Goal: Task Accomplishment & Management: Use online tool/utility

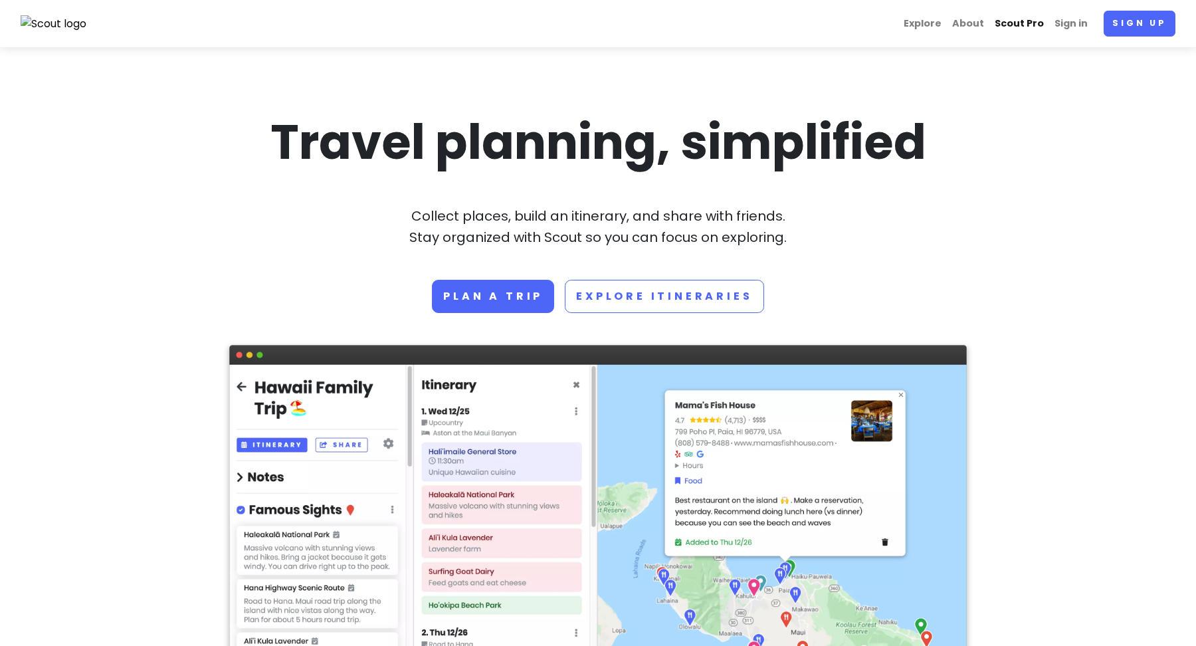
click at [1049, 16] on link "Scout Pro" at bounding box center [1019, 24] width 60 height 26
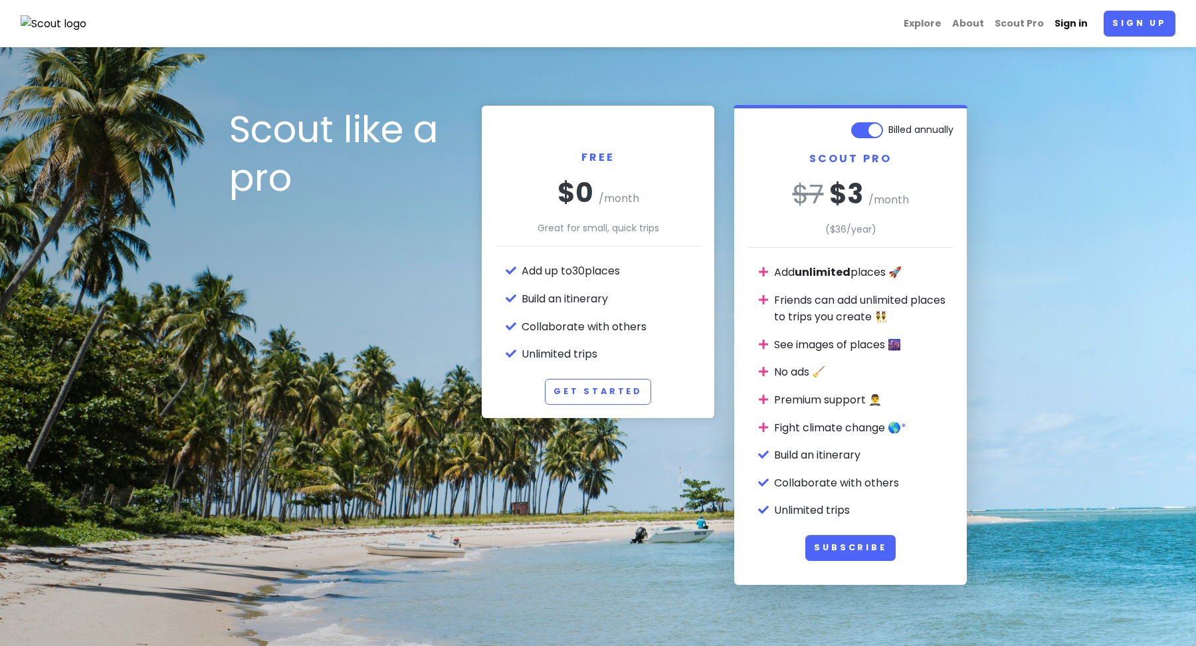
click at [1080, 22] on link "Sign in" at bounding box center [1071, 24] width 44 height 26
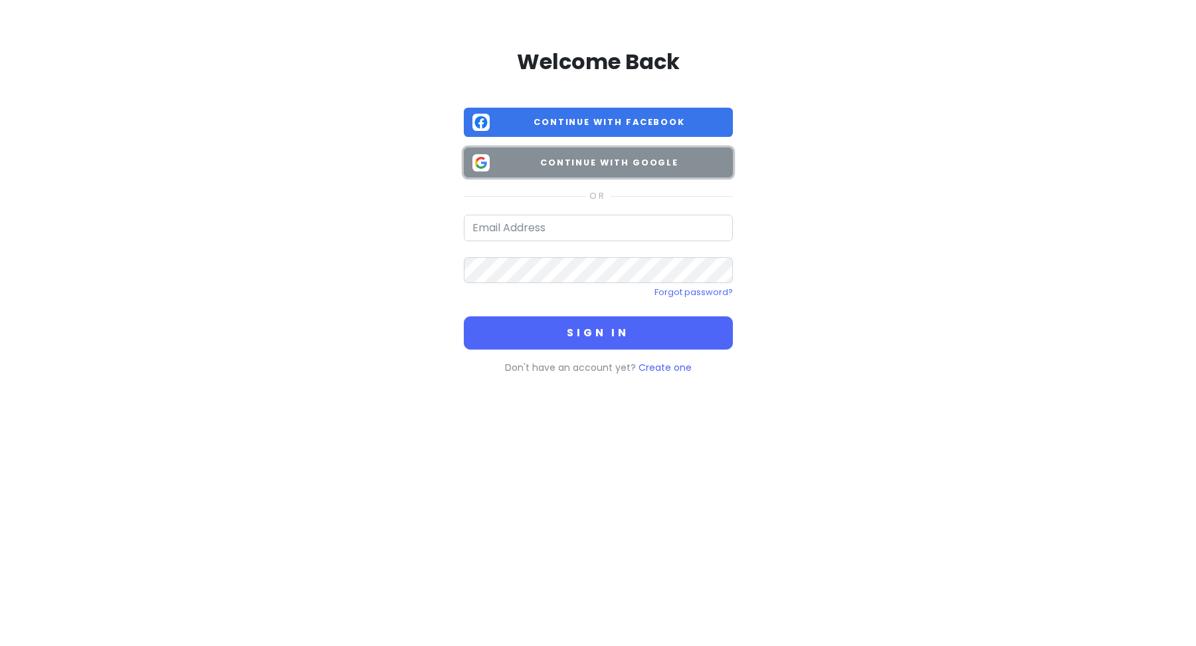
click at [678, 163] on span "Continue with Google" at bounding box center [609, 162] width 229 height 13
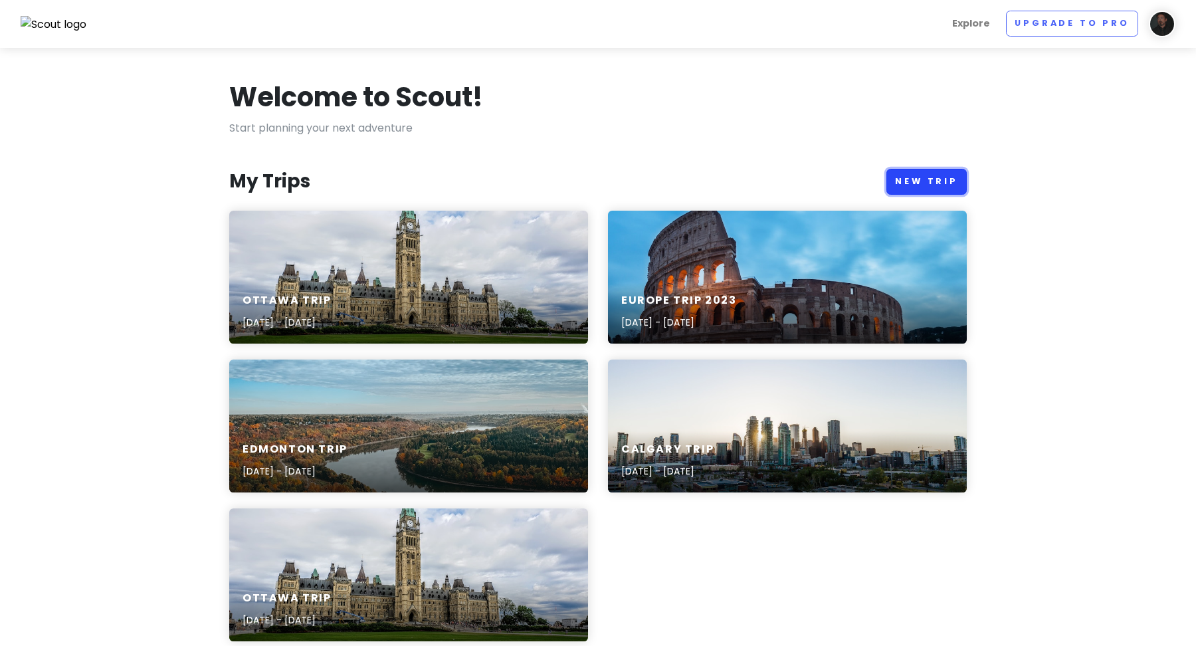
click at [950, 185] on link "New Trip" at bounding box center [926, 182] width 80 height 26
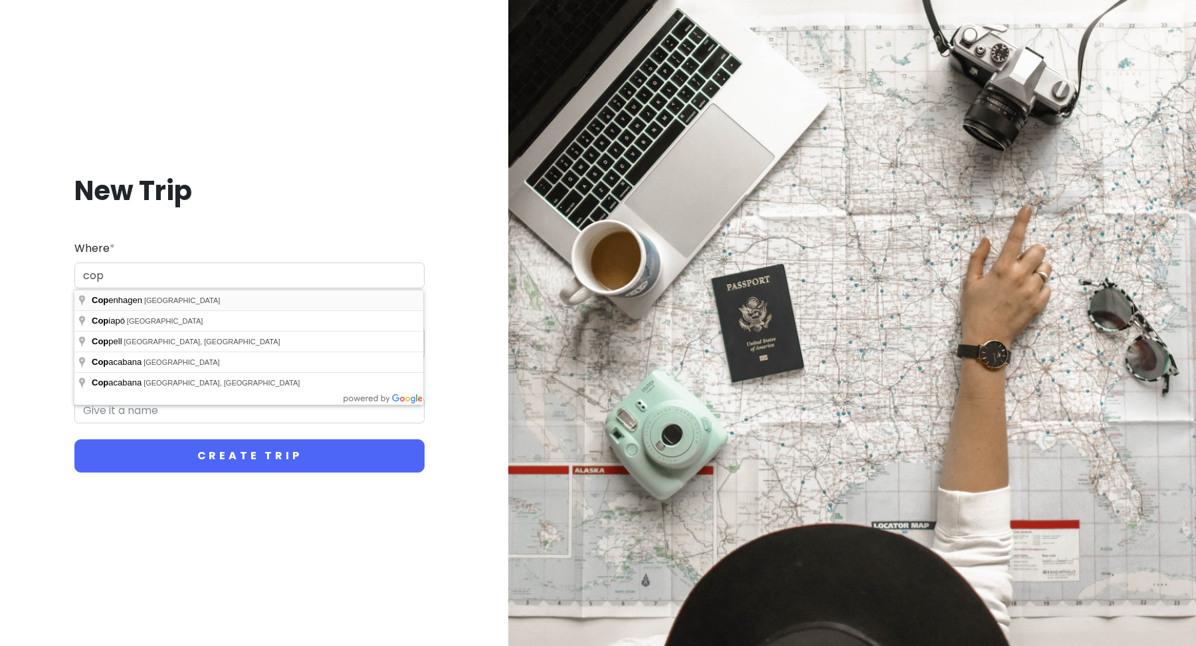
type input "[GEOGRAPHIC_DATA], [GEOGRAPHIC_DATA]"
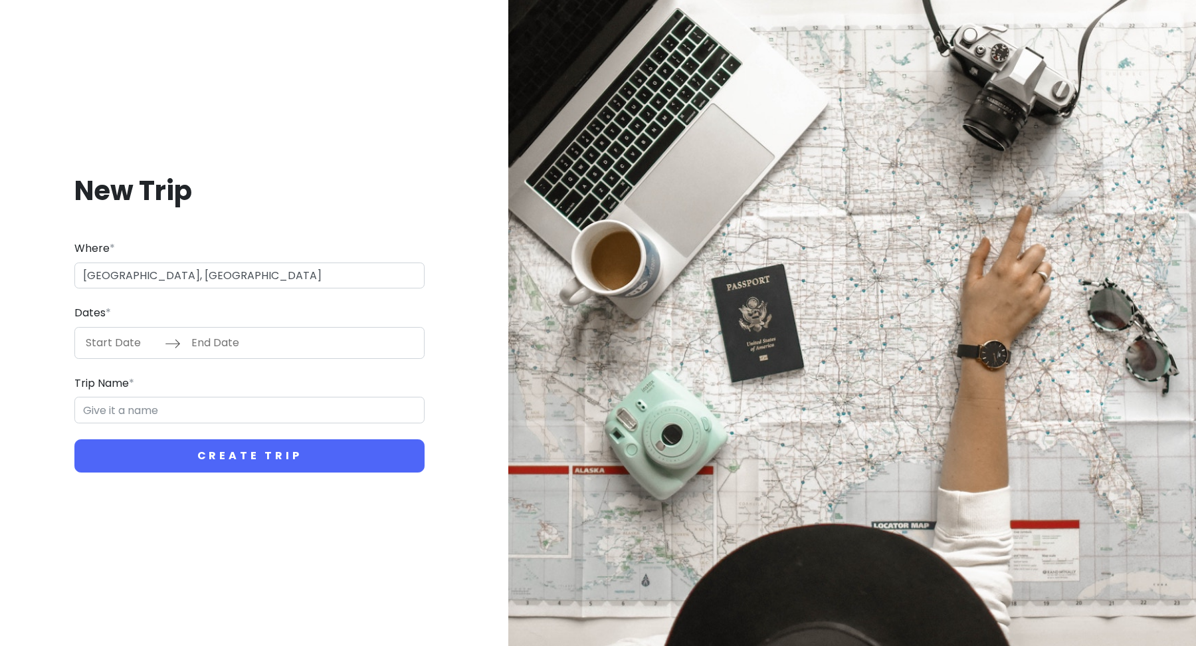
type input "Copenhagen Trip"
click at [239, 270] on input "[GEOGRAPHIC_DATA], [GEOGRAPHIC_DATA]" at bounding box center [249, 275] width 350 height 27
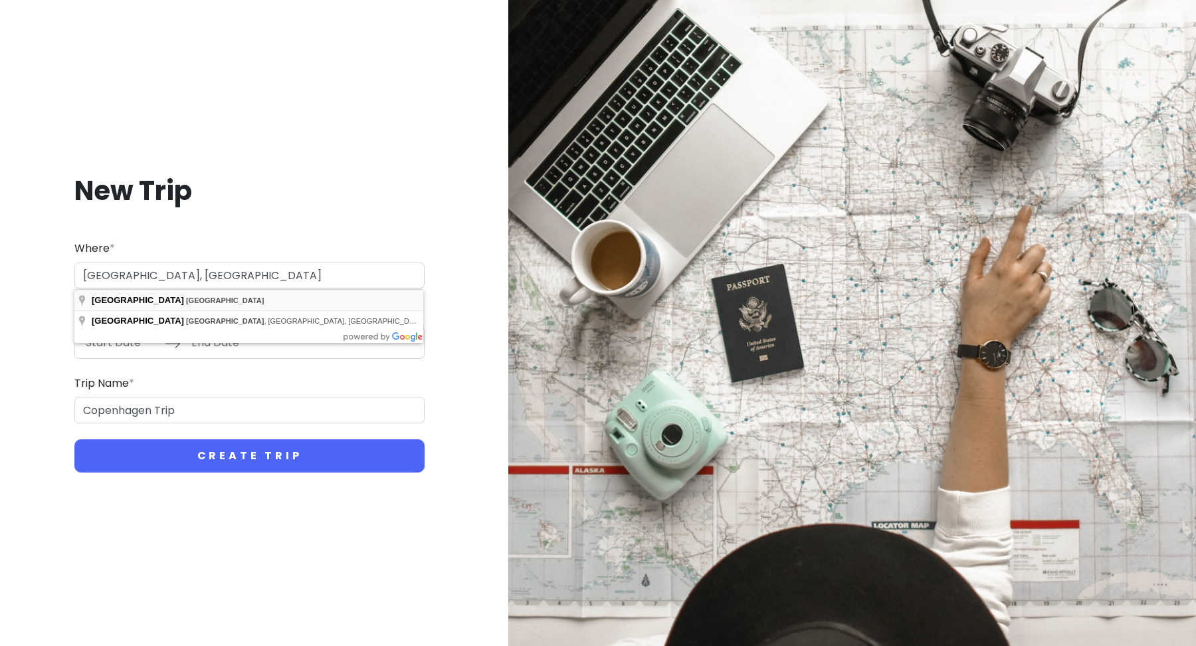
type input "[GEOGRAPHIC_DATA], [GEOGRAPHIC_DATA]"
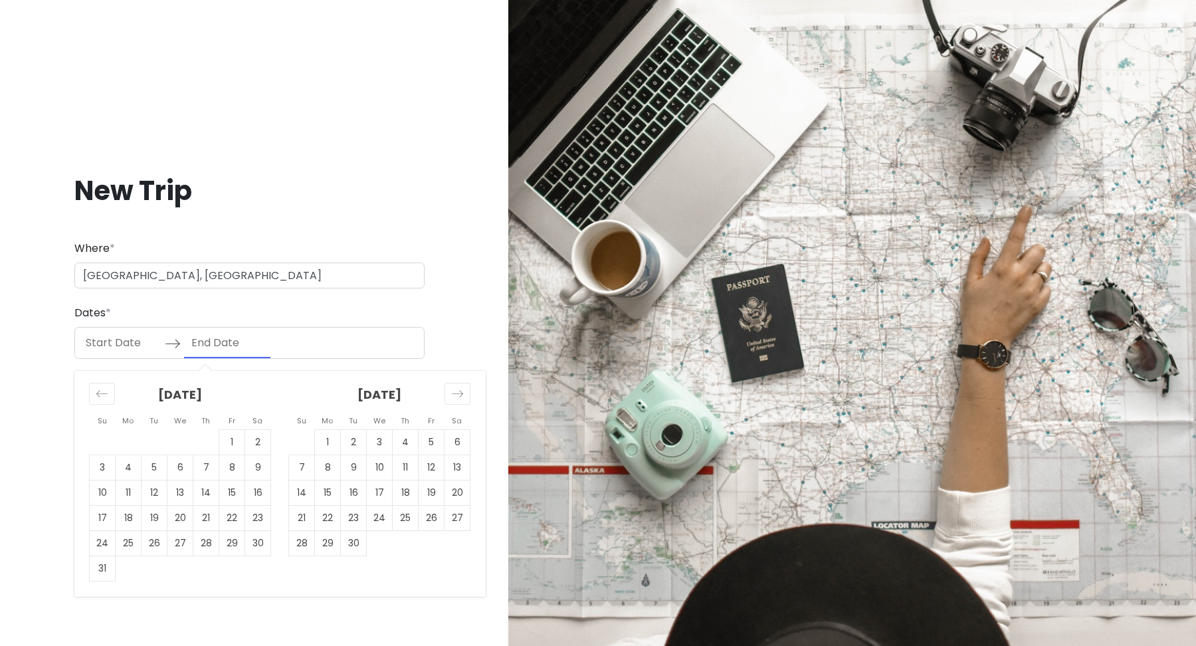
click at [223, 338] on input "End Date" at bounding box center [227, 343] width 86 height 31
click at [123, 340] on input "Start Date" at bounding box center [121, 343] width 86 height 31
click at [327, 495] on td "15" at bounding box center [328, 492] width 26 height 25
type input "[DATE]"
click at [436, 514] on td "26" at bounding box center [432, 517] width 26 height 25
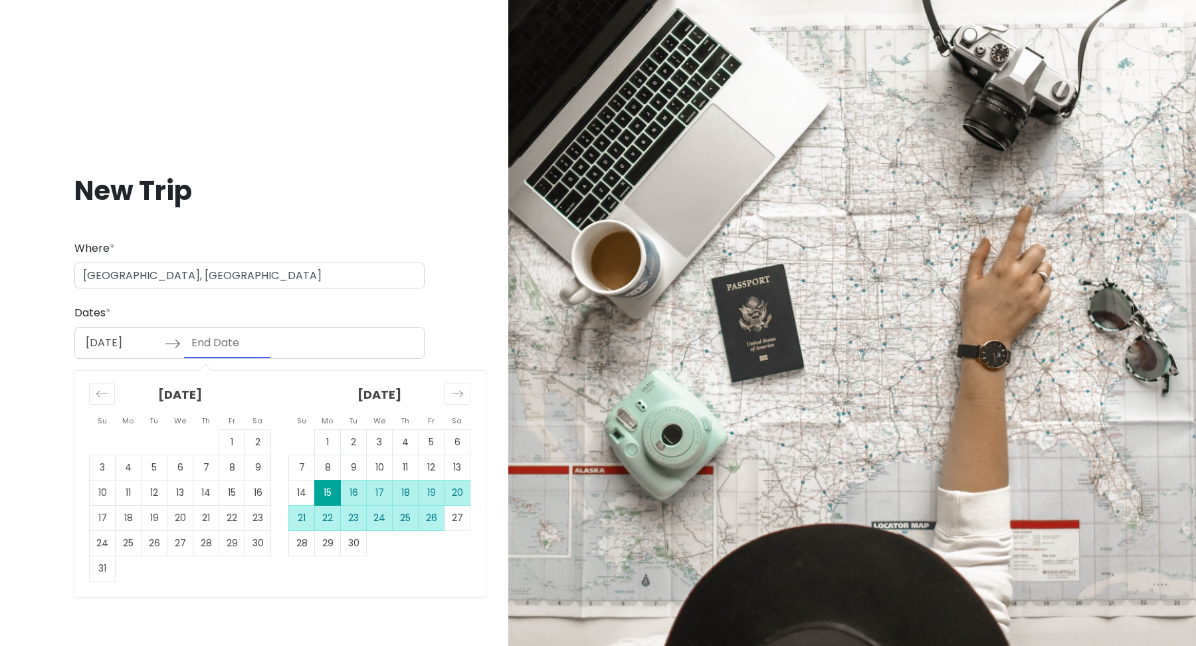
type input "[DATE]"
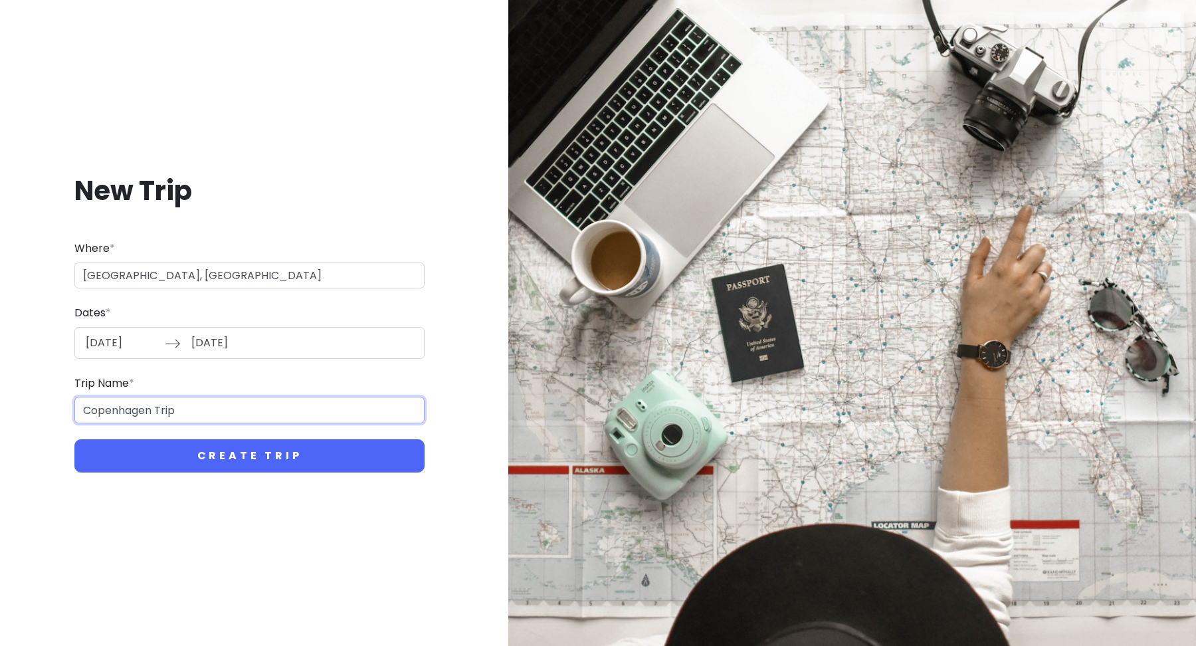
click at [312, 402] on input "Copenhagen Trip" at bounding box center [249, 410] width 350 height 27
click at [126, 405] on input "Copenhagen Trip" at bounding box center [249, 410] width 350 height 27
click at [208, 406] on input "Scandinavian cruise Trip" at bounding box center [249, 410] width 350 height 27
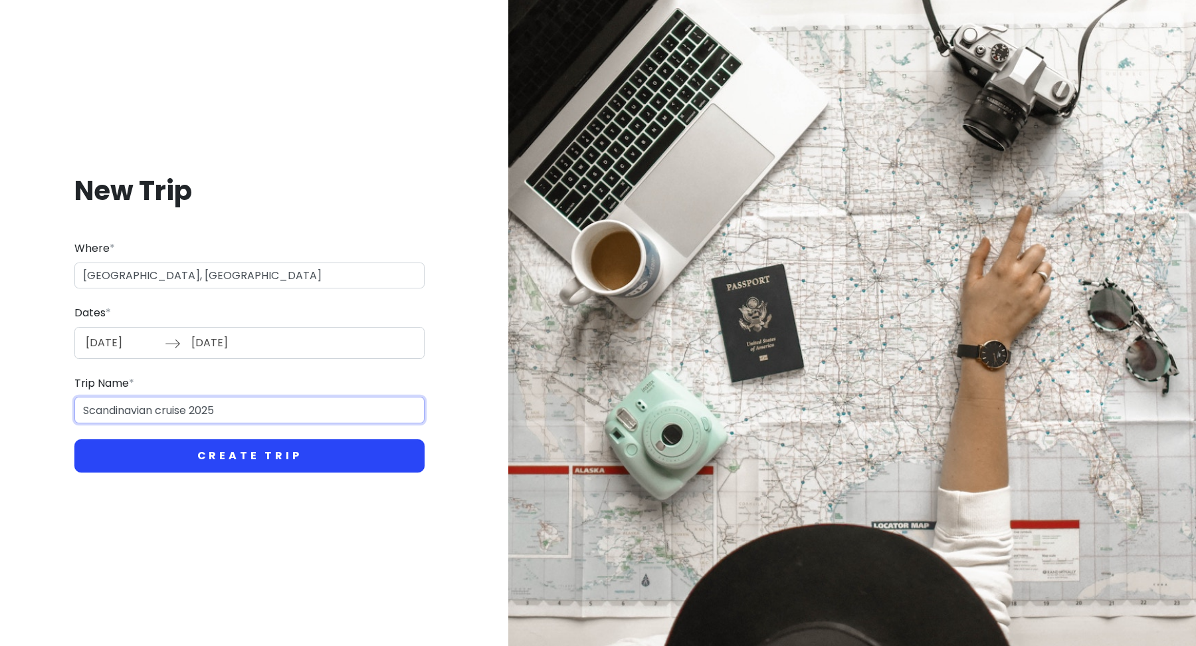
type input "Scandinavian cruise 2025"
click at [282, 464] on button "Create Trip" at bounding box center [249, 455] width 350 height 33
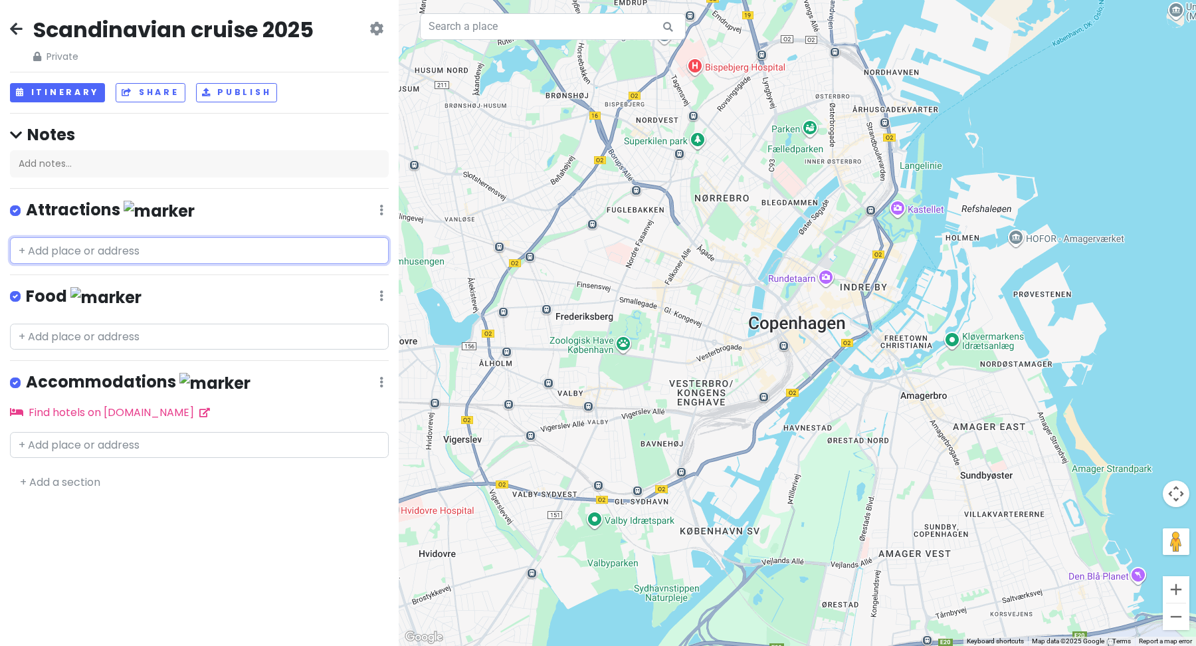
click at [160, 252] on input "text" at bounding box center [199, 250] width 379 height 27
click at [116, 441] on input "text" at bounding box center [199, 445] width 379 height 27
paste input "[GEOGRAPHIC_DATA], 1-2, [GEOGRAPHIC_DATA], [GEOGRAPHIC_DATA]"
type input "[GEOGRAPHIC_DATA], 1-2, [GEOGRAPHIC_DATA], [GEOGRAPHIC_DATA]"
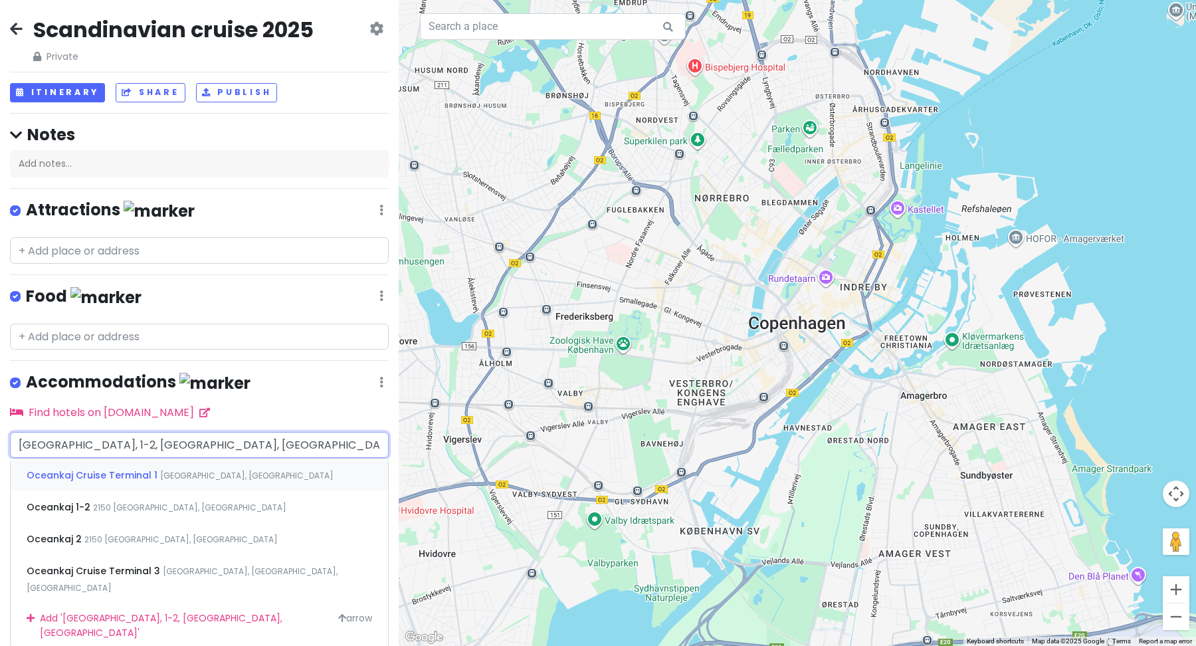
click at [121, 472] on span "Oceankaj Cruise Terminal 1" at bounding box center [94, 474] width 134 height 13
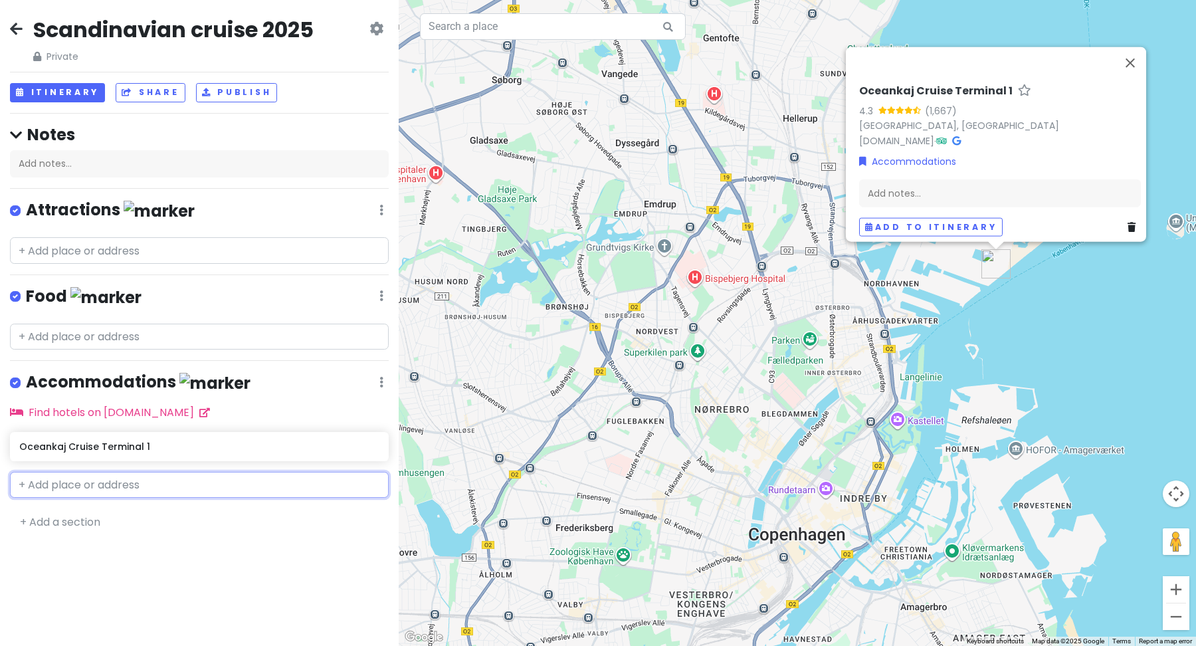
click at [125, 488] on input "text" at bounding box center [199, 485] width 379 height 27
paste input "[STREET_ADDRESS]"
type input "[STREET_ADDRESS]"
click at [150, 514] on span "1051 [GEOGRAPHIC_DATA], [GEOGRAPHIC_DATA]" at bounding box center [245, 514] width 191 height 11
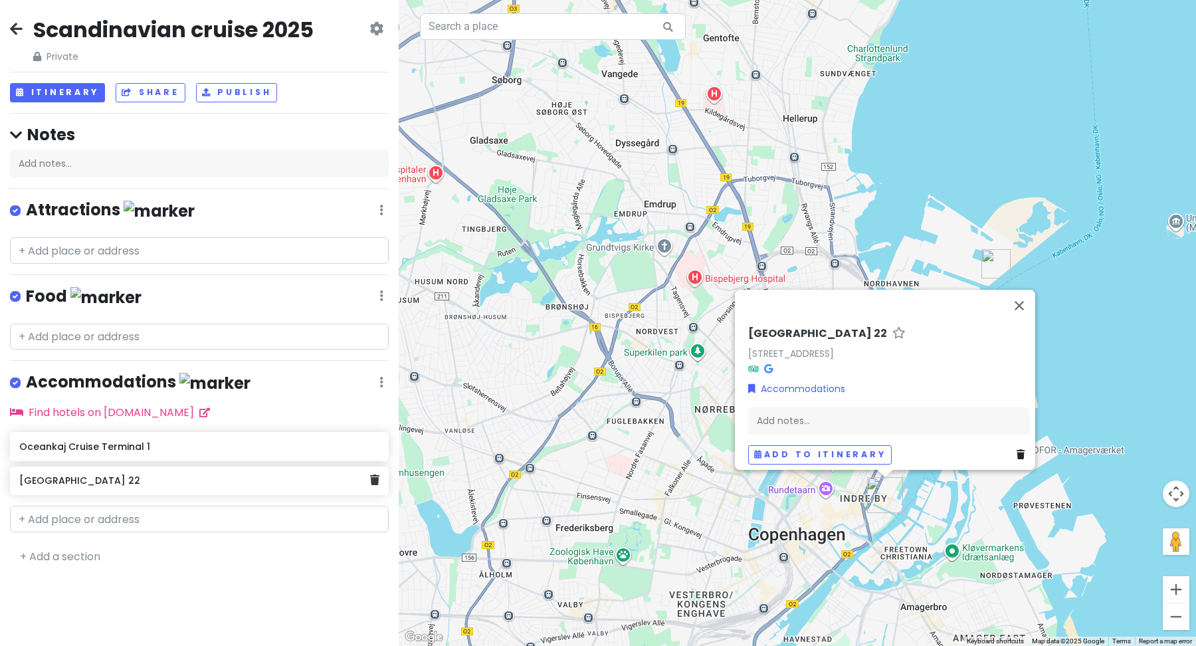
click at [103, 474] on h6 "[GEOGRAPHIC_DATA] 22" at bounding box center [194, 480] width 350 height 12
click at [51, 478] on h6 "[GEOGRAPHIC_DATA] 22" at bounding box center [194, 480] width 350 height 12
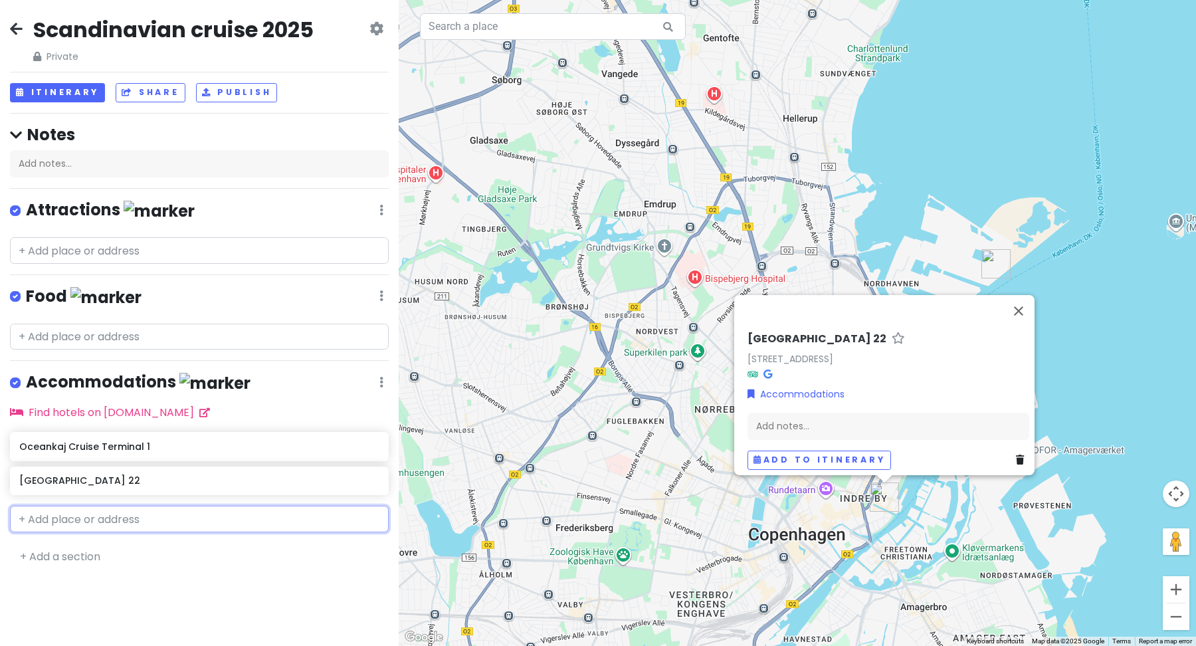
click at [62, 516] on input "text" at bounding box center [199, 519] width 379 height 27
paste input "[GEOGRAPHIC_DATA]"
type input "[GEOGRAPHIC_DATA]"
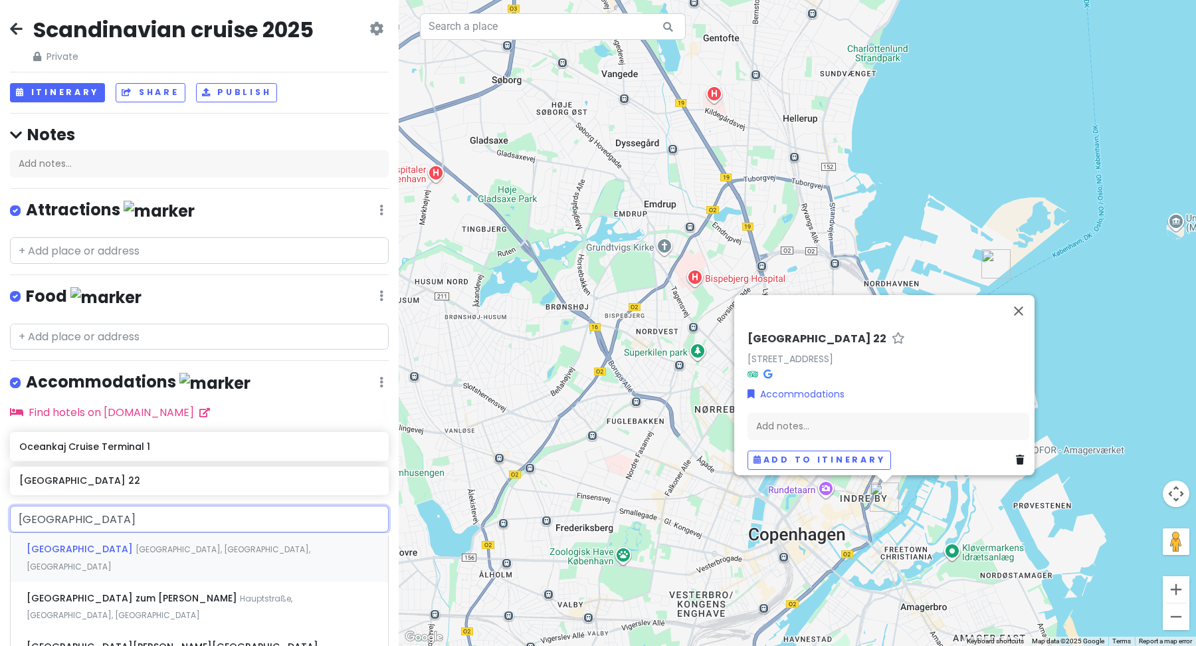
click at [112, 551] on span "[GEOGRAPHIC_DATA], [GEOGRAPHIC_DATA], [GEOGRAPHIC_DATA]" at bounding box center [169, 558] width 284 height 29
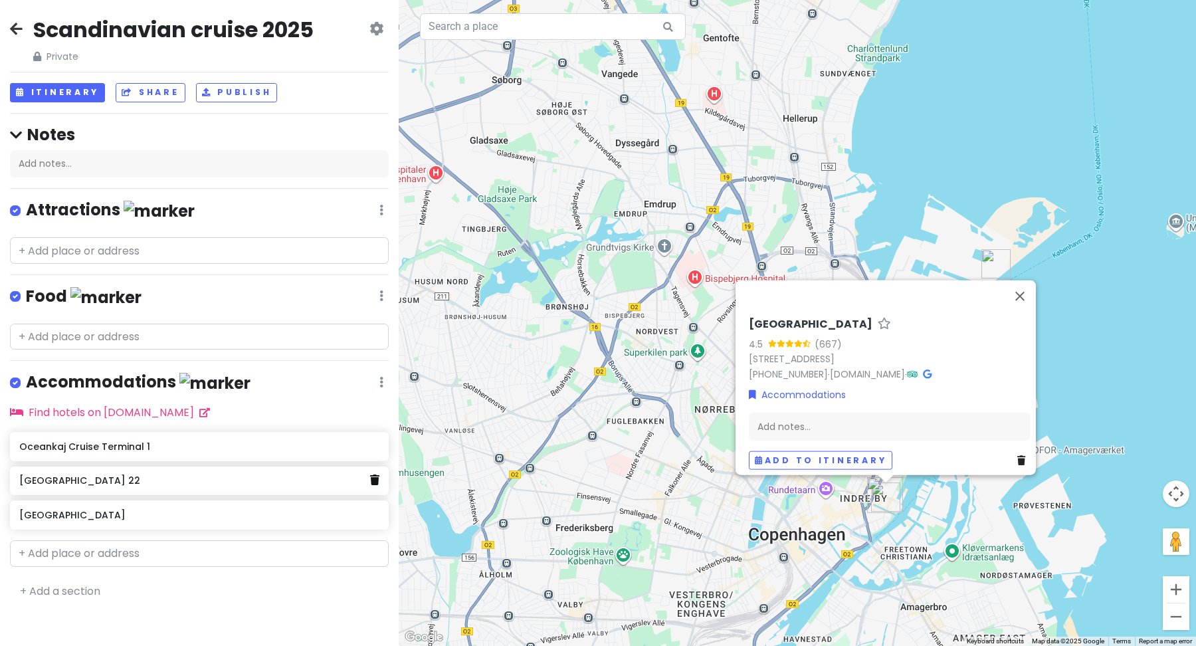
click at [375, 478] on icon at bounding box center [374, 479] width 9 height 11
click at [164, 381] on h4 "Accommodations" at bounding box center [138, 382] width 225 height 22
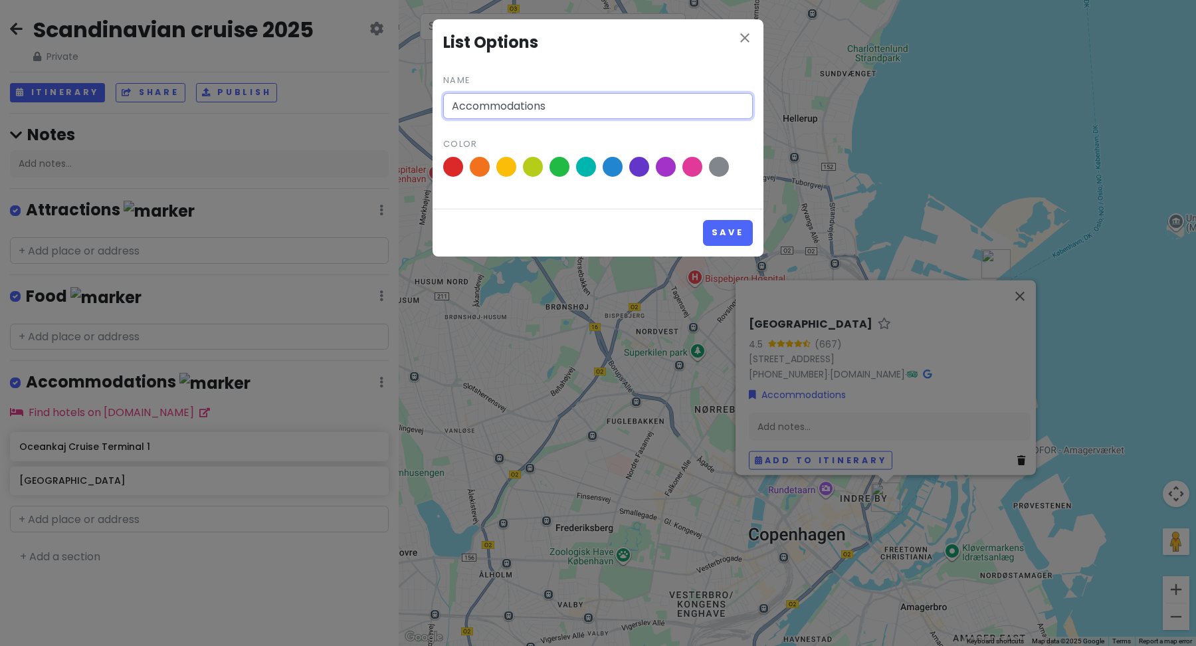
click at [514, 100] on input "Accommodations" at bounding box center [598, 106] width 310 height 27
click at [534, 169] on span at bounding box center [533, 166] width 23 height 23
click at [0, 0] on input "radio" at bounding box center [0, 0] width 0 height 0
click at [457, 107] on input "Hotel + Cruise port" at bounding box center [598, 106] width 310 height 27
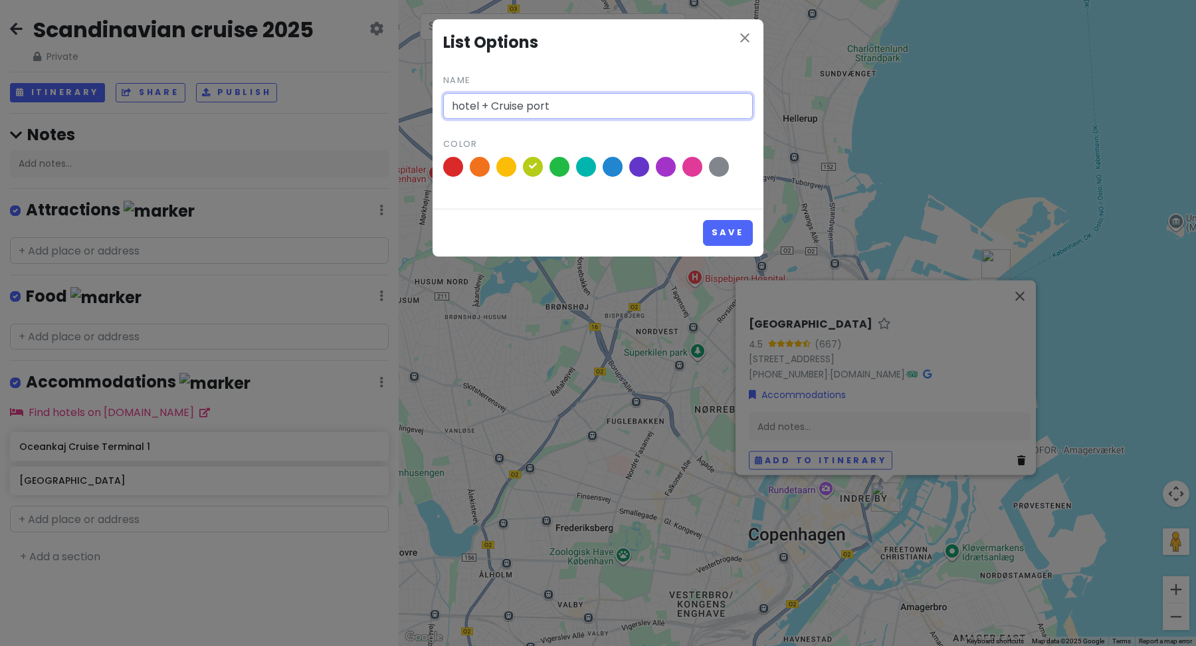
click at [485, 105] on input "hotel + Cruise port" at bounding box center [598, 106] width 310 height 27
click at [498, 105] on input "hotel & Cruise port" at bounding box center [598, 106] width 310 height 27
type input "hotel & cruise port"
click at [728, 225] on button "Save" at bounding box center [728, 233] width 50 height 26
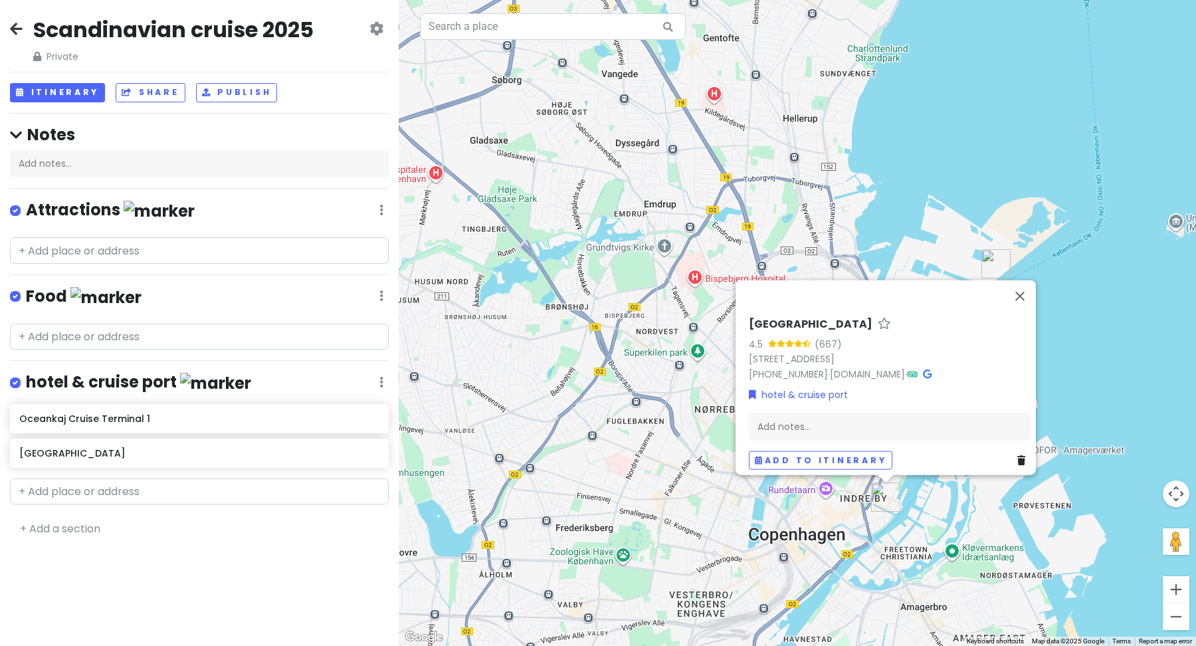
click at [51, 294] on h4 "Food" at bounding box center [84, 297] width 116 height 22
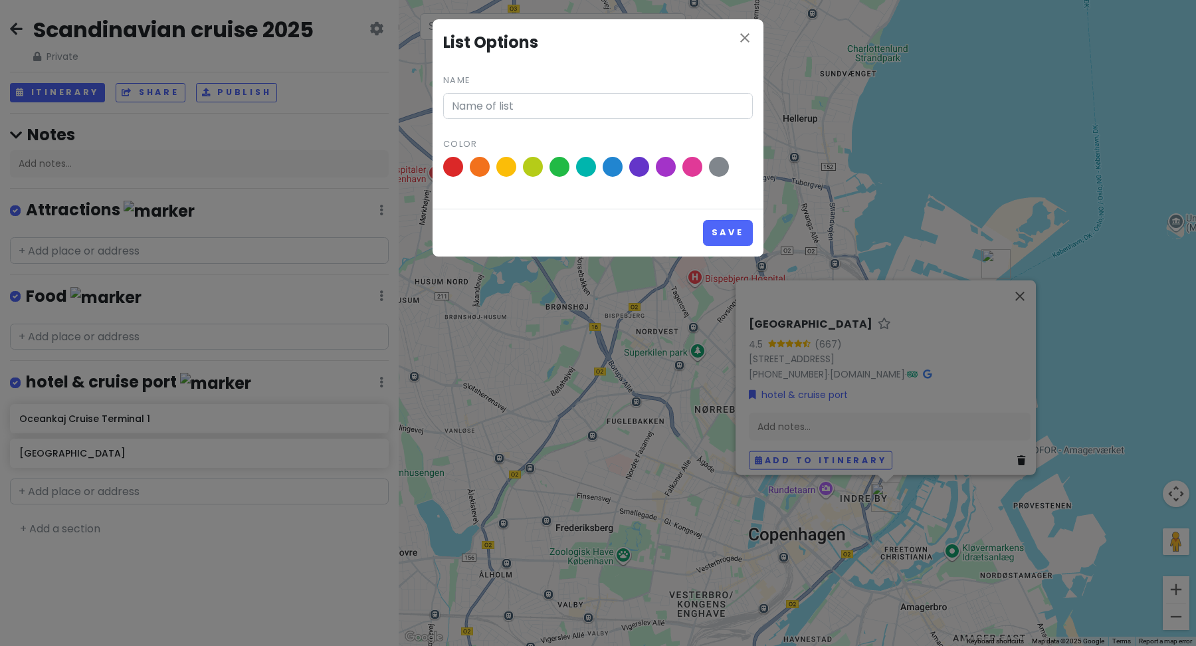
type input "Food"
click at [467, 104] on input "Food" at bounding box center [598, 106] width 310 height 27
click at [746, 37] on icon "close" at bounding box center [745, 38] width 16 height 16
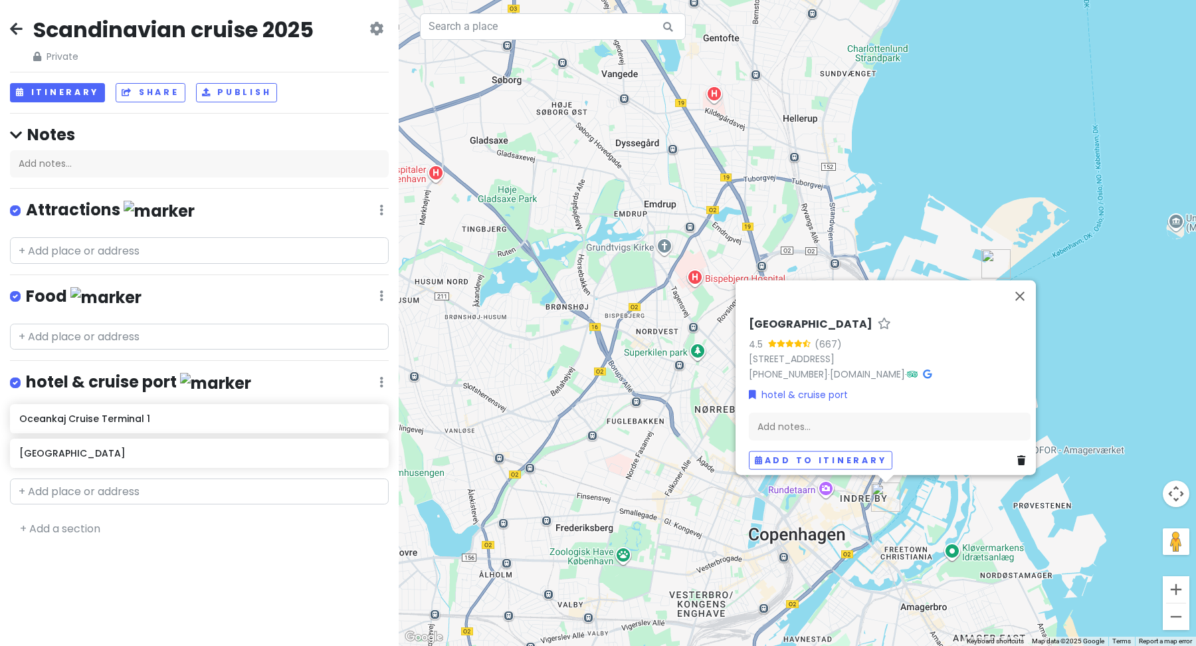
click at [93, 211] on h4 "Attractions" at bounding box center [110, 210] width 169 height 22
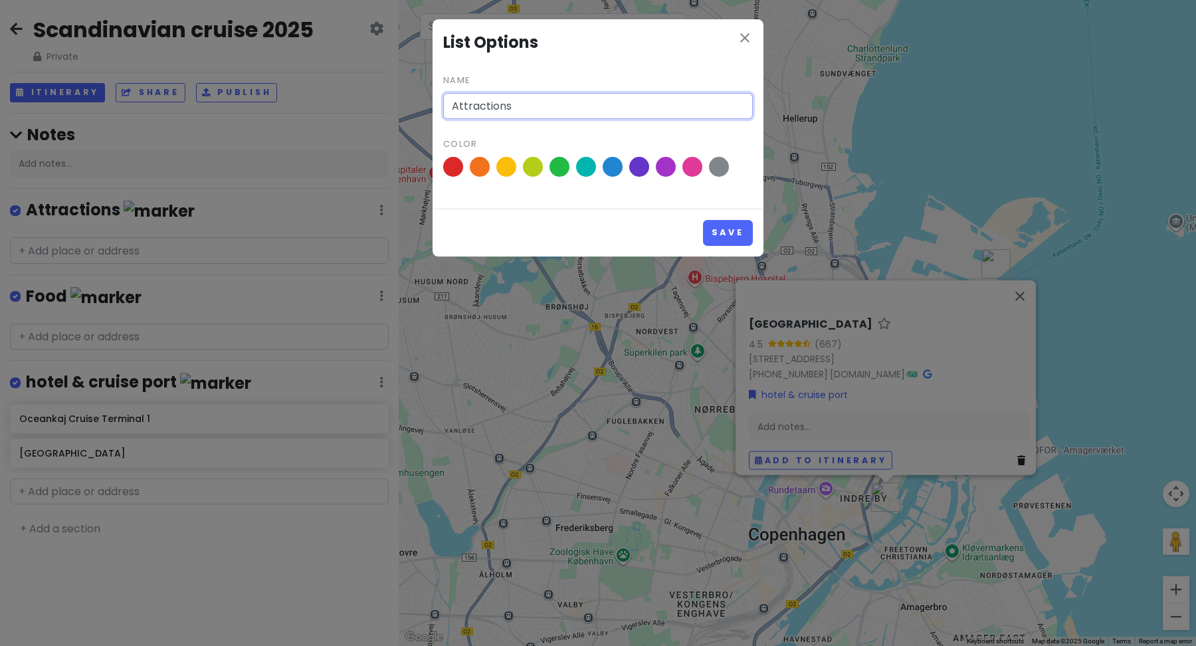
click at [476, 111] on input "Attractions" at bounding box center [598, 106] width 310 height 27
type input "M"
type input "Palaces"
click at [509, 170] on span at bounding box center [506, 166] width 23 height 23
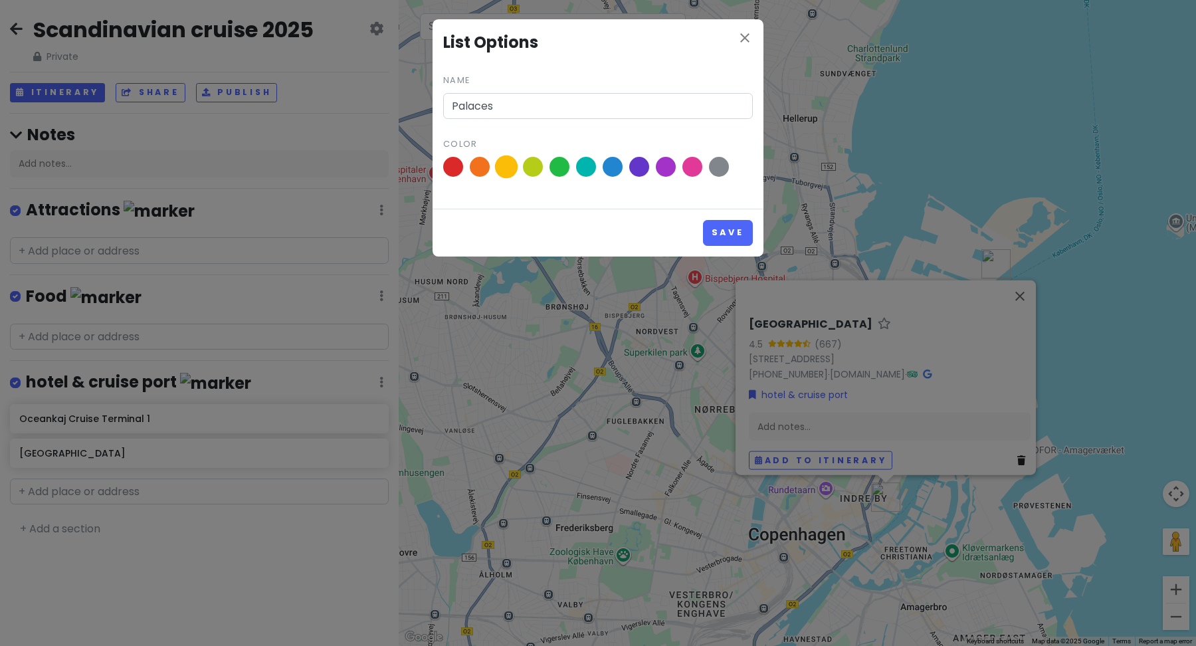
click at [0, 0] on input "radio" at bounding box center [0, 0] width 0 height 0
click at [708, 231] on button "Save" at bounding box center [728, 233] width 50 height 26
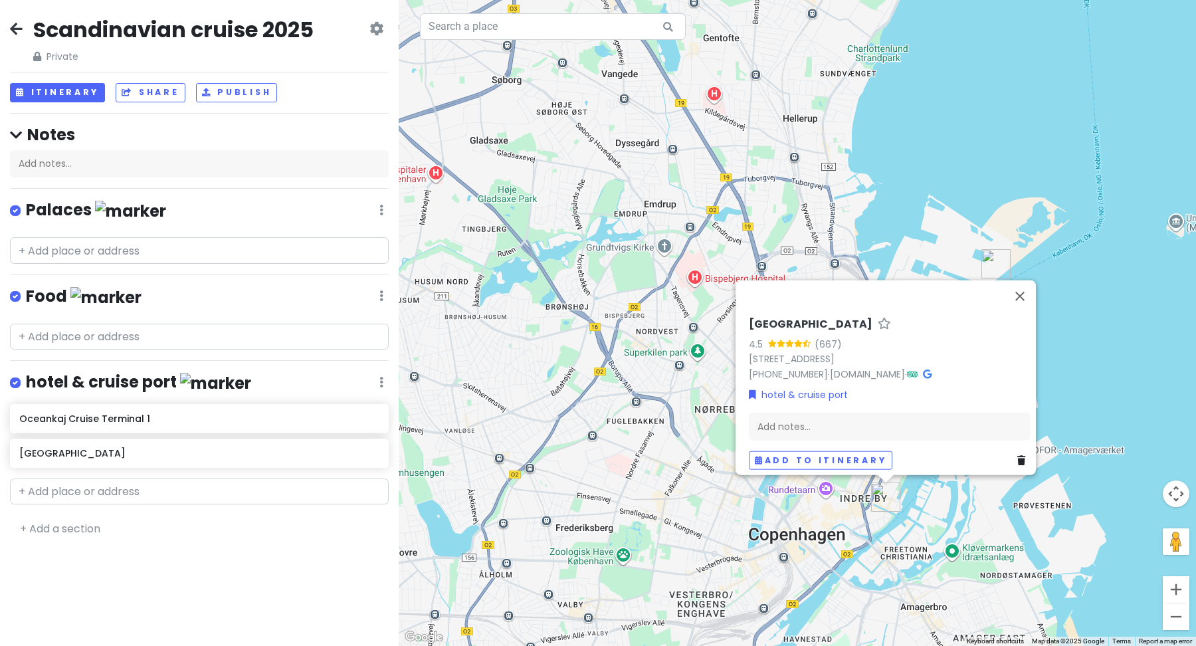
click at [73, 292] on img at bounding box center [105, 297] width 71 height 21
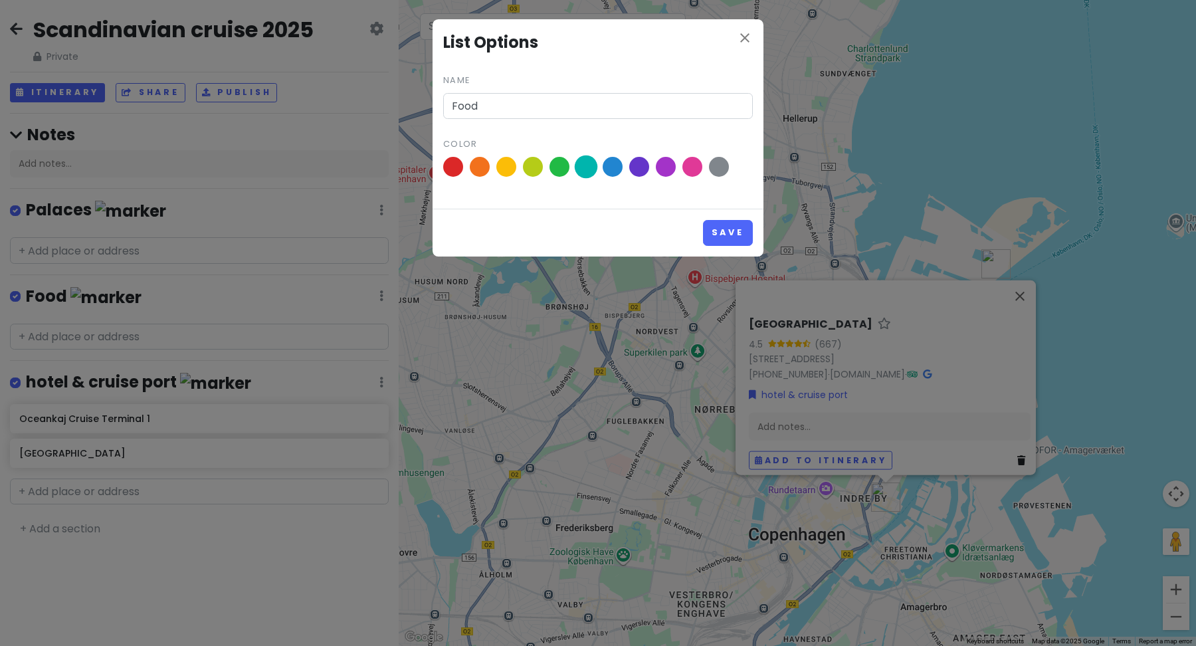
click at [585, 166] on span at bounding box center [586, 166] width 23 height 23
click at [0, 0] on input "radio" at bounding box center [0, 0] width 0 height 0
click at [716, 232] on button "Save" at bounding box center [728, 233] width 50 height 26
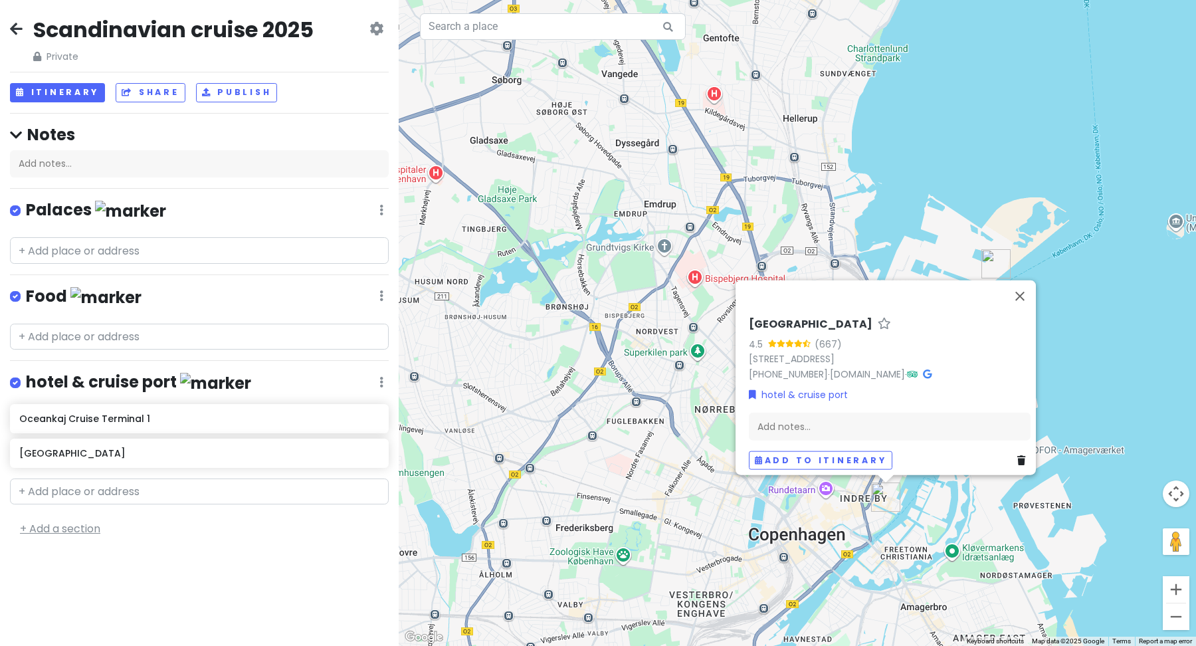
click at [82, 524] on link "+ Add a section" at bounding box center [60, 528] width 80 height 15
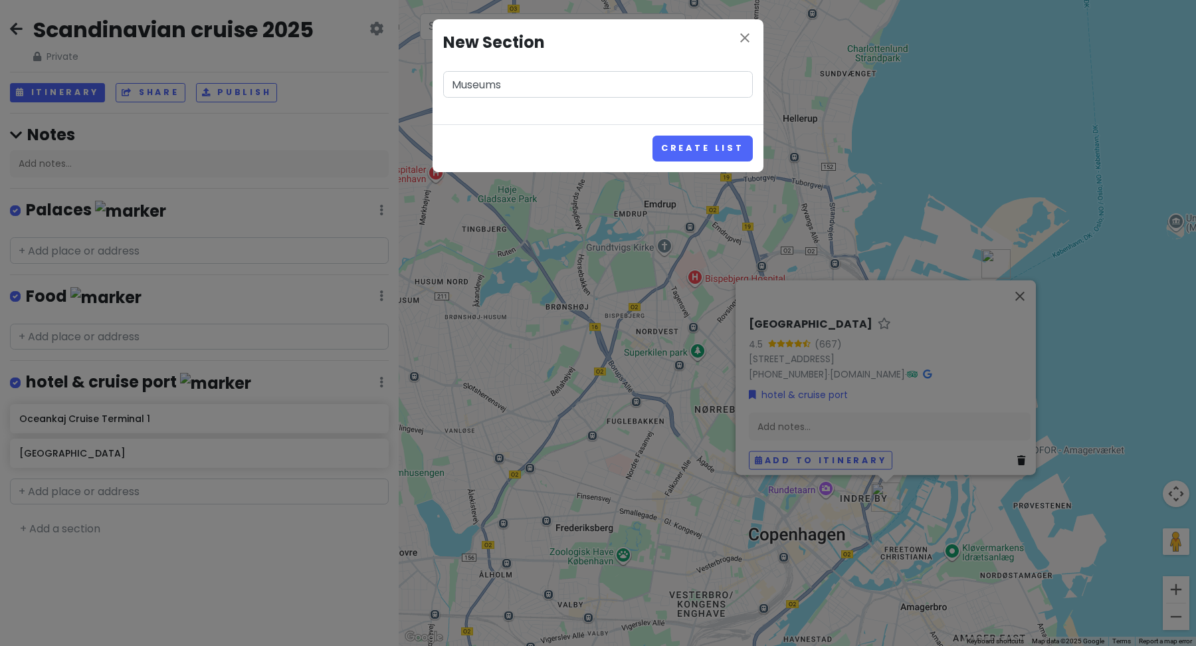
click at [462, 84] on input "Museums" at bounding box center [598, 84] width 310 height 27
type input "M u s e u m s"
click at [690, 148] on button "Create List" at bounding box center [703, 149] width 100 height 26
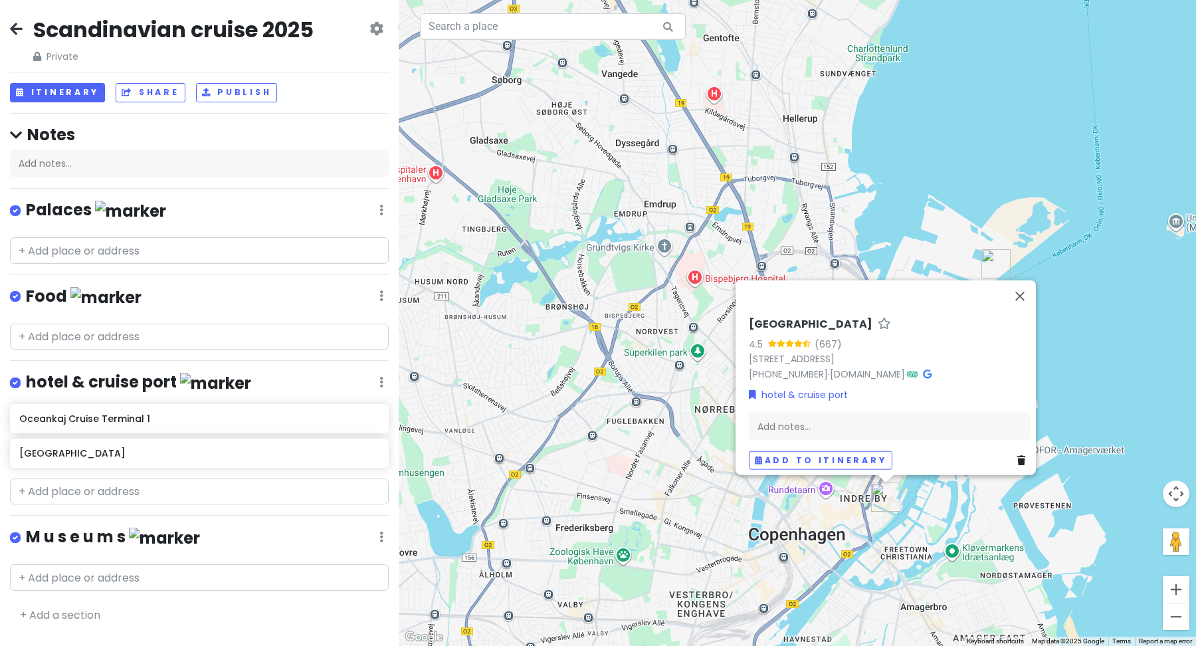
click at [121, 376] on h4 "hotel & cruise port" at bounding box center [138, 382] width 225 height 22
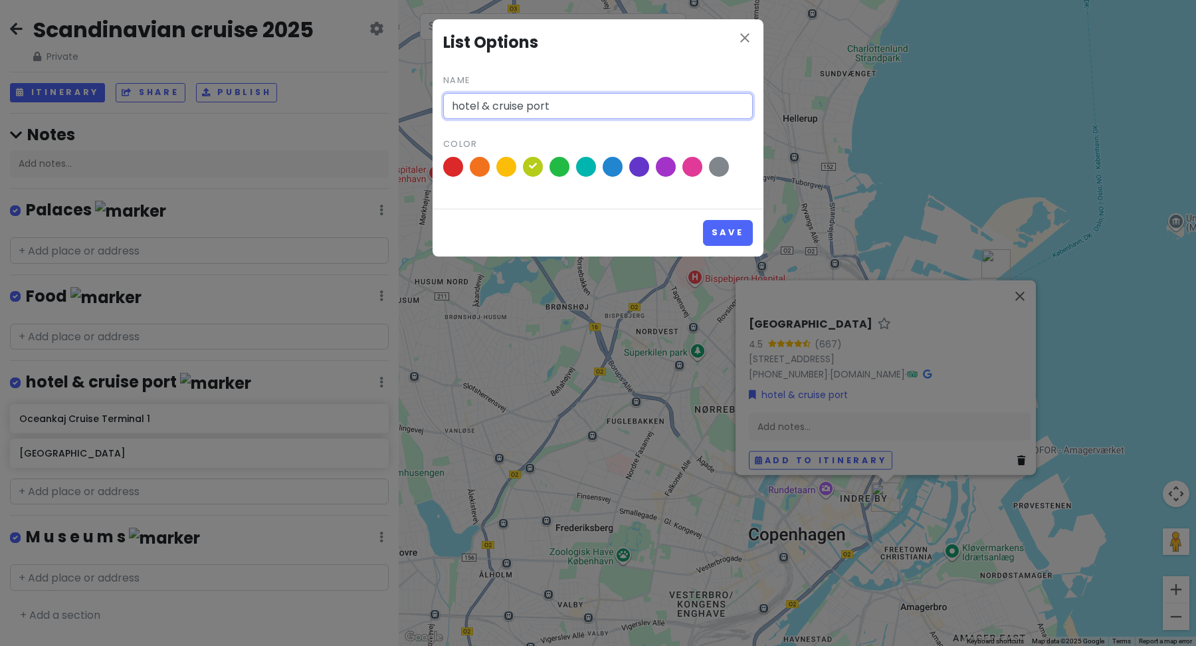
click at [462, 104] on input "hotel & cruise port" at bounding box center [598, 106] width 310 height 27
click at [507, 107] on input "h o t e l & c r u i s e p o r t" at bounding box center [598, 106] width 310 height 27
click at [501, 104] on input "h o t e l & c r u i s e p o r t" at bounding box center [598, 106] width 310 height 27
click at [494, 104] on input "h o t e l & c r u i s e p o r t" at bounding box center [598, 106] width 310 height 27
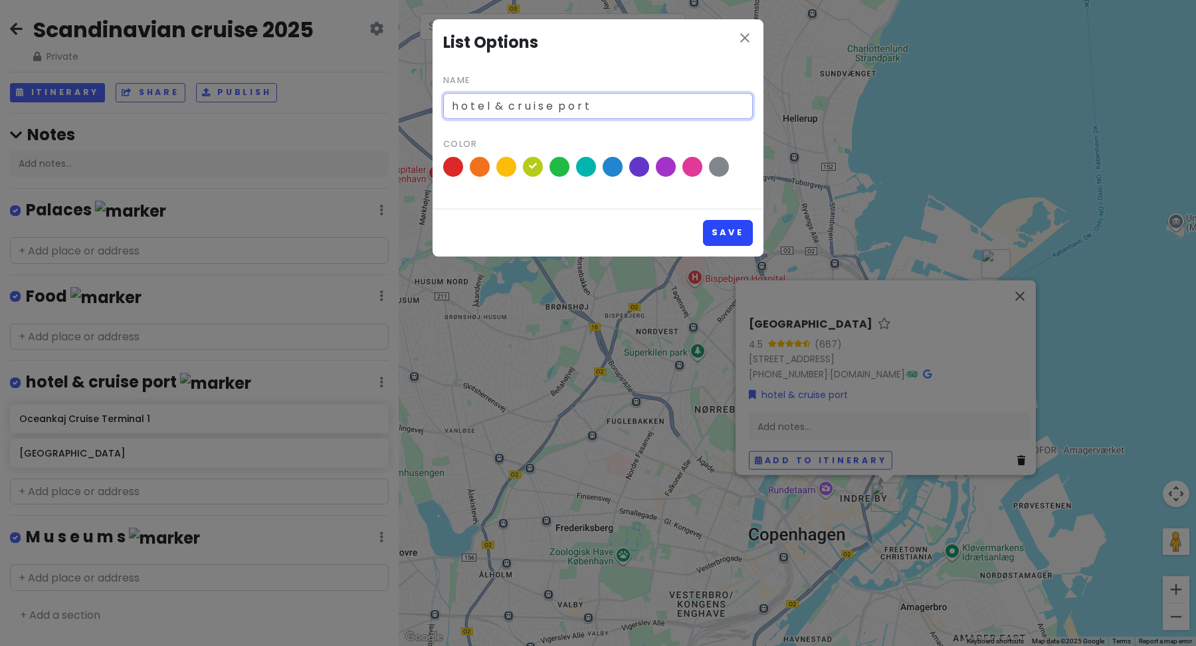
type input "h o t e l & c r u i s e p o r t"
click at [736, 235] on button "Save" at bounding box center [728, 233] width 50 height 26
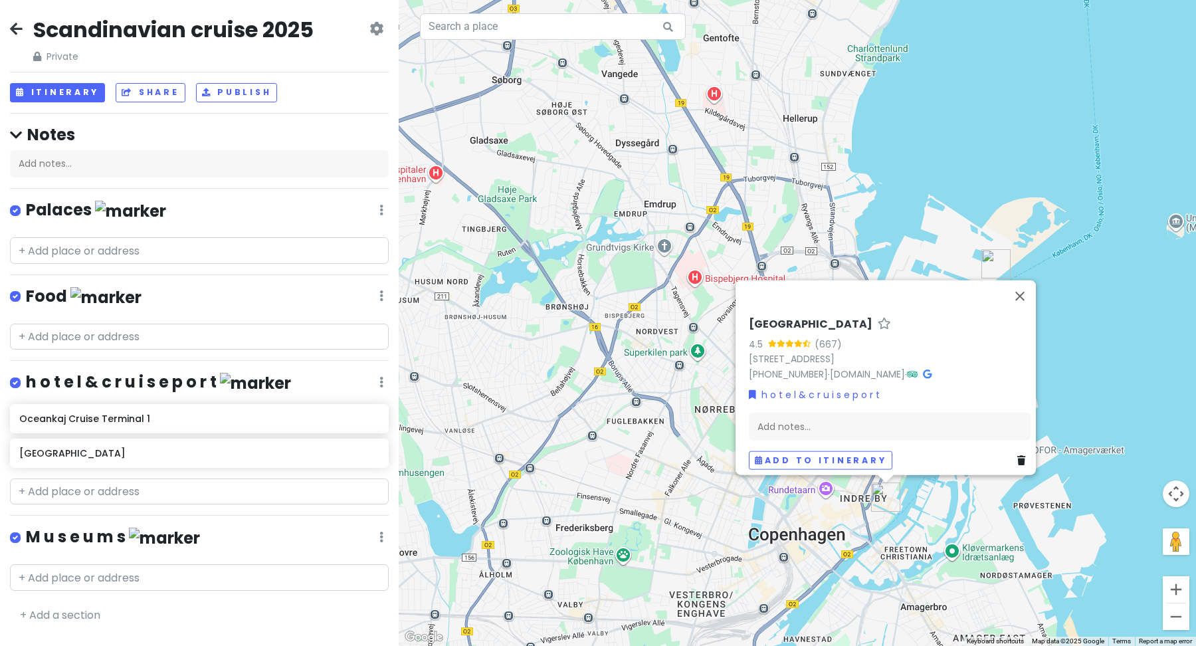
click at [49, 294] on h4 "Food" at bounding box center [84, 297] width 116 height 22
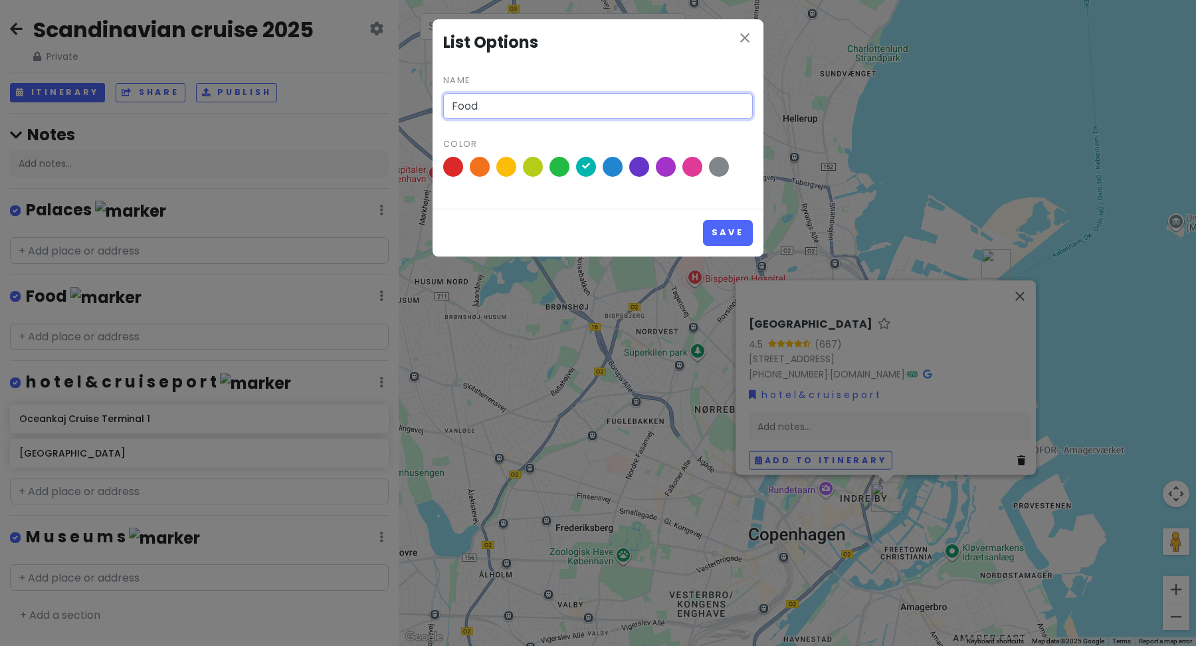
click at [460, 103] on input "Food" at bounding box center [598, 106] width 310 height 27
type input "F o o d"
click at [730, 234] on button "Save" at bounding box center [728, 233] width 50 height 26
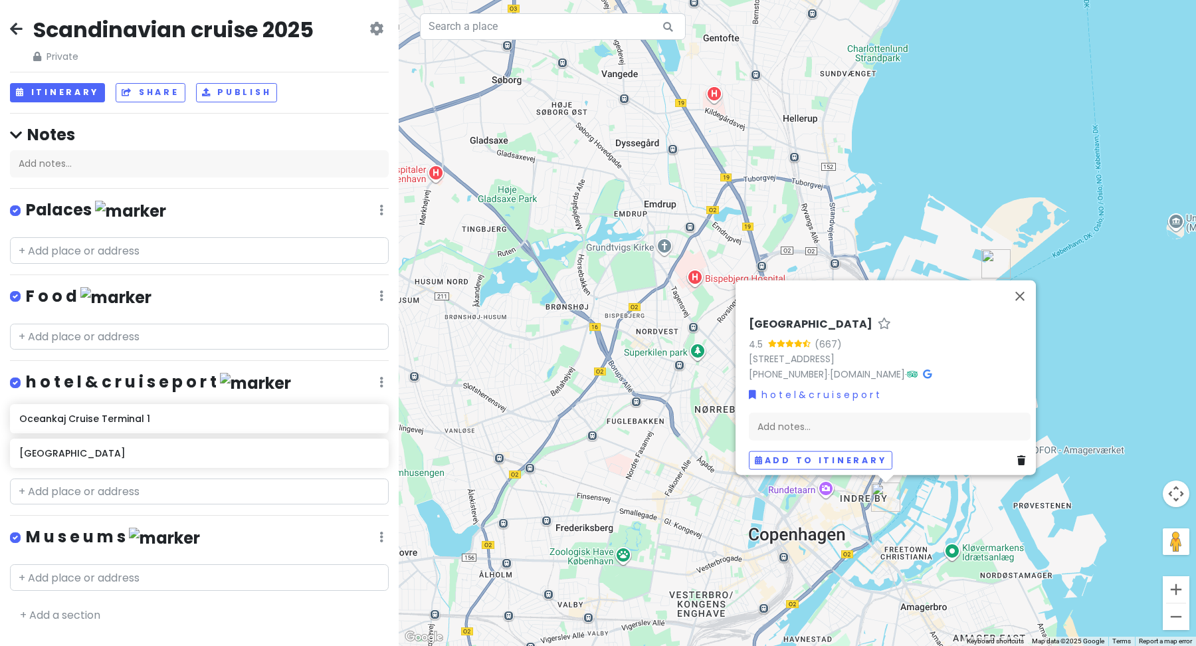
click at [63, 203] on h4 "Palaces" at bounding box center [96, 210] width 140 height 22
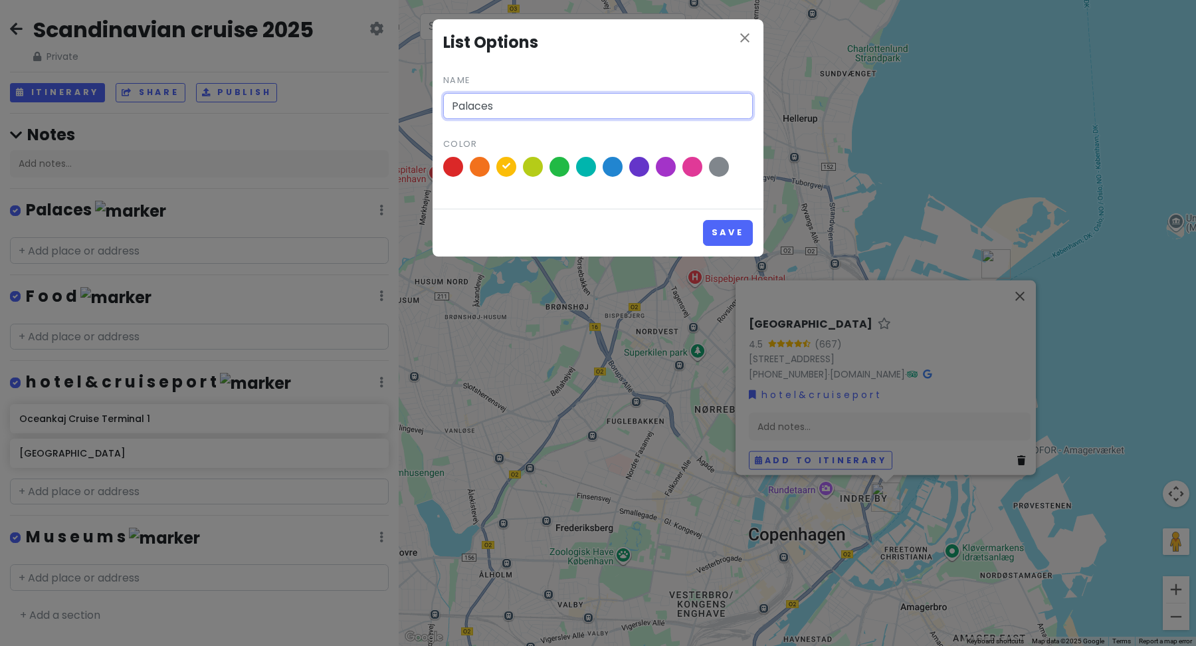
click at [460, 104] on input "Palaces" at bounding box center [598, 106] width 310 height 27
type input "P a l a c e s"
click at [719, 227] on button "Save" at bounding box center [728, 233] width 50 height 26
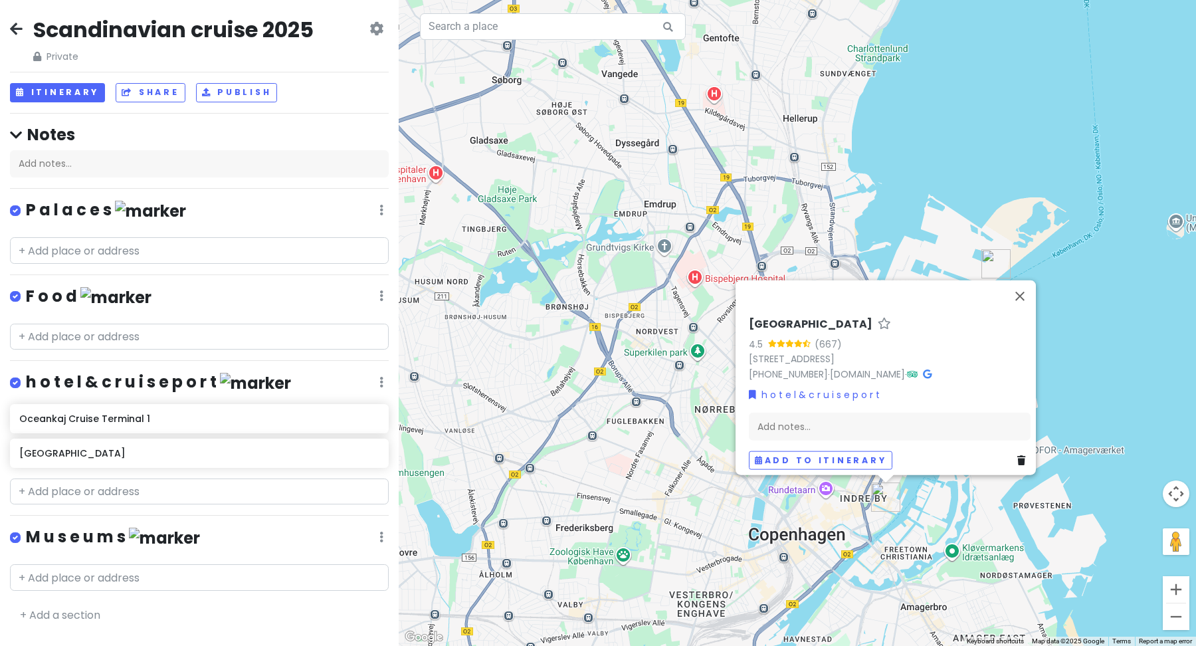
click at [37, 381] on h4 "h o t e l & c r u i s e p o r t" at bounding box center [158, 382] width 265 height 22
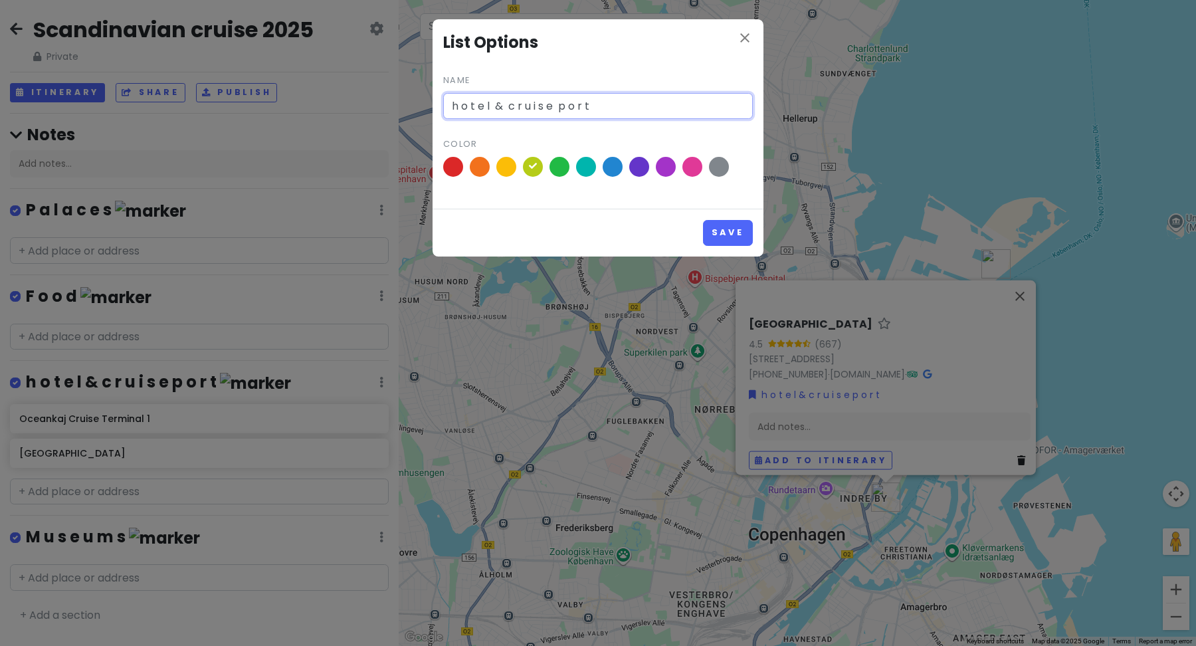
click at [460, 108] on input "h o t e l & c r u i s e p o r t" at bounding box center [598, 106] width 310 height 27
type input "h o t e l & c r u i s e p o r t"
click at [729, 225] on button "Save" at bounding box center [728, 233] width 50 height 26
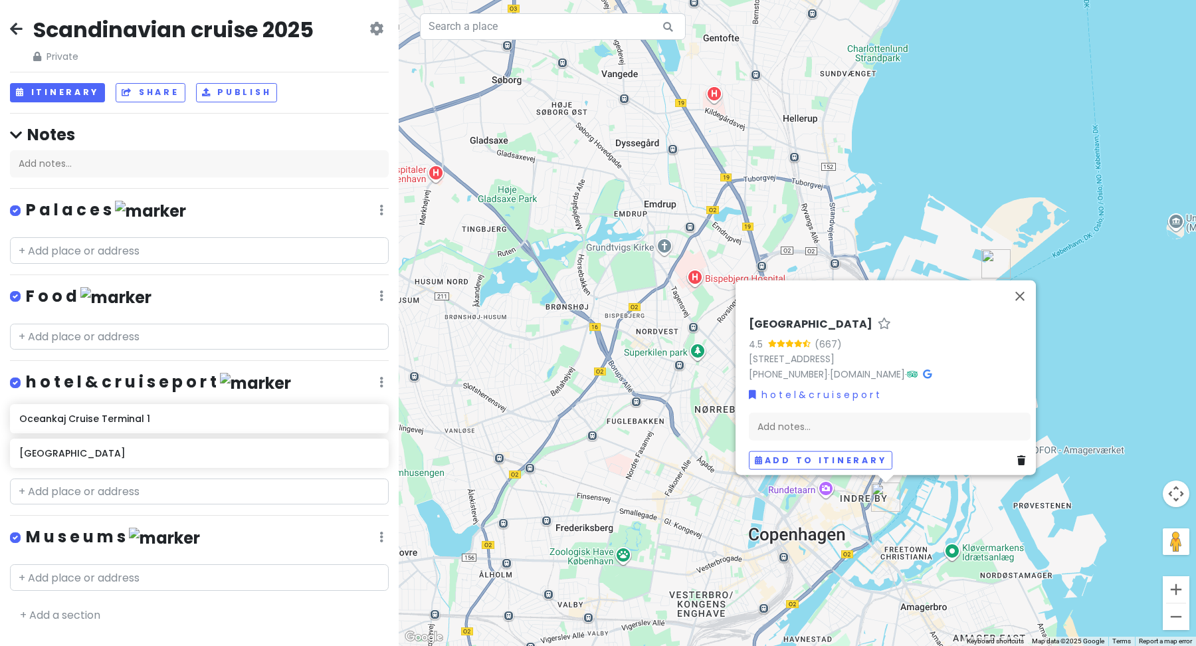
click at [59, 301] on h4 "F o o d" at bounding box center [89, 297] width 126 height 22
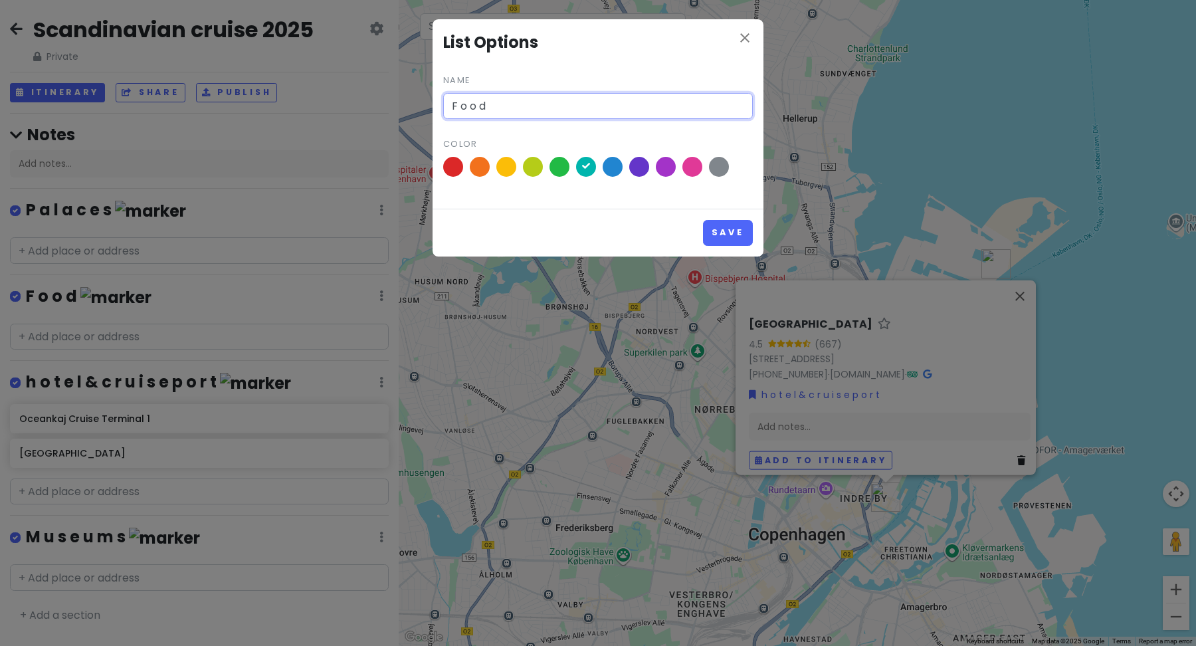
click at [455, 101] on input "F o o d" at bounding box center [598, 106] width 310 height 27
type input "f o o d"
click at [728, 233] on button "Save" at bounding box center [728, 233] width 50 height 26
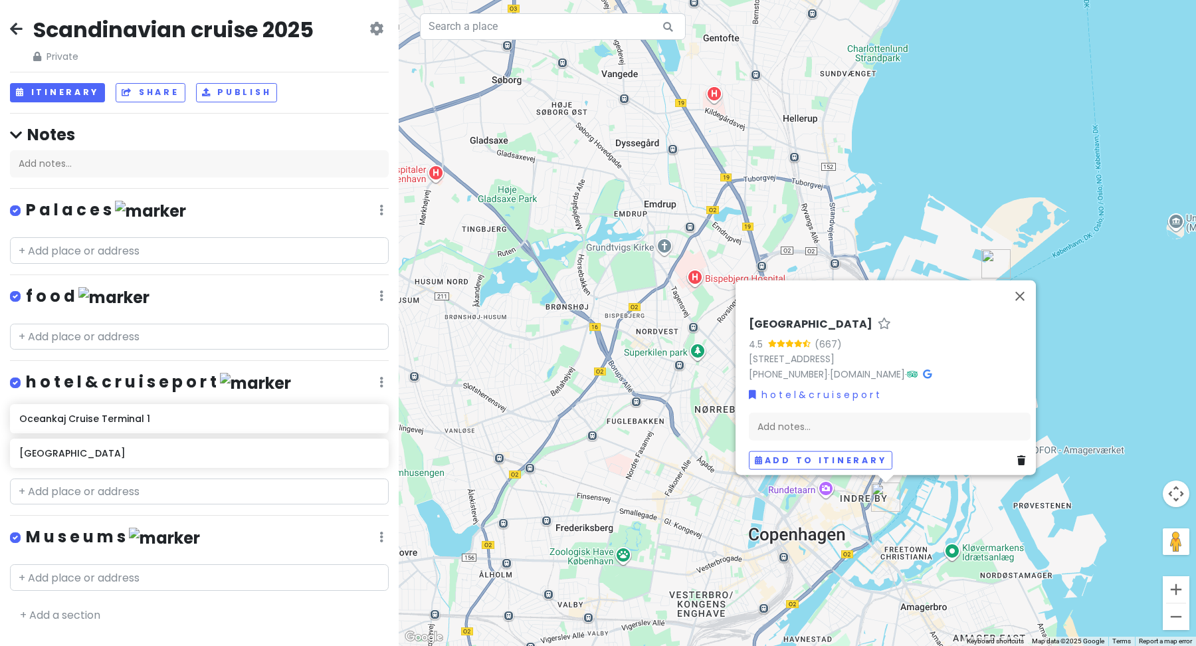
click at [73, 205] on h4 "P a l a c e s" at bounding box center [106, 210] width 160 height 22
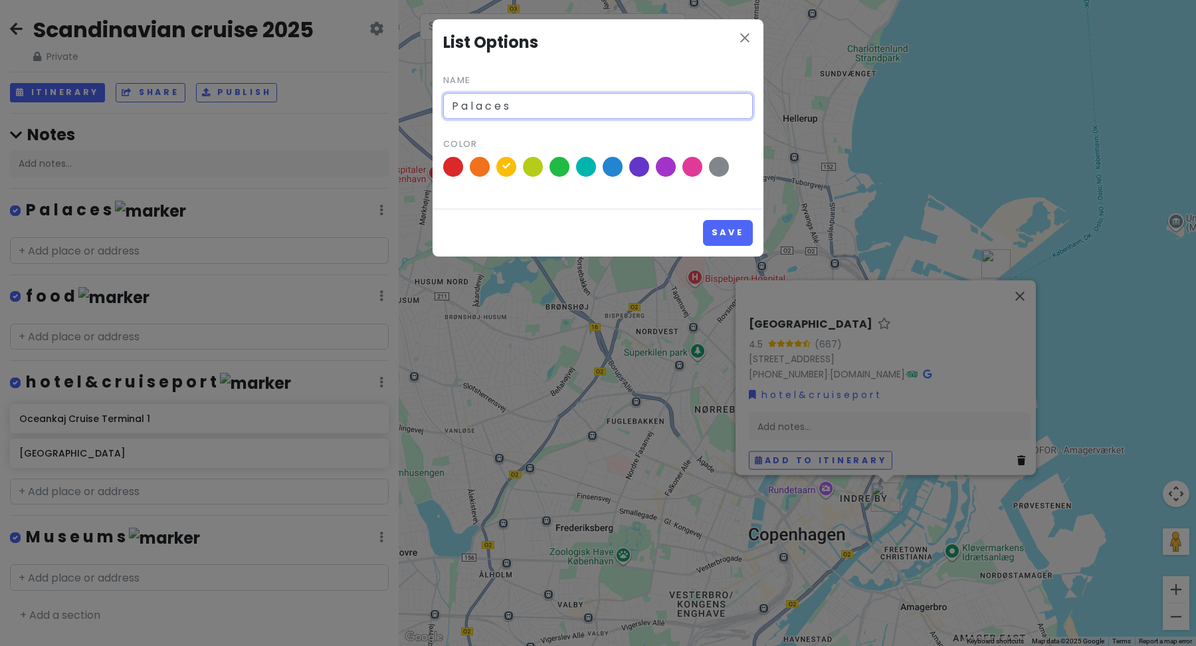
click at [456, 107] on input "P a l a c e s" at bounding box center [598, 106] width 310 height 27
type input "p a l a c e s"
click at [720, 230] on button "Save" at bounding box center [728, 233] width 50 height 26
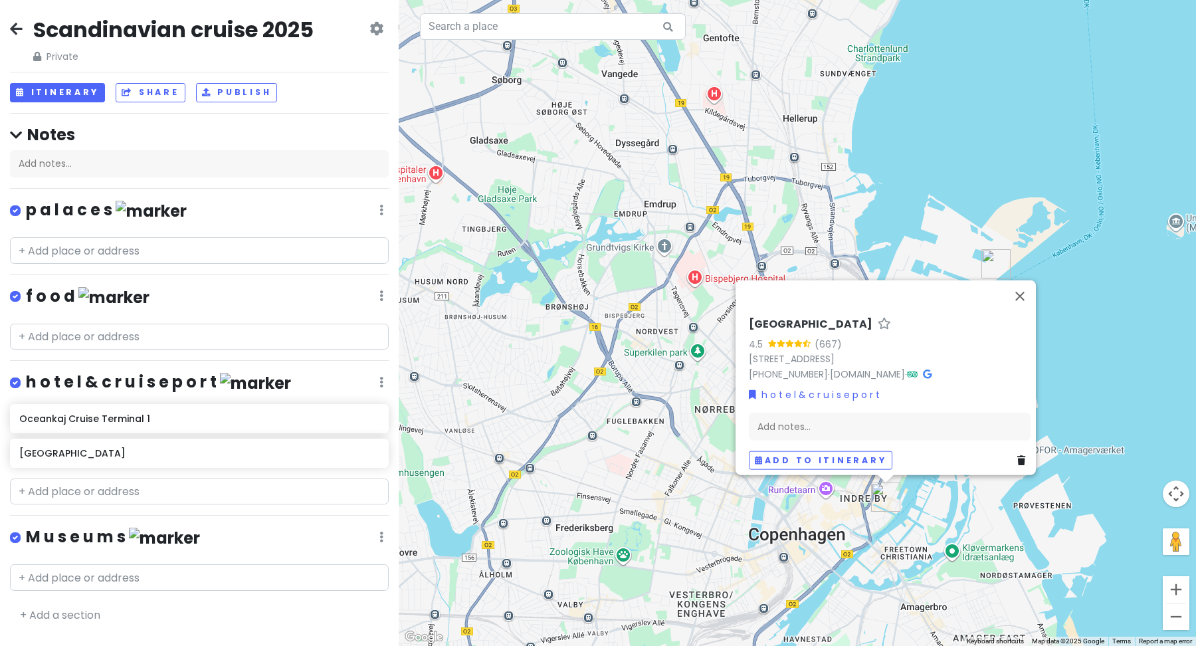
click at [33, 533] on h4 "M u s e u m s" at bounding box center [113, 537] width 174 height 22
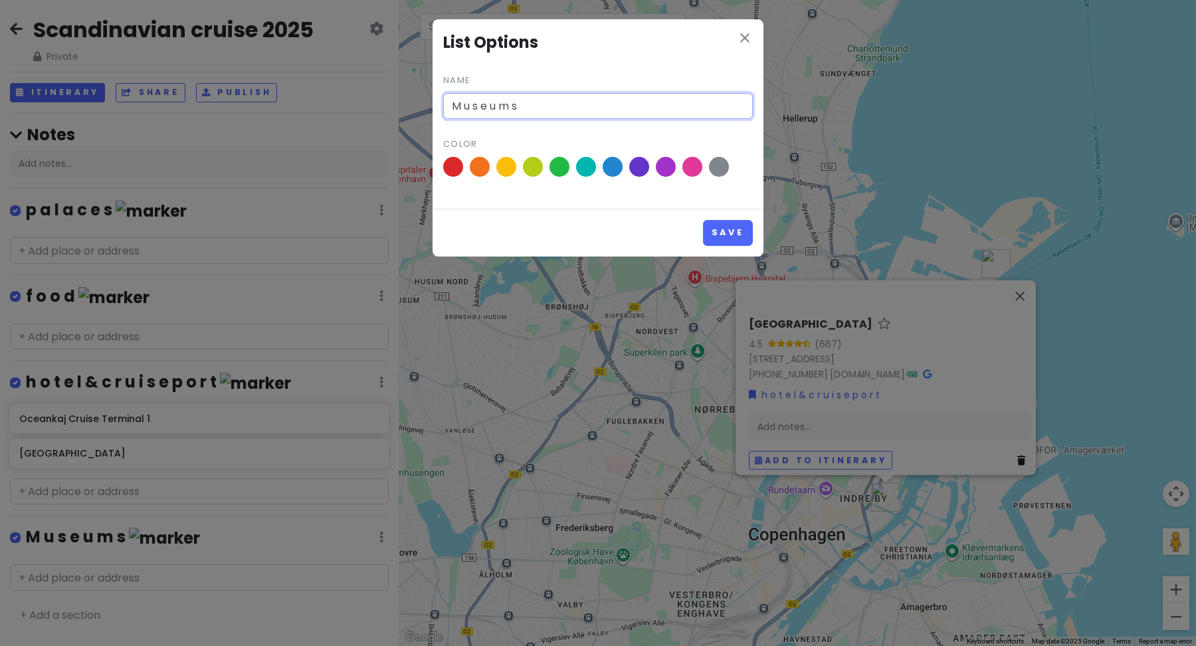
click at [462, 106] on input "M u s e u m s" at bounding box center [598, 106] width 310 height 27
type input "m u s e u m s"
click at [726, 237] on button "Save" at bounding box center [728, 233] width 50 height 26
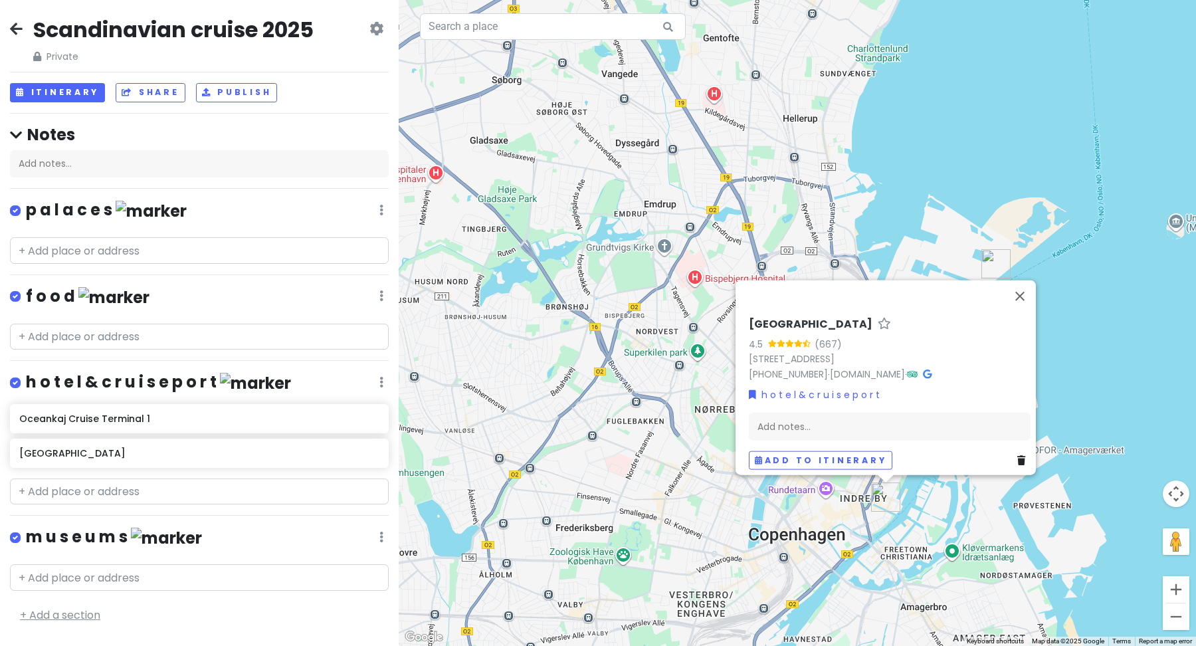
click at [70, 610] on link "+ Add a section" at bounding box center [60, 614] width 80 height 15
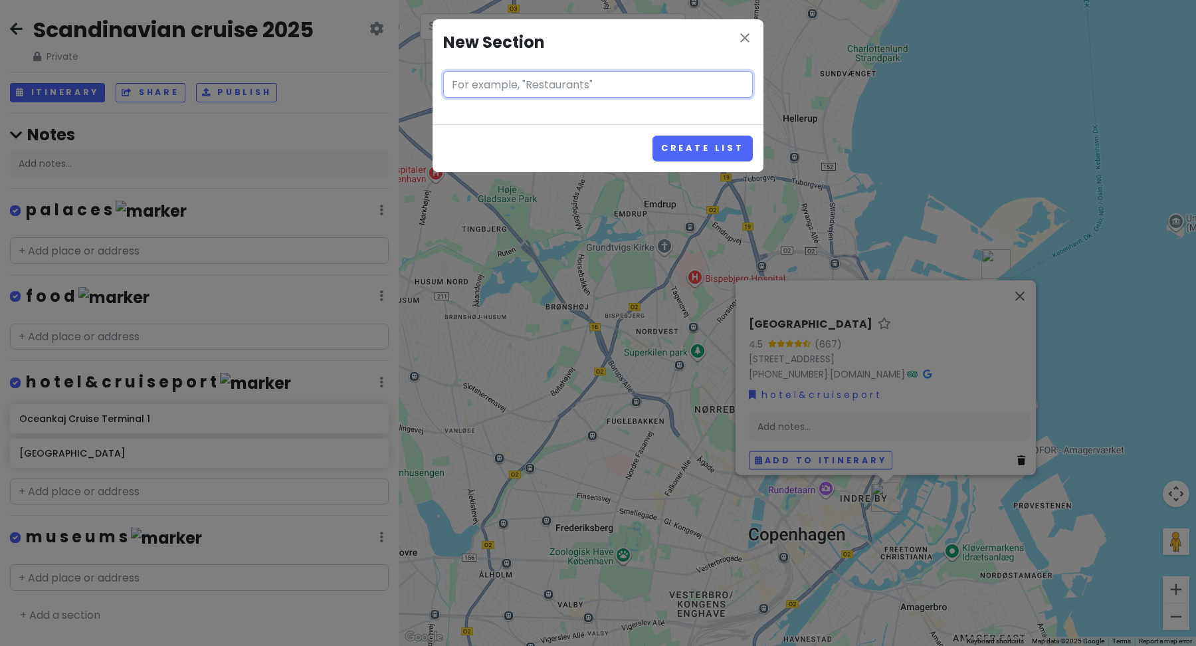
click at [549, 81] on input "text" at bounding box center [598, 84] width 310 height 27
click at [459, 86] on input "attractions" at bounding box center [598, 84] width 310 height 27
type input "a t t r a c t i o n s"
click at [686, 146] on button "Create List" at bounding box center [703, 149] width 100 height 26
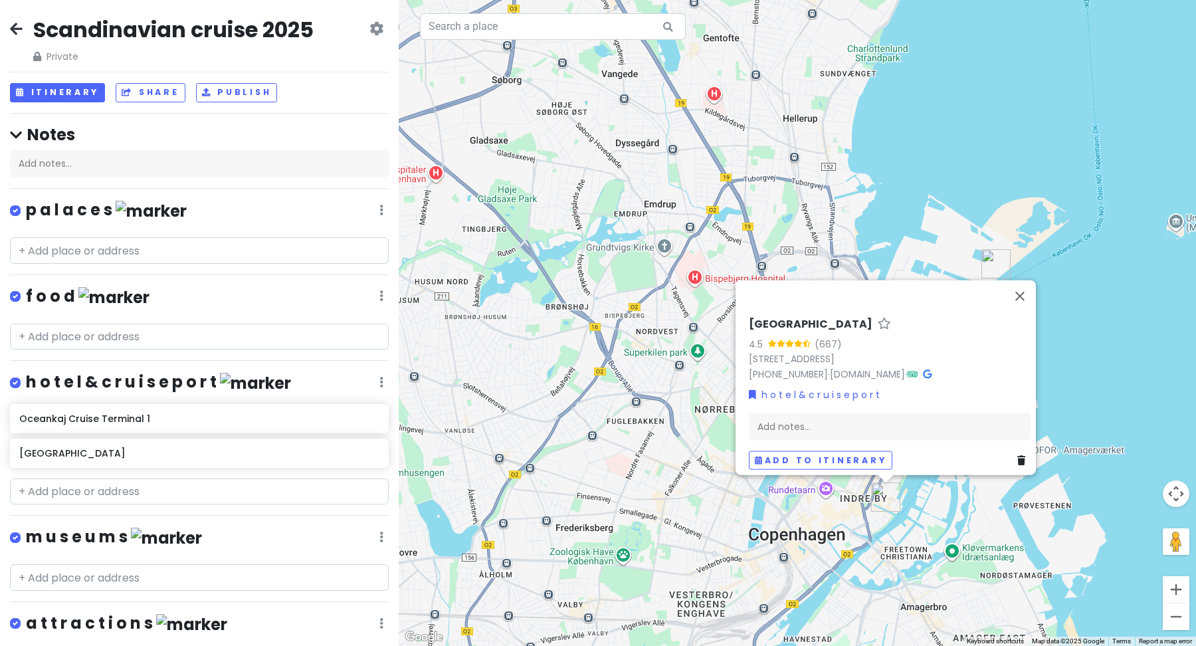
scroll to position [74, 0]
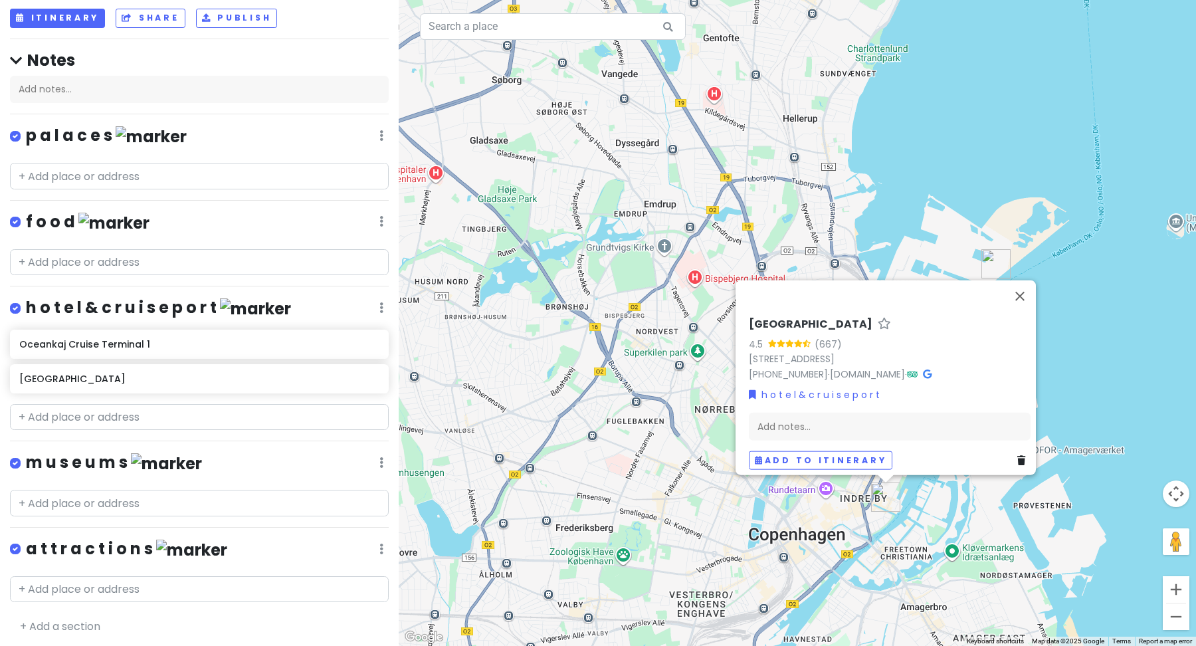
click at [158, 552] on img at bounding box center [191, 550] width 71 height 21
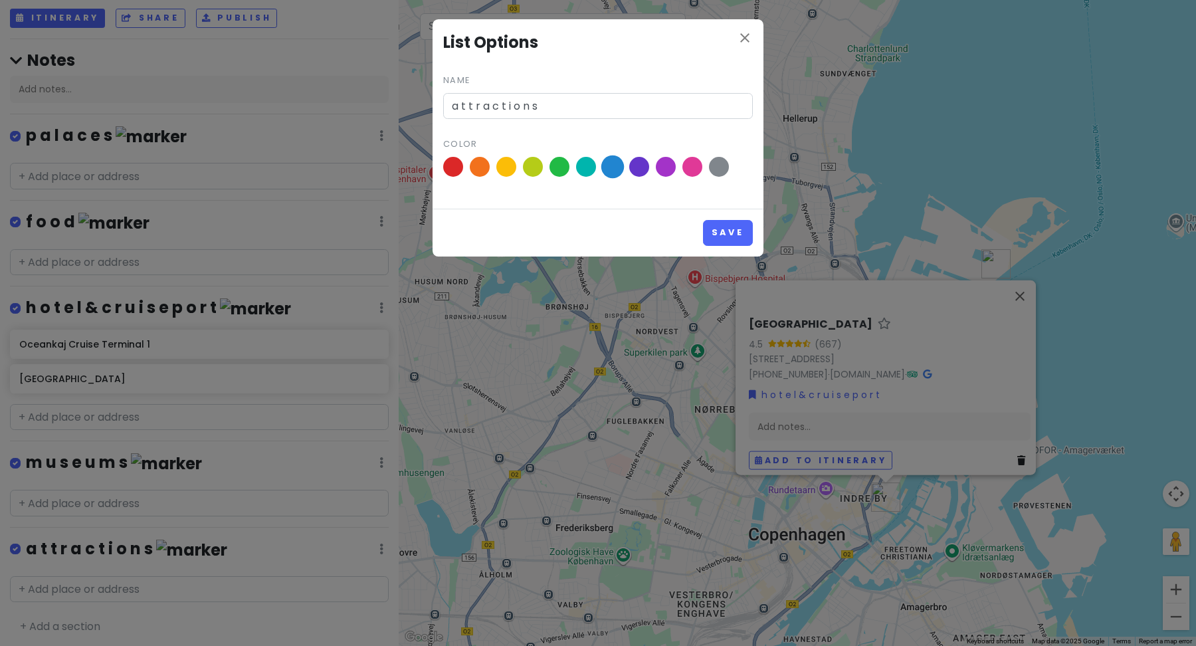
click at [618, 165] on span at bounding box center [612, 166] width 23 height 23
click at [0, 0] on input "radio" at bounding box center [0, 0] width 0 height 0
click at [744, 237] on button "Save" at bounding box center [728, 233] width 50 height 26
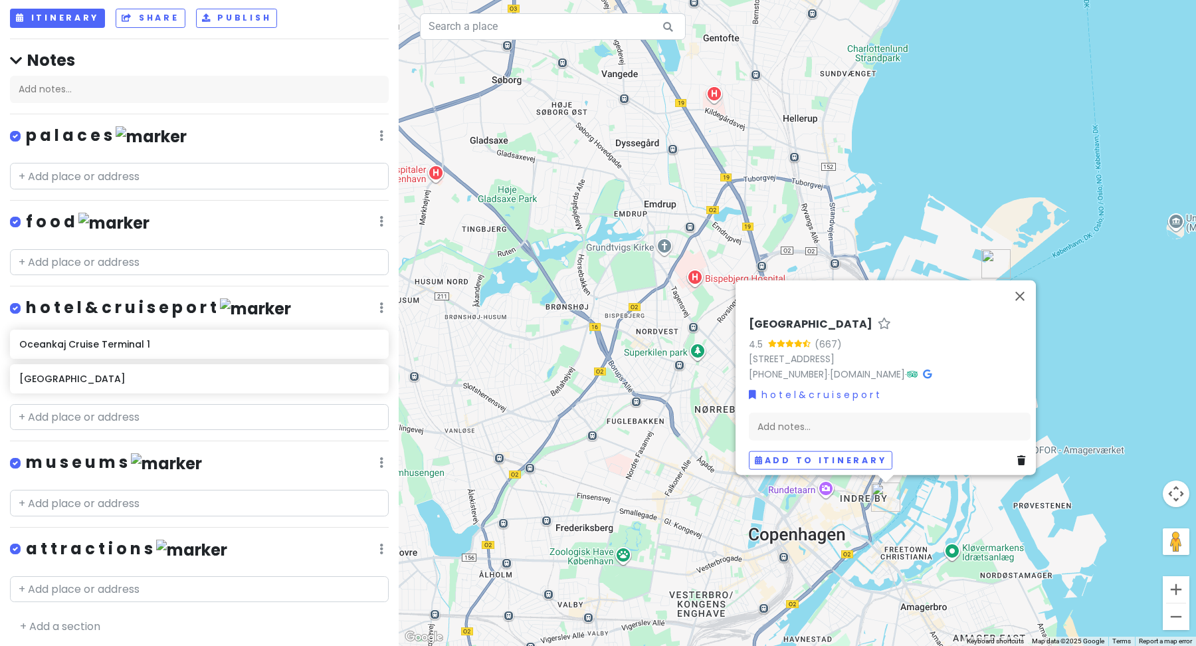
click at [156, 542] on img at bounding box center [191, 550] width 71 height 21
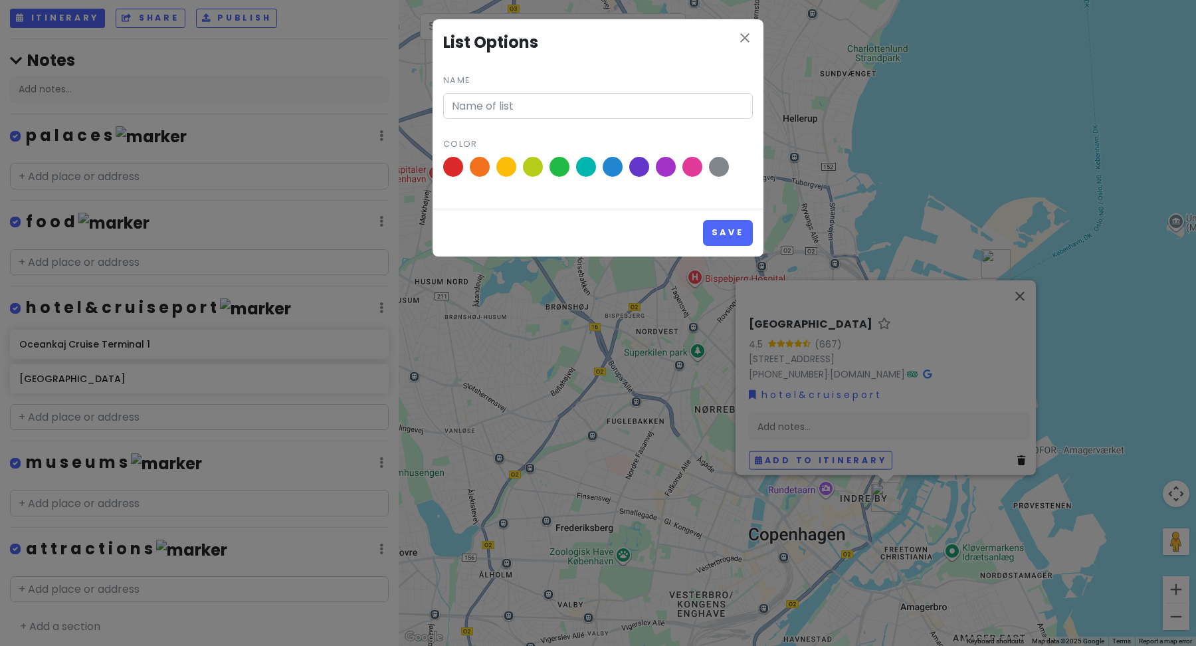
type input "a t t r a c t i o n s"
click at [634, 168] on span at bounding box center [639, 166] width 23 height 23
click at [0, 0] on input "radio" at bounding box center [0, 0] width 0 height 0
click at [715, 235] on button "Save" at bounding box center [728, 233] width 50 height 26
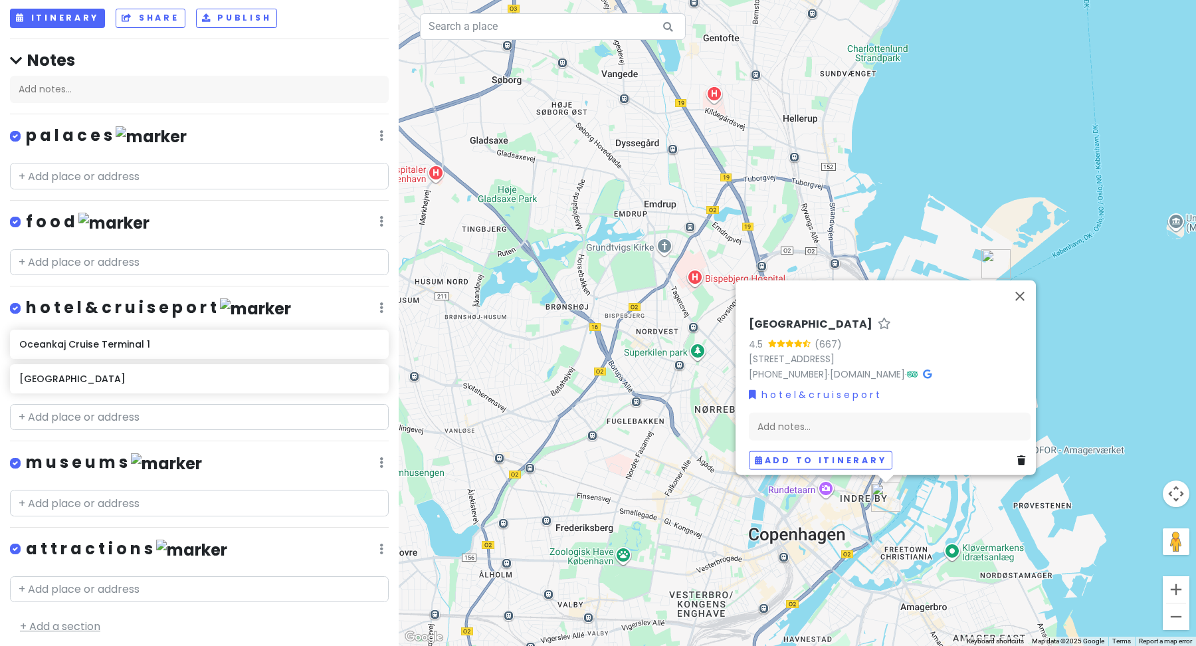
click at [64, 620] on link "+ Add a section" at bounding box center [60, 626] width 80 height 15
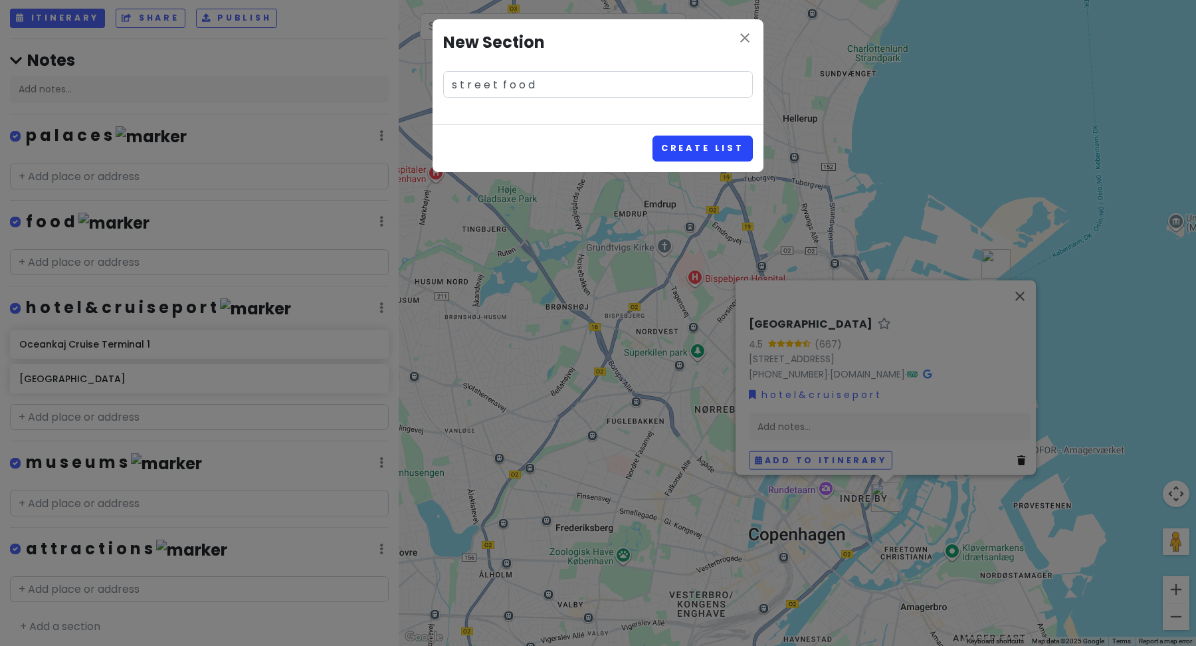
type input "s t r e e t f o o d"
click at [715, 140] on button "Create List" at bounding box center [703, 149] width 100 height 26
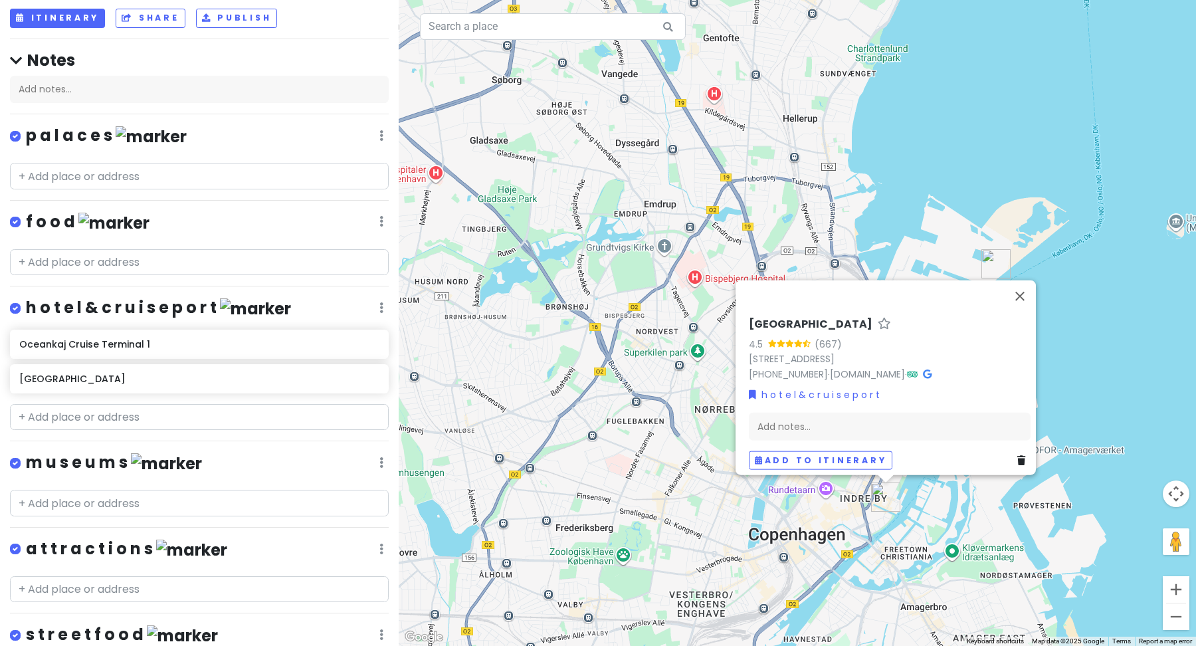
scroll to position [160, 0]
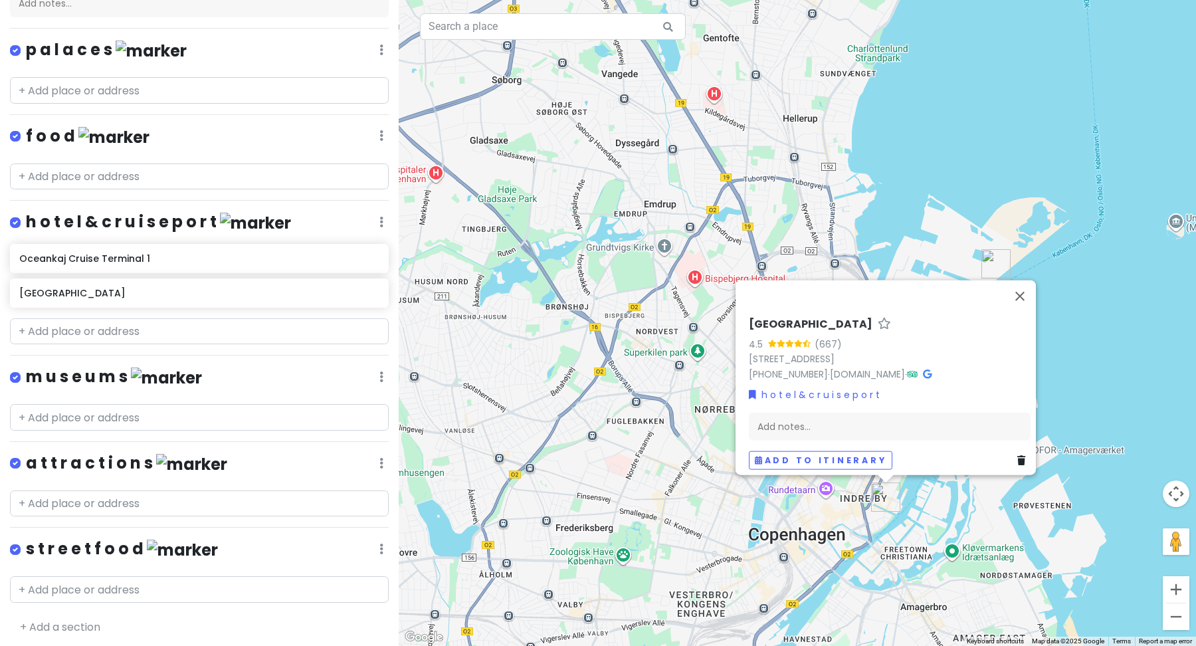
click at [147, 547] on img at bounding box center [182, 550] width 71 height 21
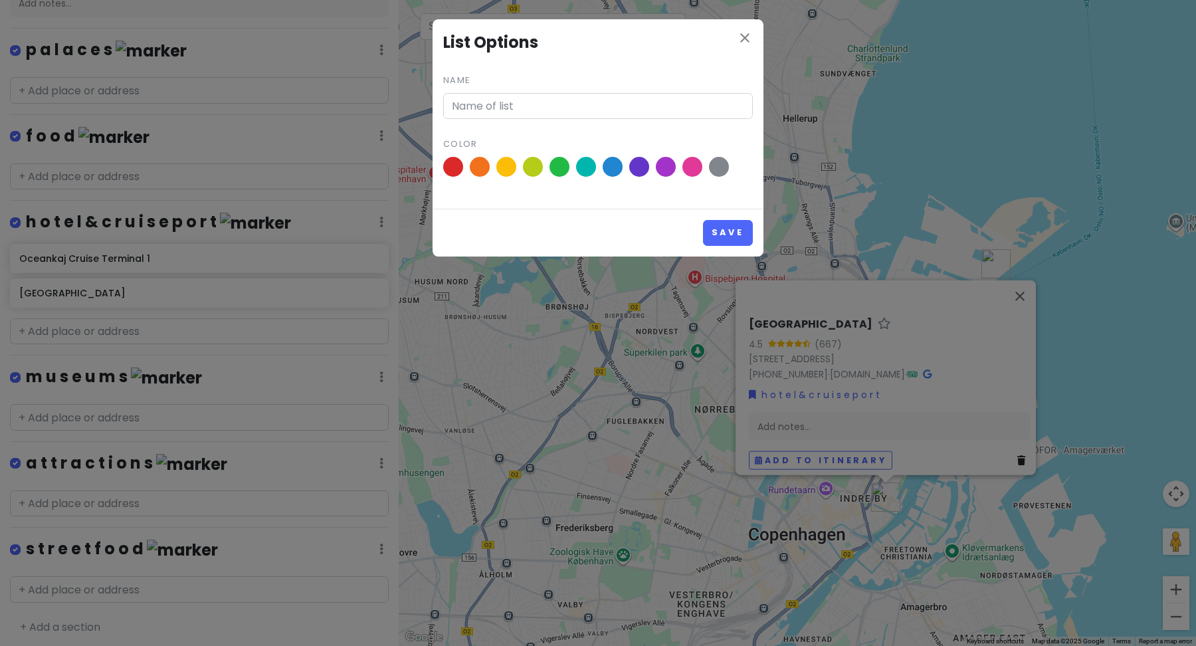
type input "s t r e e t f o o d"
click at [557, 167] on span at bounding box center [559, 166] width 23 height 23
click at [0, 0] on input "radio" at bounding box center [0, 0] width 0 height 0
click at [716, 235] on button "Save" at bounding box center [728, 233] width 50 height 26
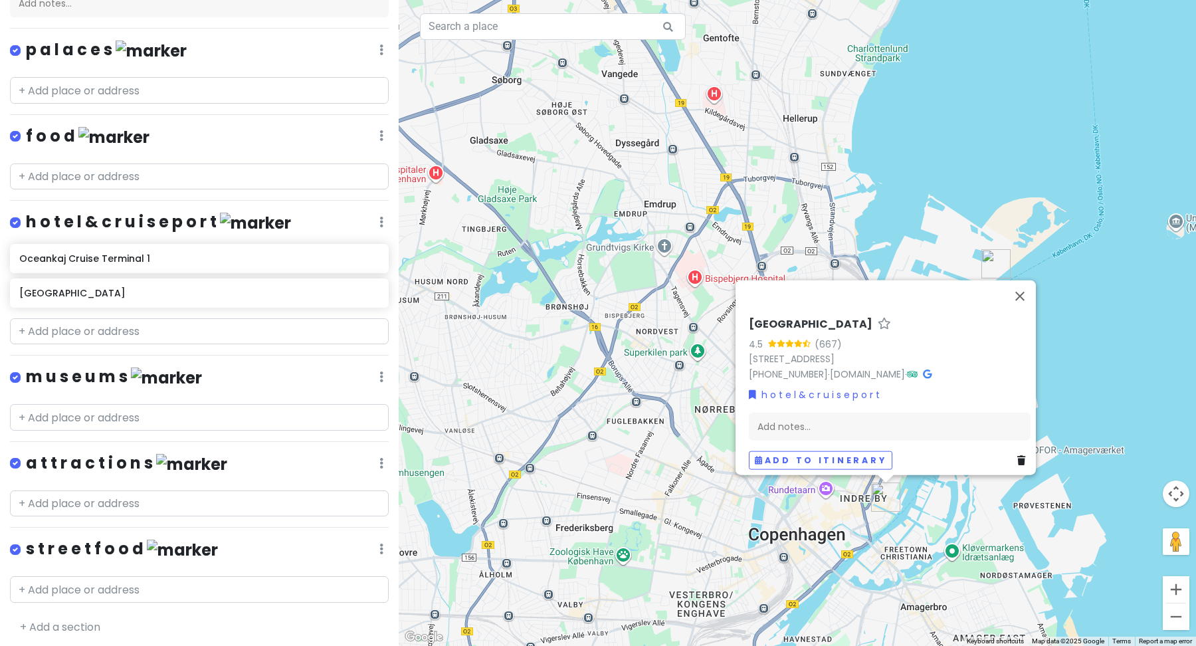
click at [382, 55] on icon at bounding box center [381, 50] width 4 height 11
click at [333, 286] on link "Reorder" at bounding box center [342, 293] width 106 height 32
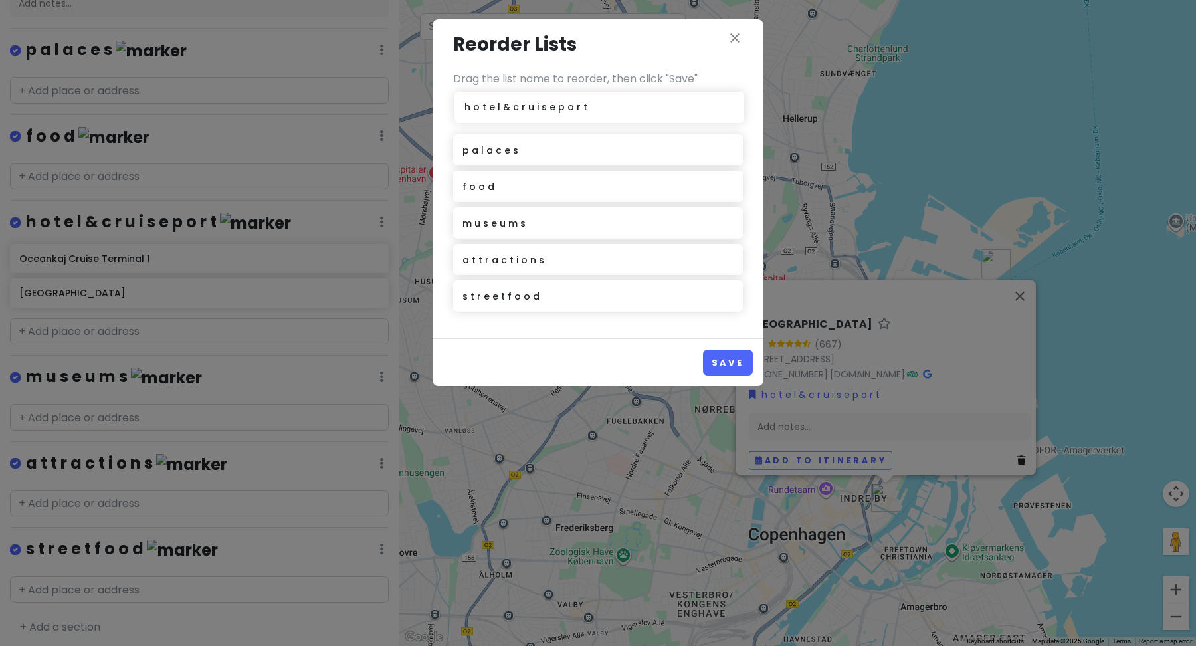
drag, startPoint x: 524, startPoint y: 193, endPoint x: 525, endPoint y: 110, distance: 82.4
click at [525, 114] on div "p a l a c e s f o o d h o t e l & c r u i s e p o r t m u s e u m s a t t r a c…" at bounding box center [598, 207] width 290 height 219
drag, startPoint x: 518, startPoint y: 301, endPoint x: 516, endPoint y: 219, distance: 82.4
click at [516, 219] on div "h o t e l & c r u i s e p o r t p a l a c e s f o o d m u s e u m s a t t r a c…" at bounding box center [598, 207] width 290 height 219
drag, startPoint x: 508, startPoint y: 153, endPoint x: 518, endPoint y: 263, distance: 110.8
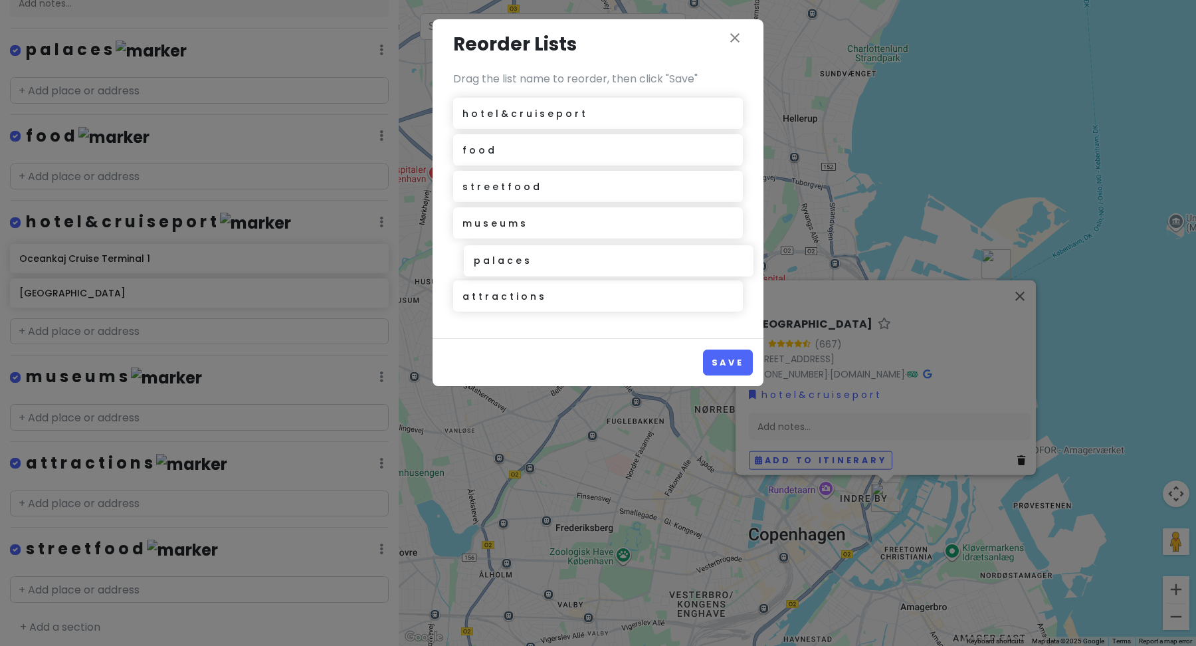
click at [518, 263] on div "h o t e l & c r u i s e p o r t p a l a c e s f o o d s t r e e t f o o d m u s…" at bounding box center [598, 207] width 290 height 219
click at [710, 357] on button "Save" at bounding box center [728, 363] width 50 height 26
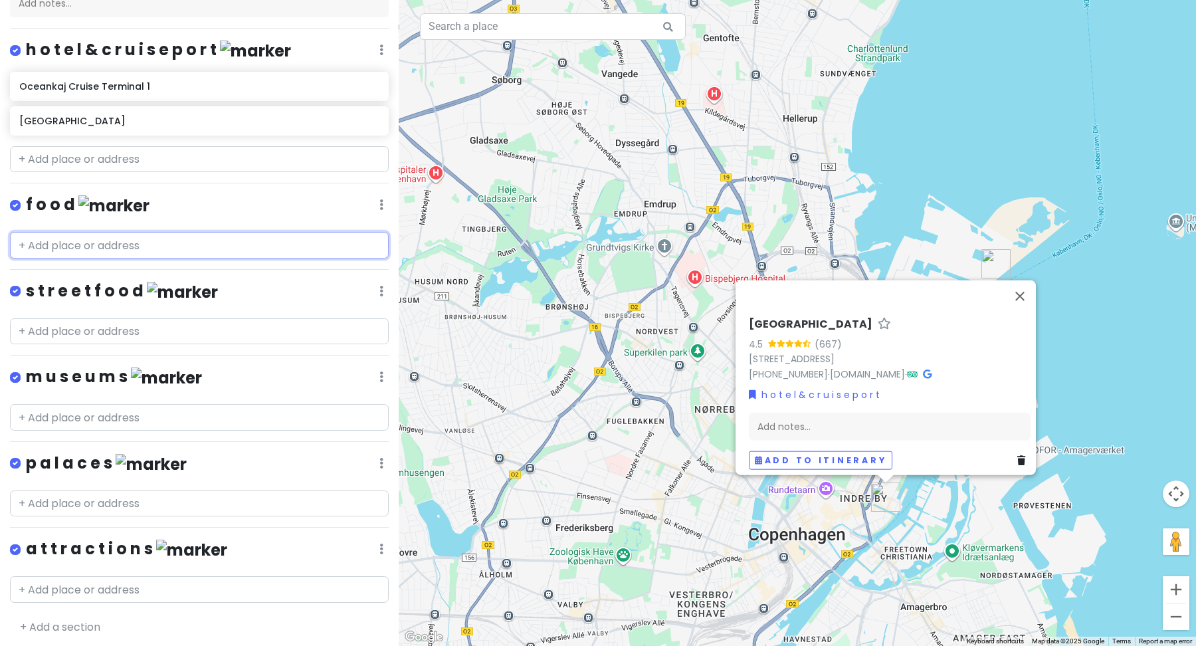
click at [230, 243] on input "text" at bounding box center [199, 245] width 379 height 27
click at [48, 204] on h4 "f o o d" at bounding box center [88, 205] width 124 height 22
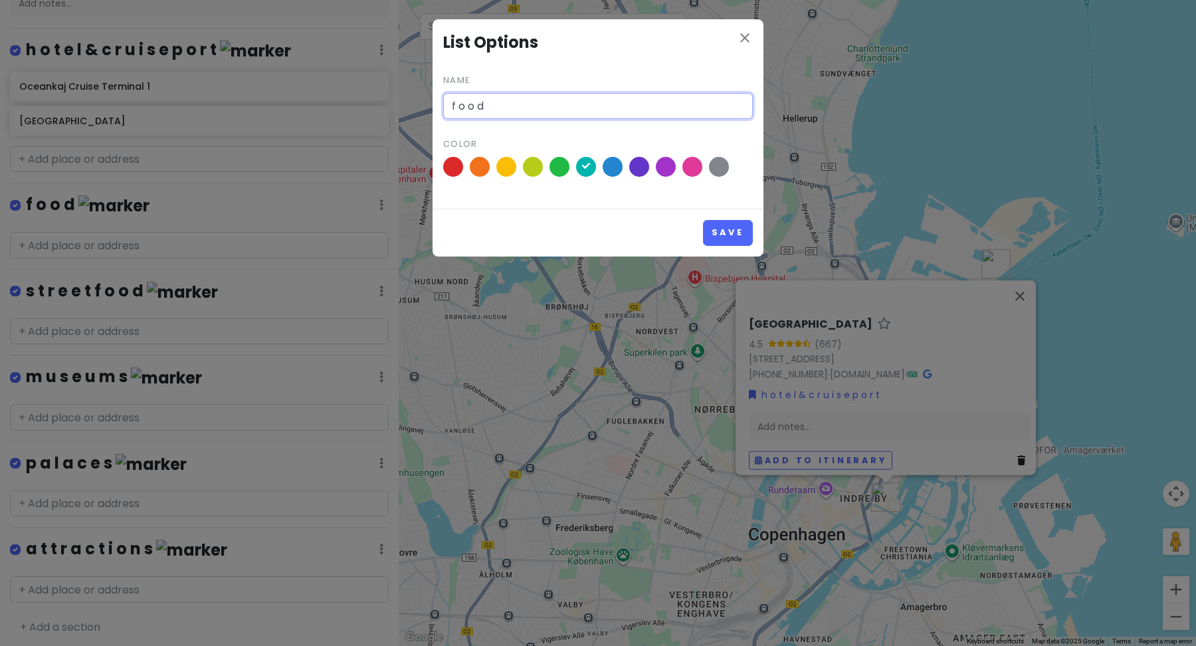
click at [512, 106] on input "f o o d" at bounding box center [598, 106] width 310 height 27
type input "f o o d & c a f e s"
click at [720, 231] on button "Save" at bounding box center [728, 233] width 50 height 26
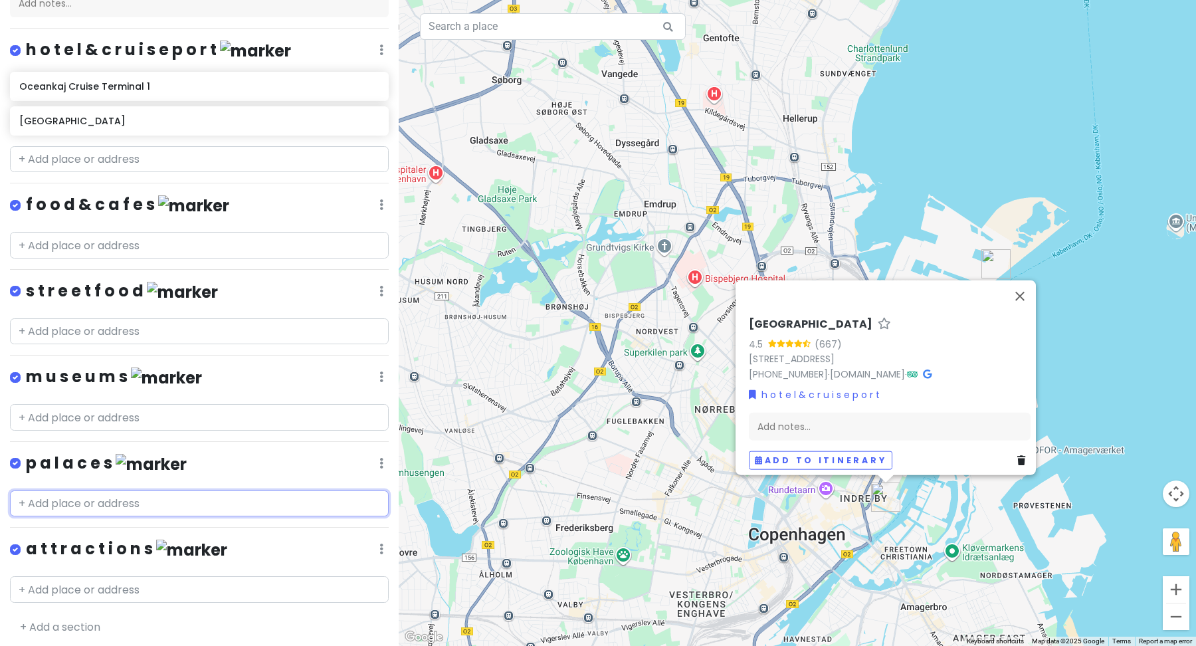
click at [179, 502] on input "text" at bounding box center [199, 503] width 379 height 27
paste input "Gl. [STREET_ADDRESS]"
type input "Gl. [STREET_ADDRESS]"
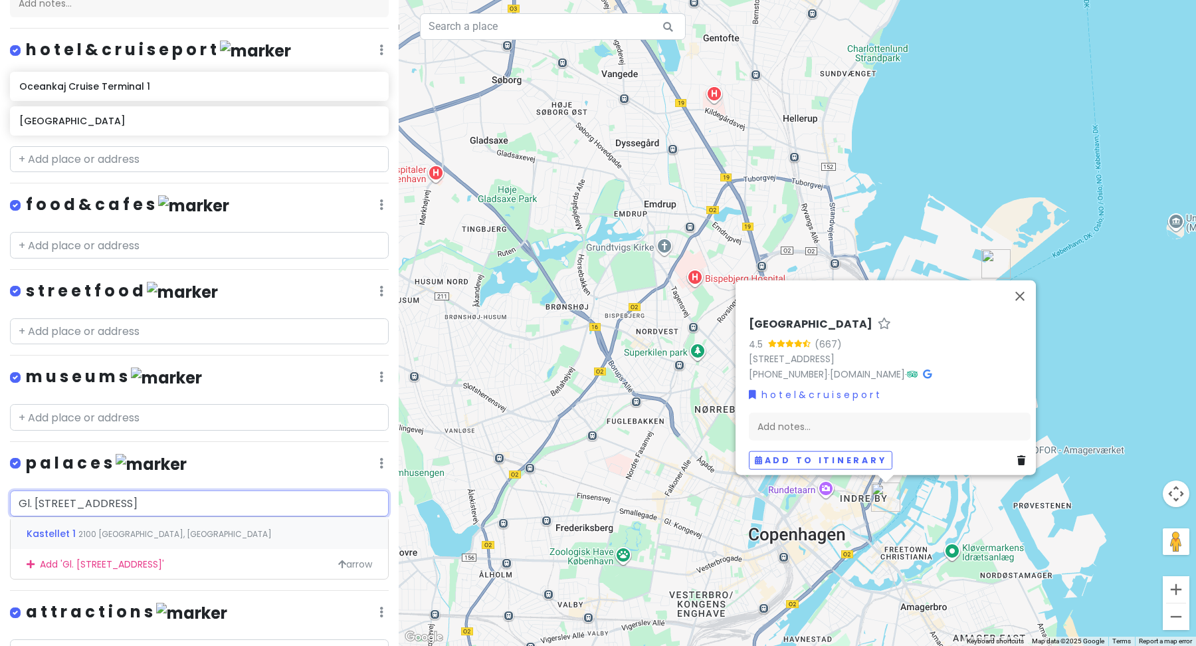
click at [177, 528] on span "2100 [GEOGRAPHIC_DATA], [GEOGRAPHIC_DATA]" at bounding box center [174, 533] width 193 height 11
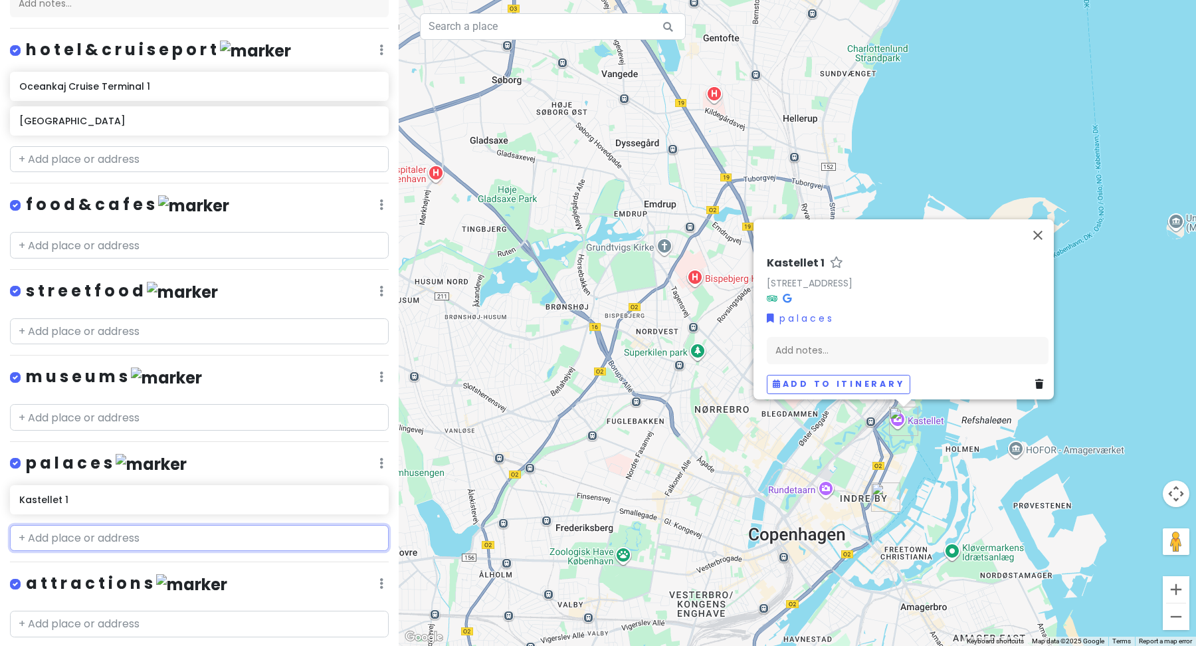
click at [79, 533] on input "text" at bounding box center [199, 538] width 379 height 27
paste input "Amalienborg Slotsplads, 1257 [GEOGRAPHIC_DATA] K, [GEOGRAPHIC_DATA]"
type input "Amalienborg Slotsplads, 1257 [GEOGRAPHIC_DATA] K, [GEOGRAPHIC_DATA]"
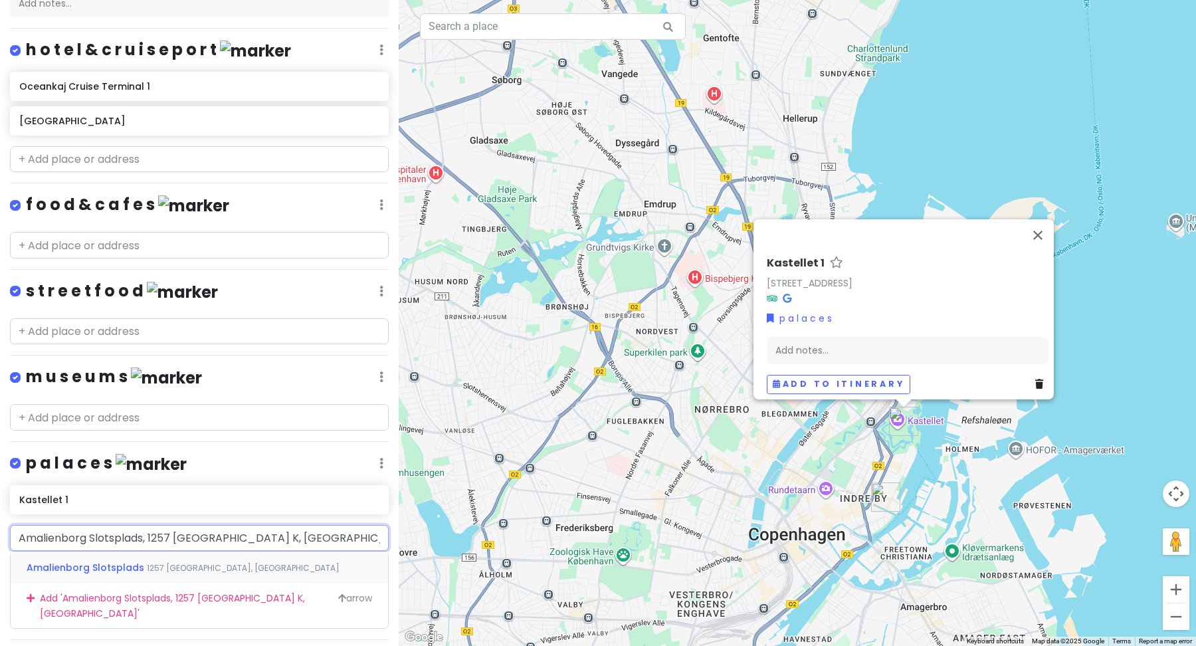
click at [163, 562] on span "1257 [GEOGRAPHIC_DATA], [GEOGRAPHIC_DATA]" at bounding box center [243, 567] width 193 height 11
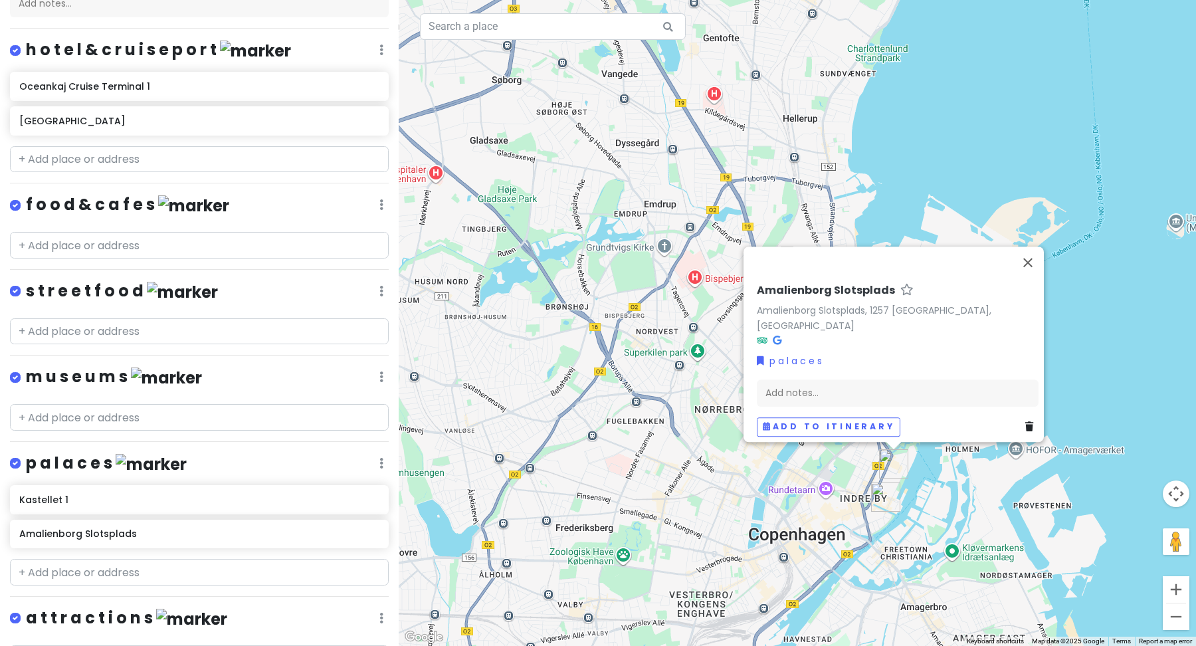
scroll to position [228, 0]
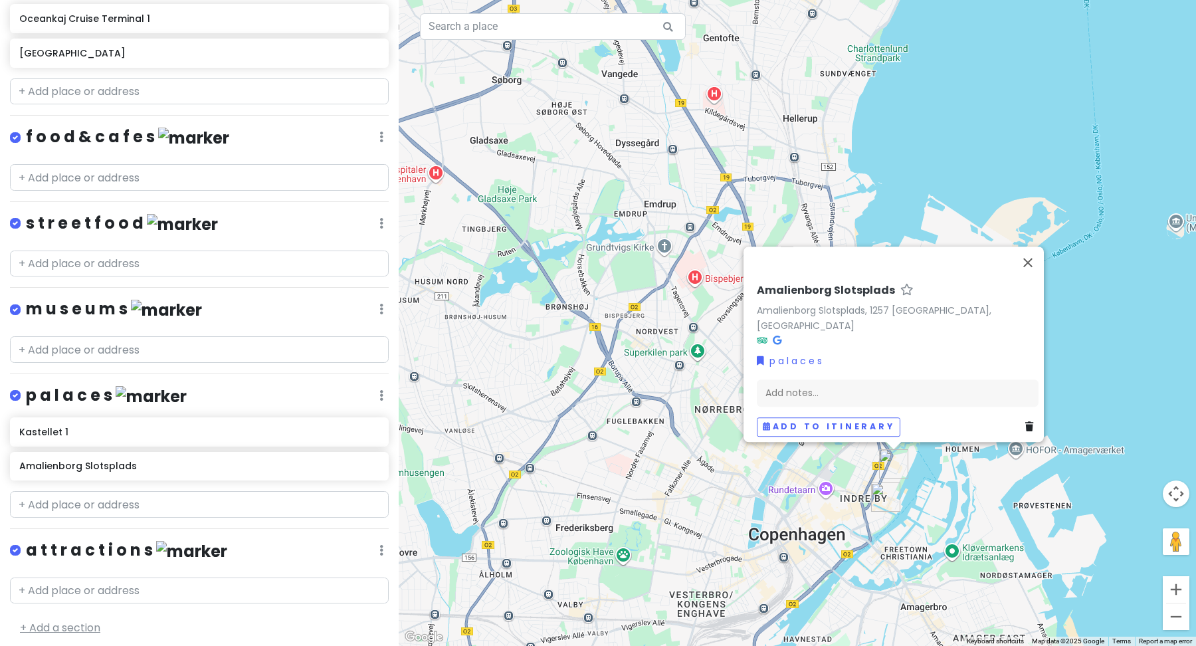
click at [92, 621] on link "+ Add a section" at bounding box center [60, 627] width 80 height 15
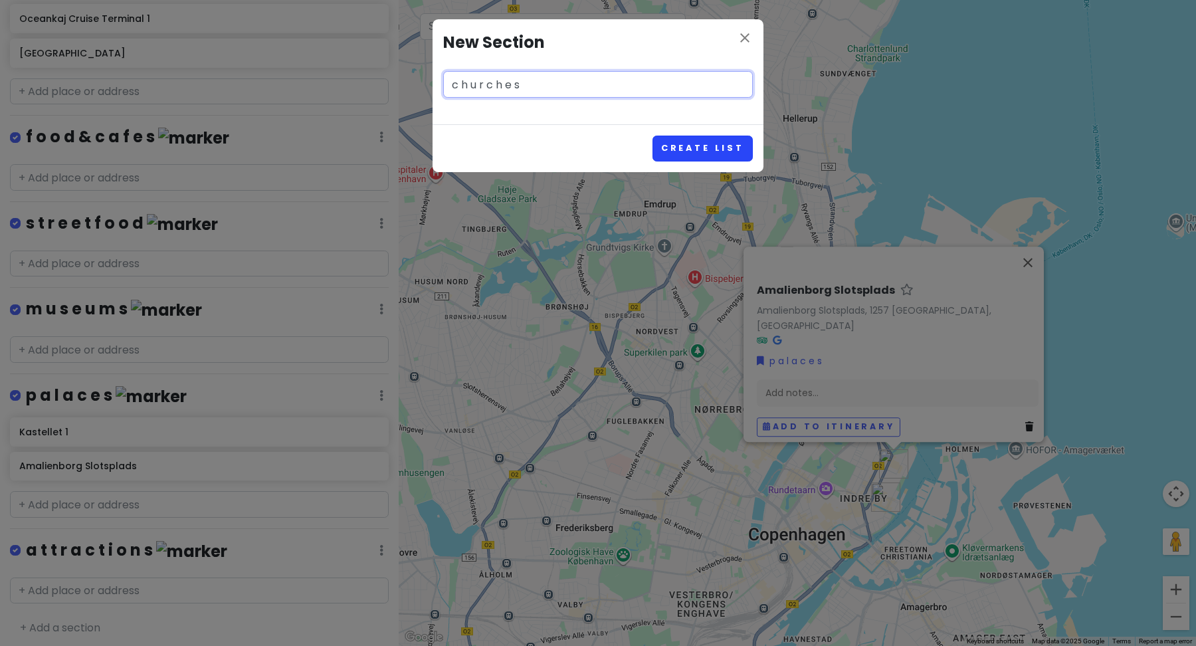
type input "c h u r c h e s"
click at [744, 148] on button "Create List" at bounding box center [703, 149] width 100 height 26
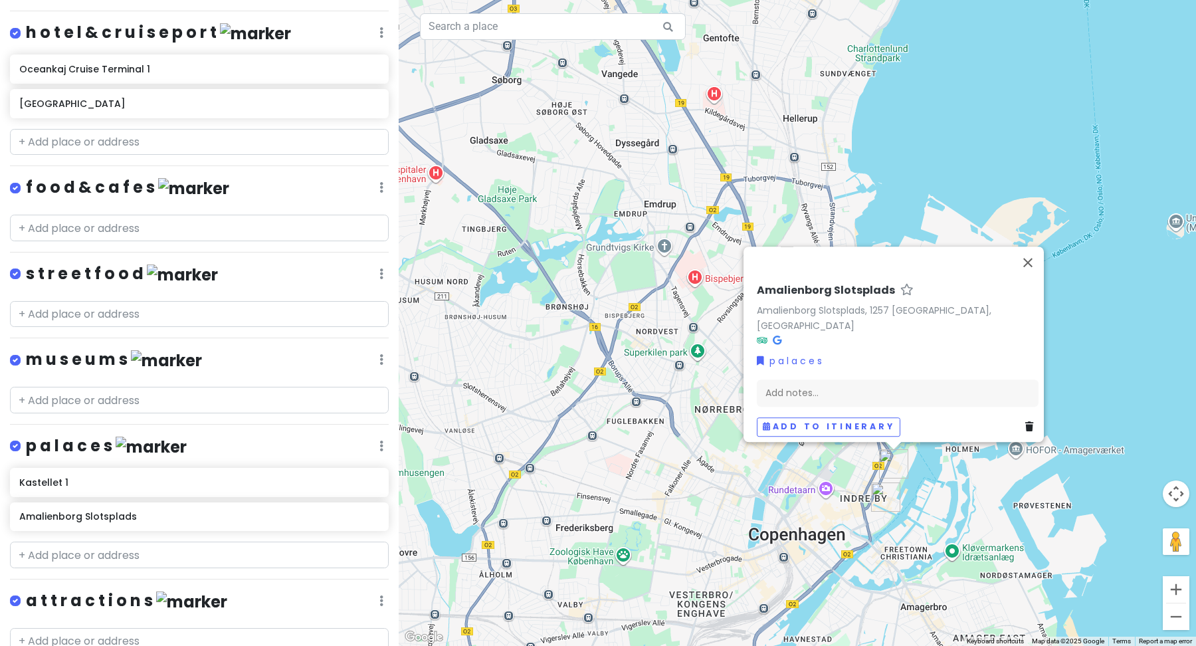
scroll to position [314, 0]
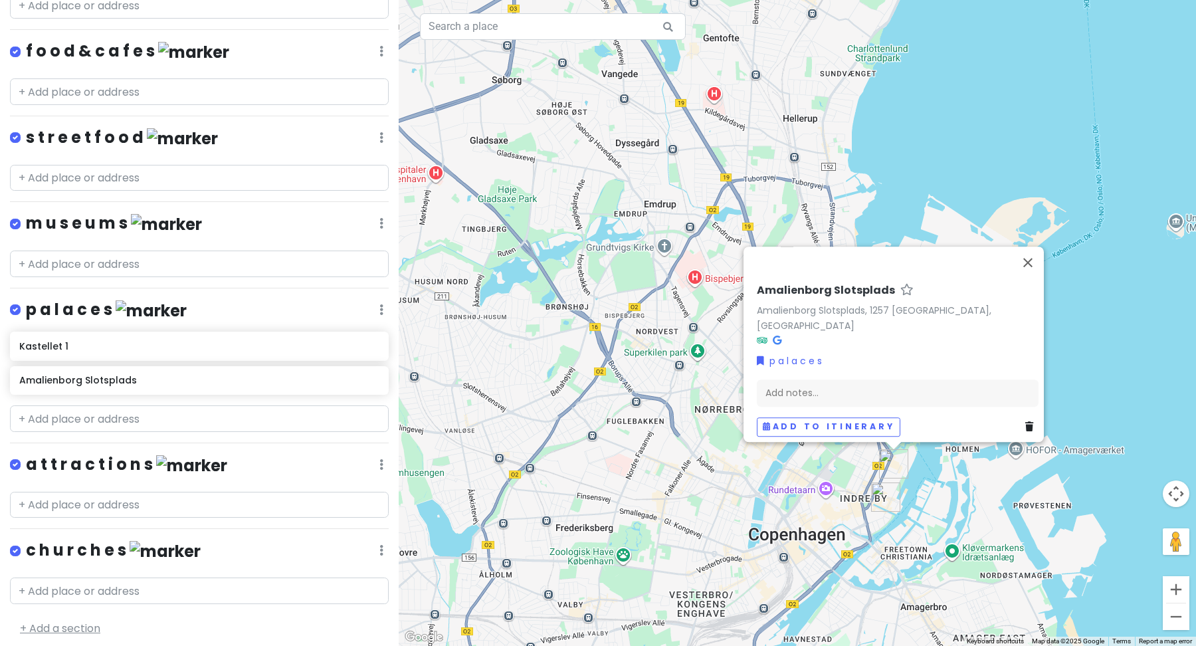
click at [49, 623] on link "+ Add a section" at bounding box center [60, 628] width 80 height 15
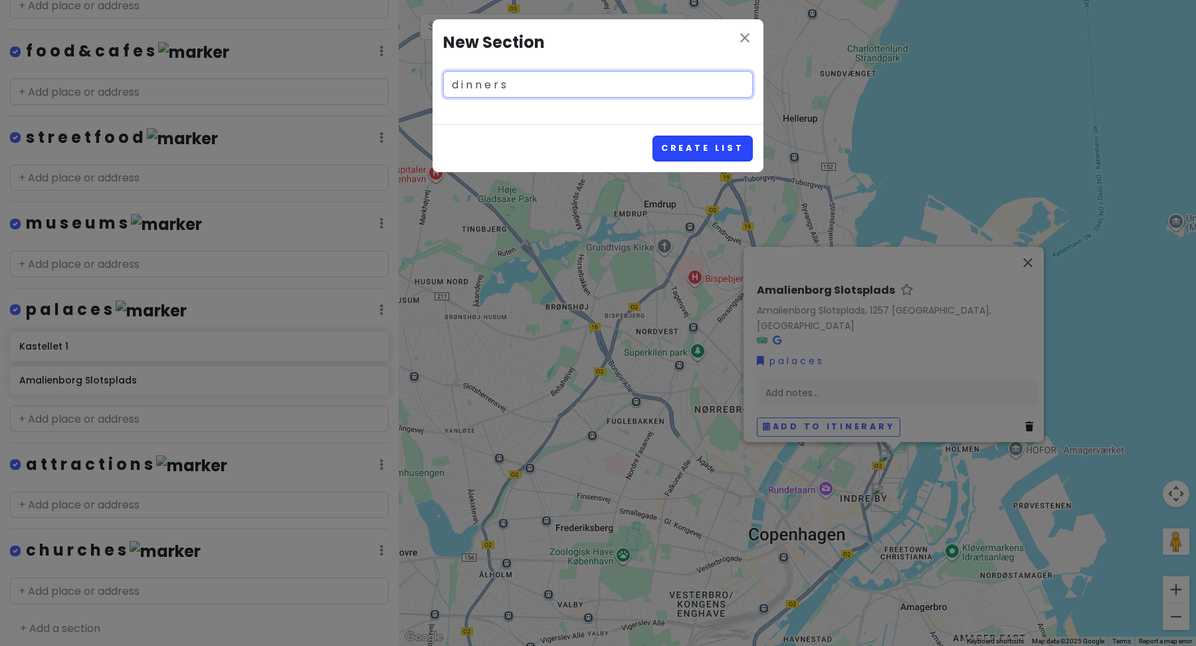
type input "d i n n e r s"
click at [676, 146] on button "Create List" at bounding box center [703, 149] width 100 height 26
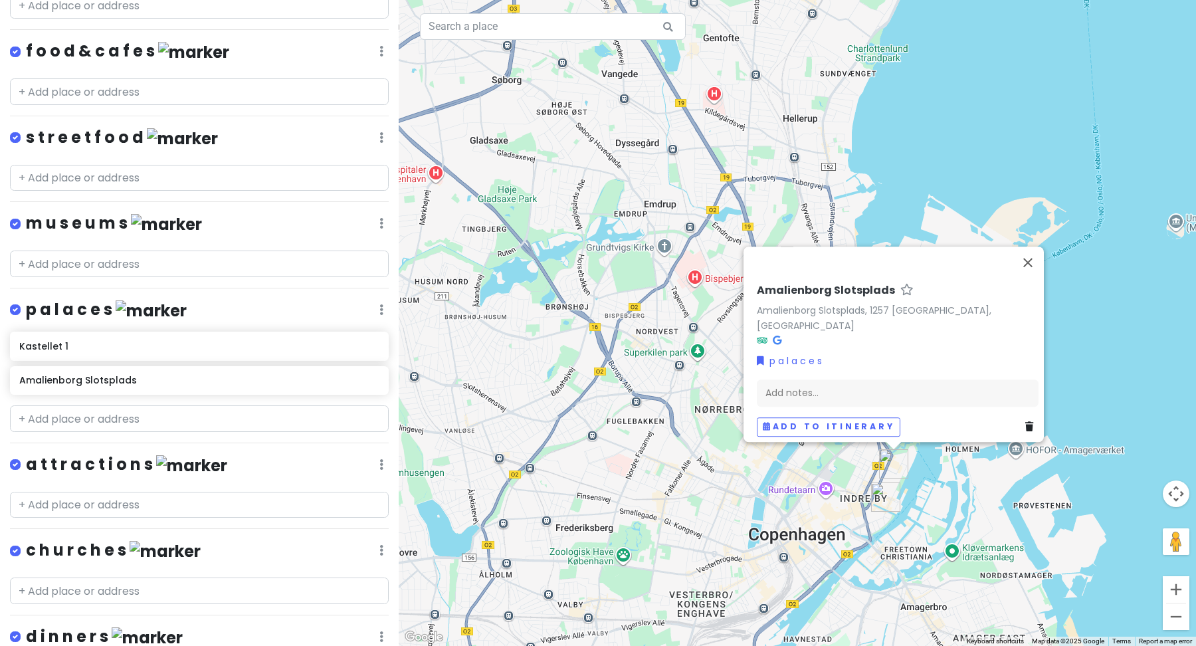
scroll to position [399, 0]
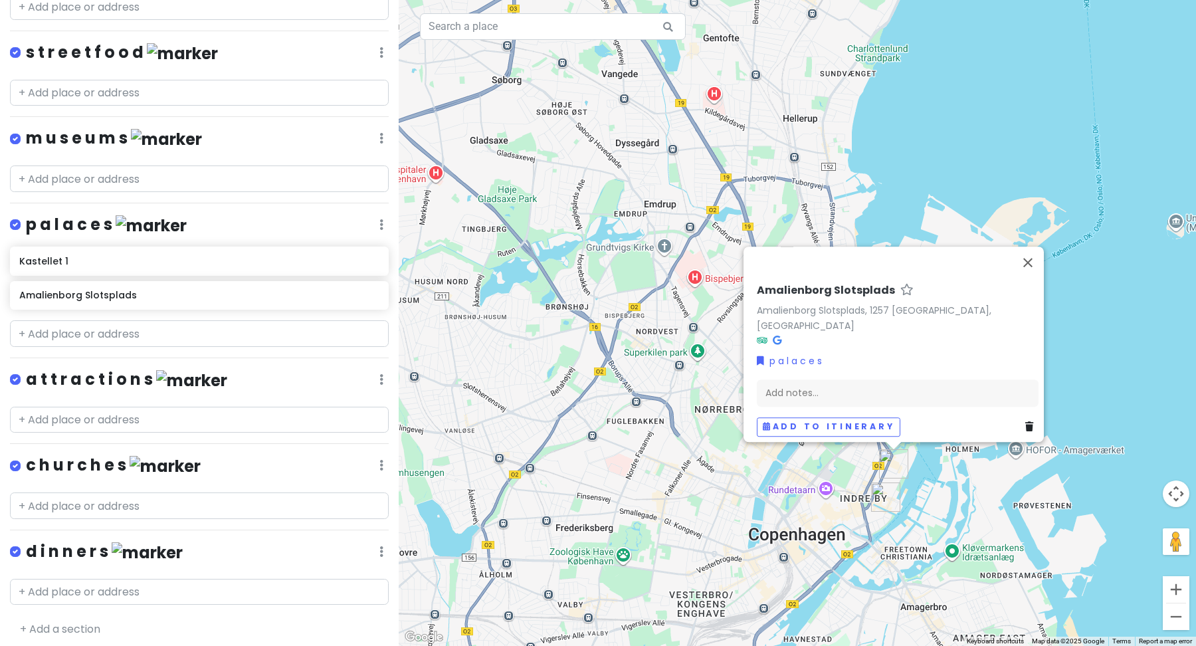
click at [338, 475] on link "Reorder" at bounding box center [342, 490] width 106 height 32
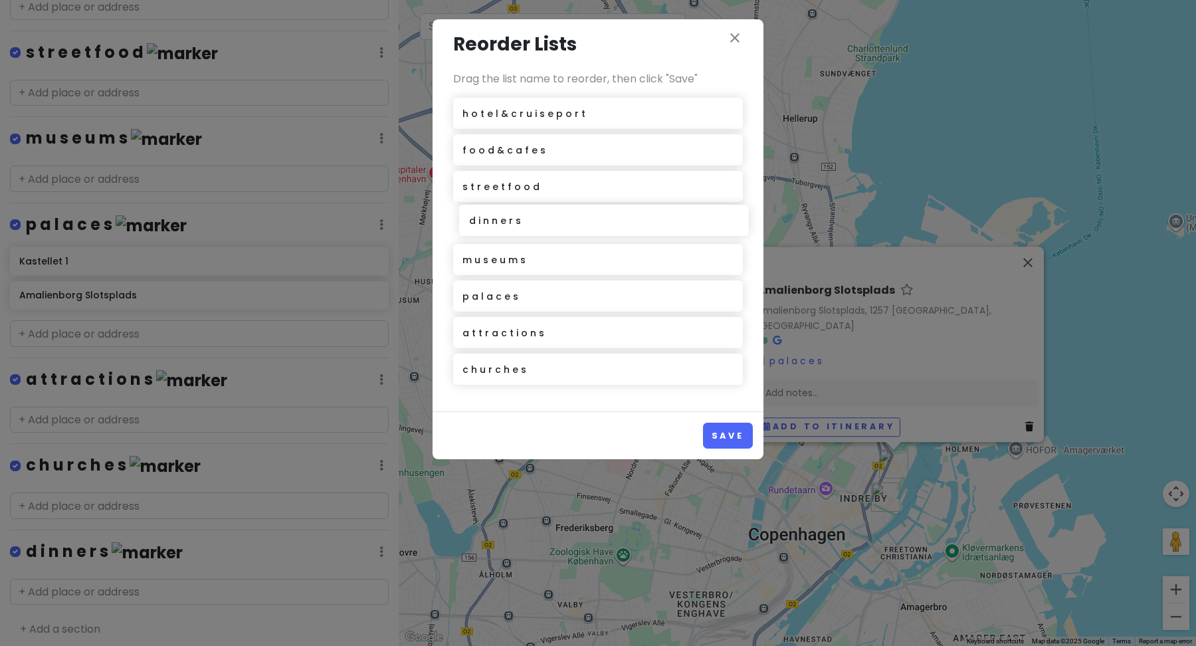
drag, startPoint x: 508, startPoint y: 381, endPoint x: 514, endPoint y: 232, distance: 149.0
click at [514, 232] on div "h o t e l & c r u i s e p o r t f o o d & c a f e s s t r e e t f o o d m u s e…" at bounding box center [598, 244] width 290 height 292
drag, startPoint x: 518, startPoint y: 221, endPoint x: 514, endPoint y: 143, distance: 78.5
click at [514, 142] on div "h o t e l & c r u i s e p o r t f o o d & c a f e s s t r e e t f o o d d i n n…" at bounding box center [598, 244] width 290 height 292
drag, startPoint x: 517, startPoint y: 150, endPoint x: 514, endPoint y: 188, distance: 38.0
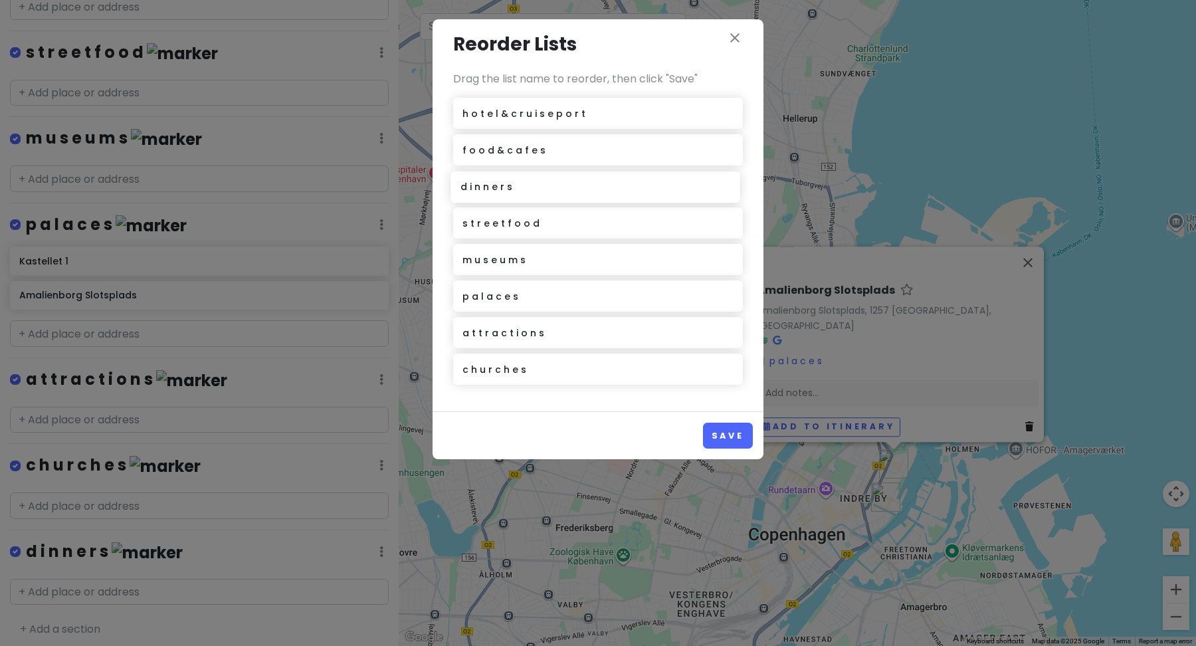
click at [514, 188] on div "h o t e l & c r u i s e p o r t d i n n e r s f o o d & c a f e s s t r e e t f…" at bounding box center [598, 244] width 290 height 292
click at [729, 441] on button "Save" at bounding box center [728, 436] width 50 height 26
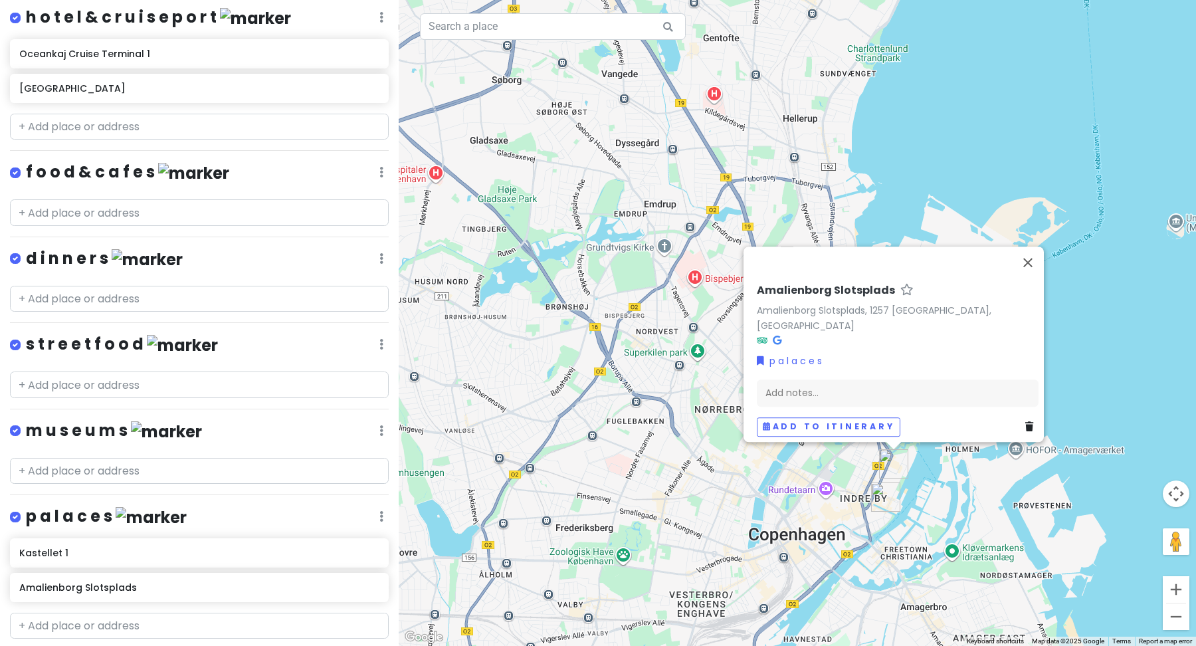
scroll to position [193, 0]
click at [120, 257] on img at bounding box center [147, 259] width 71 height 21
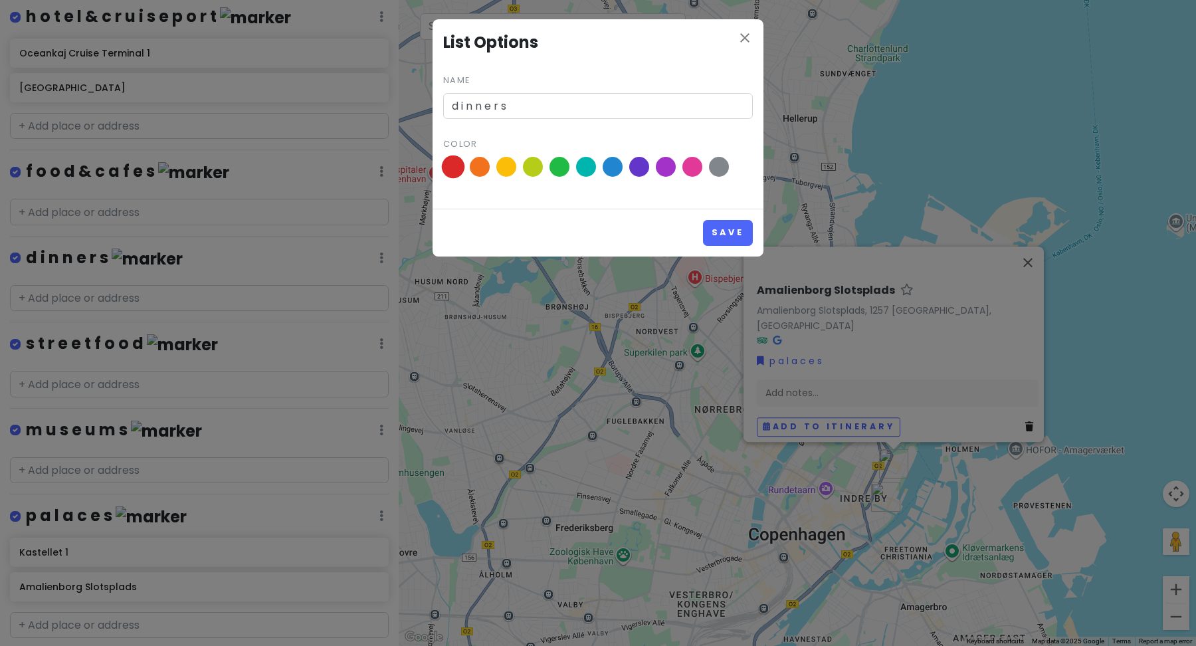
click at [451, 167] on span at bounding box center [453, 166] width 23 height 23
click at [0, 0] on input "radio" at bounding box center [0, 0] width 0 height 0
click at [723, 166] on span at bounding box center [719, 166] width 23 height 23
click at [0, 0] on input "radio" at bounding box center [0, 0] width 0 height 0
click at [726, 239] on button "Save" at bounding box center [728, 233] width 50 height 26
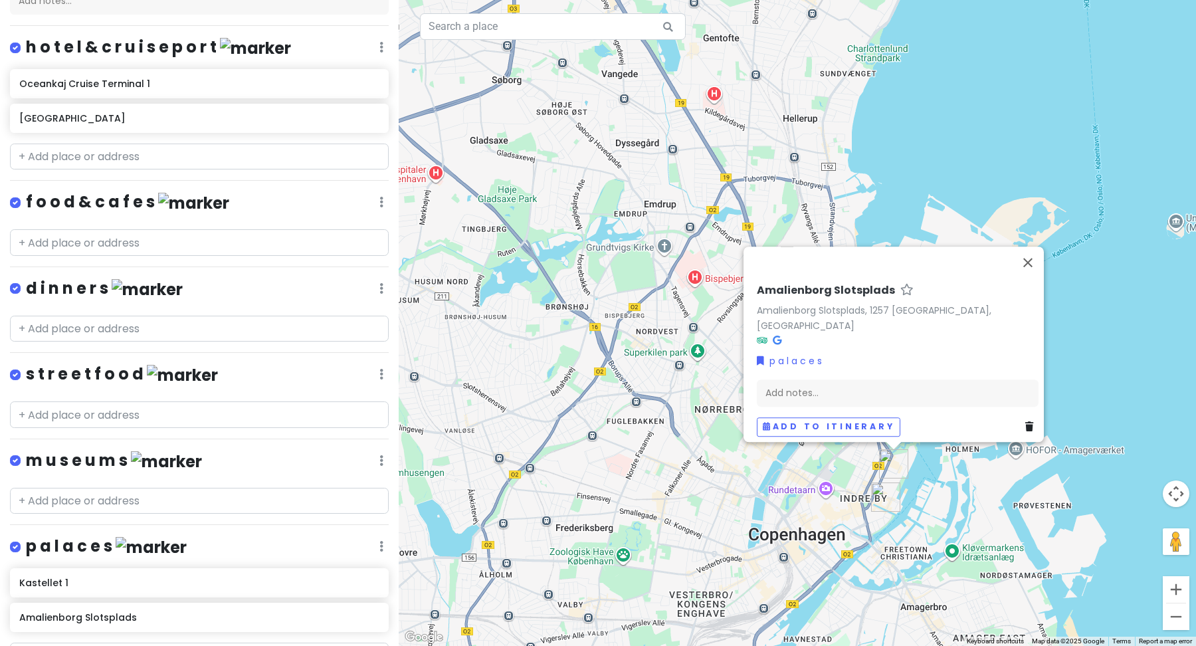
scroll to position [399, 0]
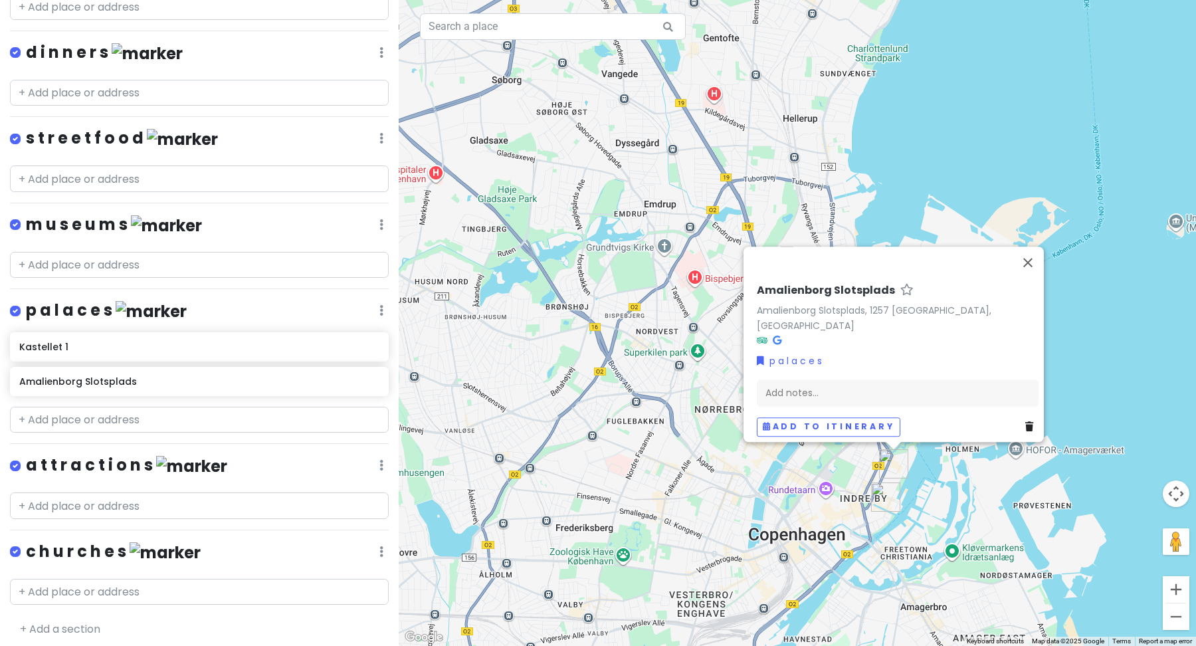
click at [142, 550] on img at bounding box center [165, 552] width 71 height 21
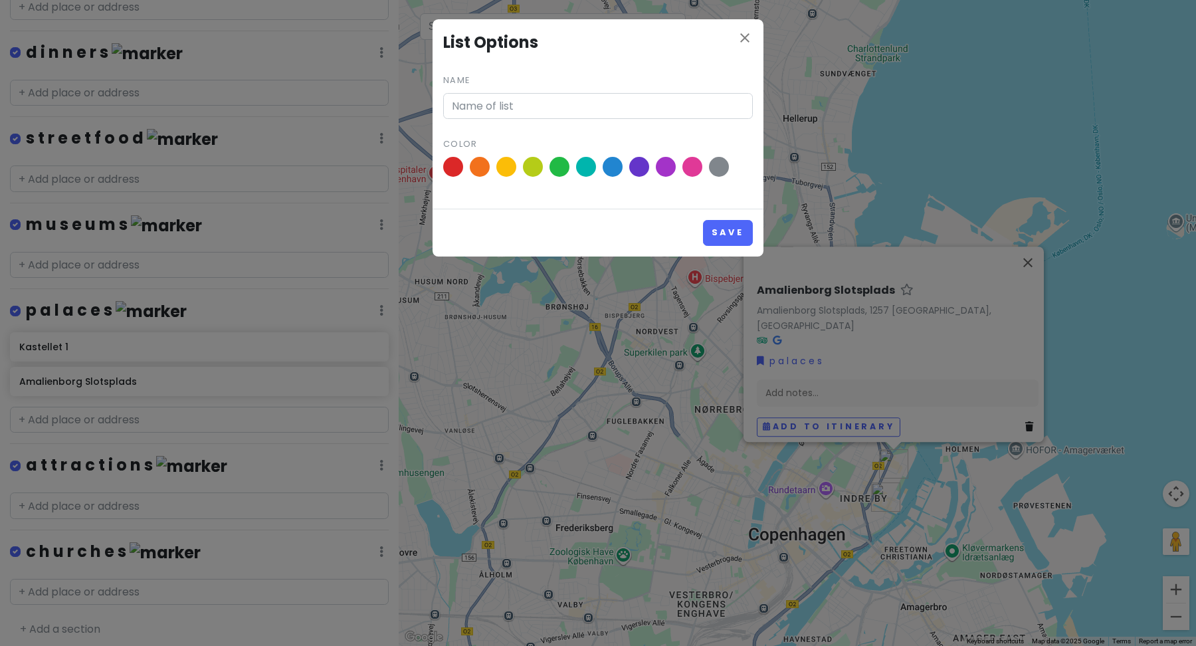
type input "c h u r c h e s"
click at [690, 169] on span at bounding box center [692, 166] width 23 height 23
click at [0, 0] on input "radio" at bounding box center [0, 0] width 0 height 0
click at [744, 232] on button "Save" at bounding box center [728, 233] width 50 height 26
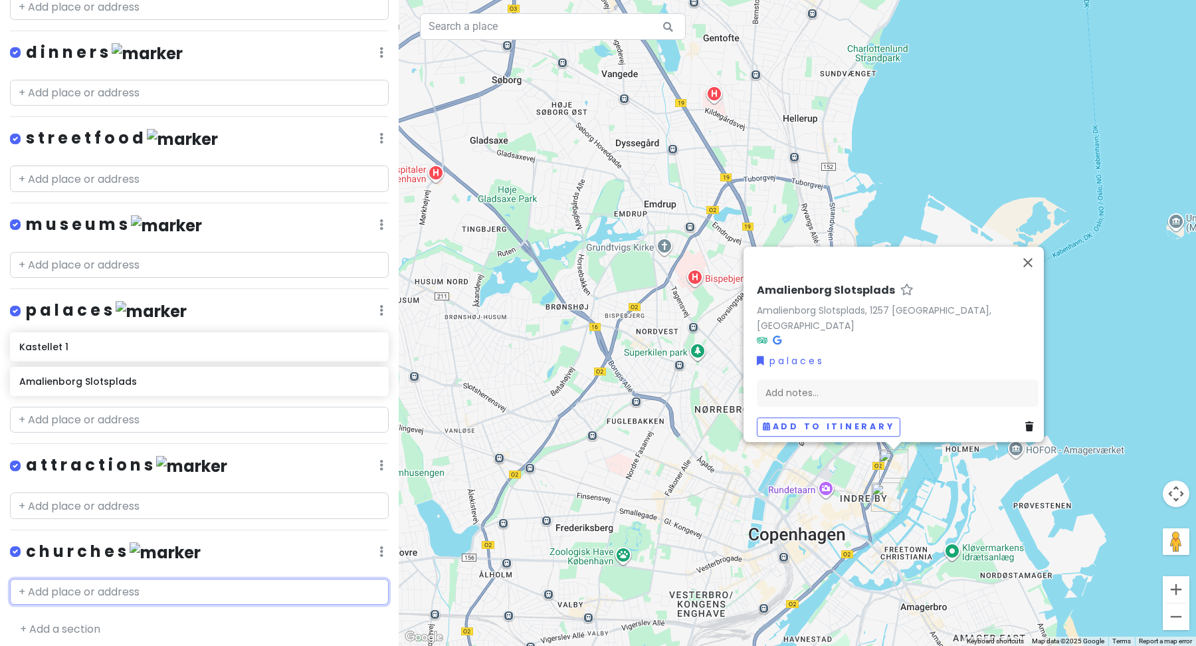
click at [135, 585] on input "text" at bounding box center [199, 592] width 379 height 27
paste input "[STREET_ADDRESS]"
type input "[STREET_ADDRESS]"
click at [144, 617] on span "1265 [GEOGRAPHIC_DATA], [GEOGRAPHIC_DATA]" at bounding box center [216, 622] width 193 height 11
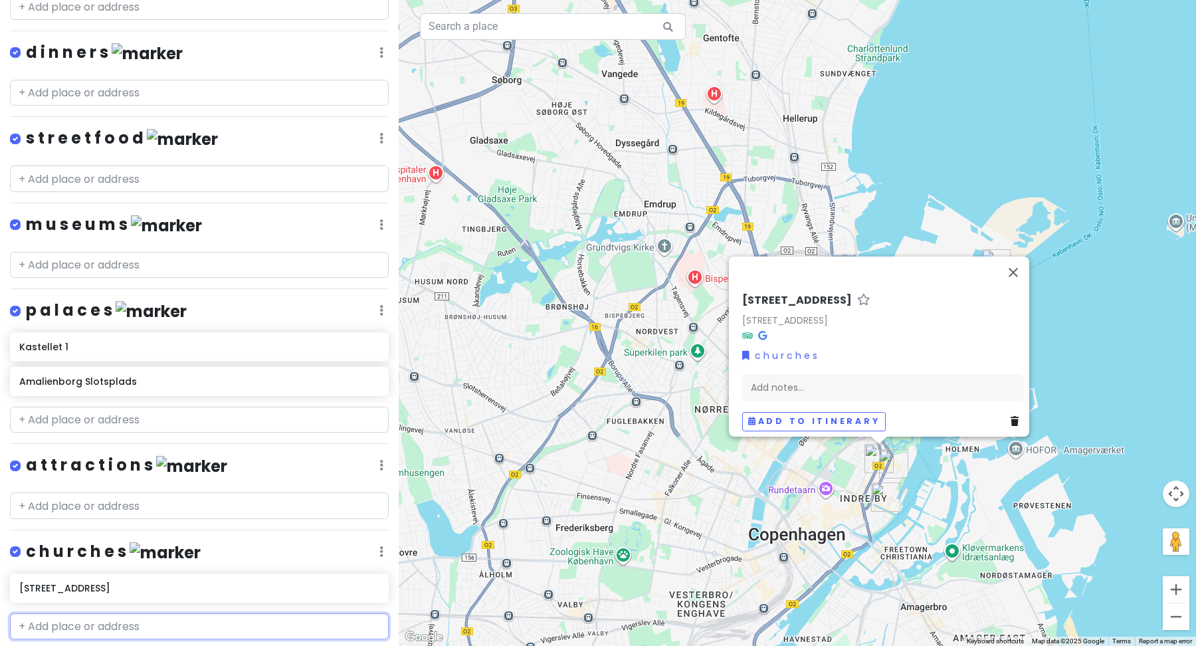
click at [89, 628] on input "text" at bounding box center [199, 626] width 379 height 27
paste input "[PERSON_NAME][GEOGRAPHIC_DATA]"
type input "[PERSON_NAME][GEOGRAPHIC_DATA]"
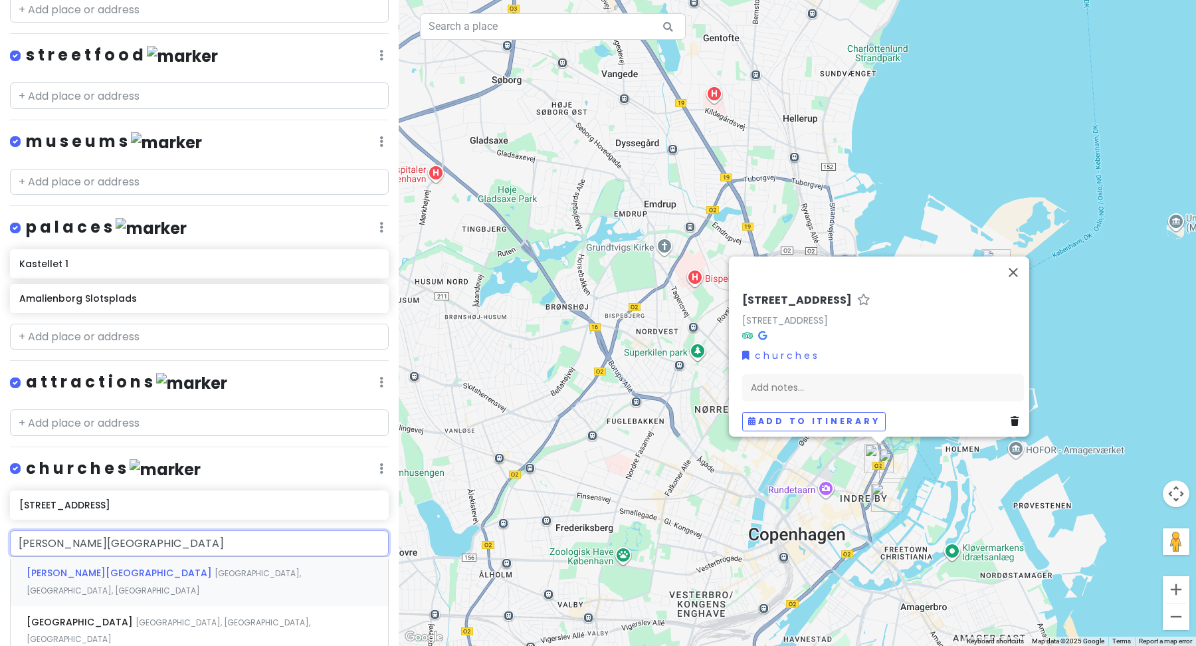
click at [148, 567] on span "[GEOGRAPHIC_DATA], [GEOGRAPHIC_DATA], [GEOGRAPHIC_DATA]" at bounding box center [164, 581] width 274 height 29
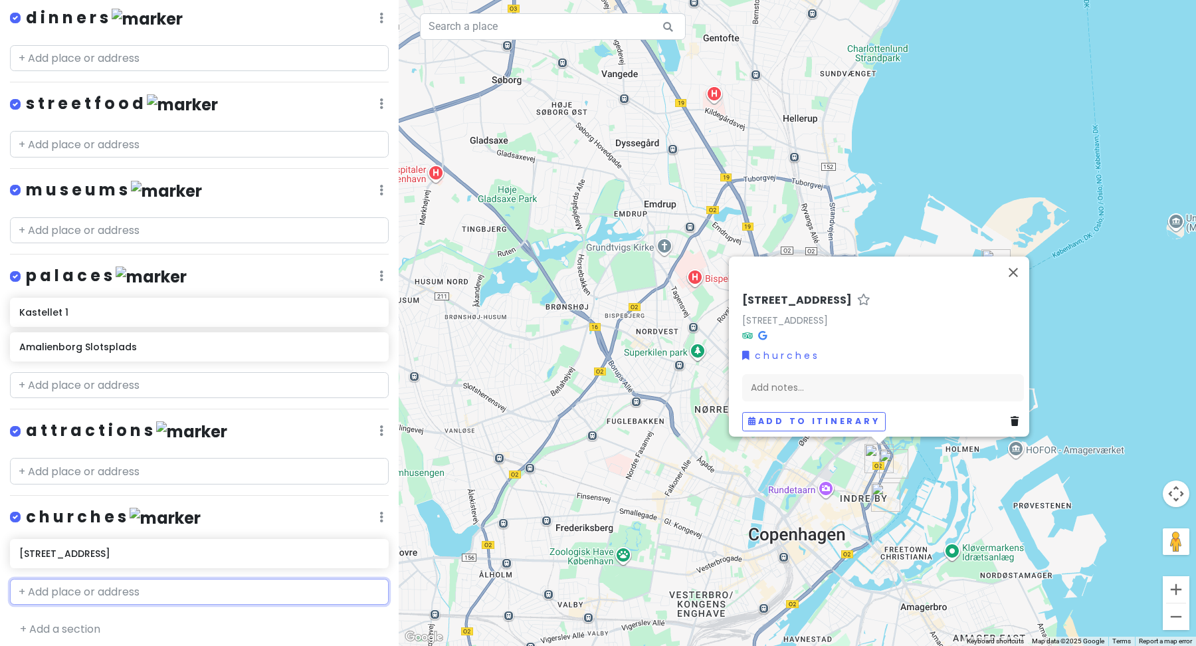
scroll to position [467, 0]
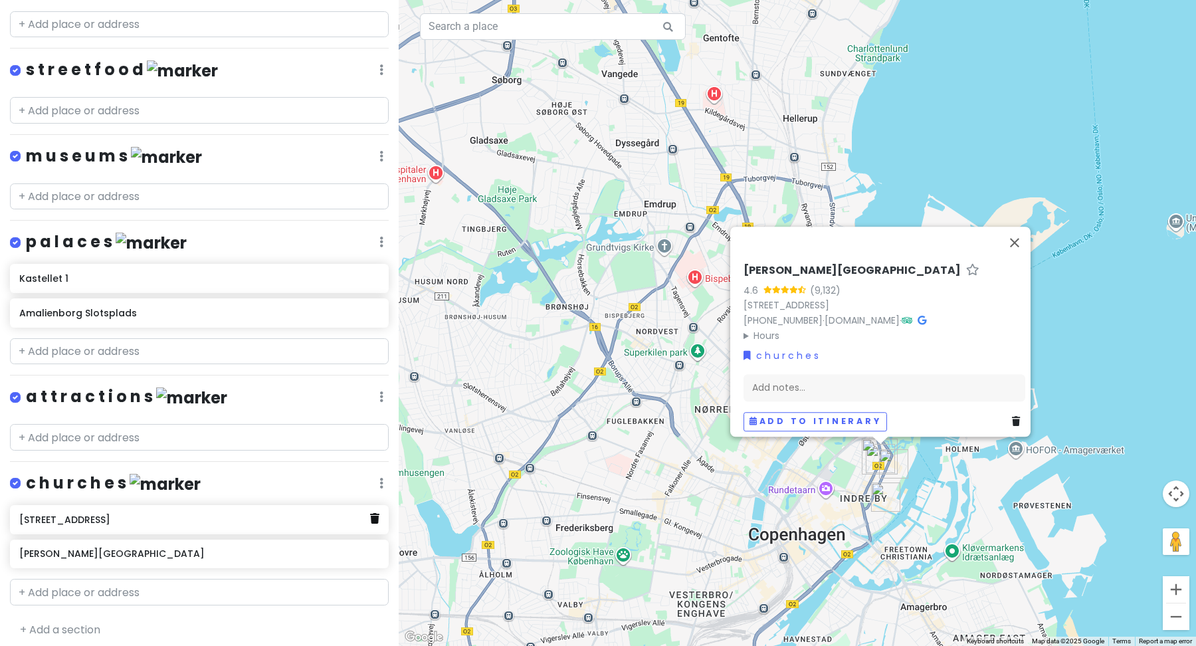
click at [375, 513] on icon at bounding box center [374, 518] width 9 height 11
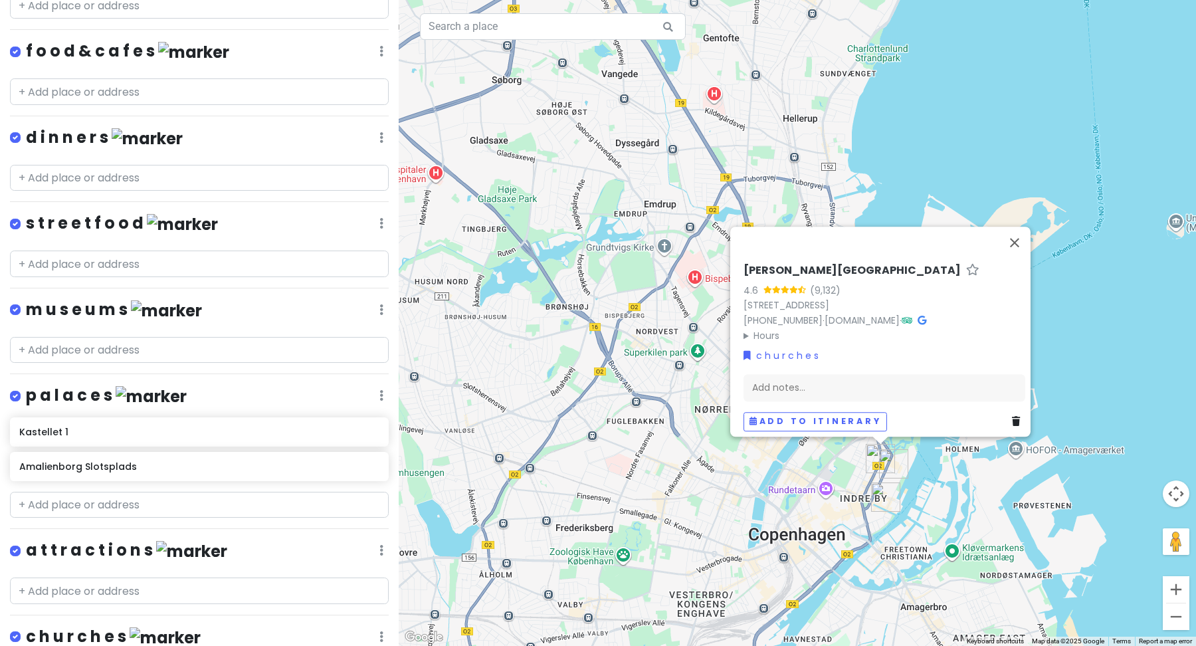
scroll to position [313, 0]
click at [92, 222] on h4 "s t r e e t f o o d" at bounding box center [122, 224] width 192 height 22
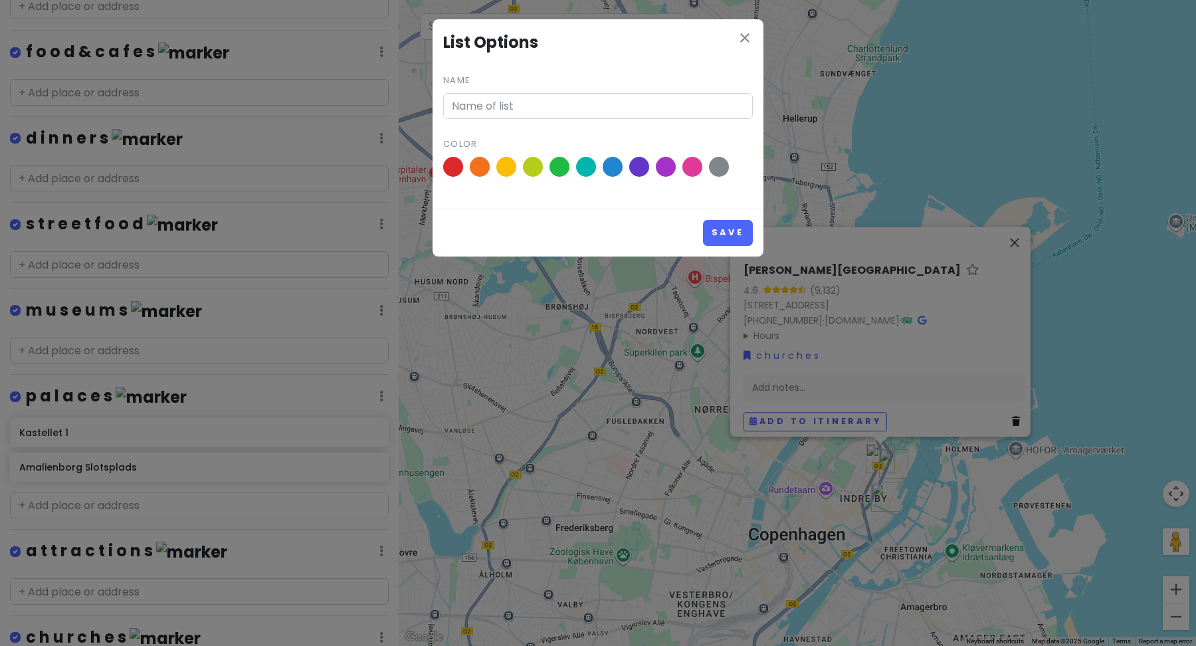
type input "s t r e e t f o o d"
click at [740, 39] on icon "close" at bounding box center [745, 38] width 16 height 16
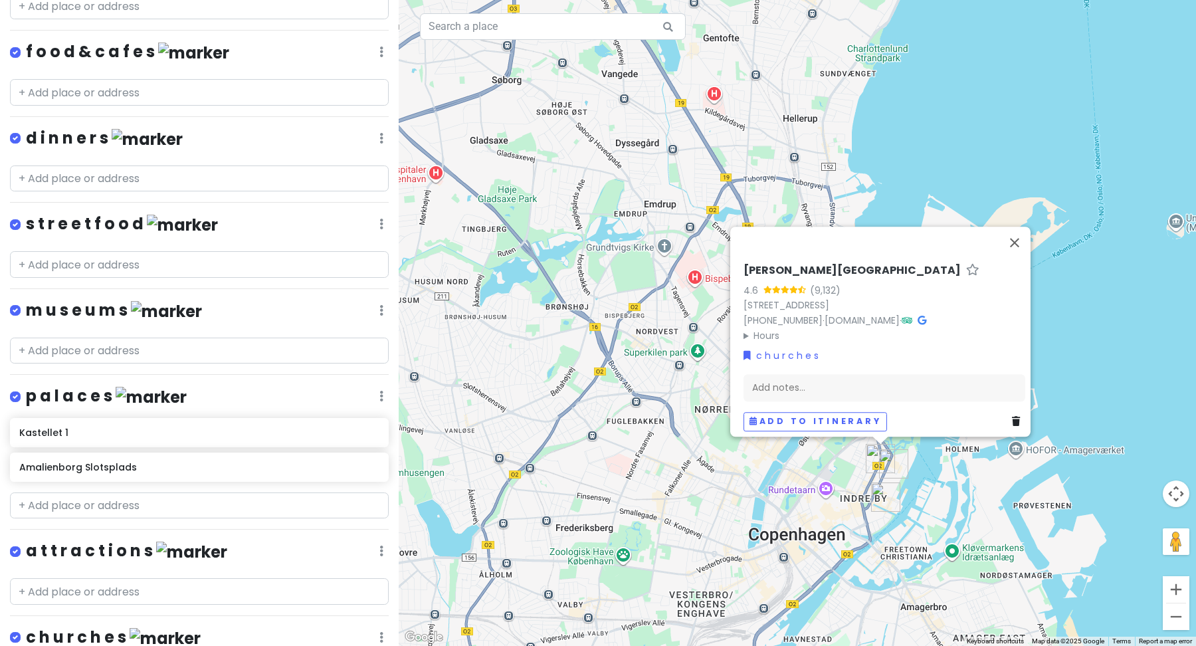
click at [107, 50] on h4 "f o o d & c a f e s" at bounding box center [127, 52] width 203 height 22
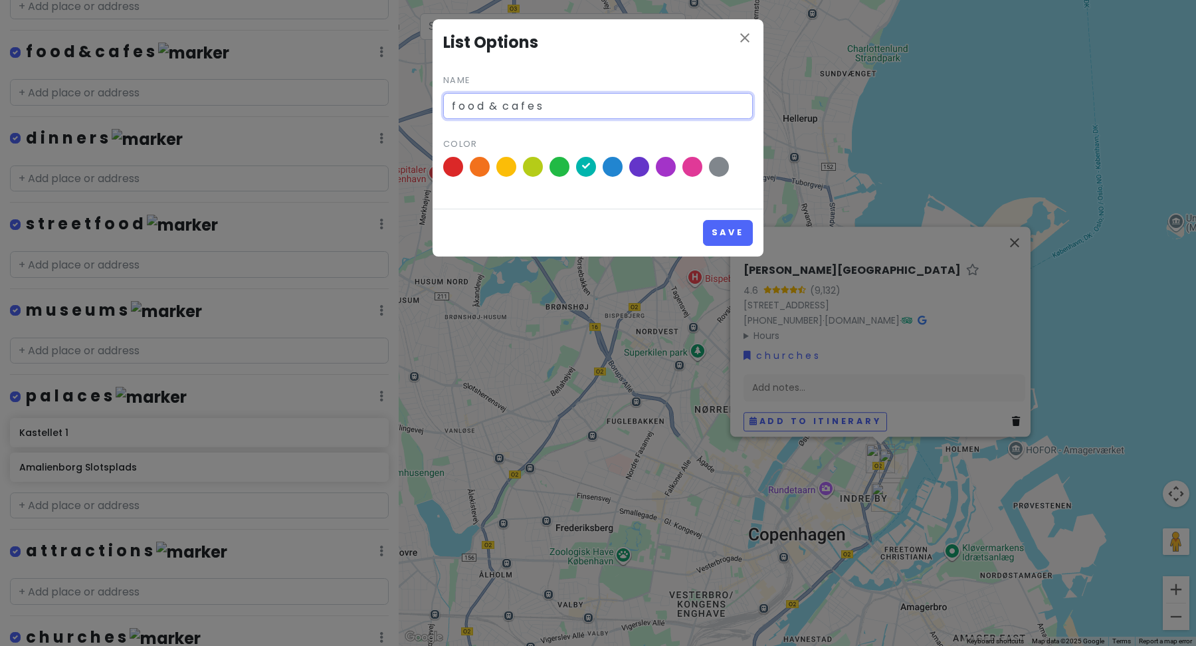
drag, startPoint x: 502, startPoint y: 108, endPoint x: 390, endPoint y: 107, distance: 112.3
click at [391, 107] on div "close List Options Name f o o d & c a f e s Color Save" at bounding box center [598, 323] width 1196 height 646
type input "c a f e s"
click at [728, 242] on button "Save" at bounding box center [728, 233] width 50 height 26
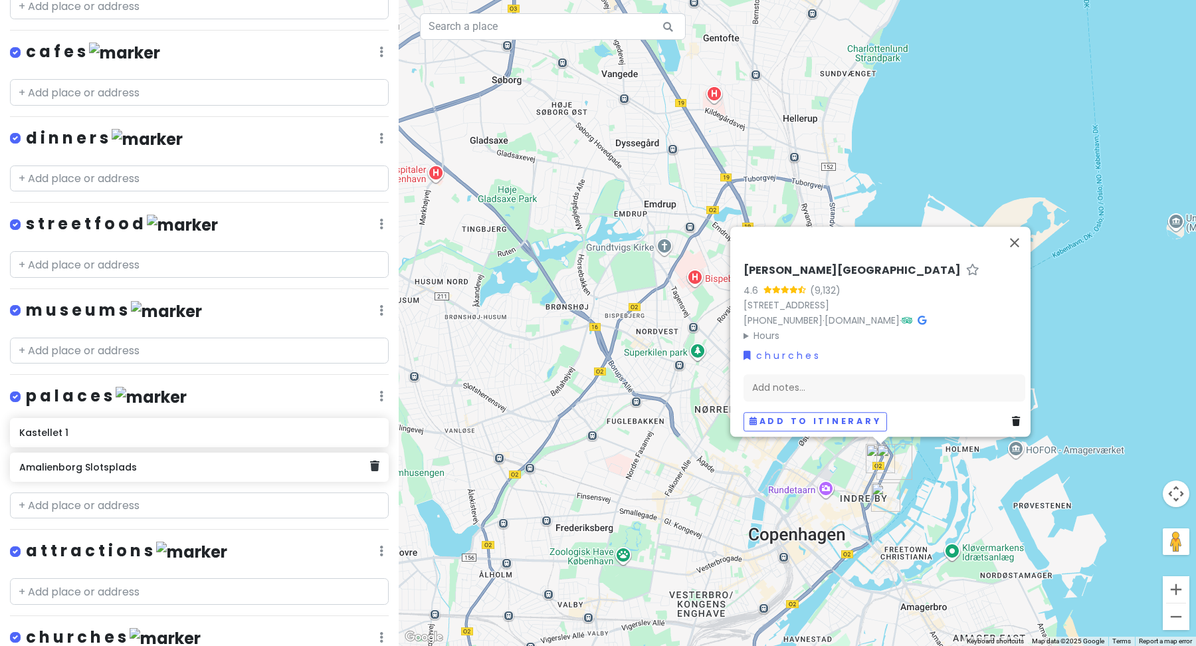
scroll to position [433, 0]
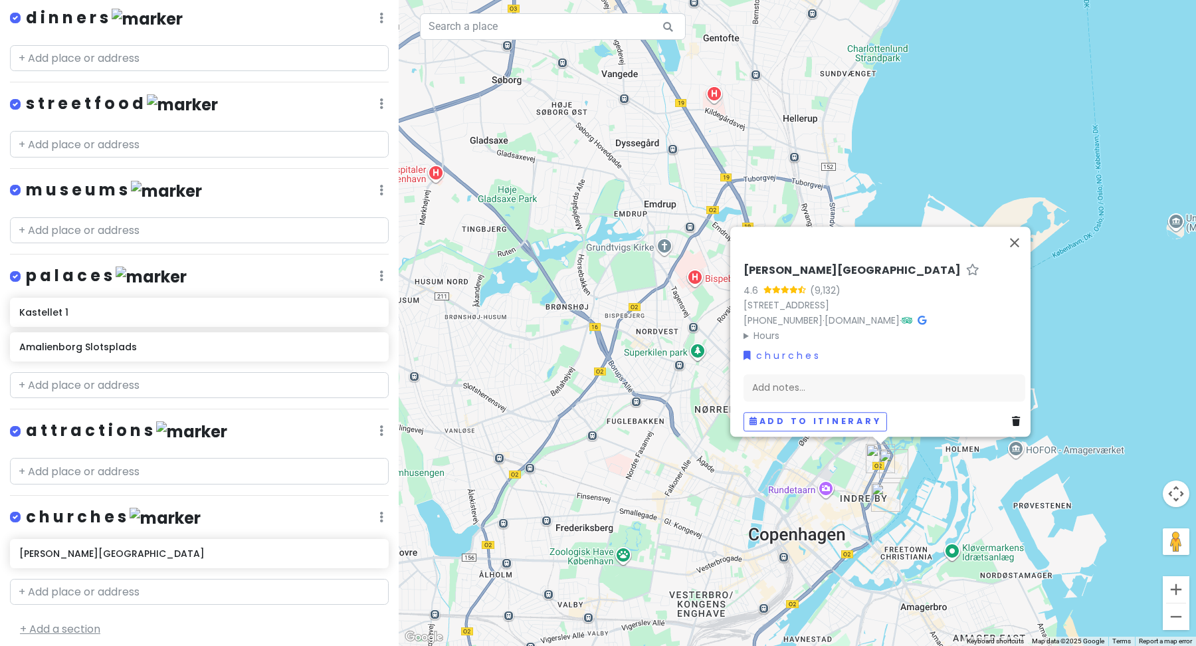
click at [72, 623] on link "+ Add a section" at bounding box center [60, 628] width 80 height 15
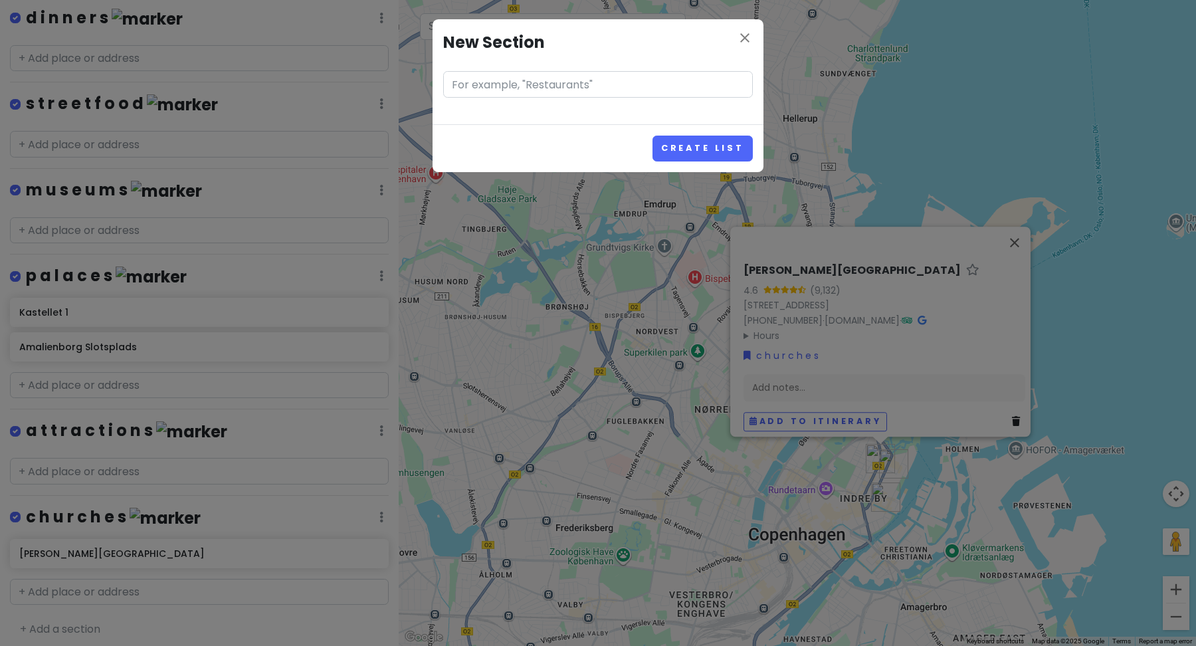
type input "l"
type input "f o o d"
click at [718, 146] on button "Create List" at bounding box center [703, 149] width 100 height 26
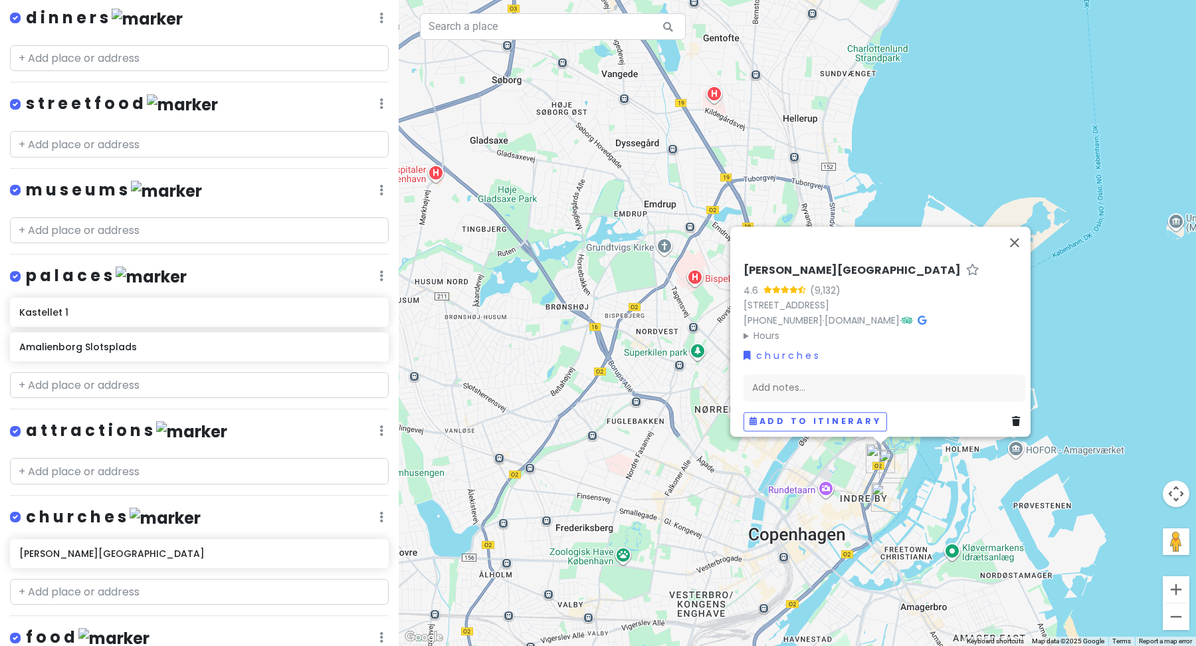
scroll to position [518, 0]
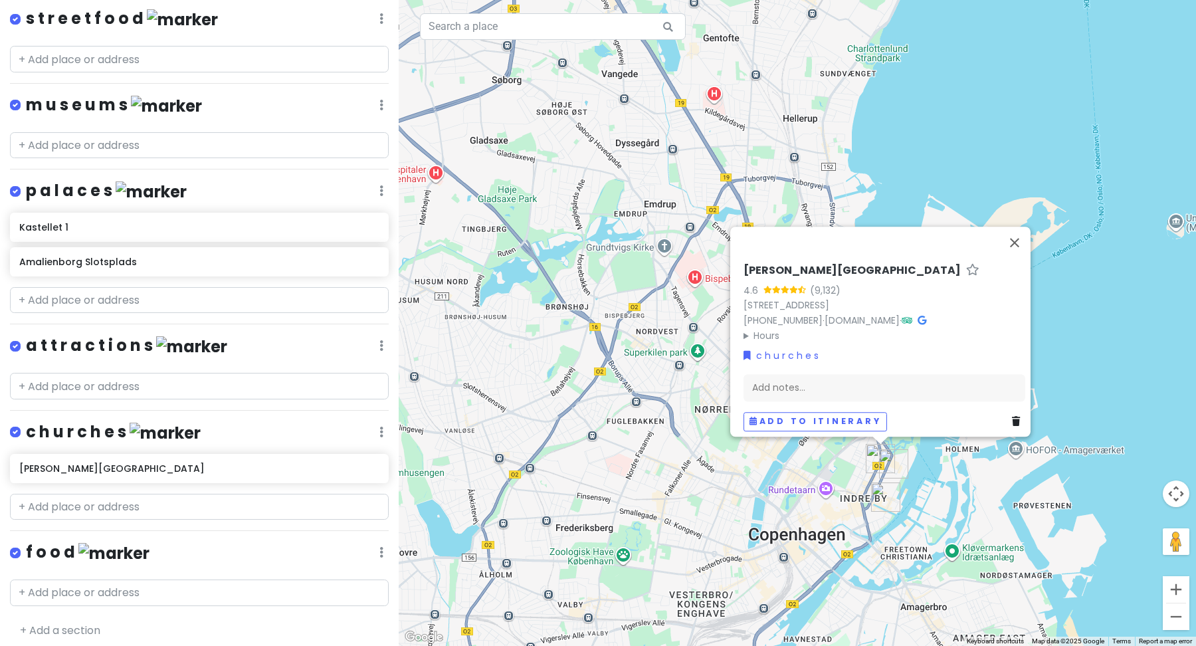
click at [86, 549] on img at bounding box center [113, 553] width 71 height 21
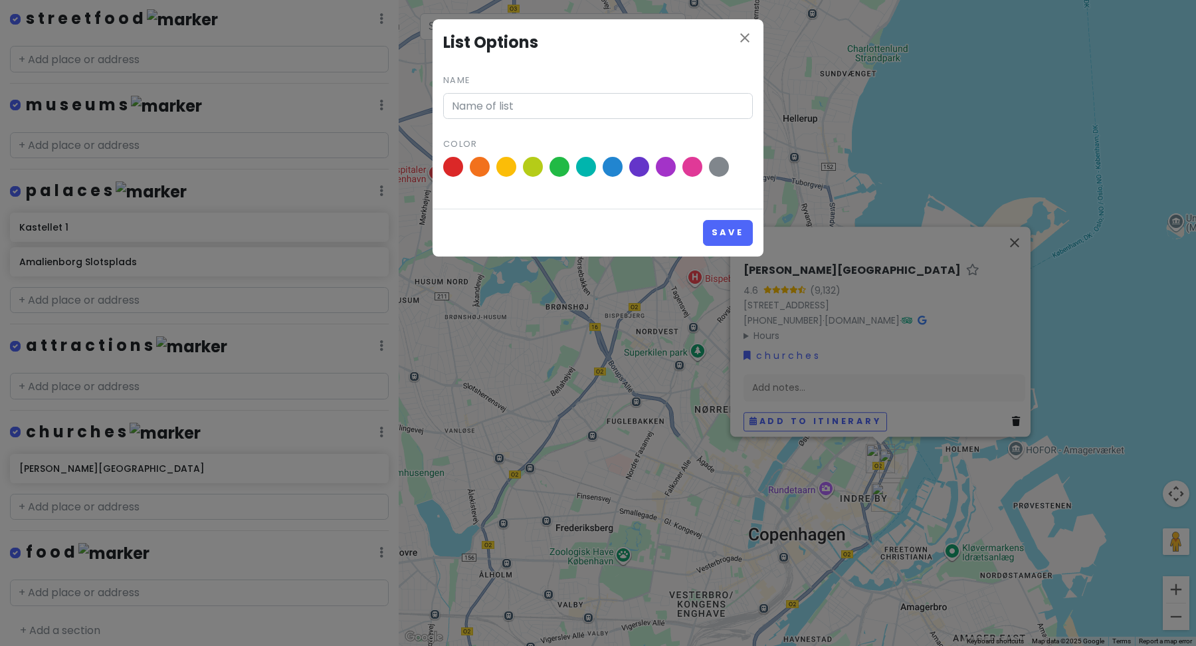
type input "f o o d"
click at [453, 165] on span at bounding box center [453, 166] width 23 height 23
click at [0, 0] on input "radio" at bounding box center [0, 0] width 0 height 0
click at [736, 238] on button "Save" at bounding box center [728, 233] width 50 height 26
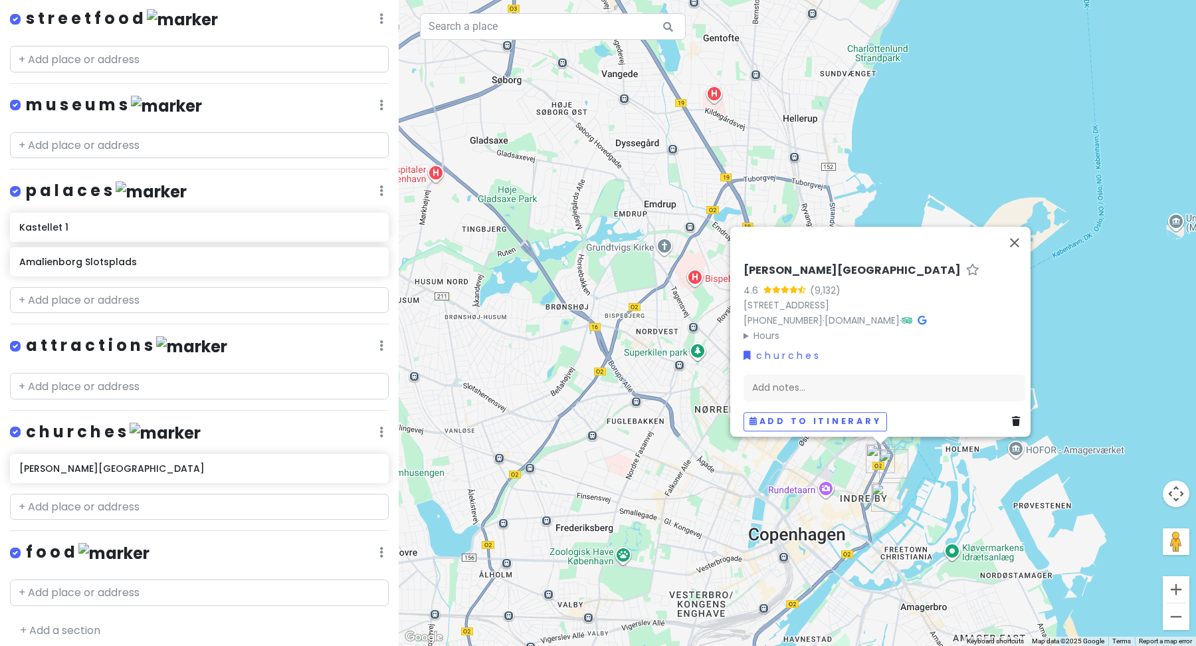
click at [377, 546] on div "f o o d Edit Reorder Delete List" at bounding box center [199, 555] width 379 height 27
click at [344, 487] on link "Reorder" at bounding box center [342, 492] width 106 height 32
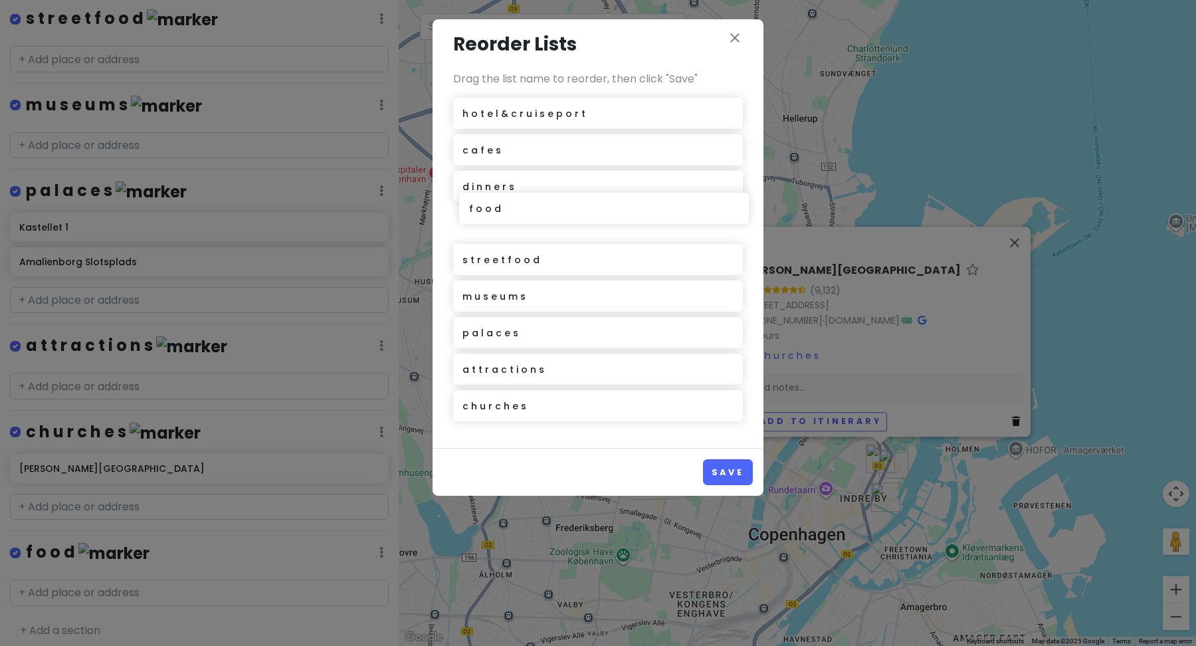
drag, startPoint x: 488, startPoint y: 411, endPoint x: 494, endPoint y: 213, distance: 197.4
click at [494, 213] on div "h o t e l & c r u i s e p o r t c a f e s d i n n e r s s t r e e t f o o d m u…" at bounding box center [598, 262] width 290 height 329
click at [710, 470] on button "Save" at bounding box center [728, 472] width 50 height 26
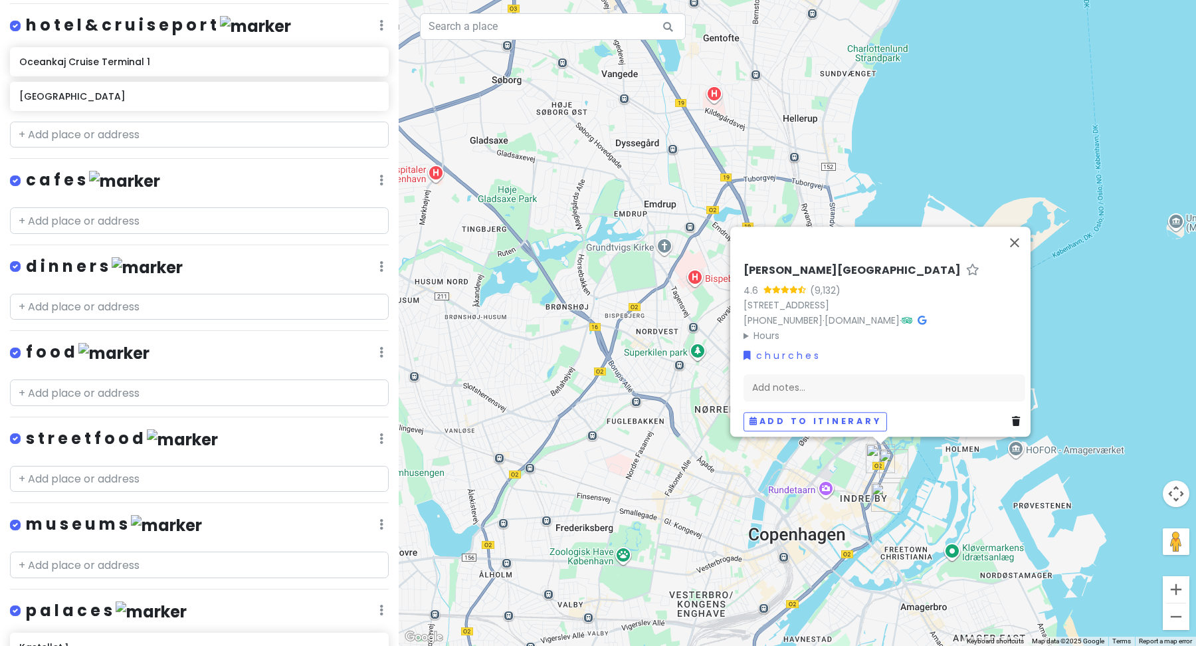
scroll to position [183, 0]
click at [118, 223] on input "text" at bounding box center [199, 222] width 379 height 27
paste input "Original Coffee Store Kongensgade"
type input "Original Coffee Store Kongensgade"
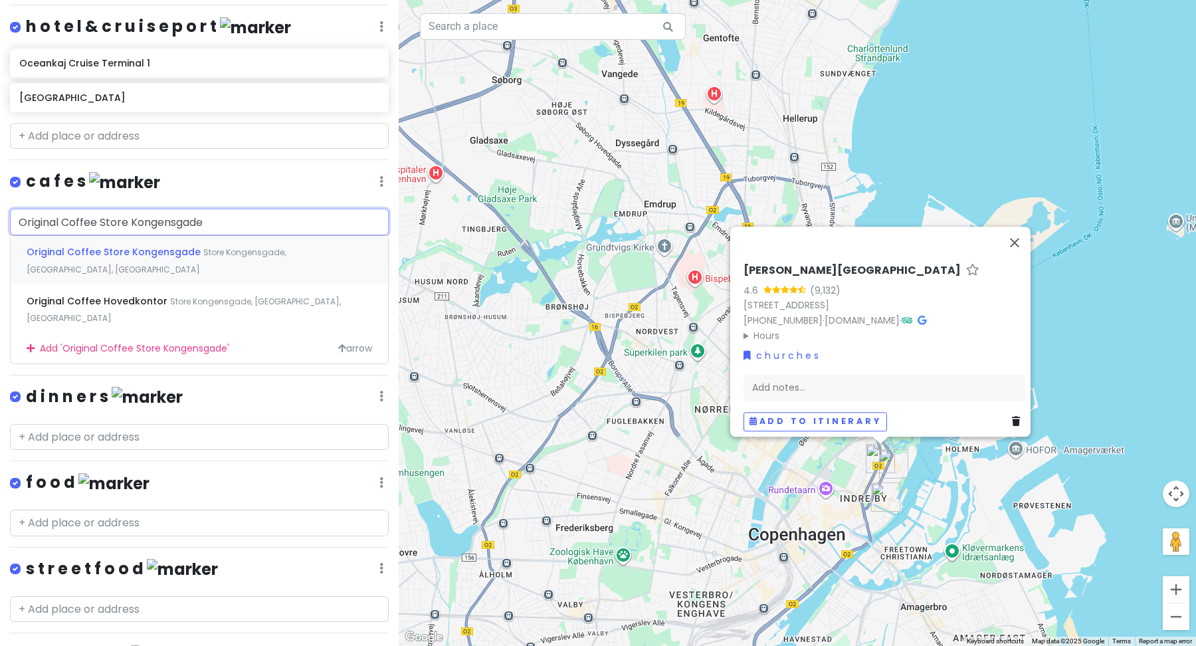
click at [149, 251] on span "Original Coffee Store Kongensgade" at bounding box center [115, 251] width 177 height 13
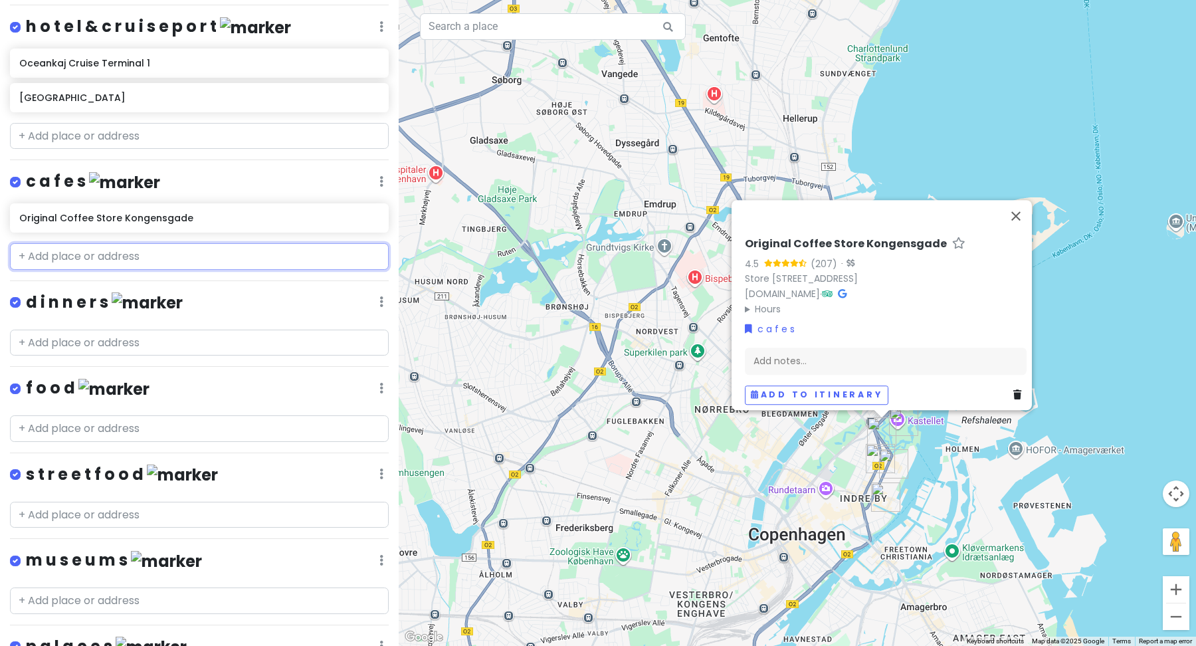
click at [146, 262] on input "text" at bounding box center [199, 256] width 379 height 27
paste input "Atelier September"
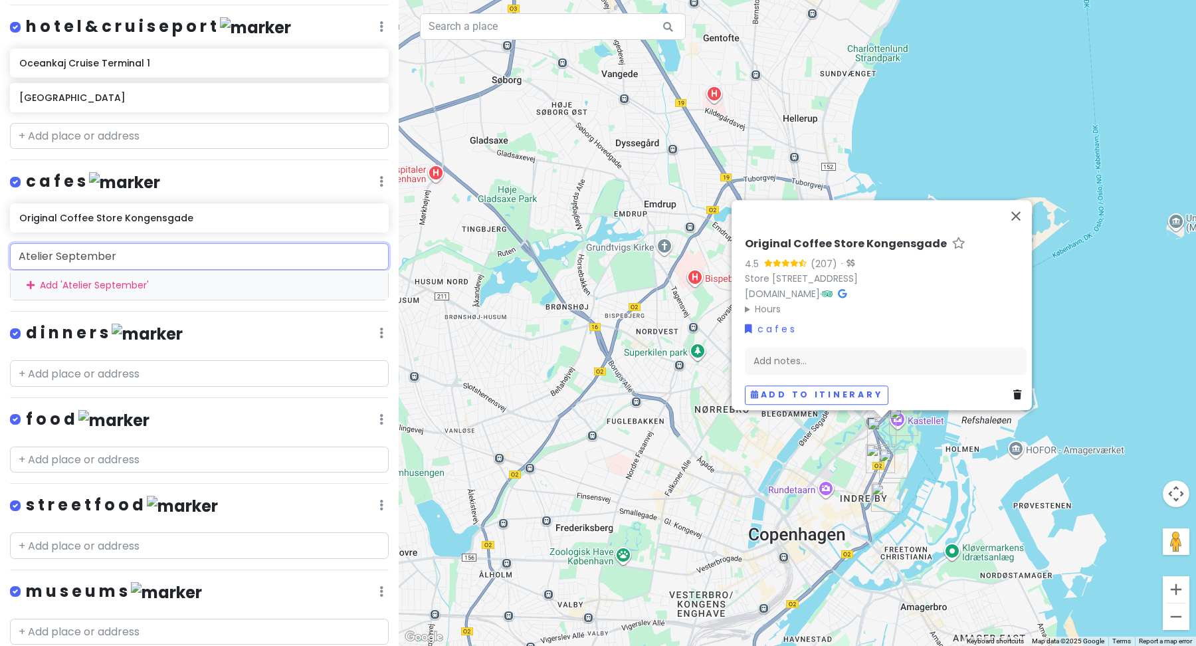
click at [192, 254] on input "Atelier September" at bounding box center [199, 256] width 379 height 27
type input "Atelier Septembe"
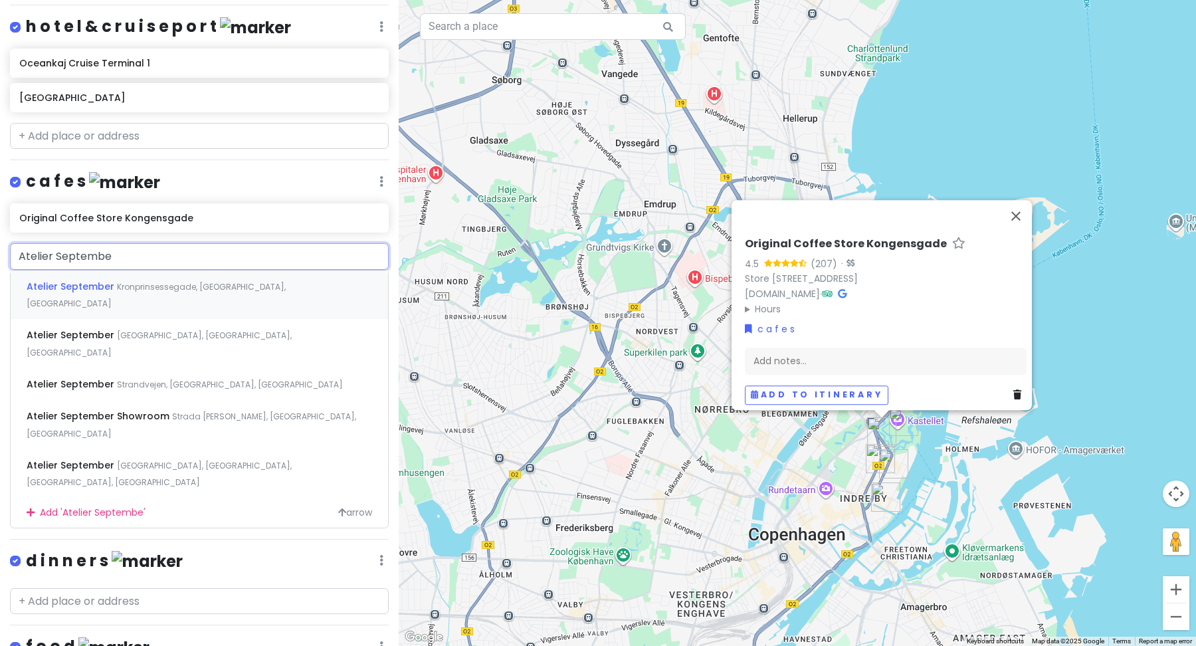
click at [202, 284] on span "Kronprinsessegade, [GEOGRAPHIC_DATA], [GEOGRAPHIC_DATA]" at bounding box center [156, 295] width 259 height 29
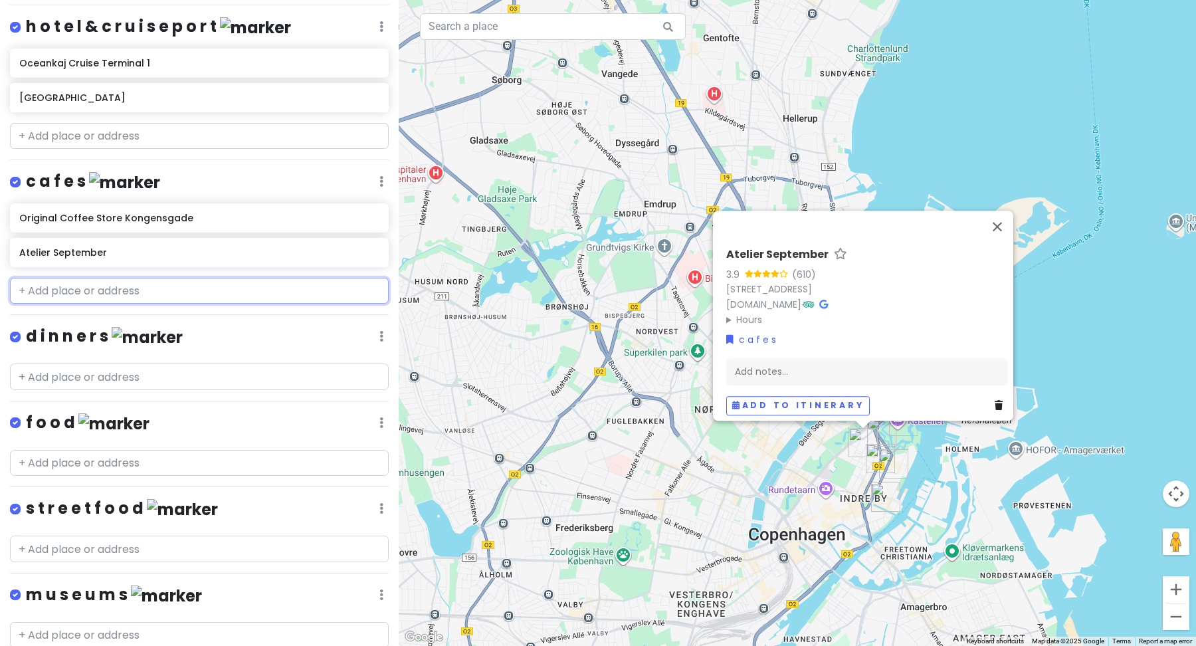
click at [144, 286] on input "text" at bounding box center [199, 291] width 379 height 27
paste input "Apotek 57"
type input "Apotek 57"
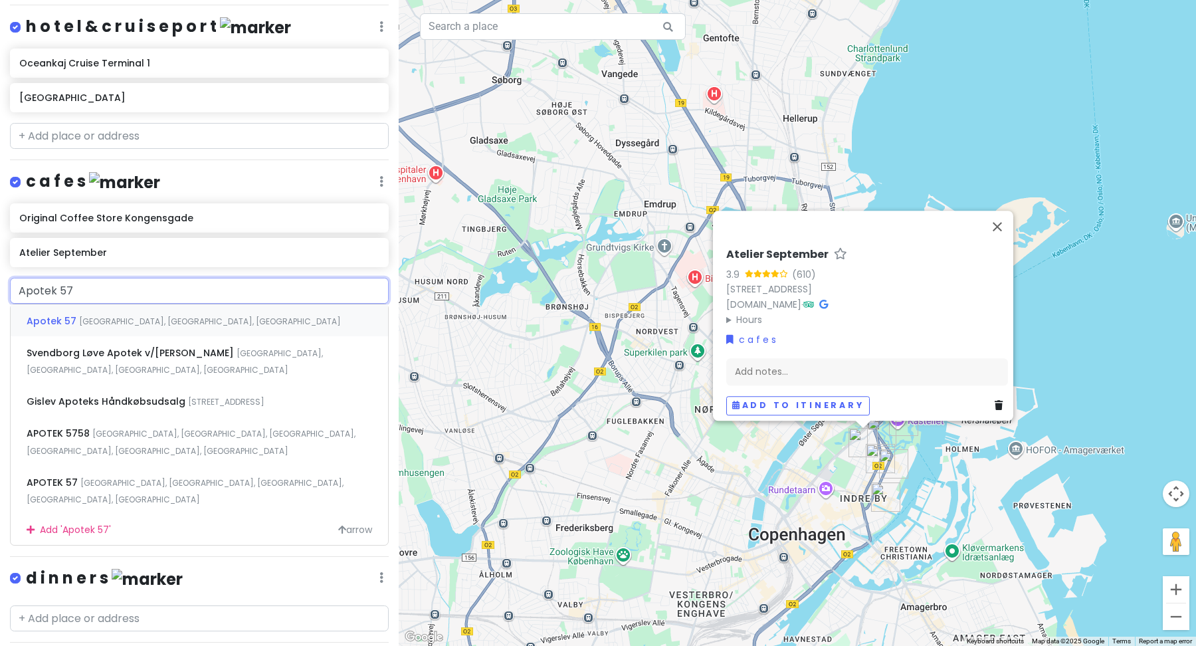
click at [205, 325] on div "Apotek [STREET_ADDRESS]" at bounding box center [199, 320] width 377 height 32
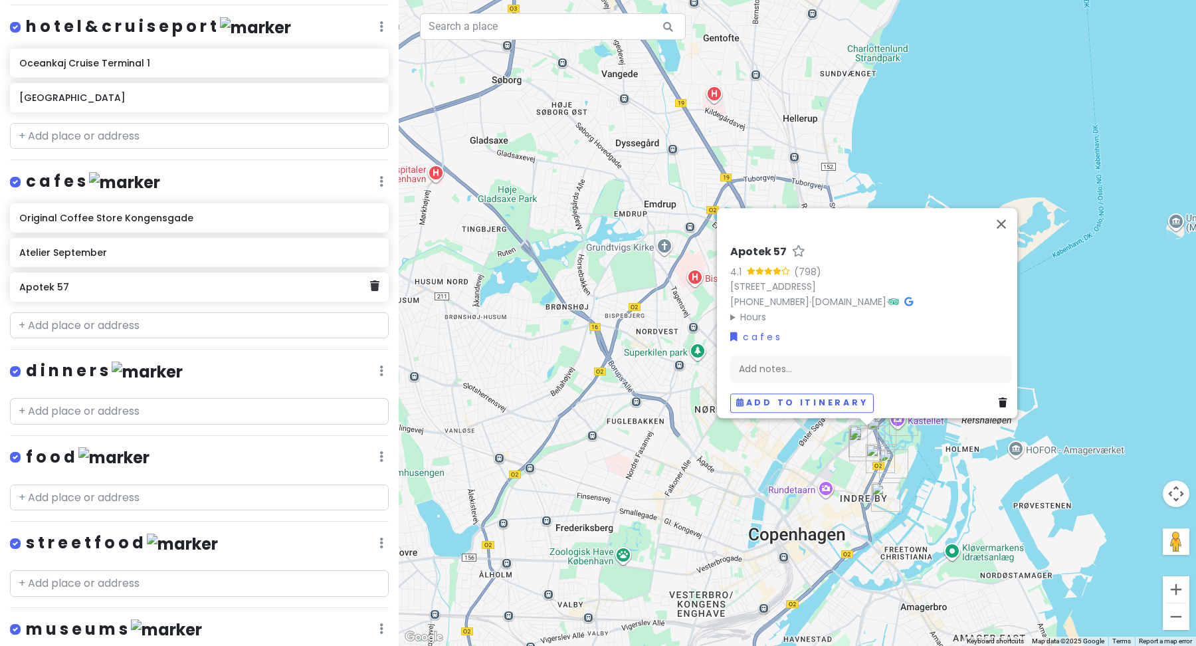
click at [165, 284] on h6 "Apotek 57" at bounding box center [194, 287] width 350 height 12
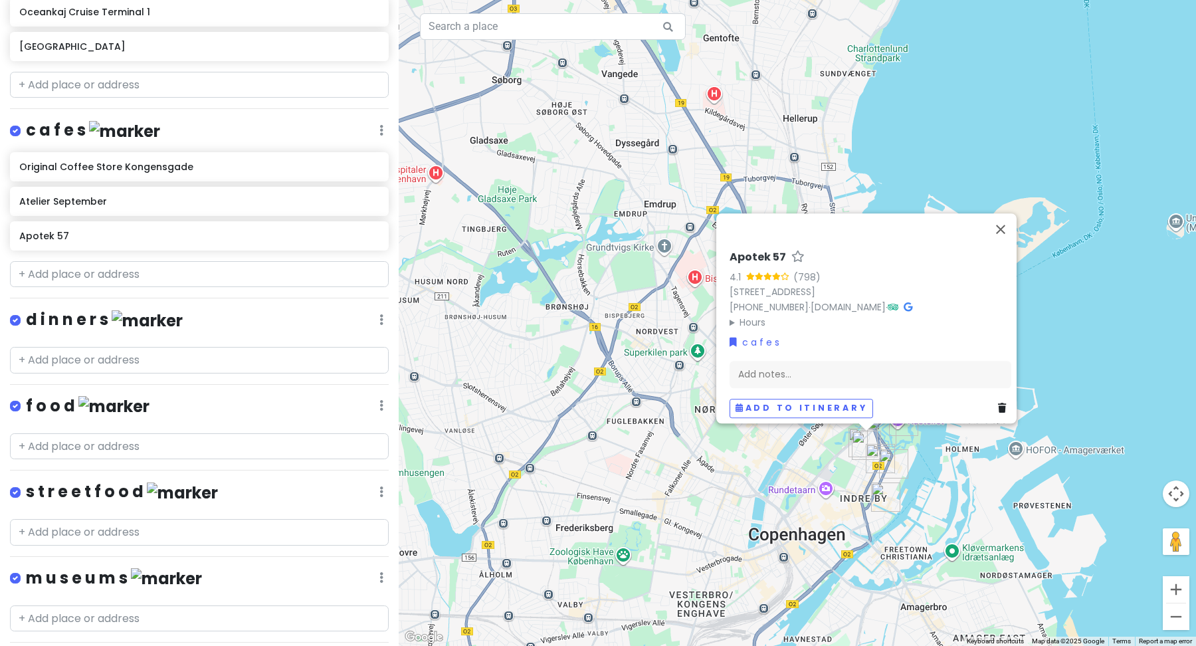
scroll to position [237, 0]
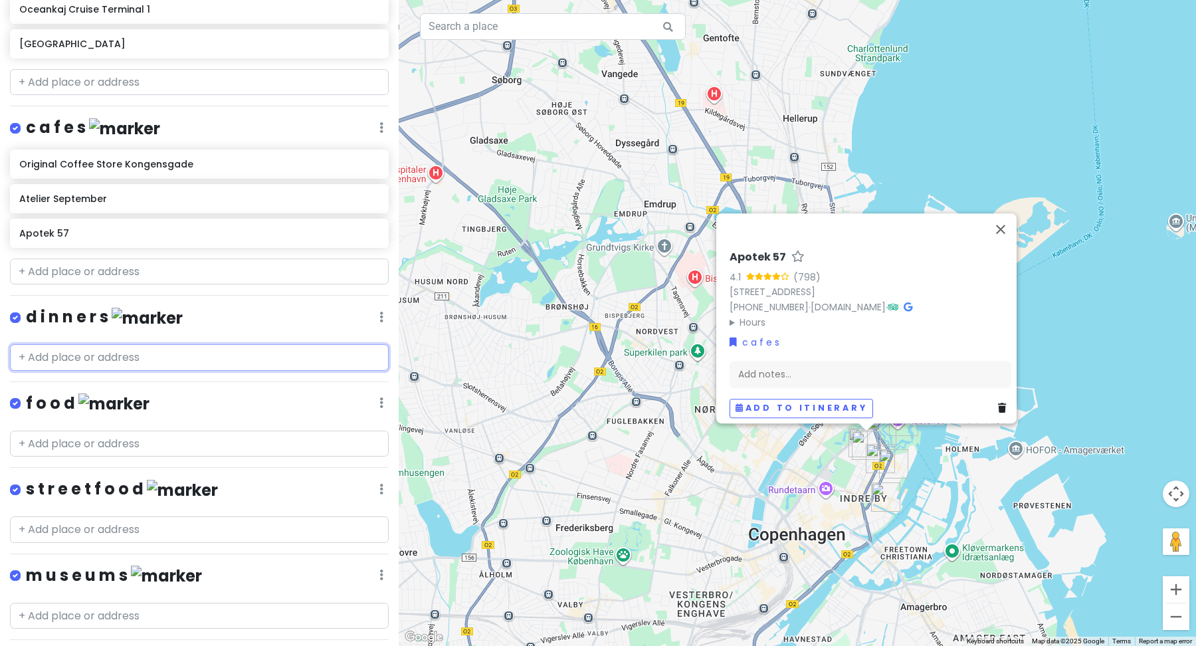
click at [102, 352] on input "text" at bounding box center [199, 357] width 379 height 27
paste input "Fabro"
type input "Fabro"
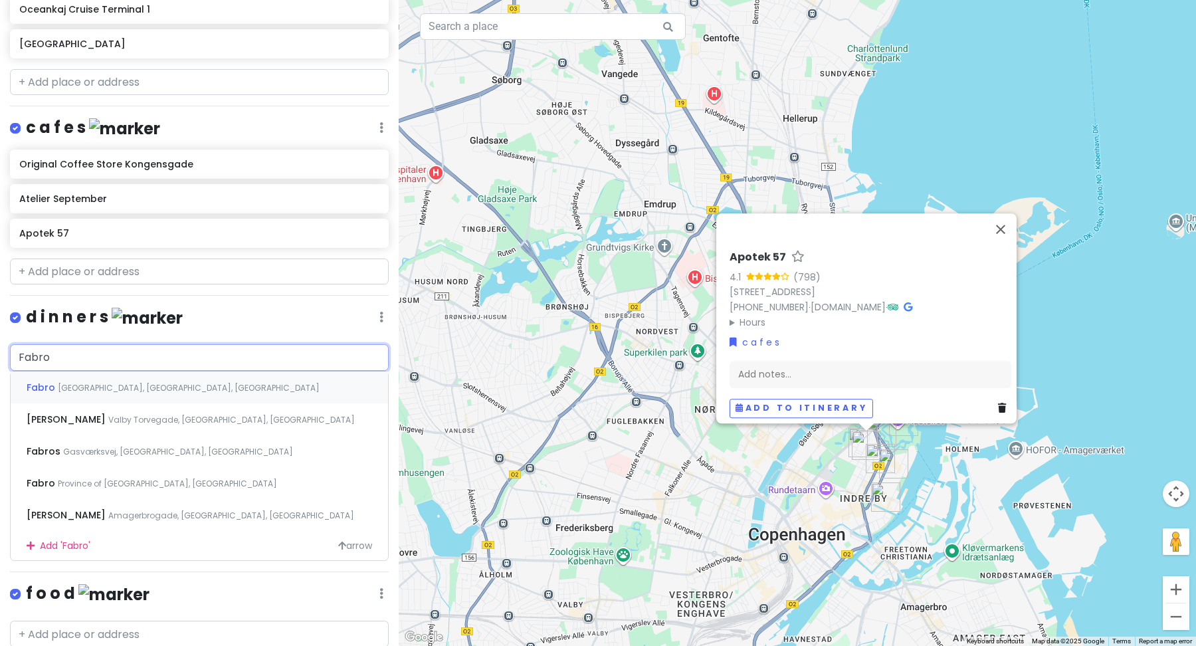
click at [126, 382] on span "[GEOGRAPHIC_DATA], [GEOGRAPHIC_DATA], [GEOGRAPHIC_DATA]" at bounding box center [189, 387] width 262 height 11
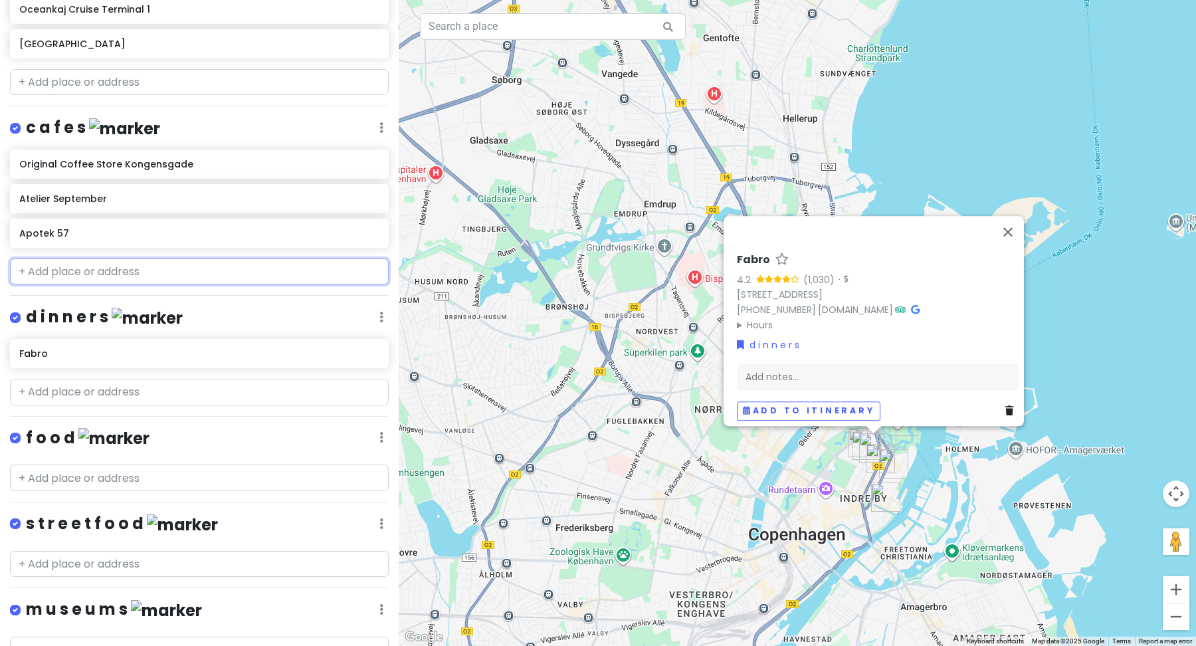
click at [158, 265] on input "text" at bounding box center [199, 271] width 379 height 27
paste input "Hart"
type input "Hart"
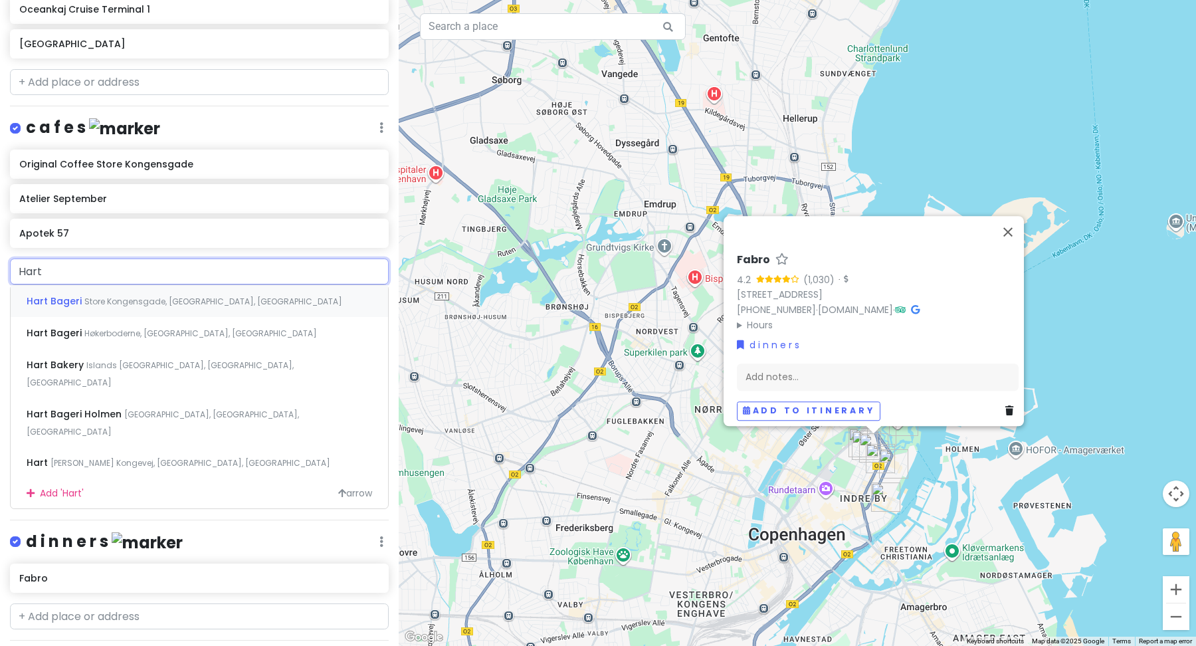
click at [229, 301] on span "Store Kongensgade, [GEOGRAPHIC_DATA], [GEOGRAPHIC_DATA]" at bounding box center [213, 301] width 258 height 11
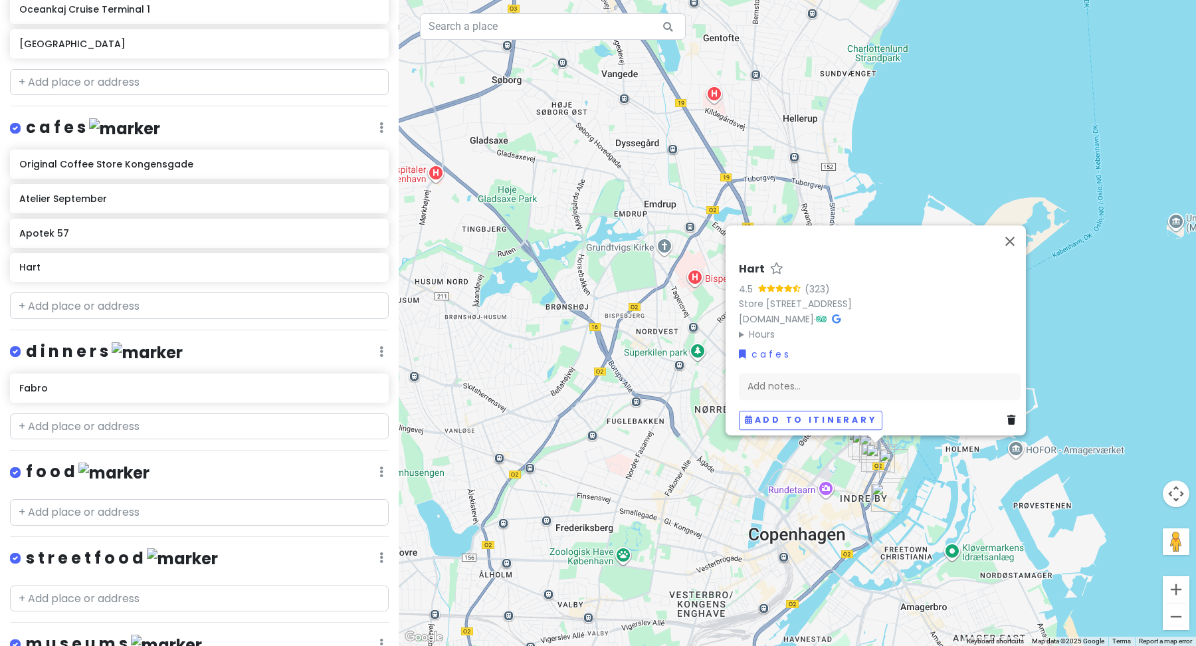
click at [70, 126] on h4 "c a f e s" at bounding box center [93, 128] width 134 height 22
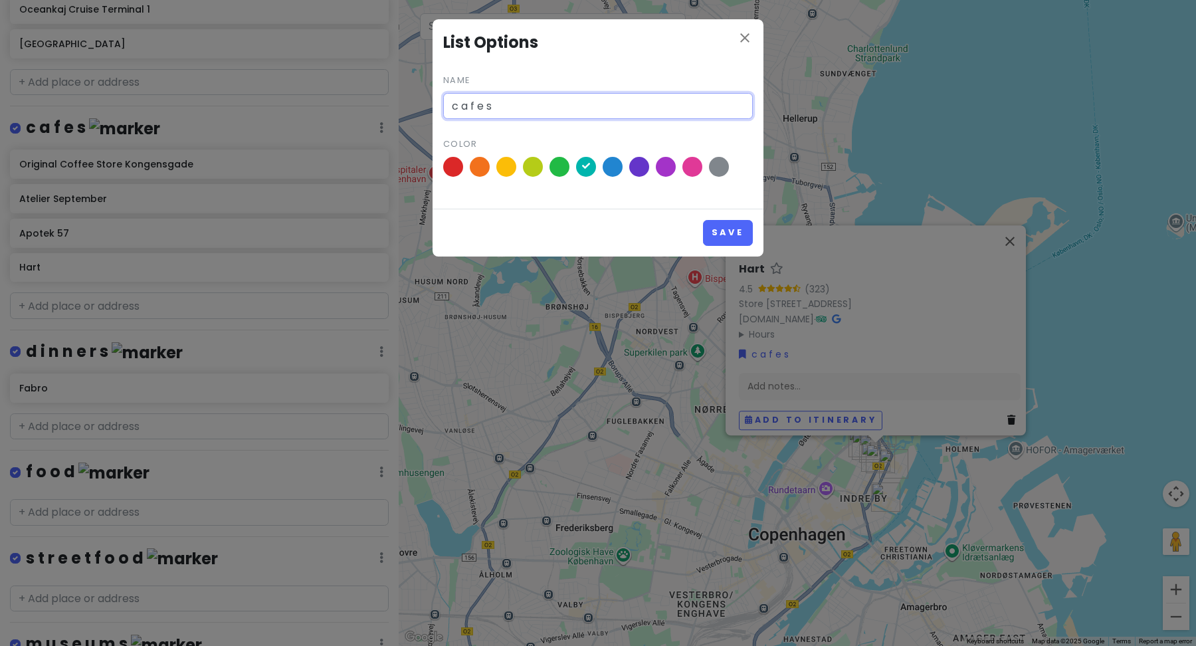
click at [532, 113] on input "c a f e s" at bounding box center [598, 106] width 310 height 27
click at [503, 105] on input "c a f e s & b a k e r i e s" at bounding box center [598, 106] width 310 height 27
click at [494, 106] on input "c a f e s & b a k e r i e s" at bounding box center [598, 106] width 310 height 27
type input "c a f e s & b a k e r i e s"
click at [714, 234] on button "Save" at bounding box center [728, 233] width 50 height 26
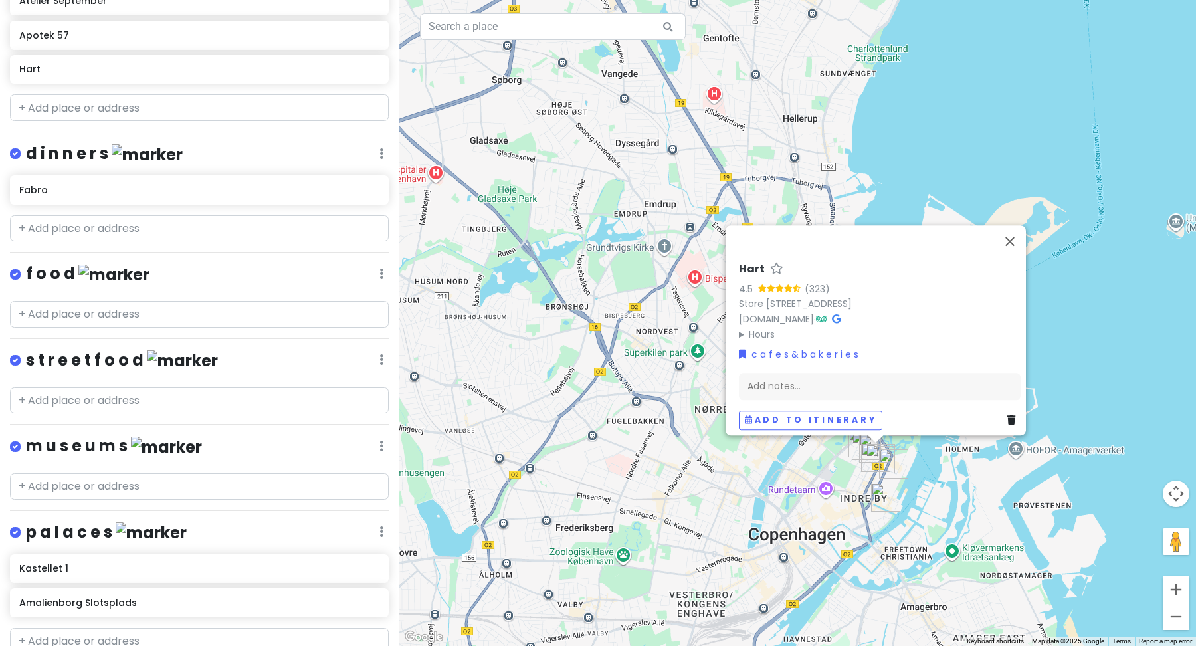
scroll to position [456, 0]
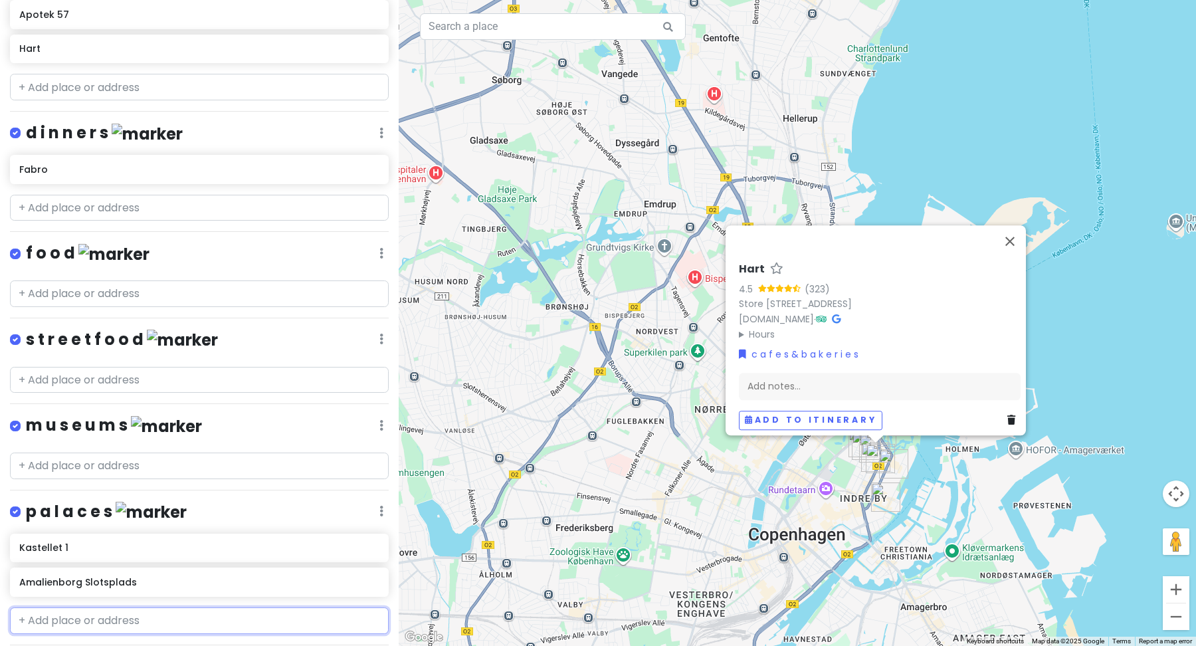
click at [62, 616] on input "text" at bounding box center [199, 620] width 379 height 27
type input "rose"
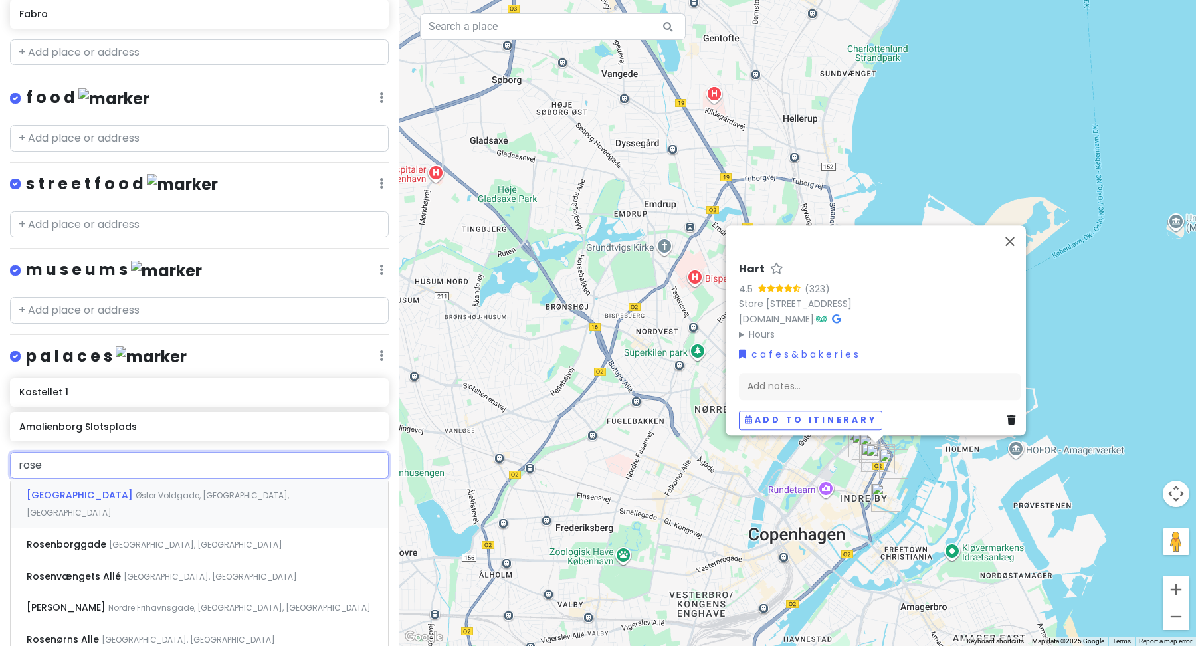
scroll to position [645, 0]
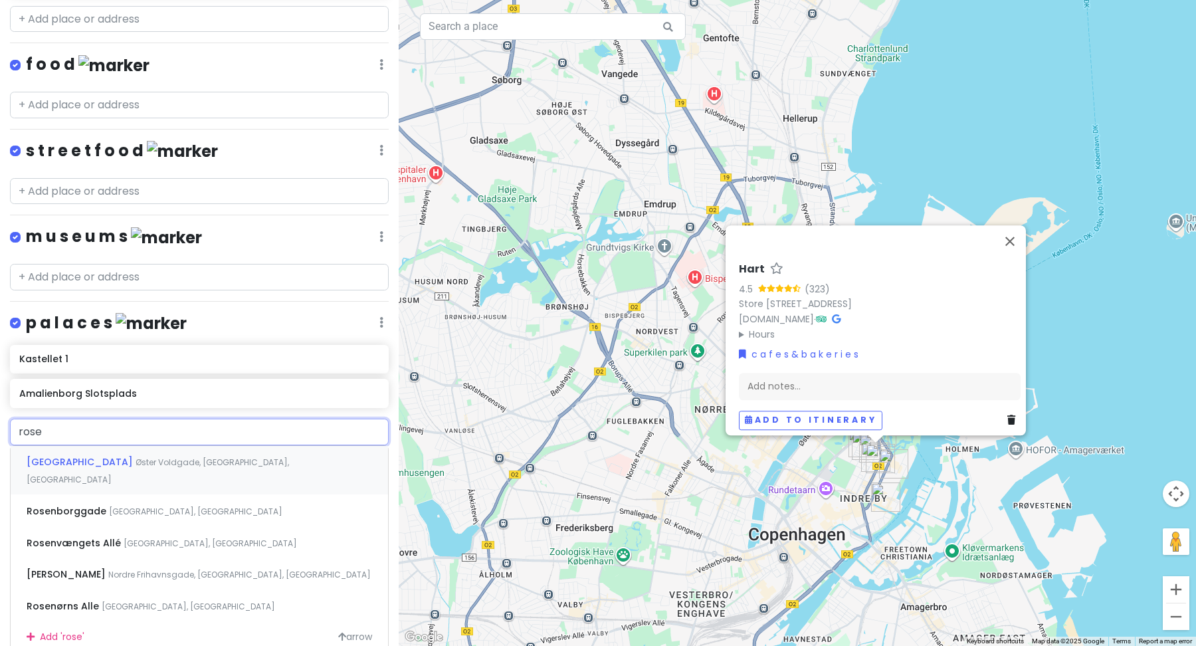
click at [92, 455] on span "[GEOGRAPHIC_DATA]" at bounding box center [81, 461] width 109 height 13
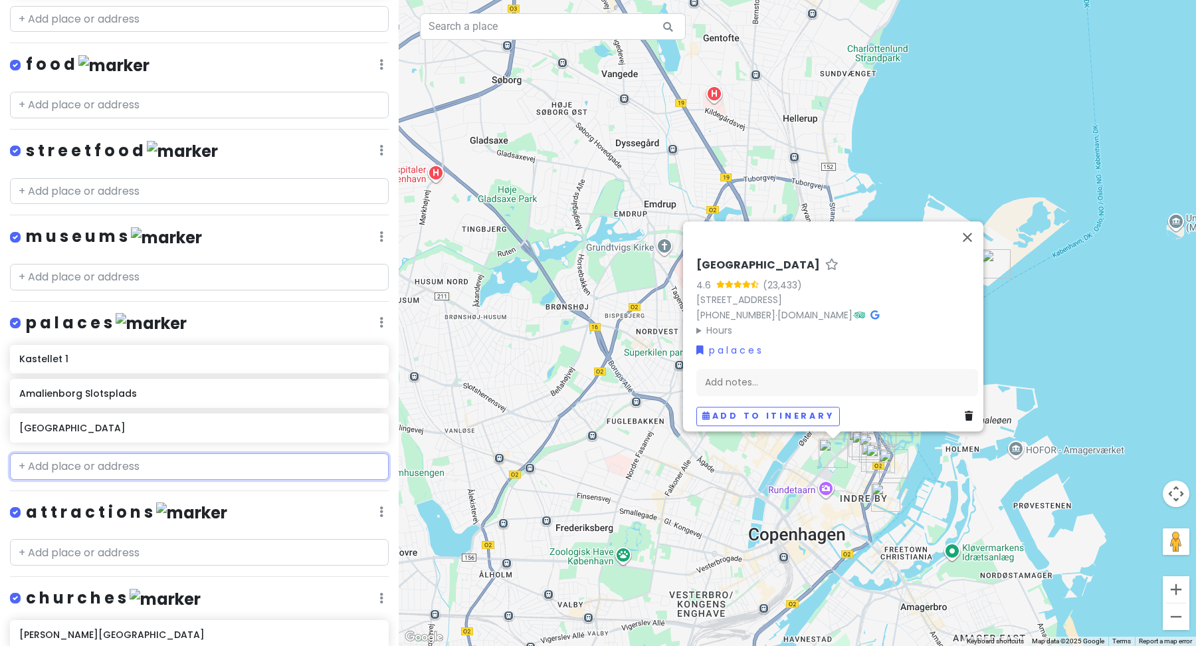
click at [92, 453] on input "text" at bounding box center [199, 466] width 379 height 27
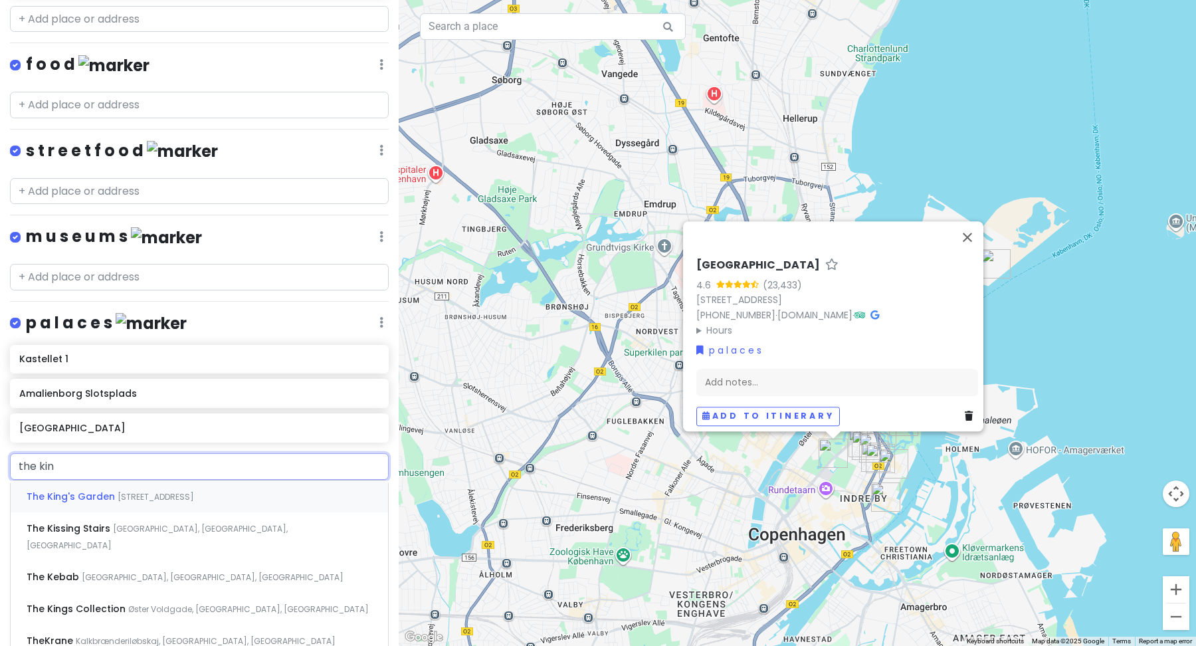
type input "the king"
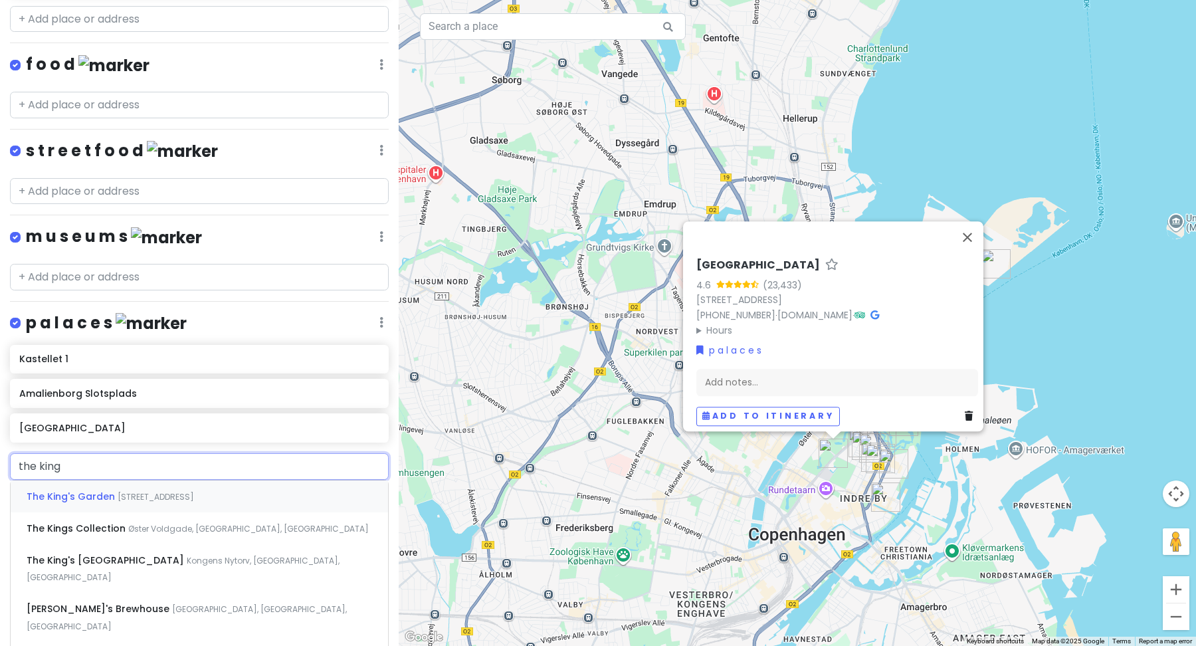
click at [128, 491] on span "[STREET_ADDRESS]" at bounding box center [156, 496] width 76 height 11
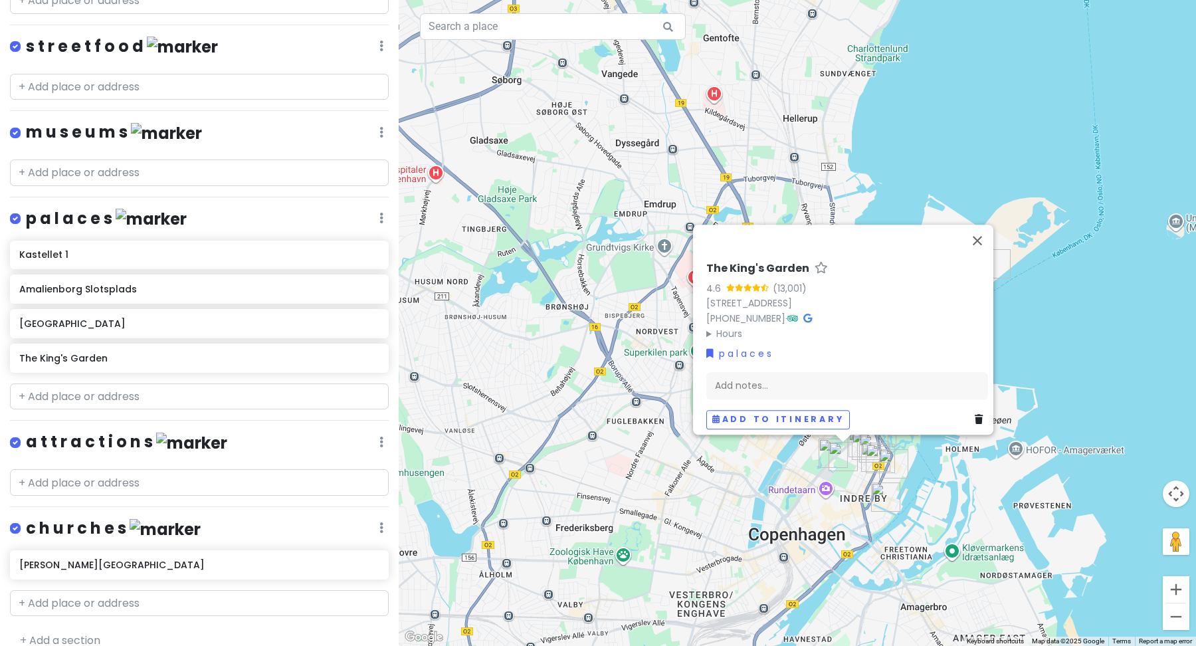
scroll to position [759, 0]
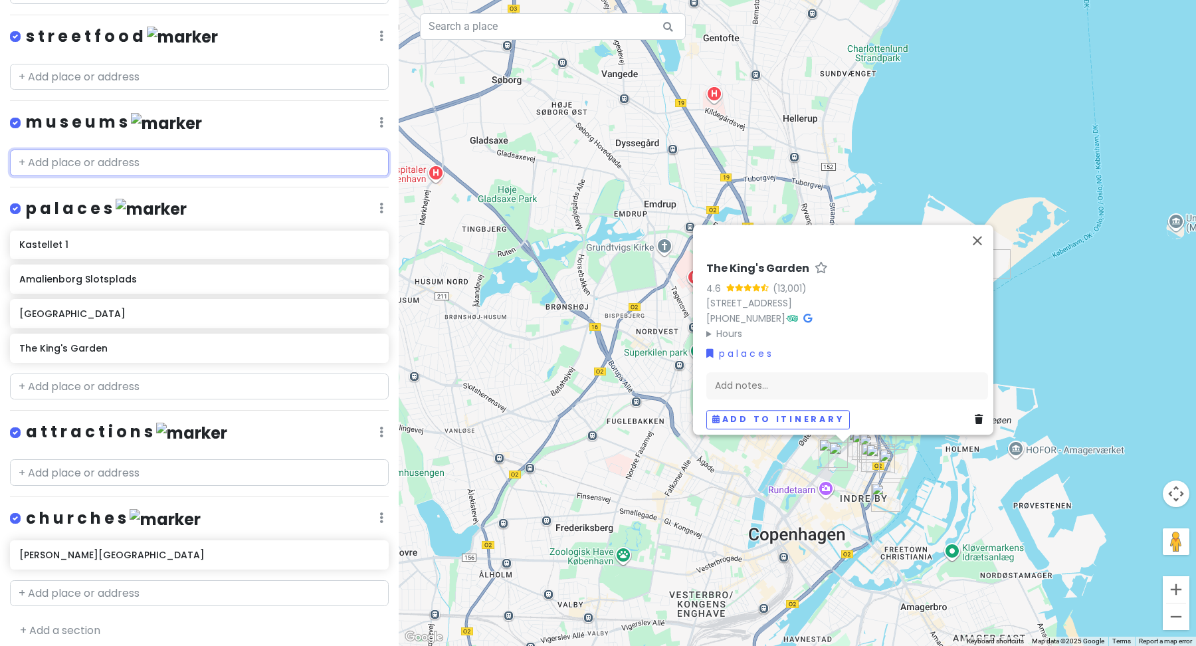
click at [185, 160] on input "text" at bounding box center [199, 163] width 379 height 27
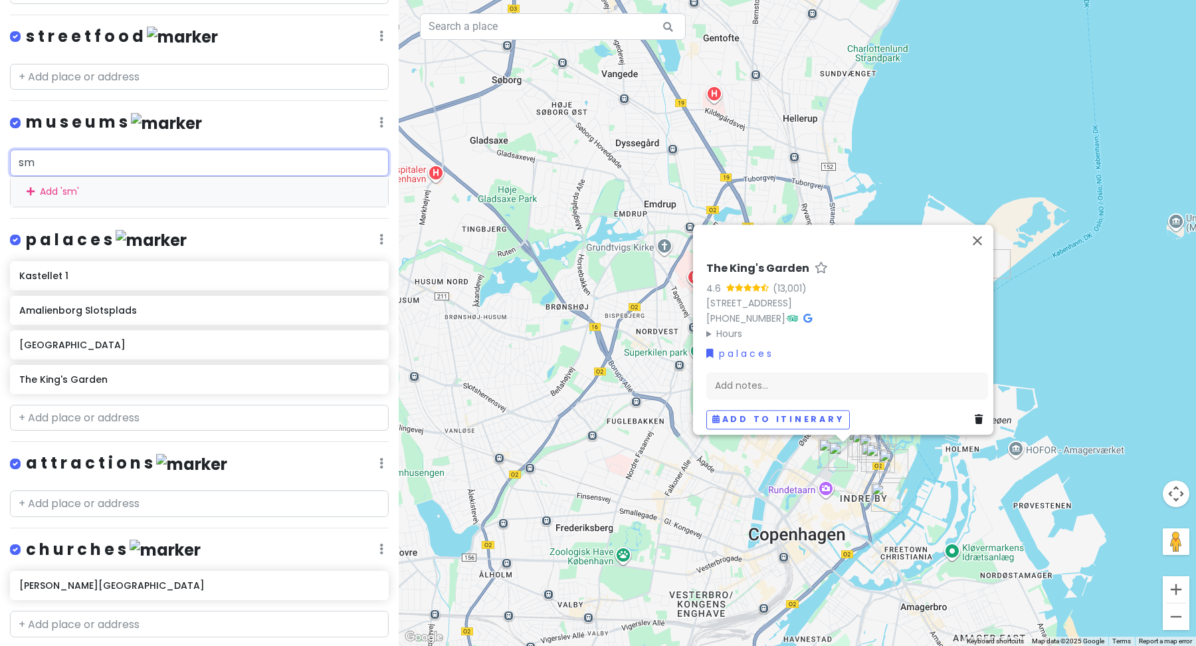
type input "smk"
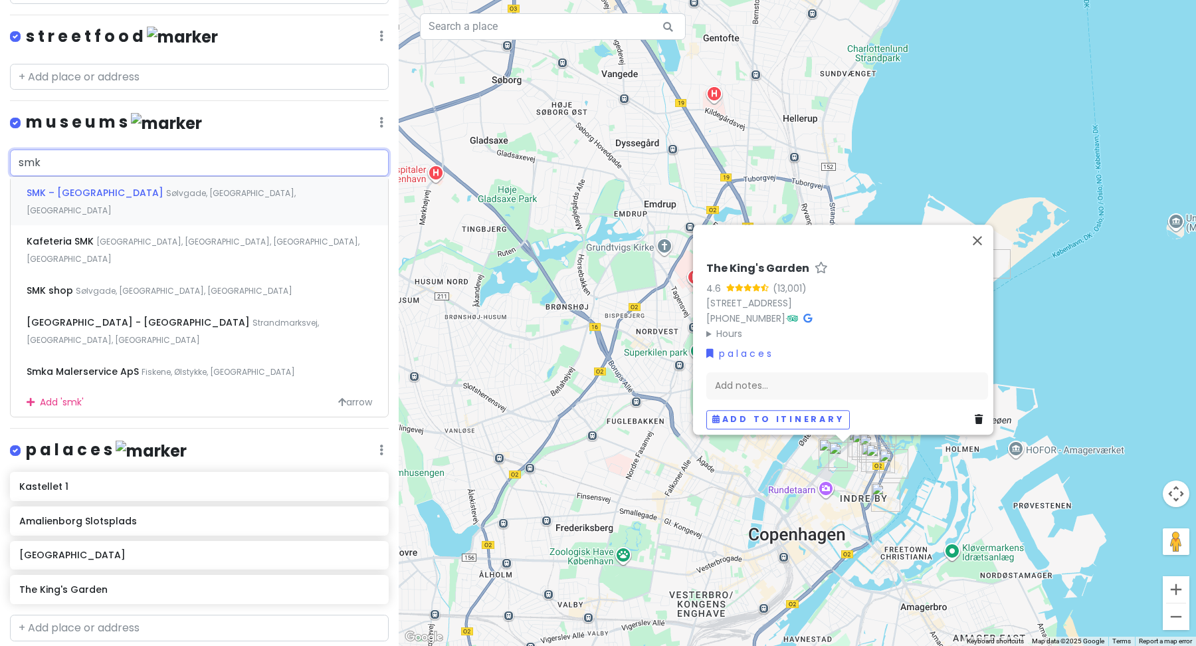
click at [164, 186] on span "SMK – [GEOGRAPHIC_DATA]" at bounding box center [97, 192] width 140 height 13
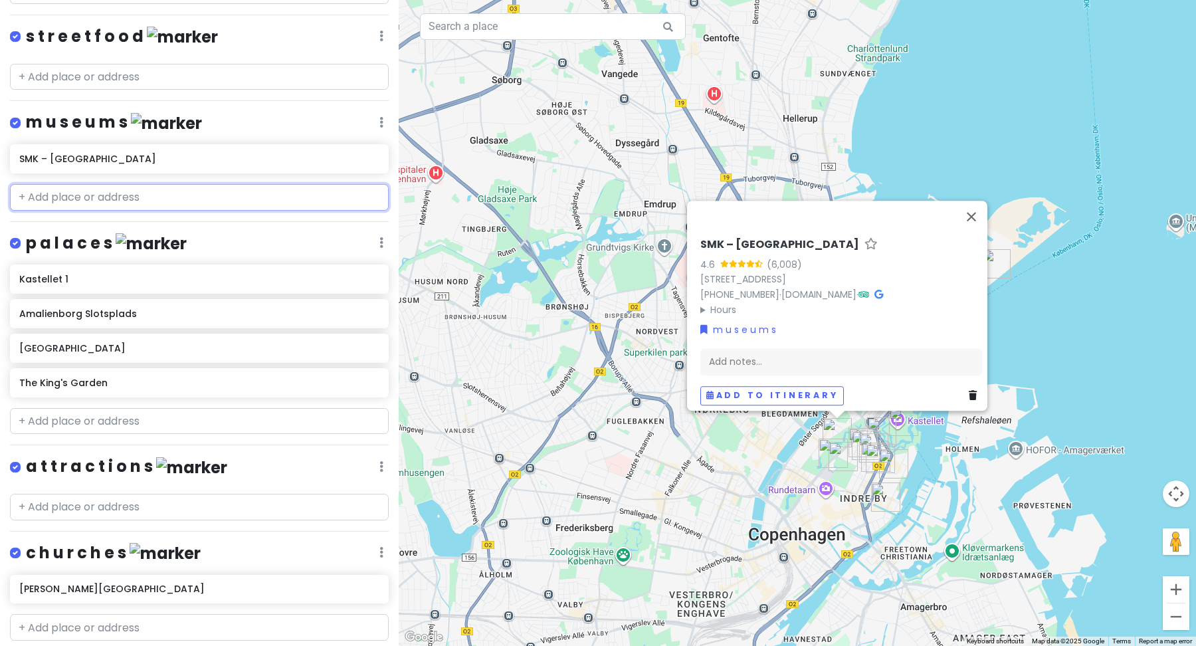
click at [192, 199] on input "text" at bounding box center [199, 197] width 379 height 27
paste input "Ny Carlsberg Glyptotek"
type input "Ny Carlsberg Glyptotek"
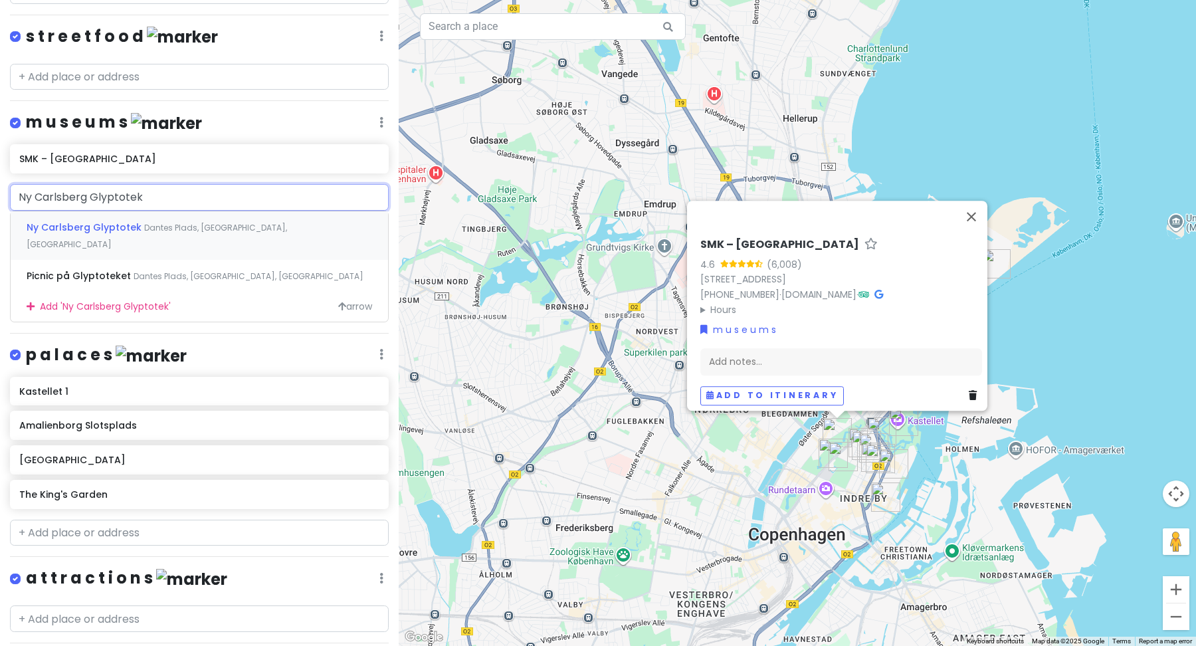
click at [190, 222] on span "Dantes Plads, [GEOGRAPHIC_DATA], [GEOGRAPHIC_DATA]" at bounding box center [157, 236] width 260 height 29
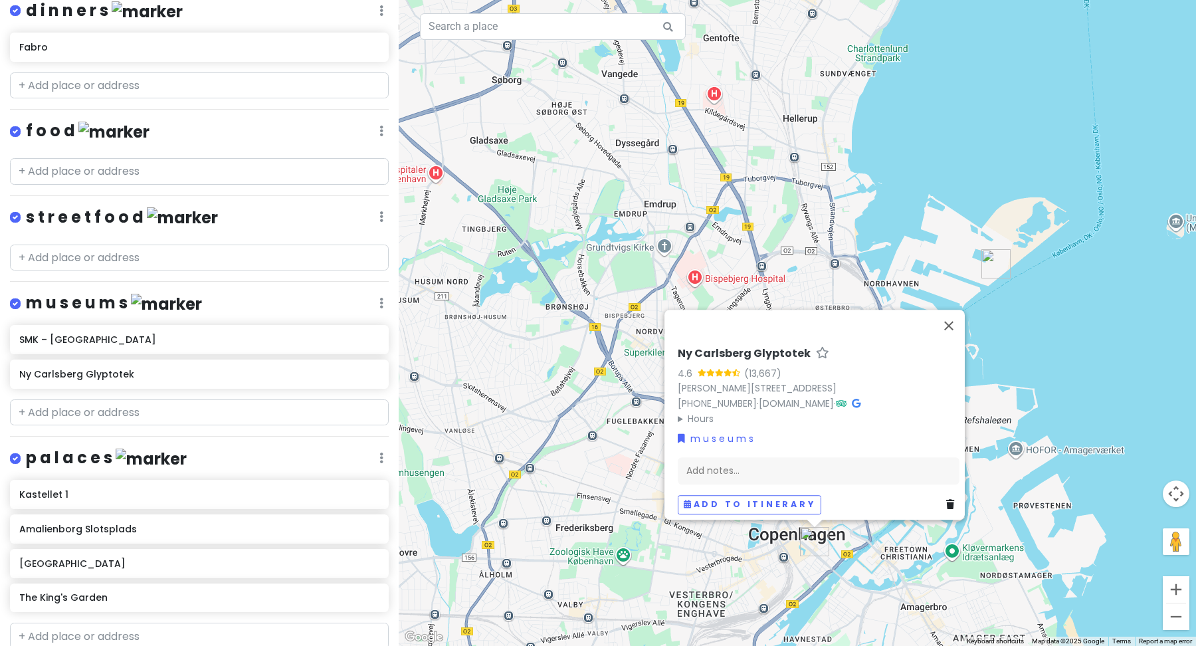
scroll to position [526, 0]
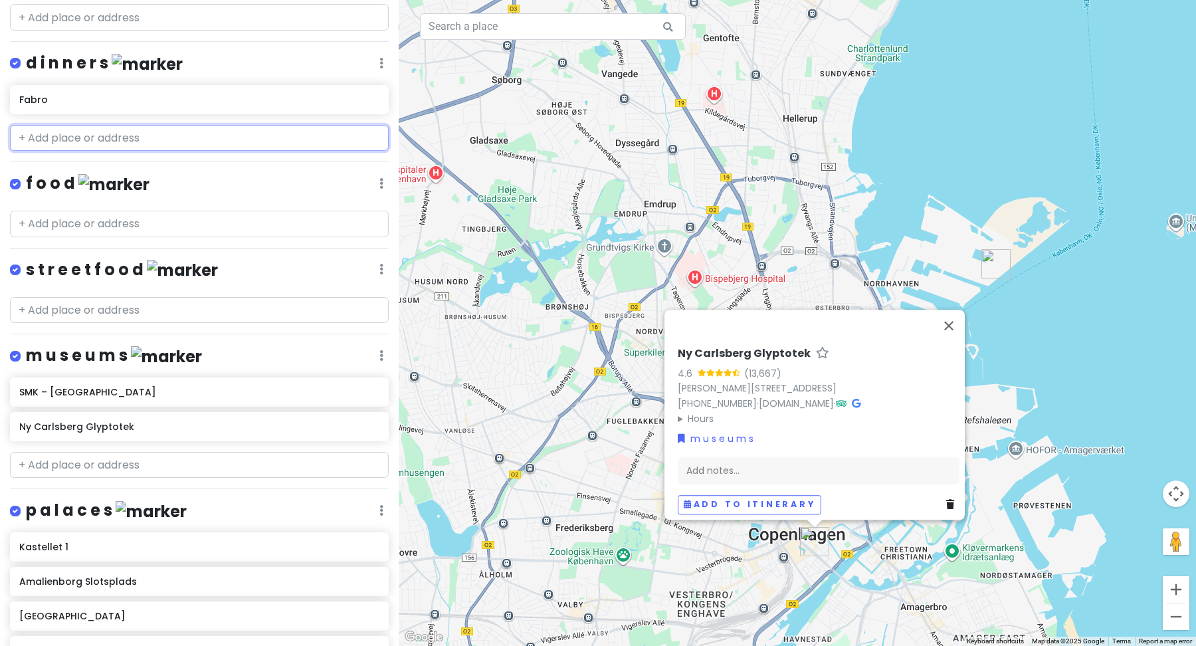
click at [135, 132] on input "text" at bounding box center [199, 138] width 379 height 27
paste input "Pluto"
type input "Pluto"
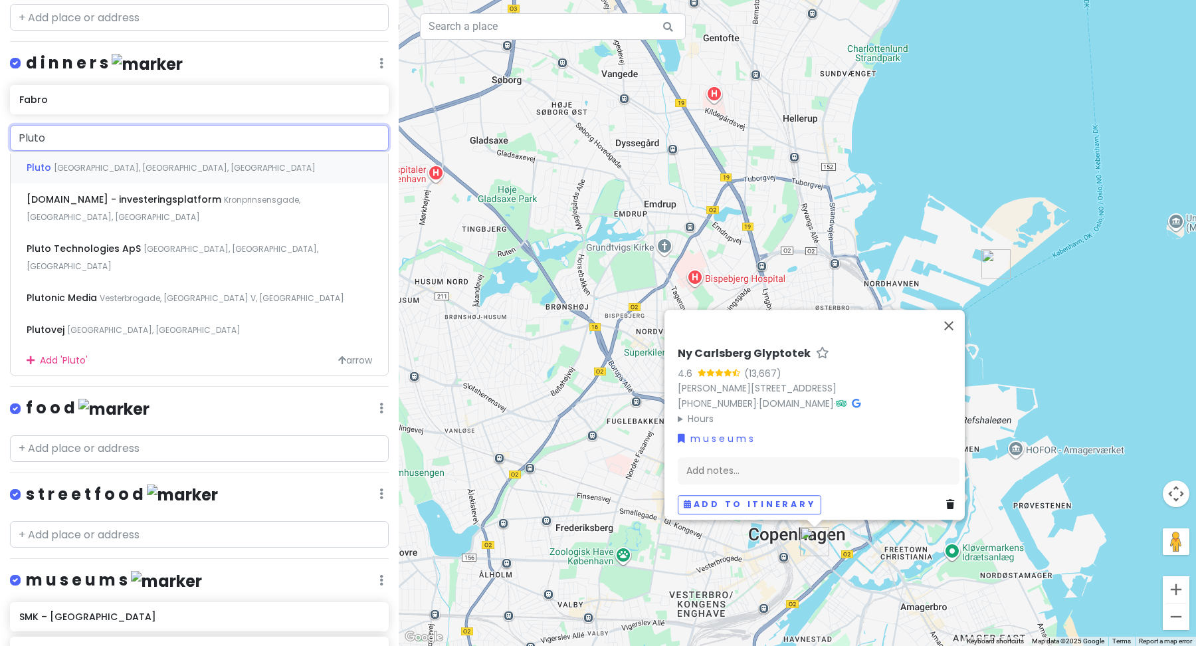
click at [142, 162] on span "[GEOGRAPHIC_DATA], [GEOGRAPHIC_DATA], [GEOGRAPHIC_DATA]" at bounding box center [185, 167] width 262 height 11
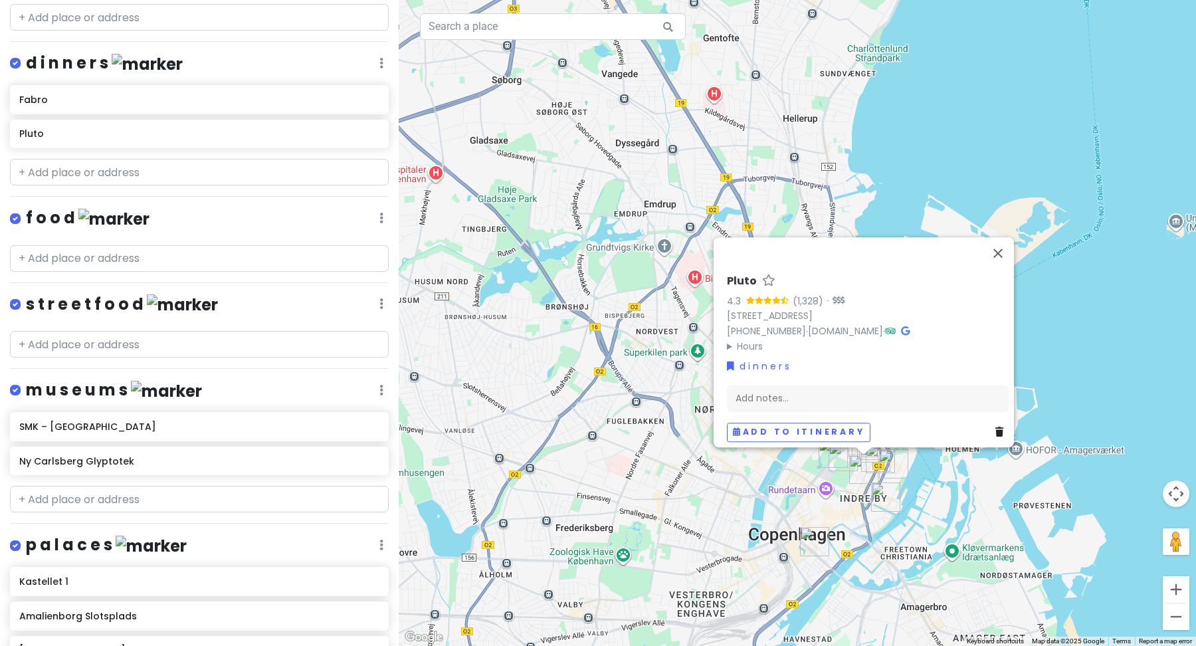
click at [64, 217] on h4 "f o o d" at bounding box center [88, 218] width 124 height 22
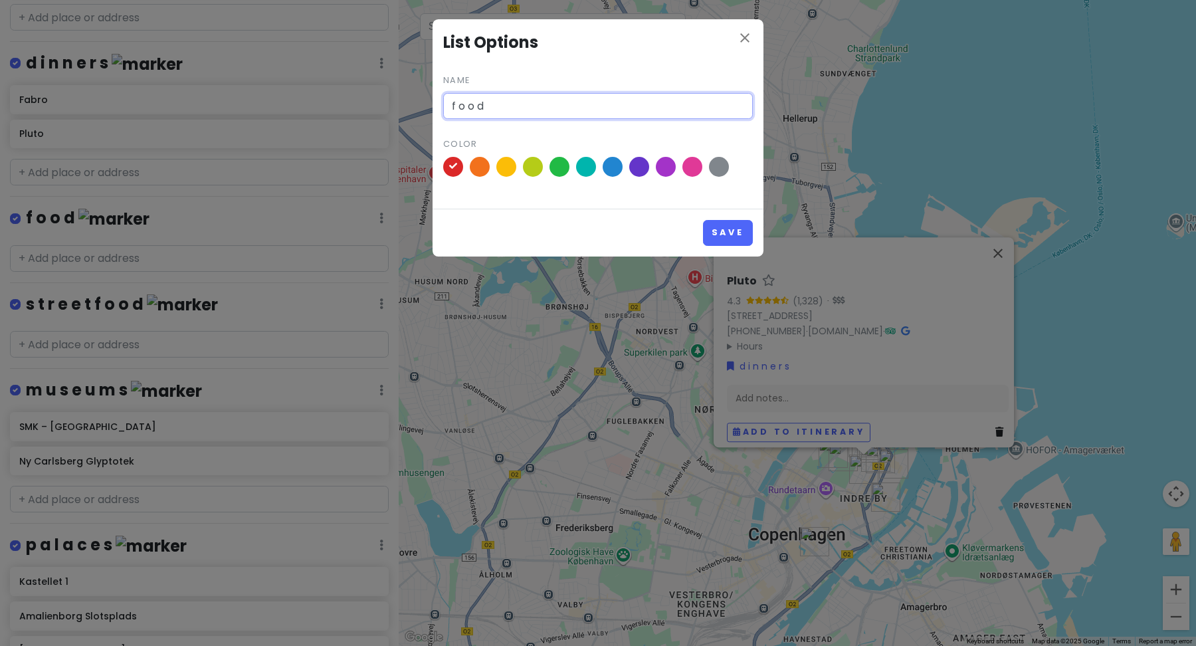
drag, startPoint x: 524, startPoint y: 99, endPoint x: 385, endPoint y: 94, distance: 139.6
click at [388, 95] on div "close List Options Name f o o d Color Save" at bounding box center [598, 323] width 1196 height 646
click at [494, 106] on input "l u n c h / b r u n c h" at bounding box center [598, 106] width 310 height 27
click at [504, 104] on input "l u n c h / b r u n c h" at bounding box center [598, 106] width 310 height 27
type input "l u n c h / b r u n c h"
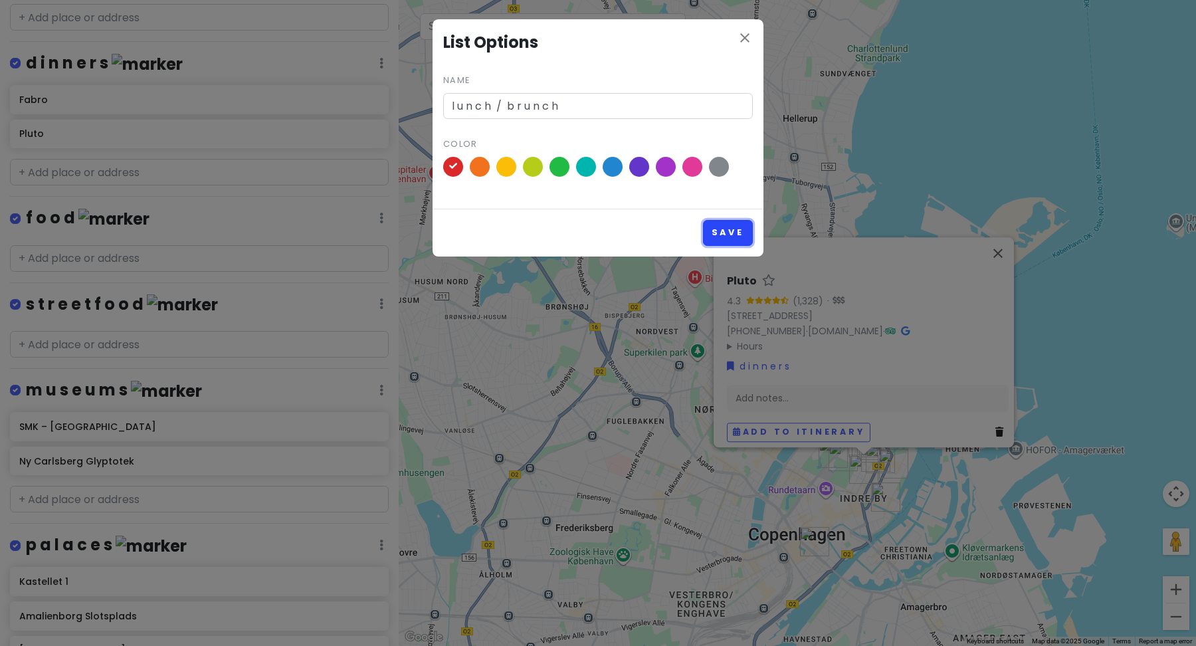
click at [714, 238] on button "Save" at bounding box center [728, 233] width 50 height 26
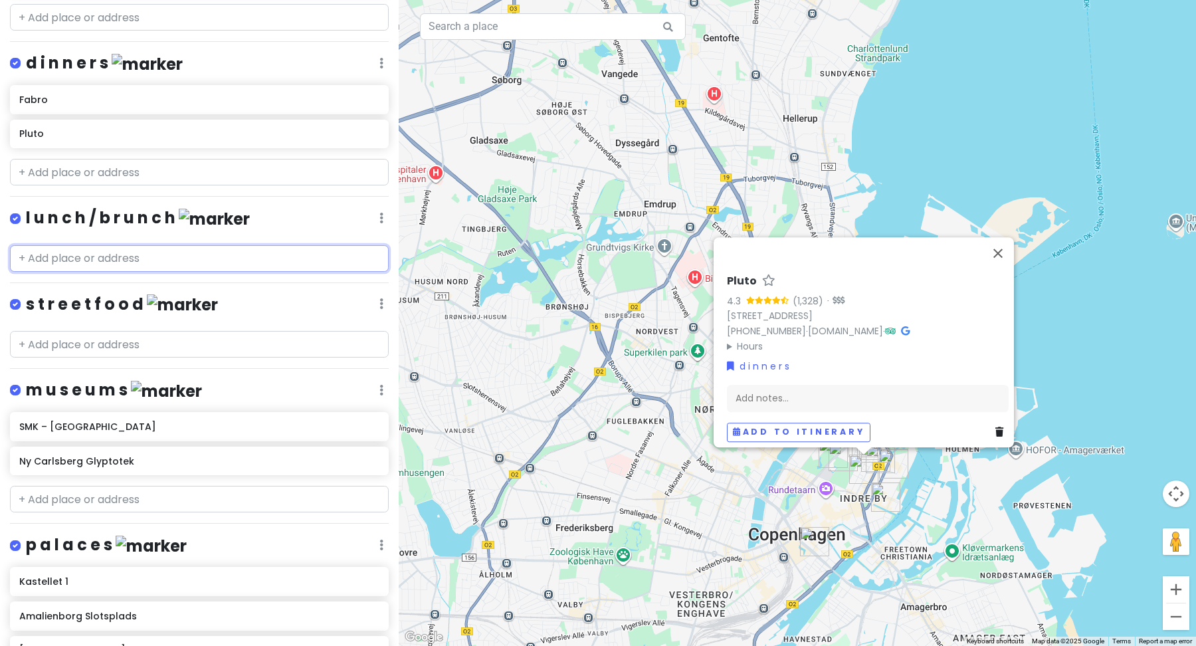
click at [118, 253] on input "text" at bounding box center [199, 258] width 379 height 27
paste input "[PERSON_NAME] & Konstali - [GEOGRAPHIC_DATA]"
type input "[PERSON_NAME] & Konstali - [GEOGRAPHIC_DATA]"
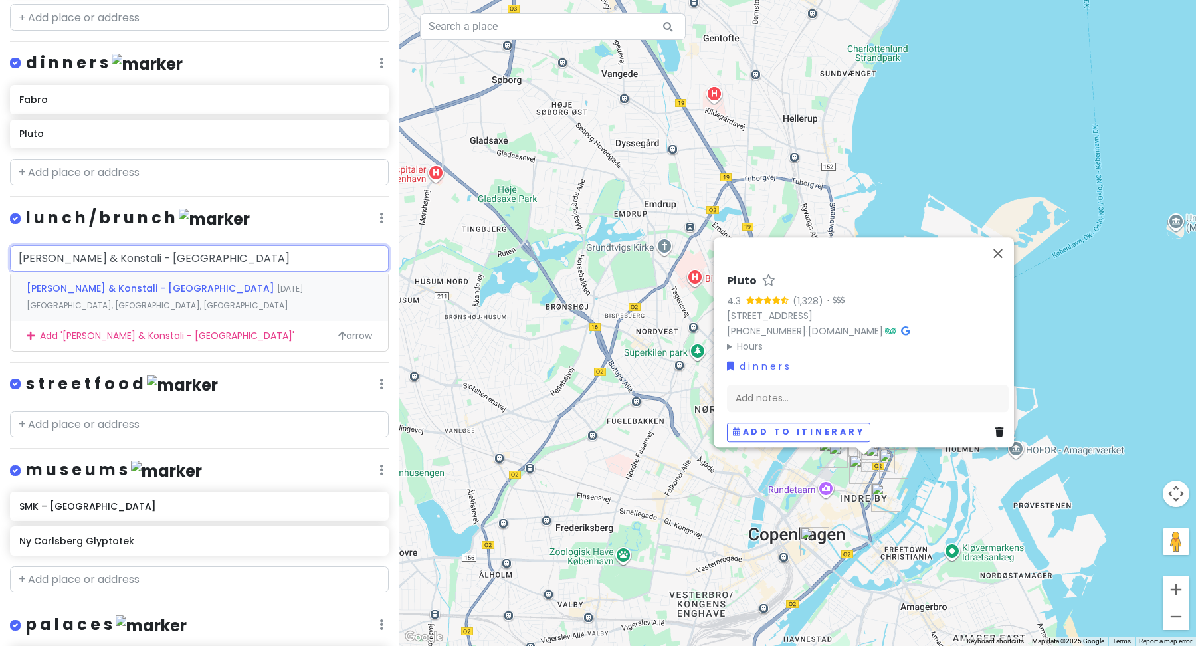
click at [144, 288] on span "[PERSON_NAME] & Konstali - [GEOGRAPHIC_DATA]" at bounding box center [152, 288] width 251 height 13
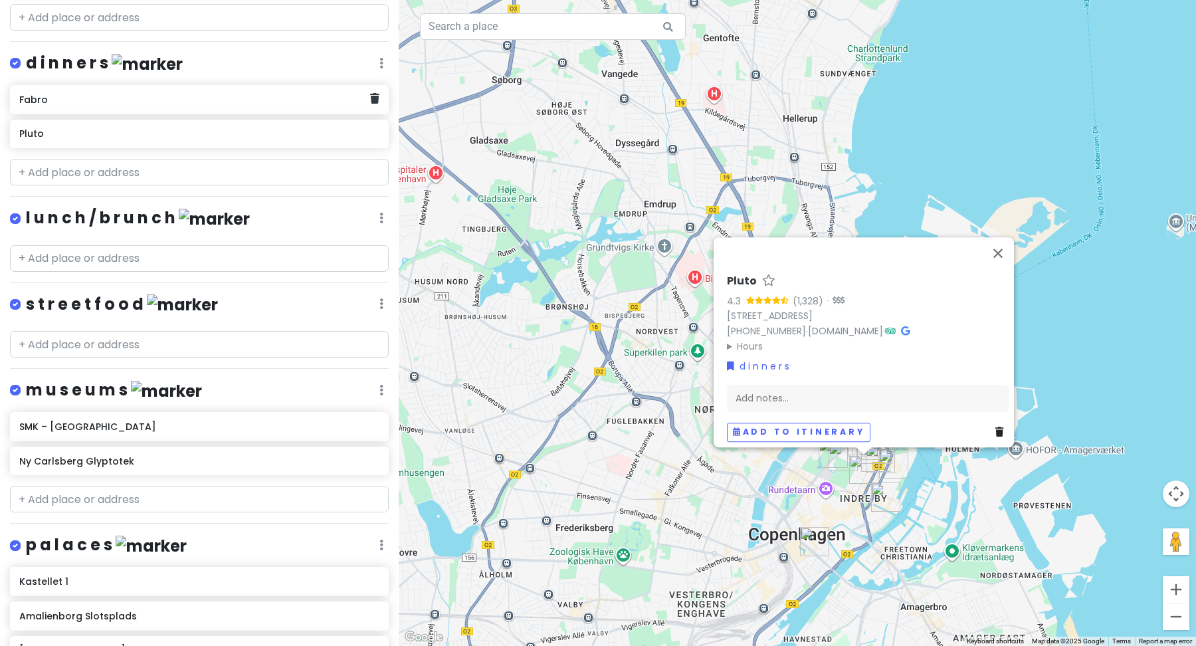
click at [98, 64] on h4 "d i n n e r s" at bounding box center [104, 63] width 157 height 22
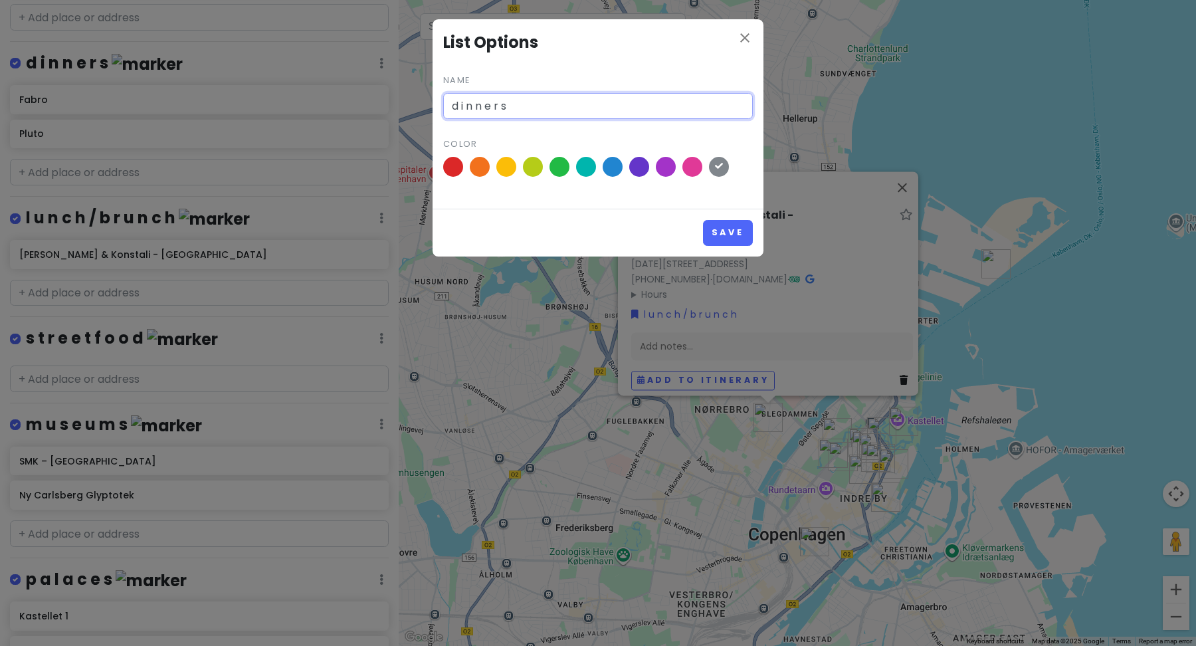
click at [552, 101] on input "d i n n e r s" at bounding box center [598, 106] width 310 height 27
type input "d i n n e r"
click at [724, 232] on button "Save" at bounding box center [728, 233] width 50 height 26
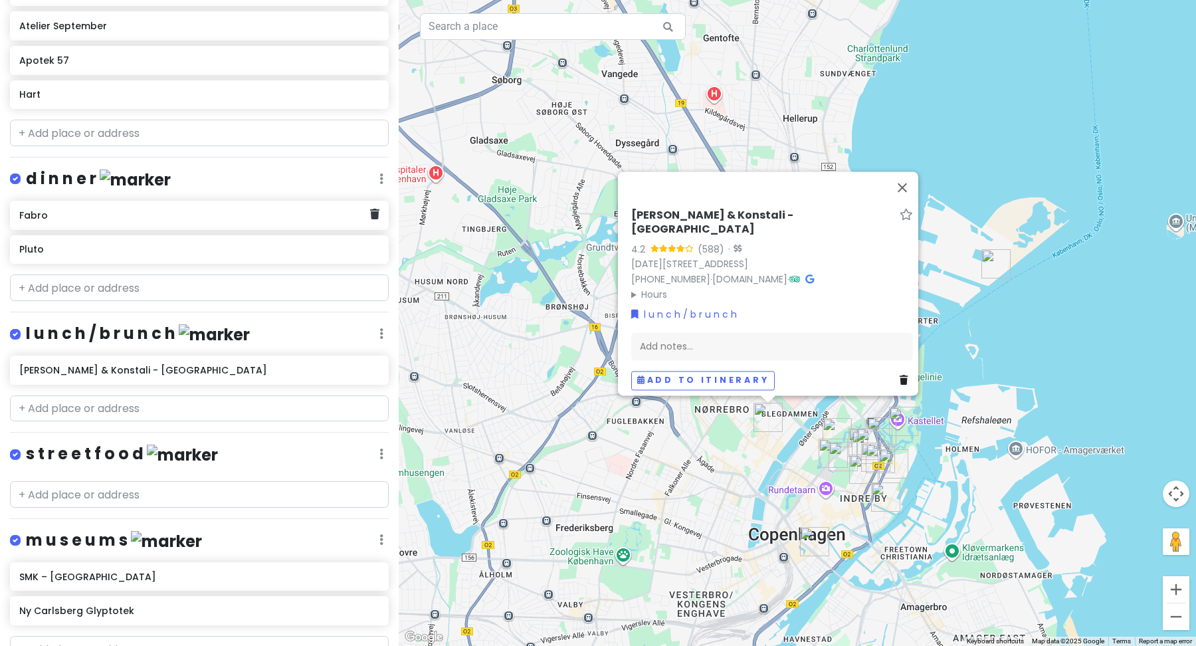
scroll to position [406, 0]
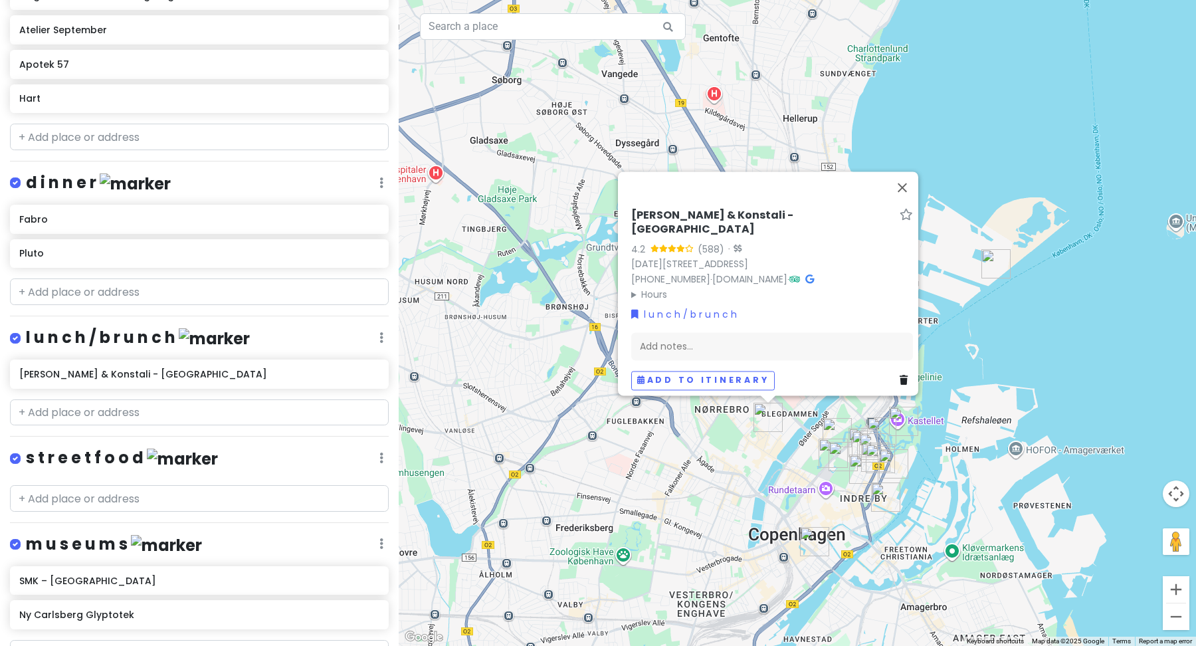
click at [94, 452] on h4 "s t r e e t f o o d" at bounding box center [122, 458] width 192 height 22
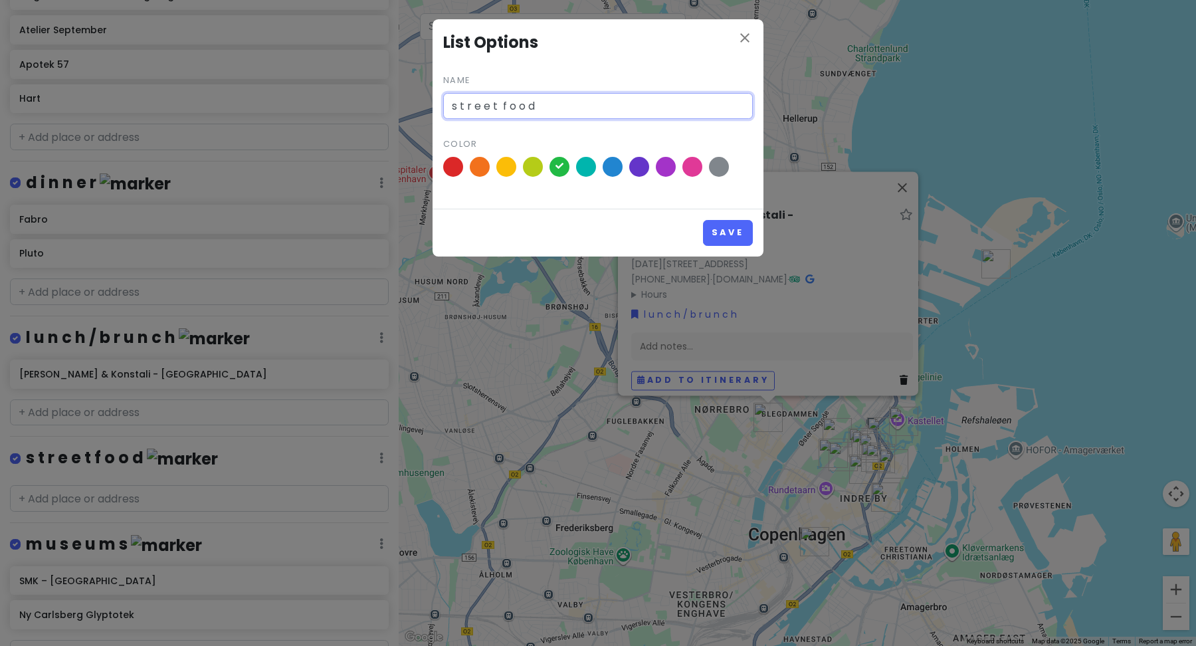
click at [501, 112] on input "s t r e e t f o o d" at bounding box center [598, 106] width 310 height 27
type input "s t r e e t f o o d"
click at [738, 239] on button "Save" at bounding box center [728, 233] width 50 height 26
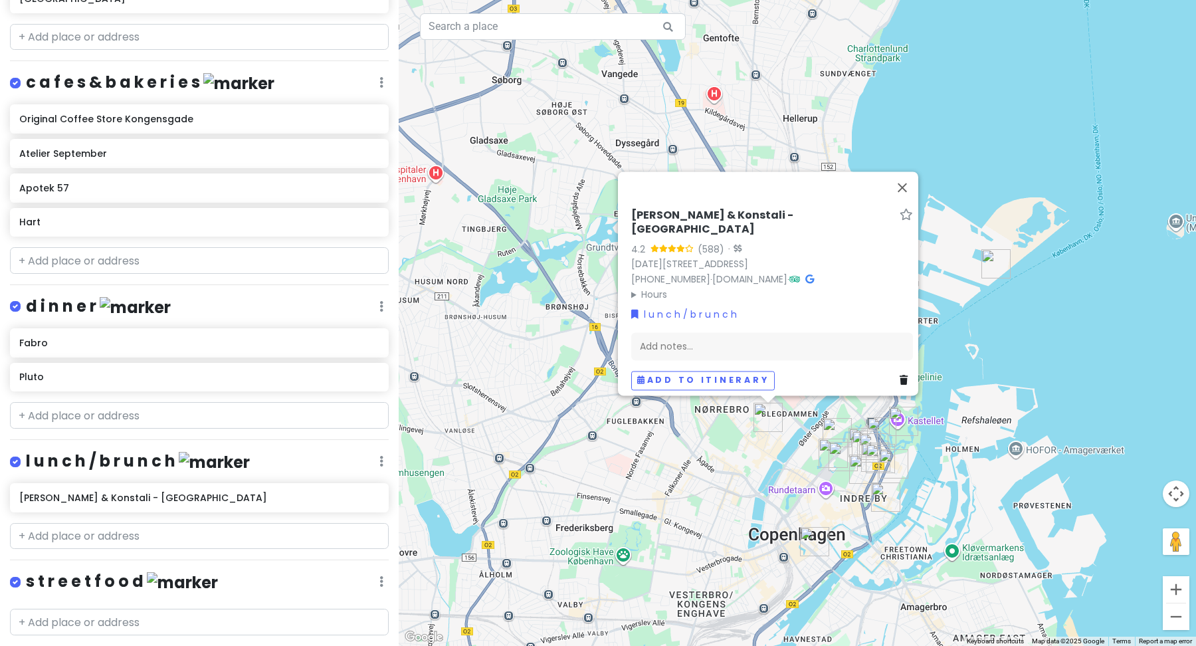
scroll to position [280, 0]
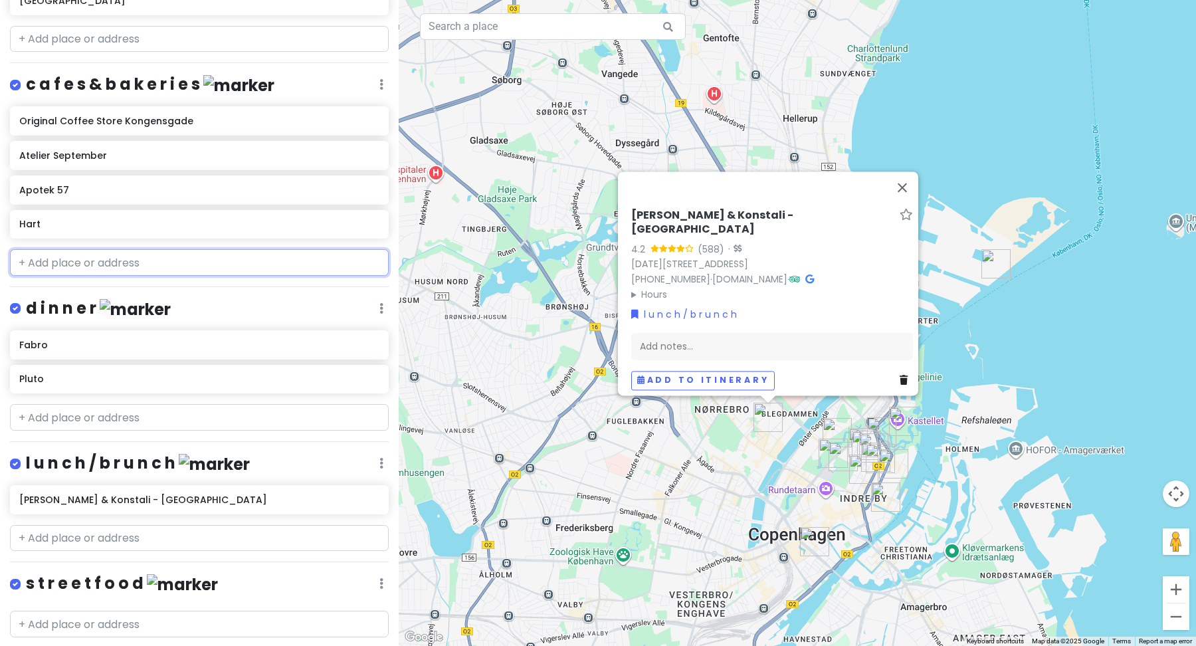
click at [82, 261] on input "text" at bounding box center [199, 262] width 379 height 27
paste input "[PERSON_NAME] & [PERSON_NAME]"
type input "[PERSON_NAME] & [PERSON_NAME]"
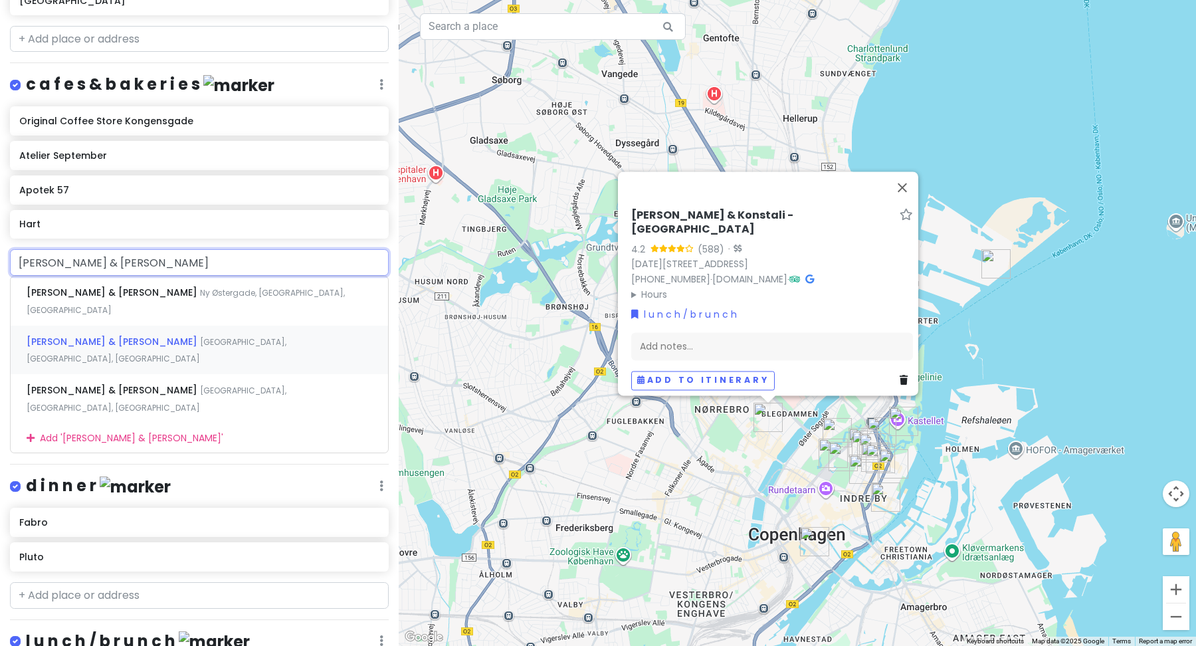
click at [198, 328] on div "[PERSON_NAME] & [PERSON_NAME], [GEOGRAPHIC_DATA], [GEOGRAPHIC_DATA]" at bounding box center [199, 350] width 377 height 49
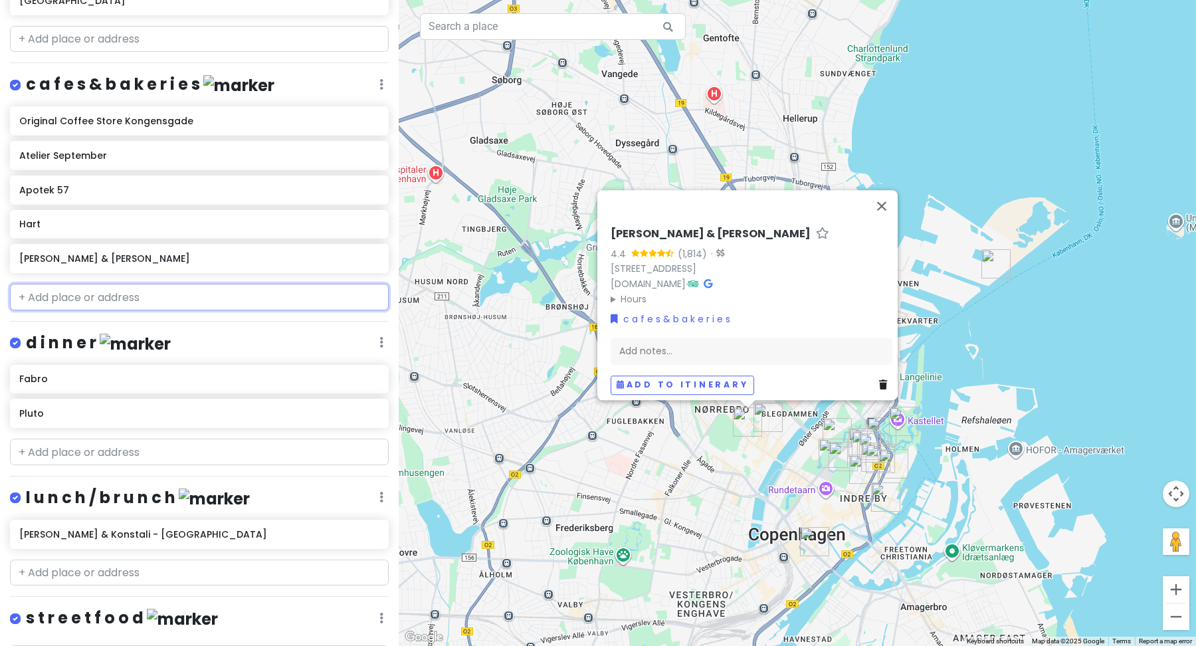
click at [176, 294] on input "text" at bounding box center [199, 297] width 379 height 27
paste input "[PERSON_NAME] & [PERSON_NAME]"
type input "[PERSON_NAME] & [PERSON_NAME]"
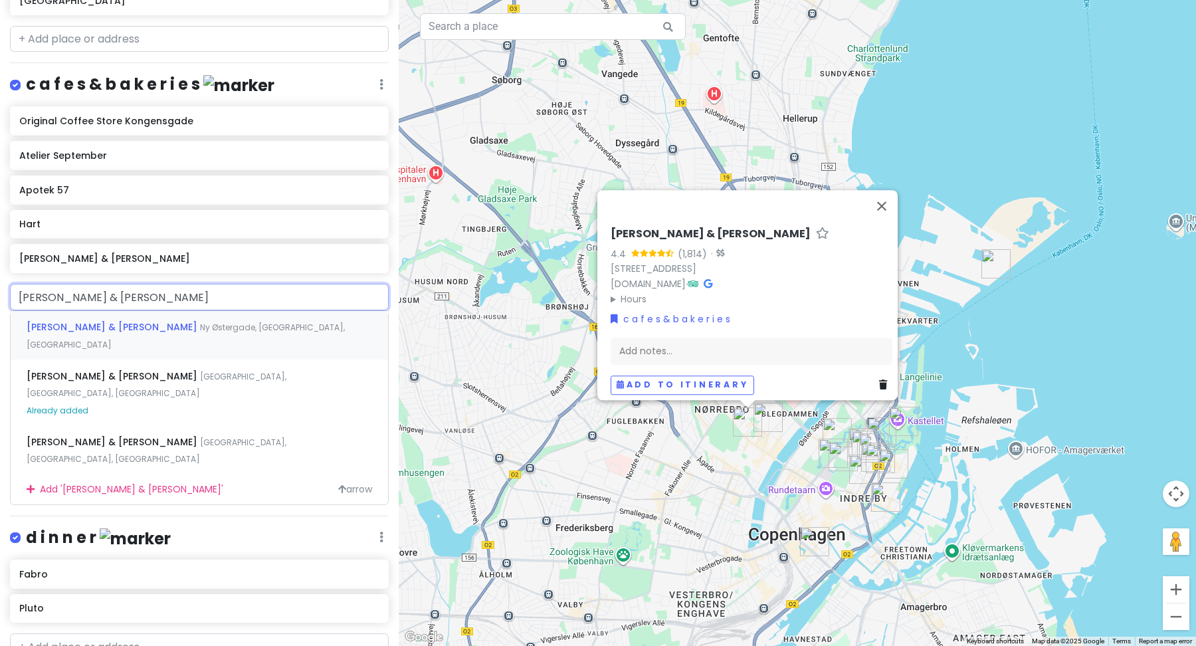
drag, startPoint x: 172, startPoint y: 357, endPoint x: 125, endPoint y: 318, distance: 60.9
click at [125, 318] on div "[PERSON_NAME] & [PERSON_NAME] Ny Østergade, [GEOGRAPHIC_DATA], [GEOGRAPHIC_DATA…" at bounding box center [199, 407] width 379 height 195
click at [152, 323] on span "Ny Østergade, [GEOGRAPHIC_DATA], [GEOGRAPHIC_DATA]" at bounding box center [186, 336] width 318 height 29
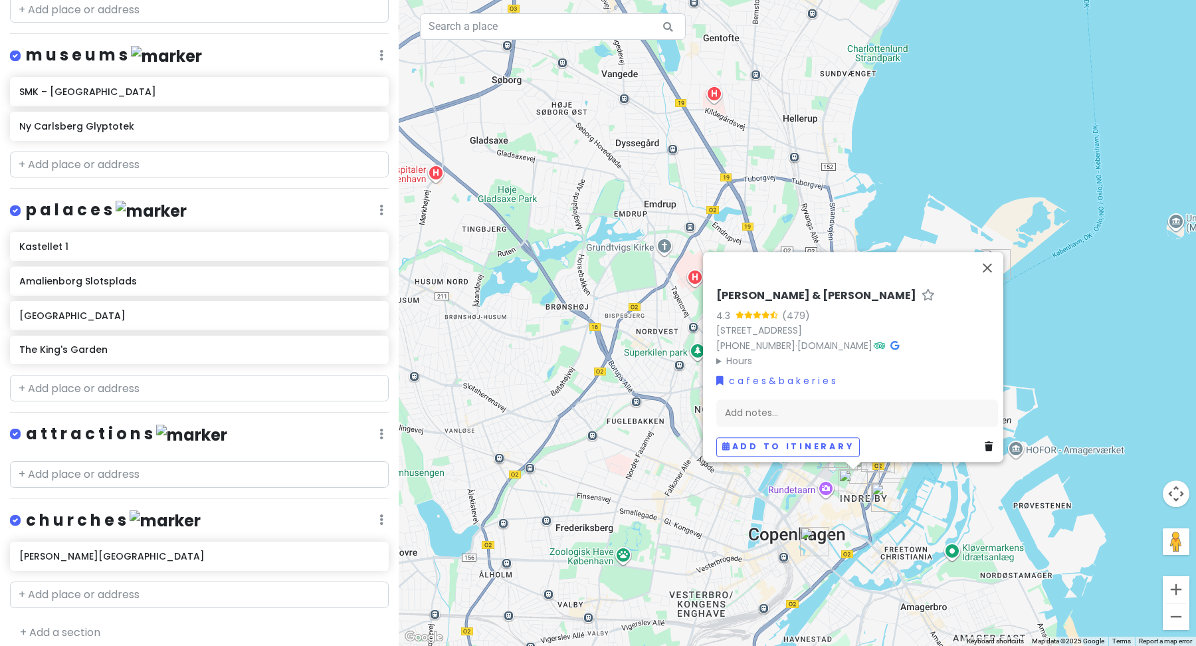
scroll to position [965, 0]
click at [113, 460] on input "text" at bounding box center [199, 473] width 379 height 27
paste input "Nørrebro"
type input "Nørrebro"
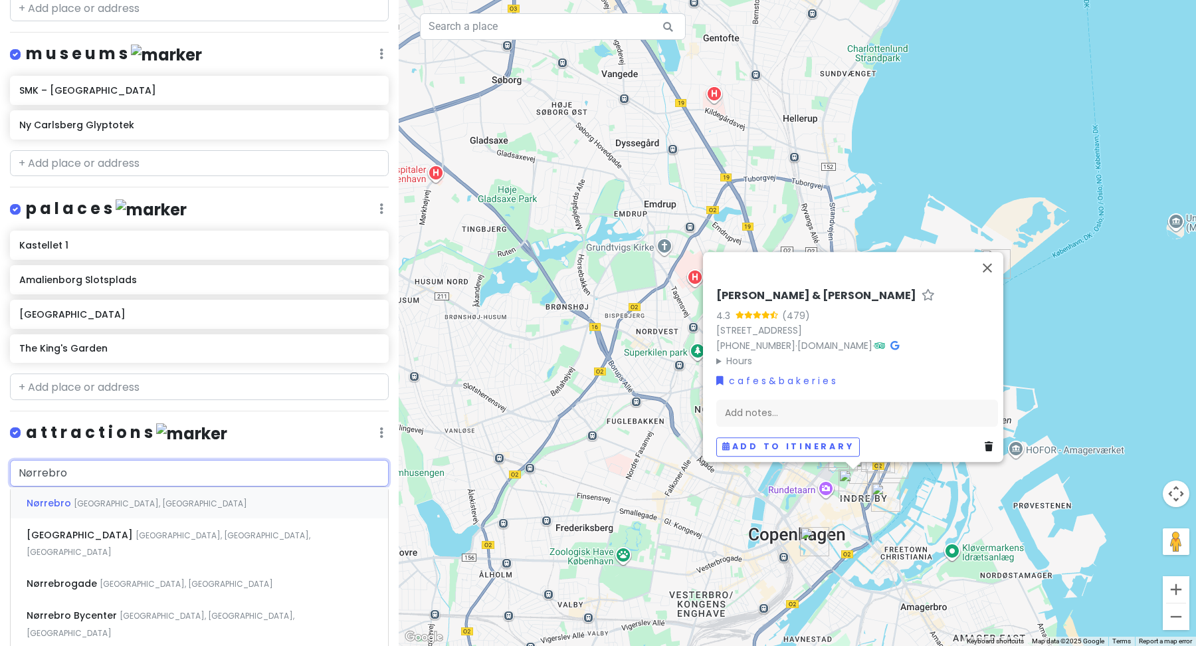
click at [132, 498] on span "[GEOGRAPHIC_DATA], [GEOGRAPHIC_DATA]" at bounding box center [160, 503] width 173 height 11
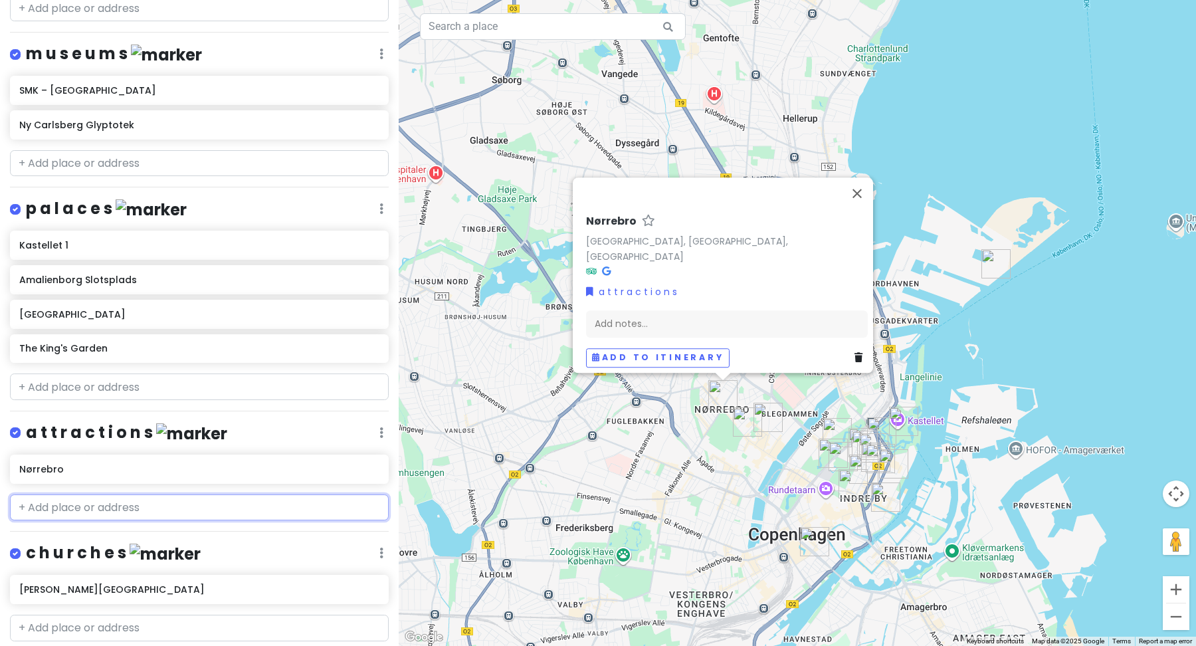
click at [103, 496] on input "text" at bounding box center [199, 507] width 379 height 27
paste input "[GEOGRAPHIC_DATA]"
type input "[GEOGRAPHIC_DATA]"
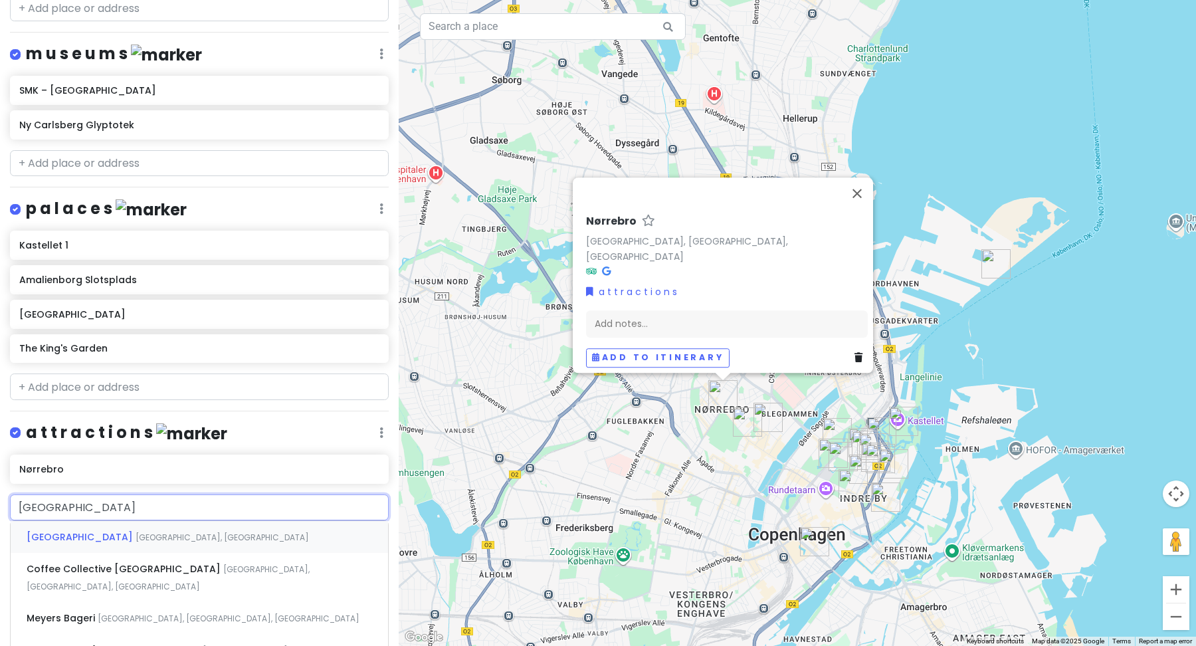
click at [102, 530] on span "[GEOGRAPHIC_DATA]" at bounding box center [81, 536] width 109 height 13
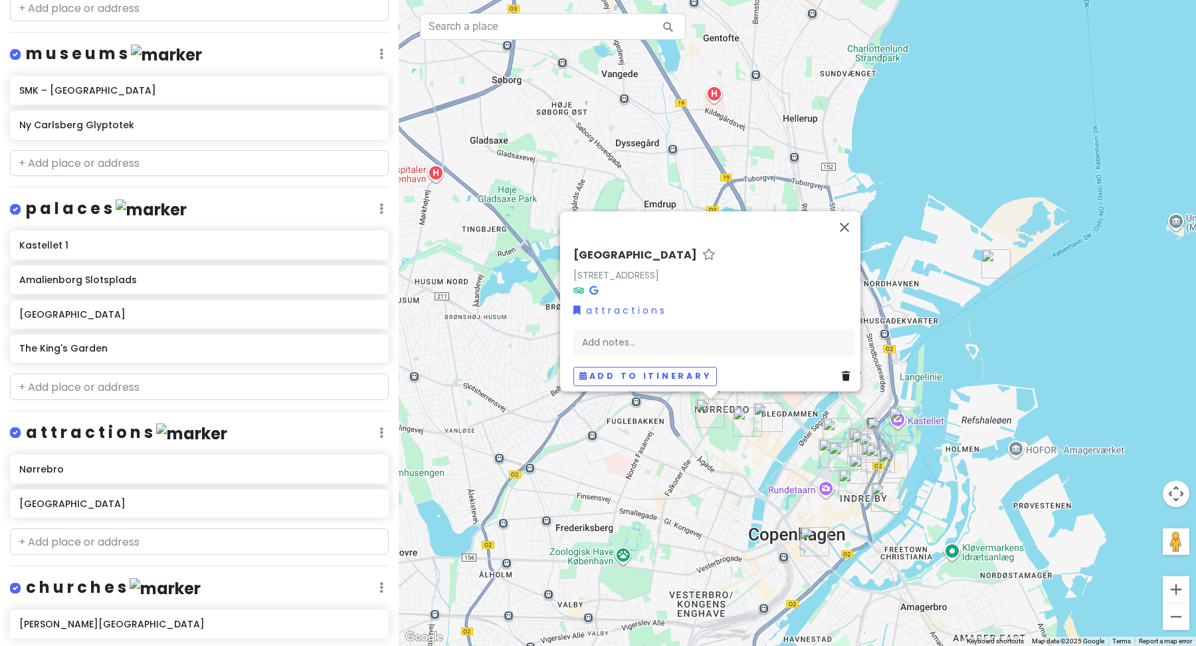
scroll to position [1034, 0]
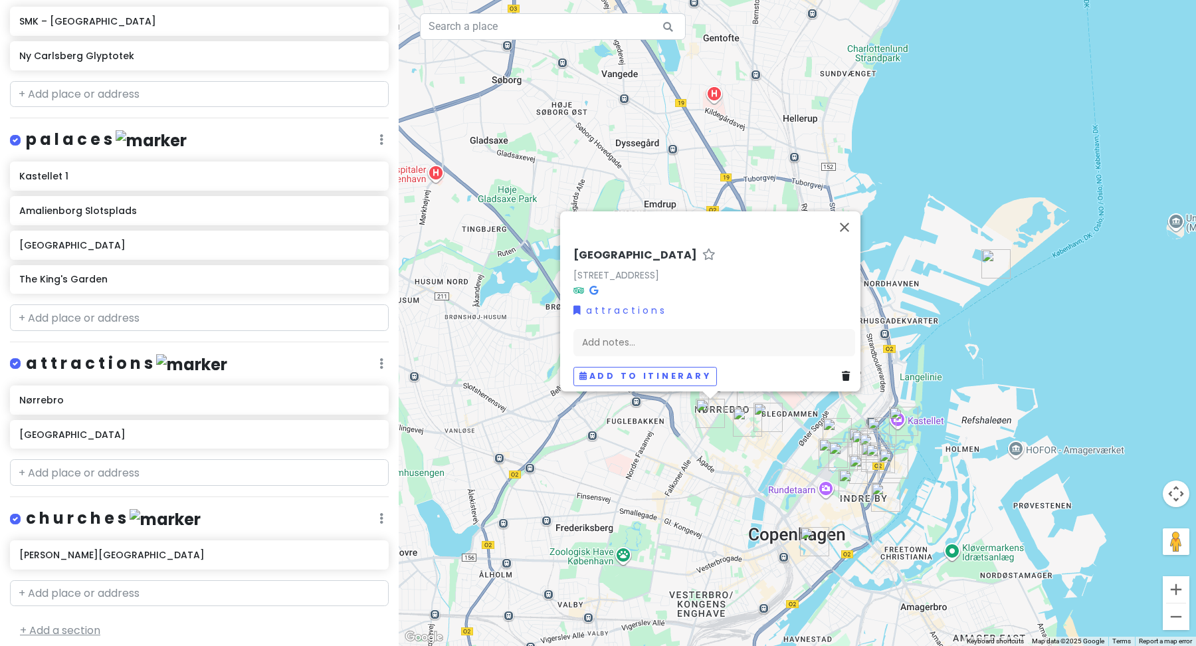
click at [71, 623] on link "+ Add a section" at bounding box center [60, 630] width 80 height 15
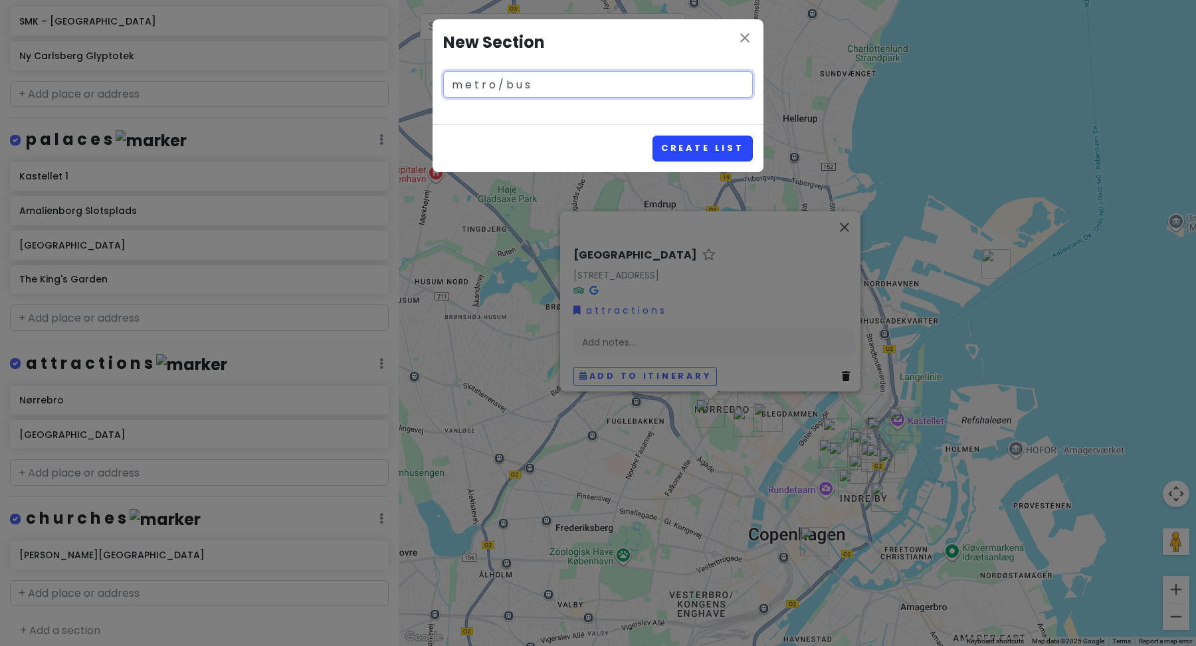
type input "m e t r o / b u s"
click at [687, 153] on button "Create List" at bounding box center [703, 149] width 100 height 26
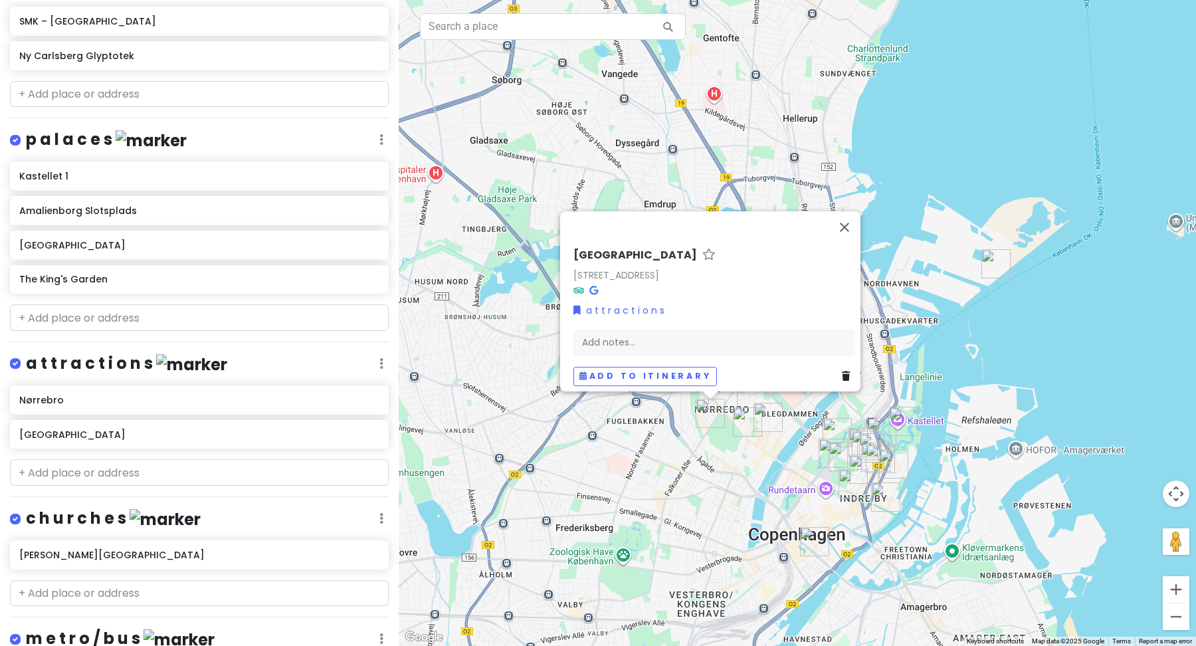
scroll to position [1118, 0]
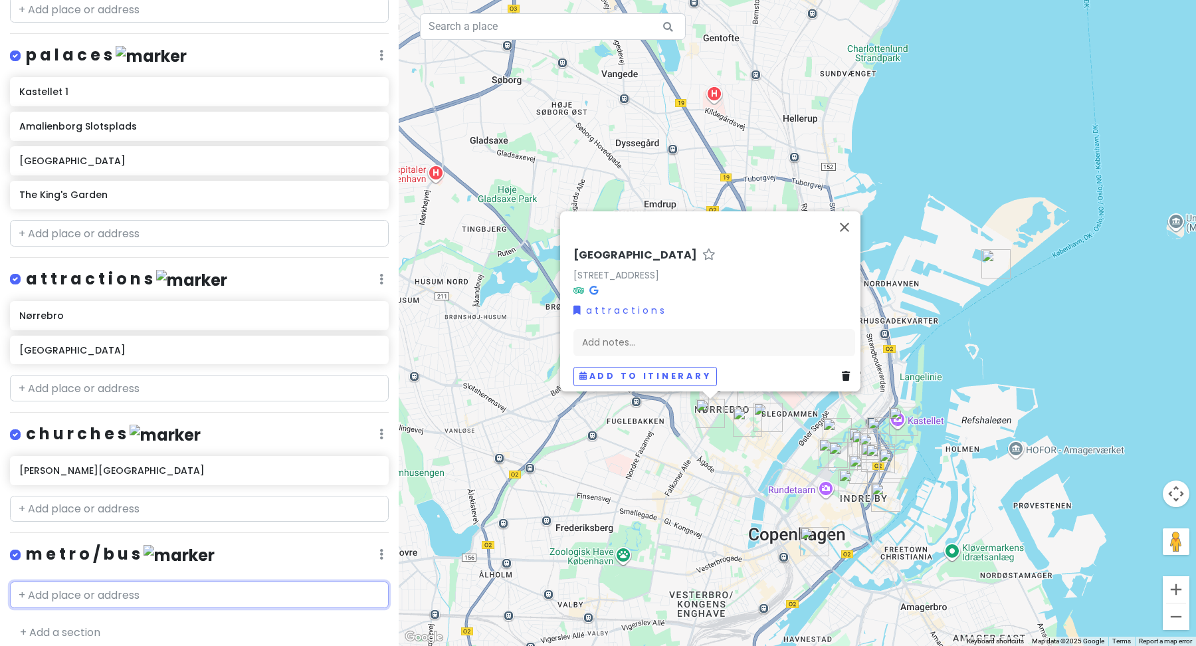
click at [159, 591] on input "text" at bounding box center [199, 594] width 379 height 27
paste input "Nørrebros Runddel St. (Metro)"
type input "Nørrebros Runddel St. (Metro)"
click at [165, 618] on span "Nørrebros Runddel St. (Metro)" at bounding box center [102, 624] width 150 height 13
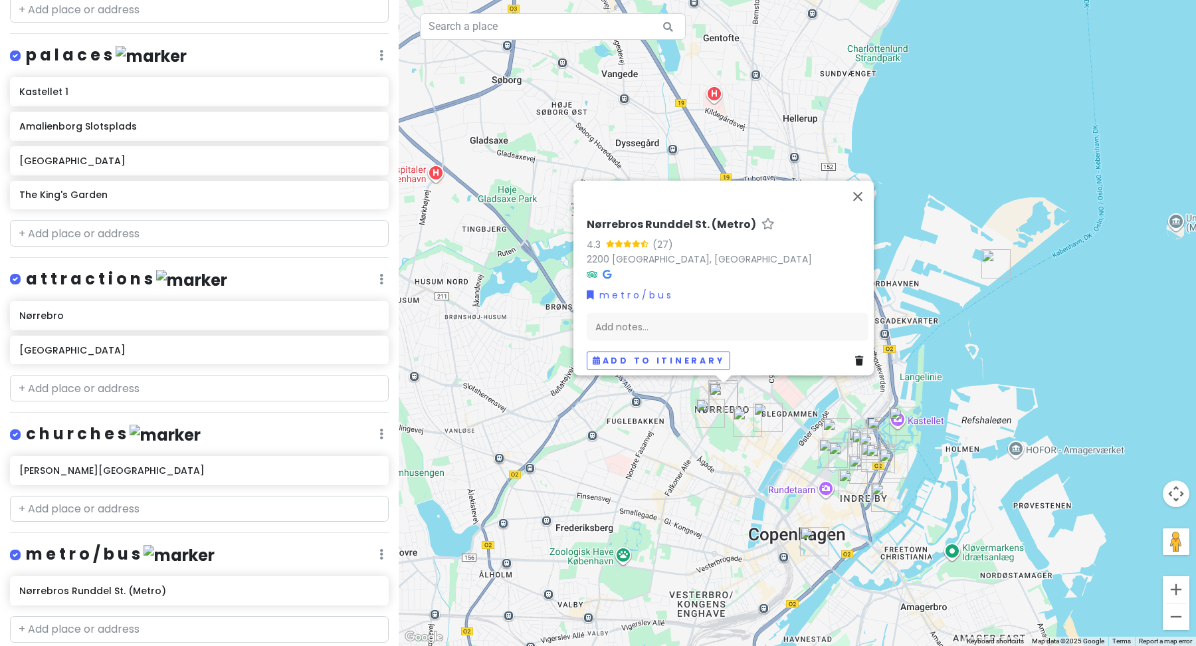
click at [152, 545] on img at bounding box center [179, 555] width 71 height 21
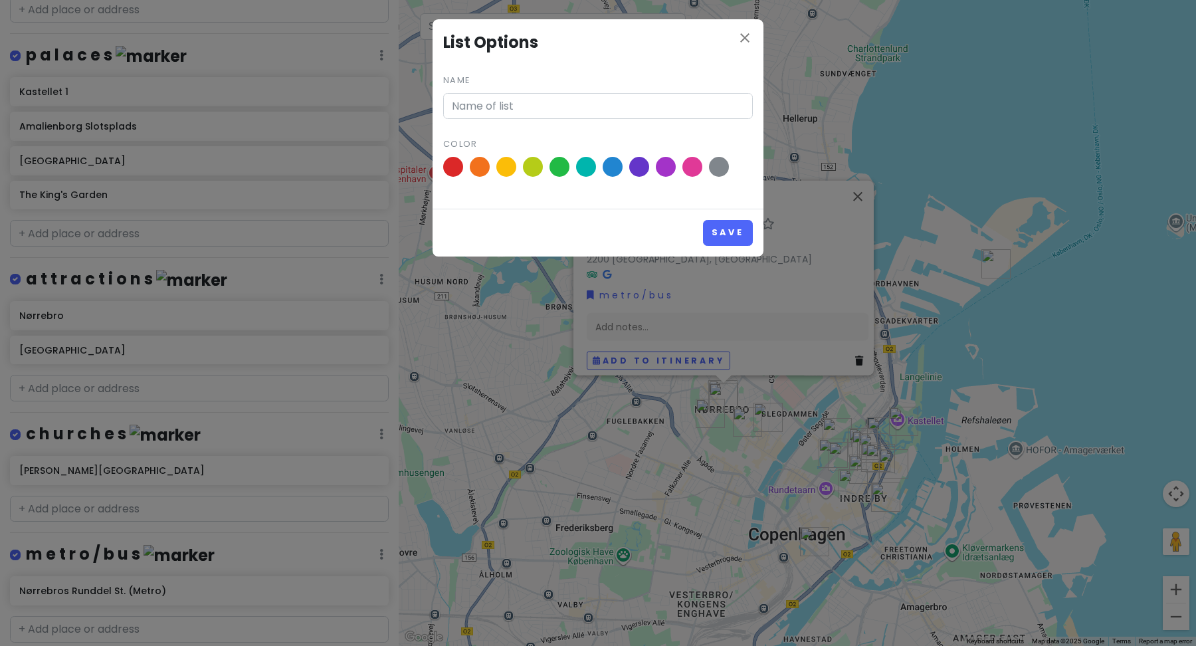
type input "m e t r o / b u s"
click at [478, 170] on span at bounding box center [479, 166] width 23 height 23
click at [0, 0] on input "radio" at bounding box center [0, 0] width 0 height 0
click at [728, 238] on button "Save" at bounding box center [728, 233] width 50 height 26
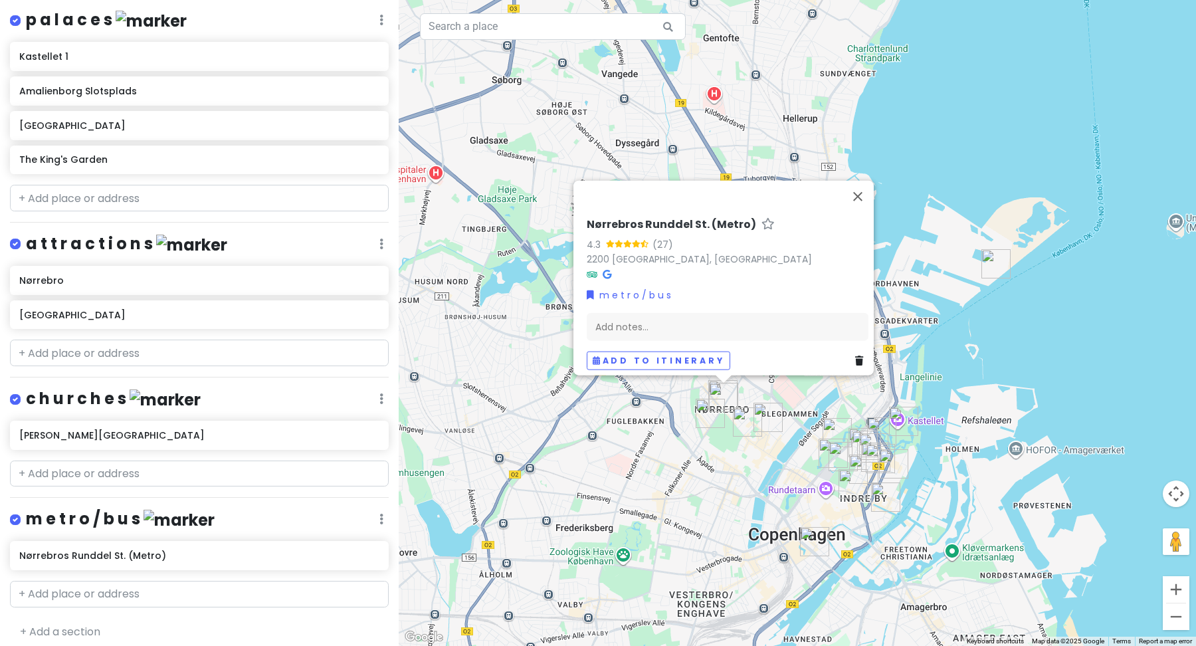
scroll to position [1151, 0]
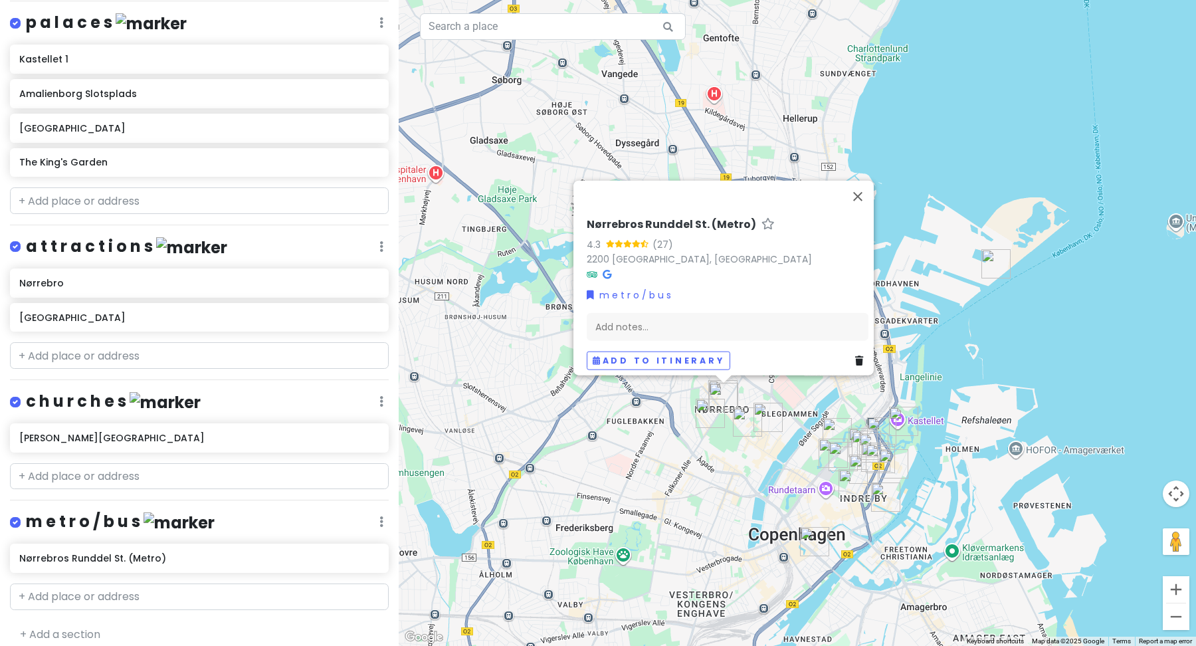
click at [377, 514] on div "m e t r o / b u s Edit Reorder Delete List" at bounding box center [199, 524] width 379 height 27
click at [384, 513] on div "m e t r o / b u s Edit Reorder Delete List" at bounding box center [199, 524] width 379 height 27
click at [344, 578] on link "Reorder" at bounding box center [342, 593] width 106 height 32
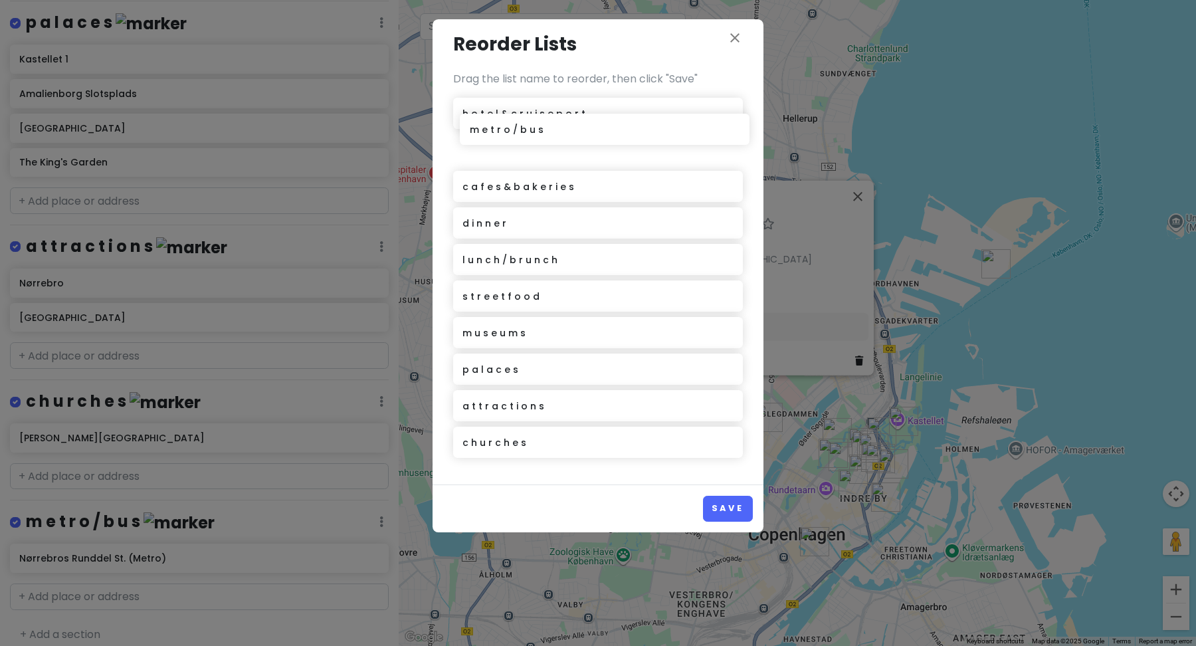
drag, startPoint x: 516, startPoint y: 438, endPoint x: 521, endPoint y: 127, distance: 311.0
click at [522, 126] on div "h o t e l & c r u i s e p o r t c a f e s & b a k e r i e s d i n n e r l u n c…" at bounding box center [598, 280] width 290 height 365
drag, startPoint x: 559, startPoint y: 157, endPoint x: 553, endPoint y: 116, distance: 42.4
click at [554, 116] on div "m e t r o / b u s h o t e l & c r u i s e p o r t c a f e s & b a k e r i e s d…" at bounding box center [598, 280] width 290 height 365
click at [526, 192] on h6 "c a f e s & b a k e r i e s" at bounding box center [518, 187] width 112 height 12
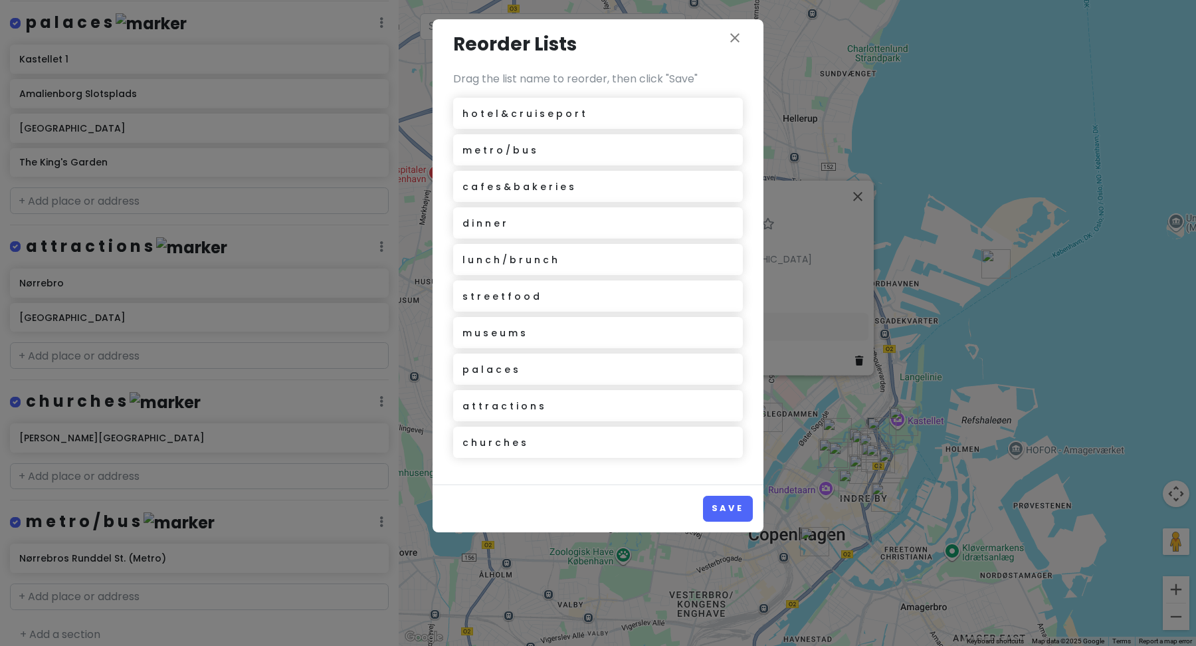
click at [509, 189] on h6 "c a f e s & b a k e r i e s" at bounding box center [518, 187] width 112 height 12
click at [732, 503] on button "Save" at bounding box center [728, 509] width 50 height 26
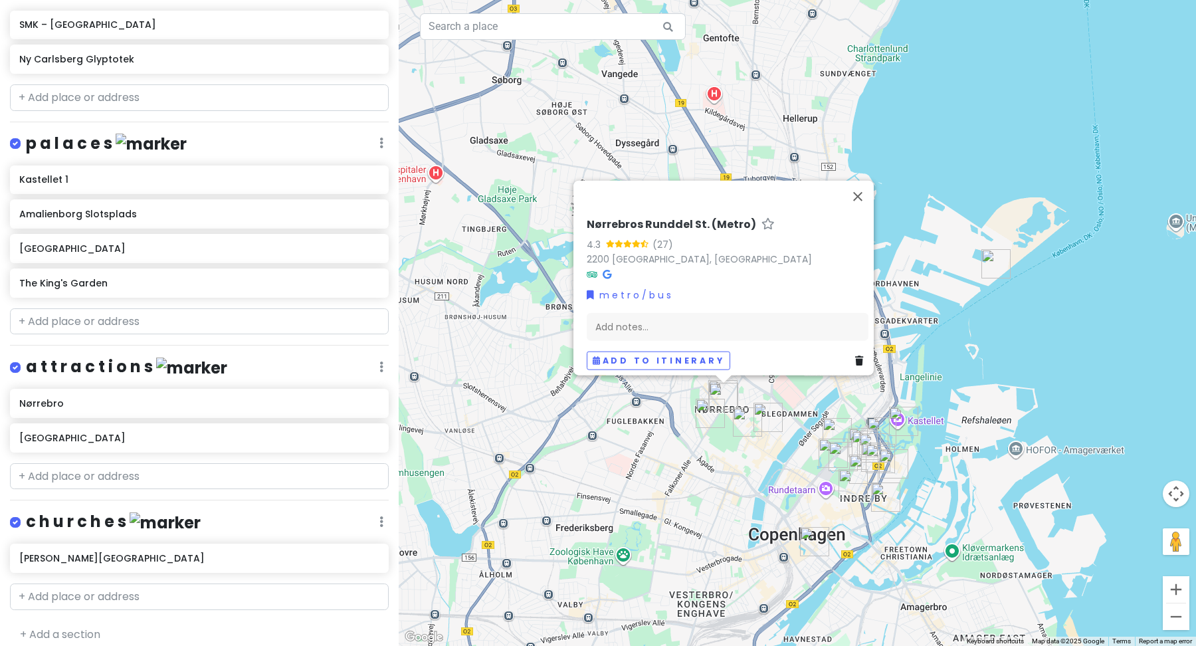
scroll to position [0, 0]
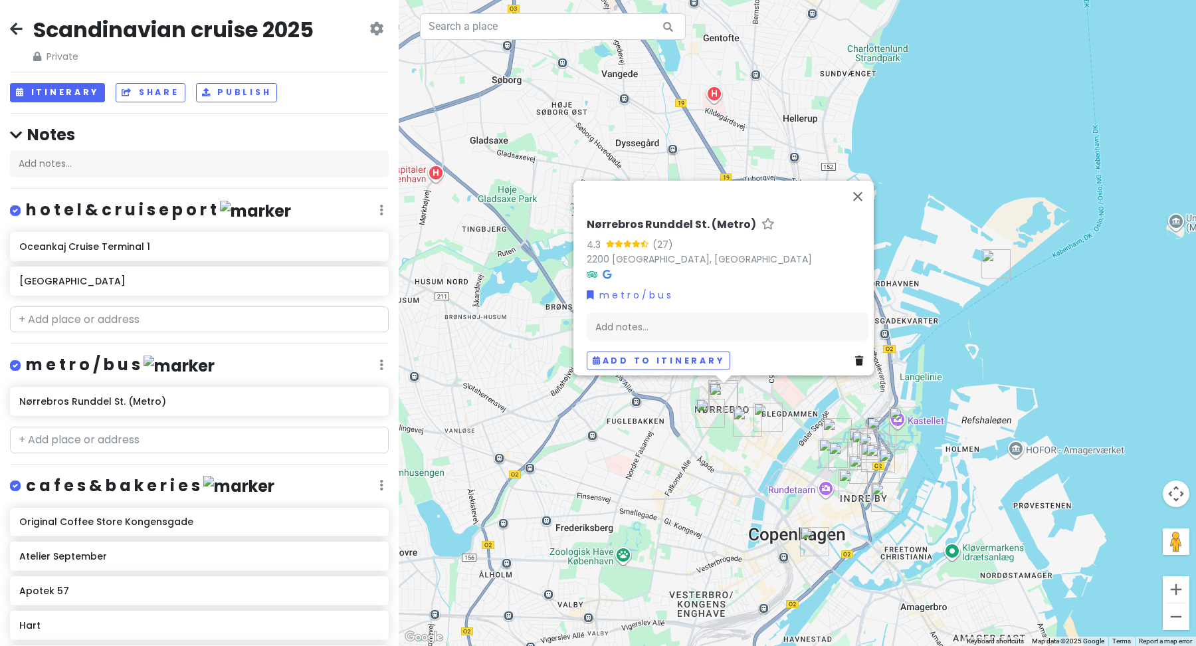
click at [145, 483] on h4 "c a f e s & b a k e r i e s" at bounding box center [150, 486] width 249 height 22
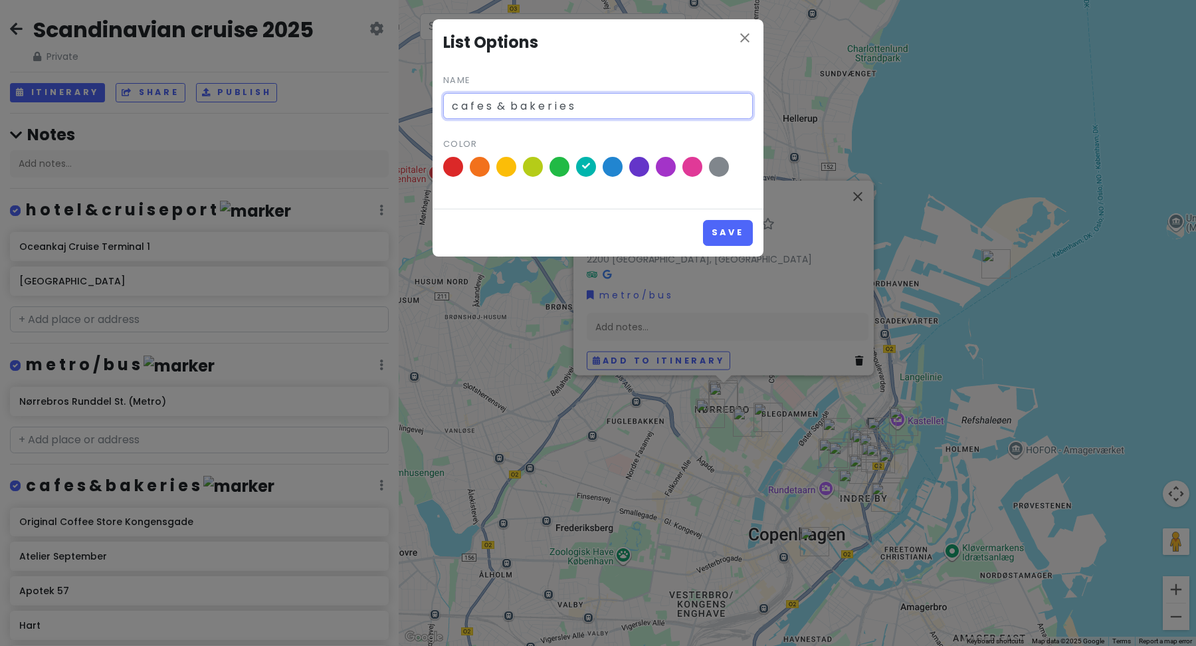
click at [505, 107] on input "c a f e s & b a k e r i e s" at bounding box center [598, 106] width 310 height 27
type input "c a f e s / b a k e r i e s"
click at [736, 237] on button "Save" at bounding box center [728, 233] width 50 height 26
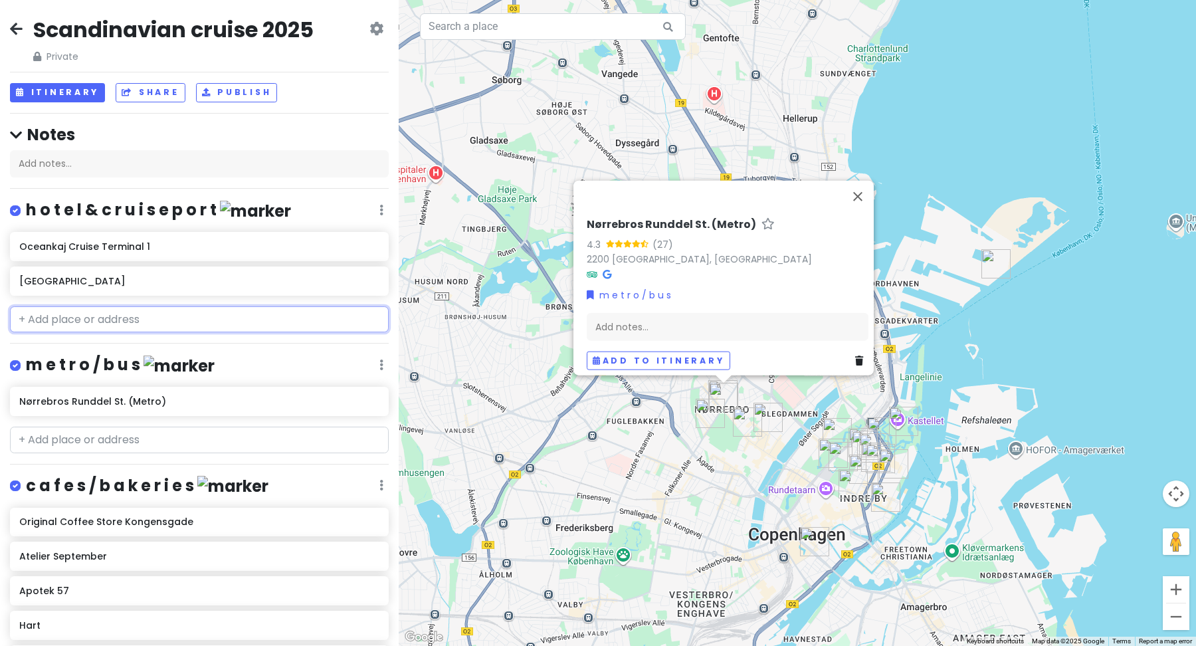
click at [160, 314] on input "text" at bounding box center [199, 319] width 379 height 27
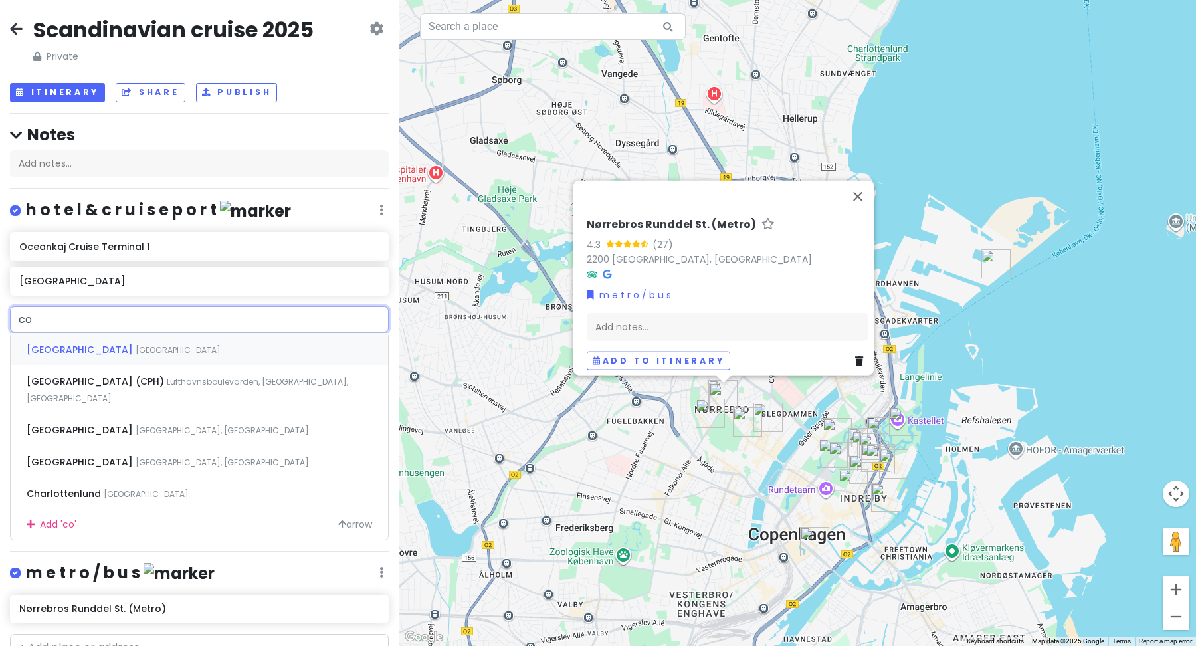
type input "cop"
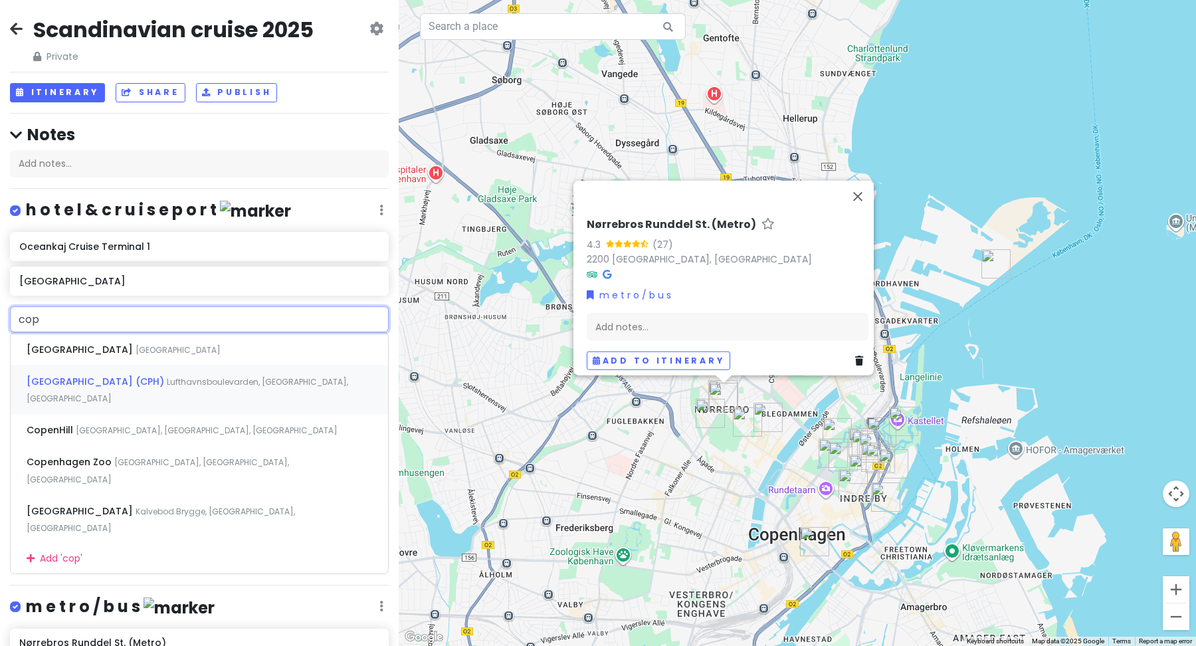
click at [78, 356] on span "[GEOGRAPHIC_DATA] (CPH)" at bounding box center [81, 349] width 109 height 13
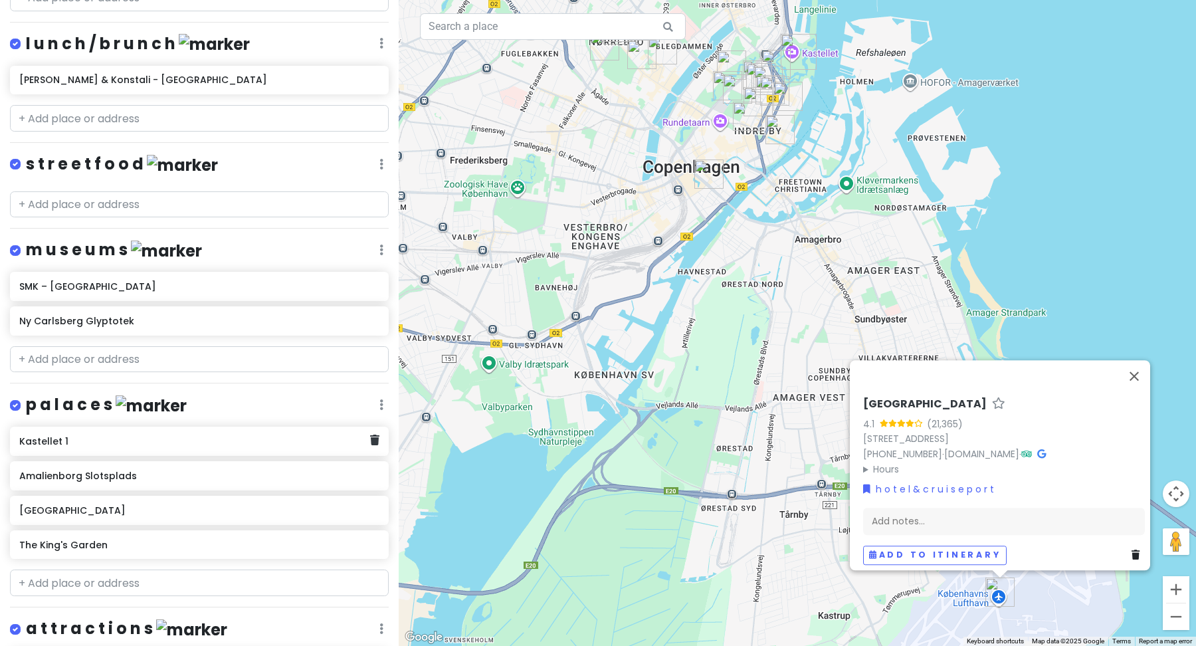
scroll to position [928, 0]
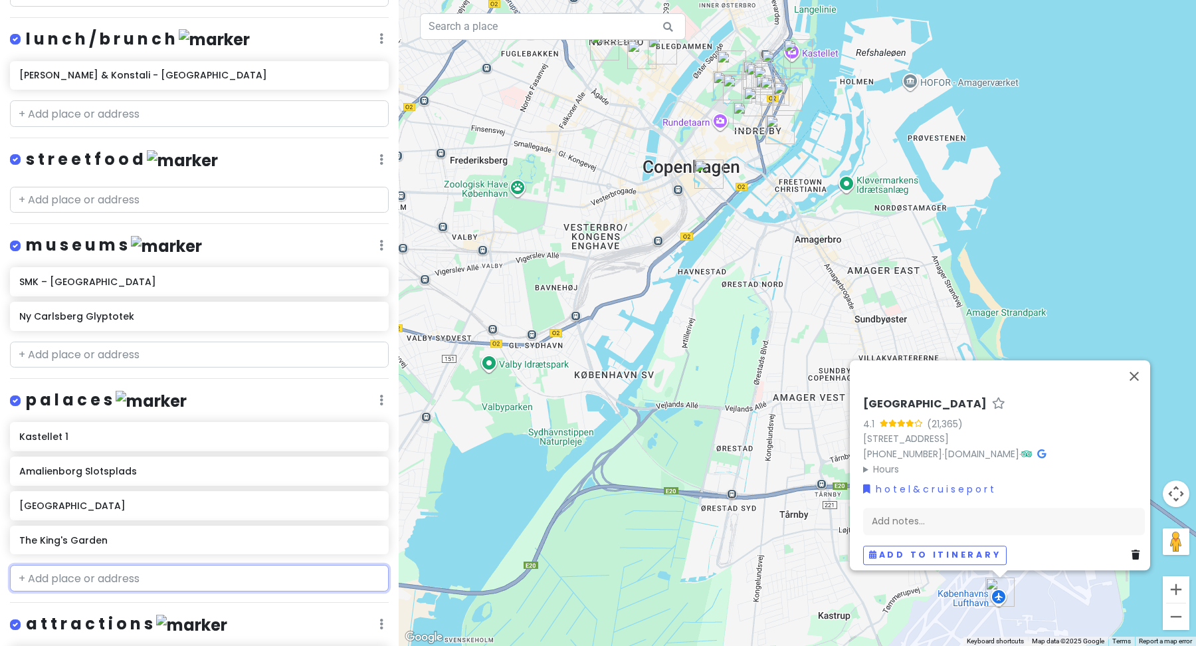
click at [93, 573] on input "text" at bounding box center [199, 578] width 379 height 27
paste input "[GEOGRAPHIC_DATA]"
type input "[GEOGRAPHIC_DATA]"
click at [112, 605] on span "[GEOGRAPHIC_DATA], [GEOGRAPHIC_DATA], [GEOGRAPHIC_DATA]" at bounding box center [169, 617] width 284 height 29
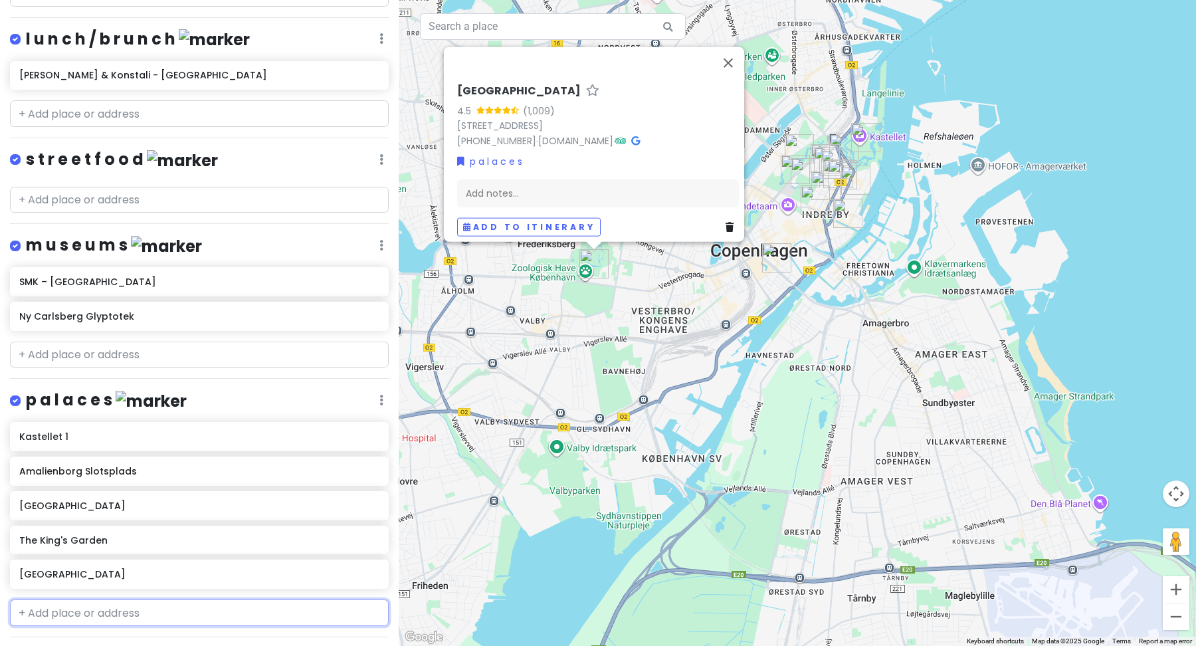
click at [57, 607] on input "text" at bounding box center [199, 612] width 379 height 27
paste input "[GEOGRAPHIC_DATA] Have"
type input "[GEOGRAPHIC_DATA] Have"
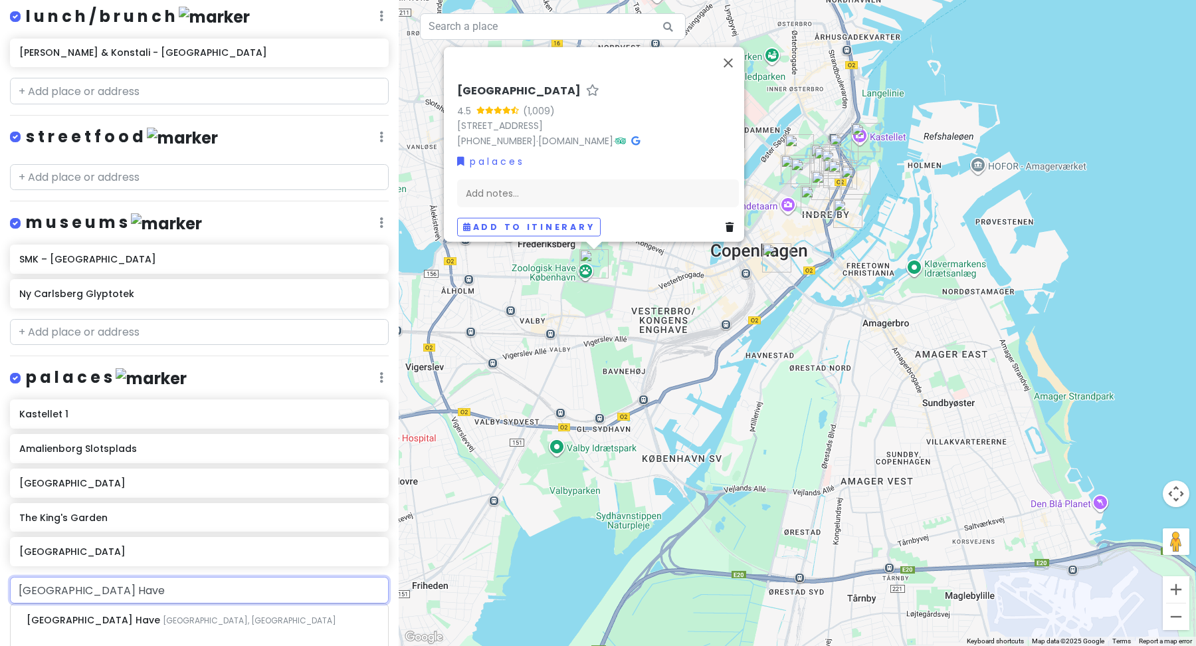
scroll to position [954, 0]
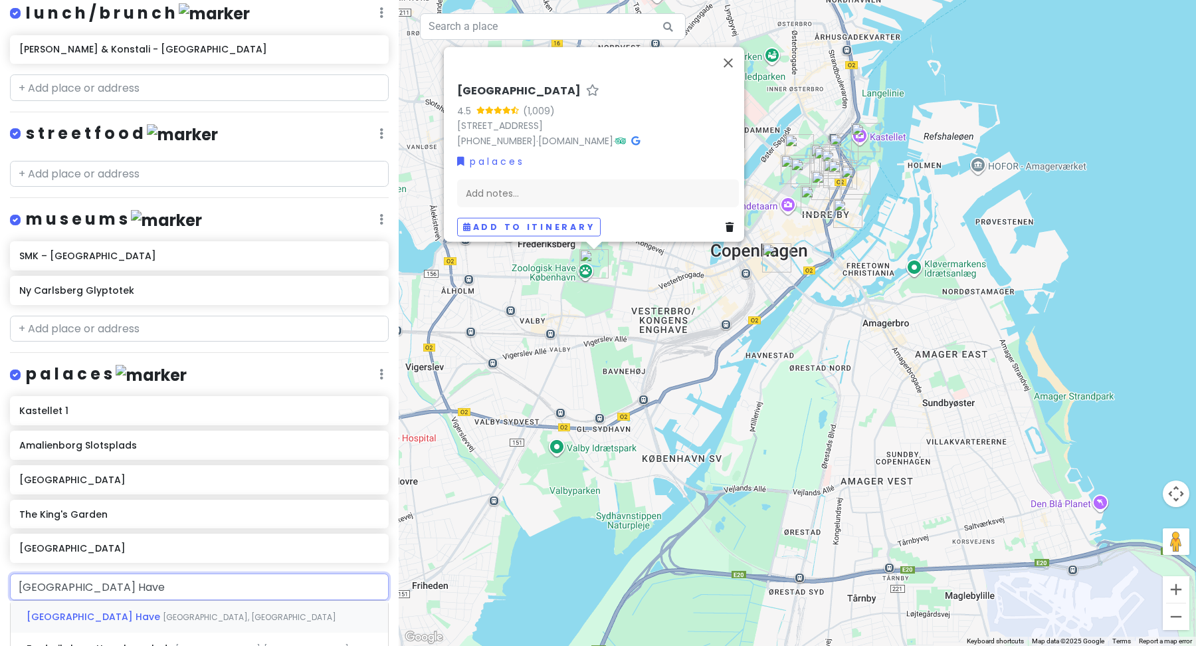
click at [130, 615] on div "[GEOGRAPHIC_DATA], [GEOGRAPHIC_DATA]" at bounding box center [199, 617] width 377 height 32
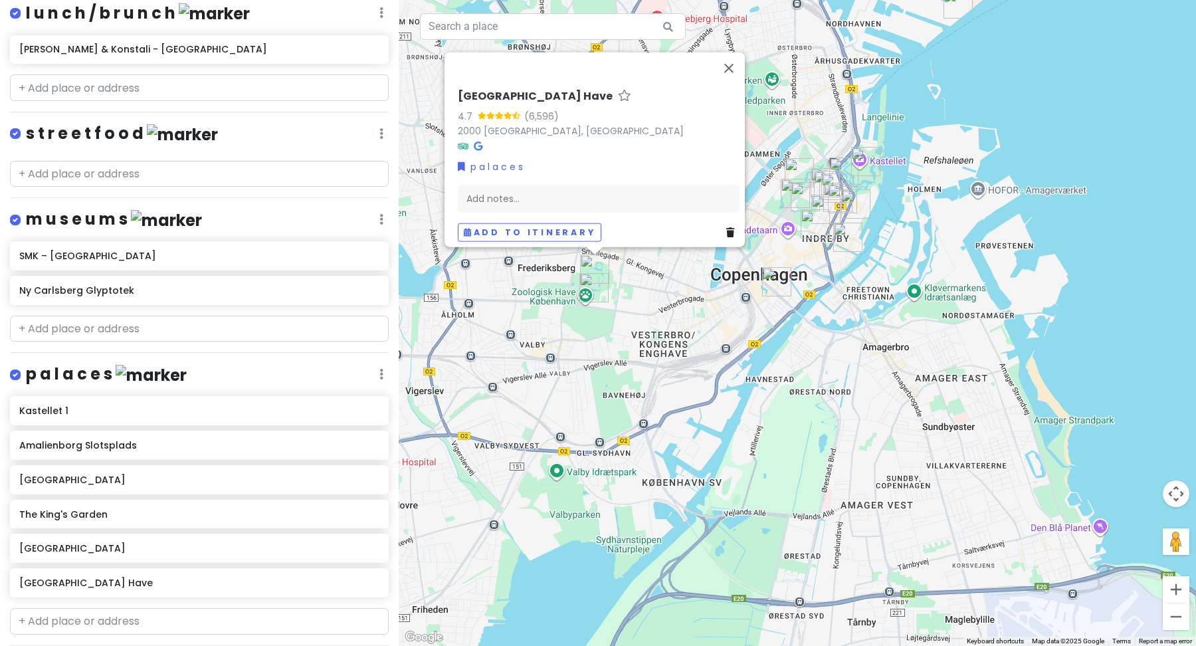
click at [92, 371] on h4 "p a l a c e s" at bounding box center [106, 374] width 161 height 22
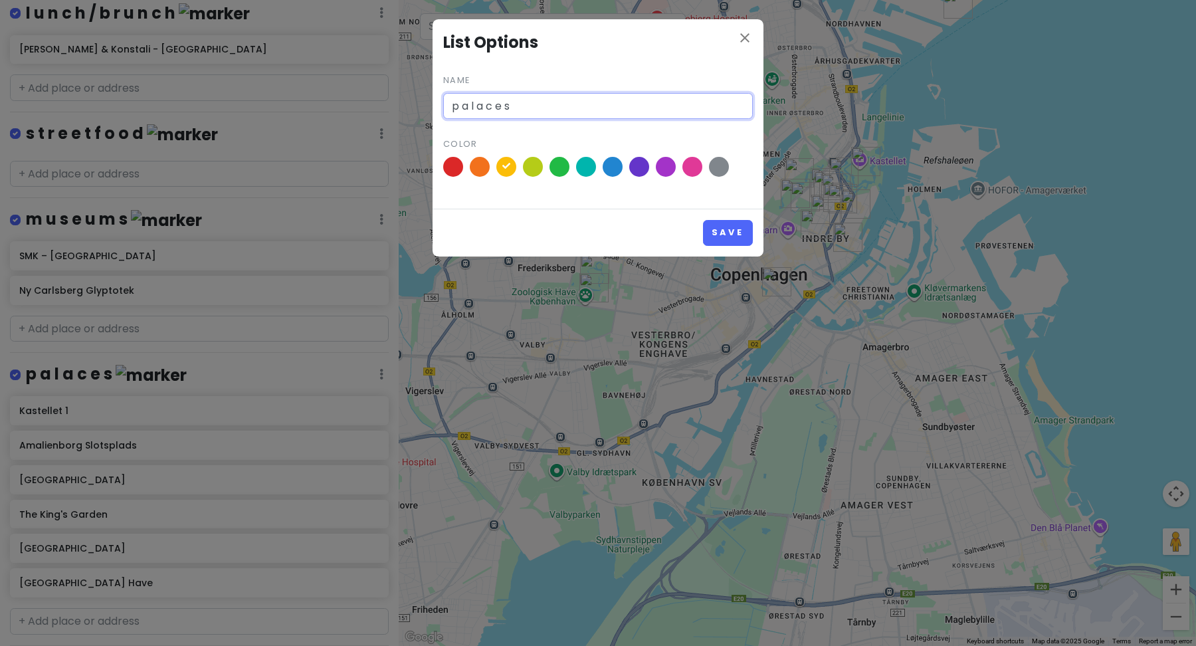
click at [565, 114] on input "p a l a c e s" at bounding box center [598, 106] width 310 height 27
type input "p a l a c e s / g a r d e n"
click at [718, 233] on button "Save" at bounding box center [728, 233] width 50 height 26
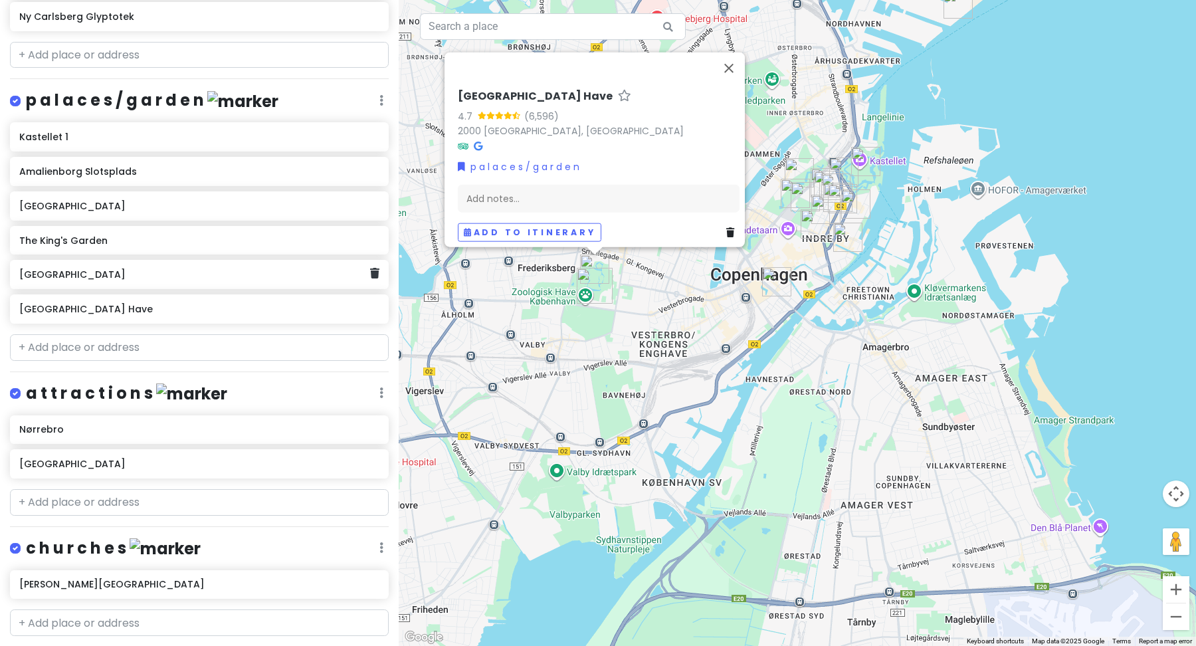
scroll to position [1257, 0]
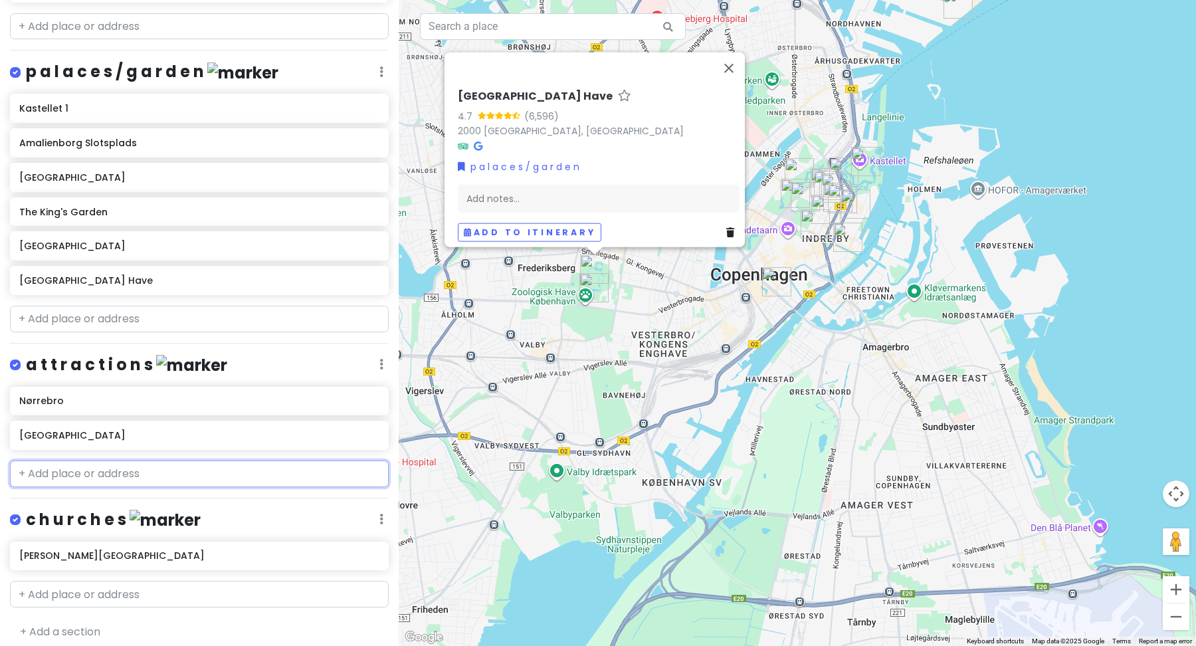
click at [120, 463] on input "text" at bounding box center [199, 473] width 379 height 27
paste input "Carlsberg Brewery Tours"
type input "Carlsberg Brewery Tours"
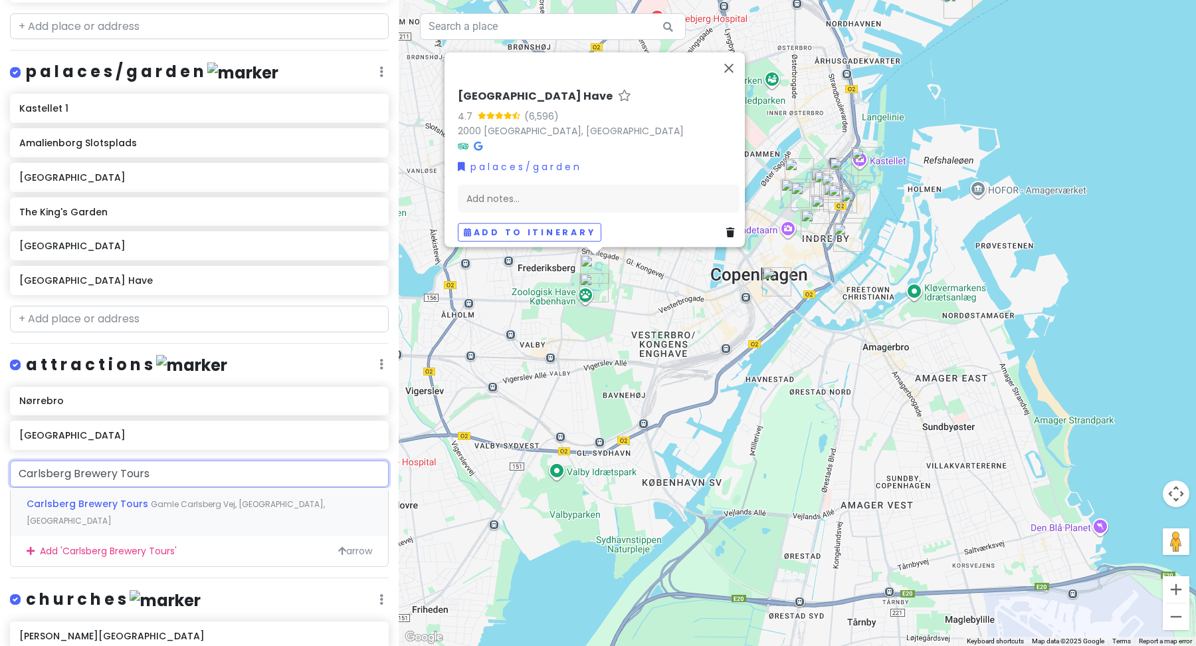
click at [94, 497] on span "Carlsberg Brewery Tours" at bounding box center [89, 503] width 124 height 13
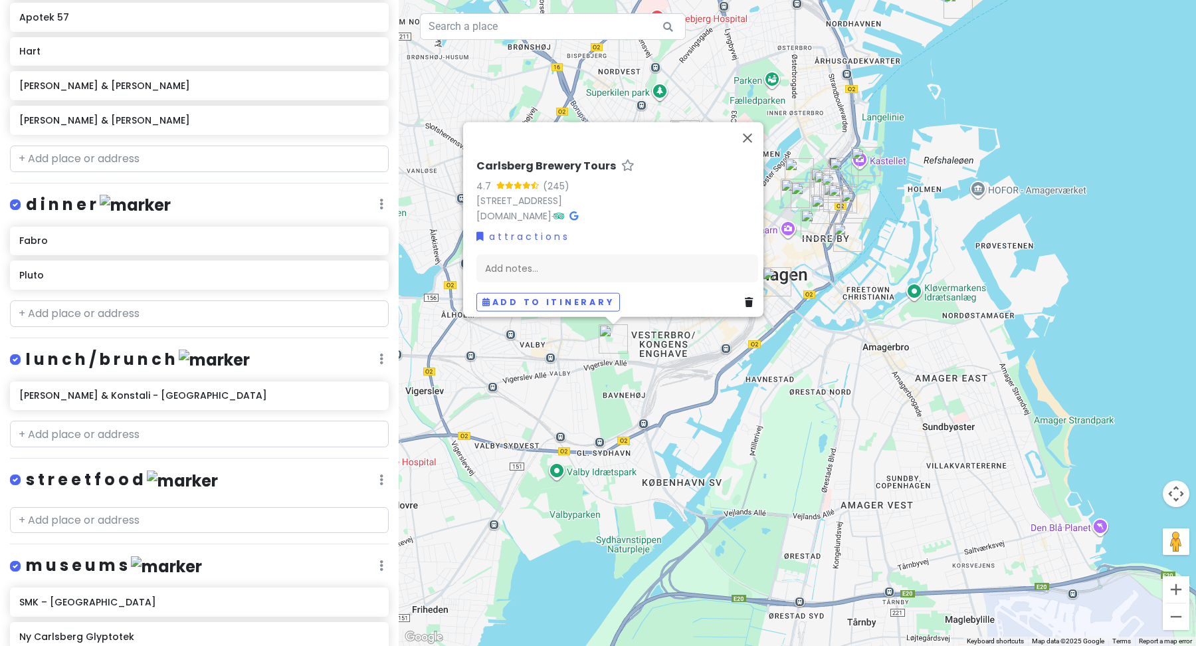
scroll to position [603, 0]
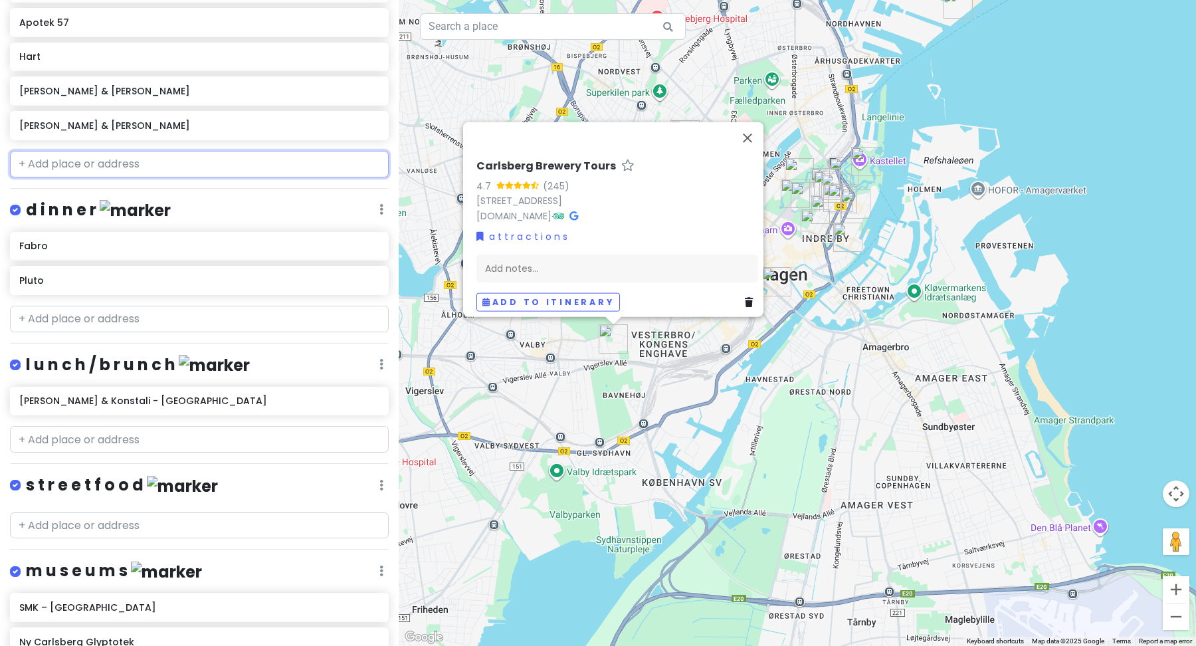
click at [175, 158] on input "text" at bounding box center [199, 164] width 379 height 27
paste input "ORSA"
type input "ORSA"
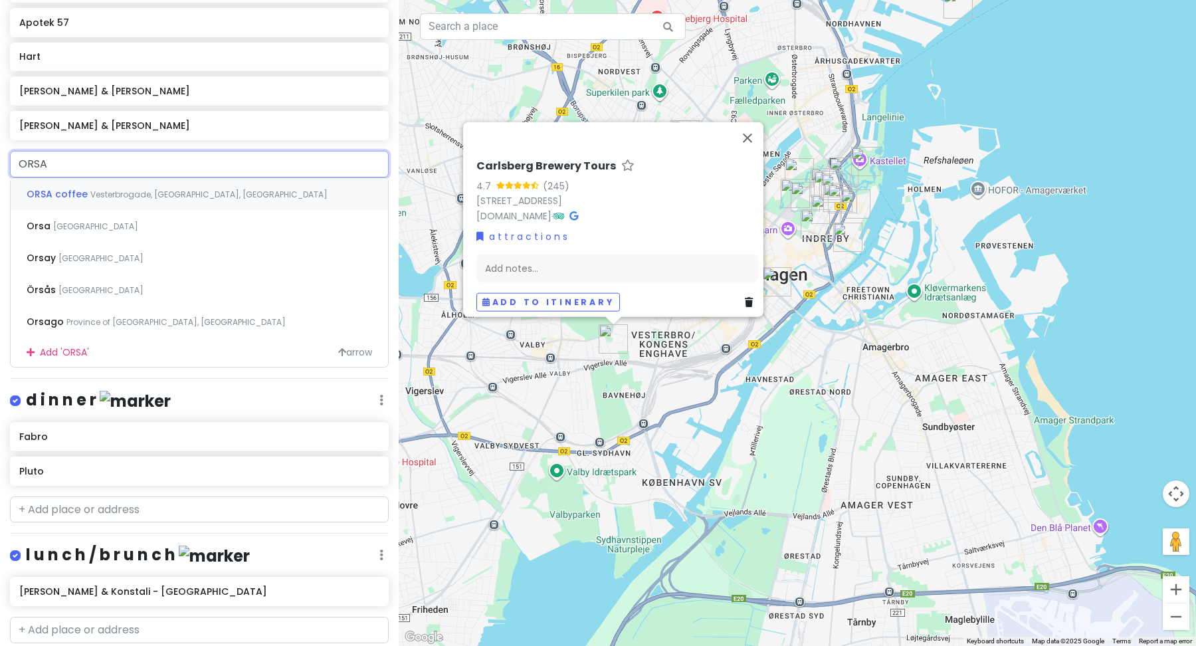
click at [177, 191] on span "Vesterbrogade, [GEOGRAPHIC_DATA], [GEOGRAPHIC_DATA]" at bounding box center [208, 194] width 237 height 11
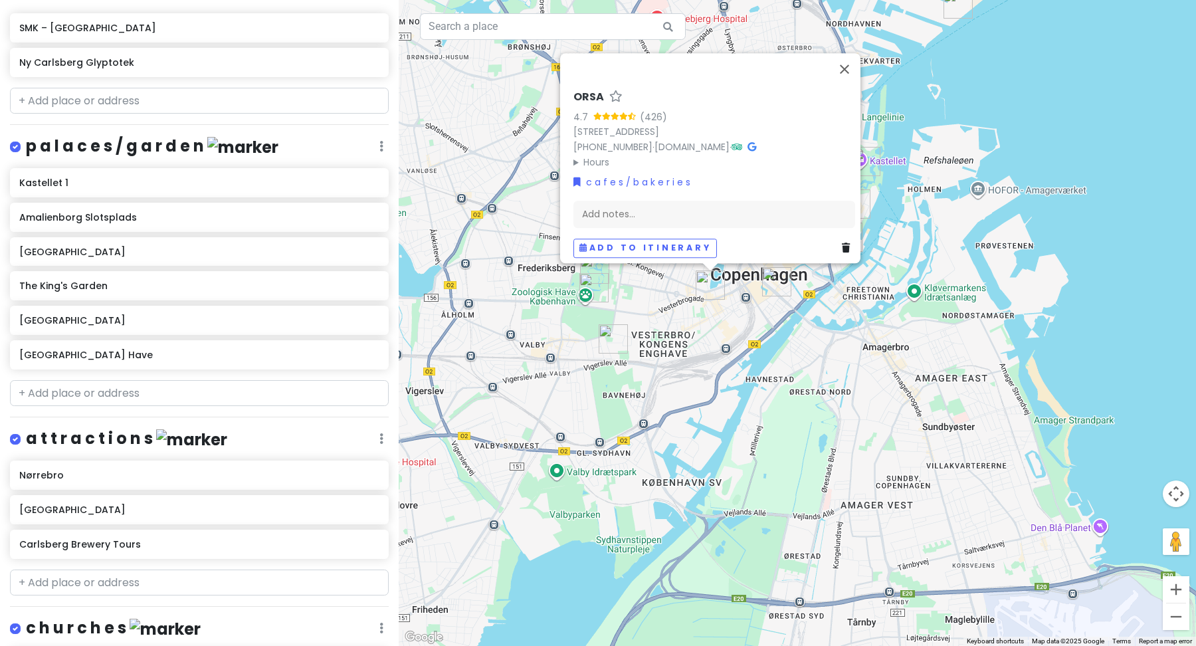
scroll to position [1326, 0]
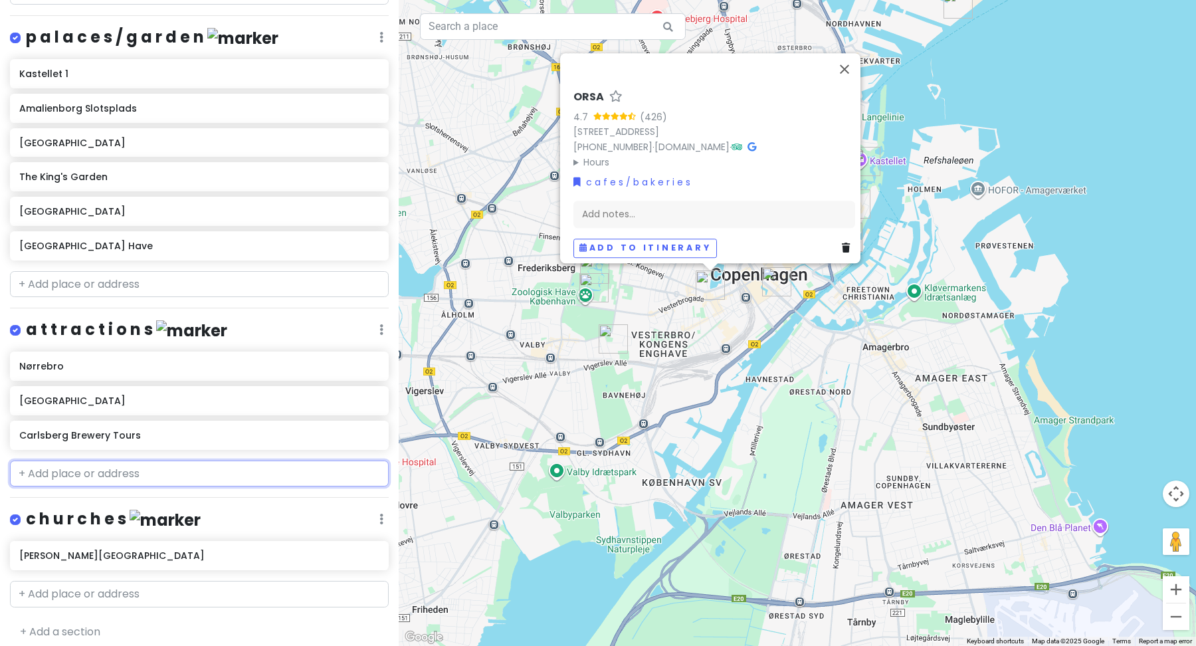
click at [147, 462] on input "text" at bounding box center [199, 473] width 379 height 27
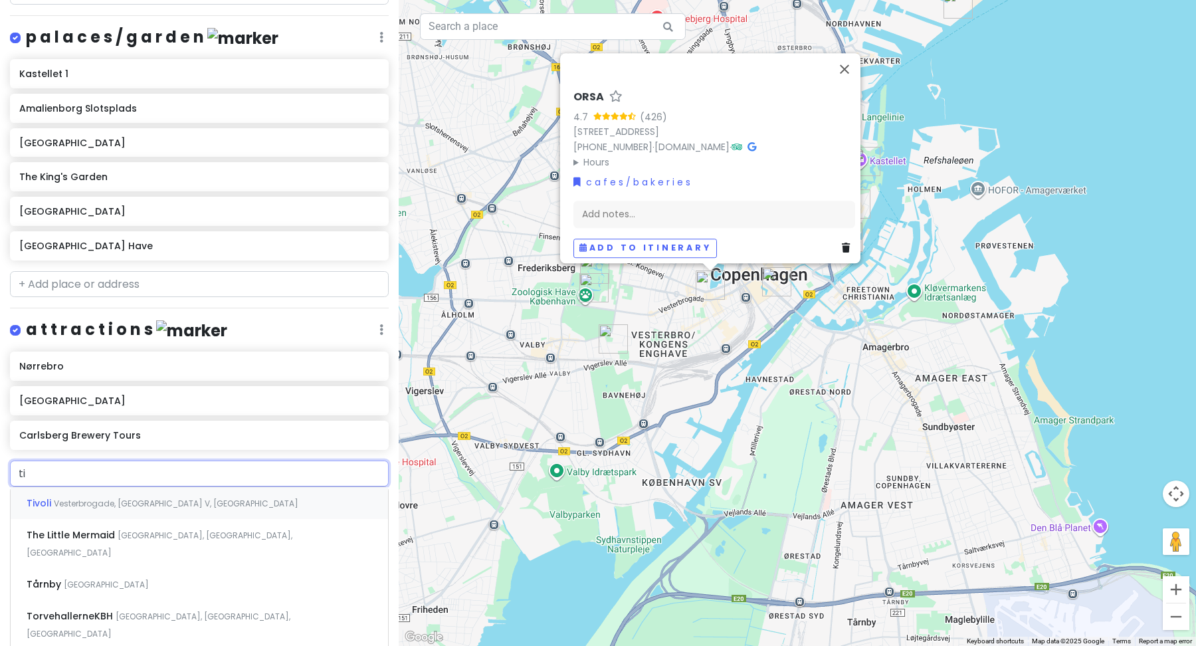
type input "tiv"
click at [134, 499] on span "Vesterbrogade, [GEOGRAPHIC_DATA] V, [GEOGRAPHIC_DATA]" at bounding box center [176, 503] width 245 height 11
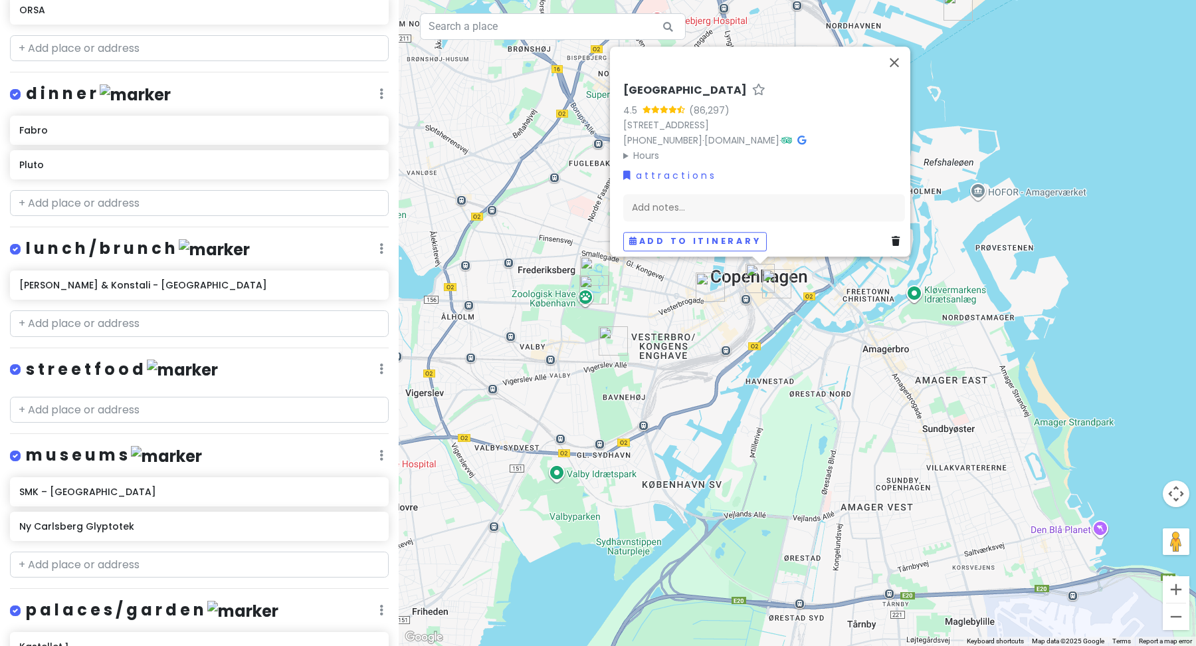
scroll to position [725, 0]
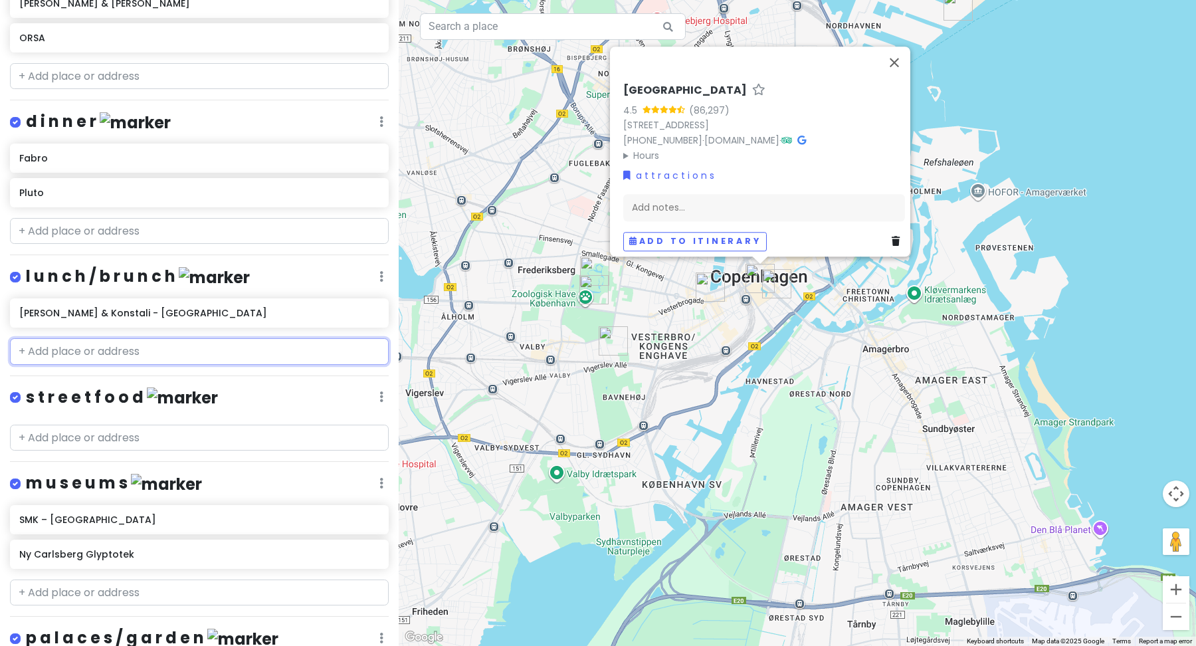
click at [108, 346] on input "text" at bounding box center [199, 351] width 379 height 27
paste input "[STREET_ADDRESS]"
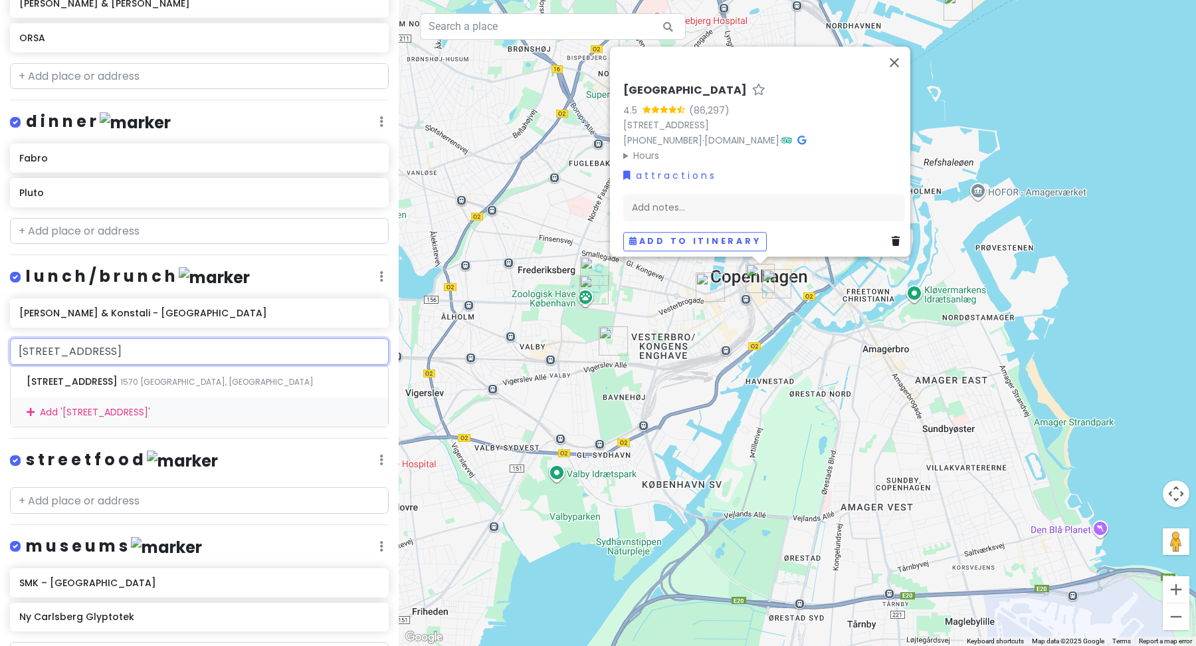
click at [20, 345] on input "[STREET_ADDRESS]" at bounding box center [199, 351] width 379 height 27
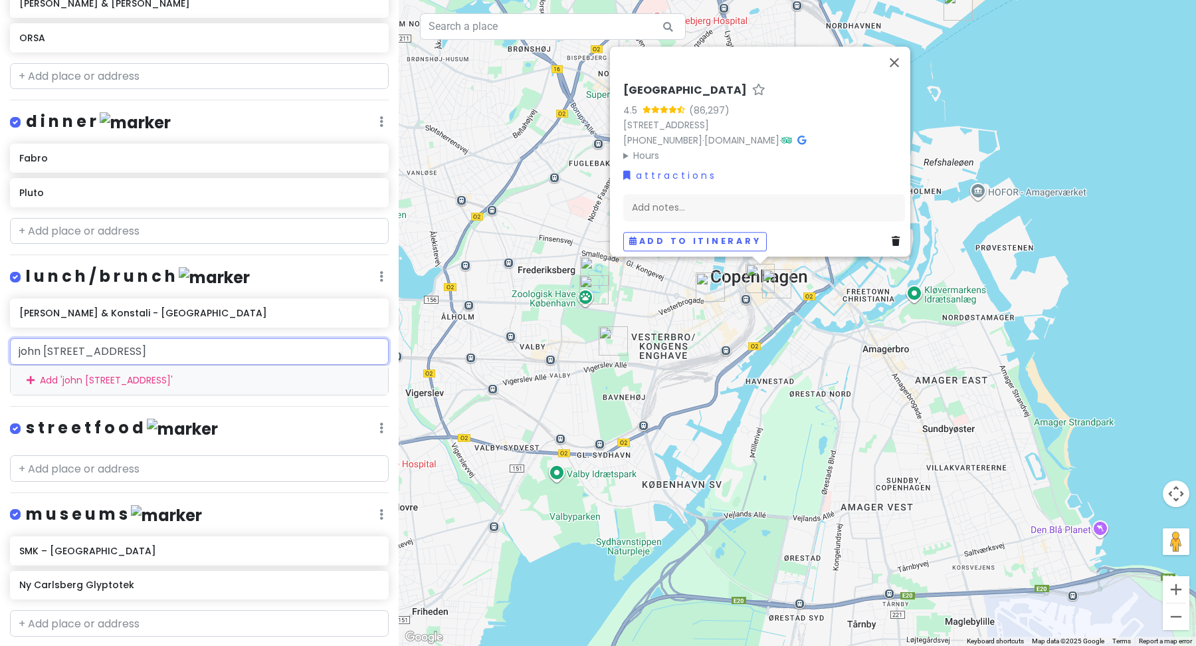
drag, startPoint x: 43, startPoint y: 346, endPoint x: 0, endPoint y: 344, distance: 42.6
click at [0, 345] on div "john [STREET_ADDRESS] Add ' john [STREET_ADDRESS] '" at bounding box center [199, 366] width 399 height 57
paste input "[PERSON_NAME]’s Hotdog Deli"
type input "[PERSON_NAME]’s Hotdog Deli [STREET_ADDRESS]"
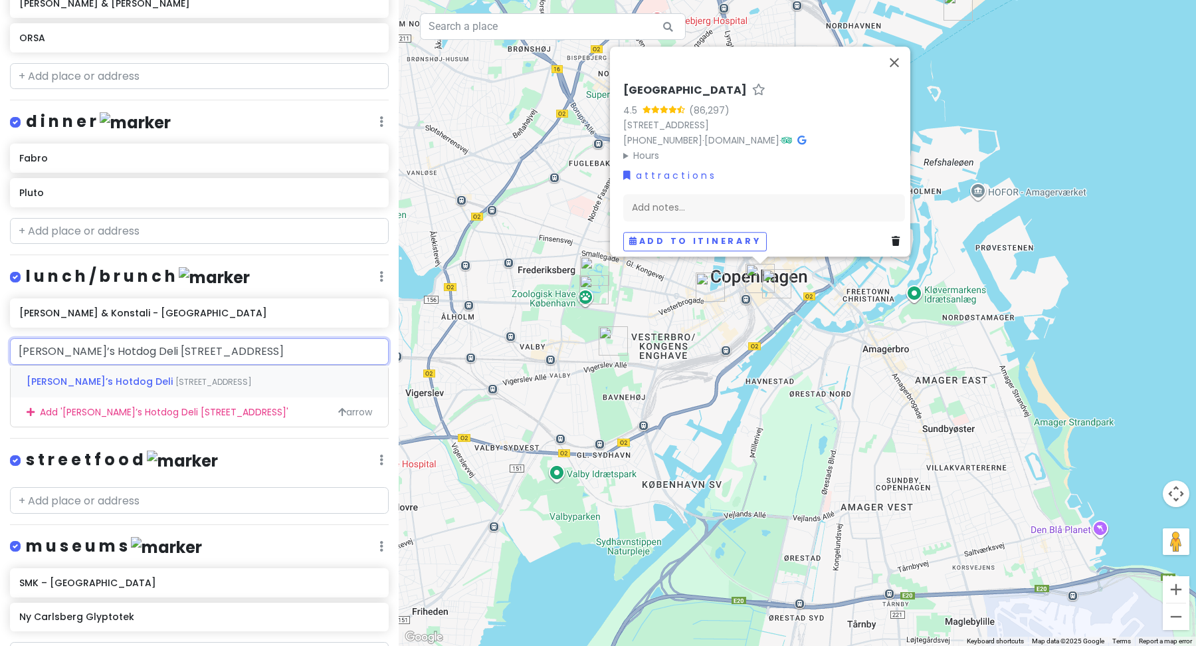
click at [83, 383] on div "[PERSON_NAME]’s Hotdog Deli [STREET_ADDRESS]" at bounding box center [199, 381] width 377 height 32
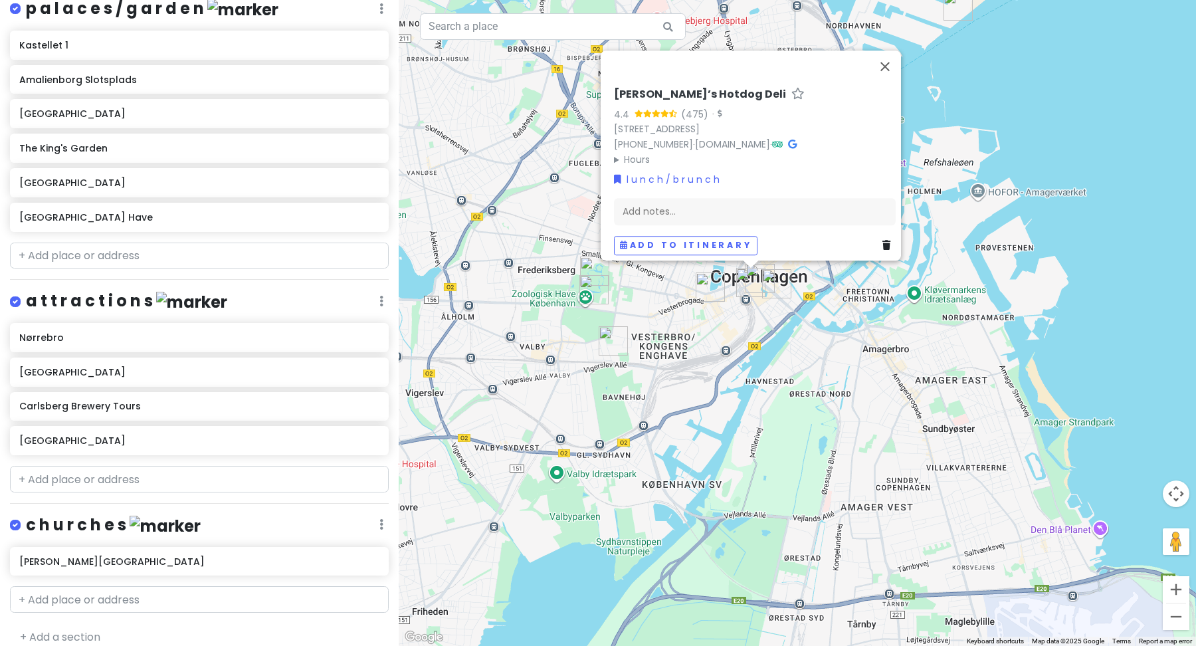
scroll to position [1393, 0]
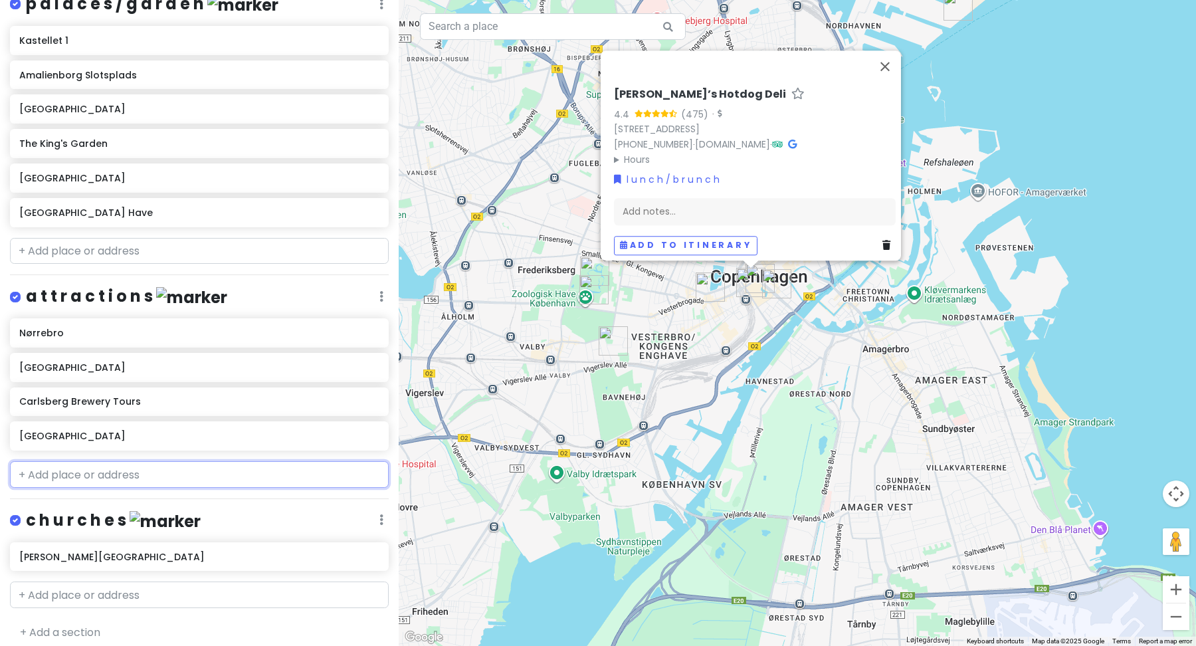
click at [156, 462] on input "text" at bounding box center [199, 474] width 379 height 27
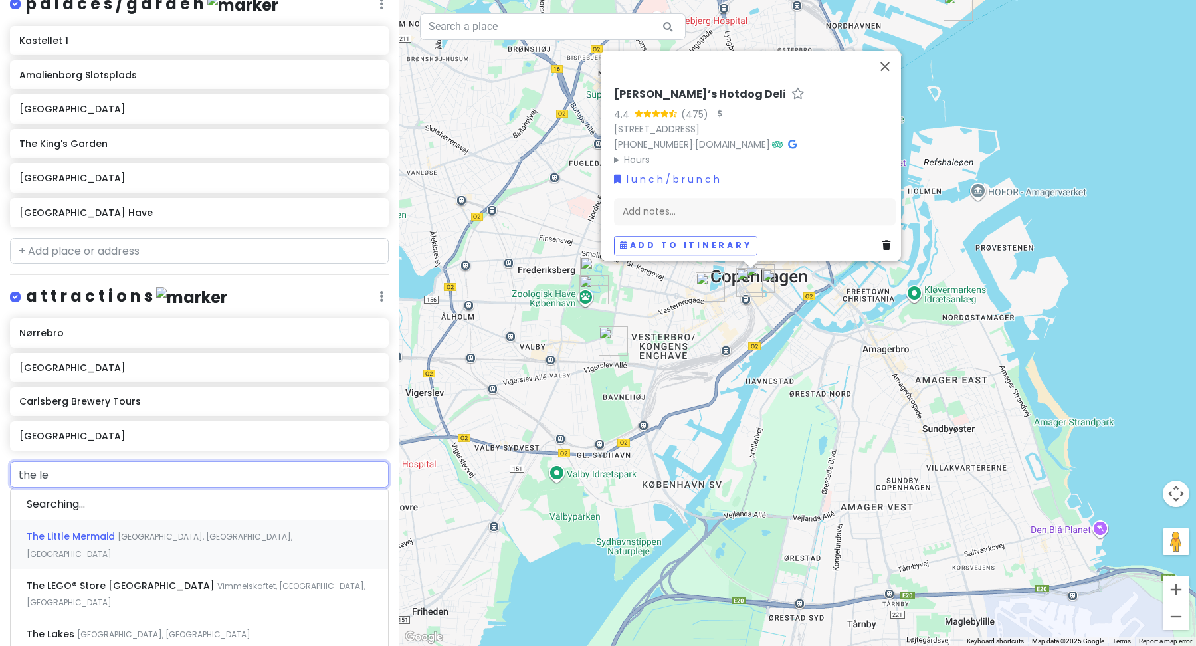
type input "the leg"
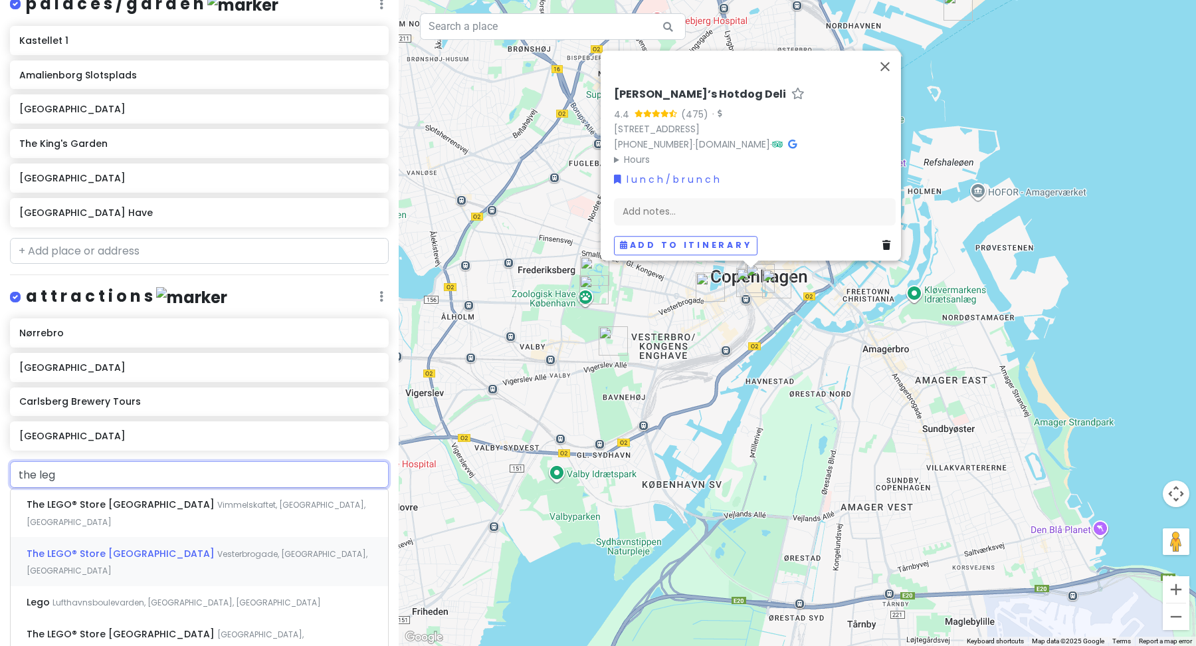
click at [164, 511] on span "The LEGO® Store [GEOGRAPHIC_DATA]" at bounding box center [122, 504] width 191 height 13
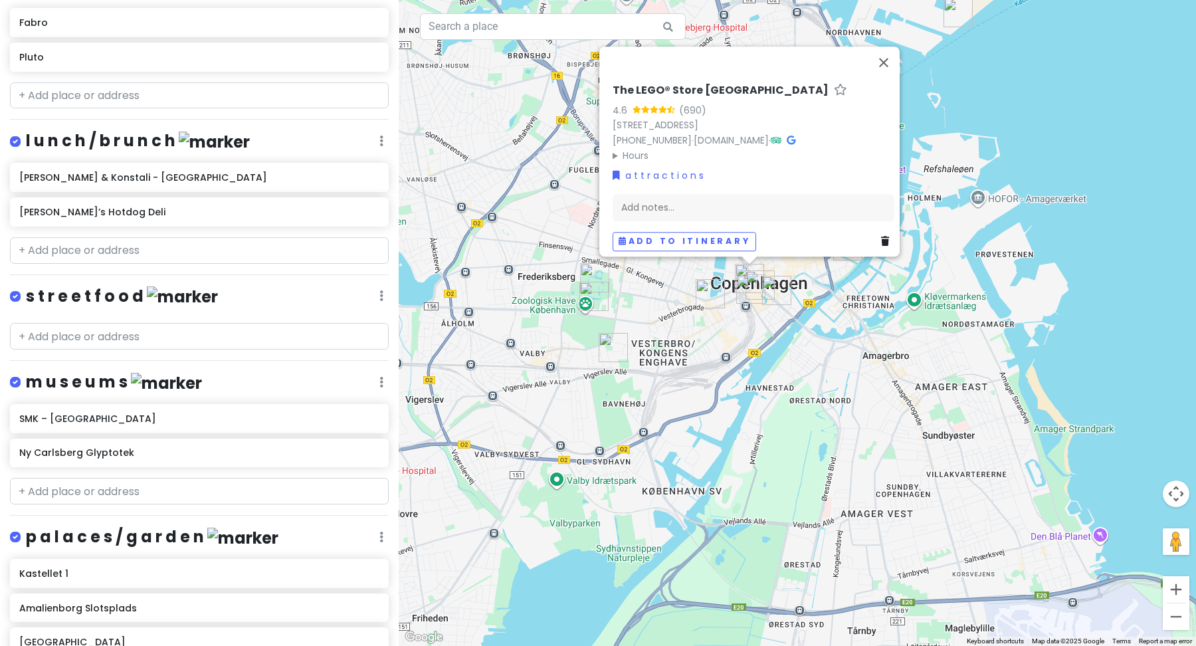
scroll to position [857, 0]
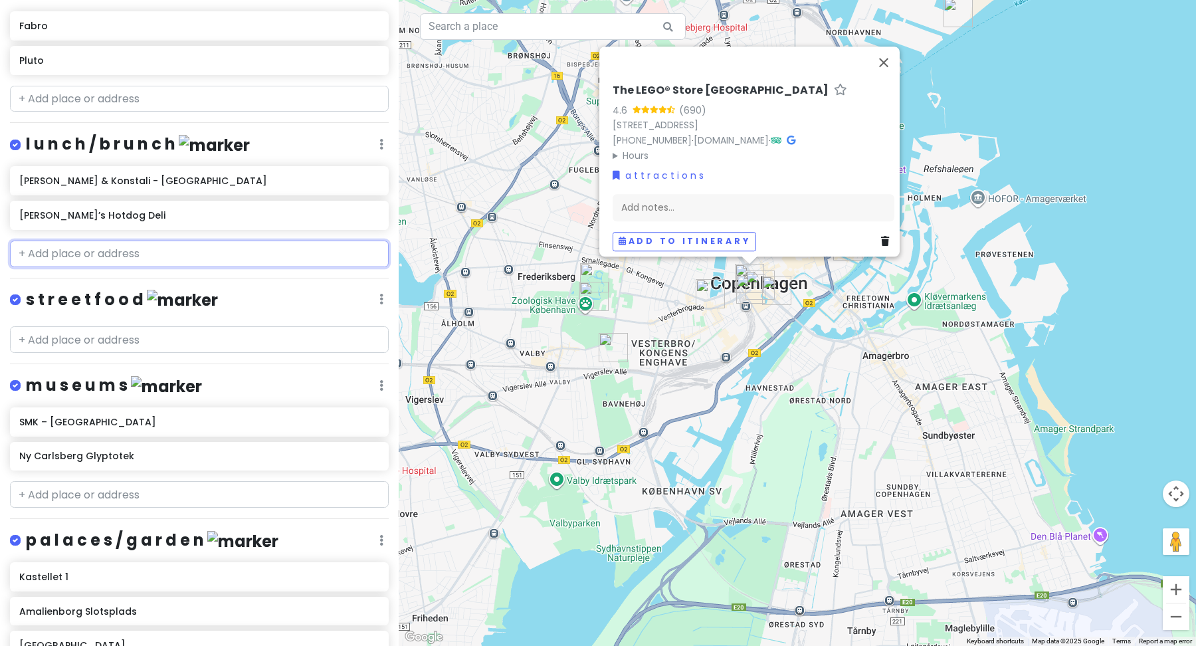
click at [148, 244] on input "text" at bounding box center [199, 254] width 379 height 27
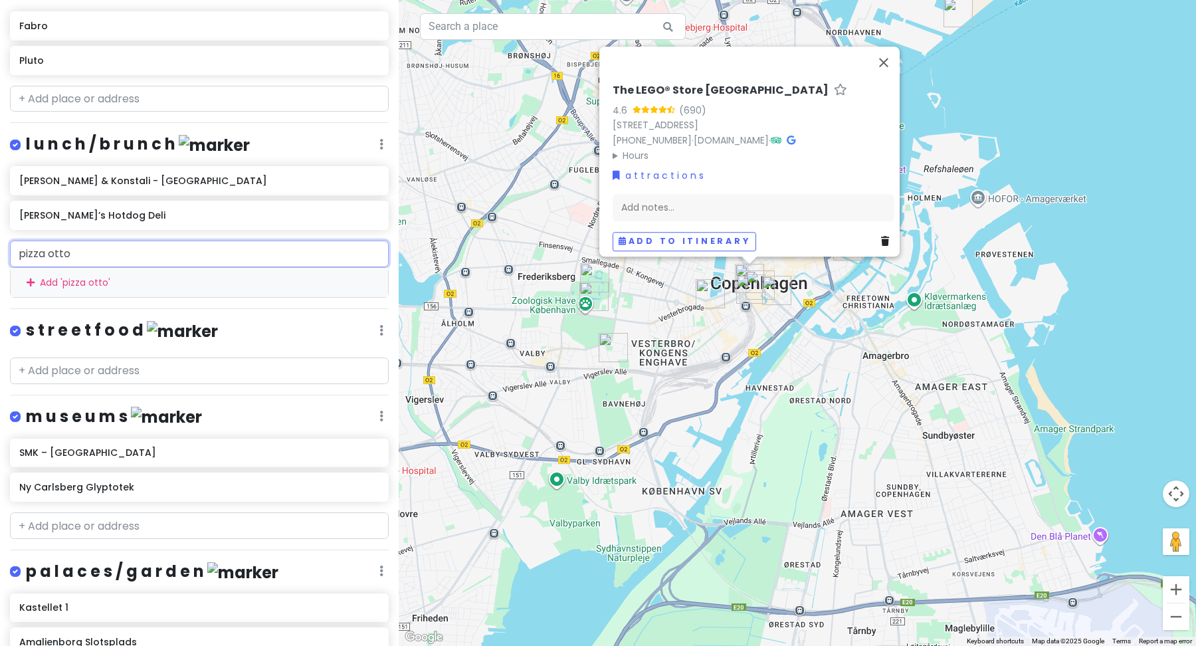
drag, startPoint x: 102, startPoint y: 256, endPoint x: 0, endPoint y: 238, distance: 103.2
click at [0, 241] on div "pizza otto Add ' pizza otto '" at bounding box center [199, 269] width 399 height 57
paste input "O"
click at [66, 251] on input "[PERSON_NAME]" at bounding box center [199, 254] width 379 height 27
type input "[PERSON_NAME]"
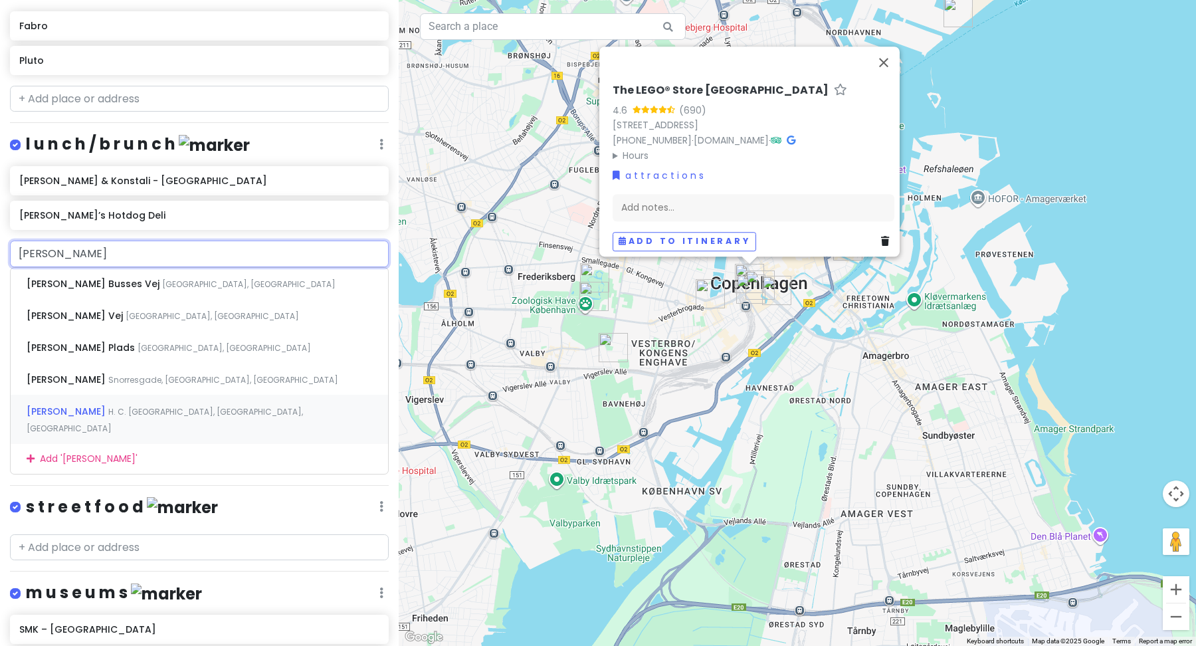
click at [167, 290] on span "H. C. [GEOGRAPHIC_DATA], [GEOGRAPHIC_DATA], [GEOGRAPHIC_DATA]" at bounding box center [248, 283] width 173 height 11
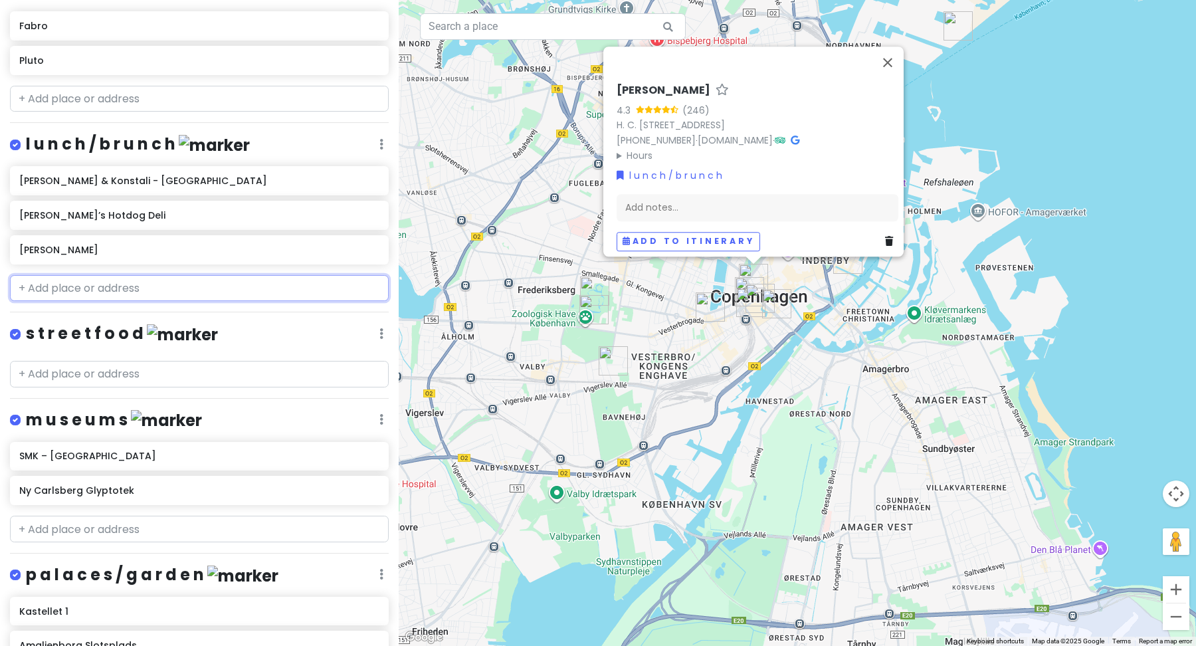
click at [121, 290] on input "text" at bounding box center [199, 288] width 379 height 27
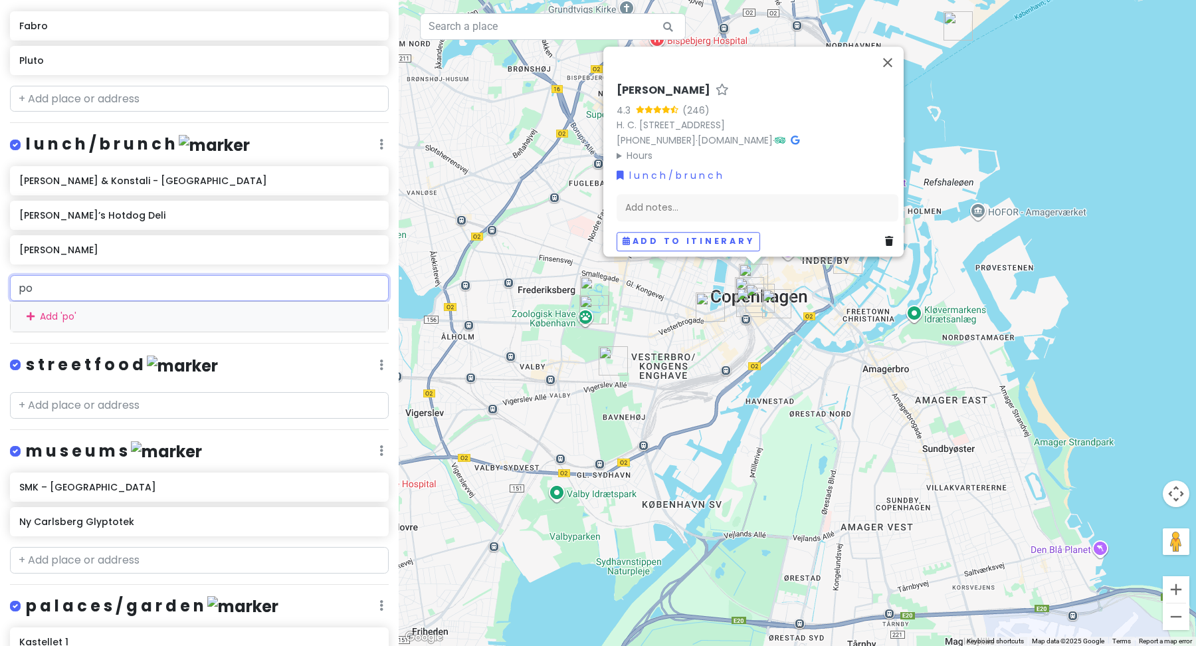
type input "pou"
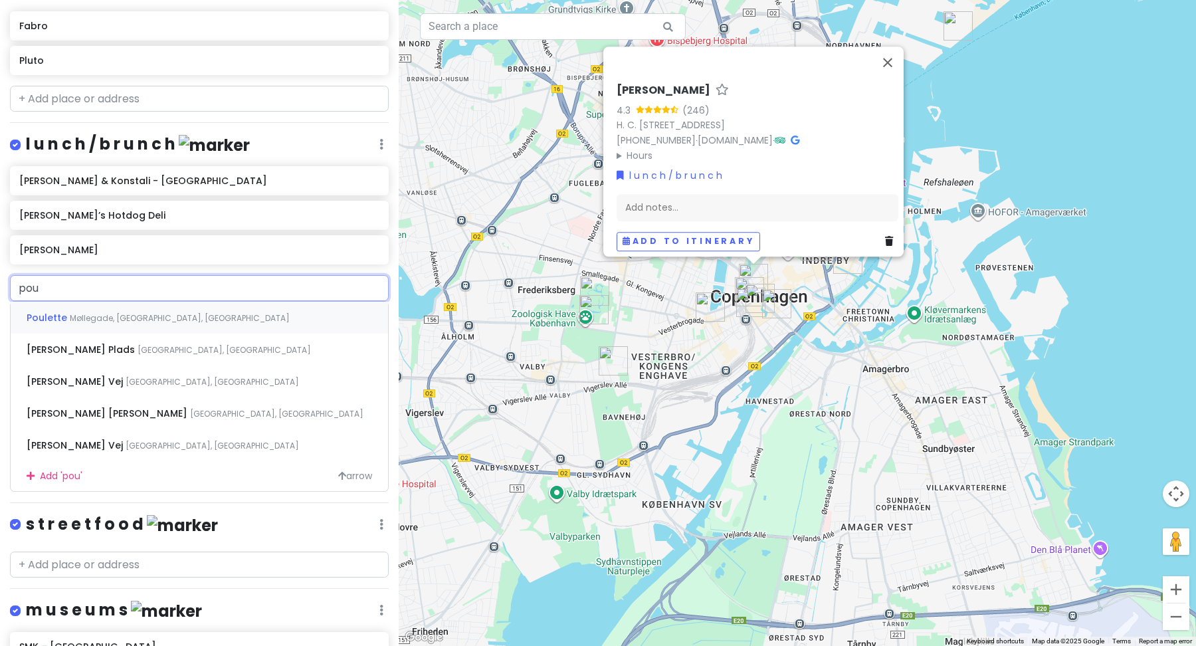
click at [157, 312] on span "Møllegade, [GEOGRAPHIC_DATA], [GEOGRAPHIC_DATA]" at bounding box center [180, 317] width 220 height 11
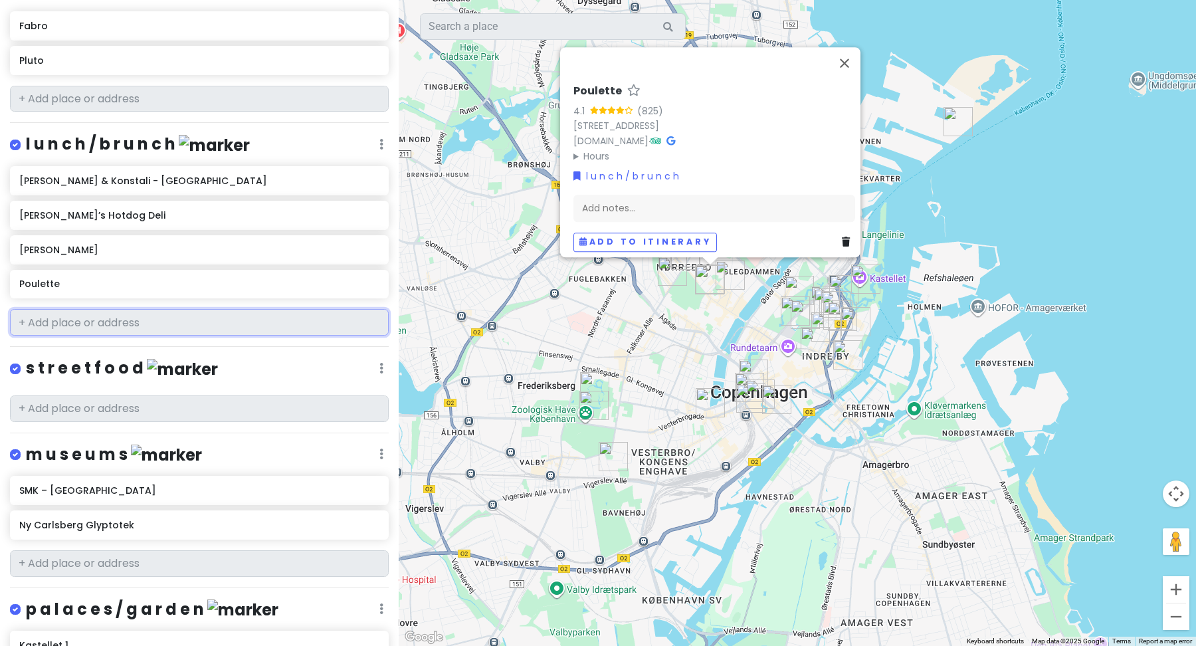
click at [135, 317] on input "text" at bounding box center [199, 322] width 379 height 27
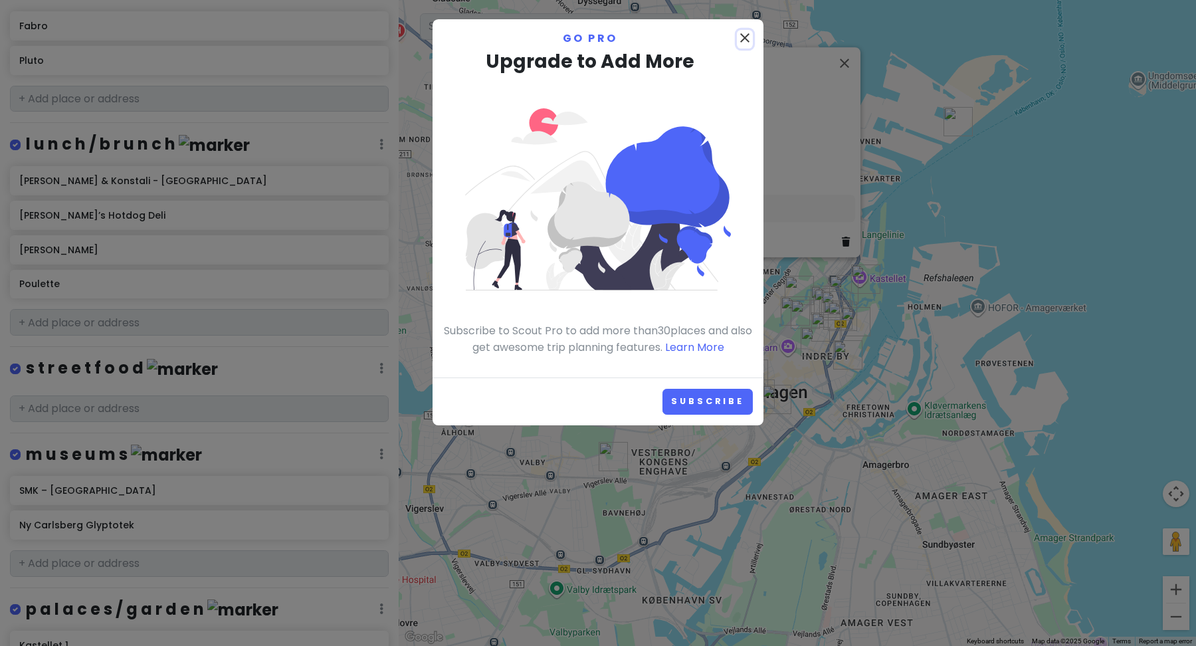
click at [741, 30] on icon "close" at bounding box center [745, 38] width 16 height 16
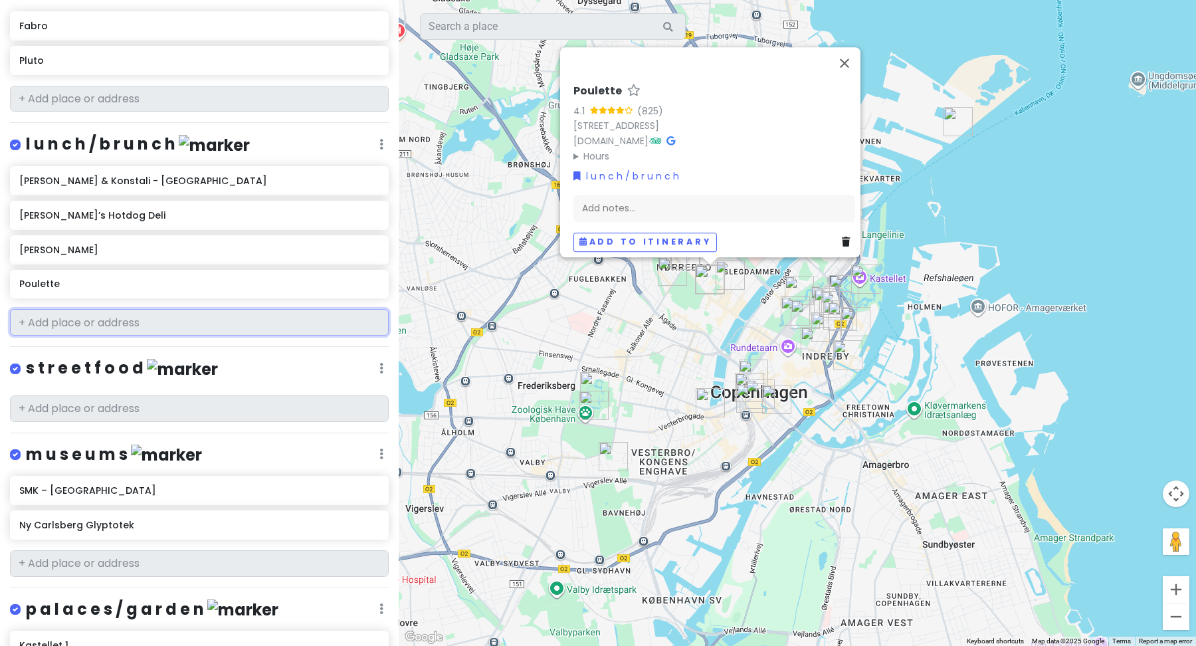
click at [169, 312] on input "text" at bounding box center [199, 322] width 379 height 27
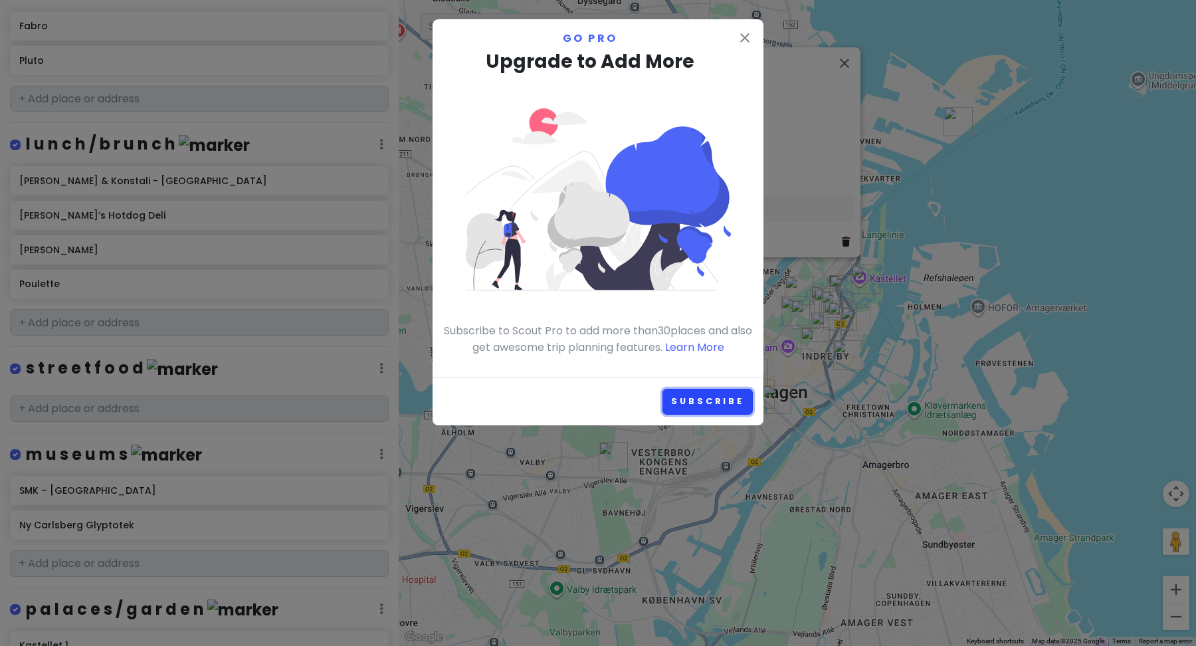
click at [687, 393] on link "Subscribe" at bounding box center [707, 402] width 90 height 26
click at [744, 32] on icon "close" at bounding box center [745, 38] width 16 height 16
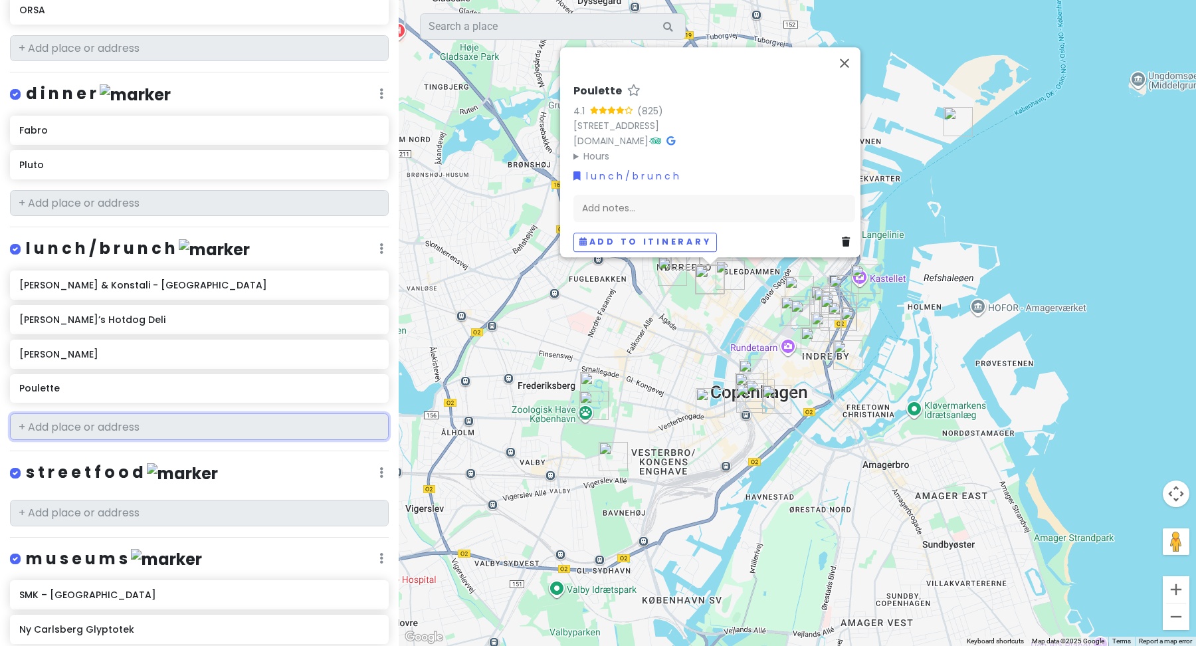
scroll to position [0, 0]
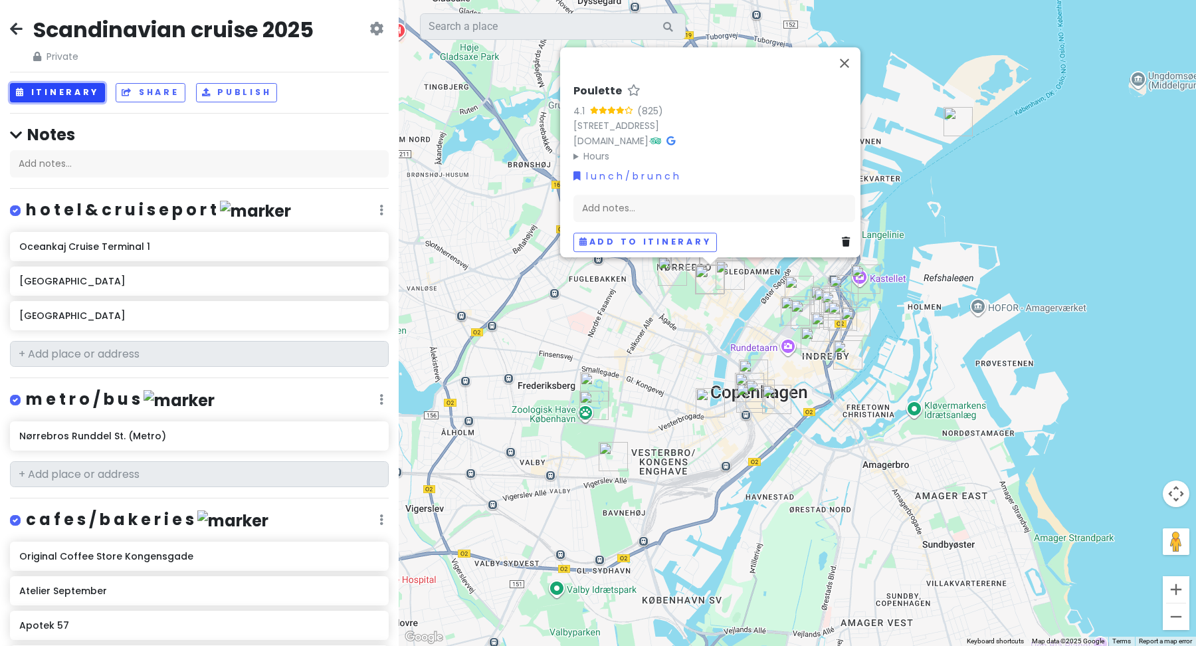
click at [66, 94] on button "Itinerary" at bounding box center [57, 92] width 95 height 19
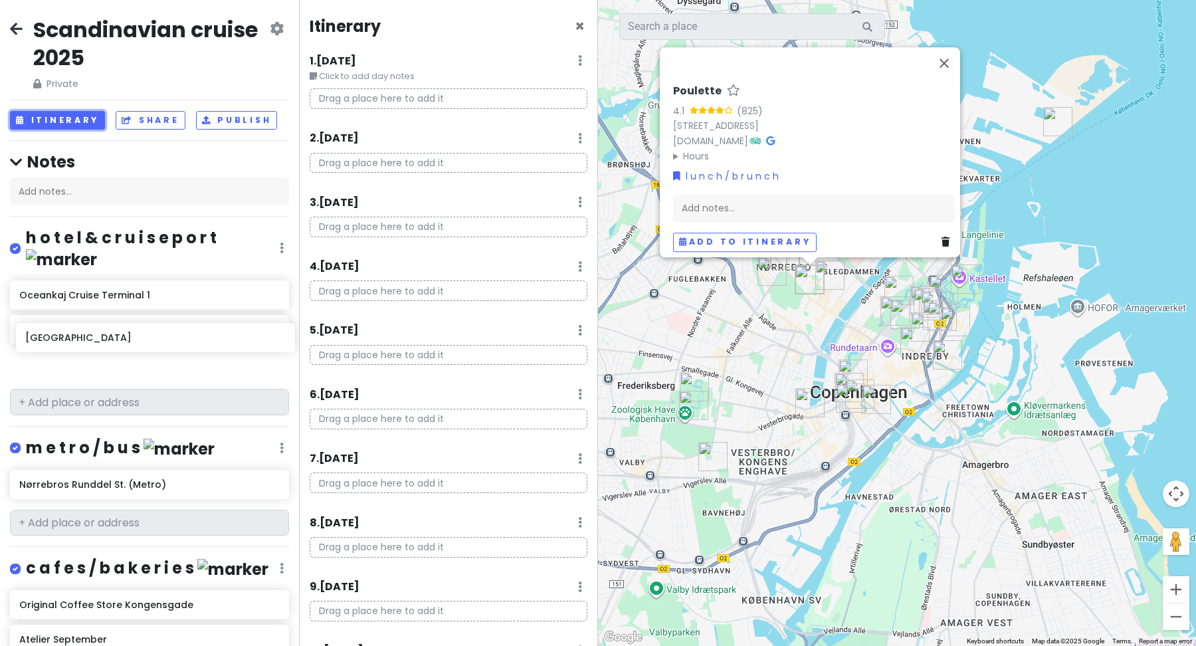
click at [106, 342] on div "[GEOGRAPHIC_DATA]" at bounding box center [149, 331] width 299 height 103
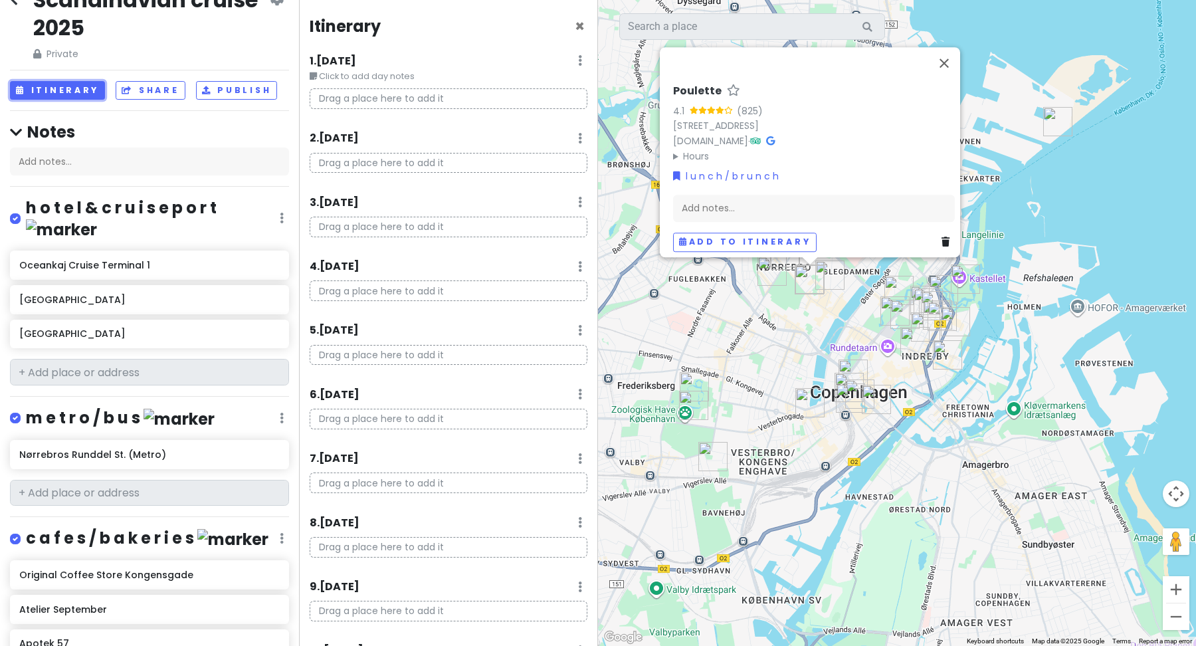
scroll to position [29, 0]
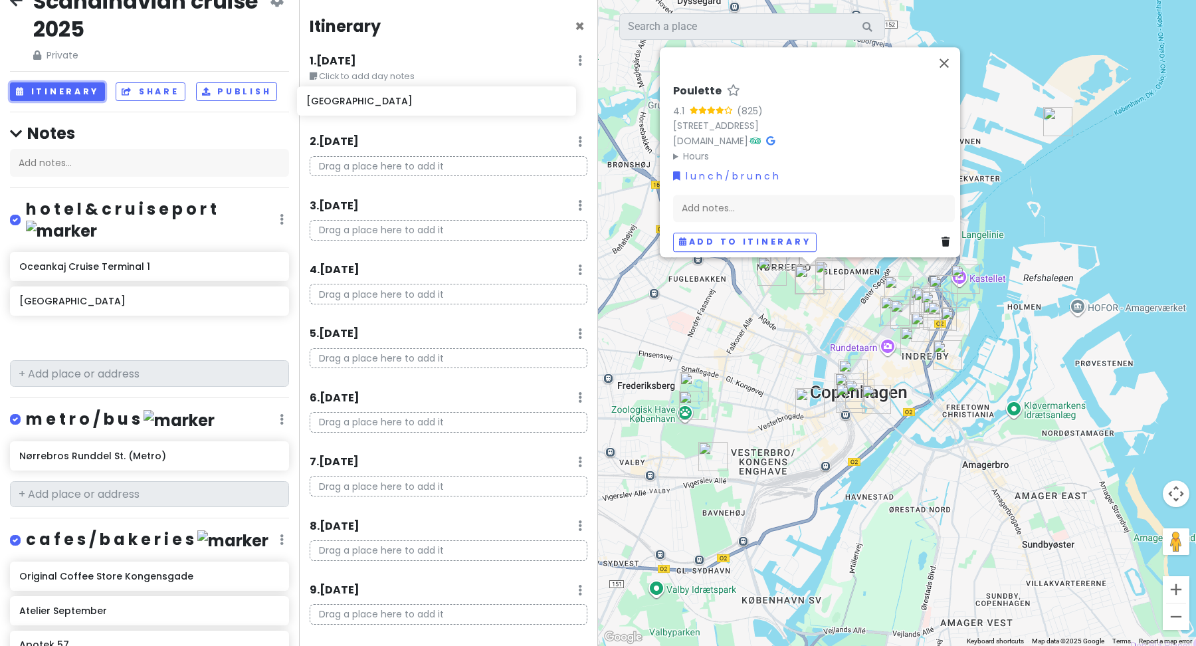
drag, startPoint x: 123, startPoint y: 275, endPoint x: 407, endPoint y: 92, distance: 338.4
click at [410, 94] on div "Scandinavian cruise 2025 Private Change Dates Make a Copy Delete Trip Go Pro ⚡️…" at bounding box center [598, 323] width 1196 height 646
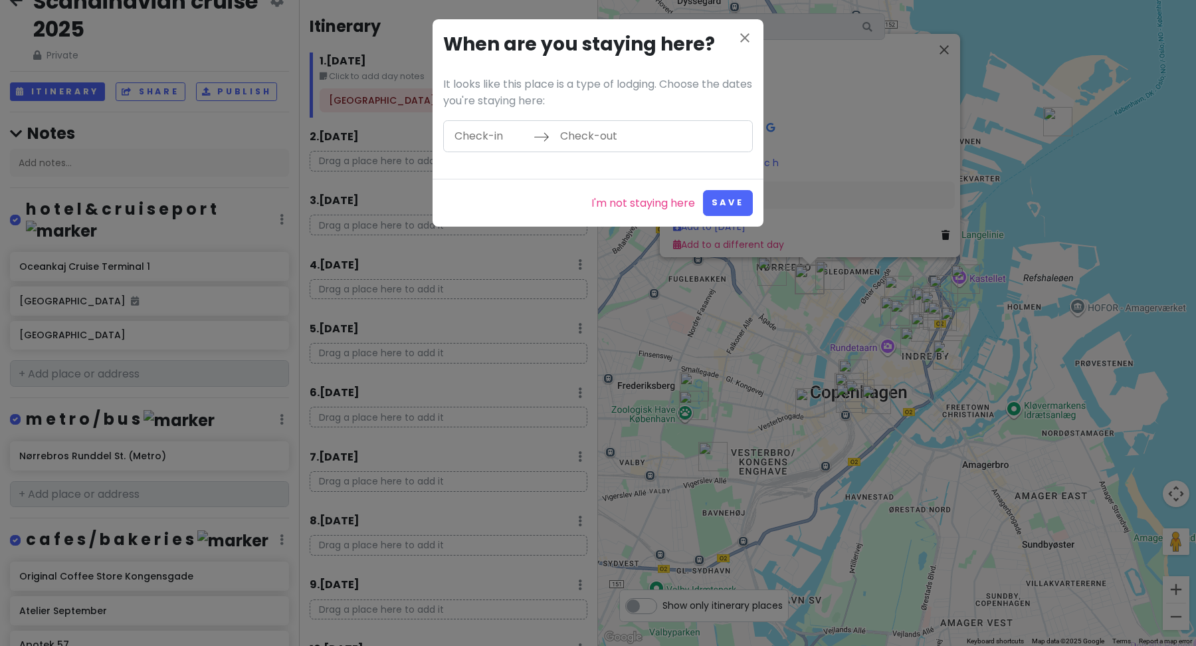
click at [494, 138] on input "Check-in" at bounding box center [490, 136] width 86 height 31
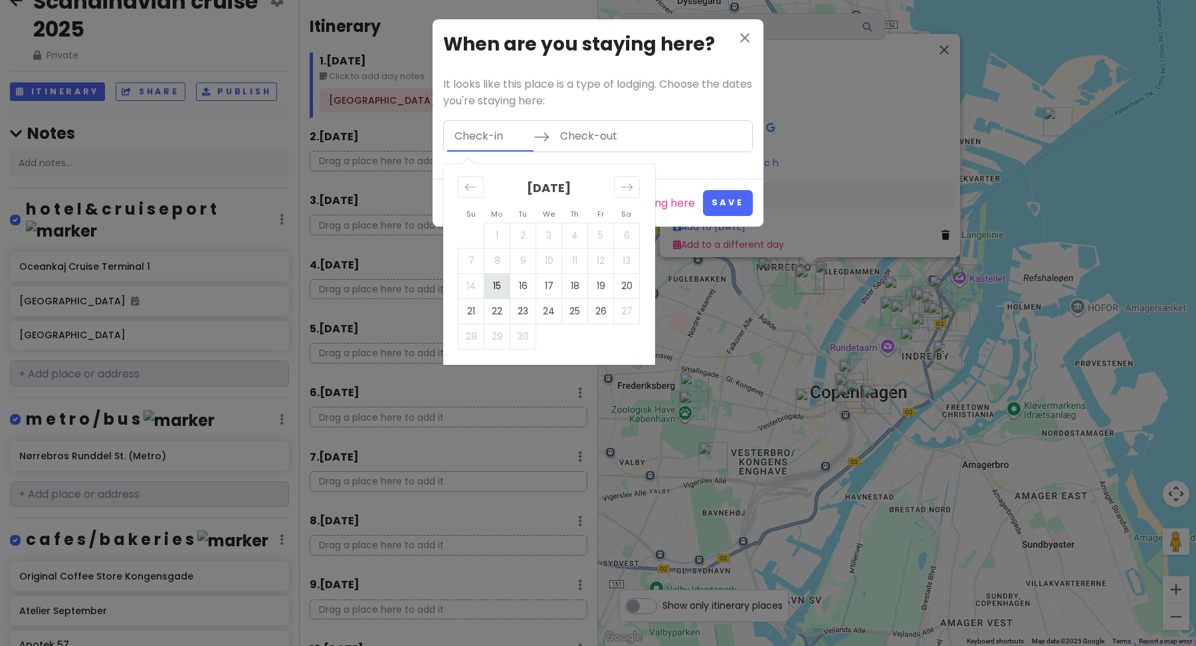
click at [485, 287] on td "15" at bounding box center [497, 285] width 26 height 25
type input "[DATE]"
click at [516, 290] on td "16" at bounding box center [523, 285] width 26 height 25
type input "[DATE]"
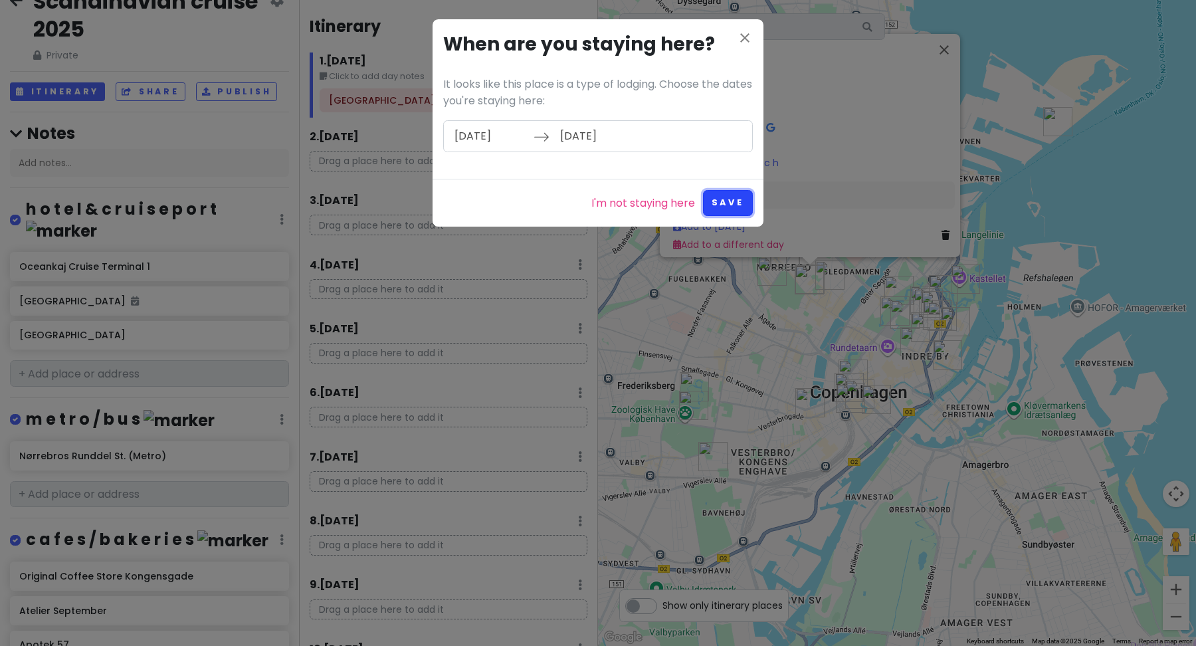
click at [733, 209] on button "Save" at bounding box center [728, 203] width 50 height 26
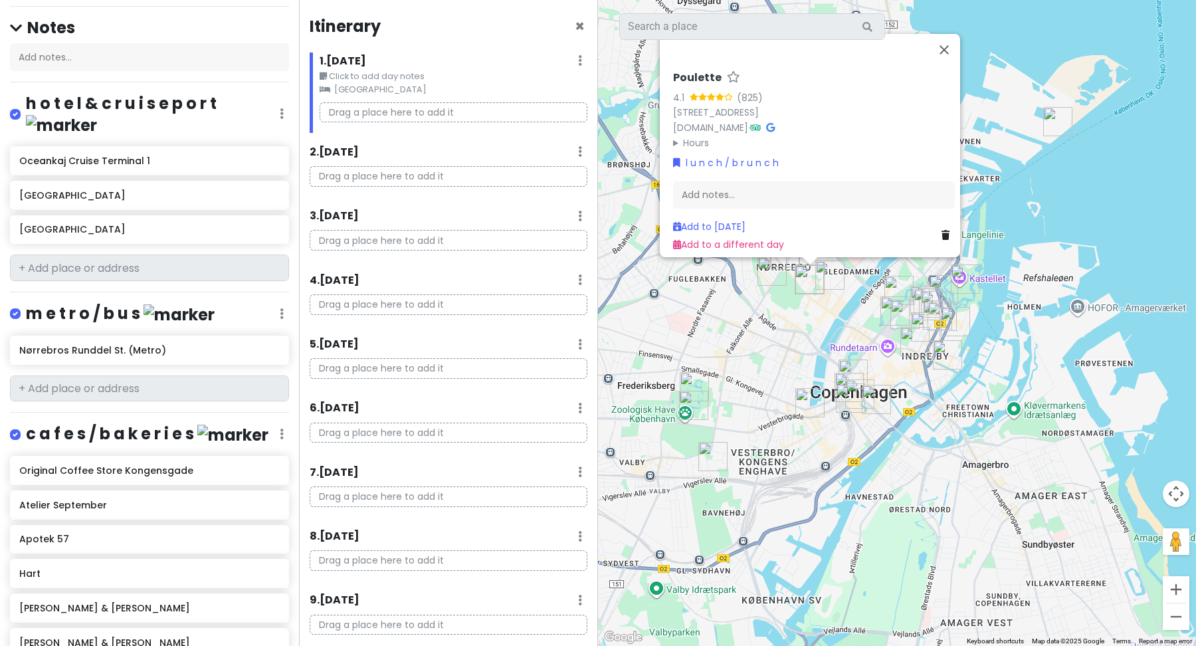
scroll to position [136, 0]
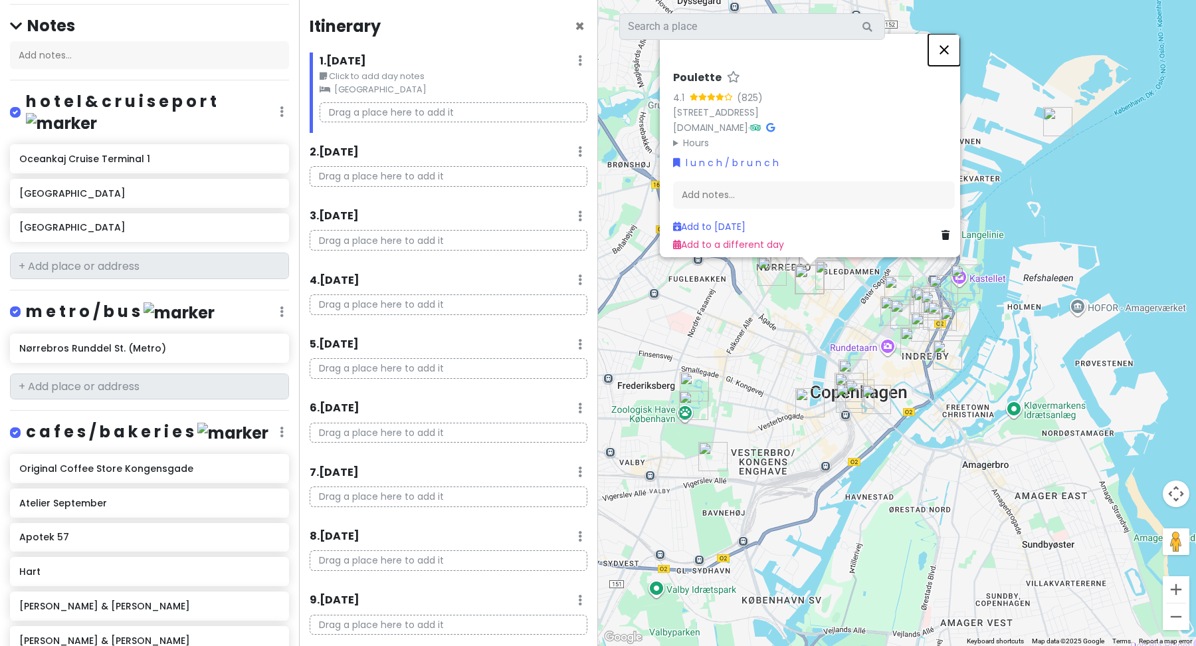
click at [948, 42] on button "Close" at bounding box center [944, 50] width 32 height 32
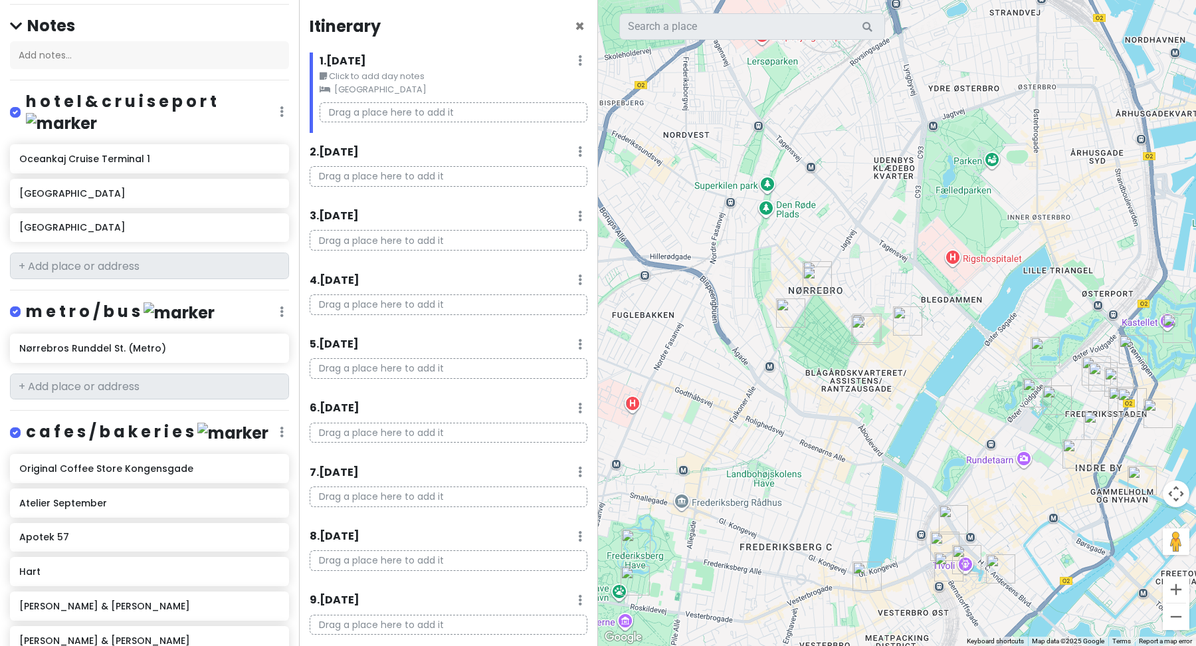
drag, startPoint x: 793, startPoint y: 282, endPoint x: 1011, endPoint y: 302, distance: 218.9
click at [1011, 302] on div at bounding box center [897, 323] width 598 height 646
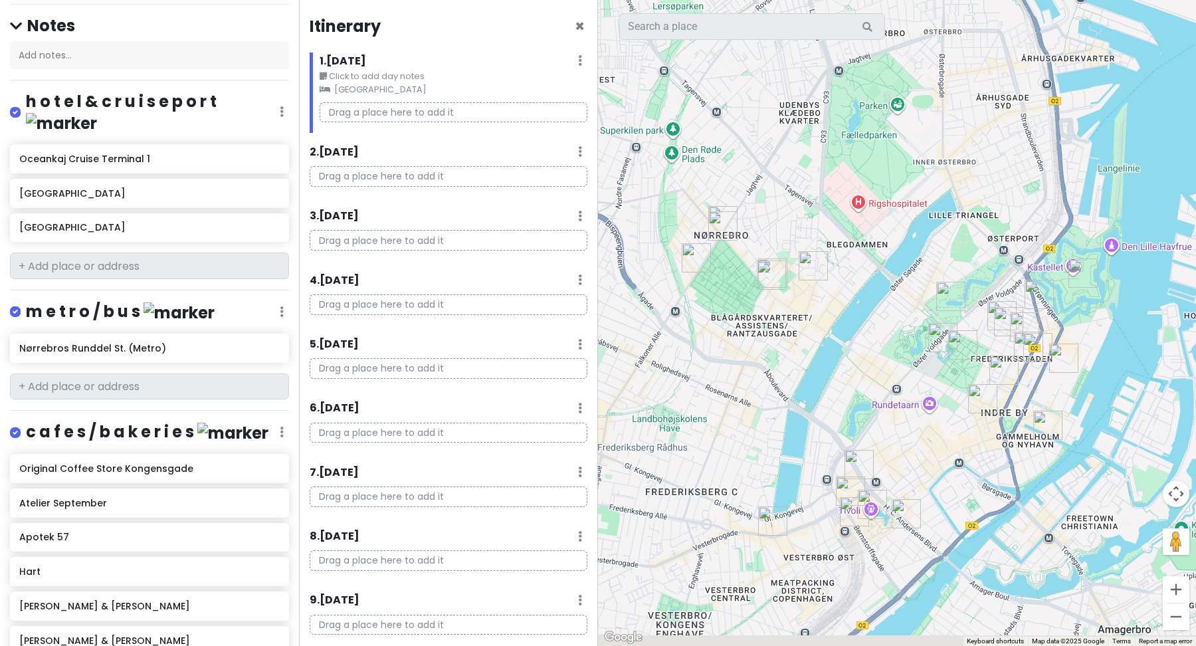
drag, startPoint x: 1071, startPoint y: 320, endPoint x: 975, endPoint y: 265, distance: 110.4
click at [975, 265] on div at bounding box center [897, 323] width 598 height 646
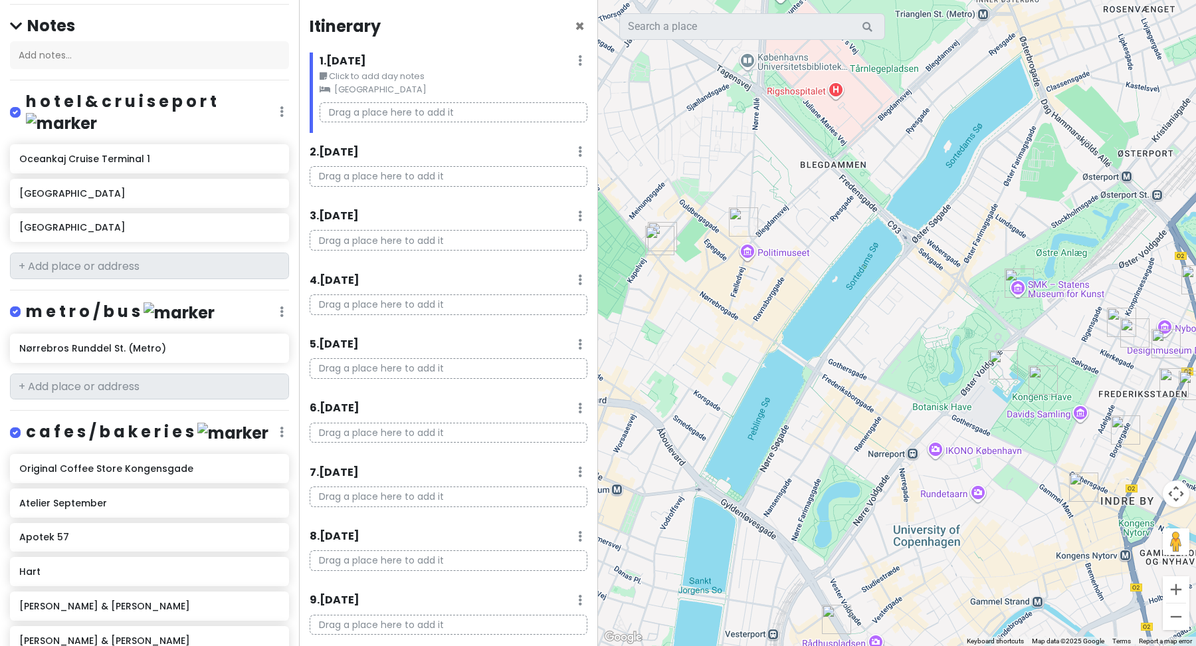
drag, startPoint x: 1092, startPoint y: 528, endPoint x: 1190, endPoint y: 468, distance: 115.1
click at [1190, 468] on div at bounding box center [897, 323] width 598 height 646
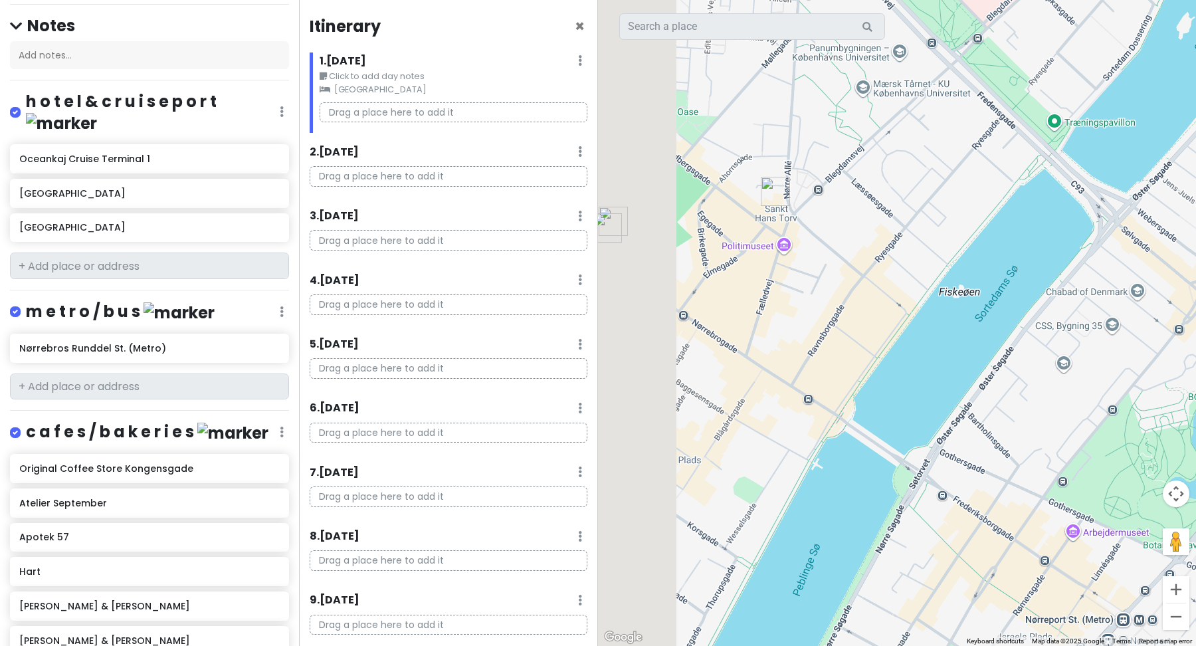
drag, startPoint x: 755, startPoint y: 252, endPoint x: 865, endPoint y: 295, distance: 117.8
click at [865, 295] on div at bounding box center [897, 323] width 598 height 646
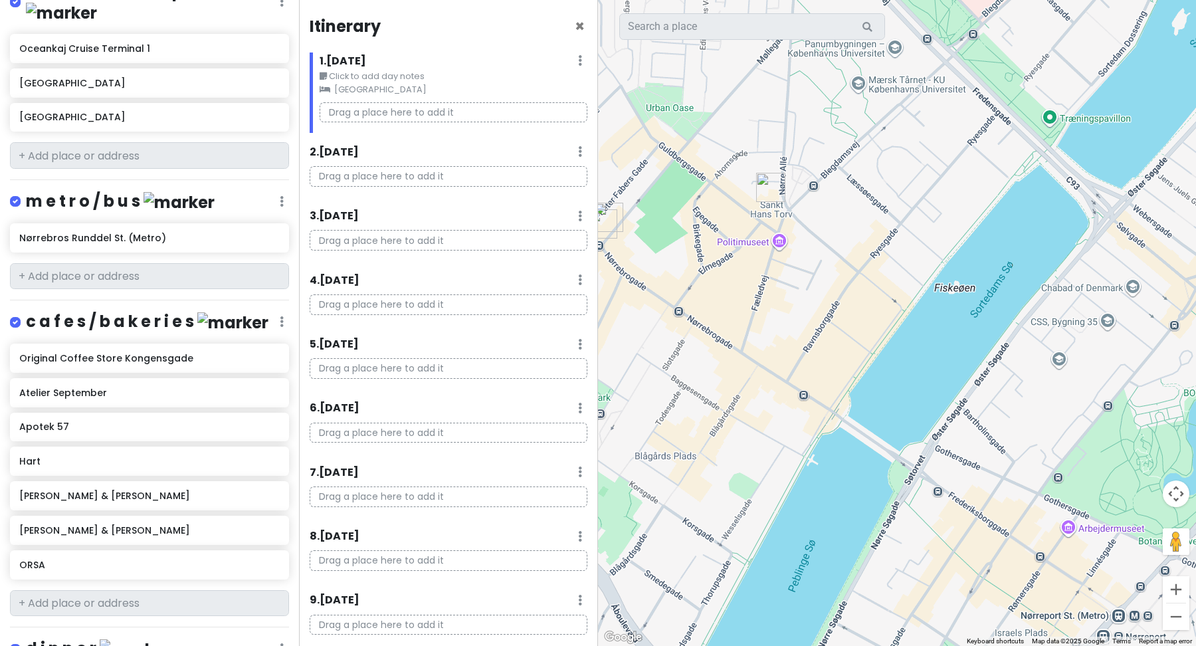
scroll to position [249, 0]
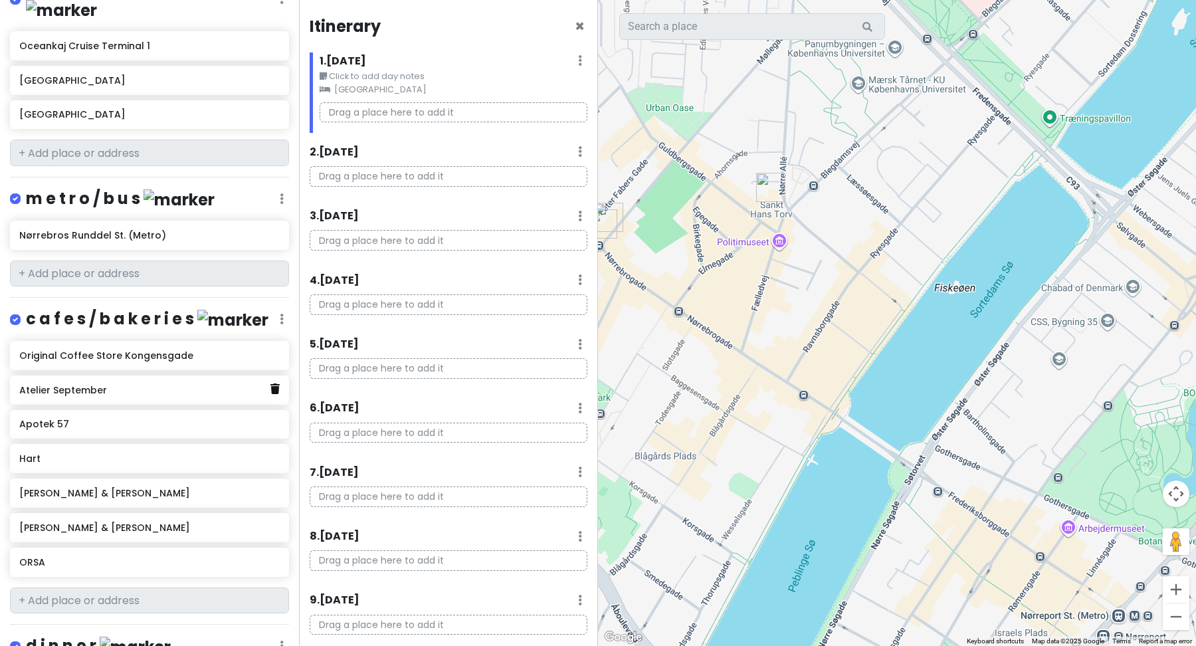
click at [270, 383] on icon at bounding box center [274, 388] width 9 height 11
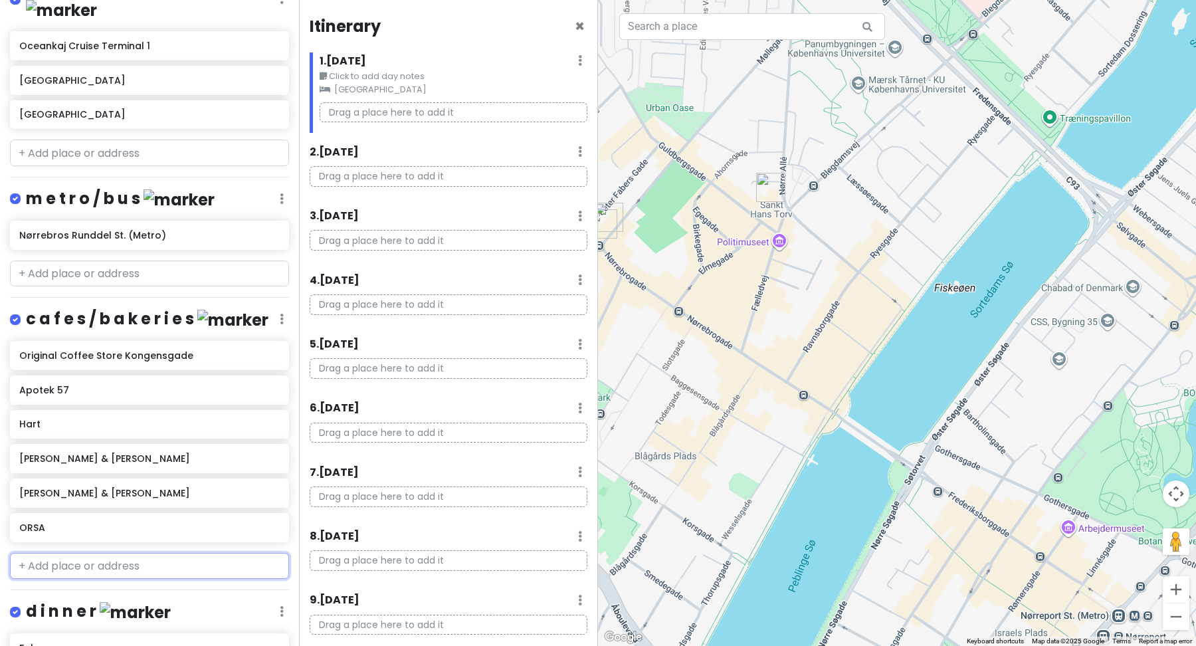
click at [76, 553] on input "text" at bounding box center [149, 566] width 279 height 27
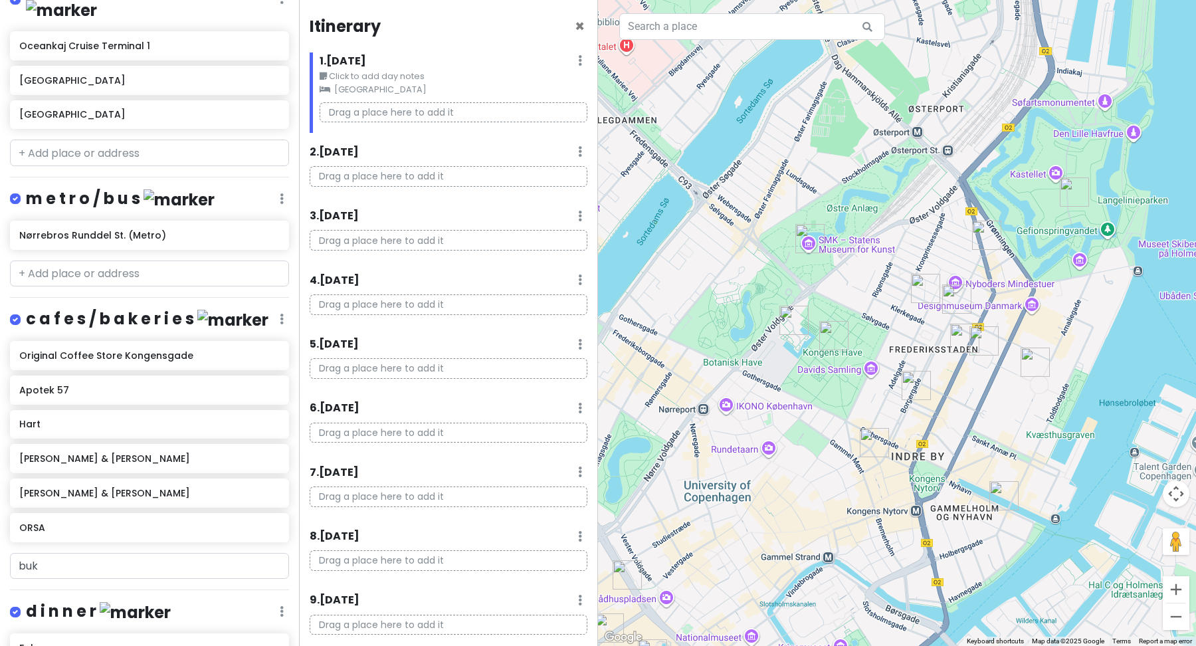
drag, startPoint x: 1038, startPoint y: 404, endPoint x: 857, endPoint y: 291, distance: 213.1
click at [857, 291] on div at bounding box center [897, 323] width 598 height 646
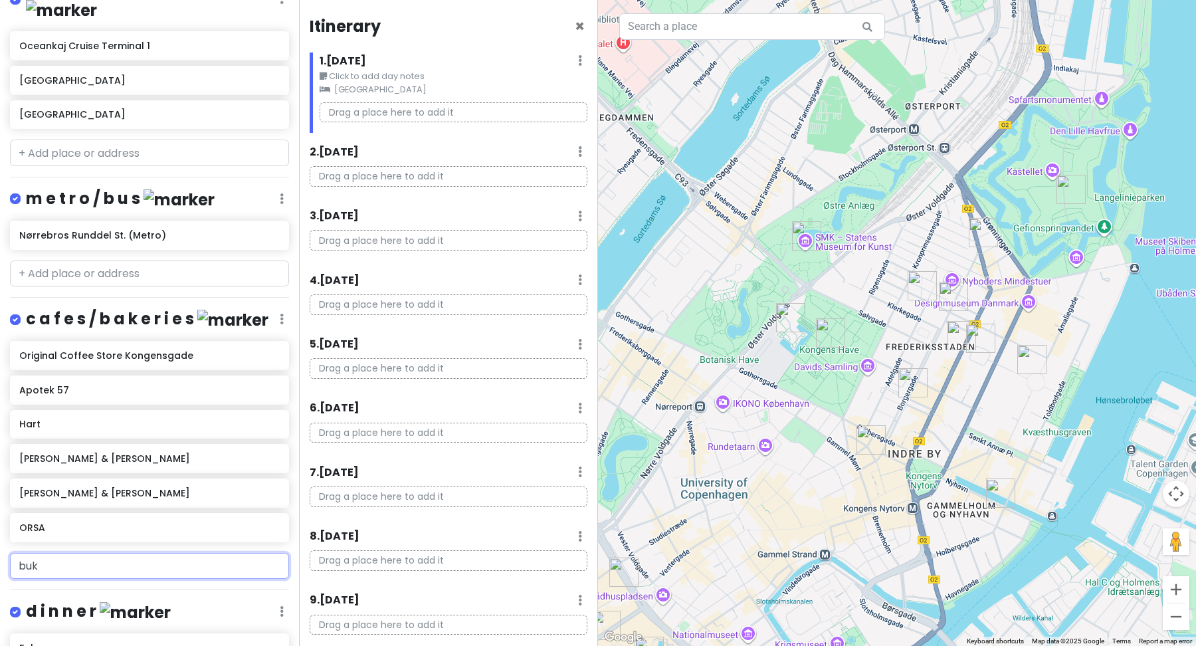
click at [62, 553] on input "buk" at bounding box center [149, 566] width 279 height 27
type input "buka"
click at [92, 602] on span "Store Kongensgade, [GEOGRAPHIC_DATA], [GEOGRAPHIC_DATA]" at bounding box center [113, 605] width 173 height 29
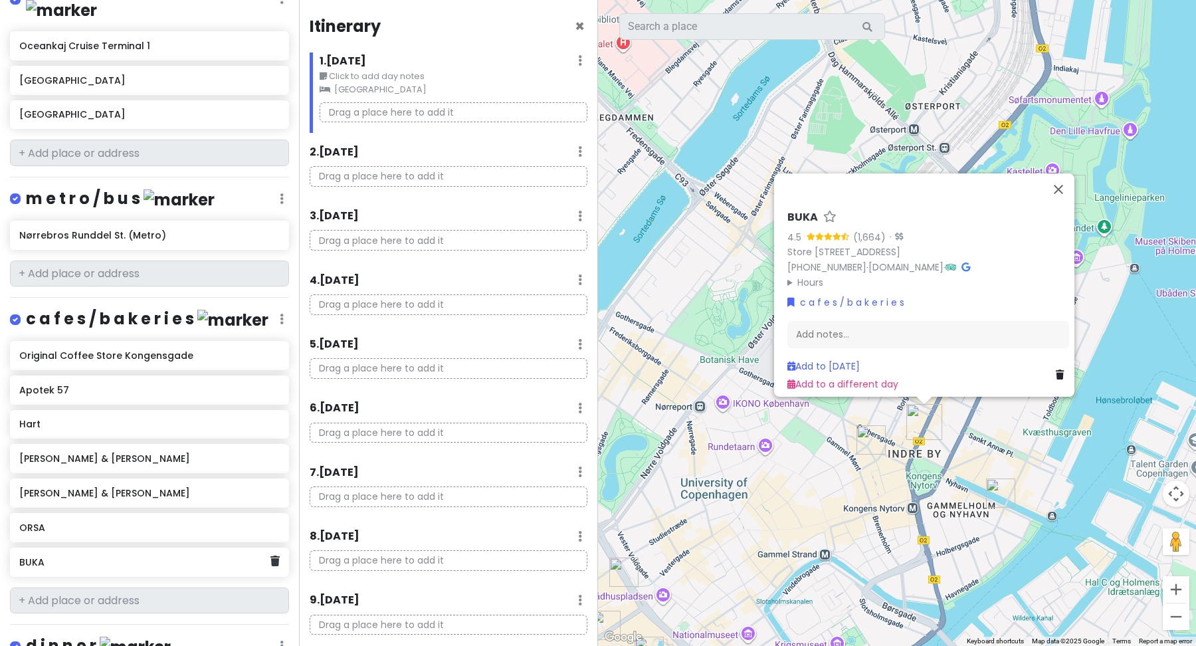
scroll to position [250, 0]
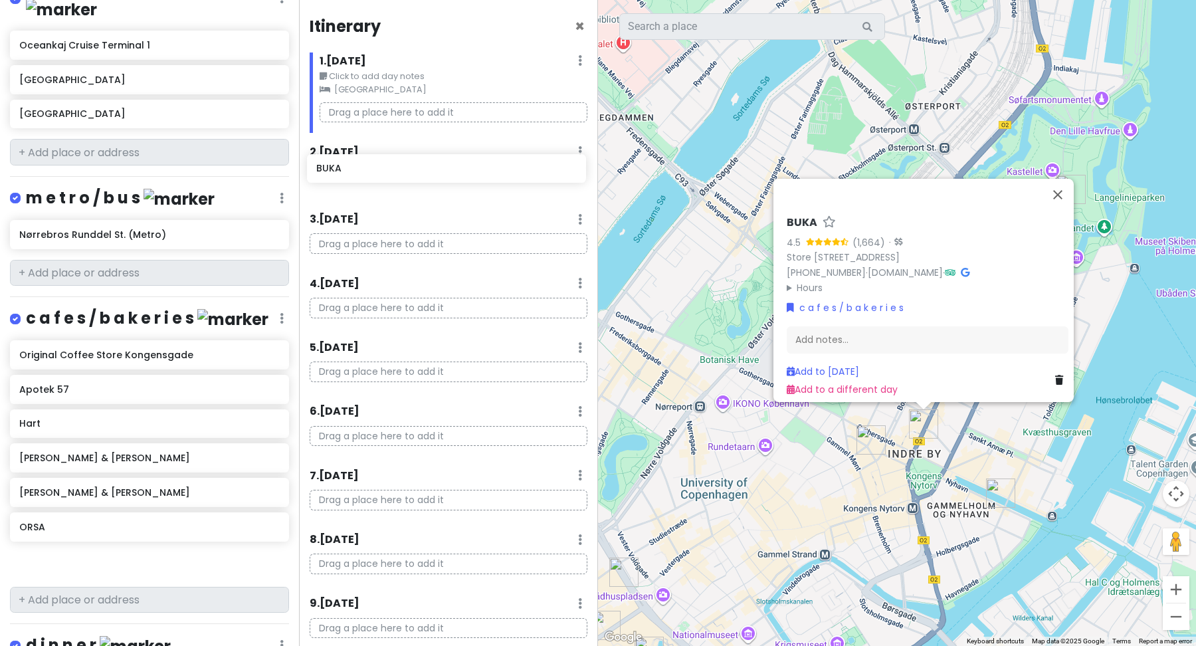
drag, startPoint x: 126, startPoint y: 541, endPoint x: 423, endPoint y: 172, distance: 473.5
click at [423, 171] on div "Scandinavian cruise 2025 Private Change Dates Make a Copy Delete Trip Go Pro ⚡️…" at bounding box center [598, 323] width 1196 height 646
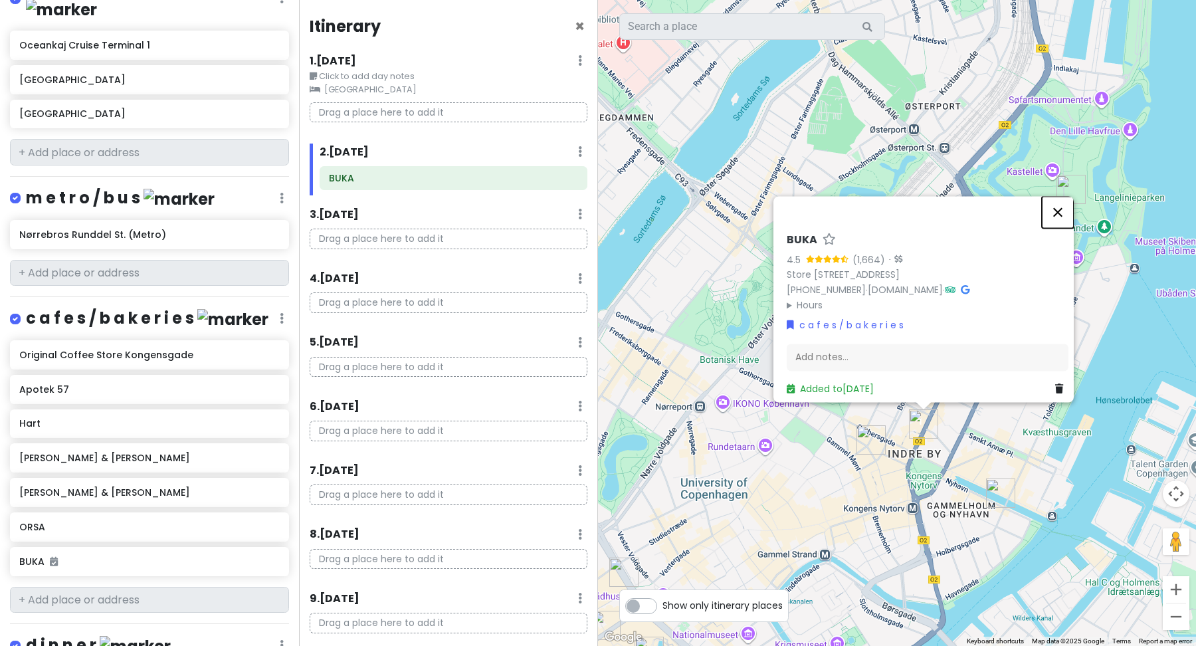
click at [1068, 205] on button "Close" at bounding box center [1058, 212] width 32 height 32
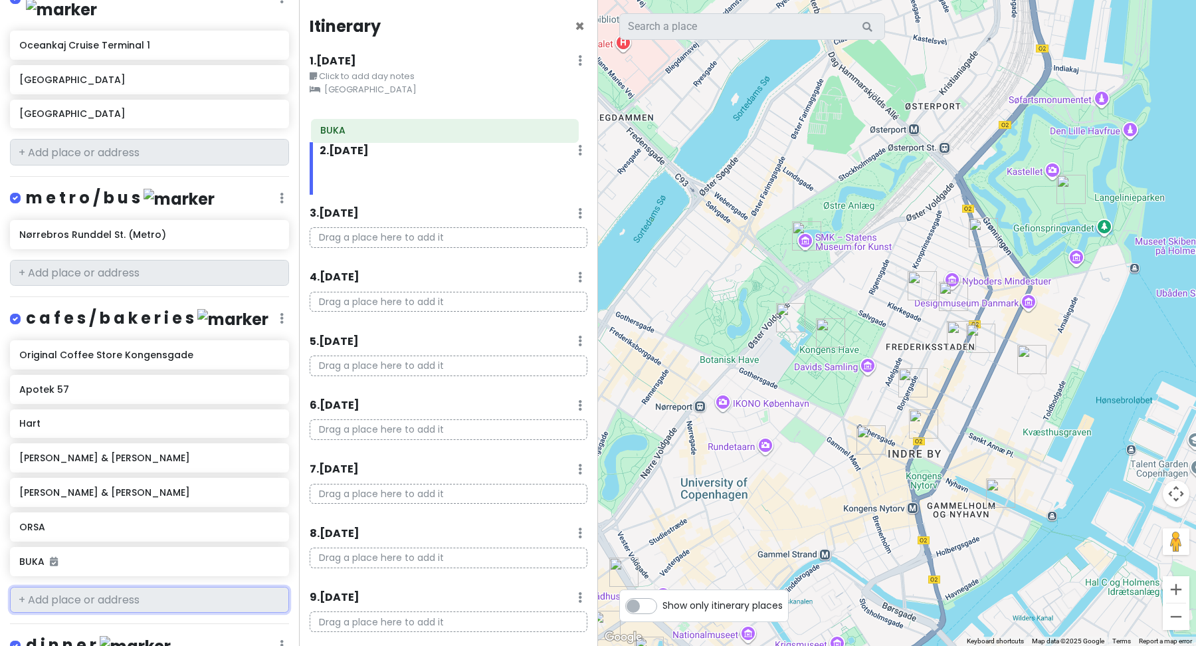
drag, startPoint x: 364, startPoint y: 183, endPoint x: 349, endPoint y: 129, distance: 55.9
click at [354, 130] on div "Itinerary × 1 . [DATE] Edit Day Notes Clear Lodging Delete Day Click to add day…" at bounding box center [448, 323] width 299 height 646
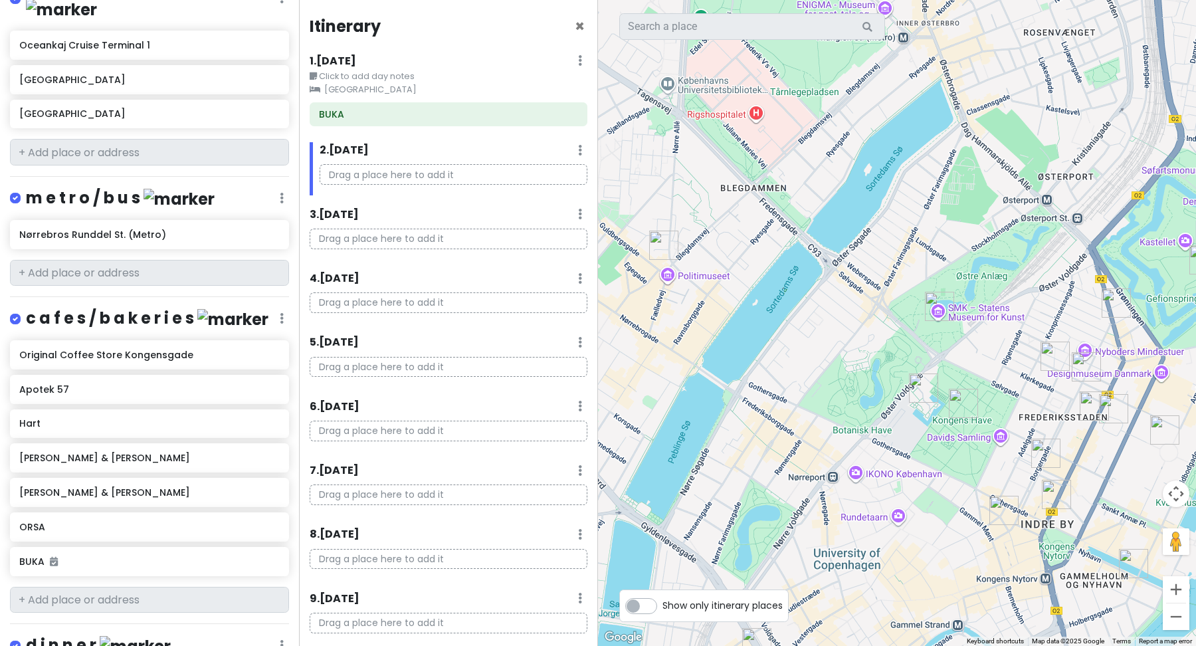
drag, startPoint x: 702, startPoint y: 251, endPoint x: 867, endPoint y: 399, distance: 222.1
click at [867, 399] on div at bounding box center [897, 323] width 598 height 646
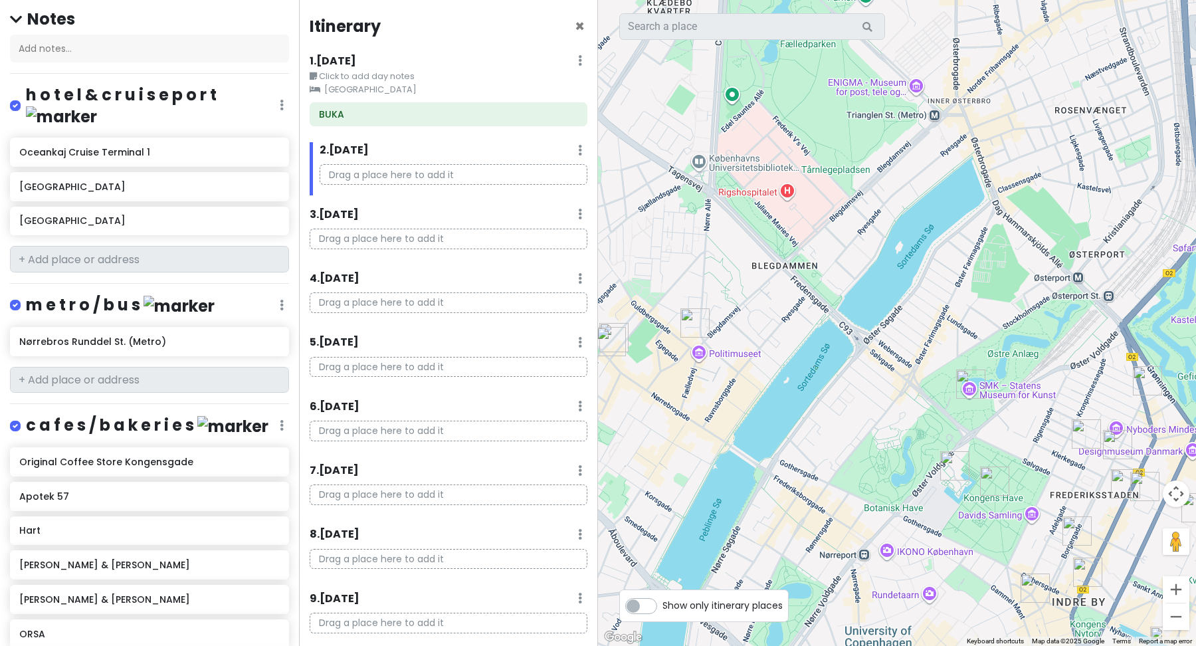
scroll to position [151, 0]
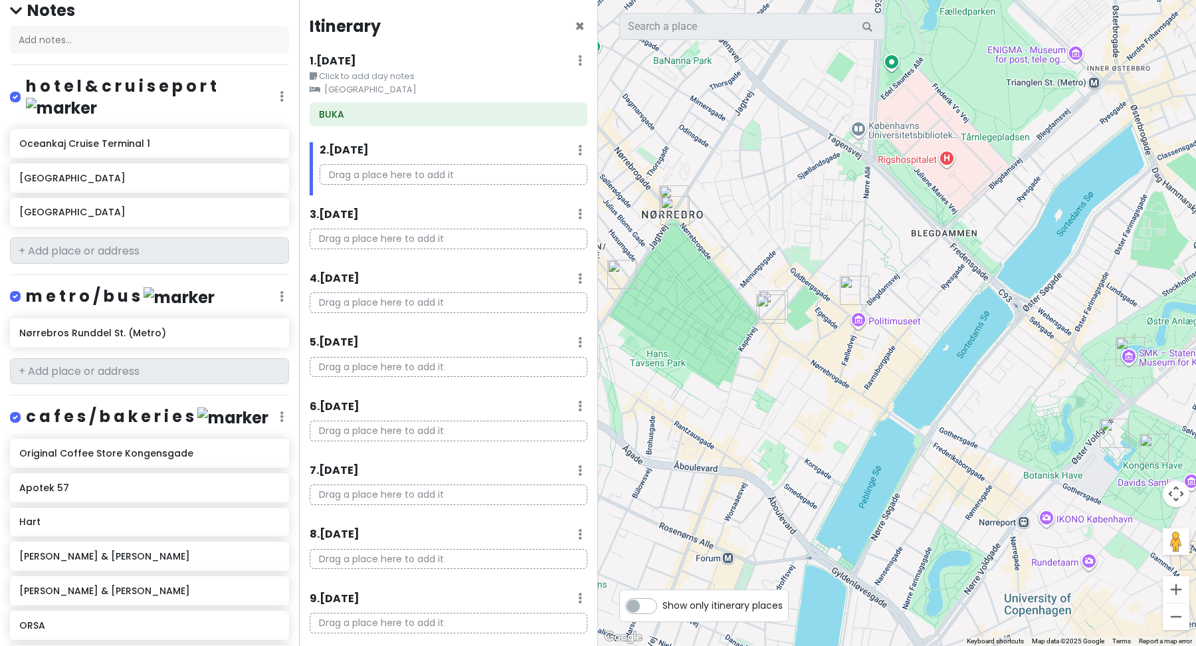
drag, startPoint x: 876, startPoint y: 581, endPoint x: 1034, endPoint y: 542, distance: 162.4
click at [1034, 542] on div at bounding box center [897, 323] width 598 height 646
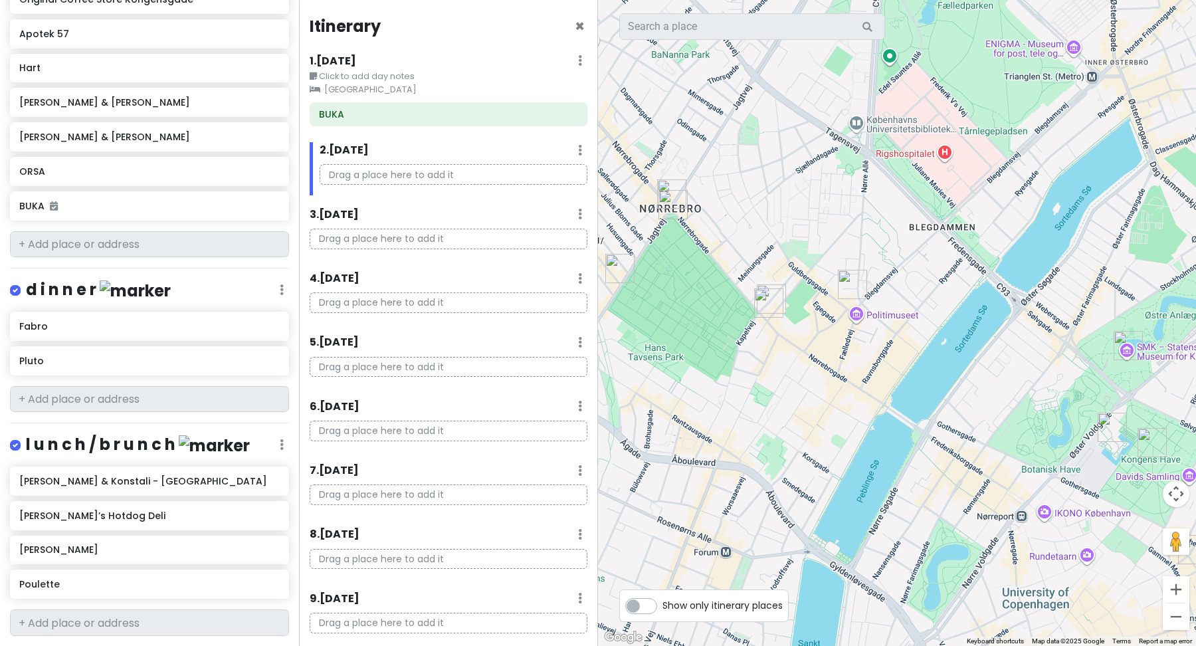
scroll to position [605, 0]
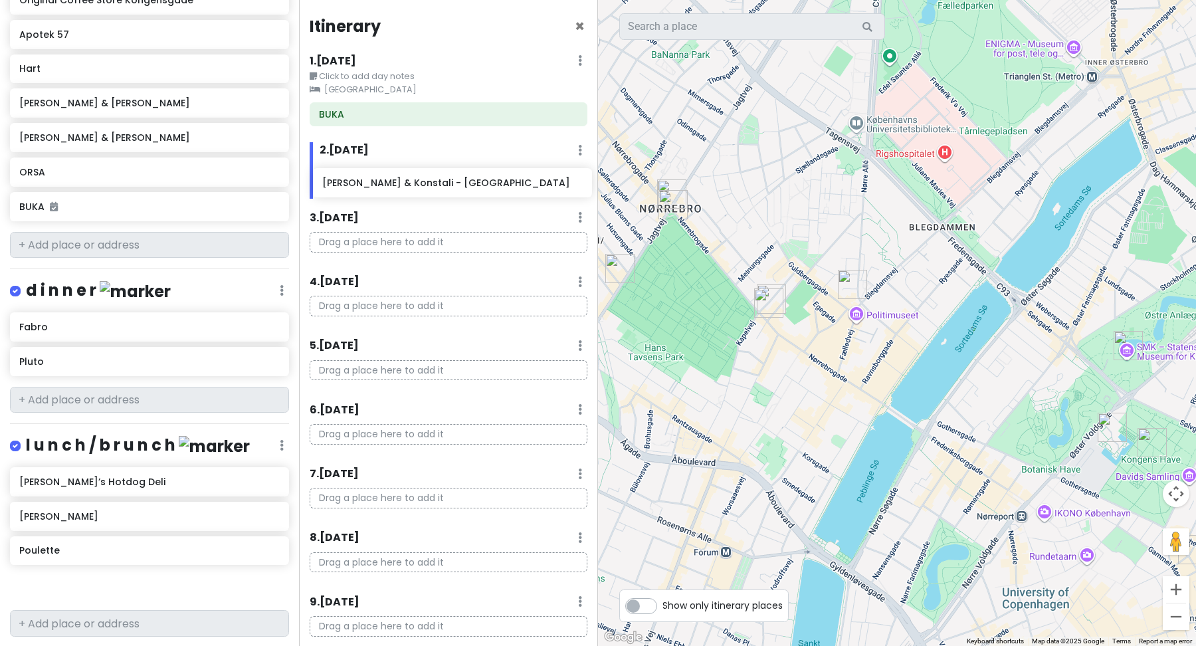
drag, startPoint x: 144, startPoint y: 458, endPoint x: 446, endPoint y: 184, distance: 407.8
click at [446, 184] on div "Scandinavian cruise 2025 Private Change Dates Make a Copy Delete Trip Go Pro ⚡️…" at bounding box center [598, 323] width 1196 height 646
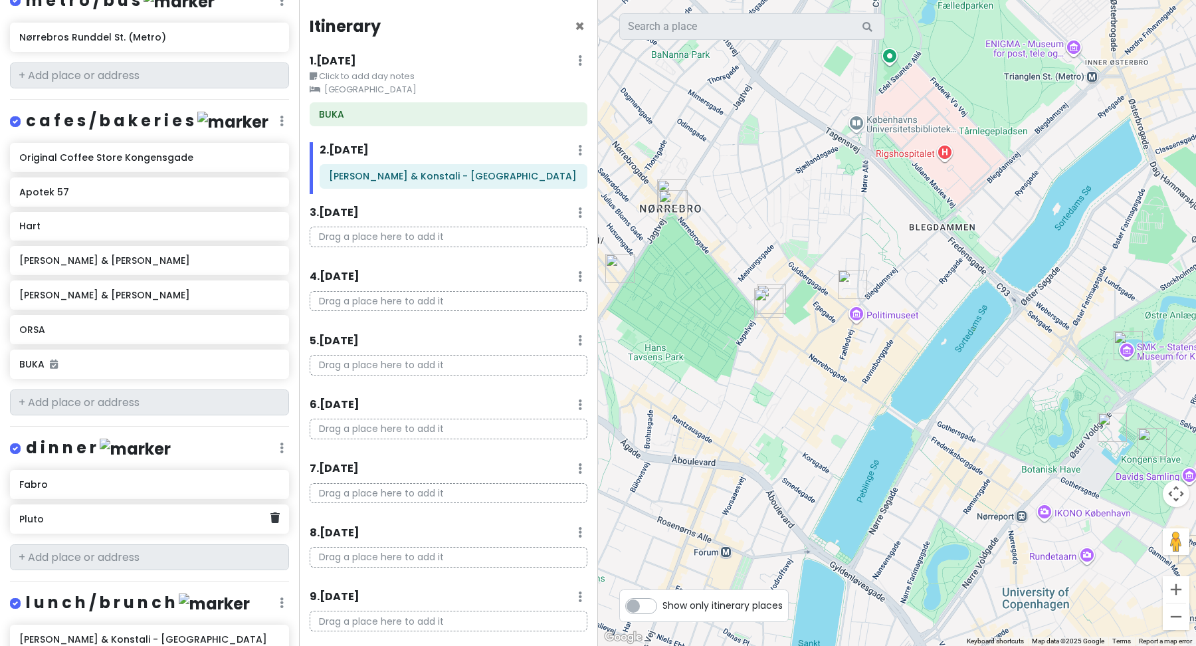
scroll to position [429, 0]
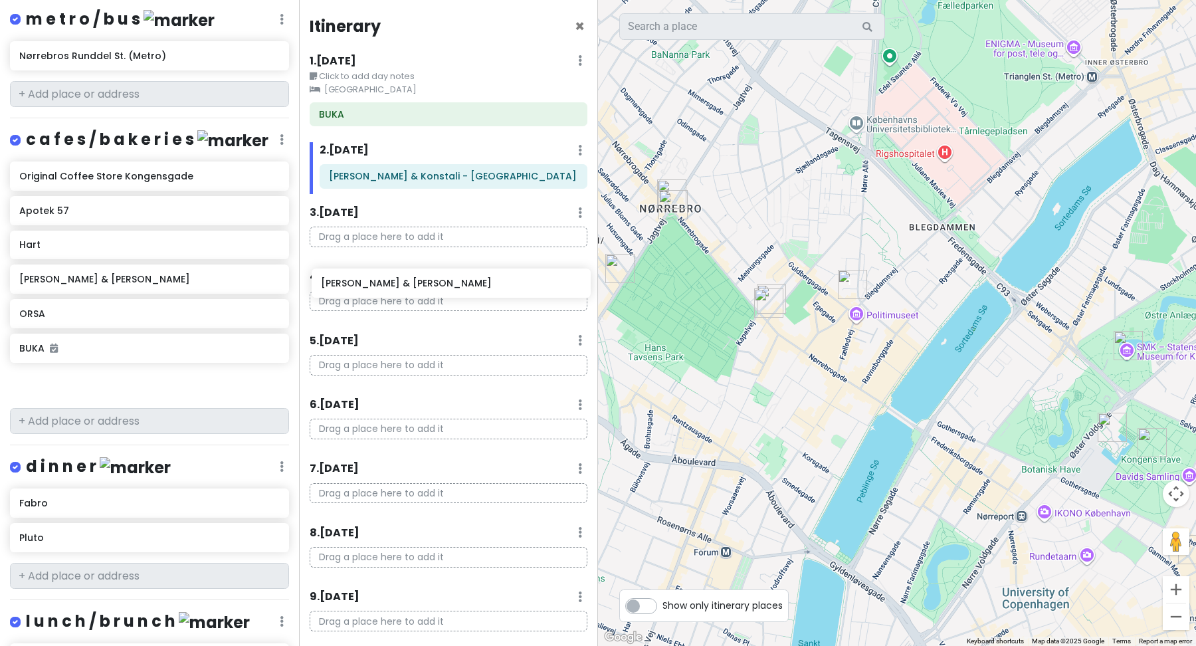
drag, startPoint x: 107, startPoint y: 255, endPoint x: 409, endPoint y: 282, distance: 302.9
click at [409, 282] on div "Scandinavian cruise 2025 Private Change Dates Make a Copy Delete Trip Go Pro ⚡️…" at bounding box center [598, 323] width 1196 height 646
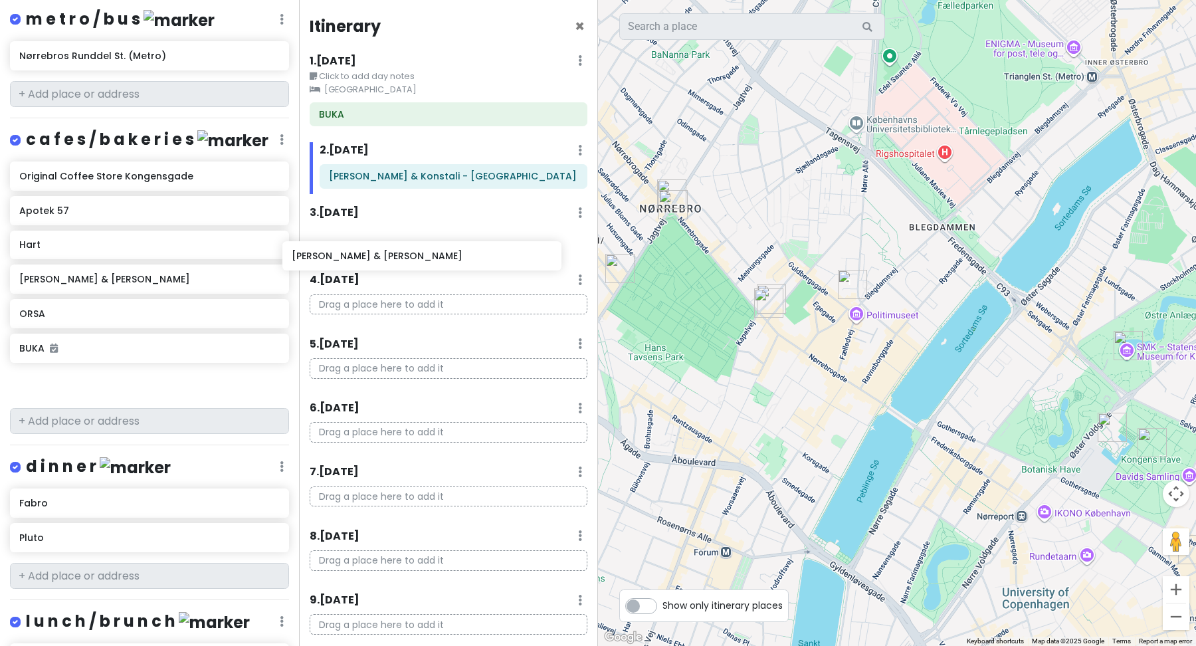
drag, startPoint x: 178, startPoint y: 264, endPoint x: 450, endPoint y: 264, distance: 271.8
click at [450, 264] on div "Scandinavian cruise 2025 Private Change Dates Make a Copy Delete Trip Go Pro ⚡️…" at bounding box center [598, 323] width 1196 height 646
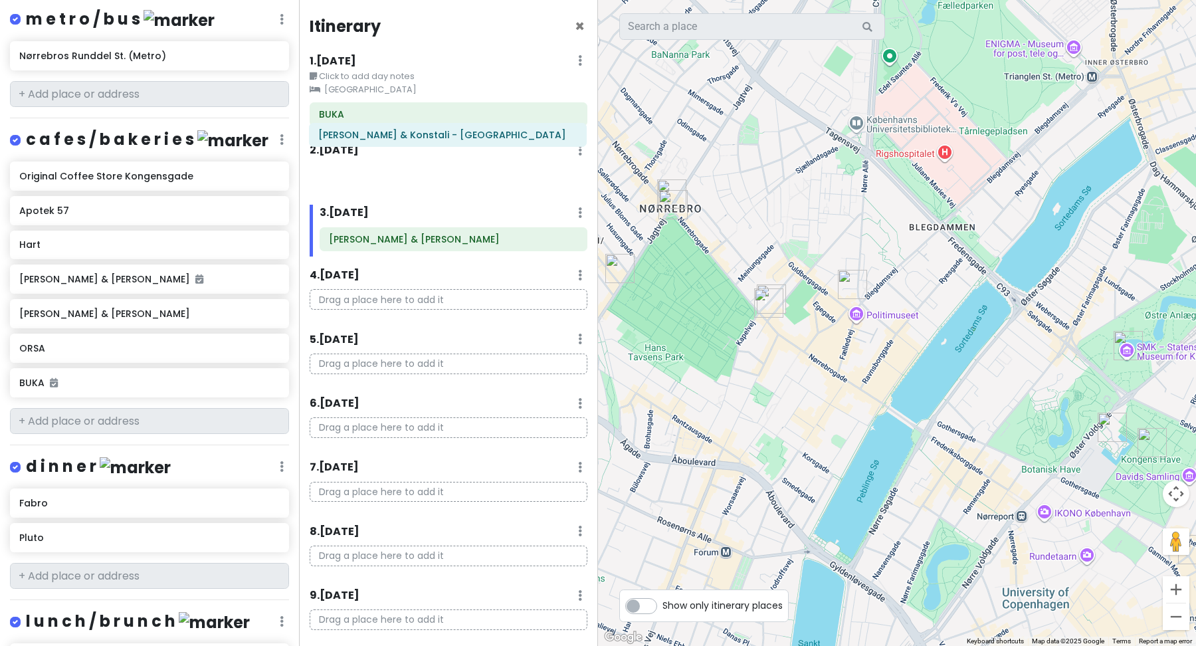
drag, startPoint x: 357, startPoint y: 183, endPoint x: 354, endPoint y: 141, distance: 42.7
click at [355, 140] on div "Itinerary × 1 . [DATE] Edit Day Notes Clear Lodging Delete Day Click to add day…" at bounding box center [448, 323] width 299 height 646
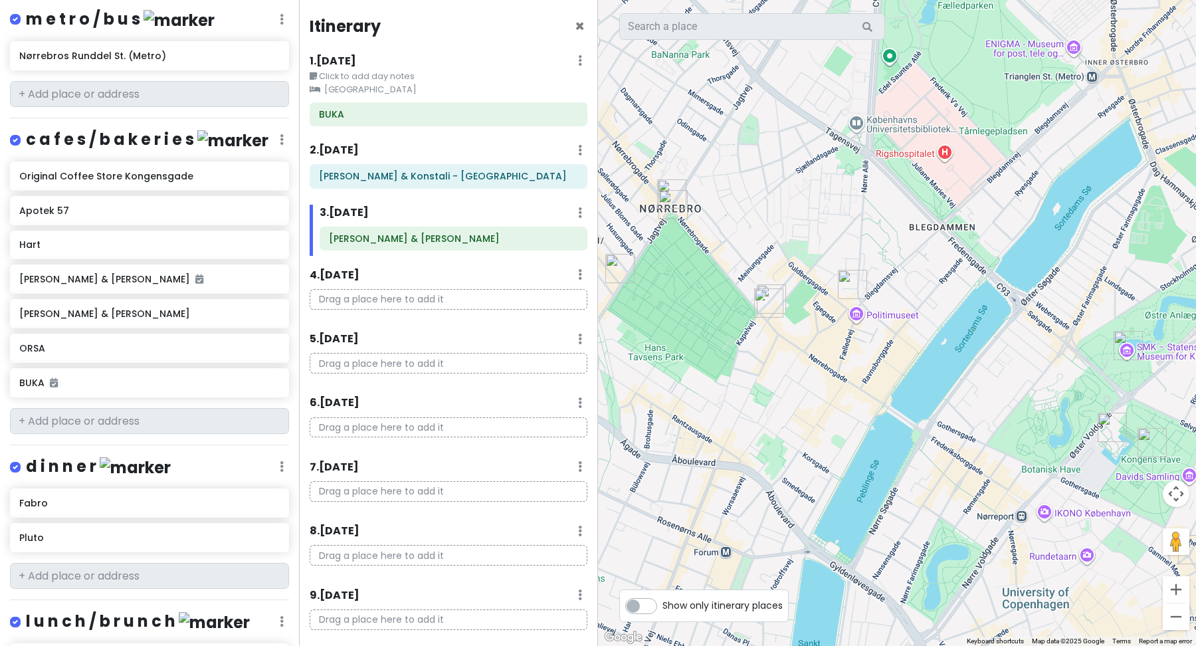
click at [581, 62] on icon at bounding box center [580, 60] width 4 height 11
click at [560, 103] on link "Edit Day Notes" at bounding box center [542, 100] width 108 height 32
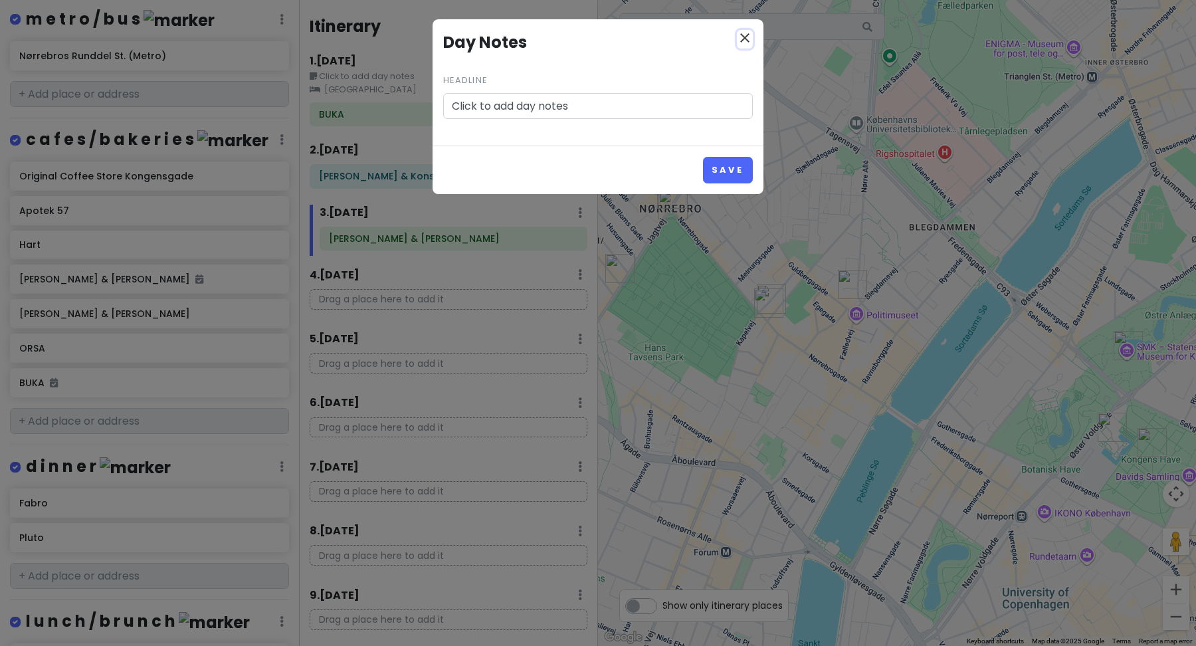
click at [740, 37] on icon "close" at bounding box center [745, 38] width 16 height 16
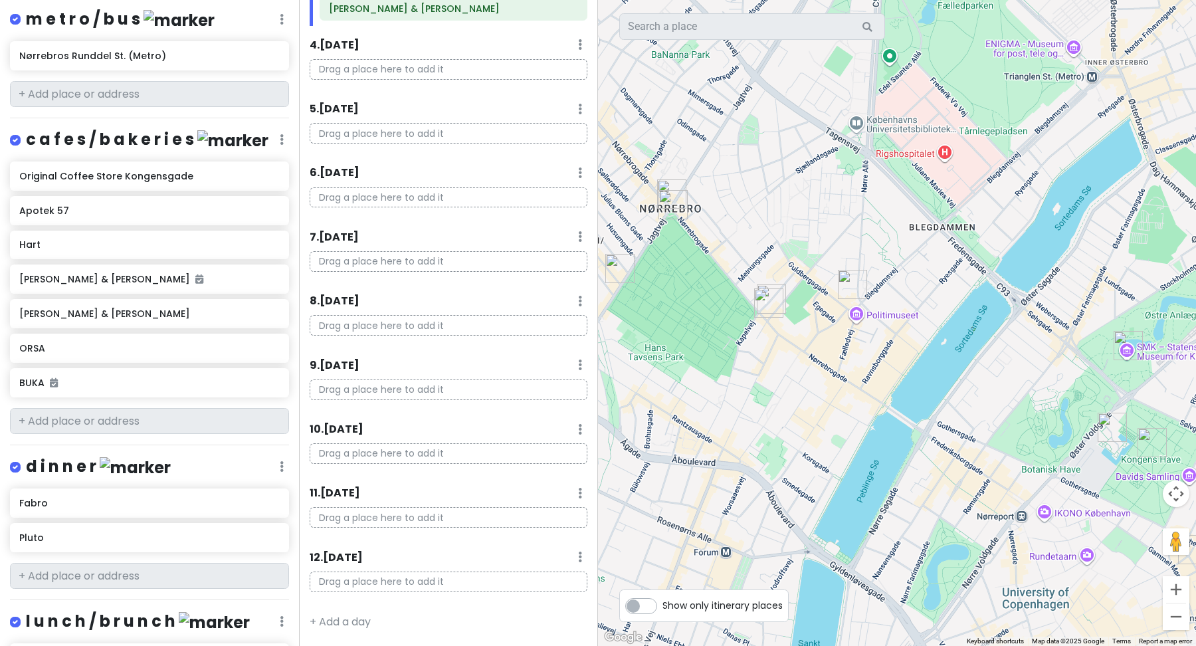
scroll to position [0, 0]
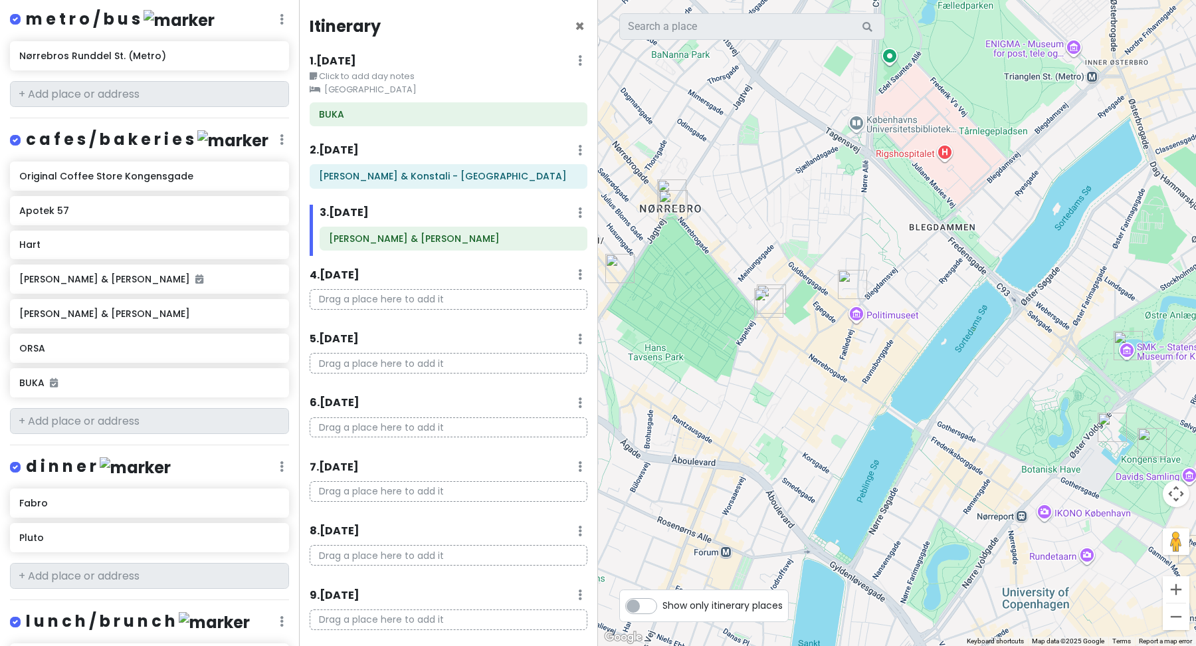
click at [573, 59] on div "1 . [DATE] Edit Day Notes Clear Lodging Delete Day" at bounding box center [449, 63] width 278 height 23
click at [579, 62] on icon at bounding box center [580, 60] width 4 height 11
click at [538, 94] on link "Edit Day Notes" at bounding box center [542, 100] width 108 height 32
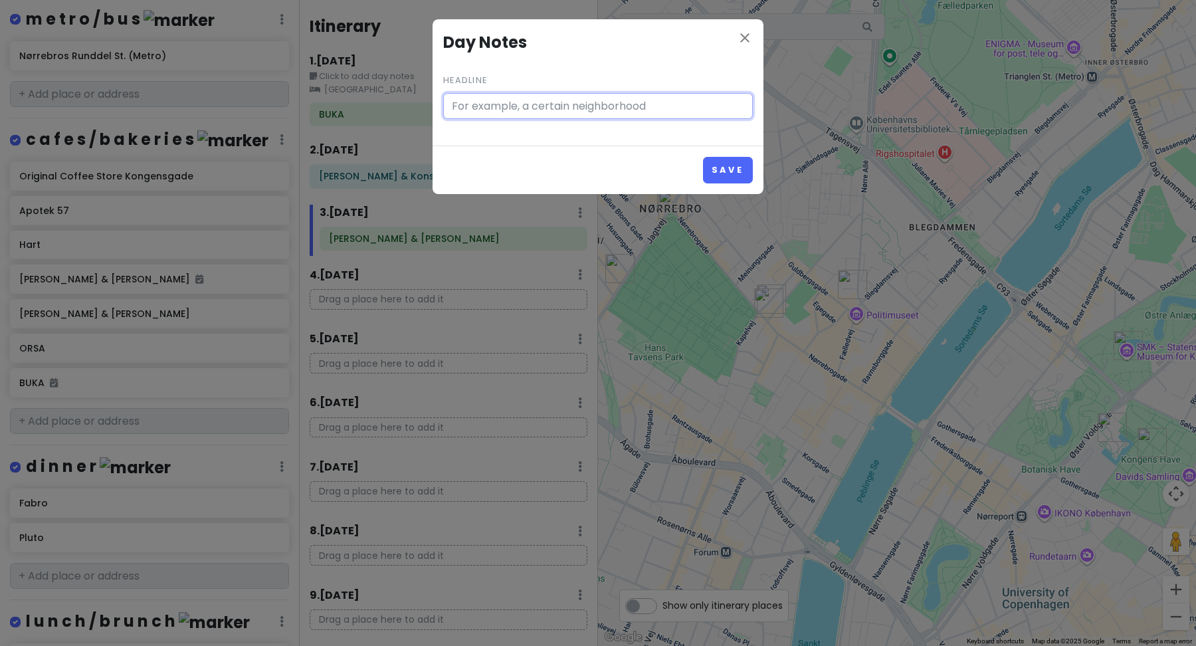
type input "Click to add day notes"
click at [750, 37] on icon "close" at bounding box center [745, 38] width 16 height 16
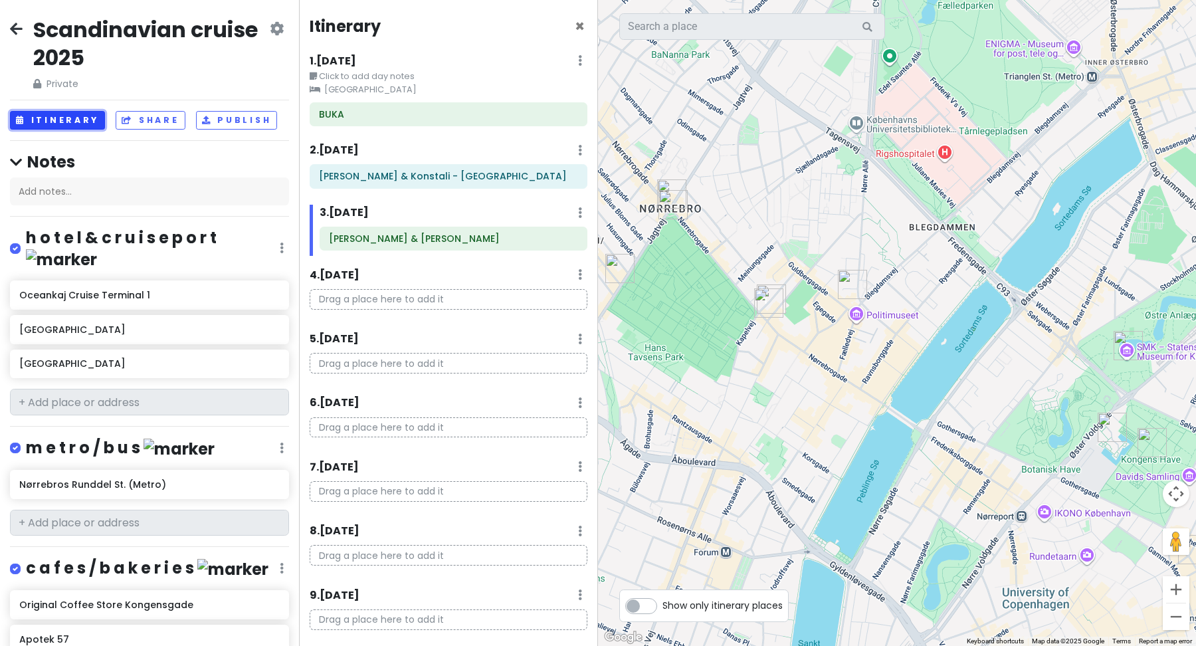
click at [80, 118] on button "Itinerary" at bounding box center [57, 120] width 95 height 19
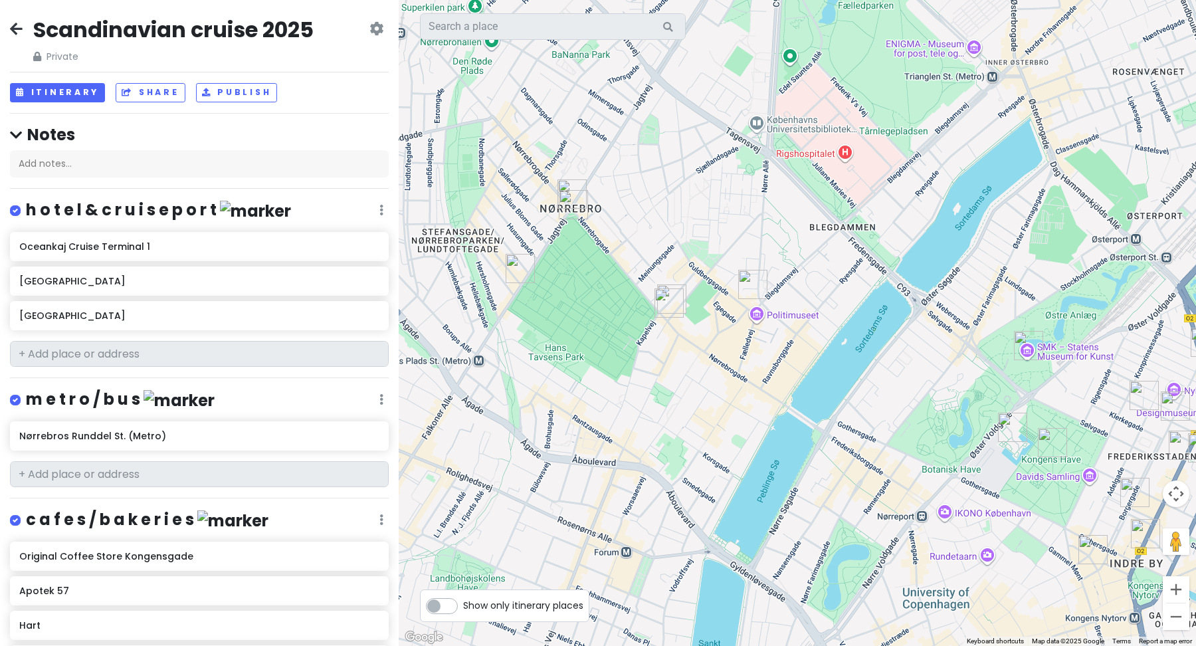
click at [69, 102] on div "Itinerary Share Publish" at bounding box center [199, 92] width 379 height 19
click at [63, 91] on button "Itinerary" at bounding box center [57, 92] width 95 height 19
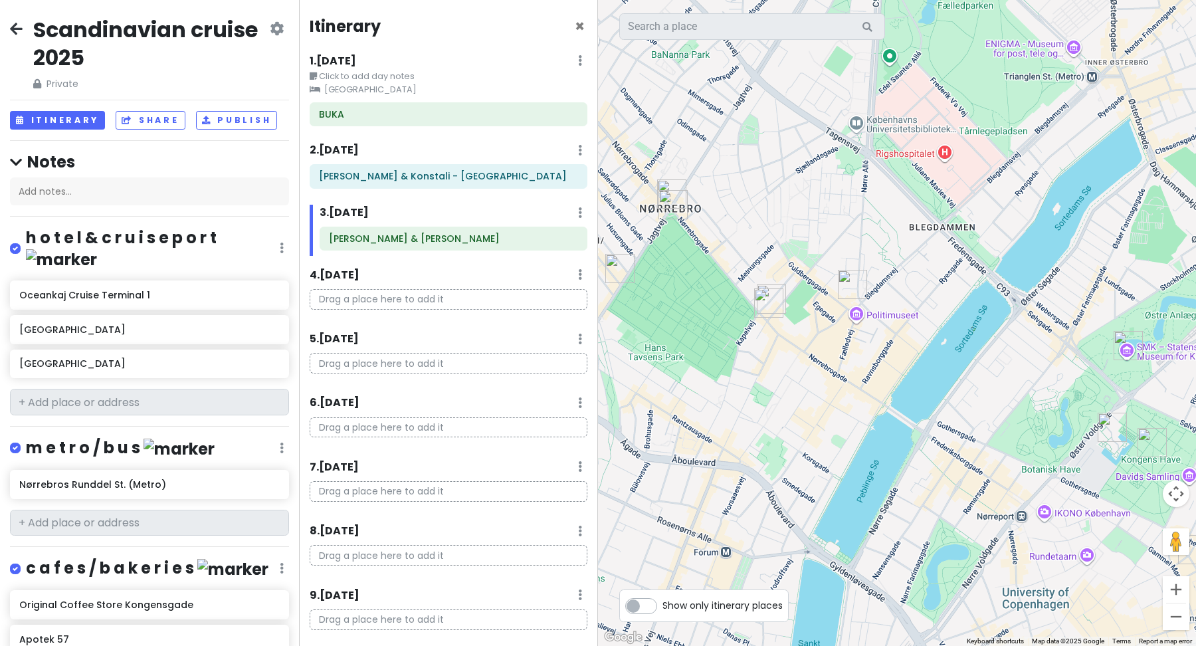
click at [370, 134] on div "Itinerary × 1 . [DATE] Edit Day Notes Clear Lodging Delete Day Click to add day…" at bounding box center [448, 323] width 299 height 646
click at [362, 120] on div "BUKA" at bounding box center [448, 114] width 259 height 19
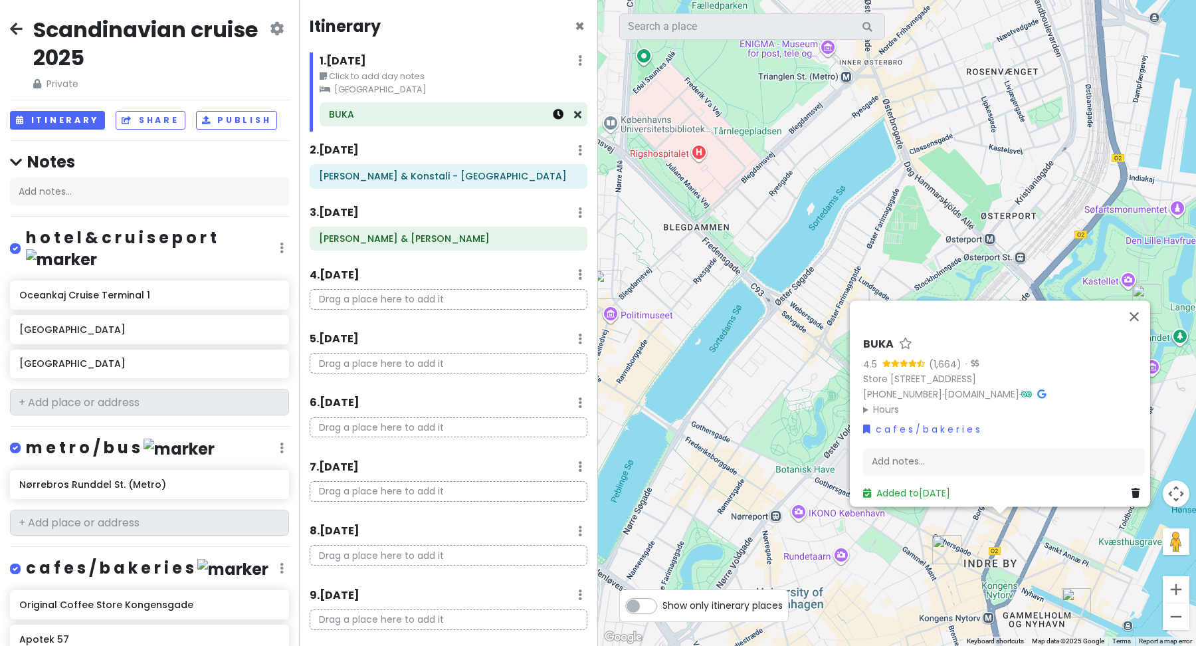
click at [558, 116] on icon at bounding box center [558, 114] width 11 height 11
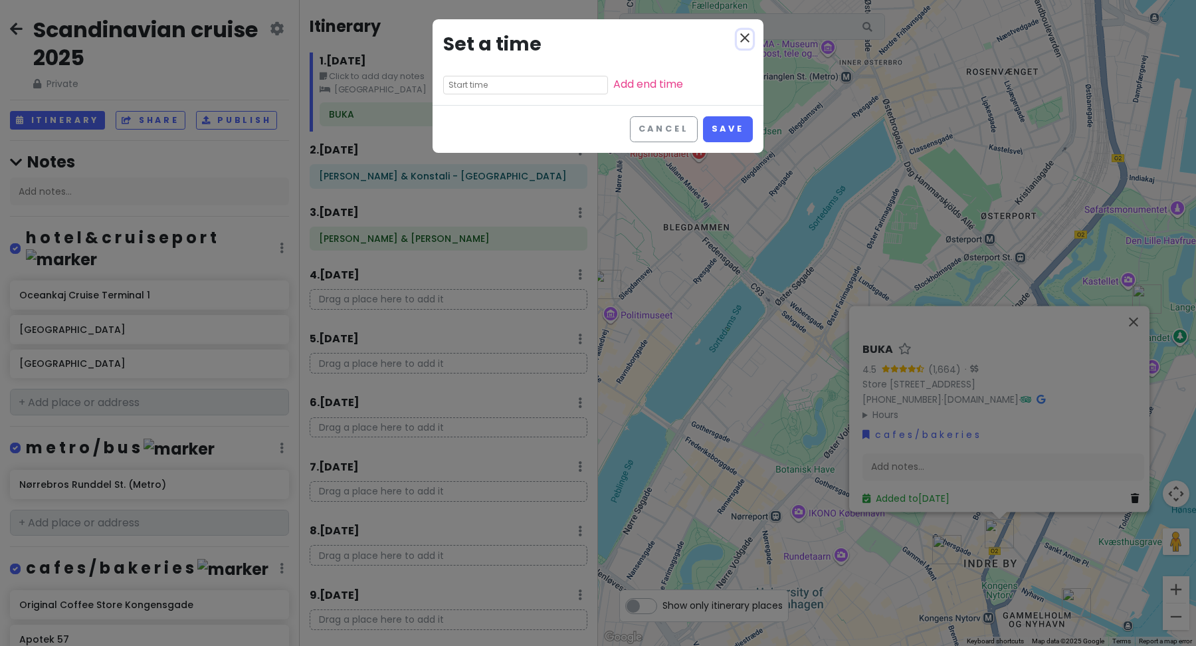
click at [743, 37] on icon "close" at bounding box center [745, 38] width 16 height 16
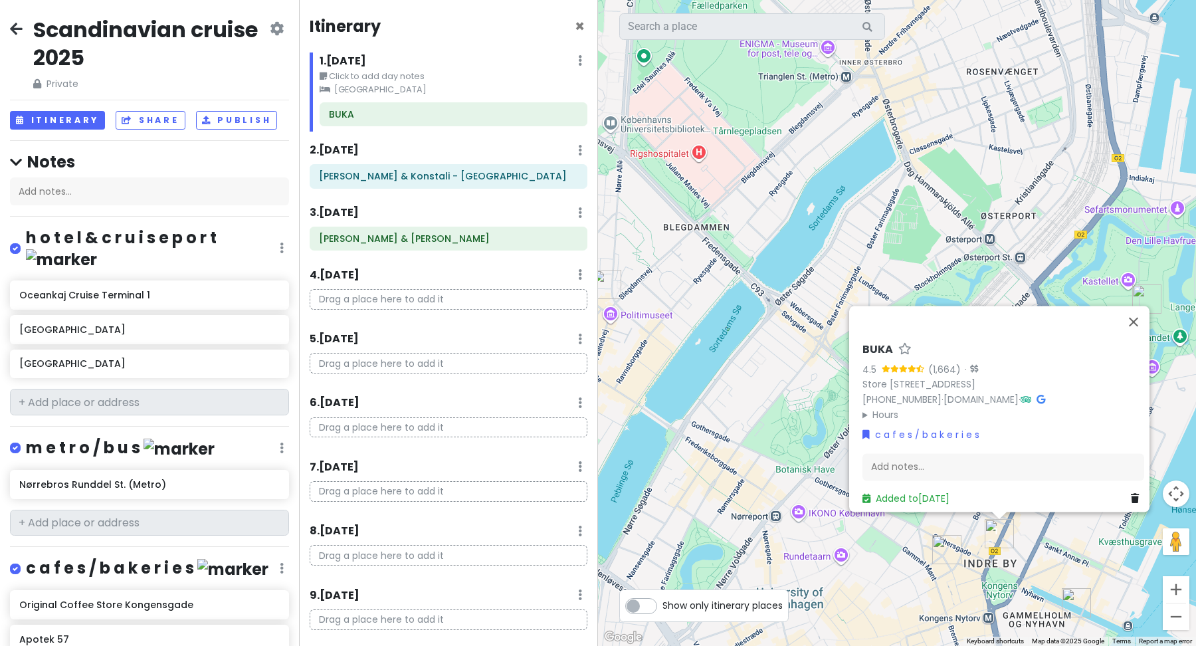
click at [403, 297] on p "Drag a place here to add it" at bounding box center [449, 299] width 278 height 21
click at [365, 363] on p "Drag a place here to add it" at bounding box center [449, 363] width 278 height 21
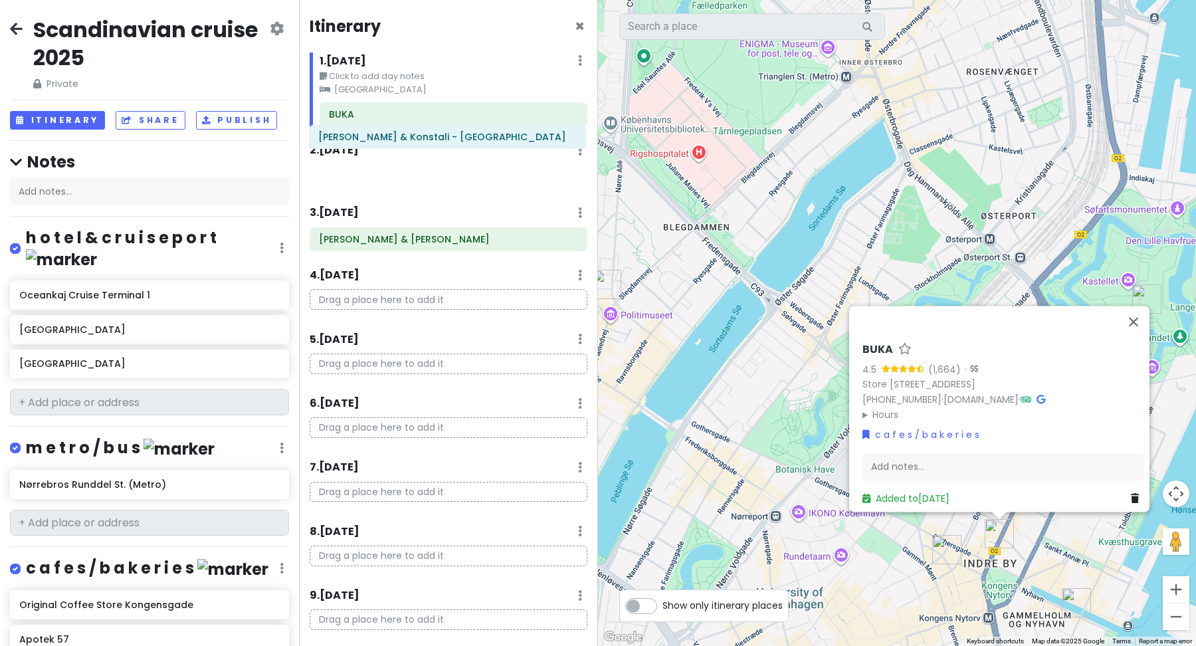
drag, startPoint x: 369, startPoint y: 173, endPoint x: 365, endPoint y: 133, distance: 40.1
click at [368, 133] on div "Itinerary × 1 . [DATE] Edit Day Notes Clear Lodging Delete Day Click to add day…" at bounding box center [448, 323] width 299 height 646
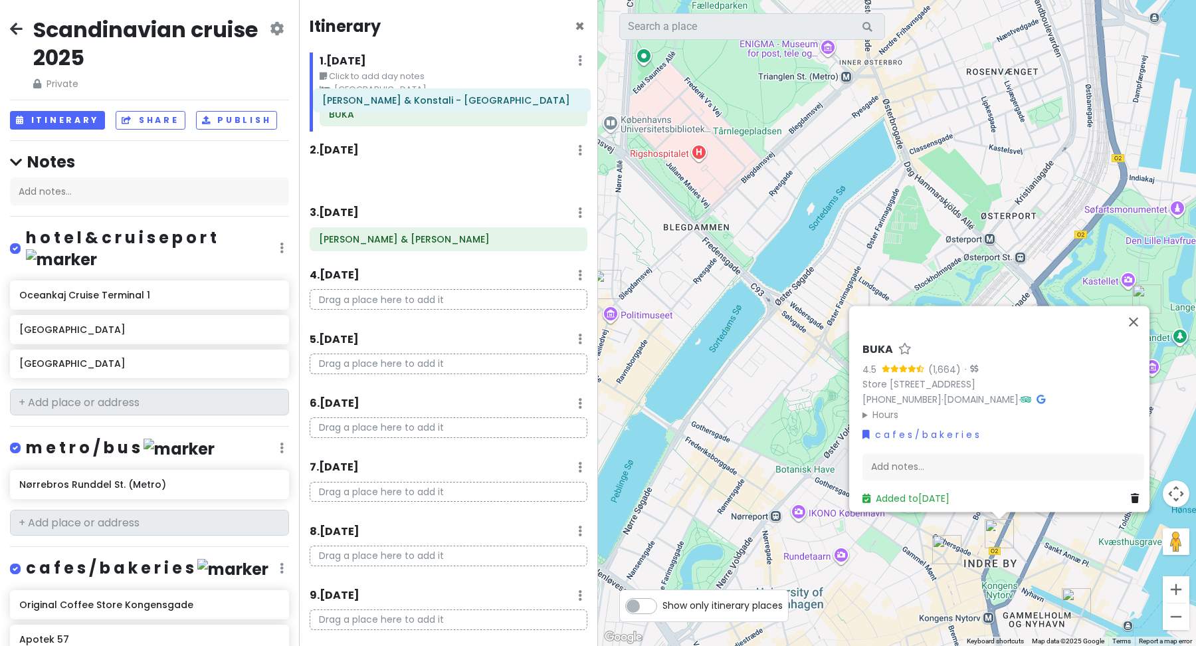
drag, startPoint x: 374, startPoint y: 181, endPoint x: 375, endPoint y: 99, distance: 82.4
click at [377, 104] on div "Itinerary × 1 . [DATE] Edit Day Notes Clear Lodging Delete Day Click to add day…" at bounding box center [448, 323] width 299 height 646
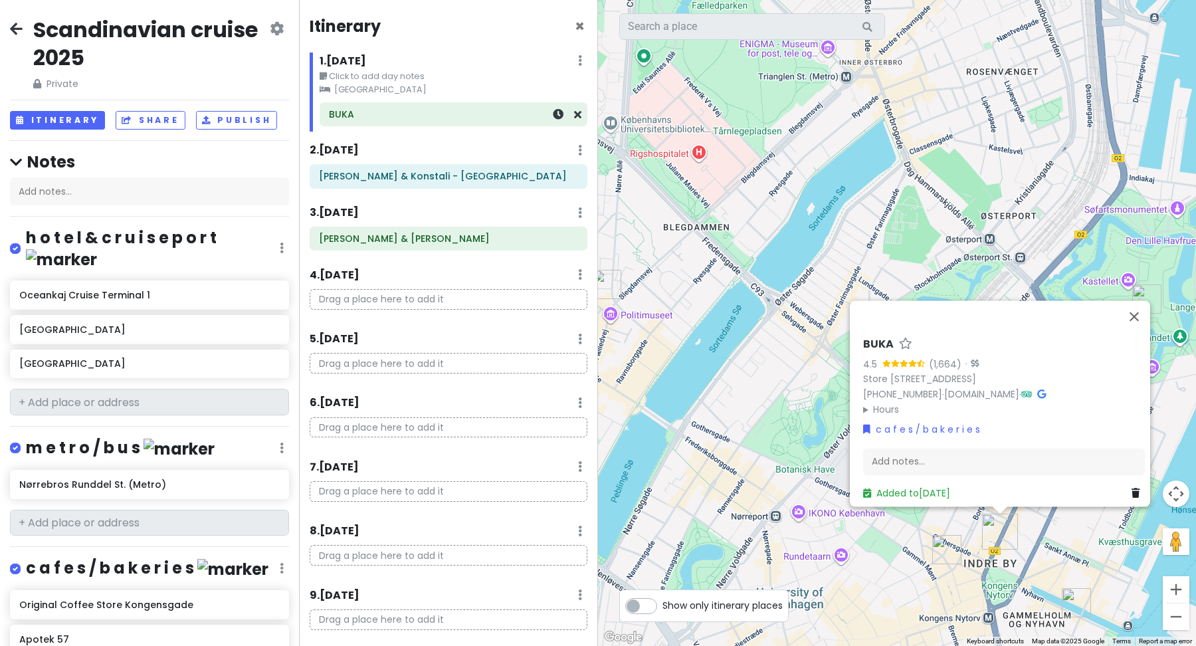
click at [357, 114] on h6 "BUKA" at bounding box center [453, 114] width 249 height 12
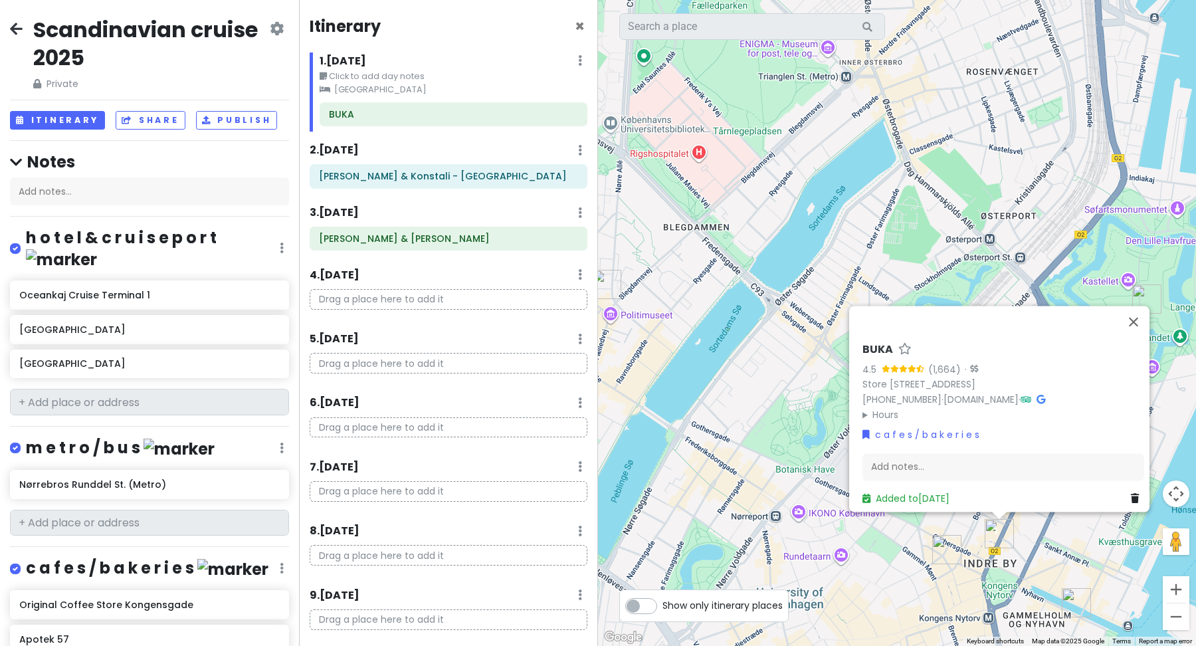
click at [582, 62] on div "1 . [DATE] Edit Day Notes Clear Lodging Delete Day" at bounding box center [454, 63] width 268 height 23
click at [583, 62] on div "1 . [DATE] Edit Day Notes Clear Lodging Delete Day" at bounding box center [454, 63] width 268 height 23
click at [573, 60] on div "1 . [DATE] Edit Day Notes Clear Lodging Delete Day" at bounding box center [454, 63] width 268 height 23
click at [579, 62] on icon at bounding box center [580, 60] width 4 height 11
click at [532, 134] on link "Clear Lodging" at bounding box center [542, 132] width 108 height 32
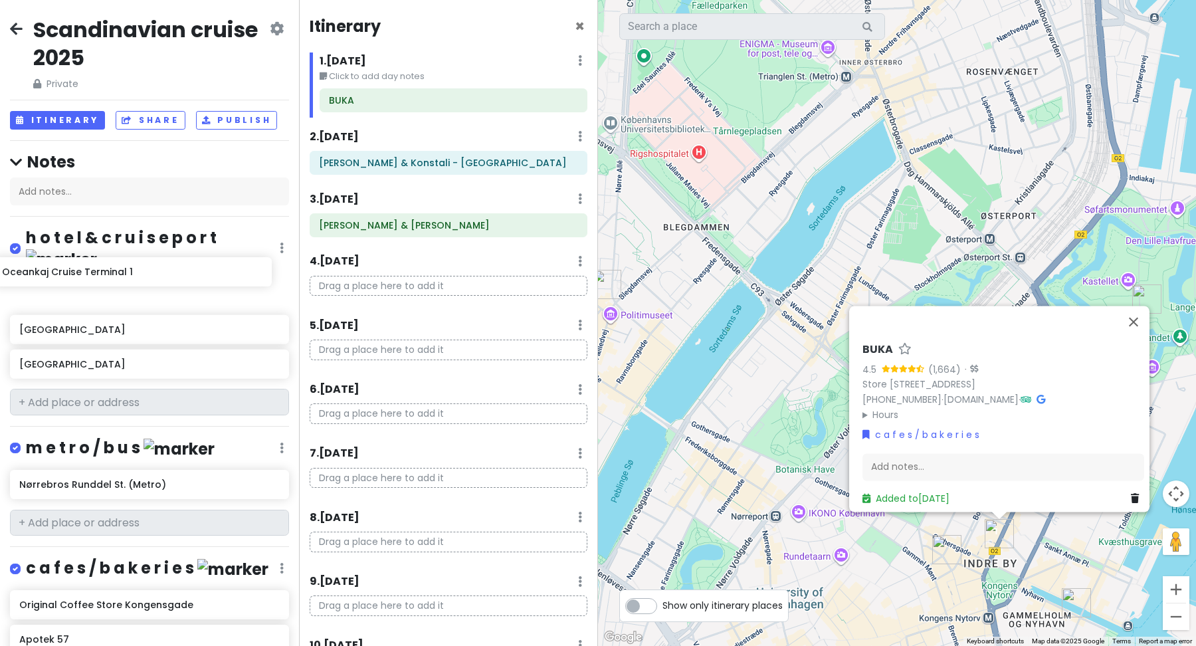
drag, startPoint x: 128, startPoint y: 277, endPoint x: 110, endPoint y: 276, distance: 18.0
click at [110, 280] on div "[GEOGRAPHIC_DATA]" at bounding box center [149, 331] width 299 height 103
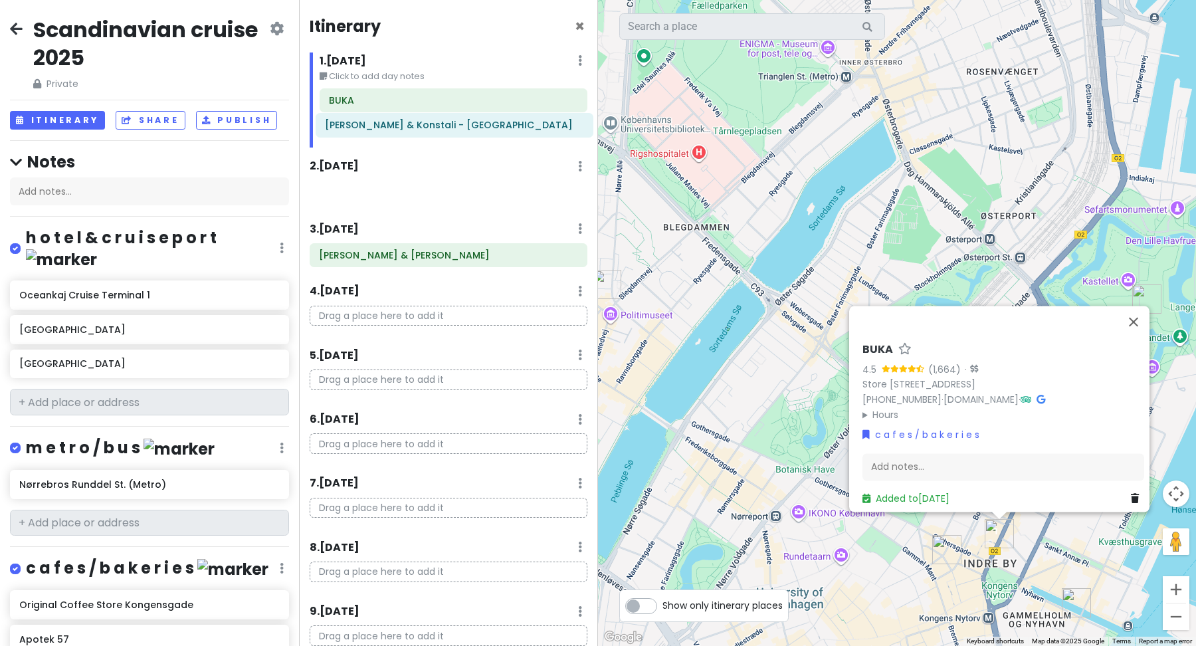
drag, startPoint x: 354, startPoint y: 169, endPoint x: 360, endPoint y: 130, distance: 39.7
click at [360, 130] on div "Itinerary × 1 . [DATE] Edit Day Notes Delete Day Click to add day notes BUKA 2 …" at bounding box center [448, 323] width 299 height 646
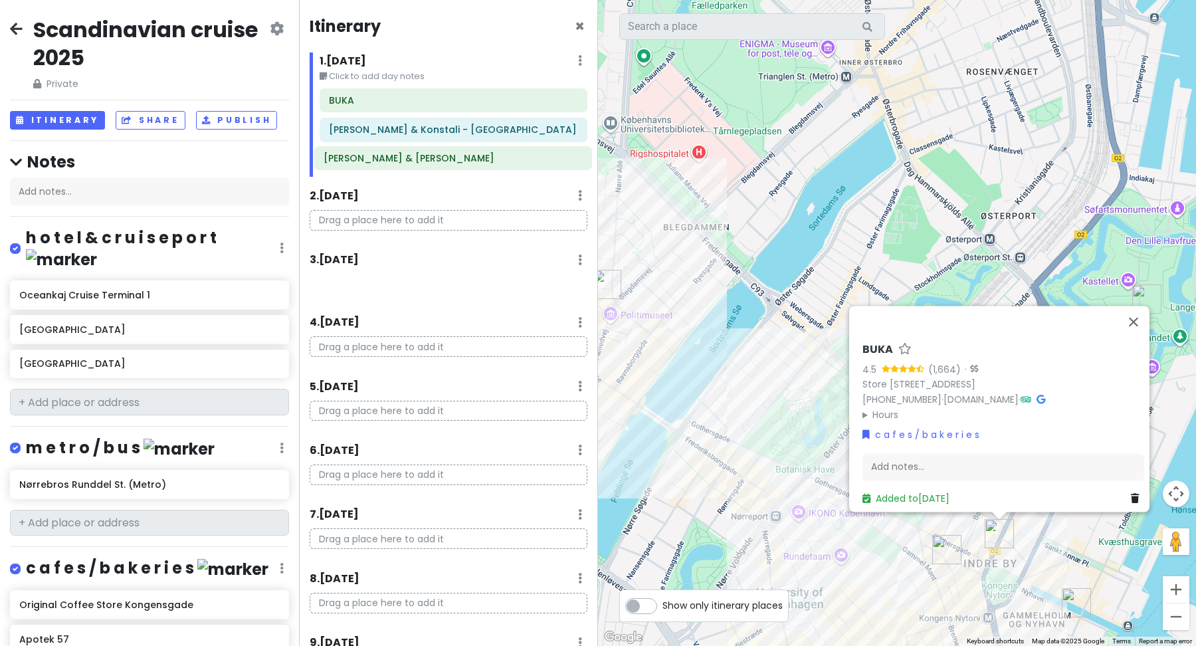
drag, startPoint x: 366, startPoint y: 257, endPoint x: 369, endPoint y: 152, distance: 105.0
click at [370, 155] on div "Itinerary × 1 . [DATE] Edit Day Notes Delete Day Click to add day notes [PERSON…" at bounding box center [448, 323] width 299 height 646
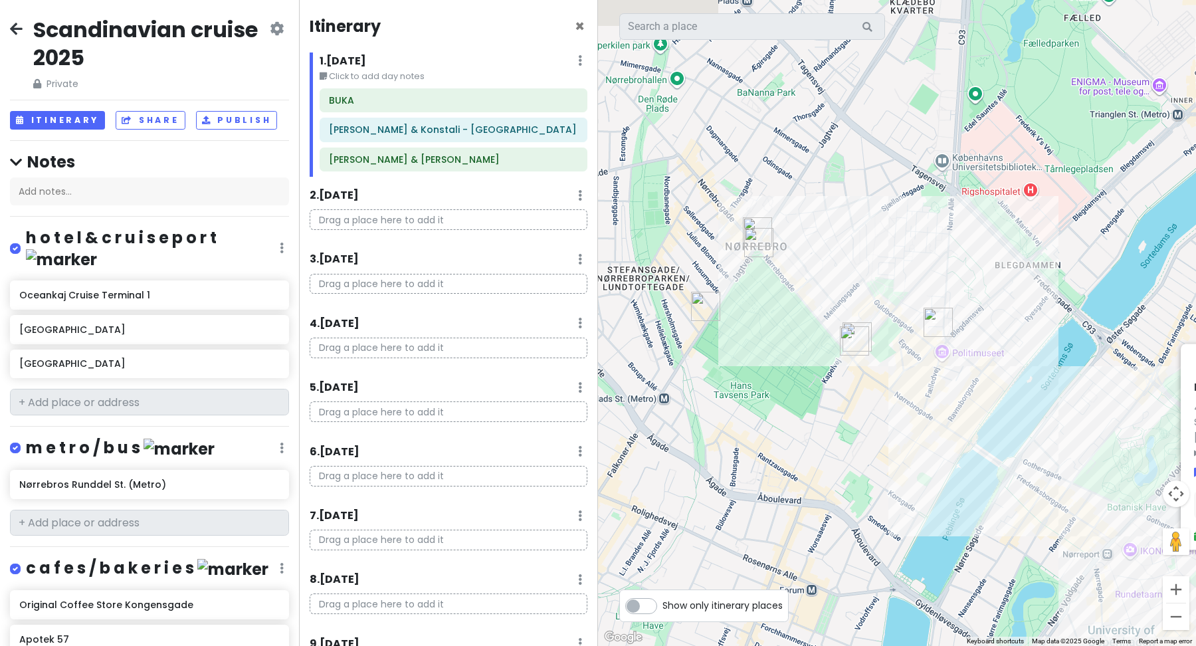
drag, startPoint x: 704, startPoint y: 308, endPoint x: 1037, endPoint y: 346, distance: 335.0
click at [1037, 346] on div "BUKA 4.5 (1,664) · [STREET_ADDRESS] [PHONE_NUMBER] · [DOMAIN_NAME] · Hours [DAT…" at bounding box center [897, 323] width 598 height 646
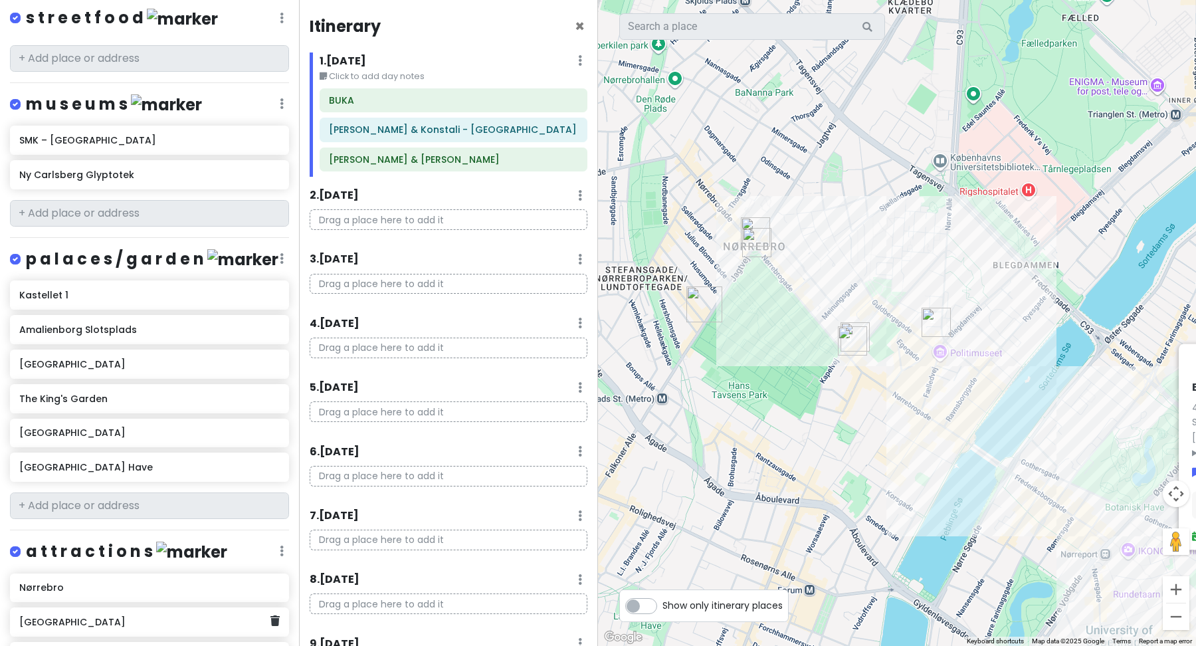
scroll to position [1346, 0]
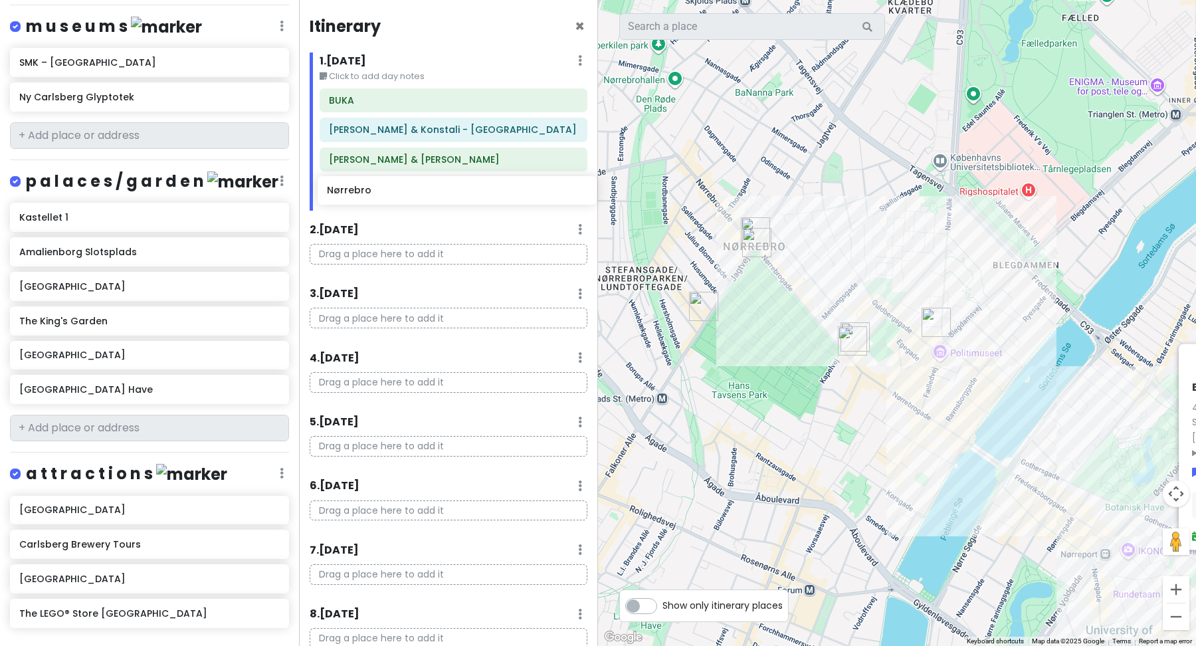
drag, startPoint x: 61, startPoint y: 474, endPoint x: 369, endPoint y: 193, distance: 416.7
click at [369, 193] on div "Scandinavian cruise 2025 Private Change Dates Make a Copy Delete Trip Go Pro ⚡️…" at bounding box center [598, 323] width 1196 height 646
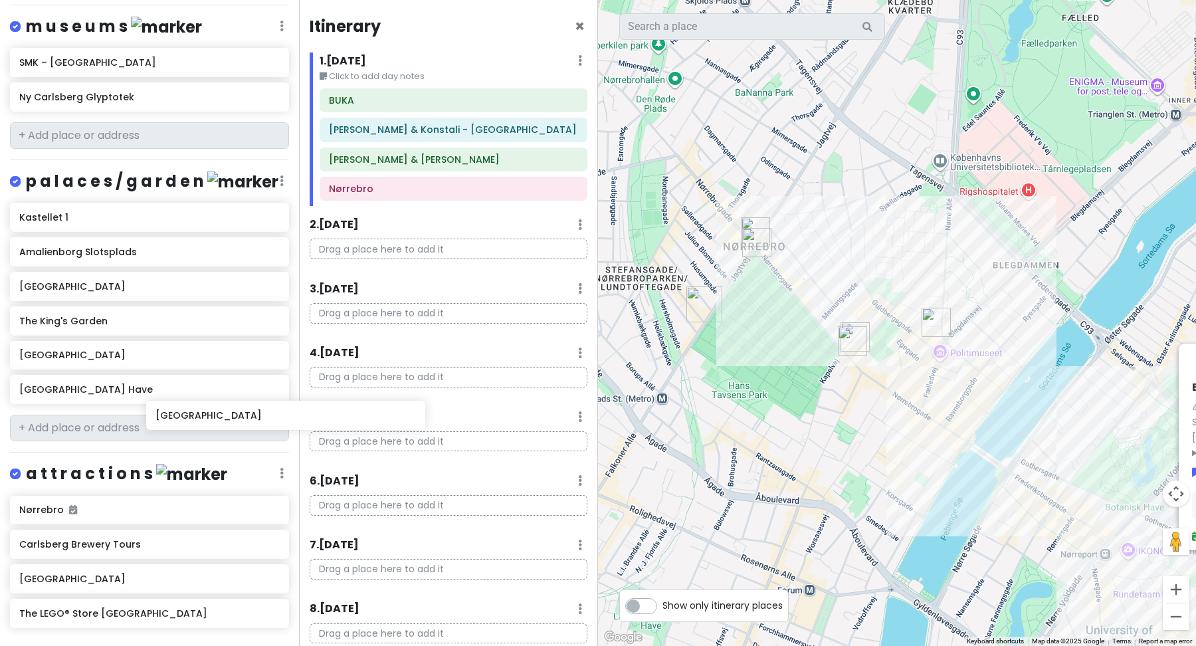
scroll to position [1346, 0]
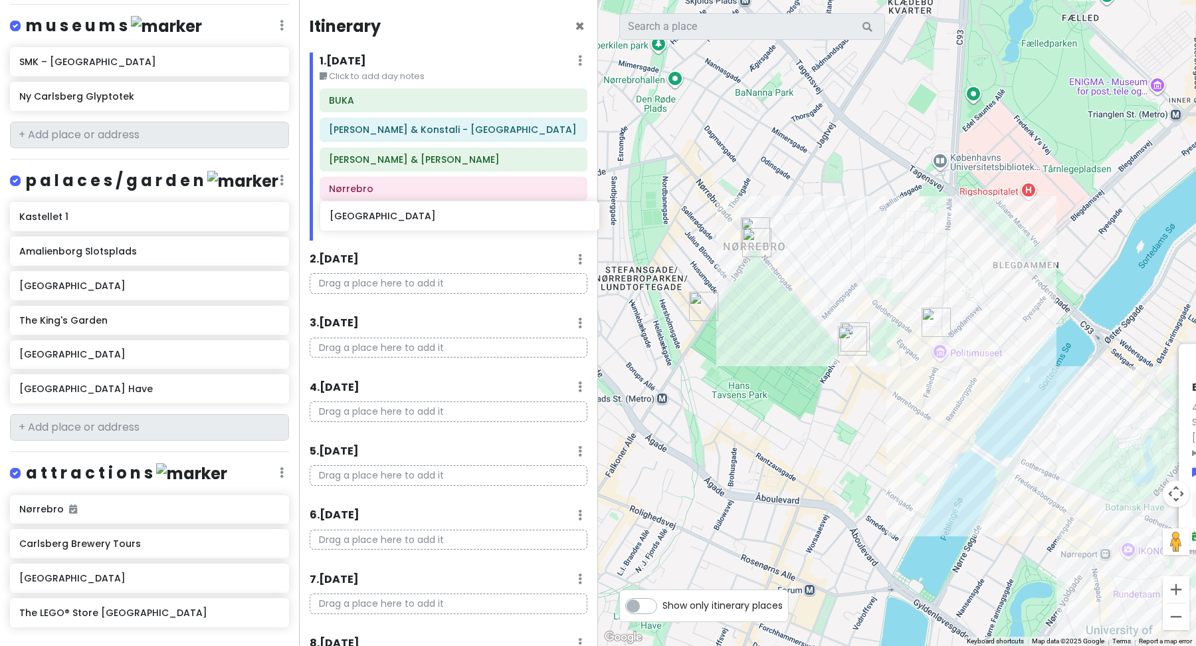
drag, startPoint x: 88, startPoint y: 510, endPoint x: 399, endPoint y: 221, distance: 424.1
click at [399, 221] on div "Scandinavian cruise 2025 Private Change Dates Make a Copy Delete Trip Go Pro ⚡️…" at bounding box center [598, 323] width 1196 height 646
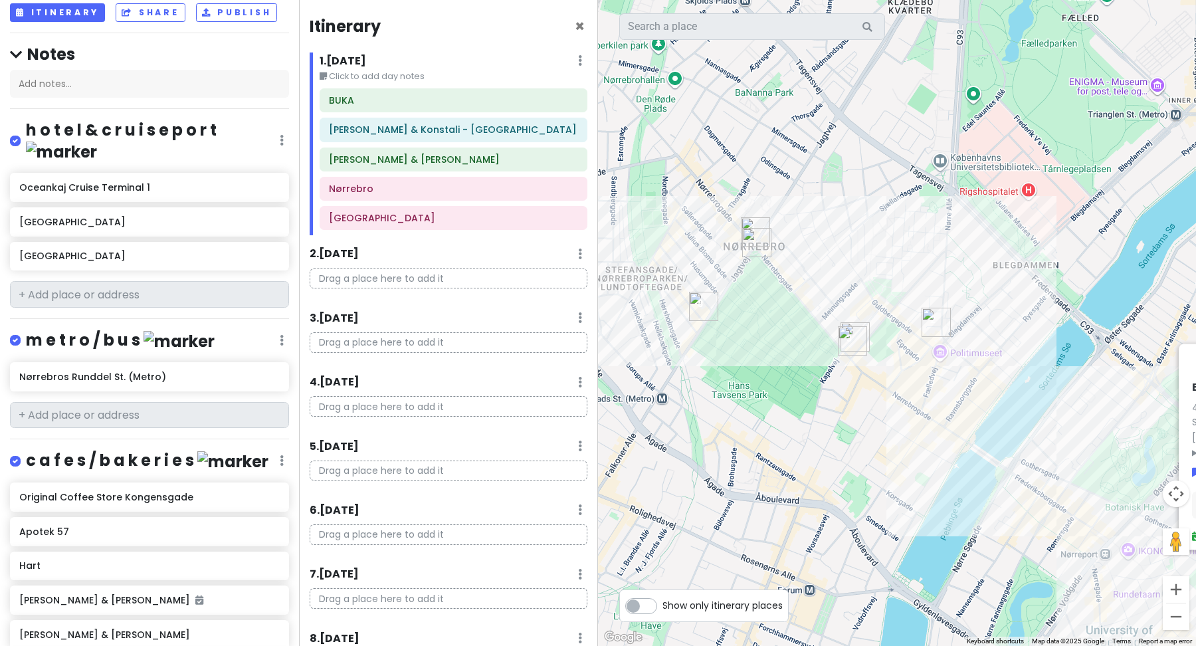
scroll to position [103, 0]
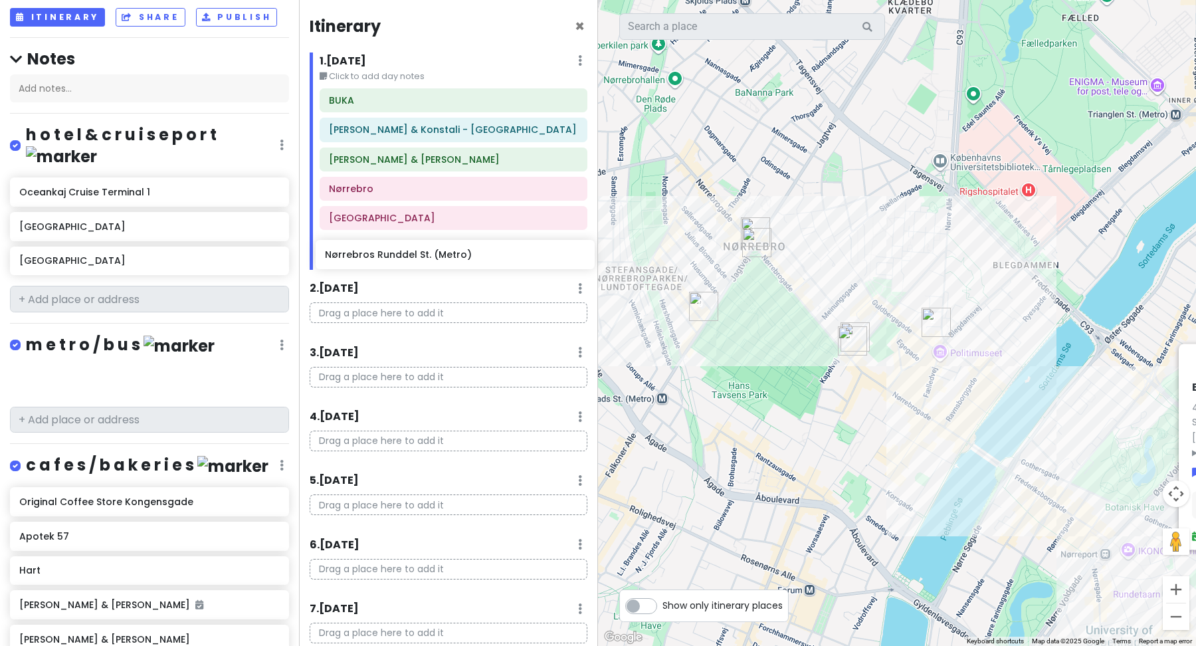
drag, startPoint x: 112, startPoint y: 357, endPoint x: 418, endPoint y: 252, distance: 323.6
click at [418, 252] on div "Scandinavian cruise 2025 Private Change Dates Make a Copy Delete Trip Go Pro ⚡️…" at bounding box center [598, 323] width 1196 height 646
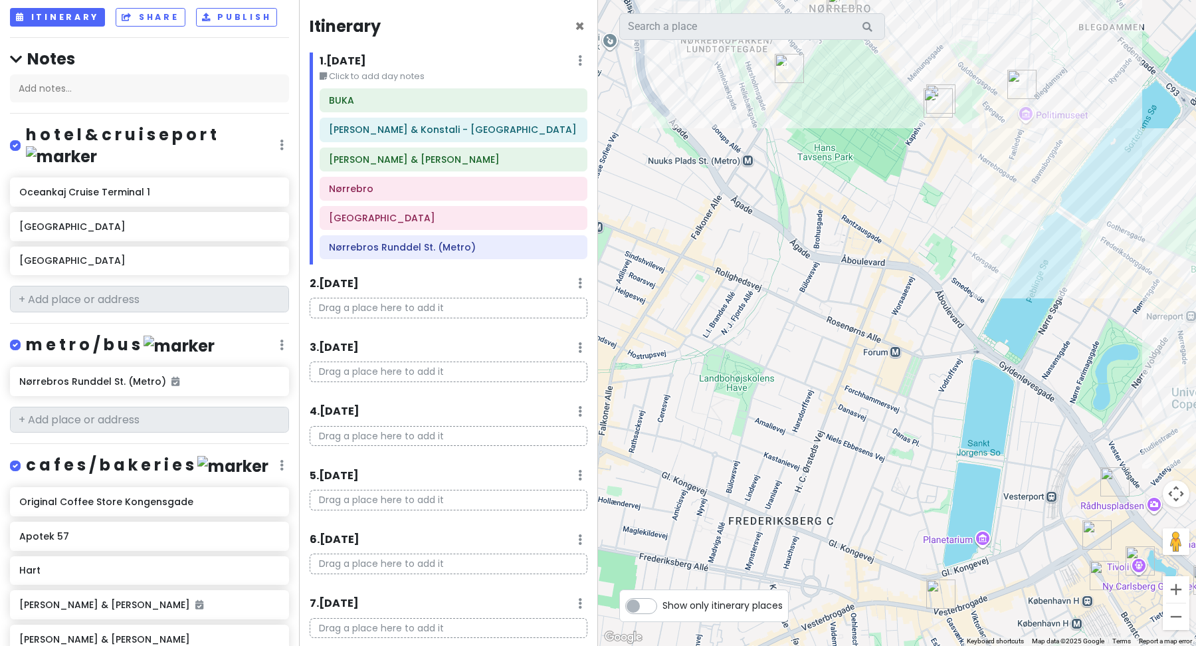
drag, startPoint x: 700, startPoint y: 375, endPoint x: 786, endPoint y: 136, distance: 254.1
click at [786, 136] on div "BUKA 4.5 (1,664) · [STREET_ADDRESS] [PHONE_NUMBER] · [DOMAIN_NAME] · Hours [DAT…" at bounding box center [897, 323] width 598 height 646
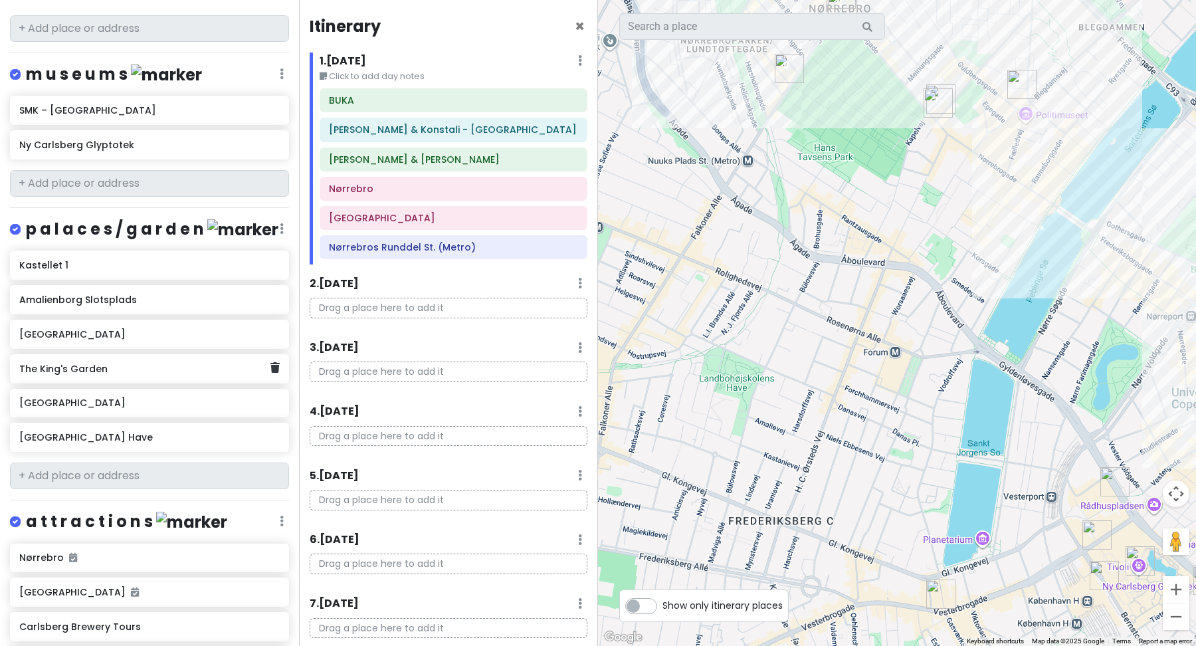
scroll to position [1302, 0]
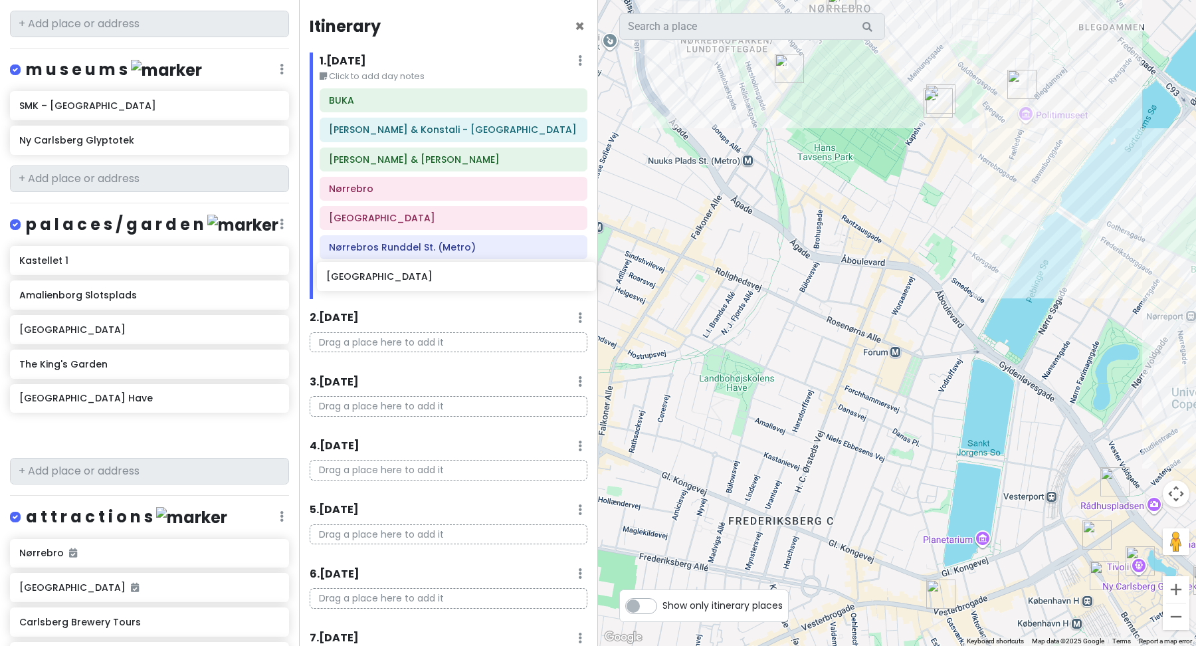
drag, startPoint x: 64, startPoint y: 360, endPoint x: 371, endPoint y: 279, distance: 317.5
click at [371, 279] on div "Scandinavian cruise 2025 Private Change Dates Make a Copy Delete Trip Go Pro ⚡️…" at bounding box center [598, 323] width 1196 height 646
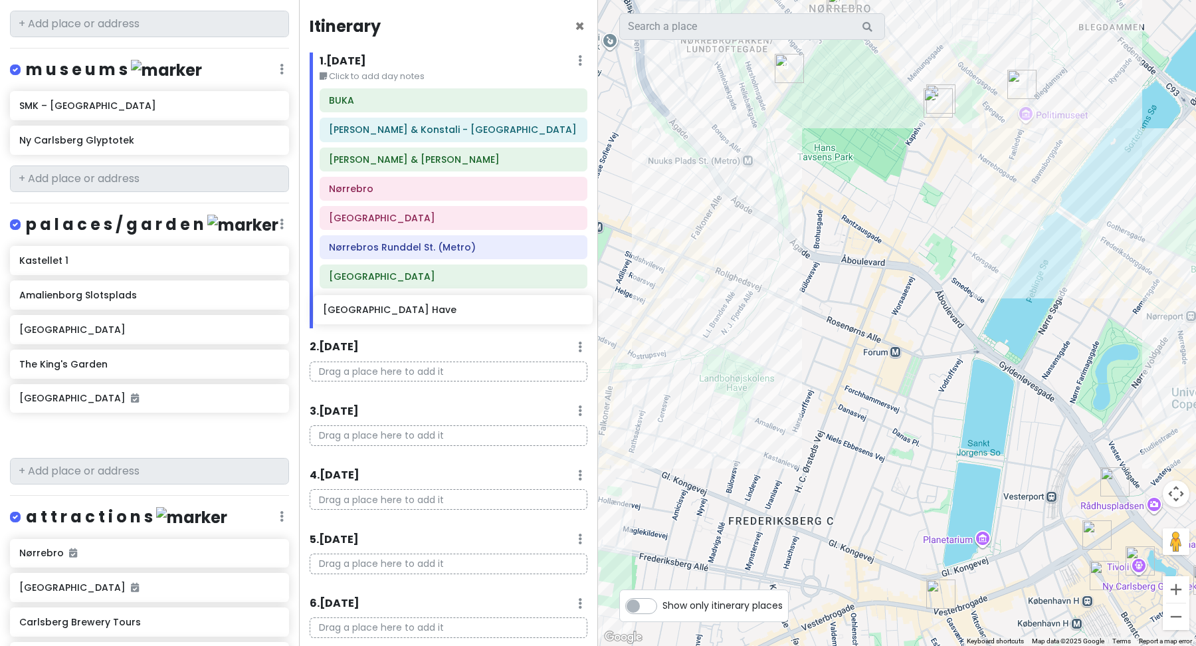
drag, startPoint x: 68, startPoint y: 397, endPoint x: 371, endPoint y: 314, distance: 314.8
click at [371, 314] on div "Scandinavian cruise 2025 Private Change Dates Make a Copy Delete Trip Go Pro ⚡️…" at bounding box center [598, 323] width 1196 height 646
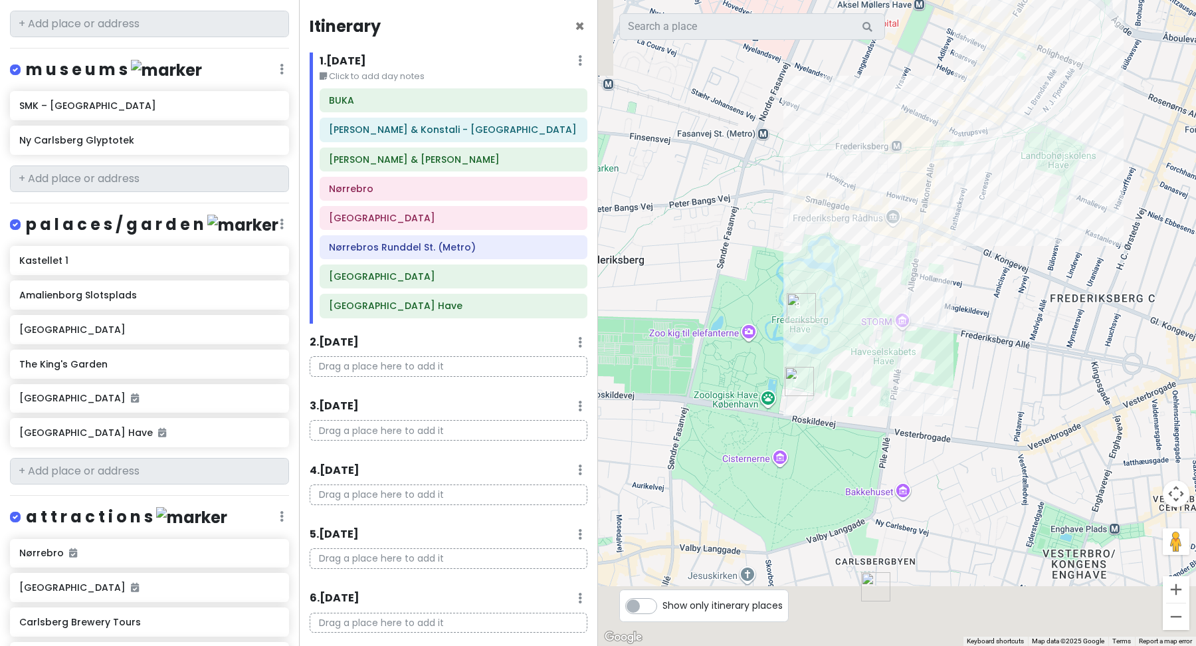
drag, startPoint x: 709, startPoint y: 435, endPoint x: 1035, endPoint y: 213, distance: 394.4
click at [1035, 213] on div "BUKA 4.5 (1,664) · [STREET_ADDRESS] [PHONE_NUMBER] · [DOMAIN_NAME] · Hours [DAT…" at bounding box center [897, 323] width 598 height 646
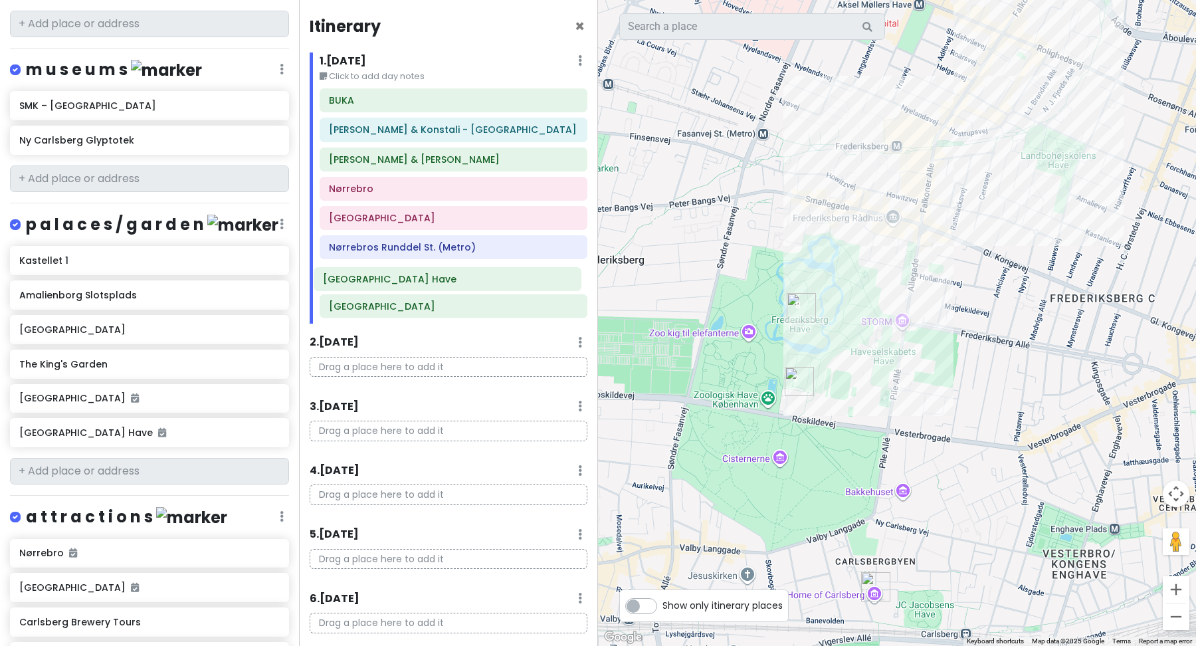
drag, startPoint x: 425, startPoint y: 308, endPoint x: 419, endPoint y: 279, distance: 29.8
click at [419, 279] on div "[PERSON_NAME] & Konstali - Nørrebro [PERSON_NAME] & [PERSON_NAME] [GEOGRAPHIC_D…" at bounding box center [454, 205] width 288 height 235
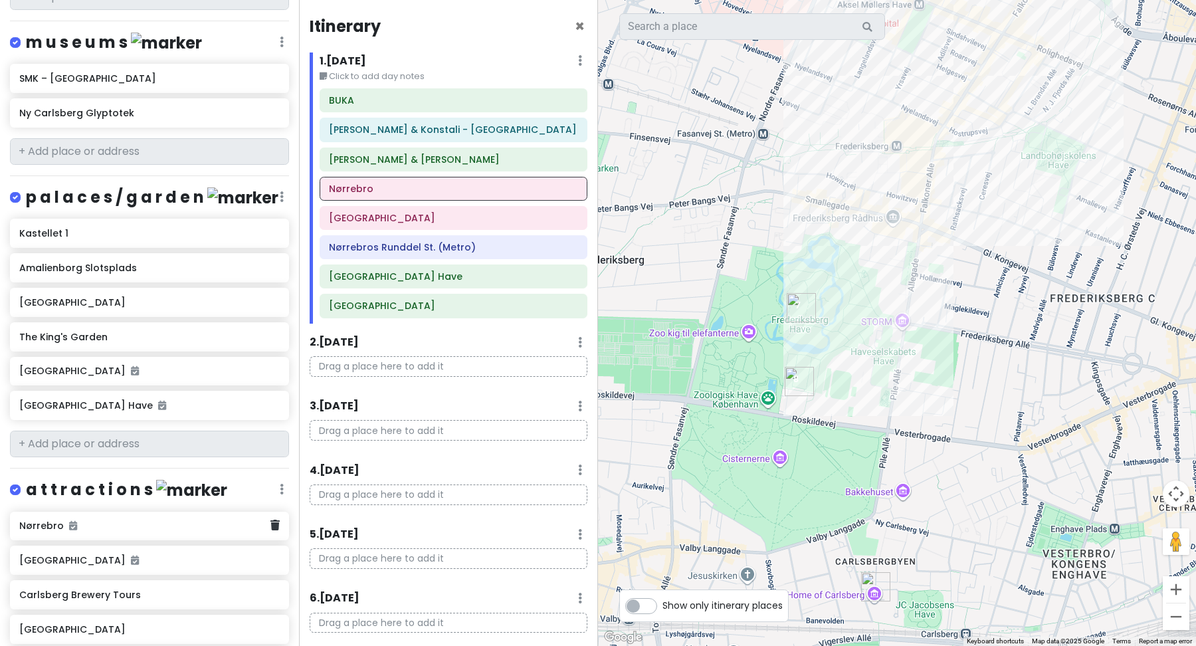
scroll to position [1328, 0]
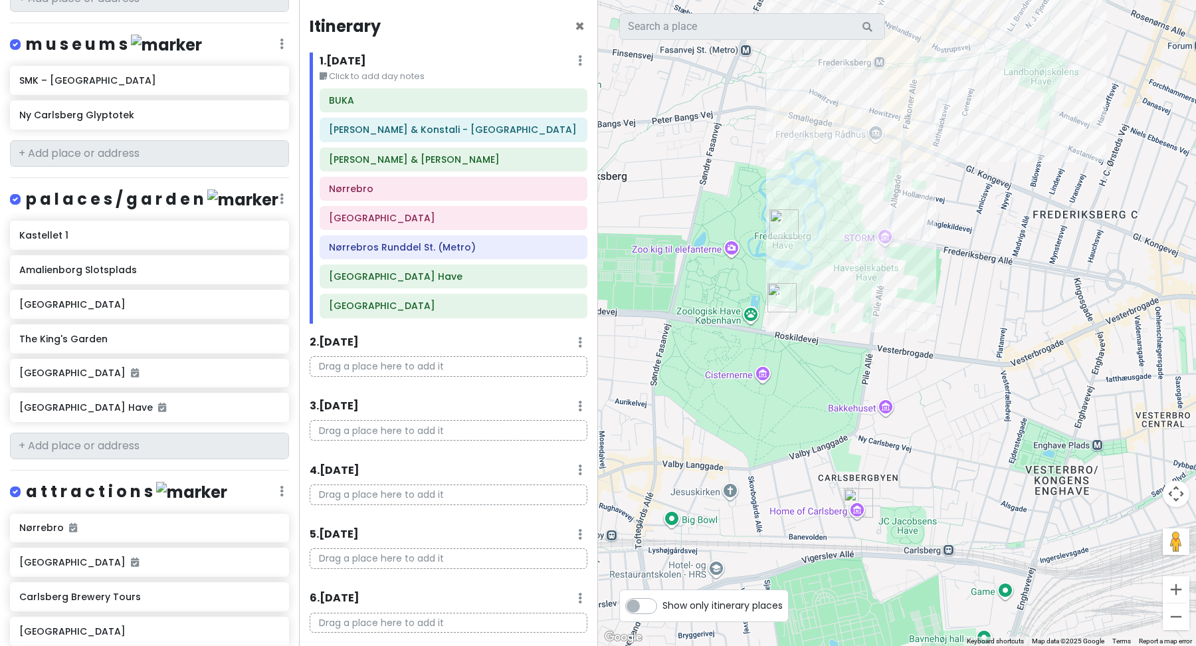
drag, startPoint x: 912, startPoint y: 435, endPoint x: 895, endPoint y: 350, distance: 86.8
click at [895, 350] on div "BUKA 4.5 (1,664) · [STREET_ADDRESS] [PHONE_NUMBER] · [DOMAIN_NAME] · Hours [DAT…" at bounding box center [897, 323] width 598 height 646
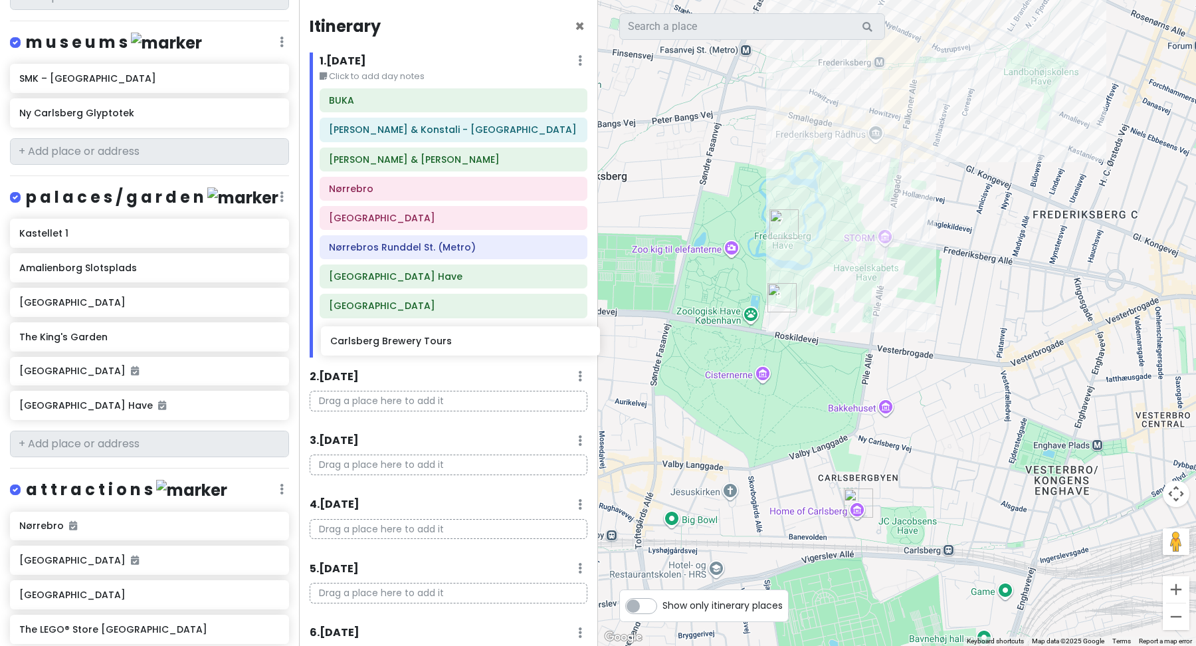
drag, startPoint x: 108, startPoint y: 553, endPoint x: 419, endPoint y: 336, distance: 379.0
click at [419, 336] on div "Scandinavian cruise 2025 Private Change Dates Make a Copy Delete Trip Go Pro ⚡️…" at bounding box center [598, 323] width 1196 height 646
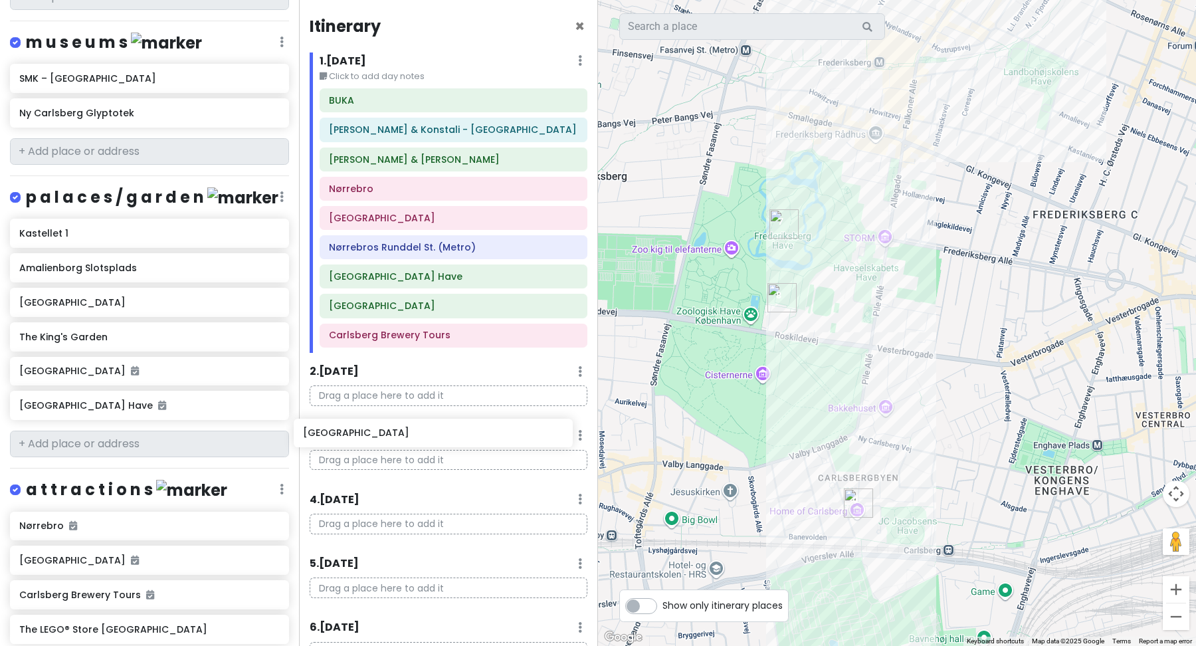
scroll to position [3, 0]
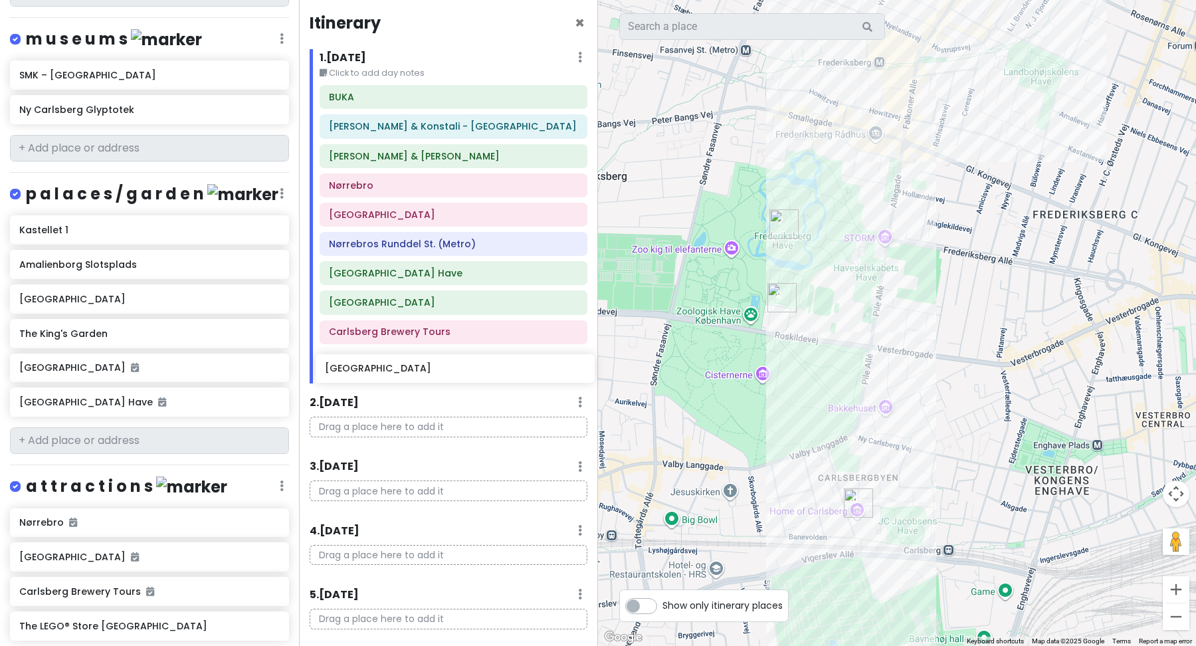
drag, startPoint x: 74, startPoint y: 591, endPoint x: 380, endPoint y: 369, distance: 377.7
click at [380, 369] on div "Scandinavian cruise 2025 Private Change Dates Make a Copy Delete Trip Go Pro ⚡️…" at bounding box center [598, 323] width 1196 height 646
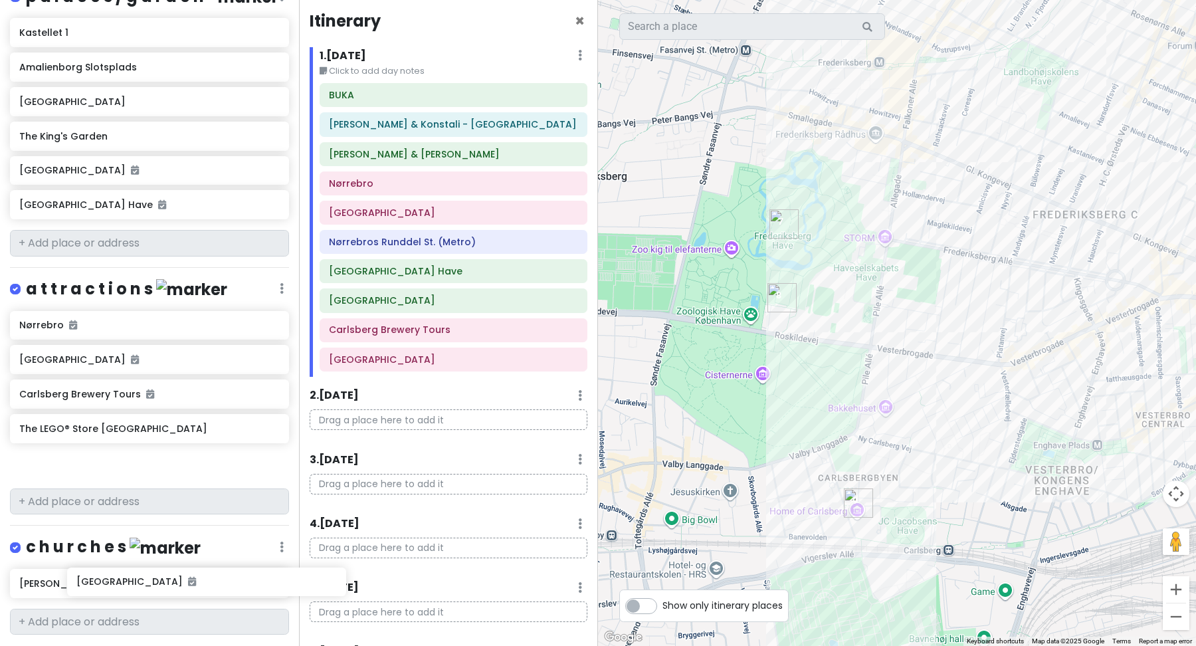
scroll to position [1525, 0]
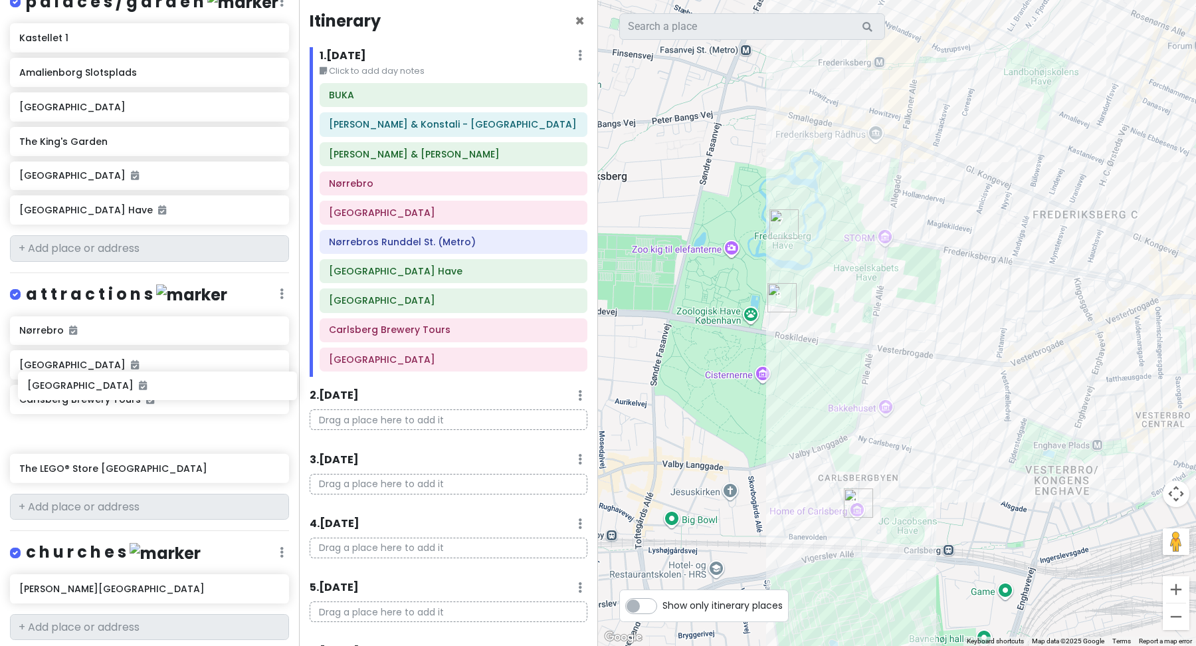
drag, startPoint x: 48, startPoint y: 589, endPoint x: 56, endPoint y: 391, distance: 197.5
click at [56, 391] on div "[GEOGRAPHIC_DATA] Tours [GEOGRAPHIC_DATA] The LEGO® Store [GEOGRAPHIC_DATA]" at bounding box center [149, 402] width 299 height 172
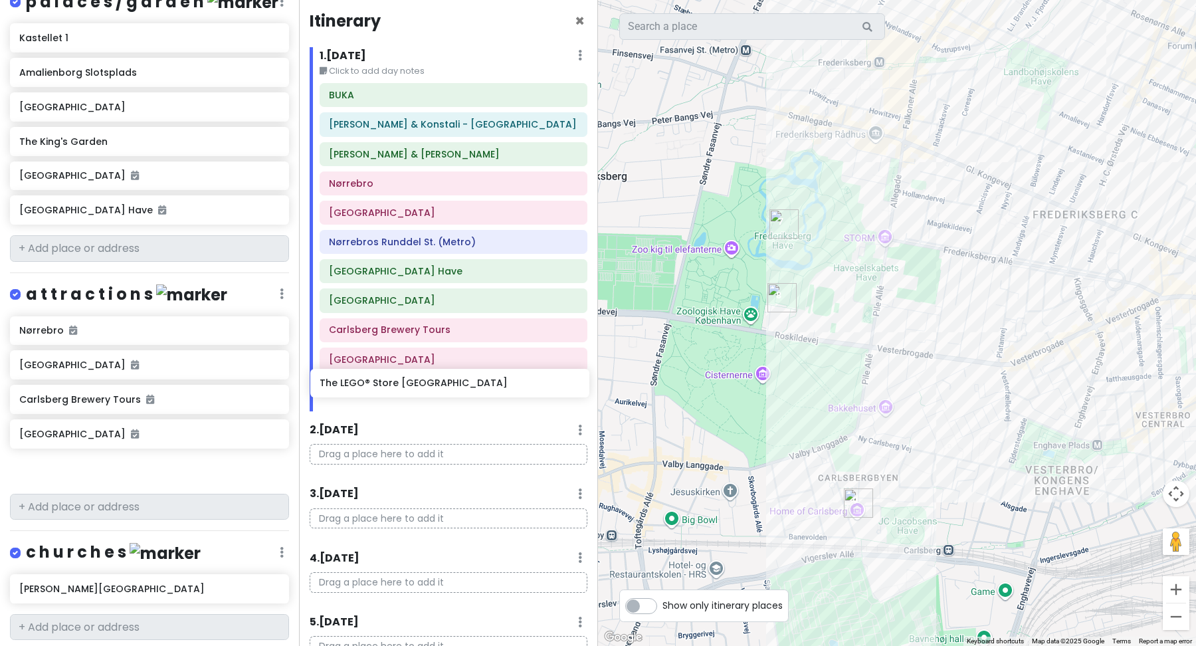
drag, startPoint x: 69, startPoint y: 427, endPoint x: 367, endPoint y: 383, distance: 301.5
click at [368, 383] on div "Scandinavian cruise 2025 Private Change Dates Make a Copy Delete Trip Go Pro ⚡️…" at bounding box center [598, 323] width 1196 height 646
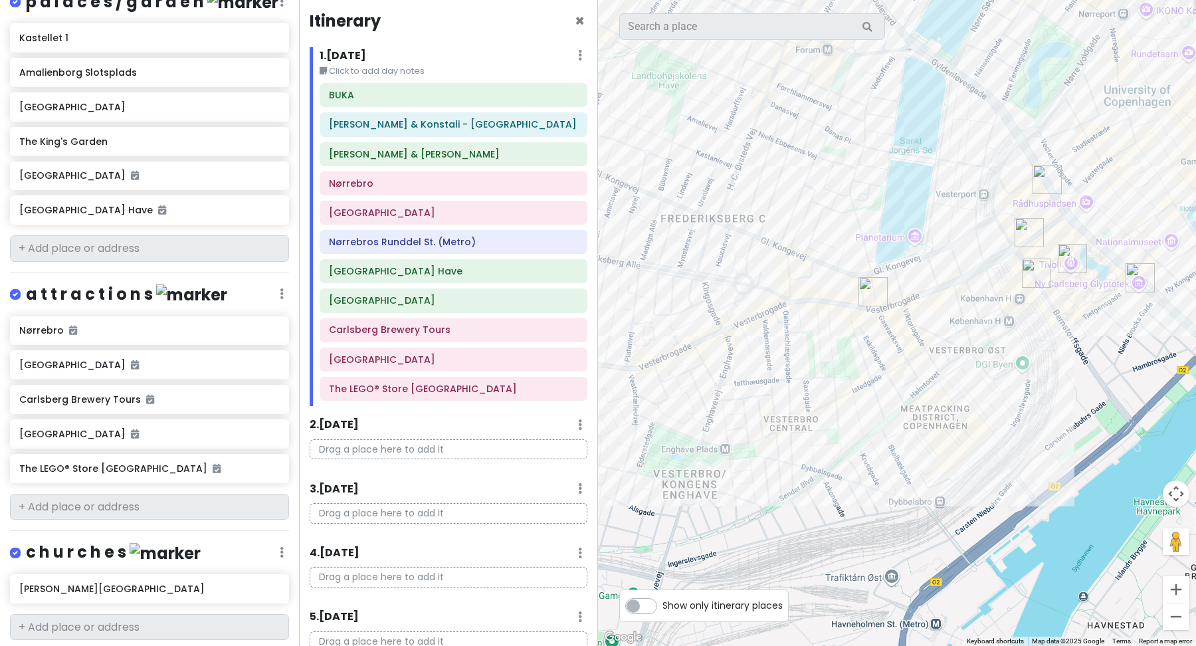
drag, startPoint x: 1049, startPoint y: 515, endPoint x: 674, endPoint y: 518, distance: 374.1
click at [672, 518] on div "BUKA 4.5 (1,664) · [STREET_ADDRESS] [PHONE_NUMBER] · [DOMAIN_NAME] · Hours [DAT…" at bounding box center [897, 323] width 598 height 646
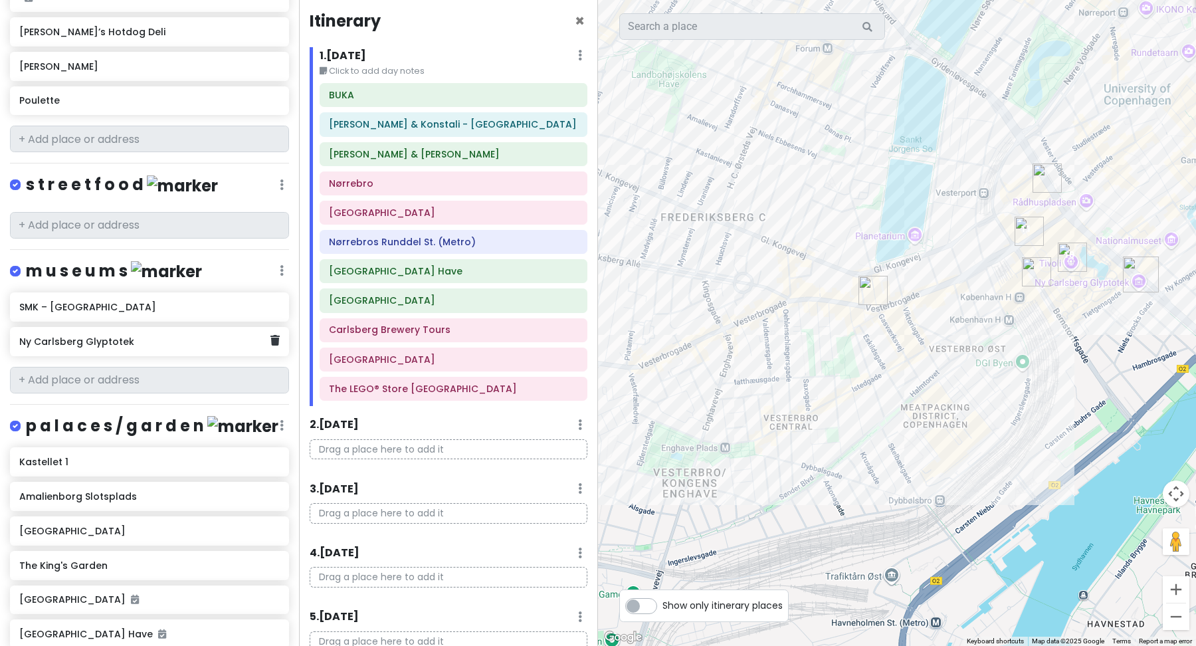
scroll to position [1101, 0]
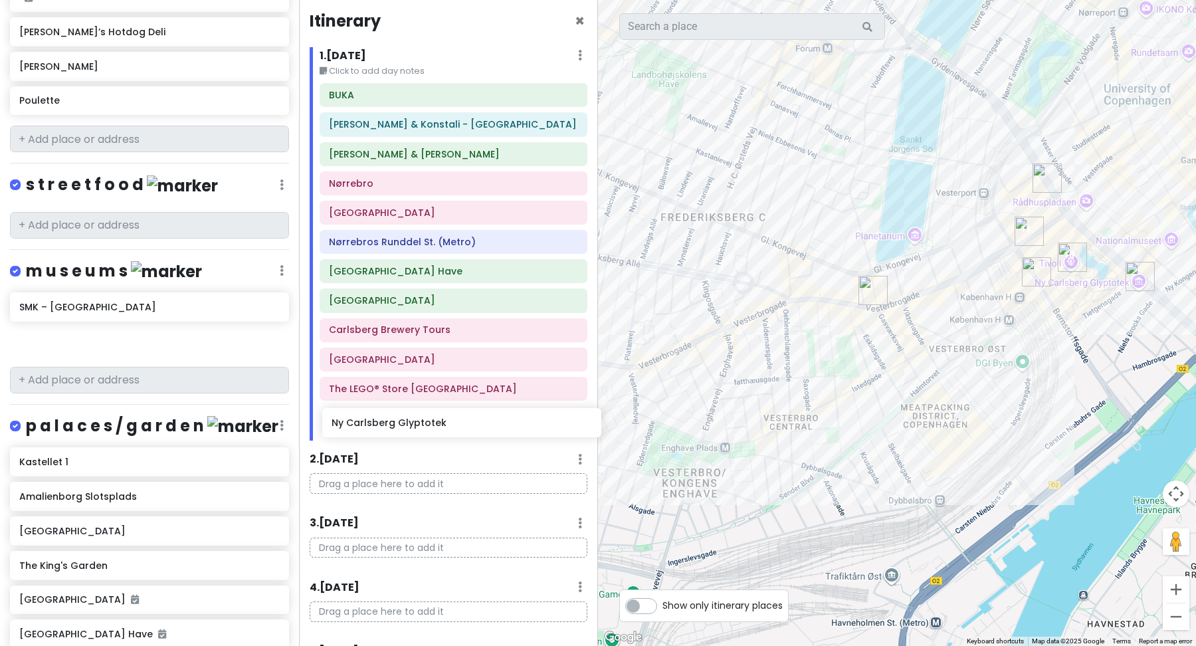
drag, startPoint x: 86, startPoint y: 306, endPoint x: 399, endPoint y: 427, distance: 334.9
click at [399, 427] on div "Scandinavian cruise 2025 Private Change Dates Make a Copy Delete Trip Go Pro ⚡️…" at bounding box center [598, 323] width 1196 height 646
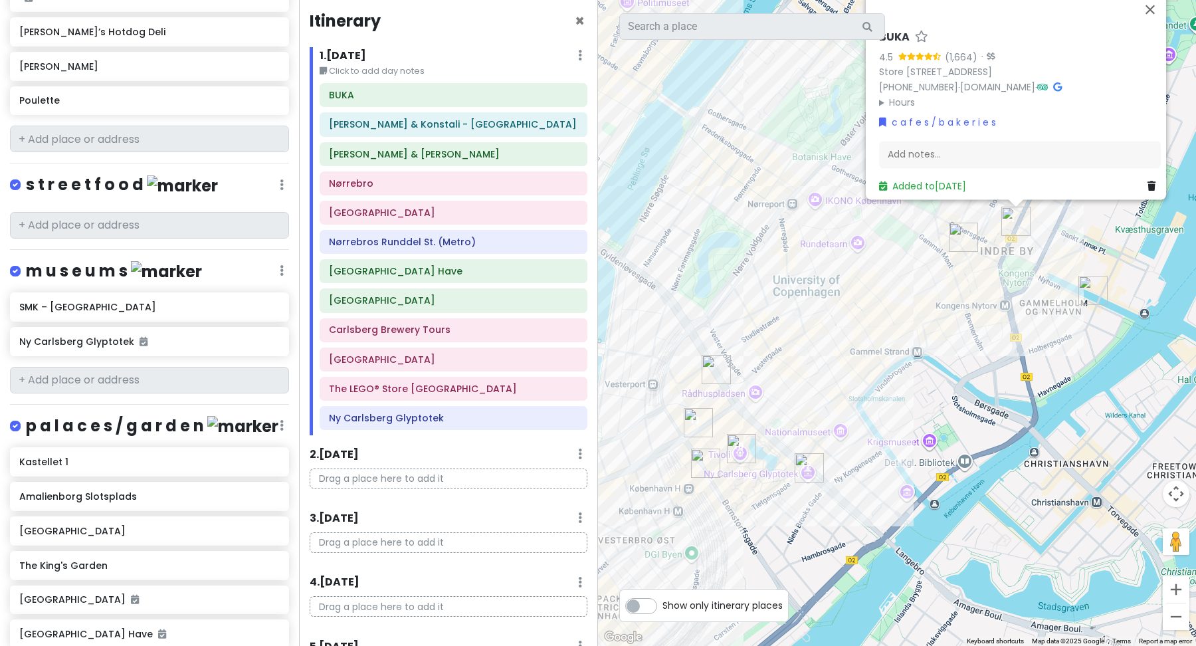
drag, startPoint x: 1067, startPoint y: 392, endPoint x: 728, endPoint y: 583, distance: 389.8
click at [731, 583] on div "BUKA 4.5 (1,664) · [STREET_ADDRESS] [PHONE_NUMBER] · [DOMAIN_NAME] · Hours [DAT…" at bounding box center [897, 323] width 598 height 646
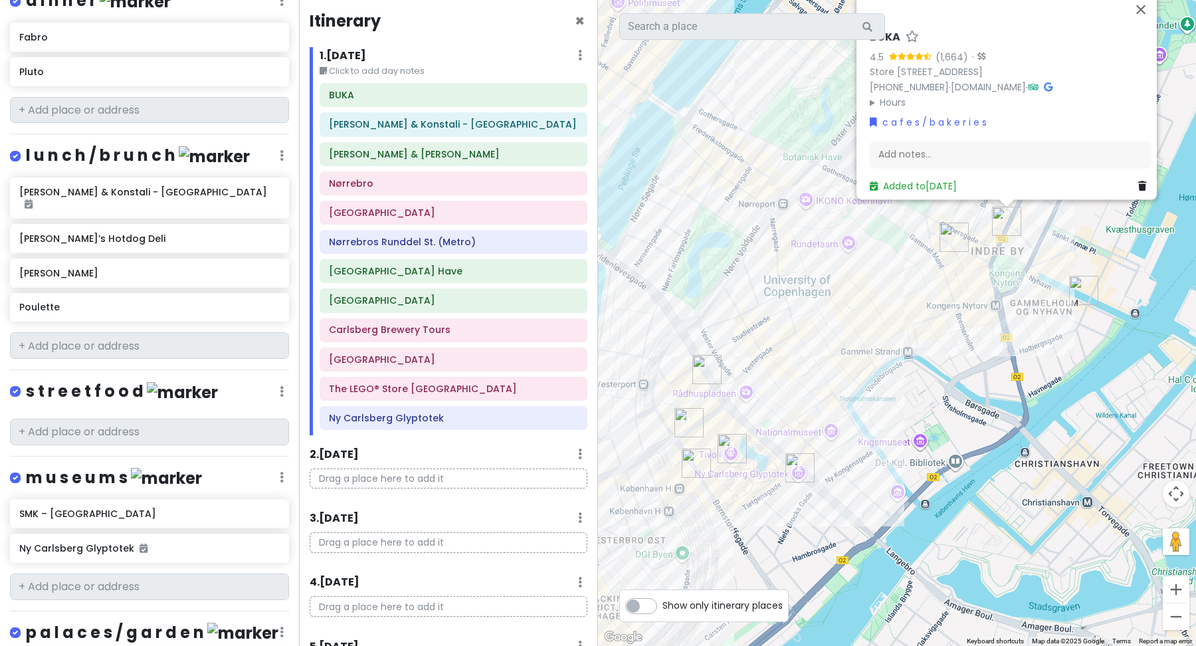
scroll to position [889, 0]
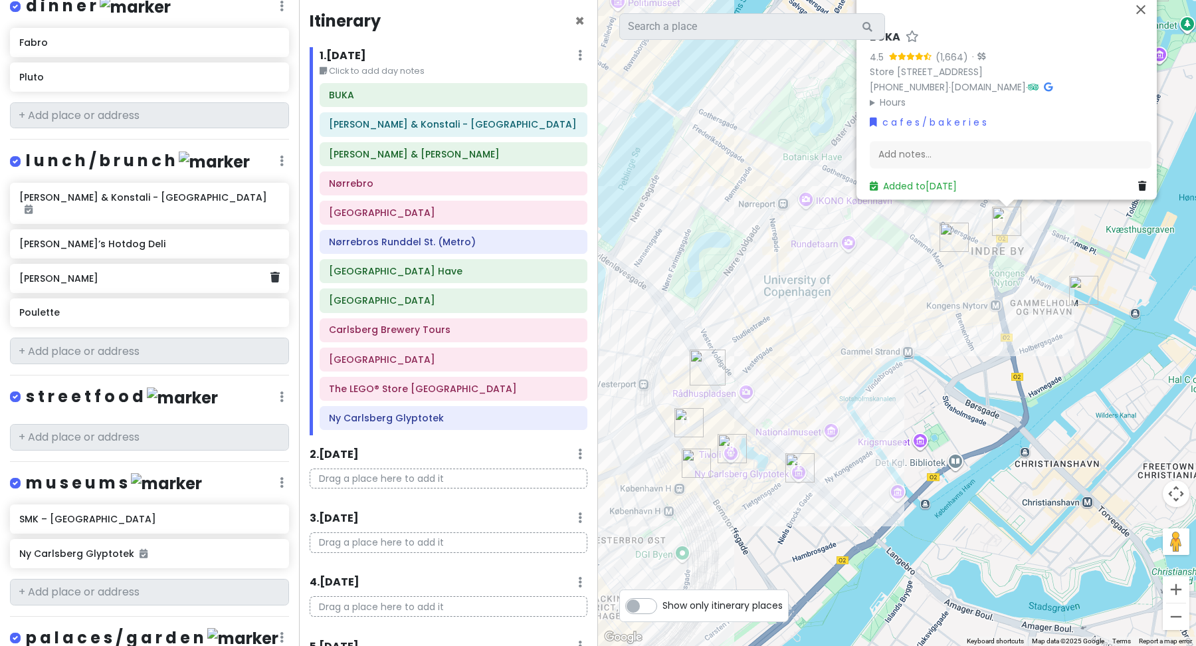
click at [153, 272] on h6 "[PERSON_NAME]" at bounding box center [144, 278] width 251 height 12
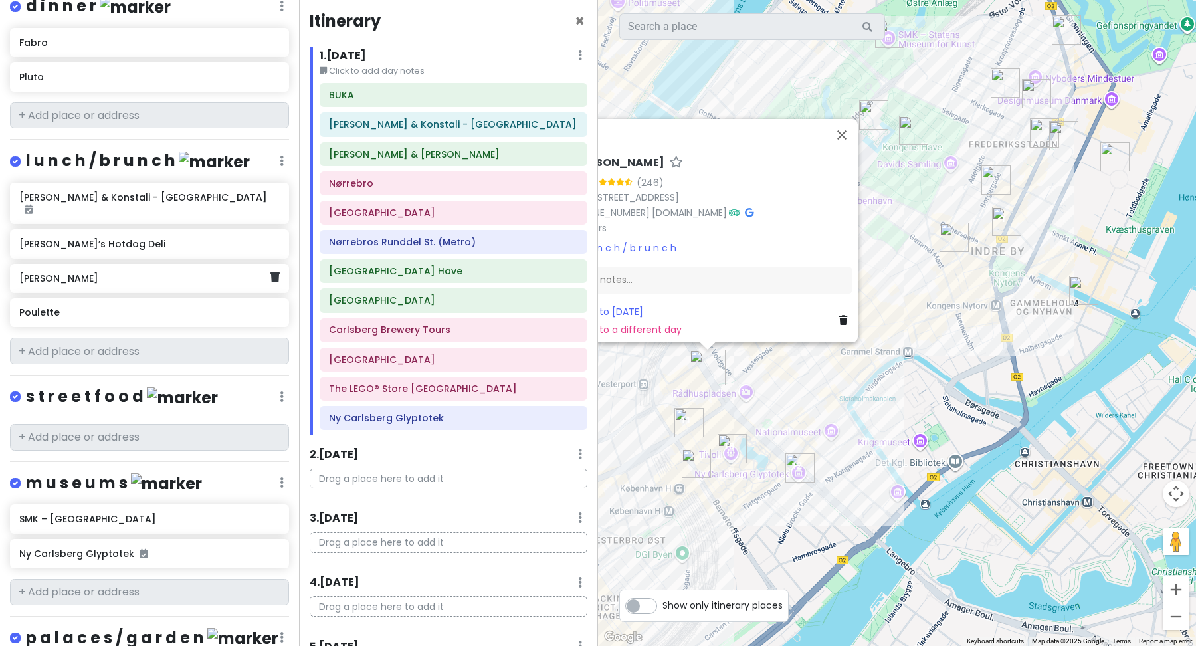
click at [152, 272] on h6 "[PERSON_NAME]" at bounding box center [144, 278] width 251 height 12
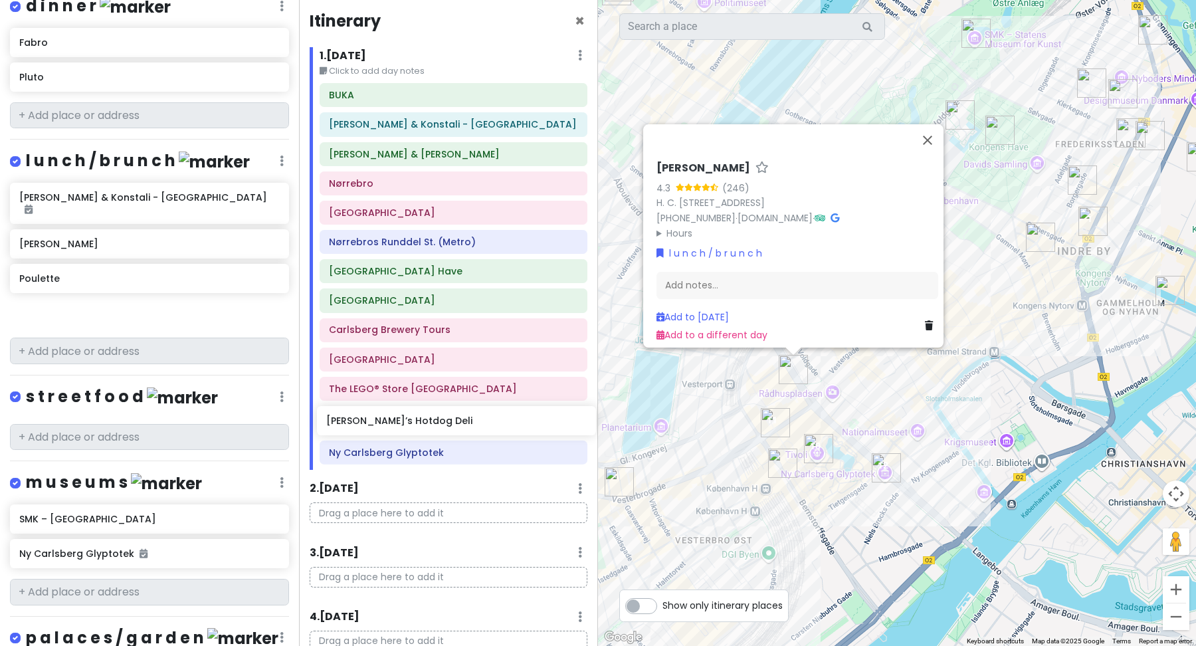
drag, startPoint x: 116, startPoint y: 208, endPoint x: 423, endPoint y: 423, distance: 375.0
click at [423, 423] on div "Scandinavian cruise 2025 Private Change Dates Make a Copy Delete Trip Go Pro ⚡️…" at bounding box center [598, 323] width 1196 height 646
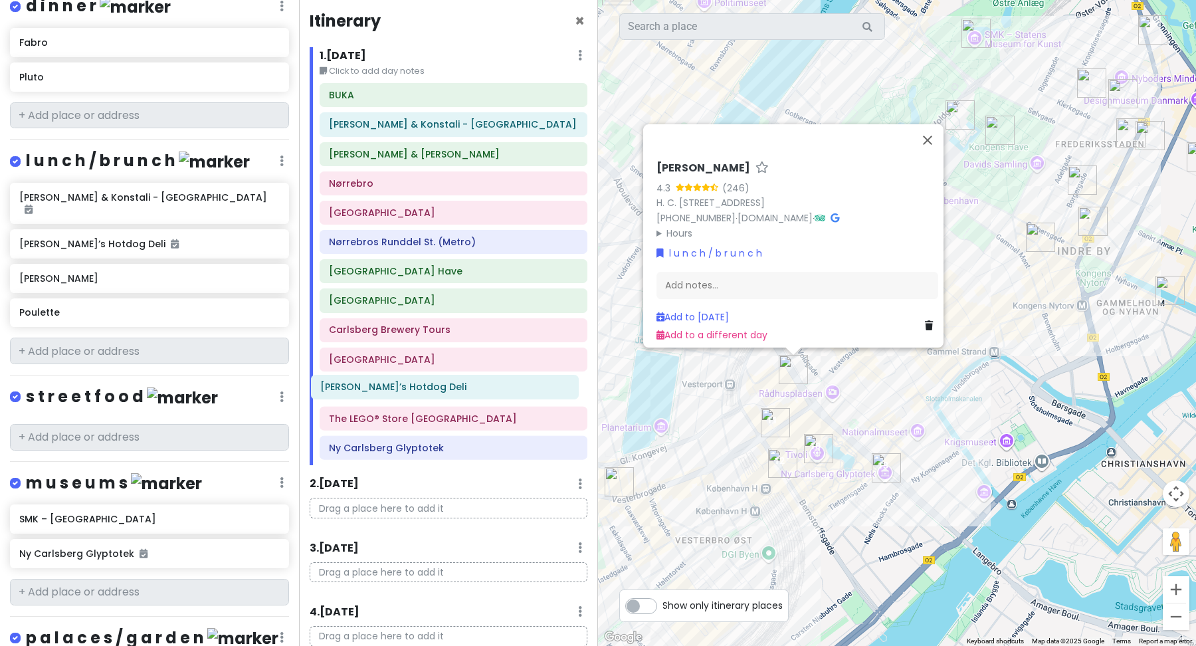
drag, startPoint x: 421, startPoint y: 426, endPoint x: 412, endPoint y: 393, distance: 34.5
click at [412, 392] on div "[PERSON_NAME] & Konstali - Nørrebro [PERSON_NAME] & [PERSON_NAME] [GEOGRAPHIC_D…" at bounding box center [454, 274] width 288 height 382
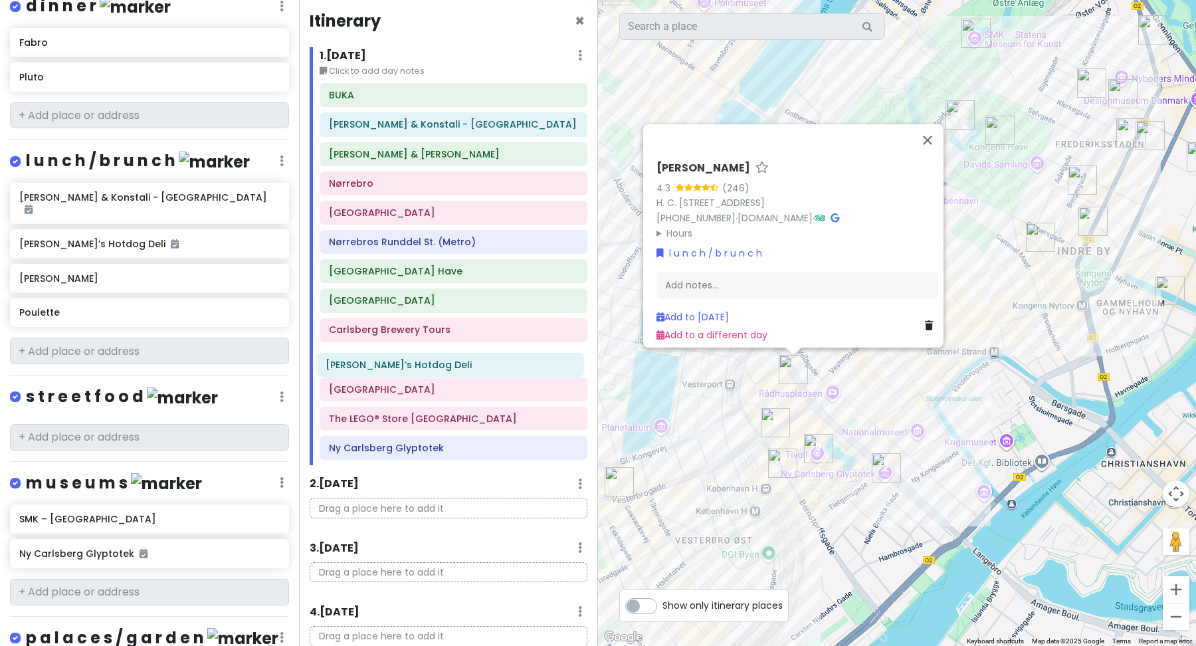
drag, startPoint x: 412, startPoint y: 393, endPoint x: 408, endPoint y: 368, distance: 24.9
click at [408, 367] on div "[PERSON_NAME] & Konstali - Nørrebro [PERSON_NAME] & [PERSON_NAME] [GEOGRAPHIC_D…" at bounding box center [454, 274] width 288 height 382
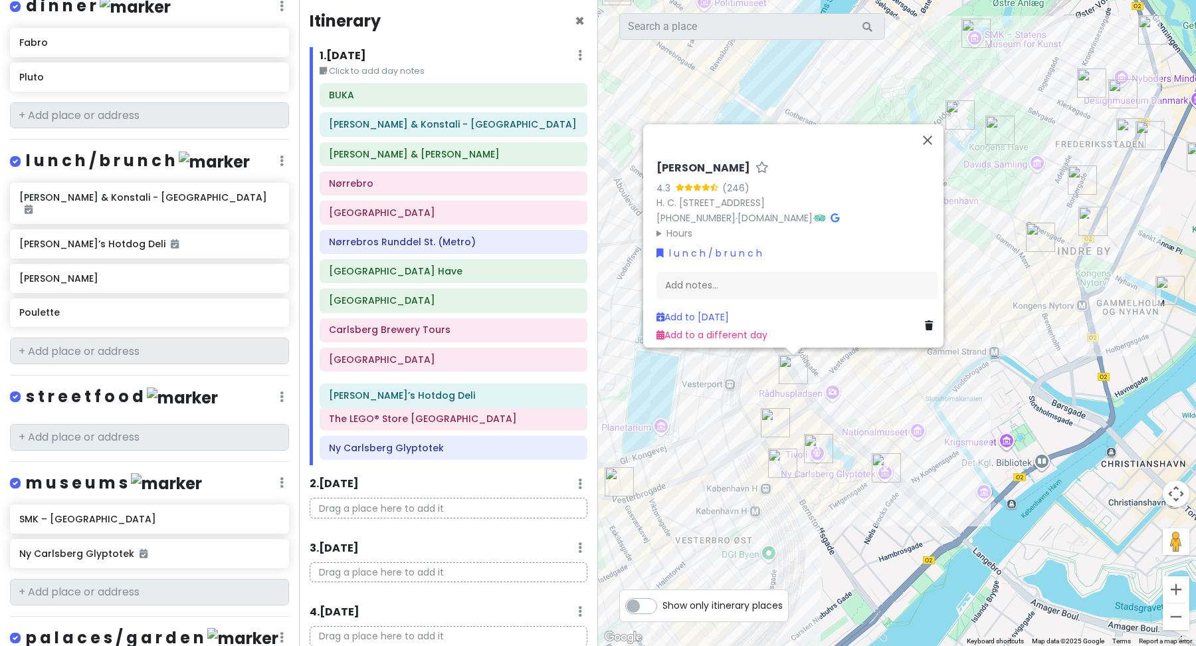
drag, startPoint x: 407, startPoint y: 367, endPoint x: 407, endPoint y: 401, distance: 33.9
click at [407, 401] on div "[PERSON_NAME] & Konstali - Nørrebro [PERSON_NAME] & [PERSON_NAME] [GEOGRAPHIC_D…" at bounding box center [454, 274] width 288 height 382
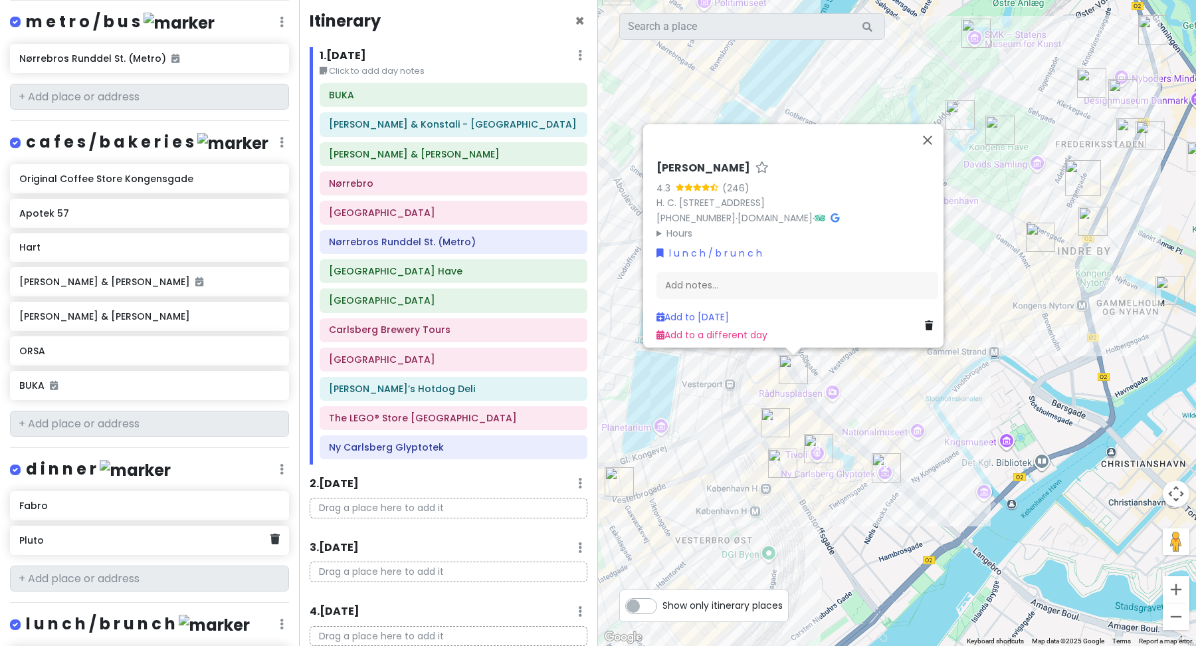
scroll to position [429, 0]
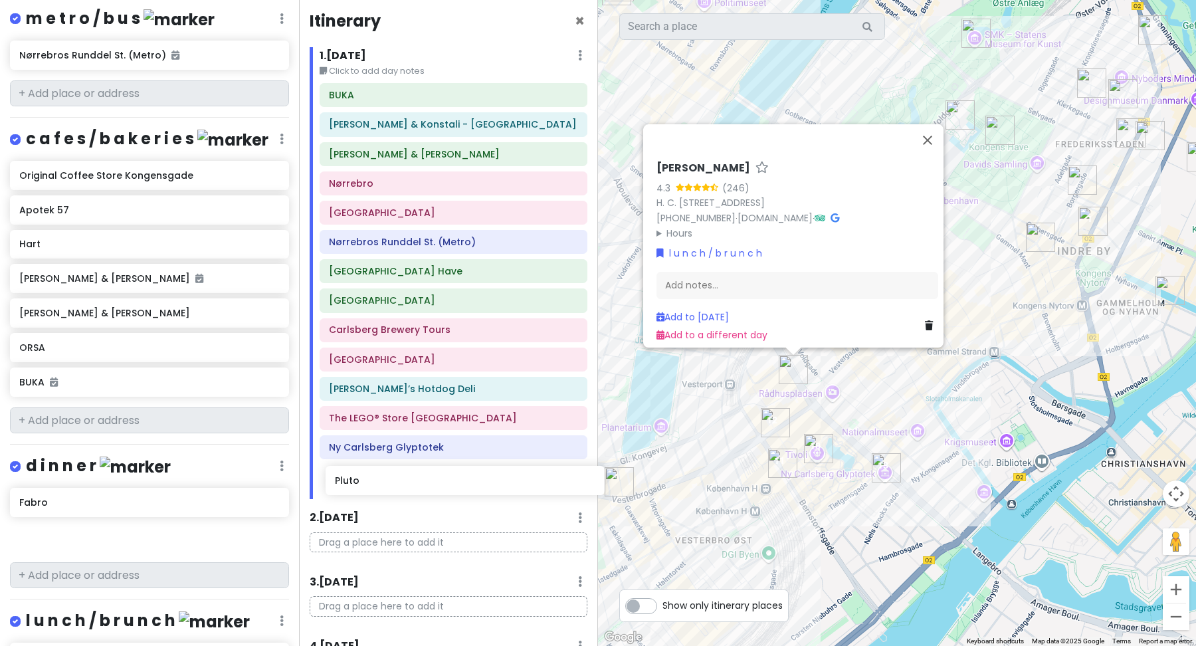
drag, startPoint x: 133, startPoint y: 511, endPoint x: 447, endPoint y: 474, distance: 316.4
click at [447, 475] on div "Scandinavian cruise 2025 Private Change Dates Make a Copy Delete Trip Go Pro ⚡️…" at bounding box center [598, 323] width 1196 height 646
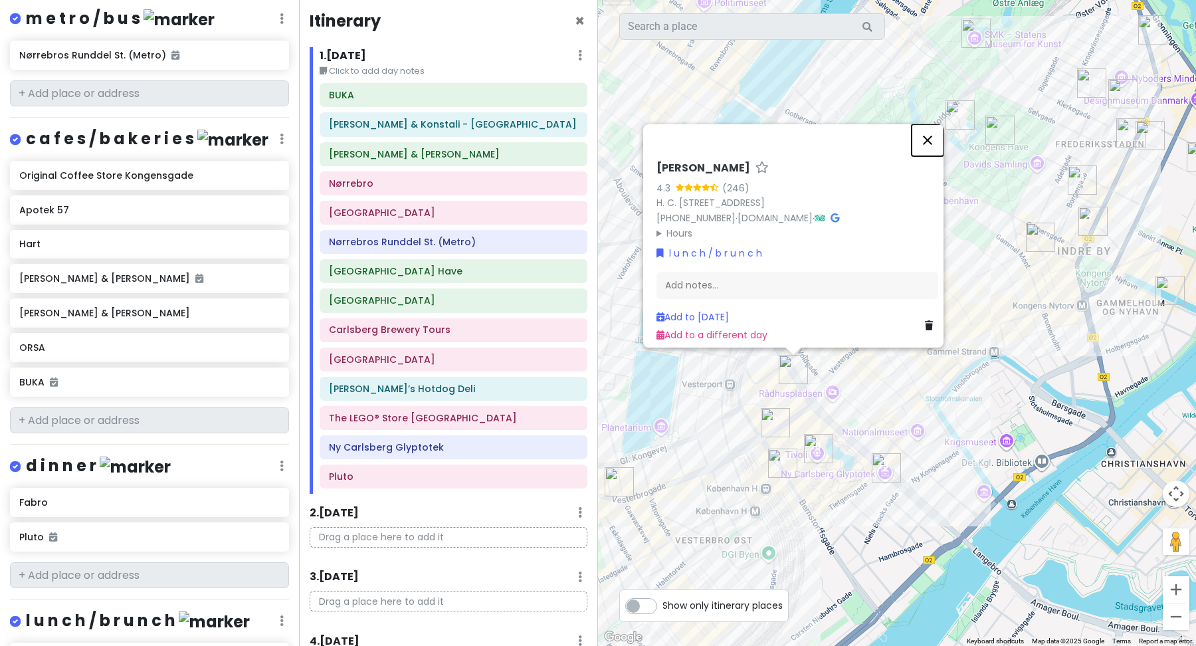
click at [933, 138] on button "Close" at bounding box center [928, 140] width 32 height 32
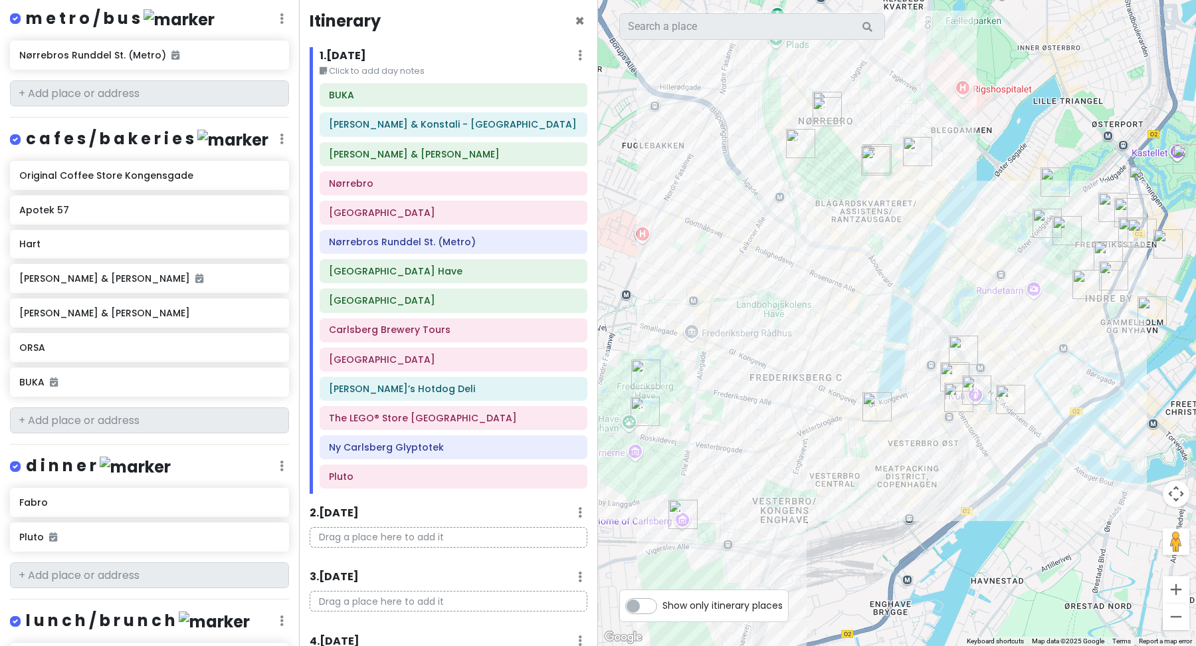
drag, startPoint x: 837, startPoint y: 323, endPoint x: 956, endPoint y: 318, distance: 119.1
click at [956, 318] on div at bounding box center [897, 323] width 598 height 646
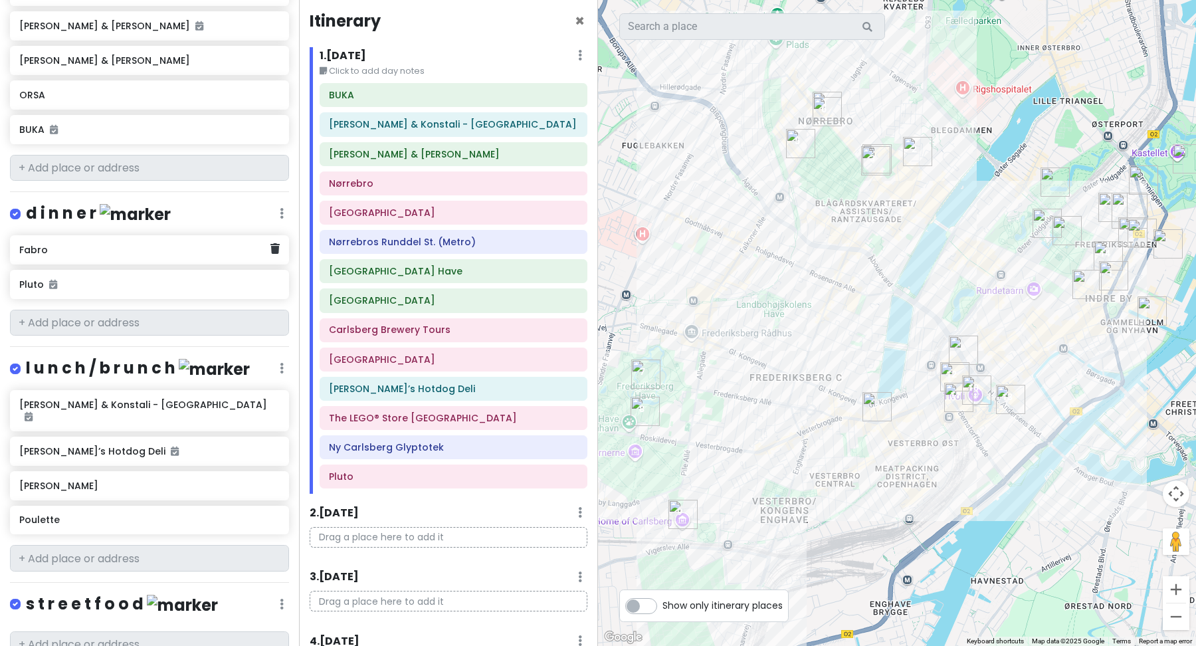
scroll to position [682, 0]
click at [68, 544] on input "text" at bounding box center [149, 557] width 279 height 27
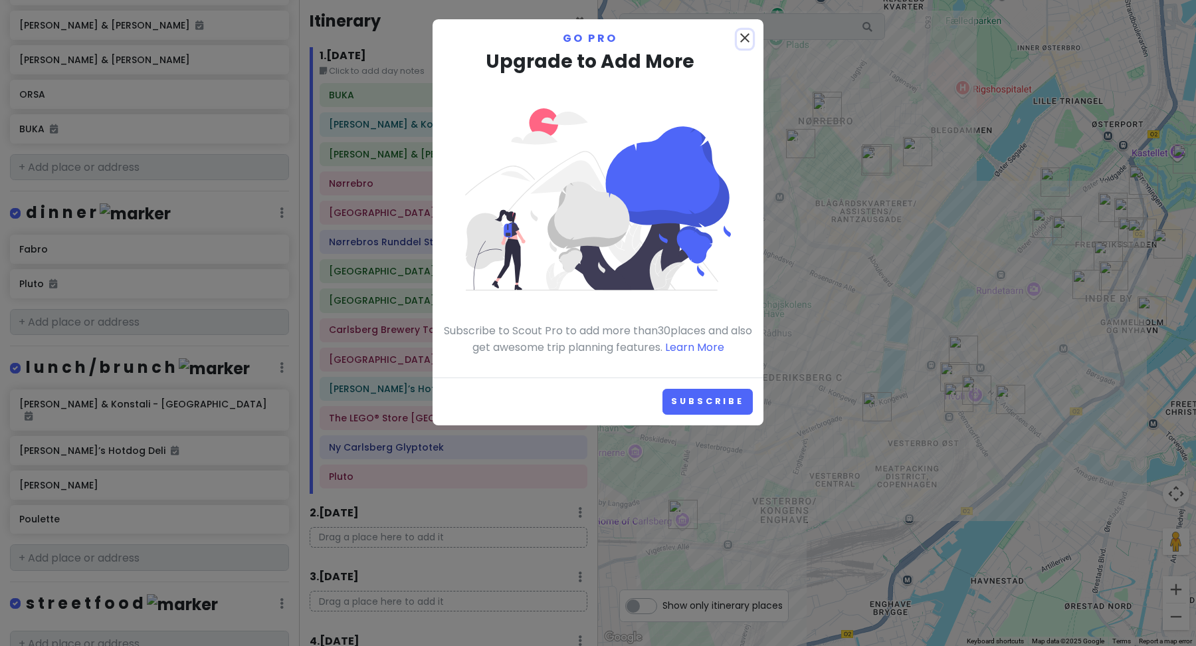
click at [747, 35] on icon "close" at bounding box center [745, 38] width 16 height 16
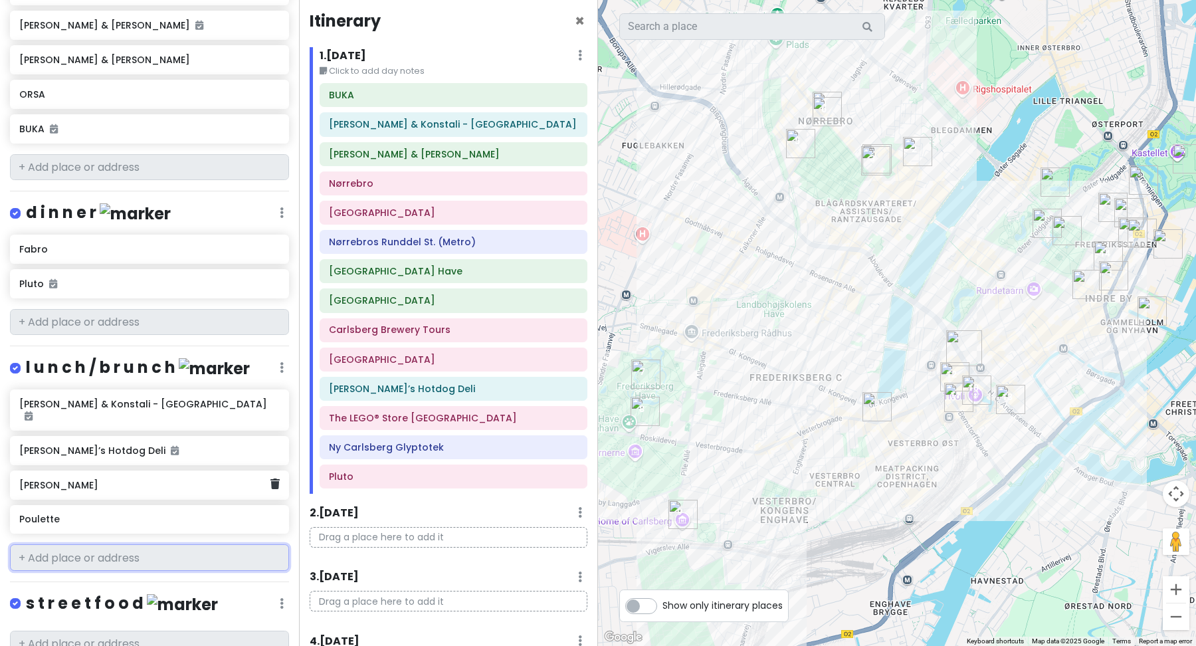
click at [266, 479] on h6 "[PERSON_NAME]" at bounding box center [144, 485] width 251 height 12
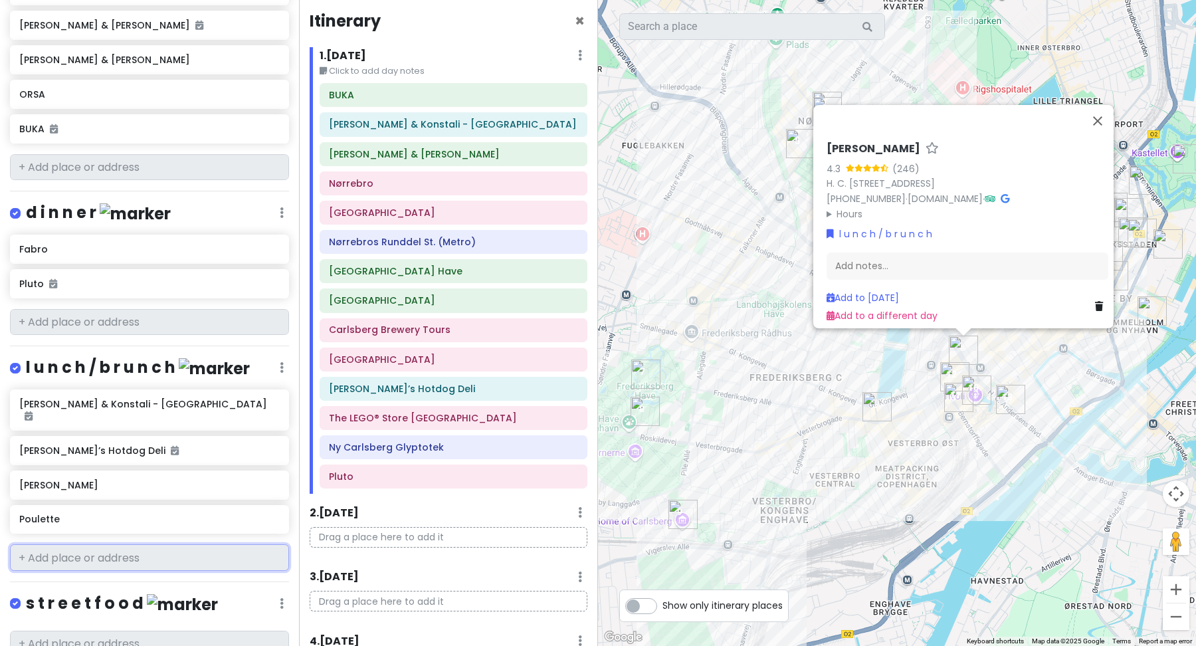
click at [235, 544] on input "text" at bounding box center [149, 557] width 279 height 27
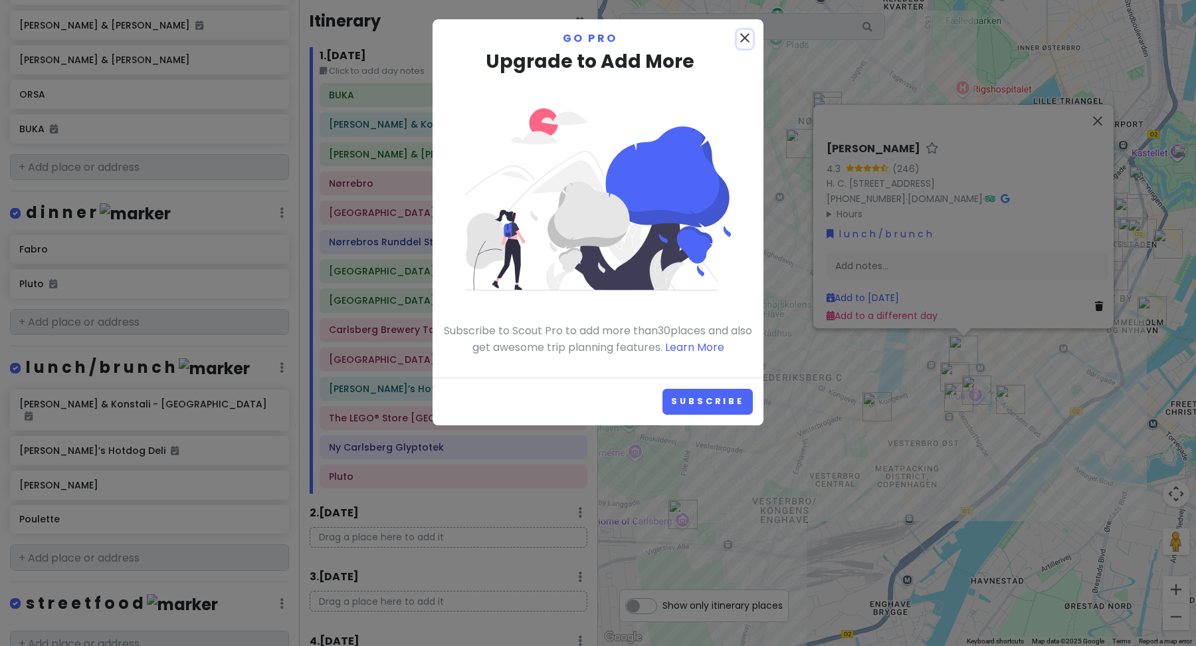
click at [745, 39] on icon "close" at bounding box center [745, 38] width 16 height 16
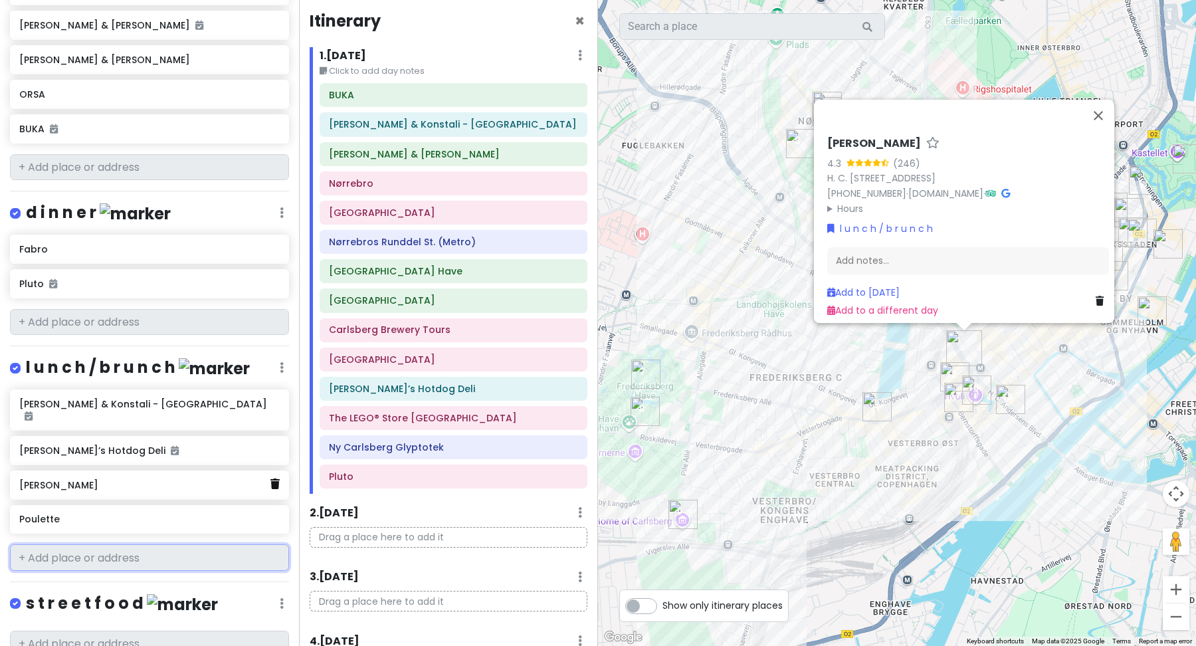
click at [272, 476] on link at bounding box center [274, 484] width 9 height 17
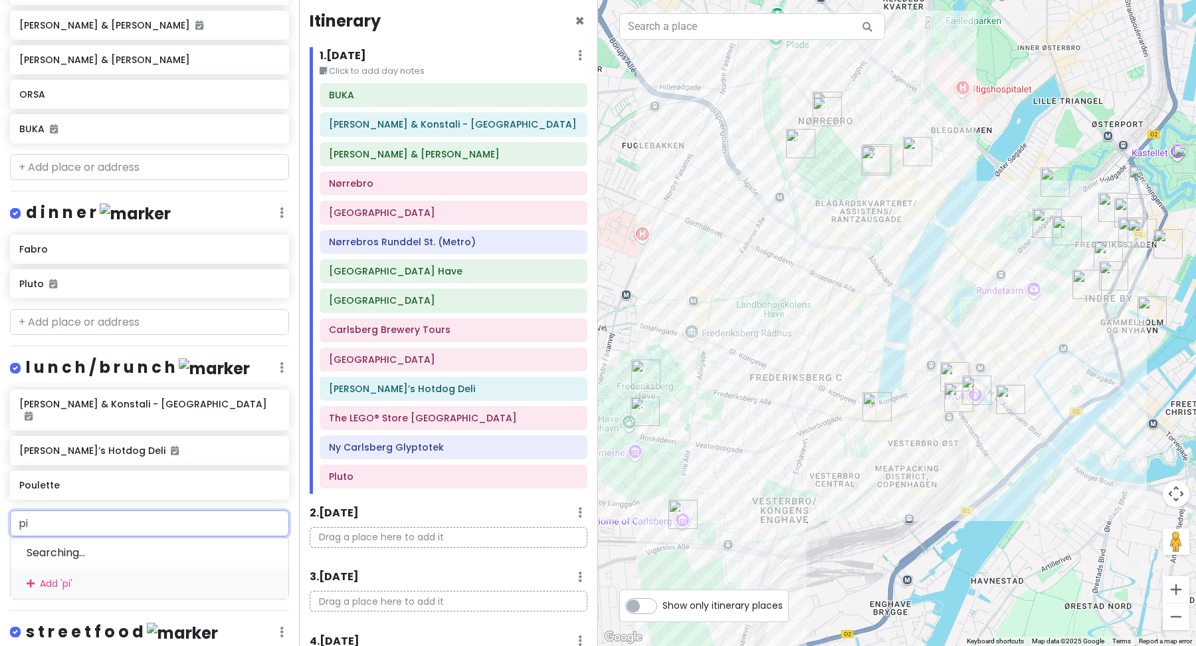
type input "pic"
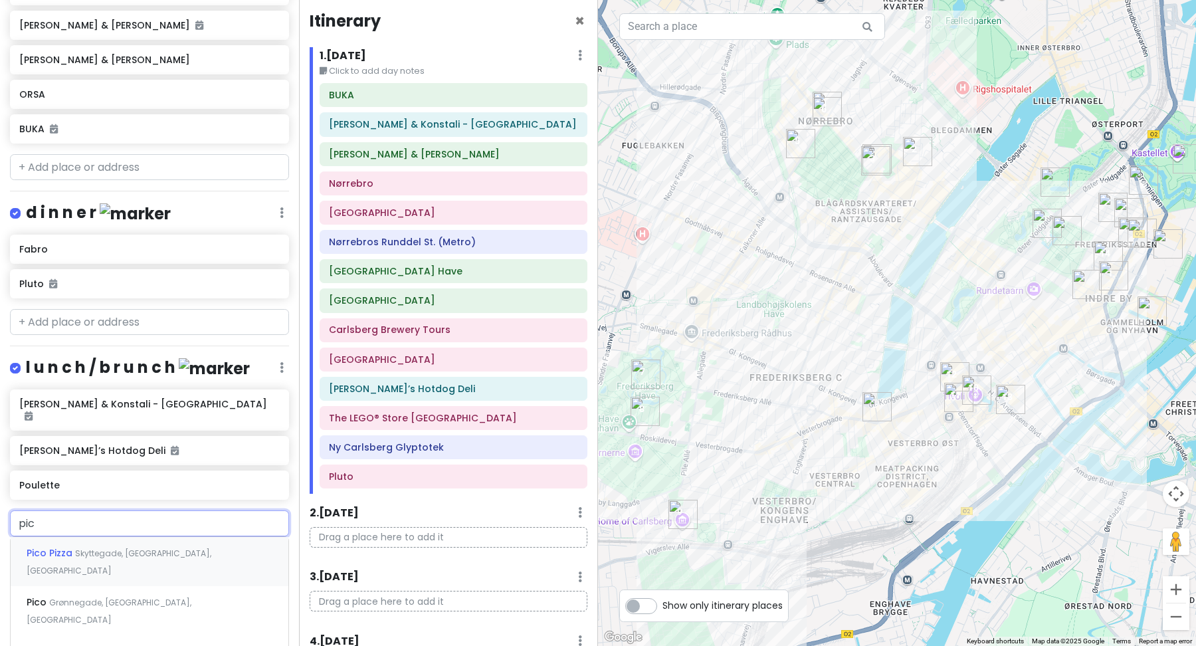
click at [169, 537] on div "Pico Pizza Skyttegade, [GEOGRAPHIC_DATA], [GEOGRAPHIC_DATA]" at bounding box center [150, 561] width 278 height 49
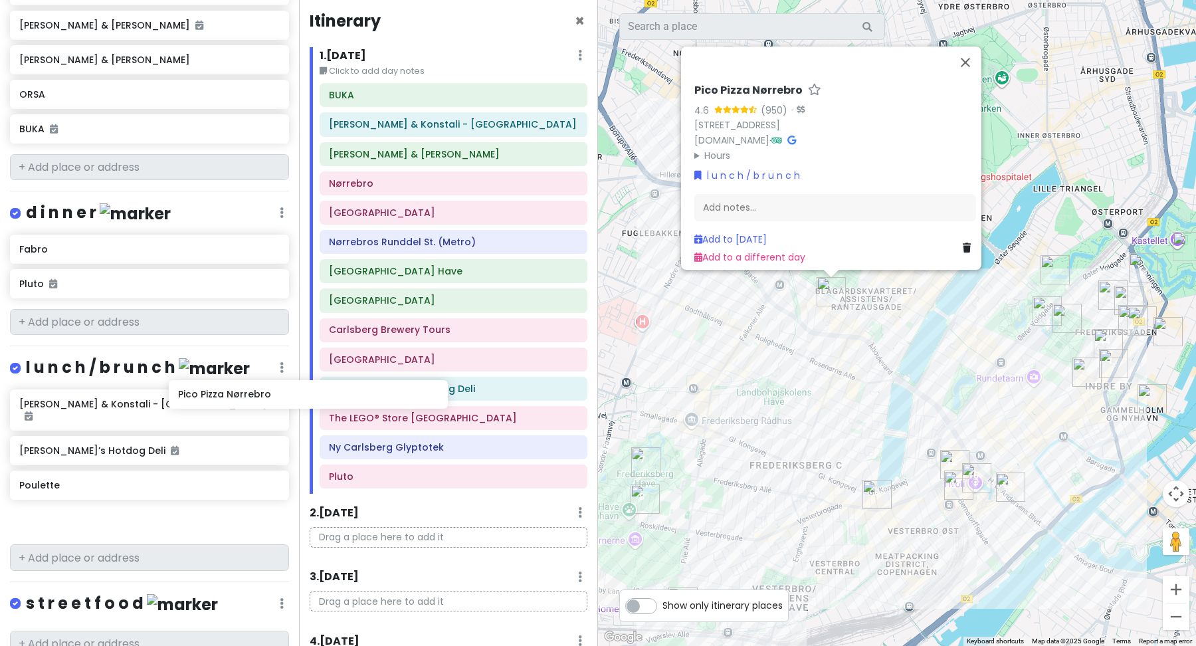
scroll to position [683, 0]
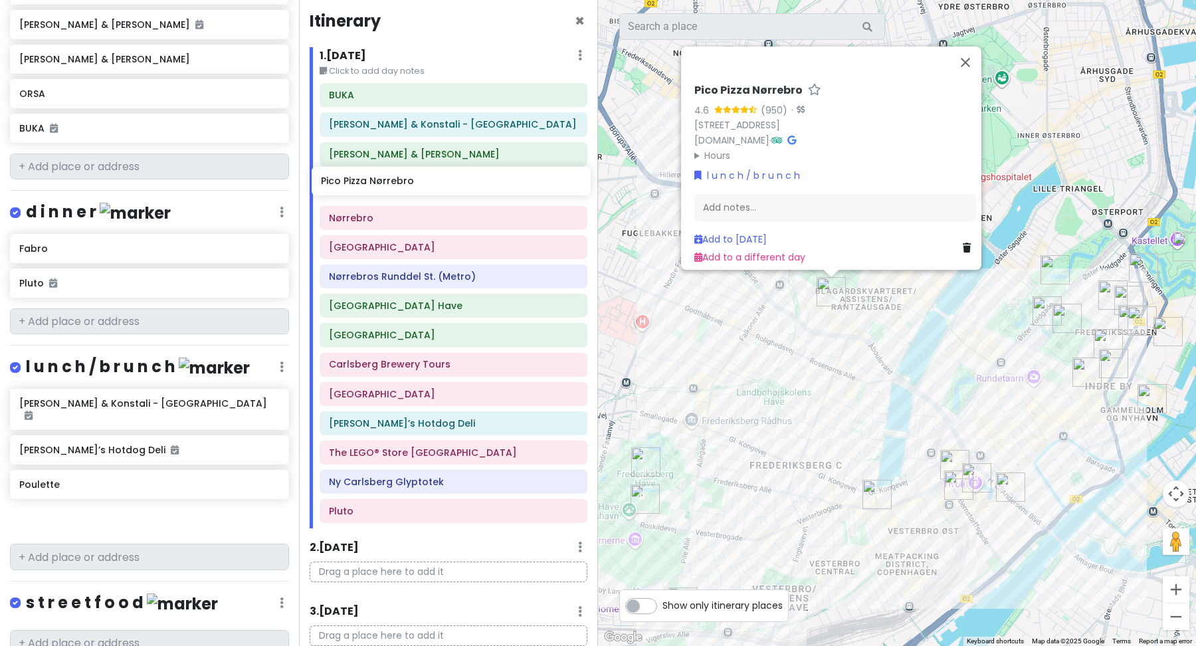
drag, startPoint x: 90, startPoint y: 490, endPoint x: 391, endPoint y: 189, distance: 426.2
click at [391, 189] on div "Scandinavian cruise 2025 Private Change Dates Make a Copy Delete Trip Go Pro ⚡️…" at bounding box center [598, 323] width 1196 height 646
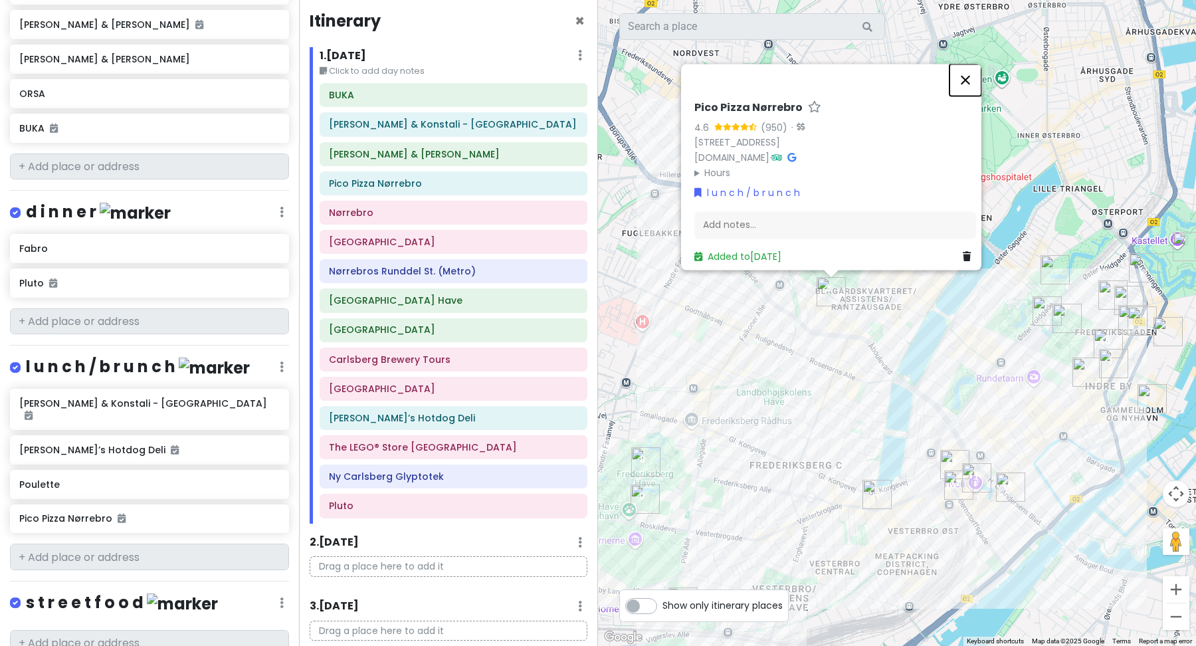
click at [971, 74] on button "Close" at bounding box center [966, 80] width 32 height 32
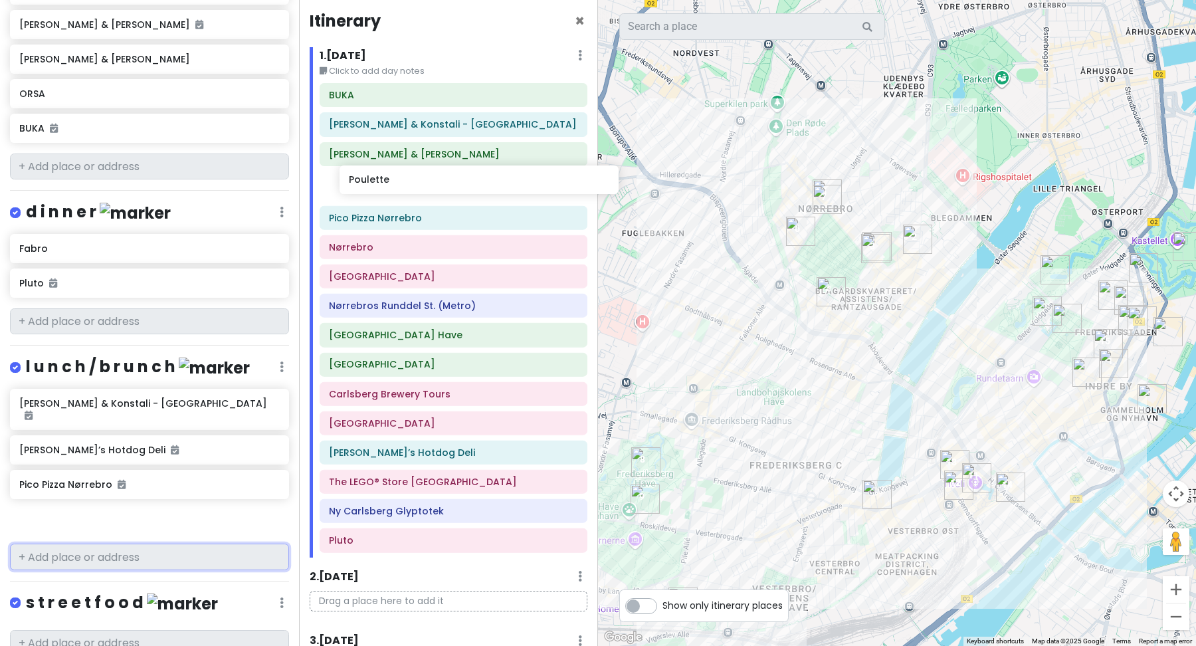
drag, startPoint x: 98, startPoint y: 449, endPoint x: 427, endPoint y: 182, distance: 423.3
click at [427, 182] on div "Scandinavian cruise 2025 Private Change Dates Make a Copy Delete Trip Go Pro ⚡️…" at bounding box center [598, 323] width 1196 height 646
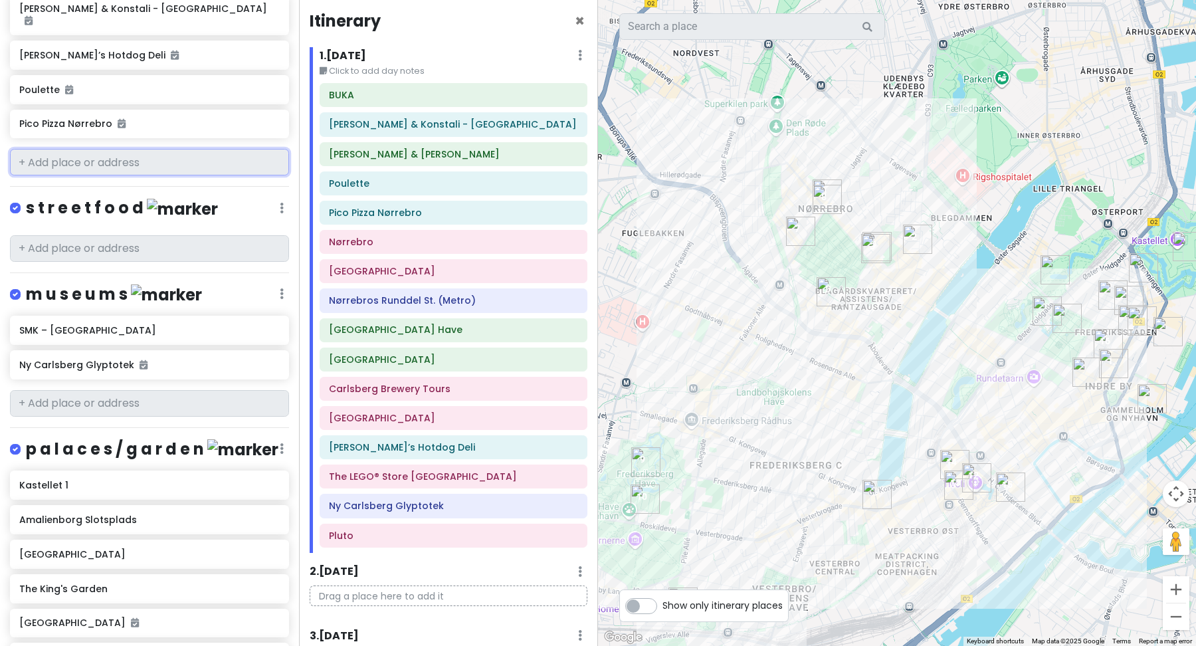
scroll to position [1083, 0]
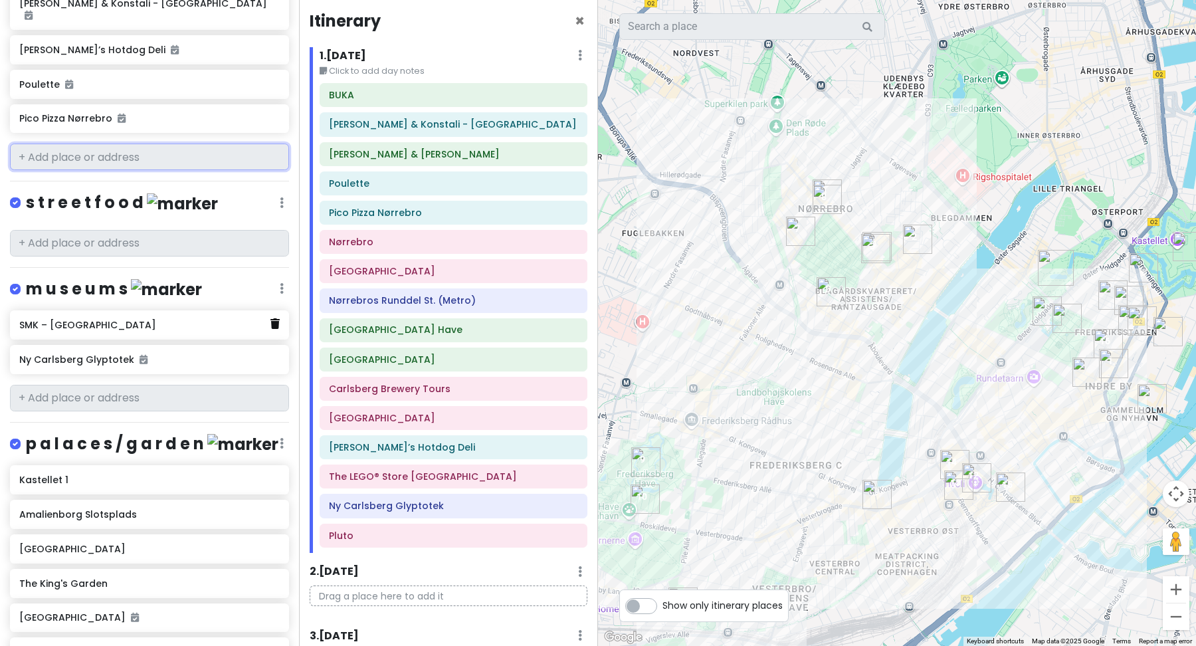
click at [274, 318] on icon at bounding box center [274, 323] width 9 height 11
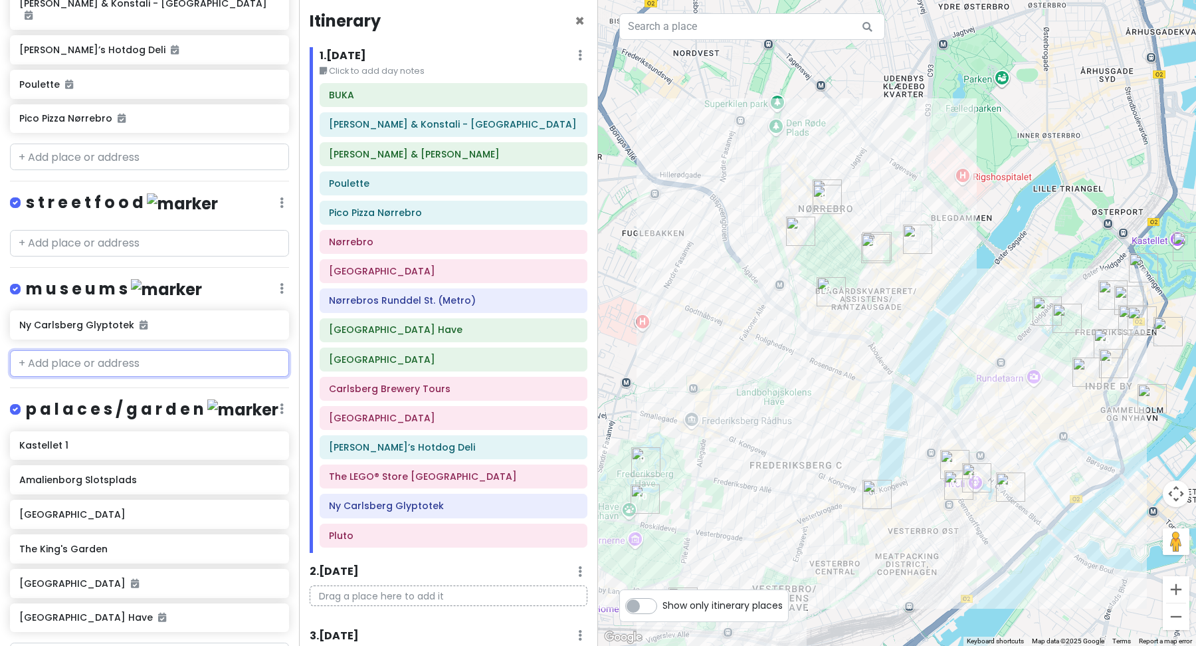
click at [164, 350] on input "text" at bounding box center [149, 363] width 279 height 27
paste input "Cisterns in [GEOGRAPHIC_DATA], [STREET_ADDRESS]"
type input "Cisterns in [GEOGRAPHIC_DATA], [STREET_ADDRESS]"
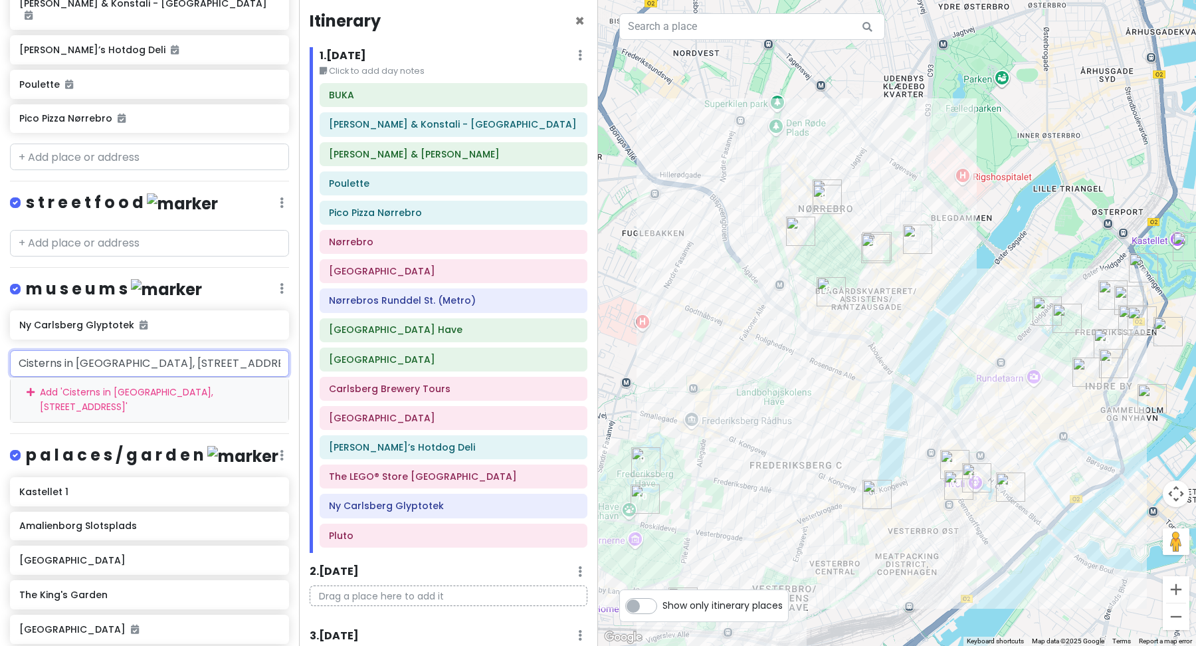
scroll to position [0, 121]
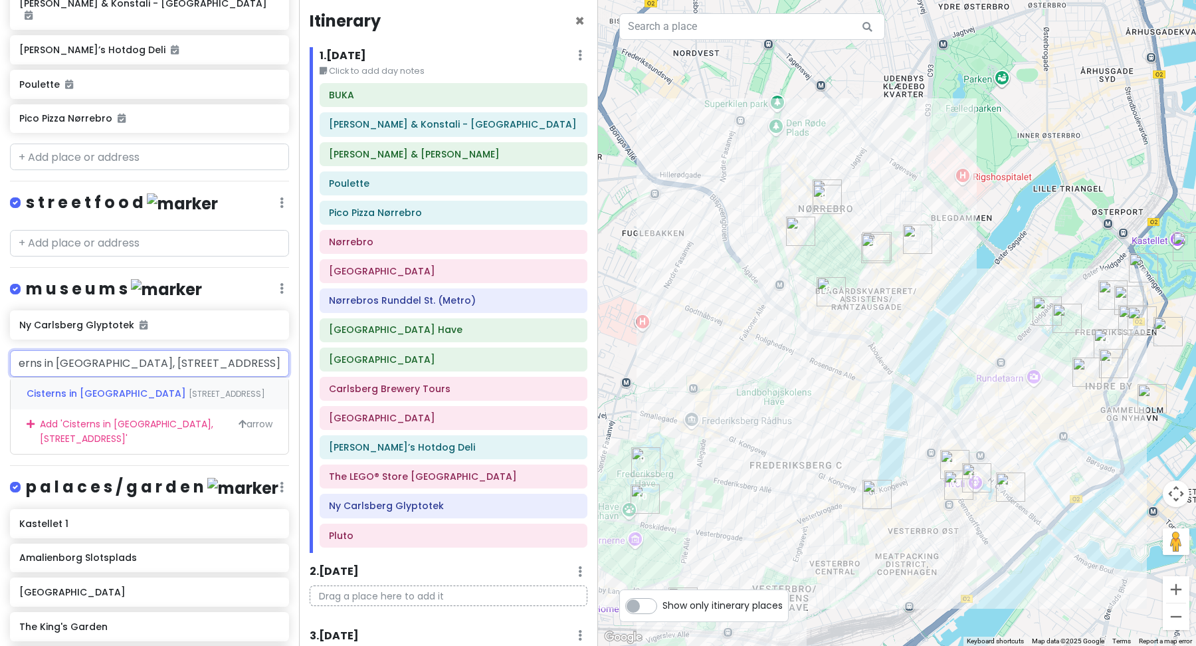
click at [151, 377] on div "Cisterns in [STREET_ADDRESS]" at bounding box center [150, 393] width 278 height 32
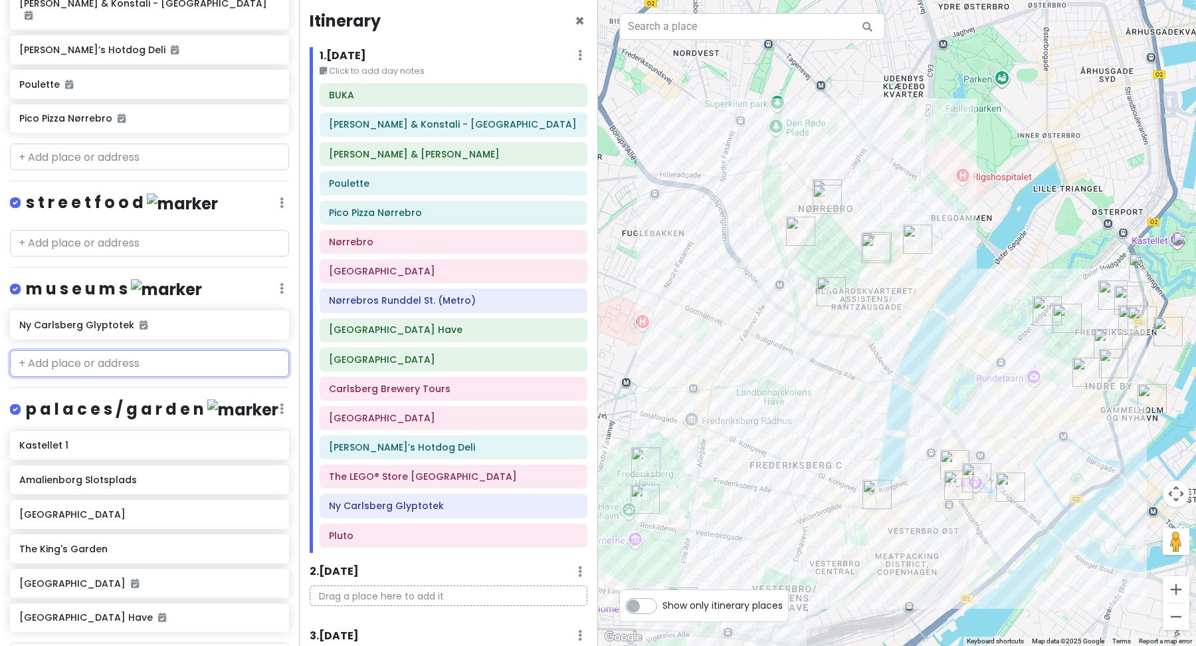
scroll to position [0, 0]
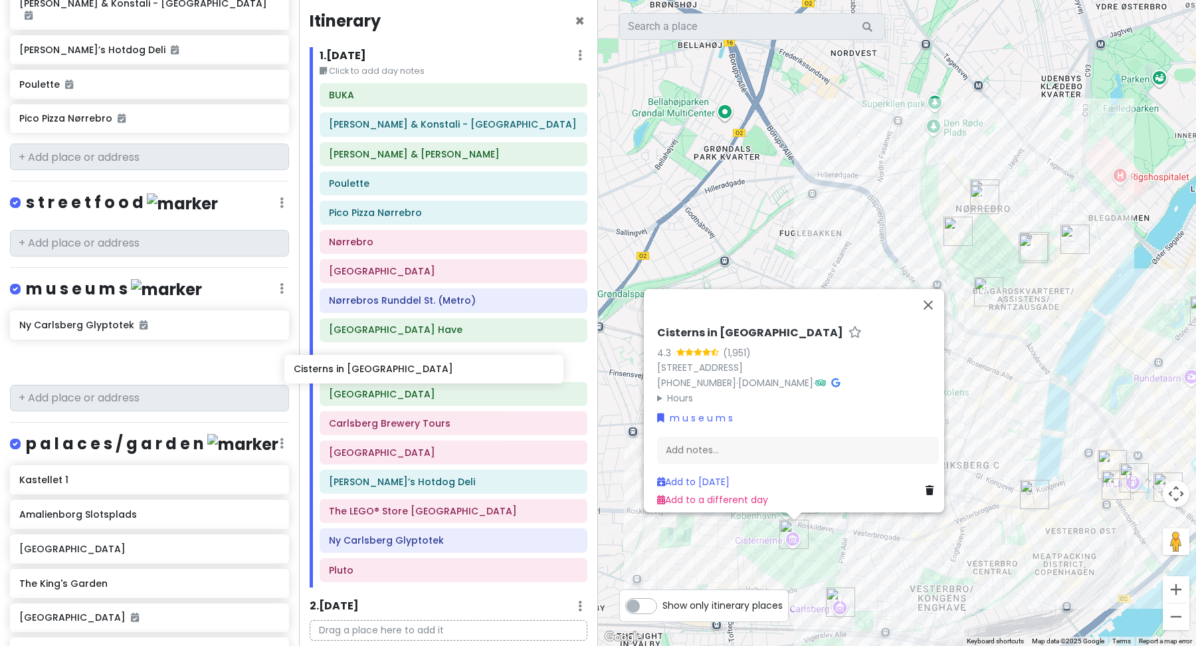
drag, startPoint x: 113, startPoint y: 326, endPoint x: 387, endPoint y: 375, distance: 278.8
click at [387, 375] on div "Scandinavian cruise 2025 Private Change Dates Make a Copy Delete Trip Go Pro ⚡️…" at bounding box center [598, 323] width 1196 height 646
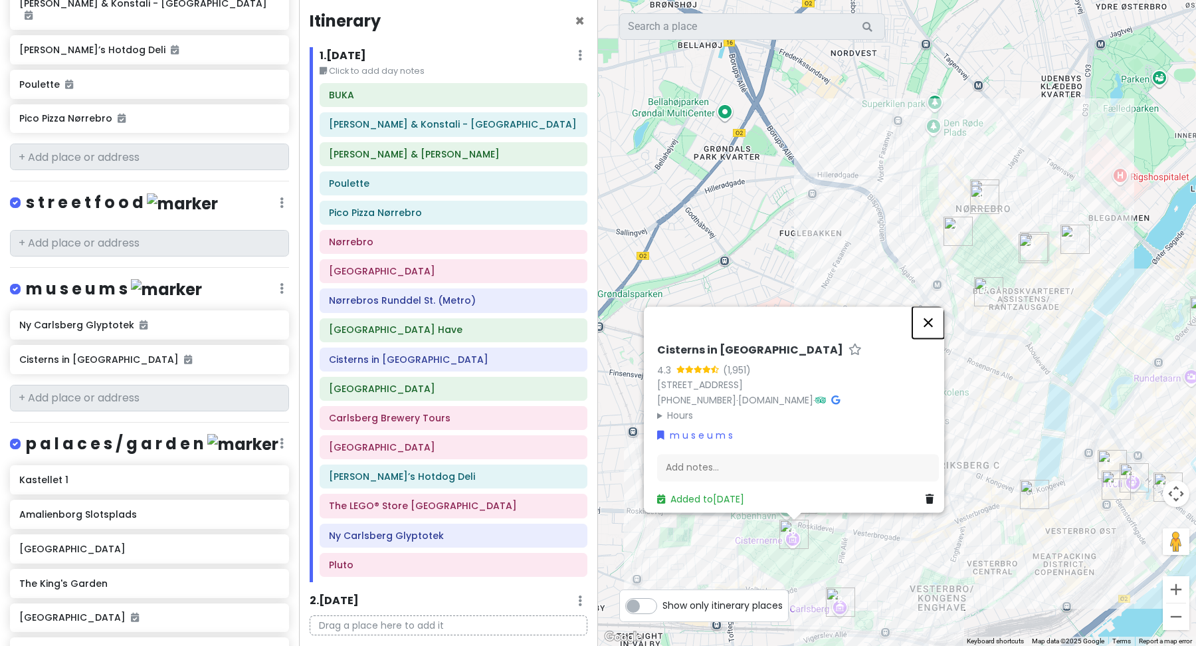
click at [932, 318] on button "Close" at bounding box center [928, 322] width 32 height 32
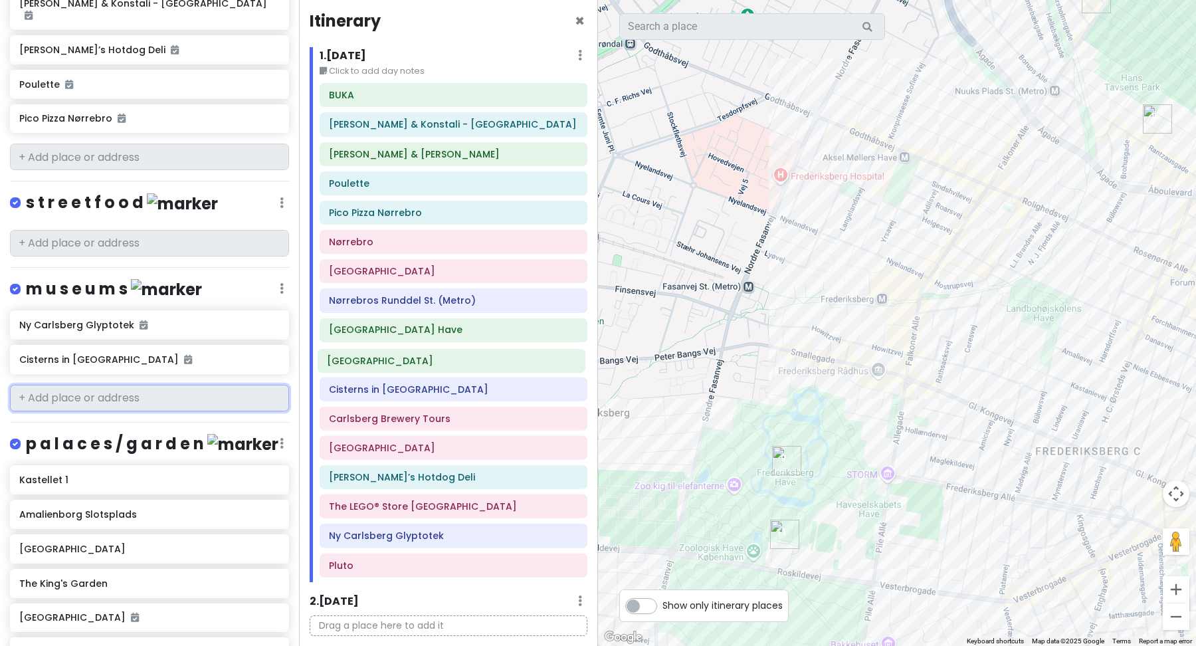
drag, startPoint x: 403, startPoint y: 392, endPoint x: 401, endPoint y: 361, distance: 30.6
click at [401, 361] on div "[PERSON_NAME] & Konstali - Nørrebro [PERSON_NAME] & [PERSON_NAME] Pico Pizza [G…" at bounding box center [454, 332] width 288 height 499
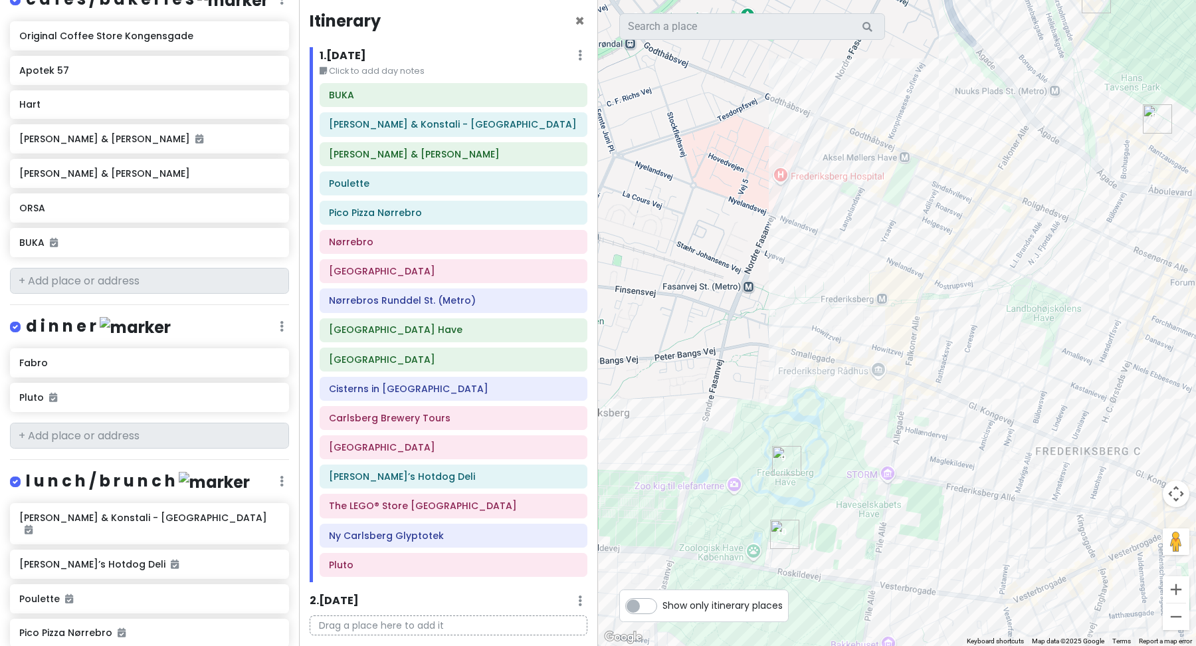
scroll to position [570, 0]
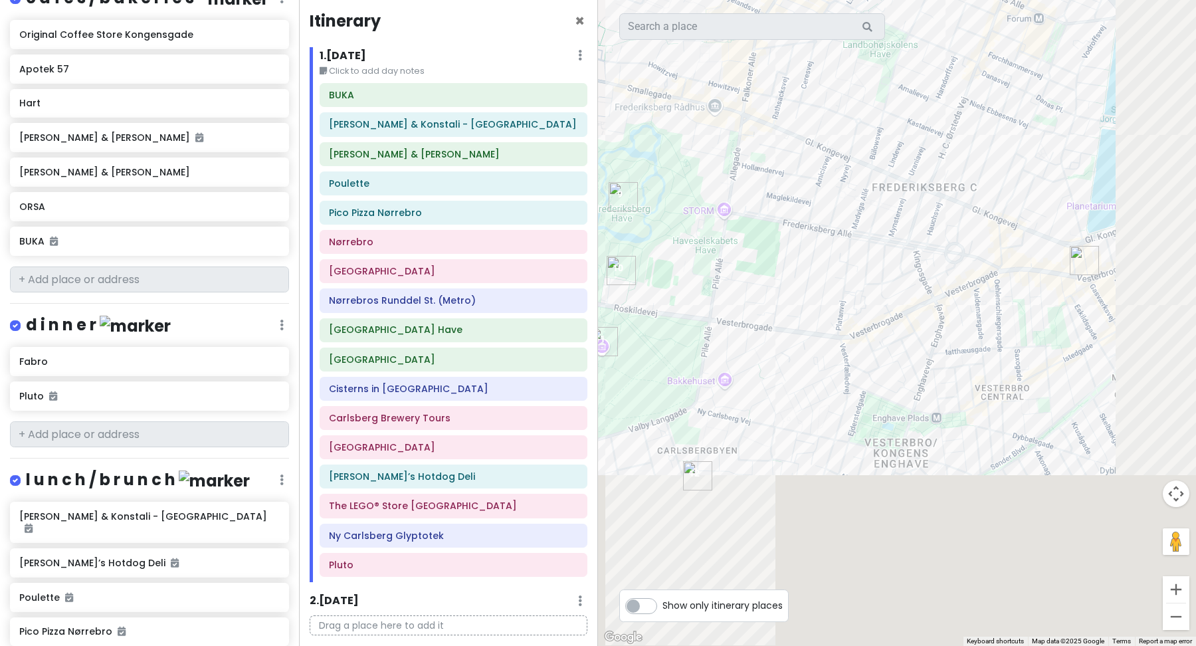
drag, startPoint x: 923, startPoint y: 390, endPoint x: 759, endPoint y: 126, distance: 310.3
click at [759, 126] on div at bounding box center [897, 323] width 598 height 646
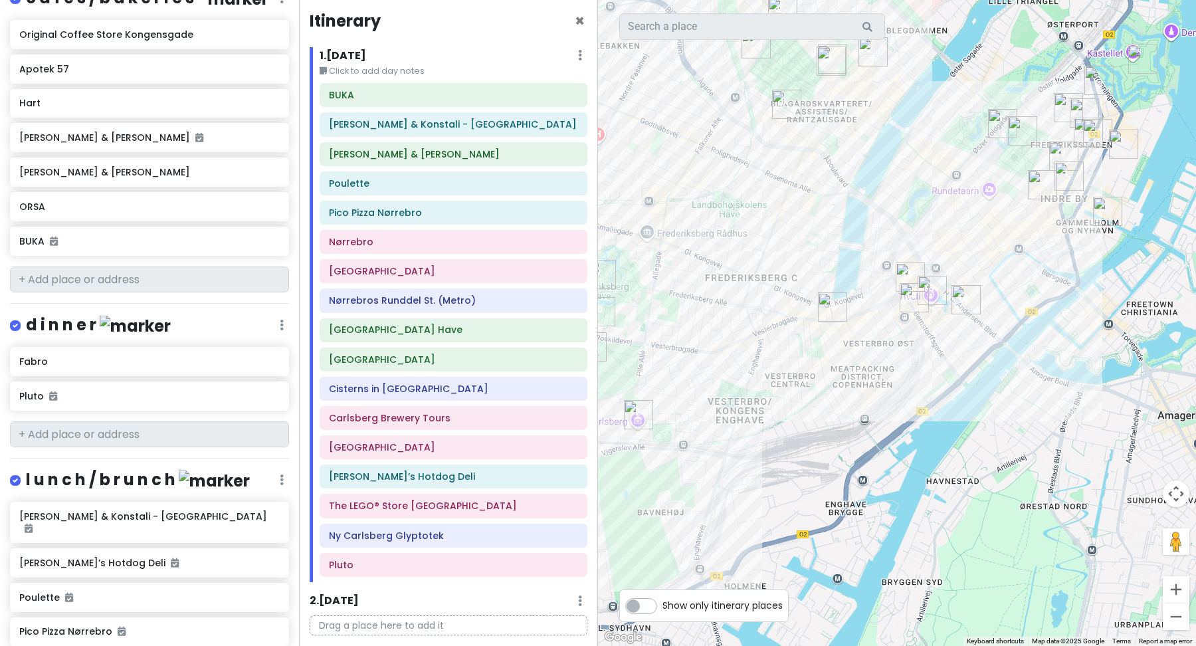
drag, startPoint x: 856, startPoint y: 89, endPoint x: 852, endPoint y: 260, distance: 170.8
click at [852, 261] on div at bounding box center [897, 323] width 598 height 646
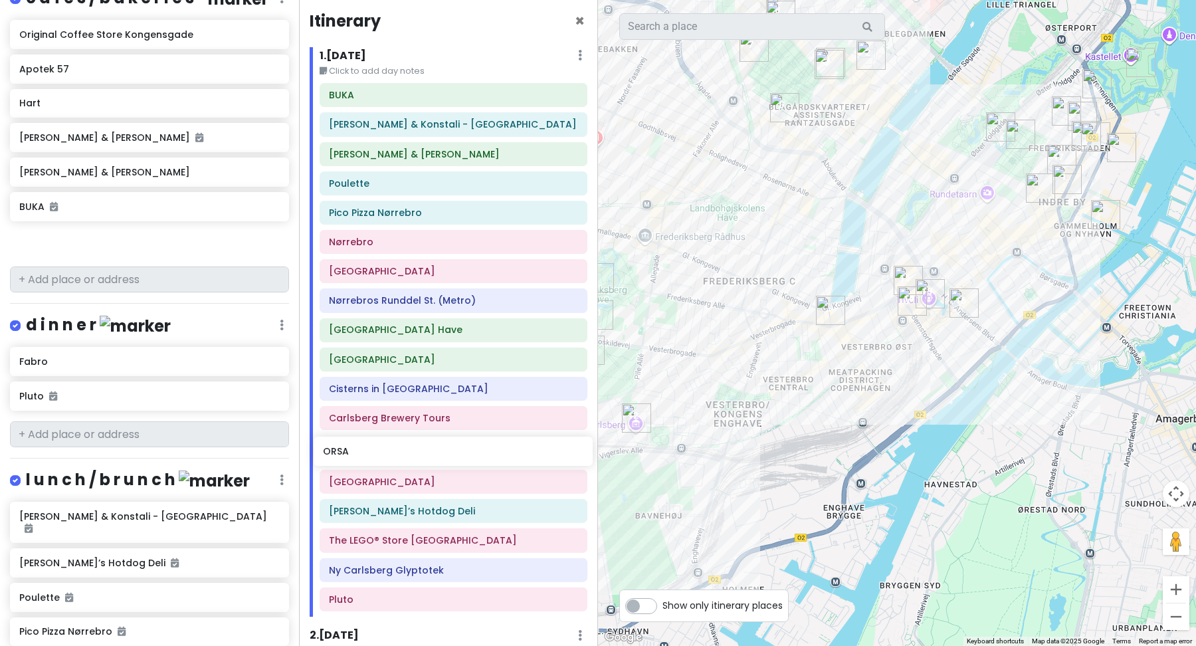
drag, startPoint x: 199, startPoint y: 185, endPoint x: 502, endPoint y: 453, distance: 404.4
click at [502, 453] on div "Scandinavian cruise 2025 Private Change Dates Make a Copy Delete Trip Go Pro ⚡️…" at bounding box center [598, 323] width 1196 height 646
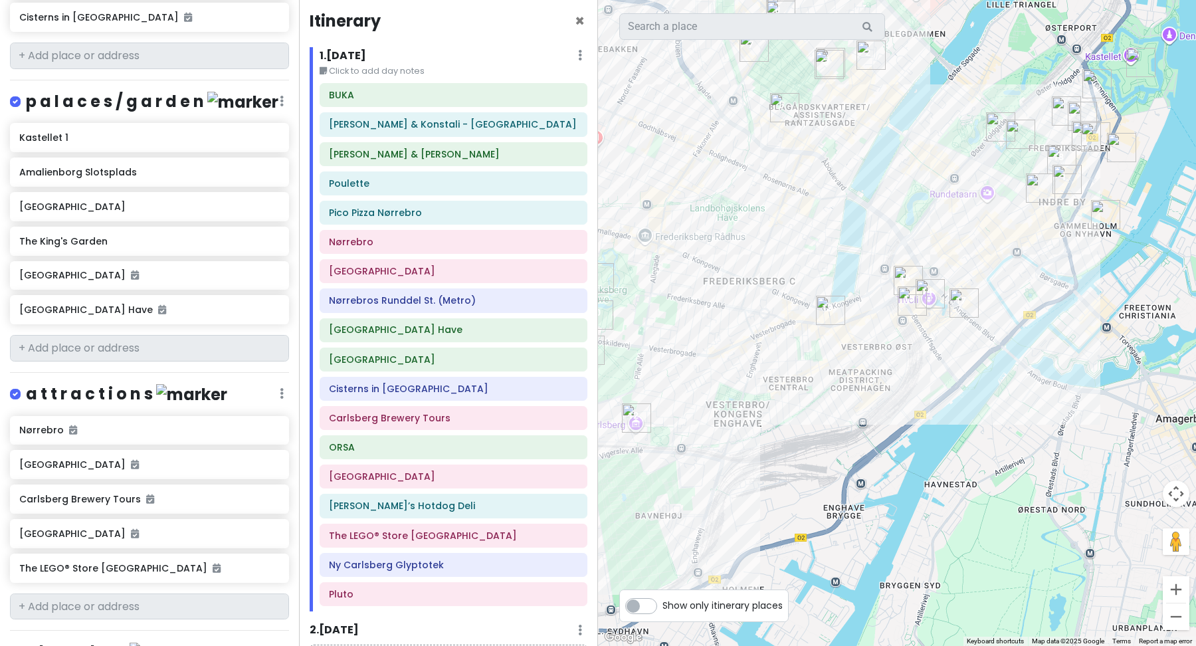
scroll to position [1444, 0]
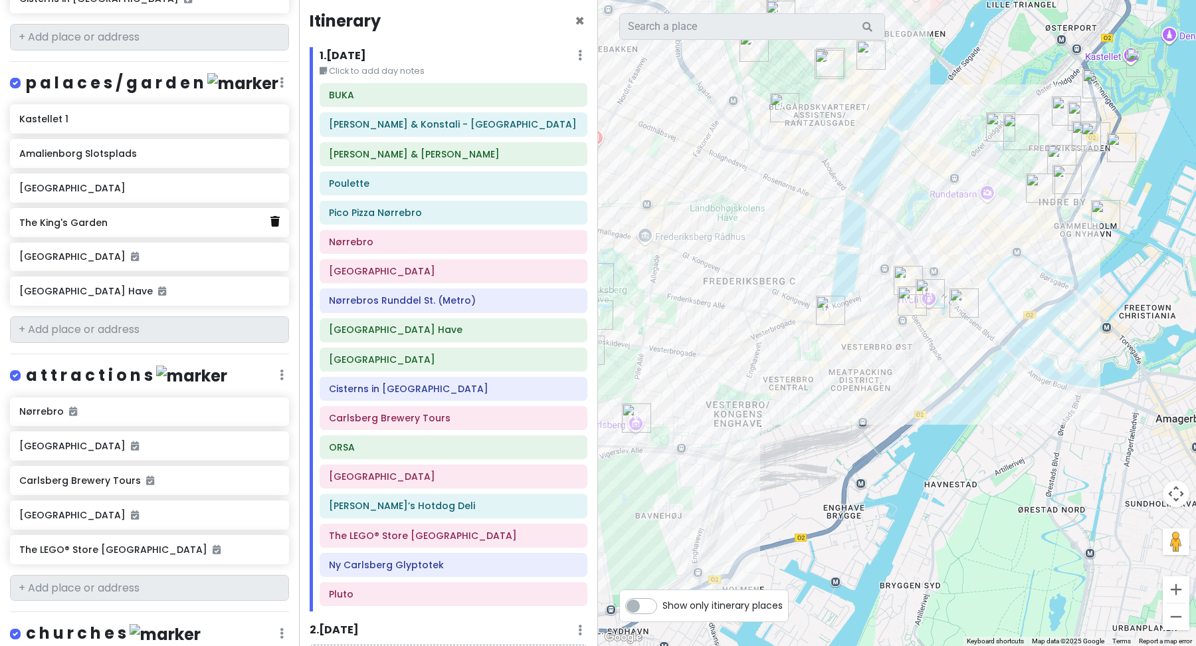
click at [275, 216] on icon at bounding box center [274, 221] width 9 height 11
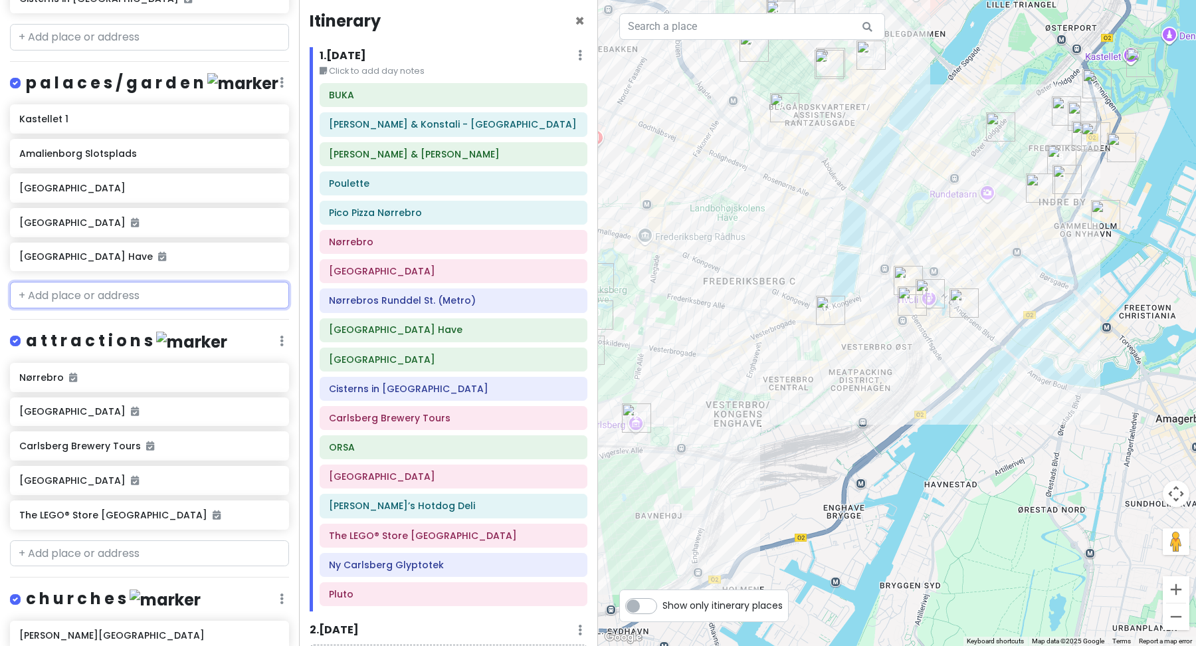
click at [135, 282] on input "text" at bounding box center [149, 295] width 279 height 27
paste input "Værnedamsvej"
type input "Værnedamsvej"
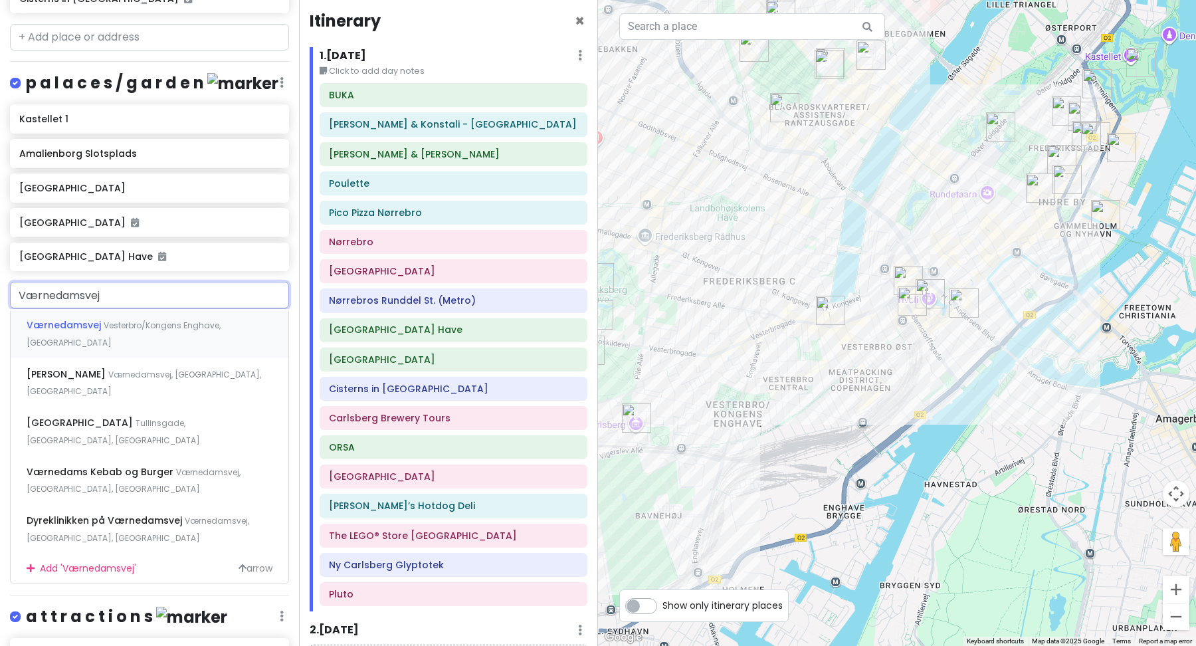
click at [138, 309] on div "Værnedamsvej Vesterbro/Kongens [GEOGRAPHIC_DATA], [GEOGRAPHIC_DATA]" at bounding box center [150, 333] width 278 height 49
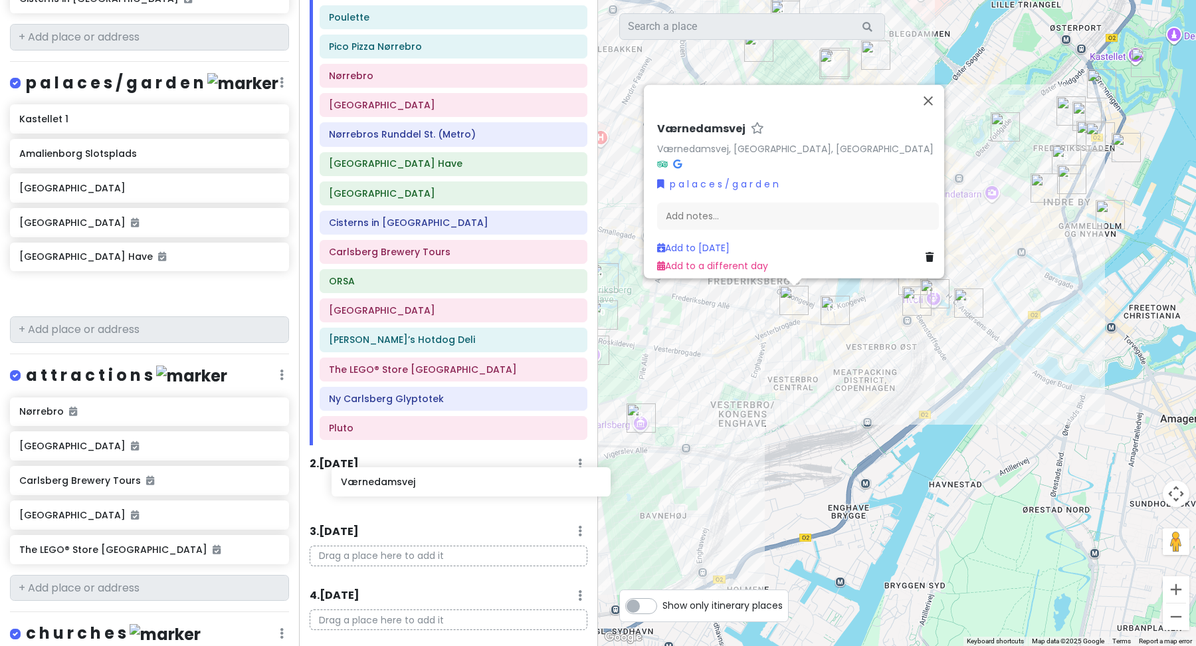
scroll to position [174, 0]
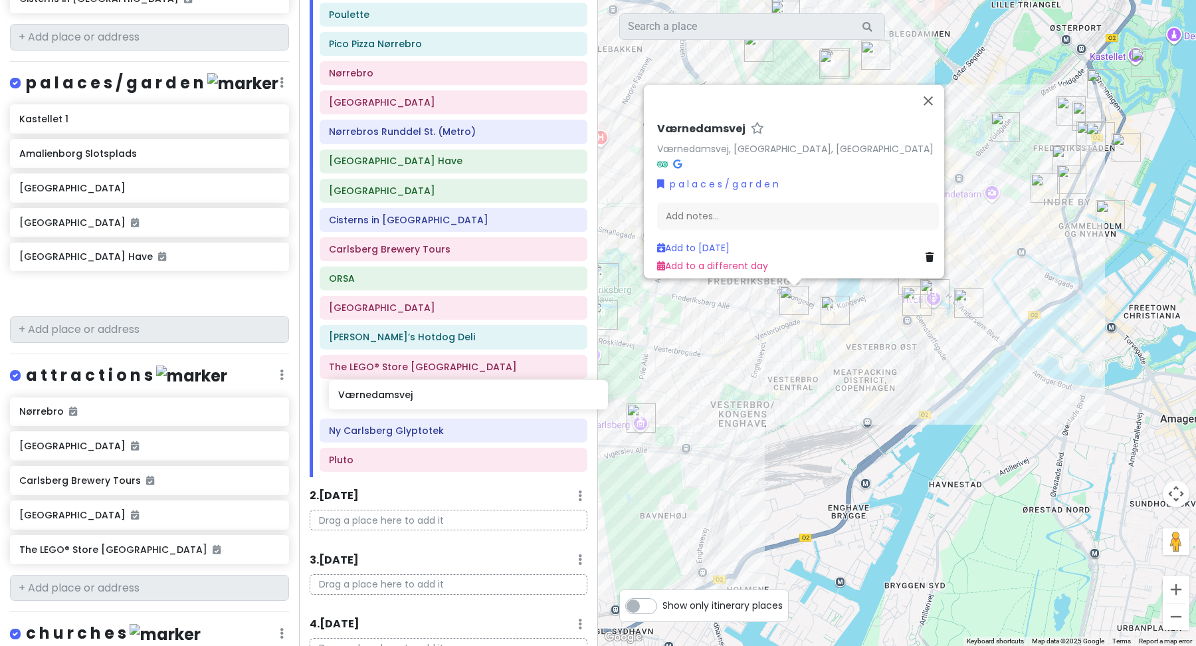
drag, startPoint x: 78, startPoint y: 257, endPoint x: 396, endPoint y: 403, distance: 349.6
click at [396, 403] on div "Scandinavian cruise 2025 Private Change Dates Make a Copy Delete Trip Go Pro ⚡️…" at bounding box center [598, 323] width 1196 height 646
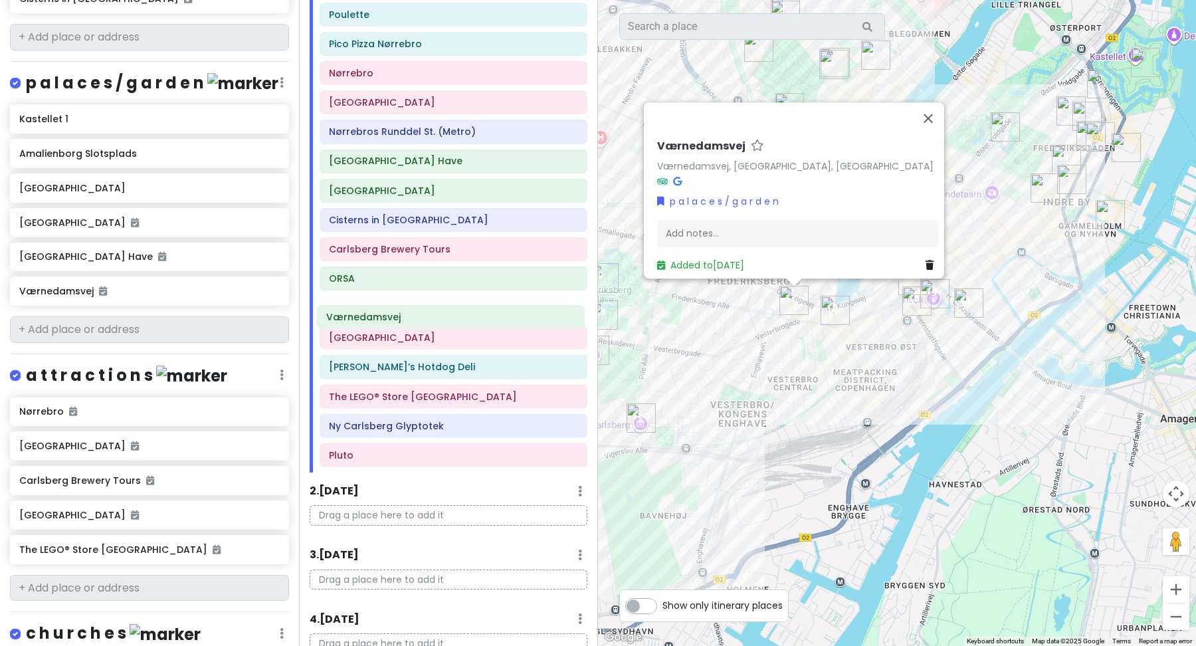
drag, startPoint x: 399, startPoint y: 407, endPoint x: 392, endPoint y: 322, distance: 85.3
click at [394, 322] on div "[PERSON_NAME] & Konstali - Nørrebro [PERSON_NAME] & [PERSON_NAME] Pico Pizza [G…" at bounding box center [454, 192] width 288 height 557
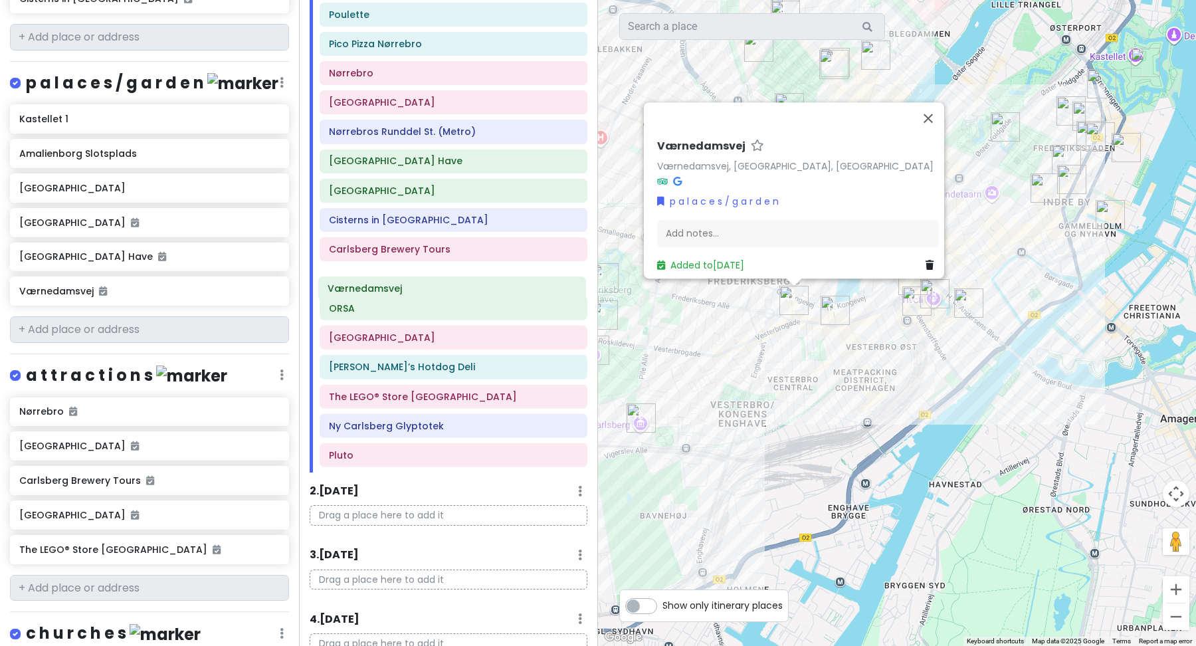
drag, startPoint x: 393, startPoint y: 318, endPoint x: 391, endPoint y: 294, distance: 23.3
click at [391, 294] on div "[PERSON_NAME] & Konstali - Nørrebro [PERSON_NAME] & [PERSON_NAME] Pico Pizza [G…" at bounding box center [454, 192] width 288 height 557
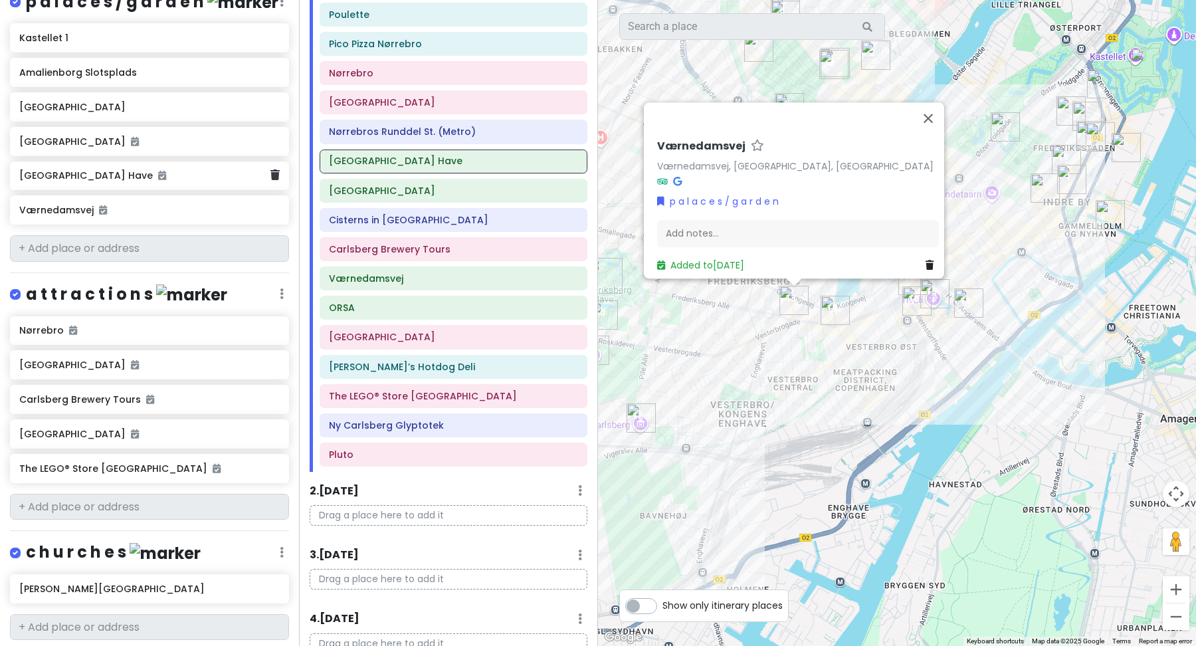
scroll to position [1342, 0]
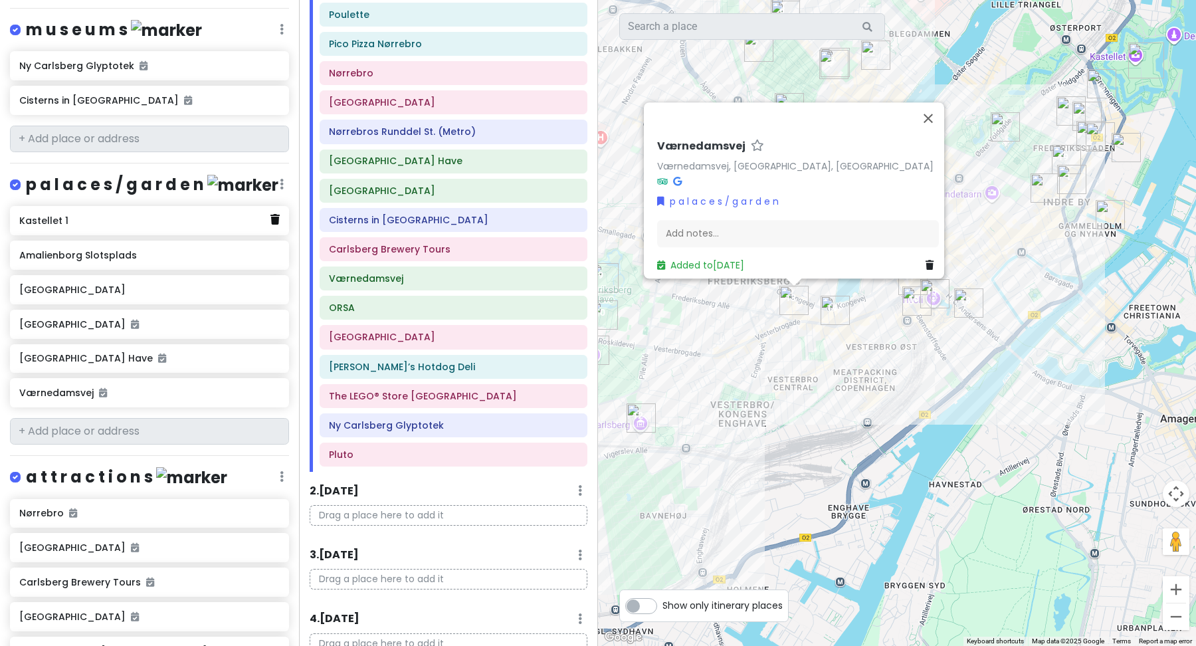
click at [278, 214] on icon at bounding box center [274, 219] width 9 height 11
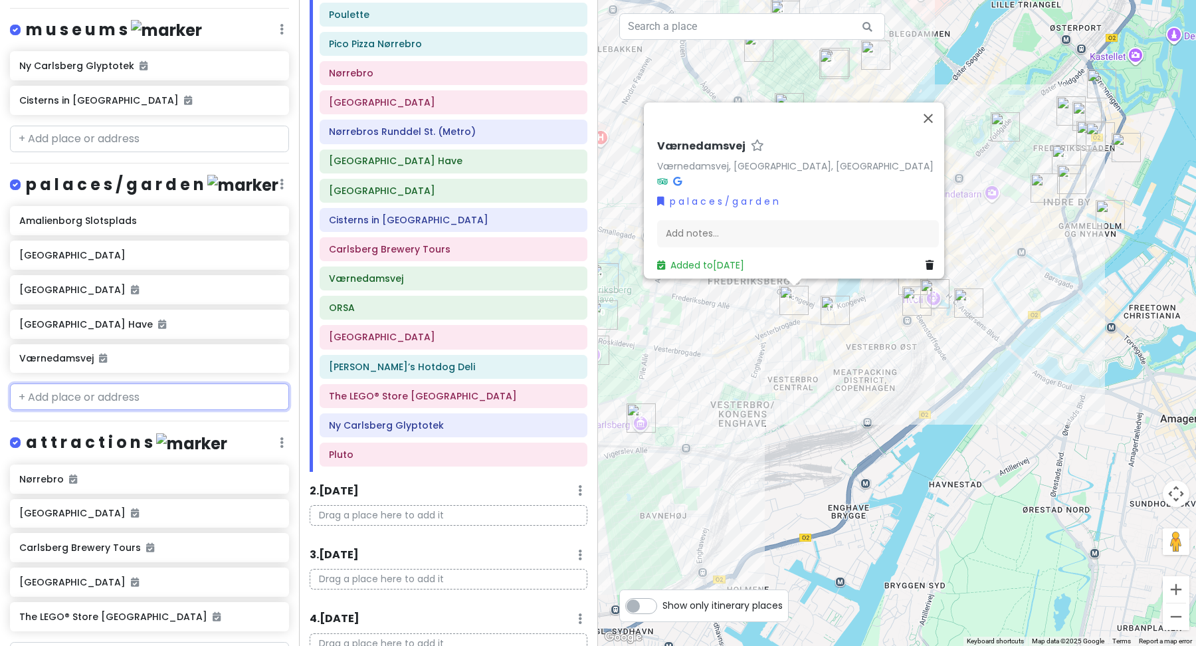
click at [78, 383] on input "text" at bounding box center [149, 396] width 279 height 27
paste input "Danish Architecture Center"
type input "Danish Architecture Center"
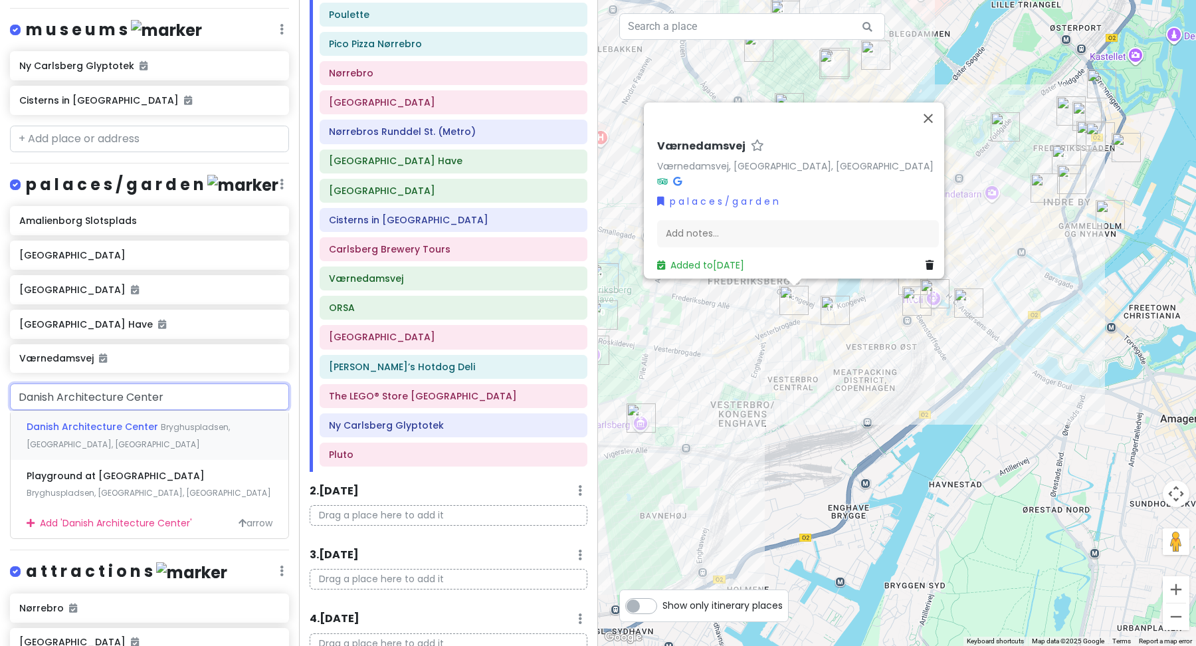
click at [175, 421] on span "Bryghuspladsen, [GEOGRAPHIC_DATA], [GEOGRAPHIC_DATA]" at bounding box center [128, 435] width 203 height 29
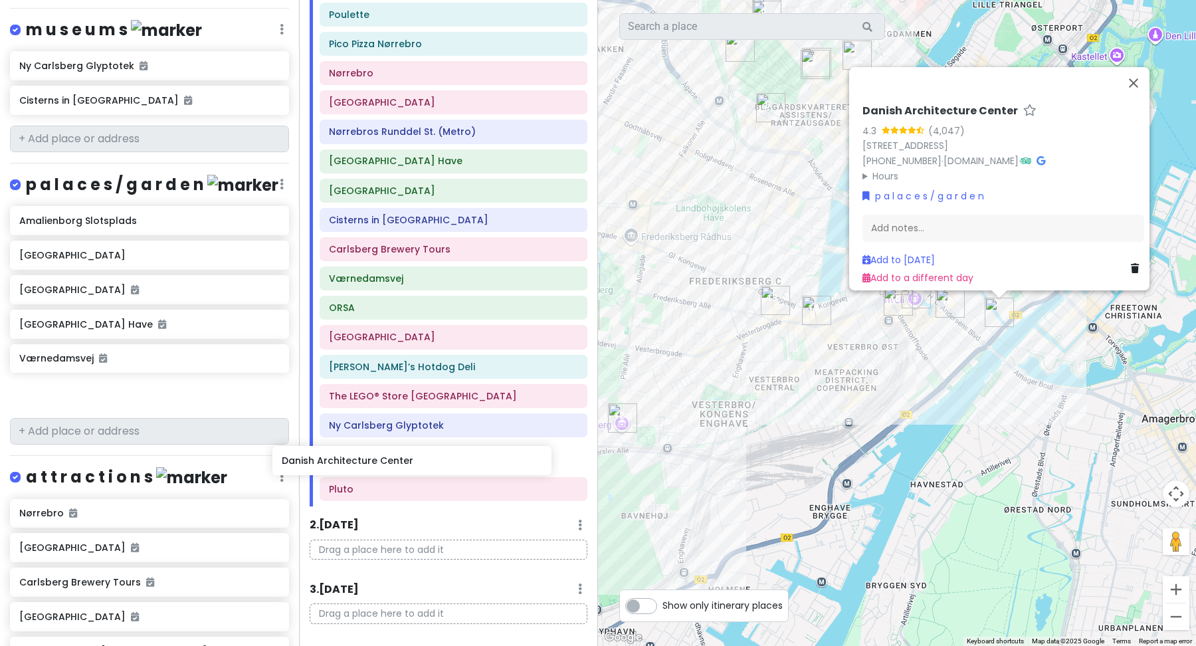
drag, startPoint x: 110, startPoint y: 356, endPoint x: 375, endPoint y: 463, distance: 286.5
click at [375, 463] on div "Scandinavian cruise 2025 Private Change Dates Make a Copy Delete Trip Go Pro ⚡️…" at bounding box center [598, 323] width 1196 height 646
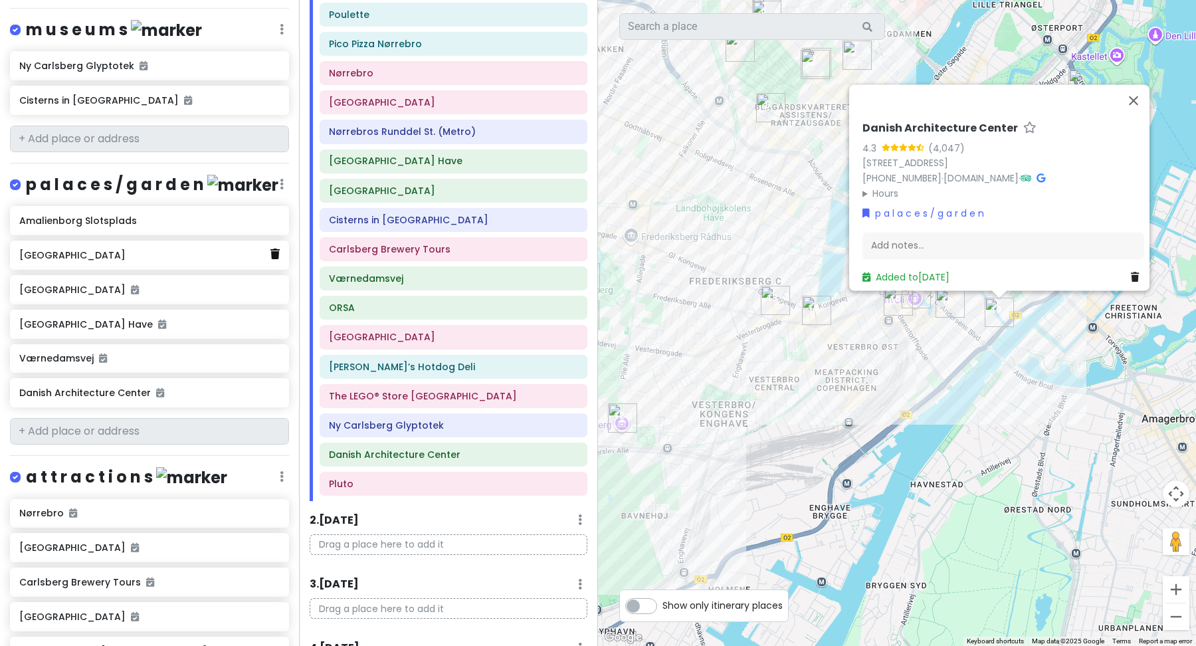
click at [274, 249] on icon at bounding box center [274, 254] width 9 height 11
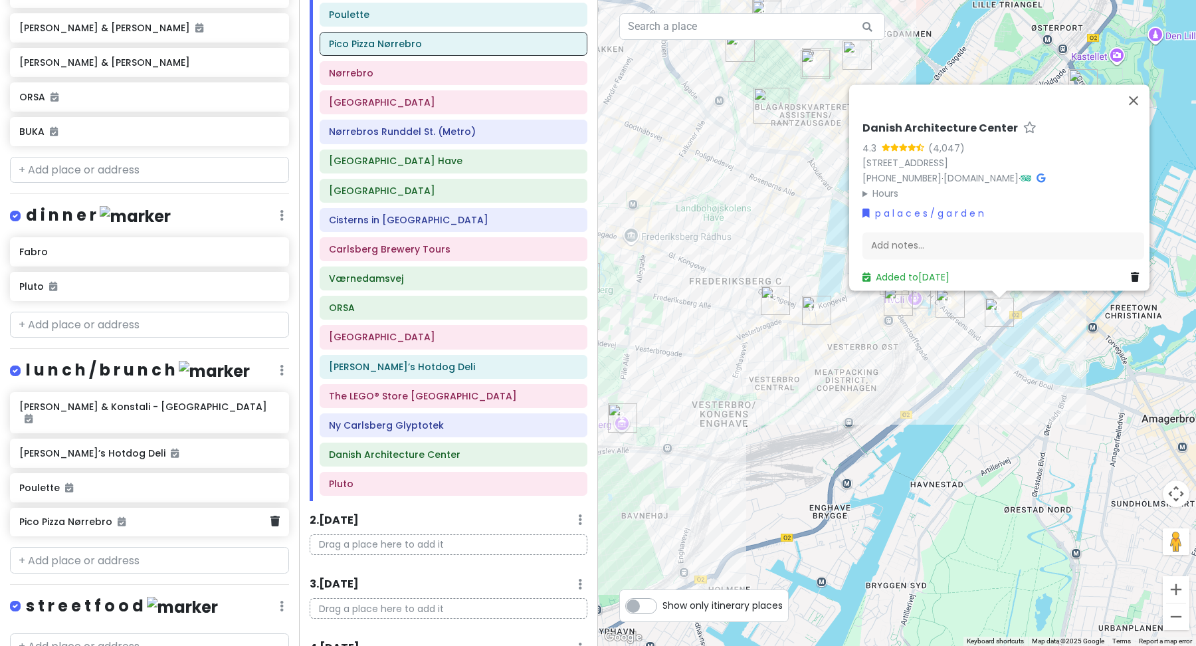
scroll to position [659, 0]
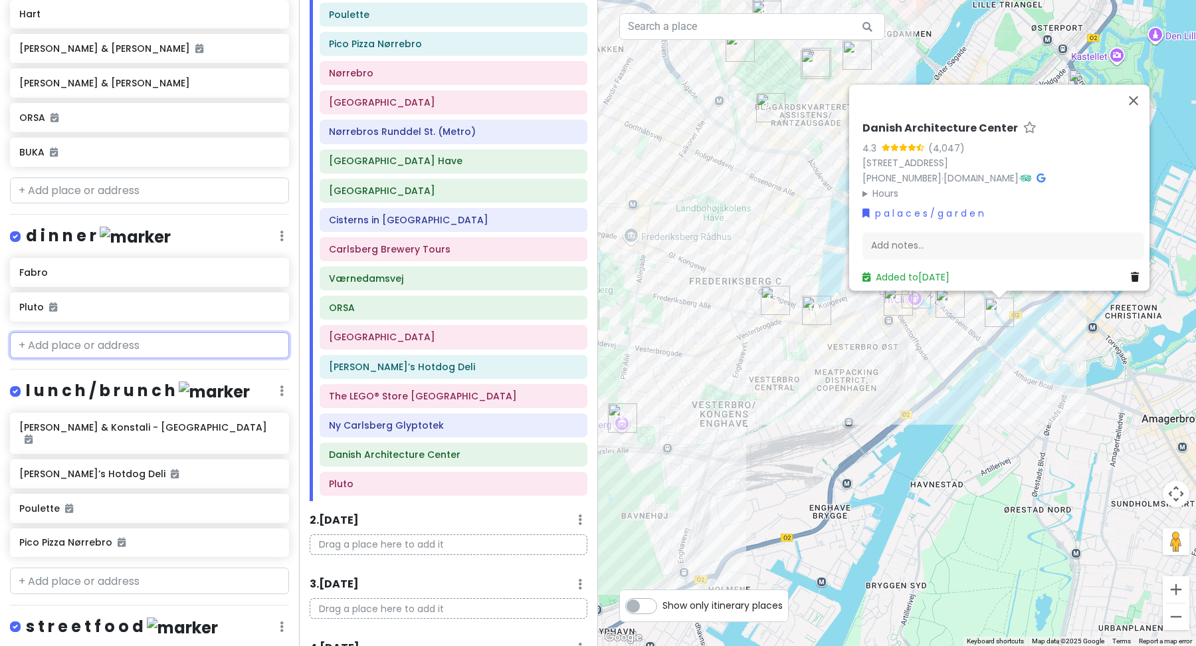
click at [138, 332] on input "text" at bounding box center [149, 345] width 279 height 27
paste input "[STREET_ADDRESS]"
type input "[STREET_ADDRESS]"
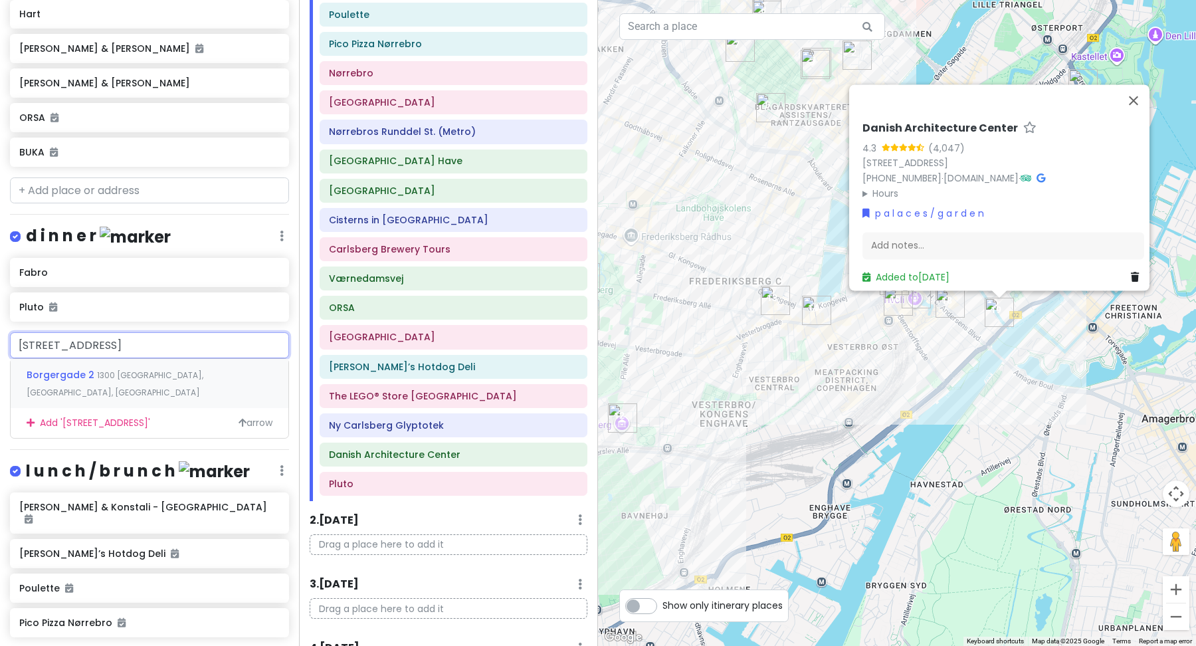
click at [134, 369] on span "1300 [GEOGRAPHIC_DATA], [GEOGRAPHIC_DATA], [GEOGRAPHIC_DATA]" at bounding box center [115, 383] width 177 height 29
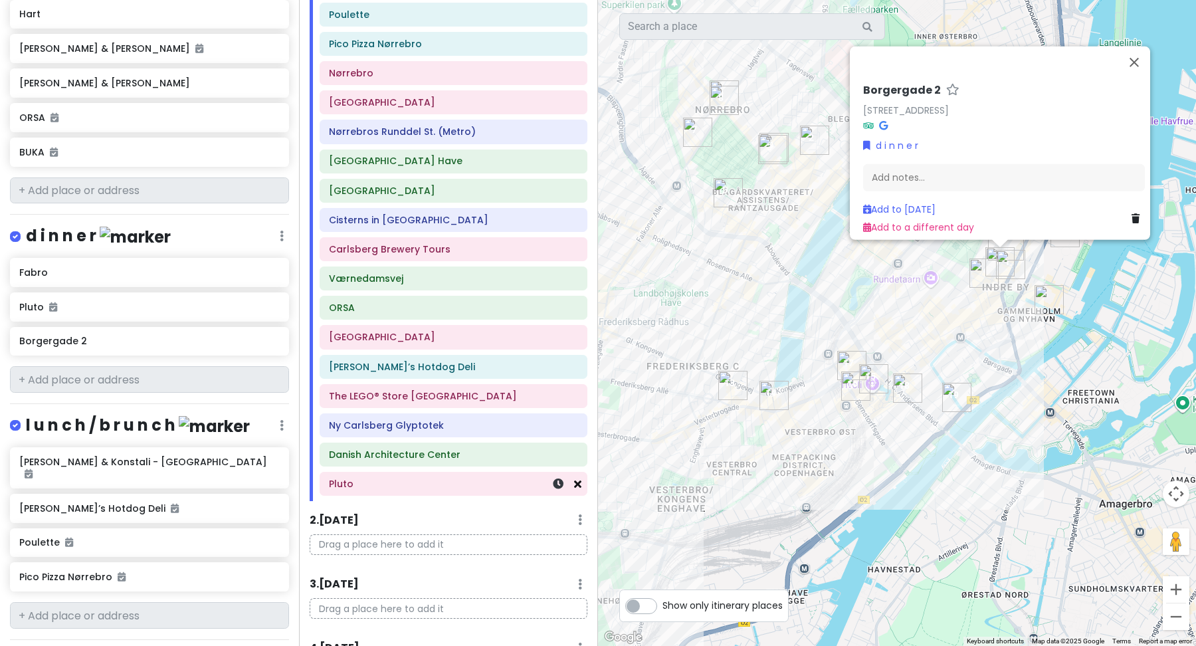
click at [577, 489] on icon at bounding box center [577, 483] width 7 height 11
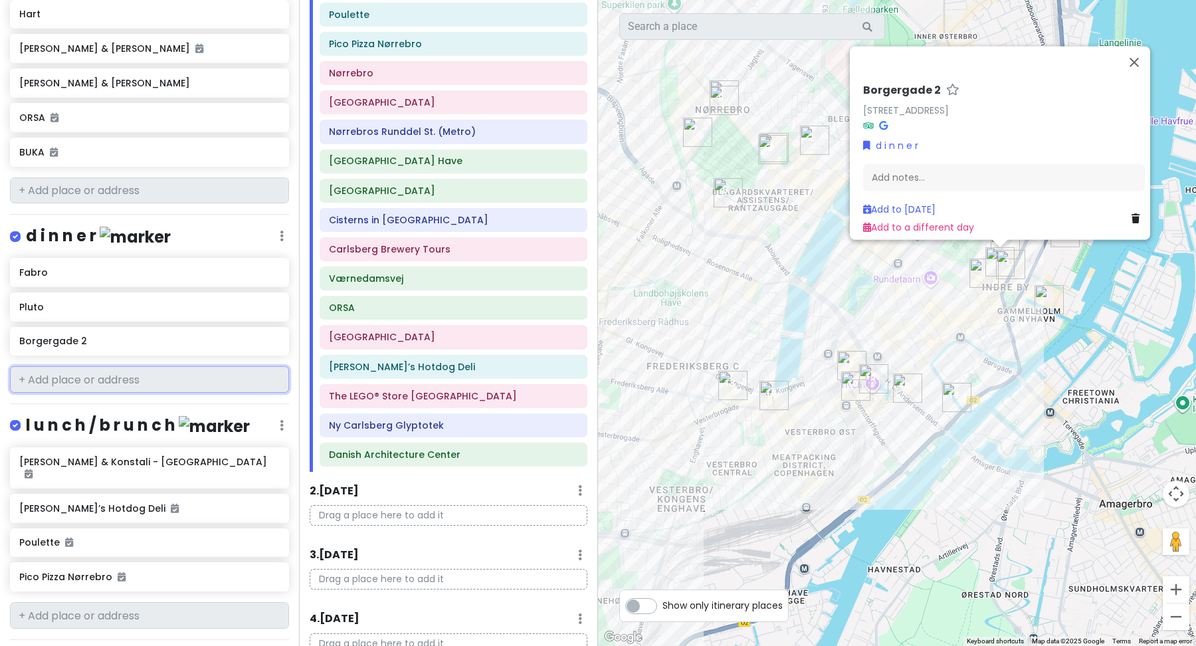
click at [69, 366] on input "text" at bounding box center [149, 379] width 279 height 27
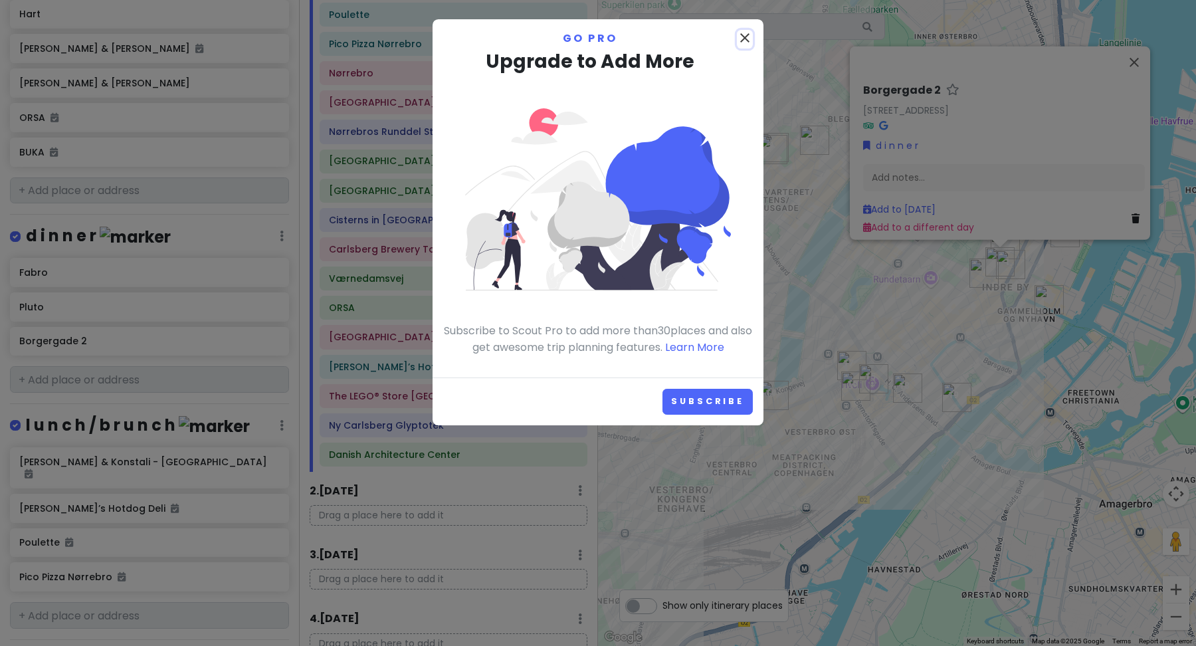
click at [740, 39] on icon "close" at bounding box center [745, 38] width 16 height 16
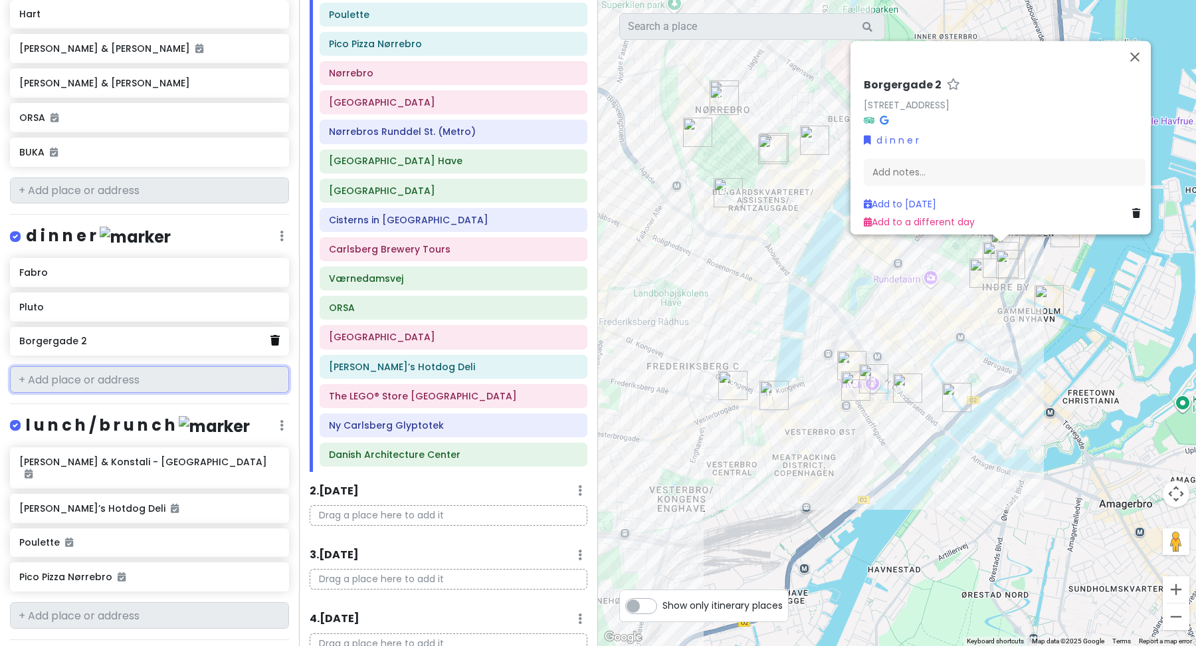
click at [272, 335] on icon at bounding box center [274, 340] width 9 height 11
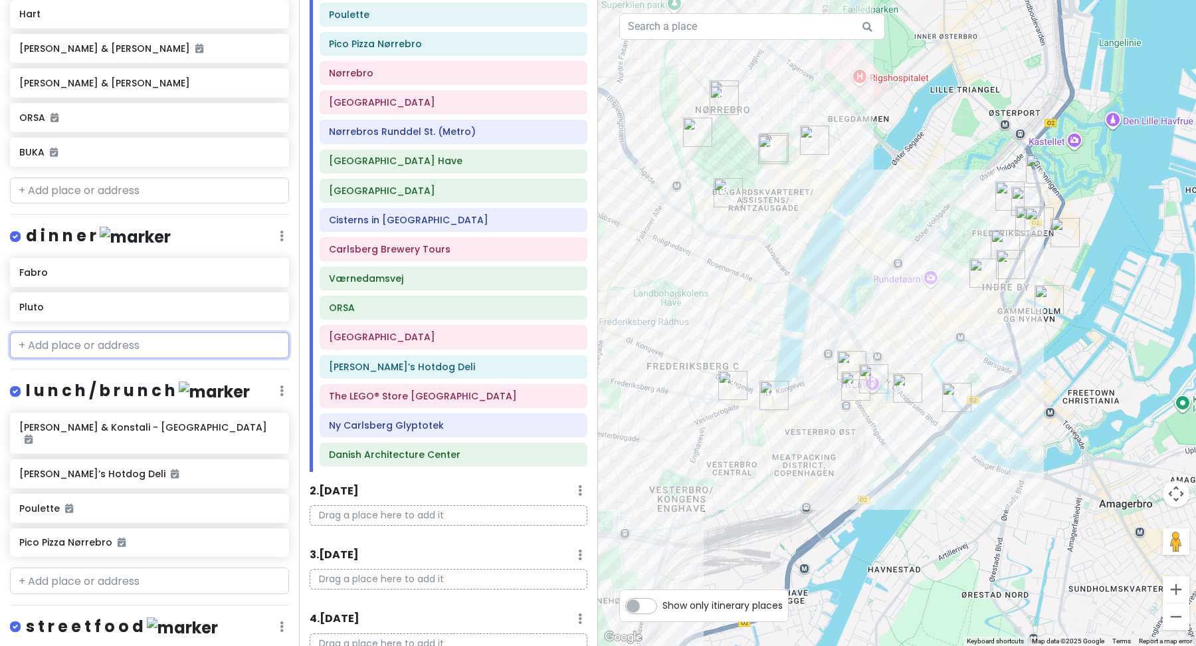
paste input "[STREET_ADDRESS]"
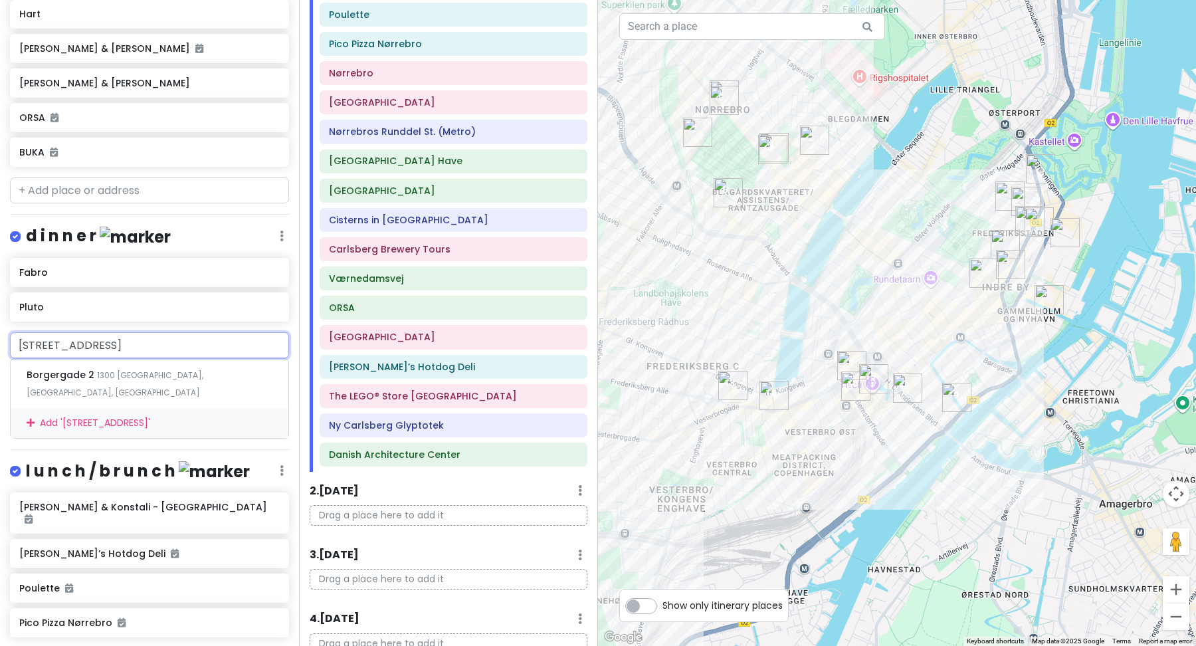
drag, startPoint x: 232, startPoint y: 321, endPoint x: 0, endPoint y: 316, distance: 232.0
click at [0, 332] on div "[STREET_ADDRESS] [STREET_ADDRESS] Add ' [STREET_ADDRESS] '" at bounding box center [149, 385] width 299 height 106
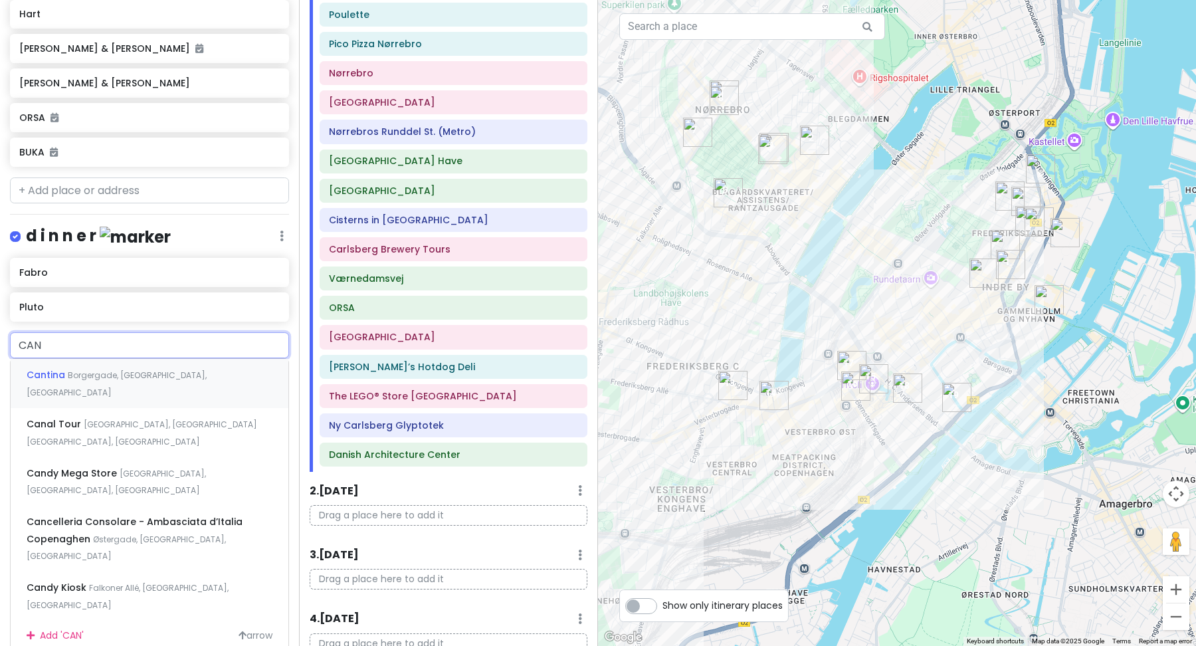
type input "CANT"
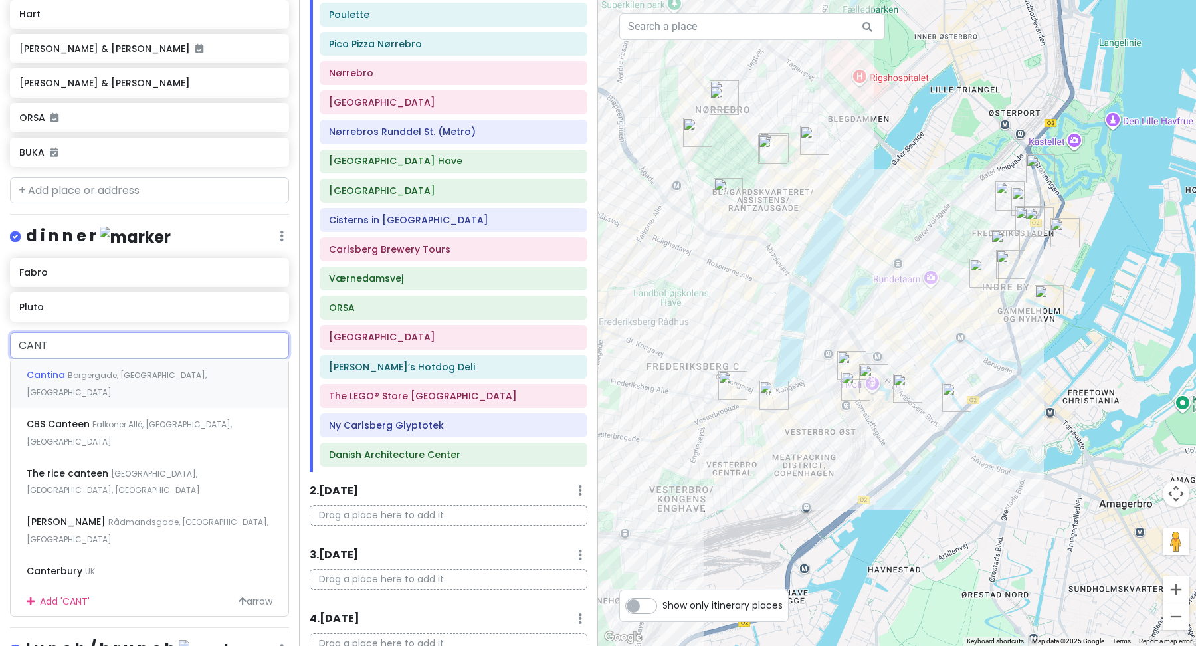
click at [106, 369] on span "Borgergade, [GEOGRAPHIC_DATA], [GEOGRAPHIC_DATA]" at bounding box center [117, 383] width 180 height 29
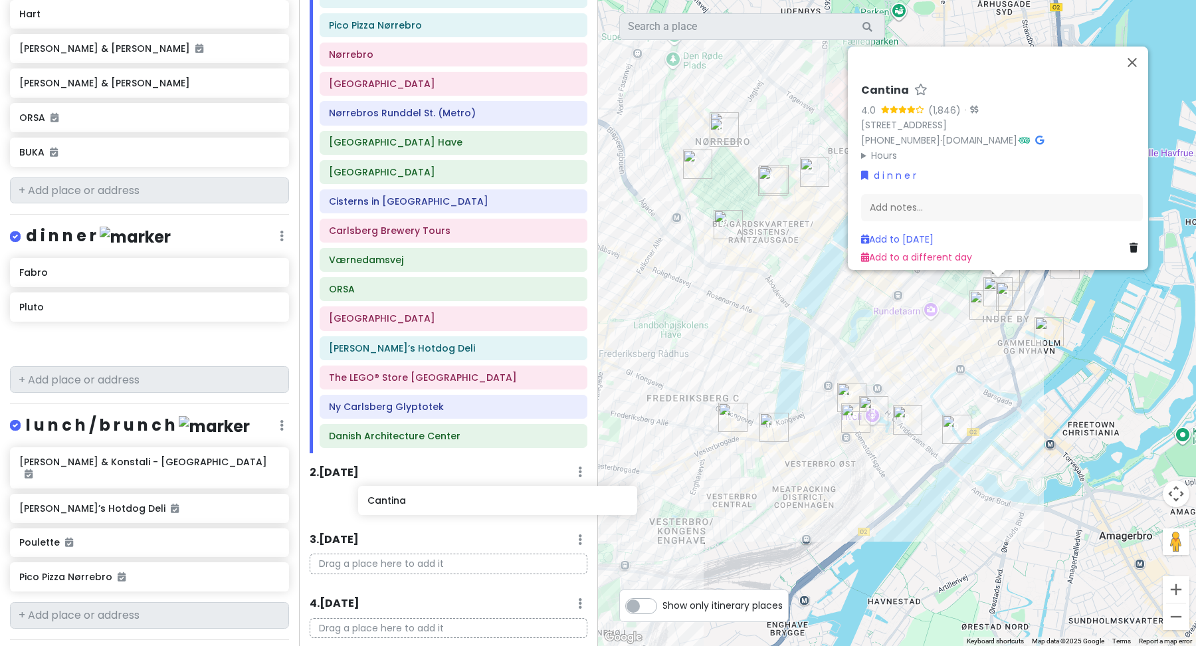
scroll to position [196, 0]
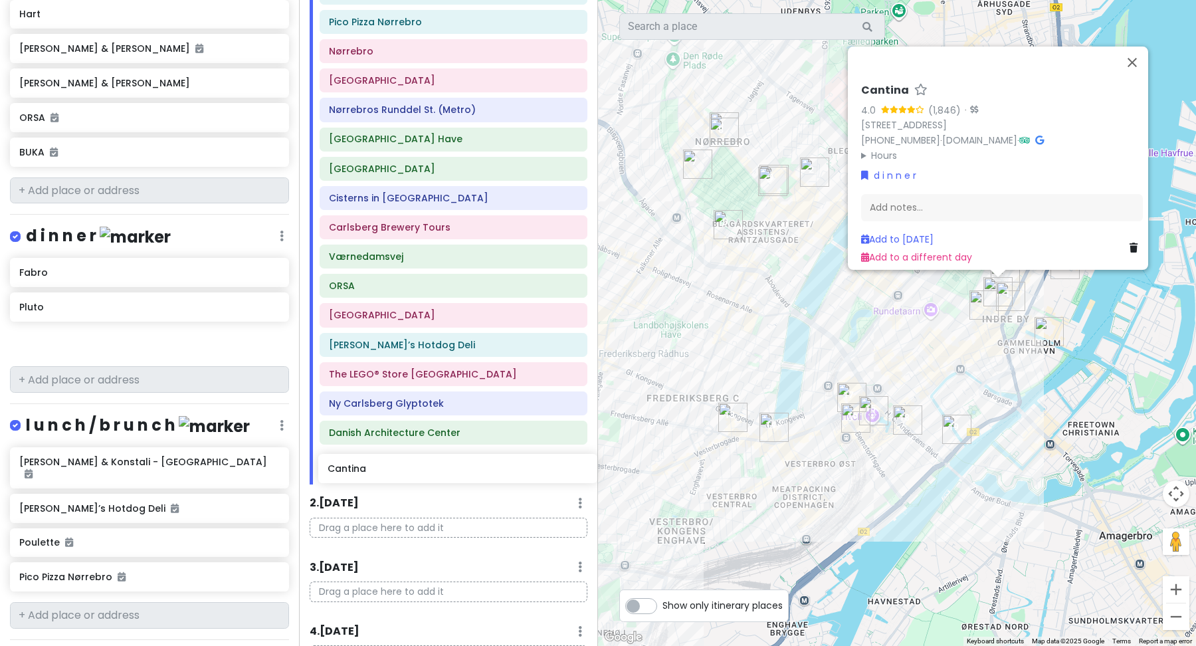
drag, startPoint x: 52, startPoint y: 321, endPoint x: 361, endPoint y: 471, distance: 342.9
click at [361, 471] on div "Scandinavian cruise 2025 Private Change Dates Make a Copy Delete Trip Go Pro ⚡️…" at bounding box center [598, 323] width 1196 height 646
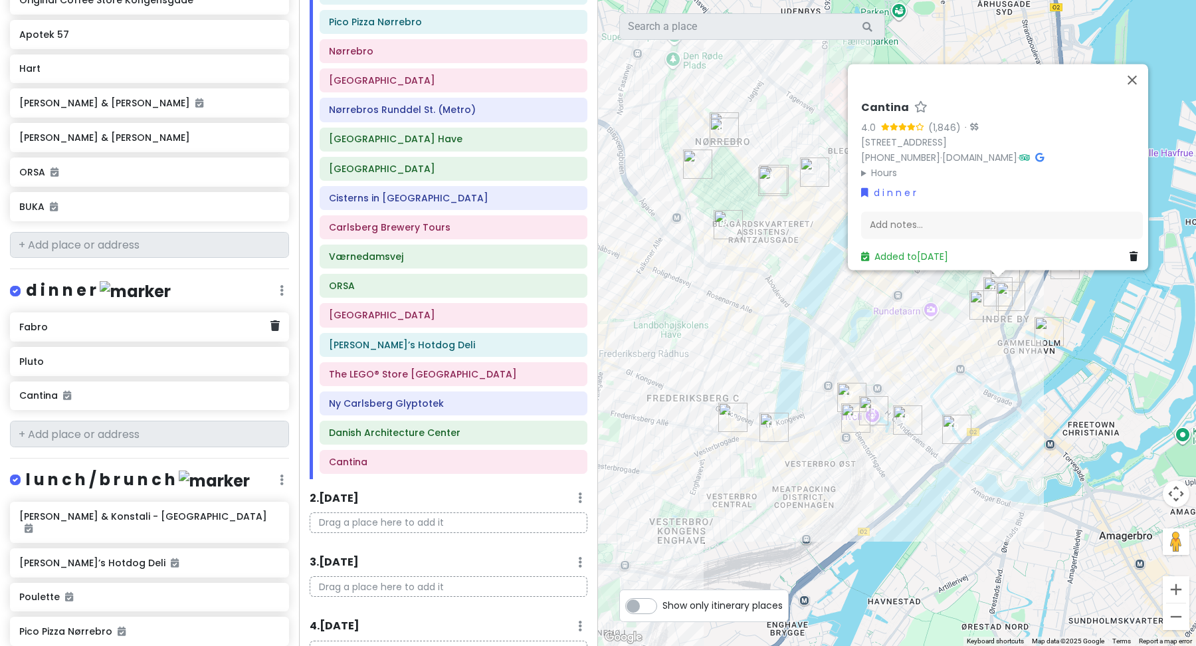
scroll to position [603, 0]
click at [274, 322] on icon at bounding box center [274, 327] width 9 height 11
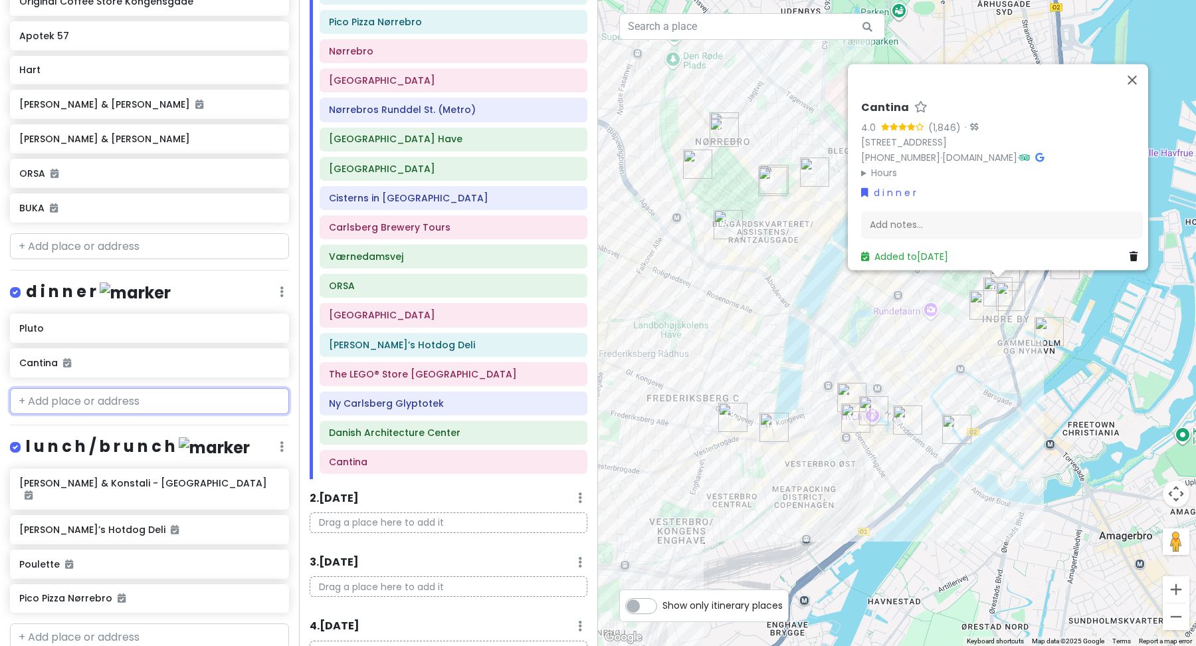
click at [130, 388] on input "text" at bounding box center [149, 401] width 279 height 27
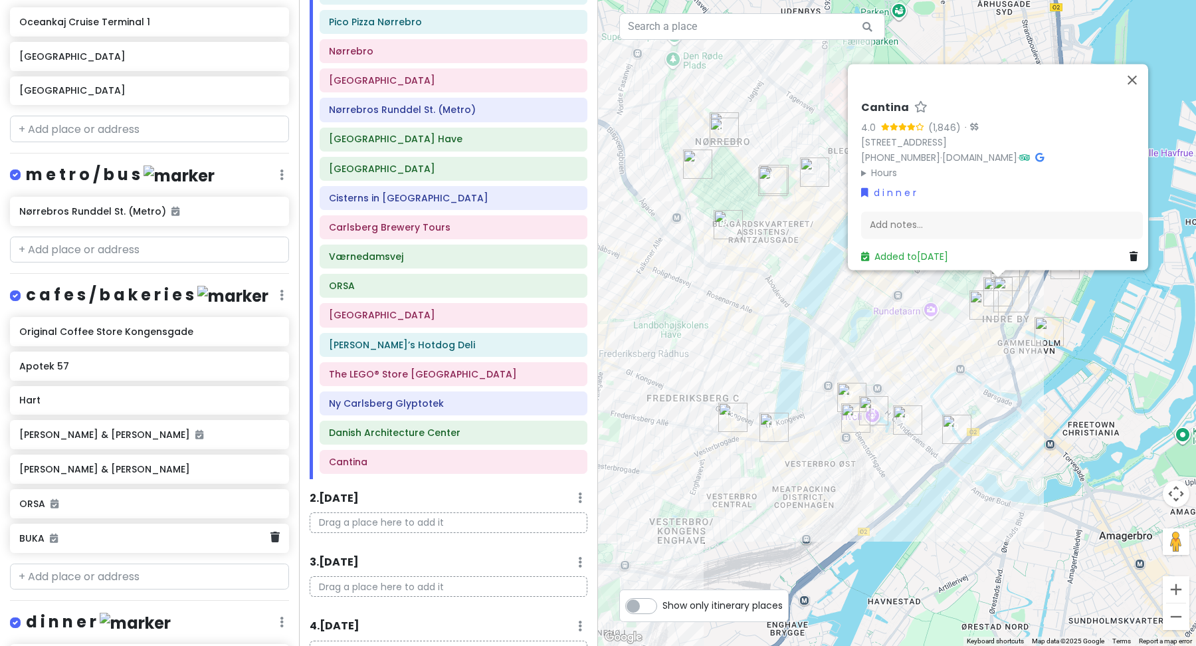
scroll to position [276, 0]
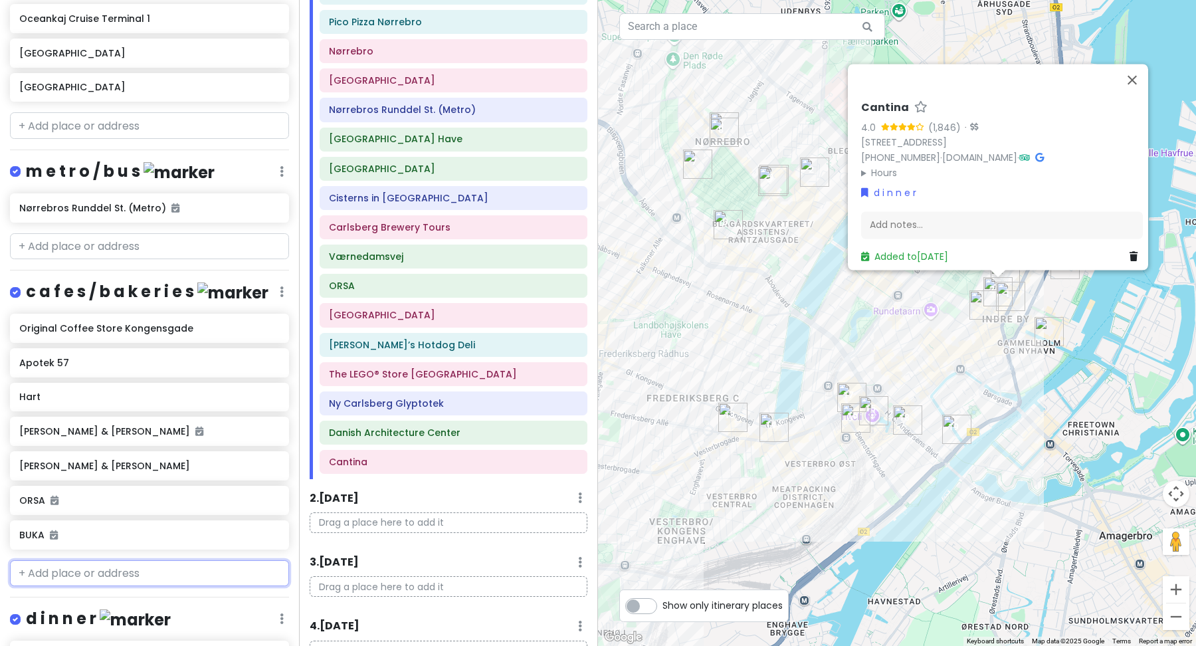
click at [56, 560] on input "text" at bounding box center [149, 573] width 279 height 27
paste input "[GEOGRAPHIC_DATA][STREET_ADDRESS]"
type input "[GEOGRAPHIC_DATA][STREET_ADDRESS]"
click at [101, 587] on div "Lagkagehuset [STREET_ADDRESS]" at bounding box center [150, 603] width 278 height 32
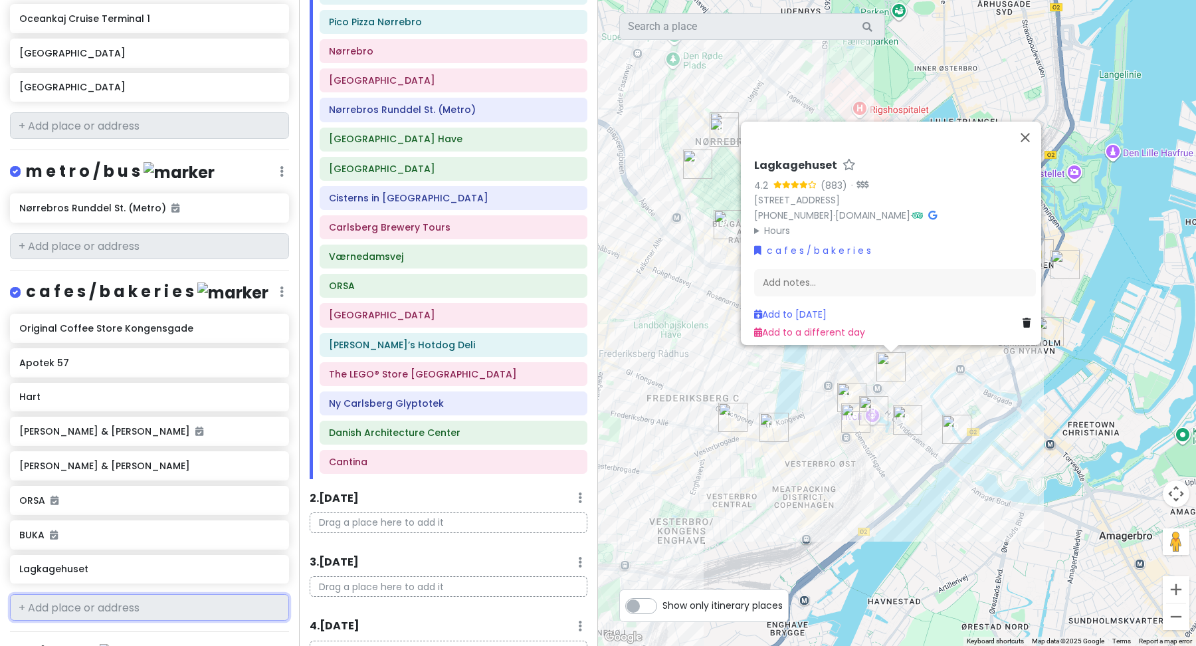
click at [79, 594] on input "text" at bounding box center [149, 607] width 279 height 27
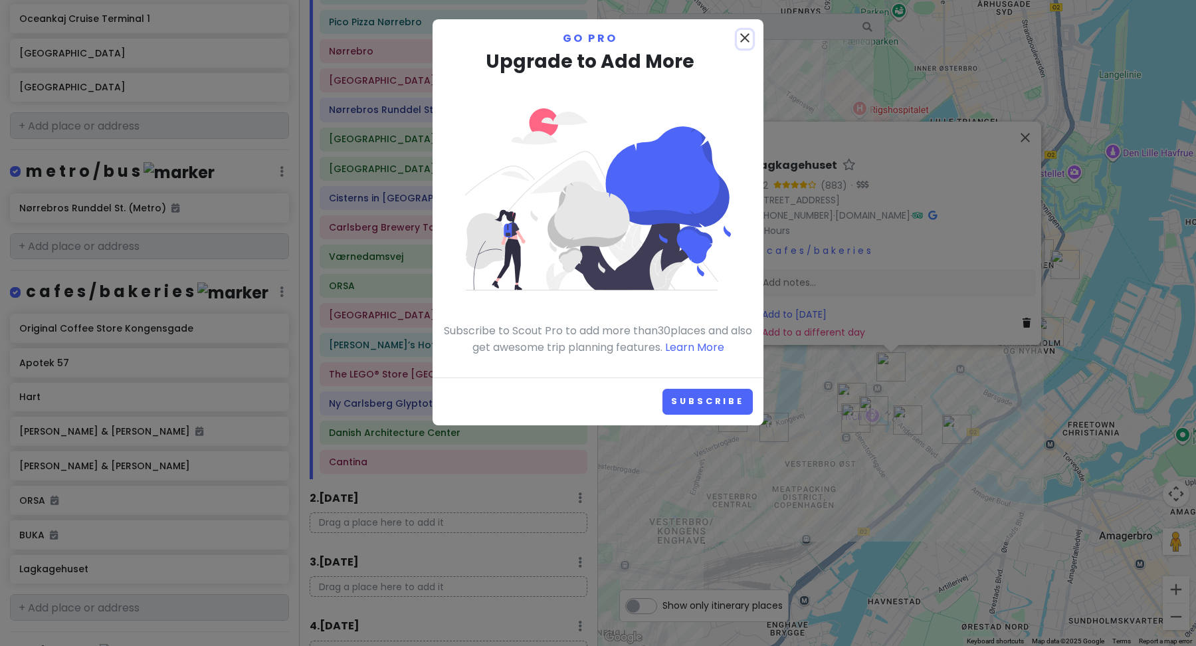
click at [752, 39] on icon "close" at bounding box center [745, 38] width 16 height 16
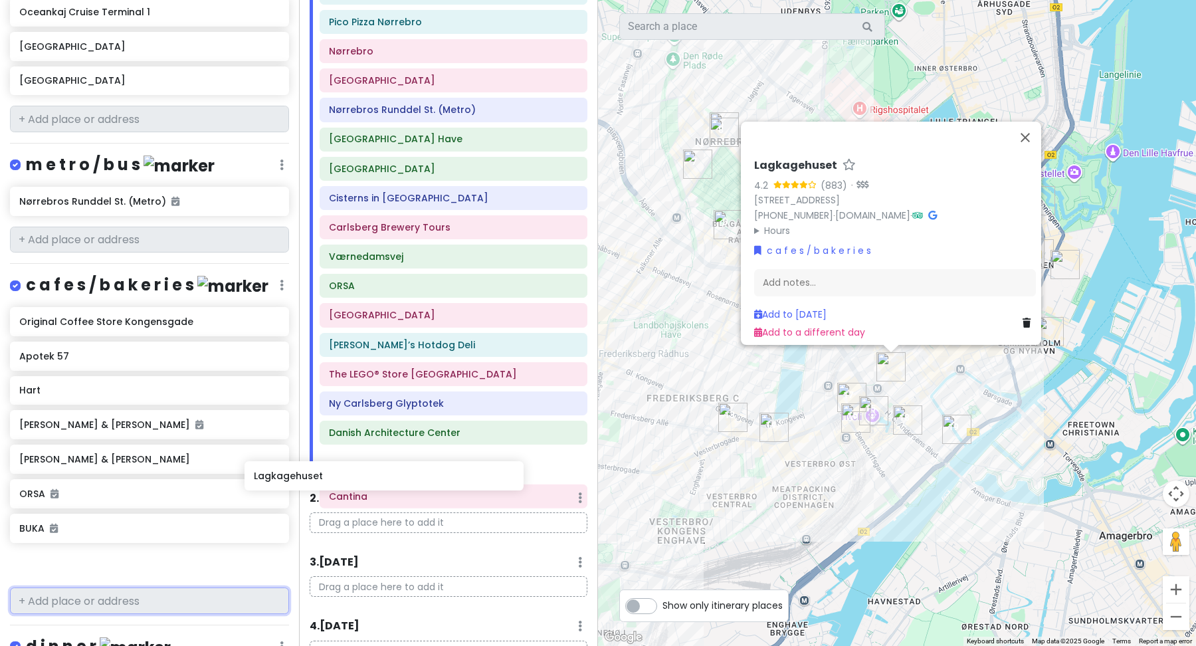
scroll to position [197, 0]
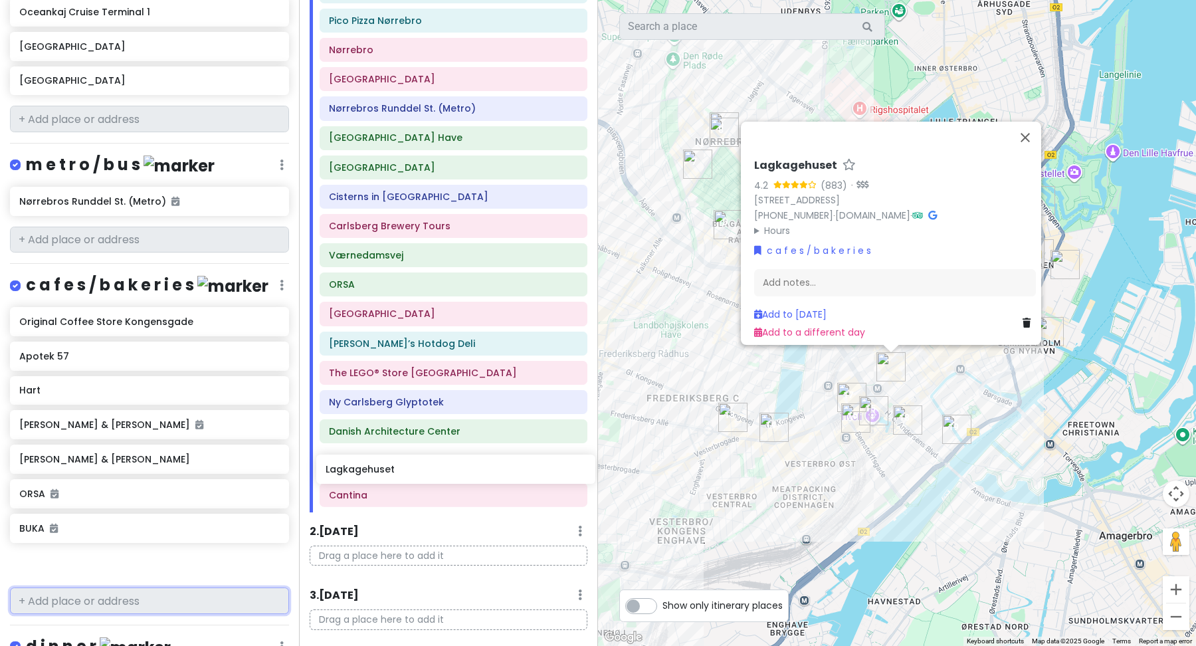
drag, startPoint x: 87, startPoint y: 550, endPoint x: 392, endPoint y: 474, distance: 314.4
click at [395, 475] on div "Scandinavian cruise 2025 Private Change Dates Make a Copy Delete Trip Go Pro ⚡️…" at bounding box center [598, 323] width 1196 height 646
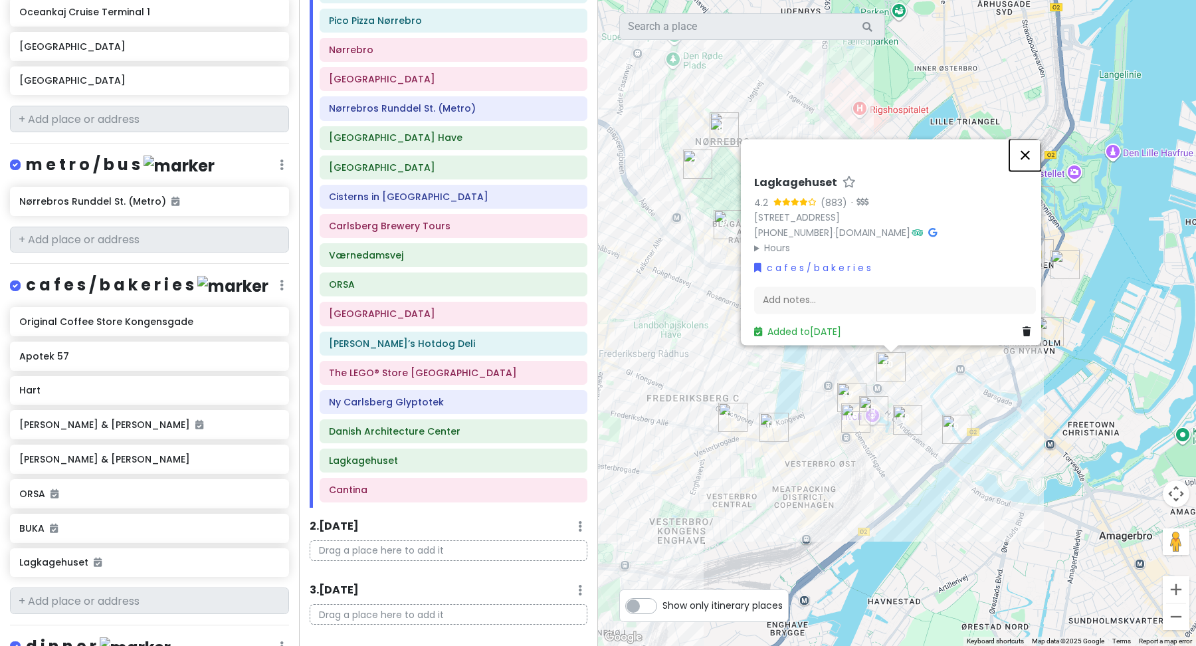
click at [1029, 148] on button "Close" at bounding box center [1025, 155] width 32 height 32
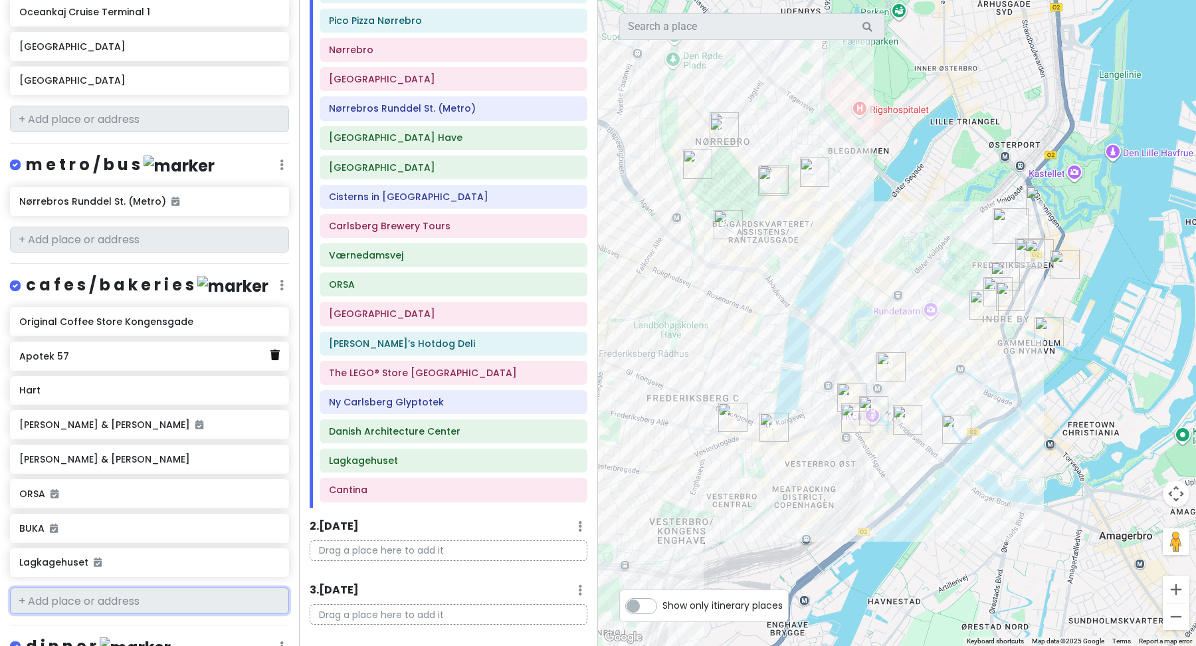
click at [272, 350] on icon at bounding box center [274, 355] width 9 height 11
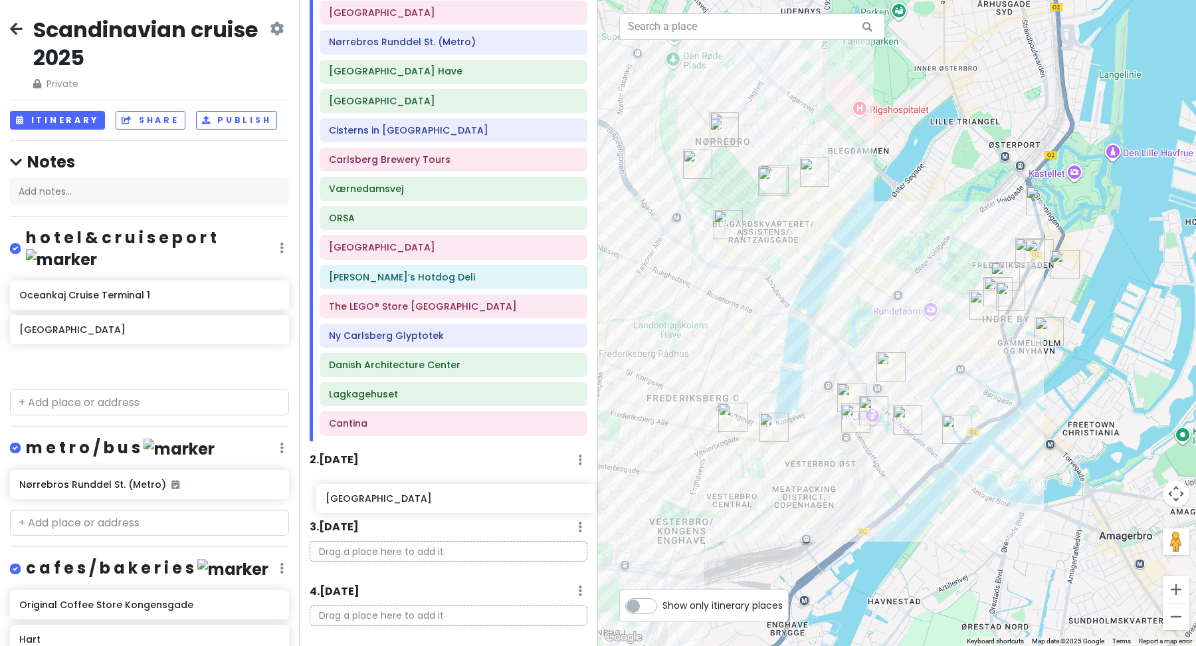
scroll to position [266, 0]
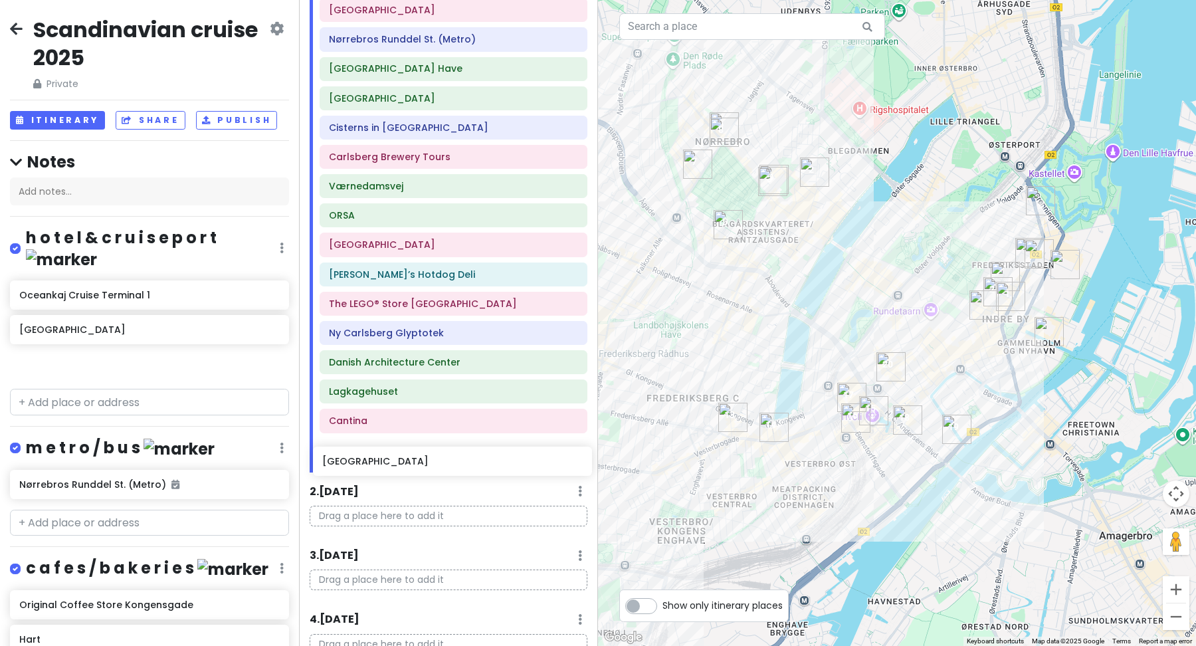
drag, startPoint x: 54, startPoint y: 310, endPoint x: 359, endPoint y: 456, distance: 337.9
click at [359, 460] on div "Scandinavian cruise 2025 Private Change Dates Make a Copy Delete Trip Go Pro ⚡️…" at bounding box center [598, 323] width 1196 height 646
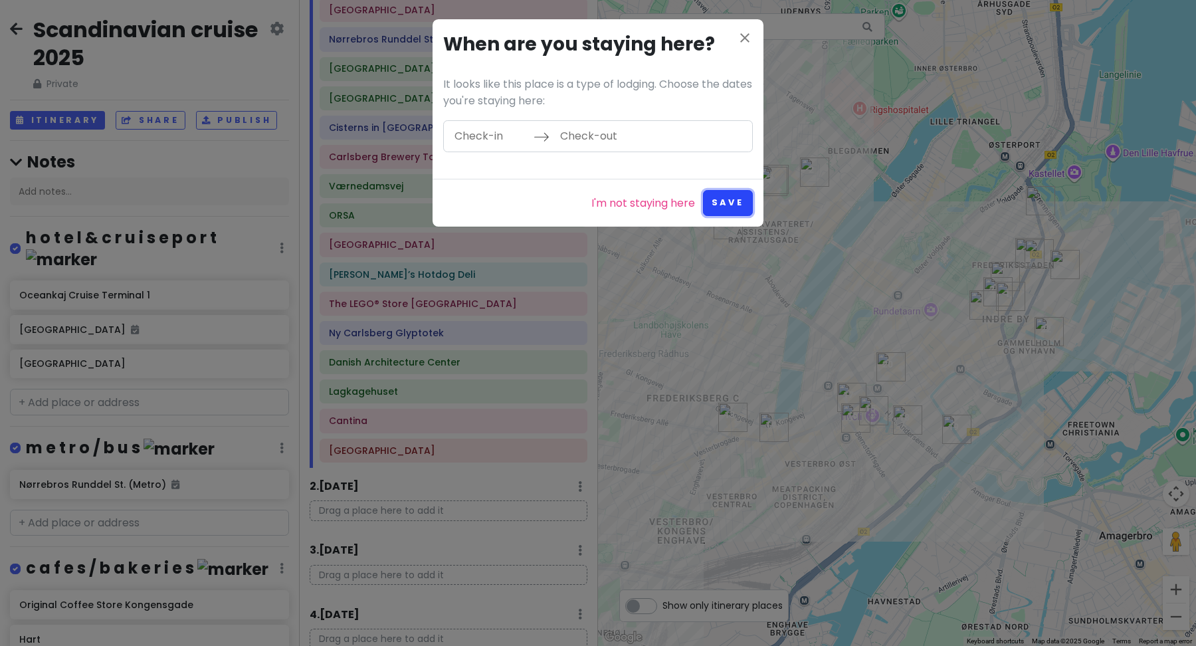
click at [720, 197] on button "Save" at bounding box center [728, 203] width 50 height 26
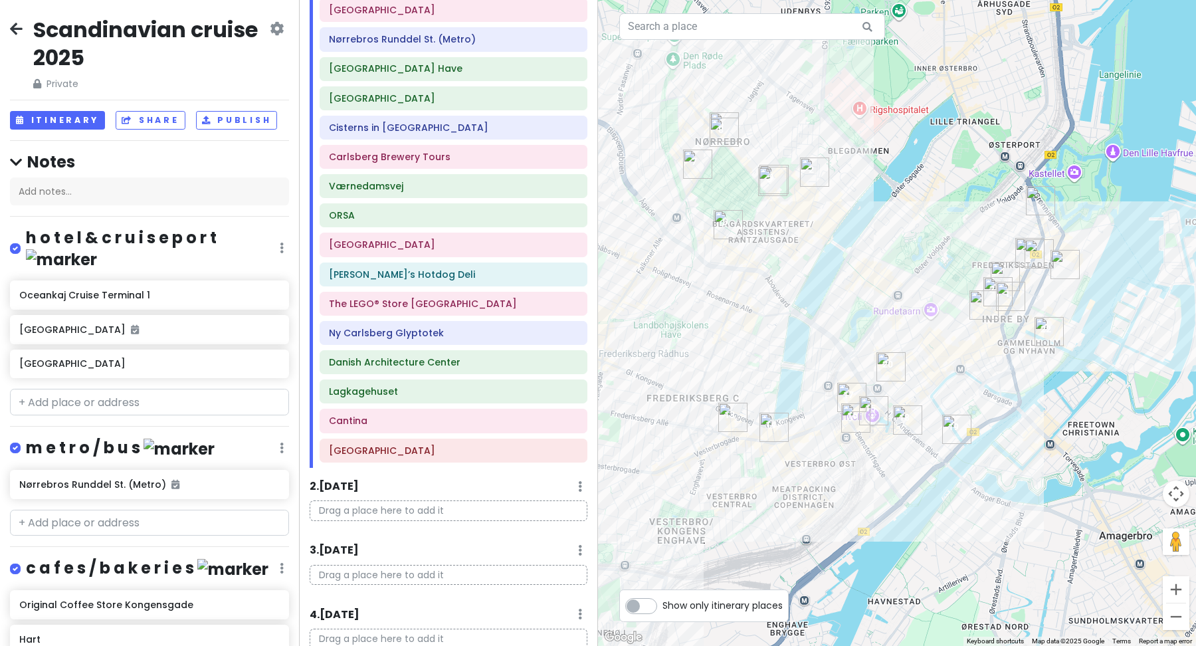
scroll to position [503, 0]
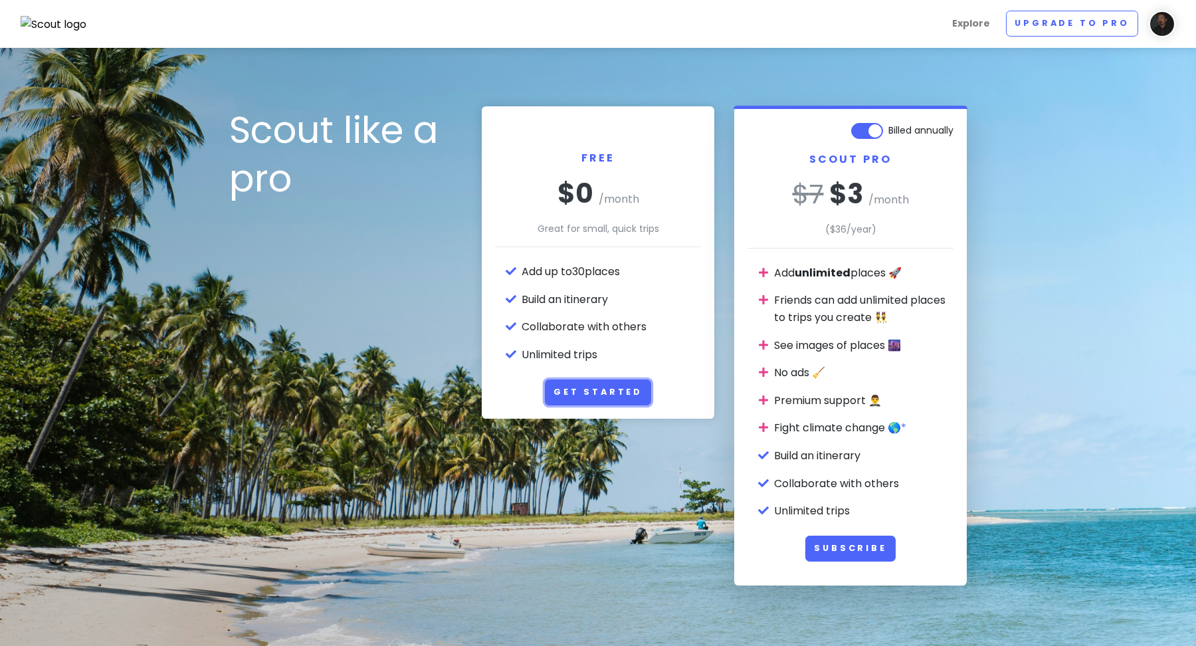
click at [625, 399] on link "Get Started" at bounding box center [598, 392] width 106 height 26
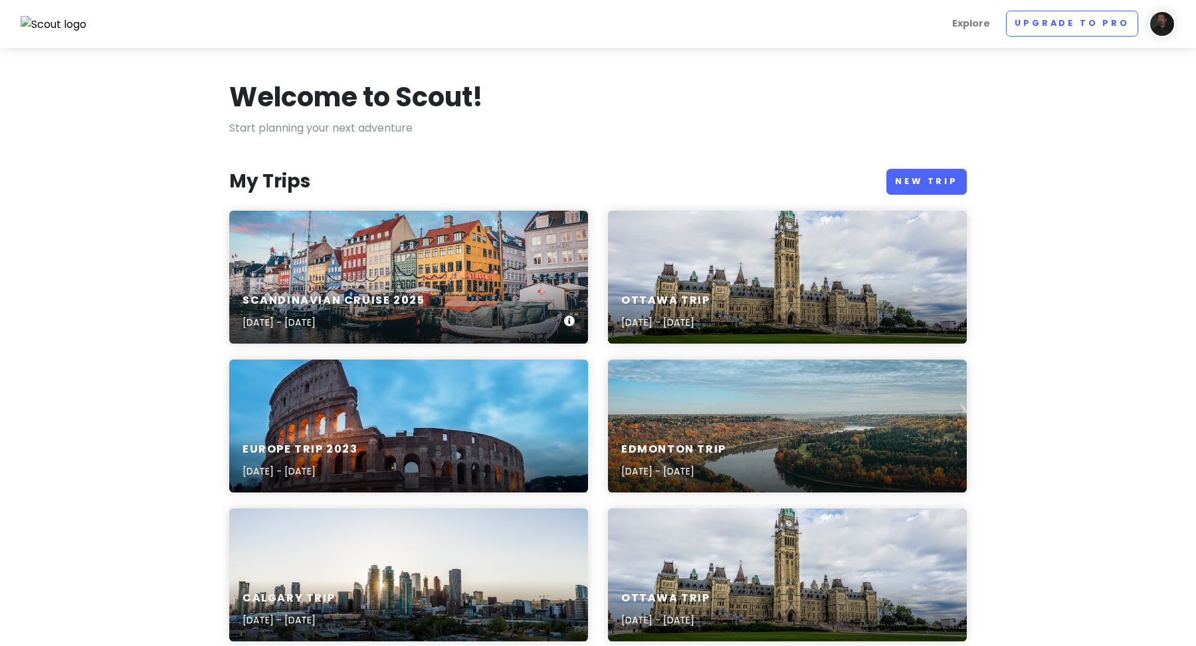
click at [482, 298] on div "Scandinavian cruise [DATE], 2025 - [DATE]" at bounding box center [408, 311] width 359 height 63
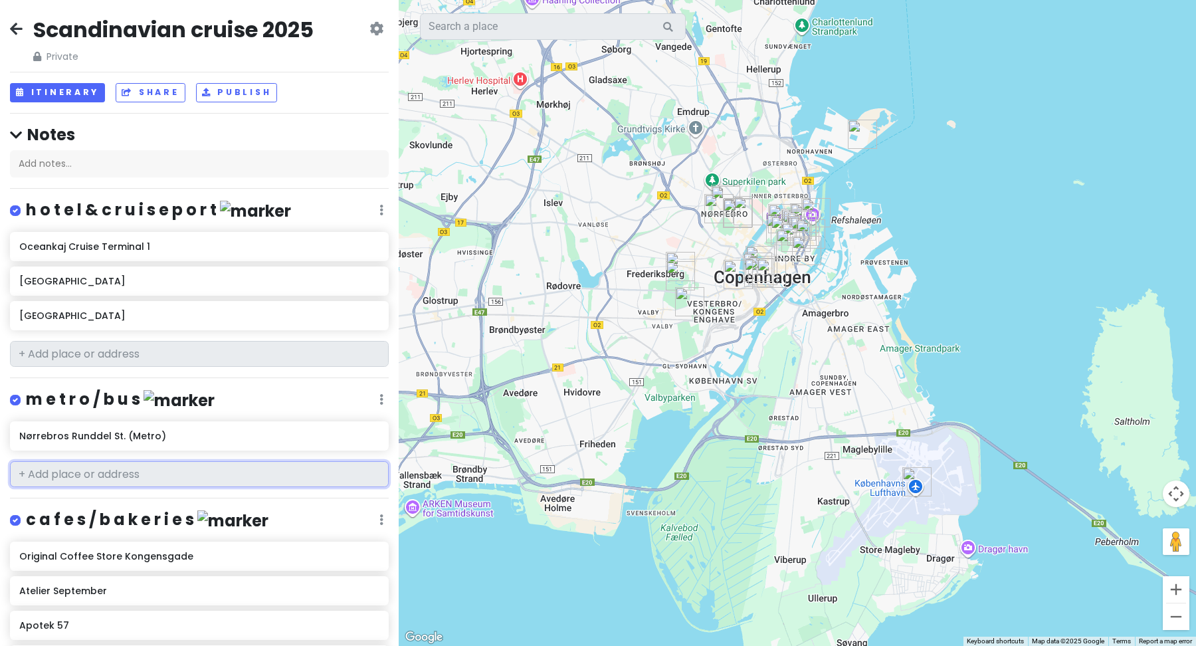
click at [195, 478] on input "text" at bounding box center [199, 474] width 379 height 27
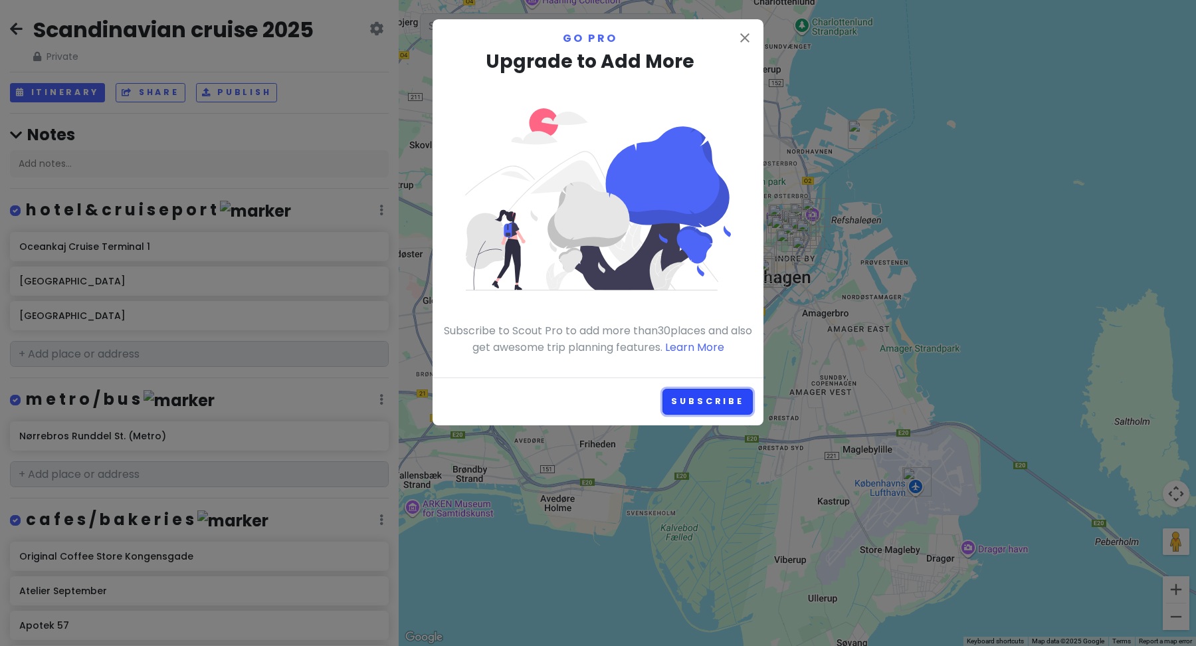
click at [686, 412] on link "Subscribe" at bounding box center [707, 402] width 90 height 26
click at [746, 41] on icon "close" at bounding box center [745, 38] width 16 height 16
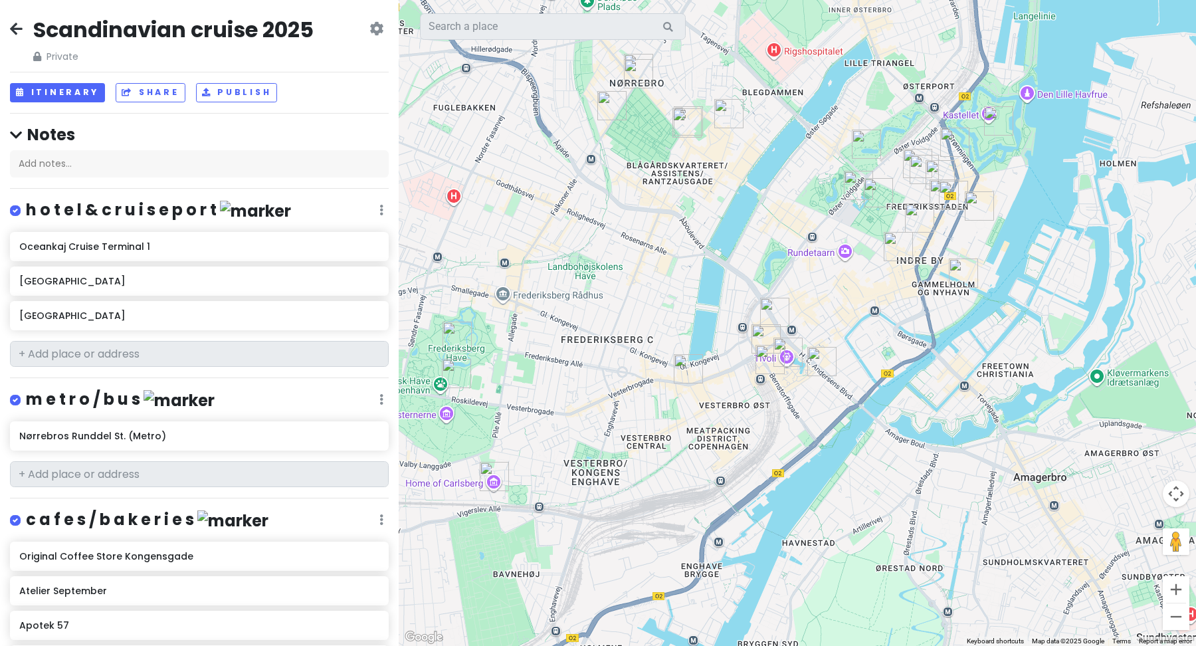
click at [373, 34] on icon at bounding box center [376, 28] width 14 height 11
click at [15, 31] on icon at bounding box center [16, 28] width 13 height 11
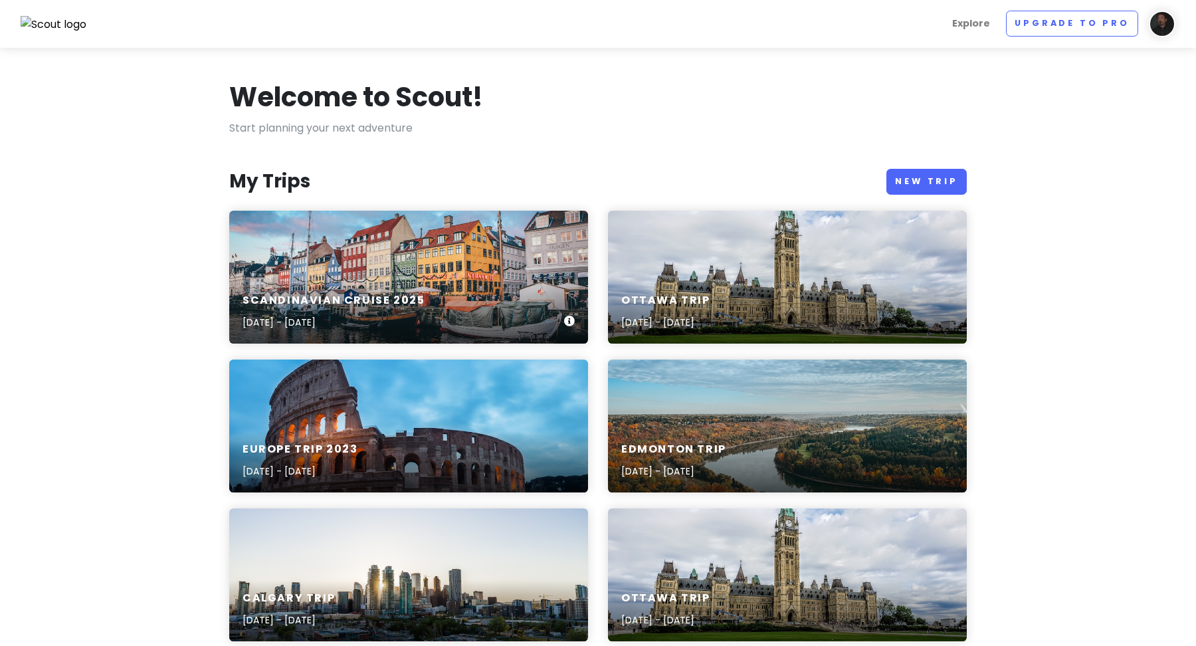
click at [416, 282] on div "Scandinavian cruise 2025 Sep 15, 2025 - Sep 26, 2025" at bounding box center [408, 311] width 359 height 63
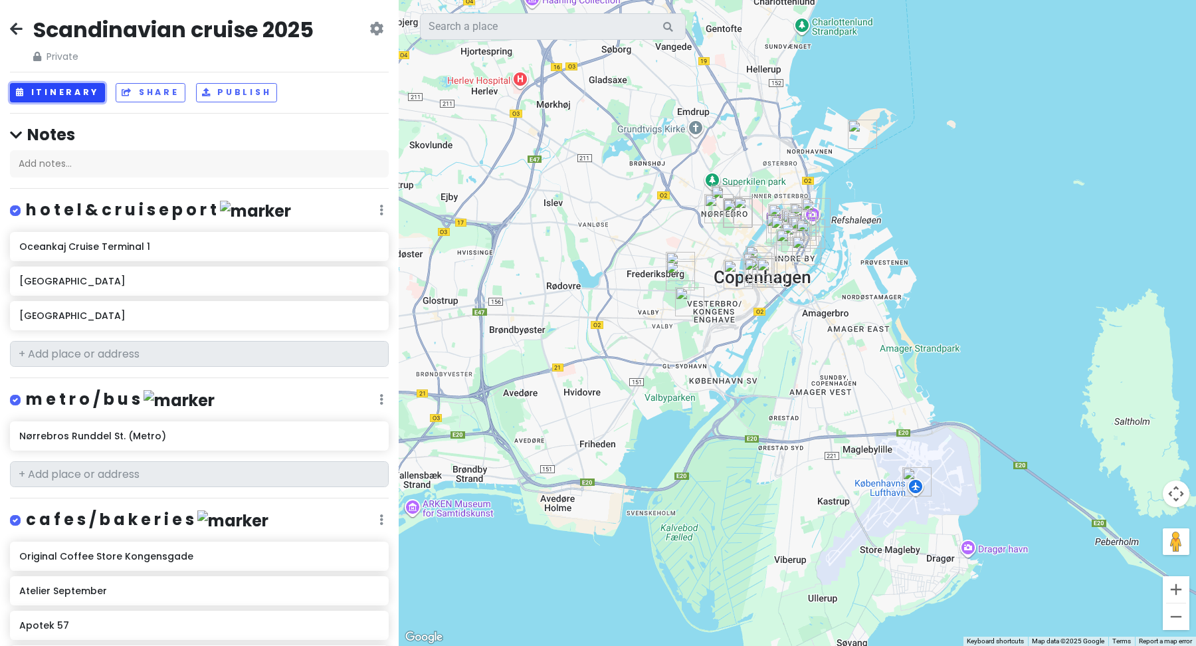
click at [60, 95] on button "Itinerary" at bounding box center [57, 92] width 95 height 19
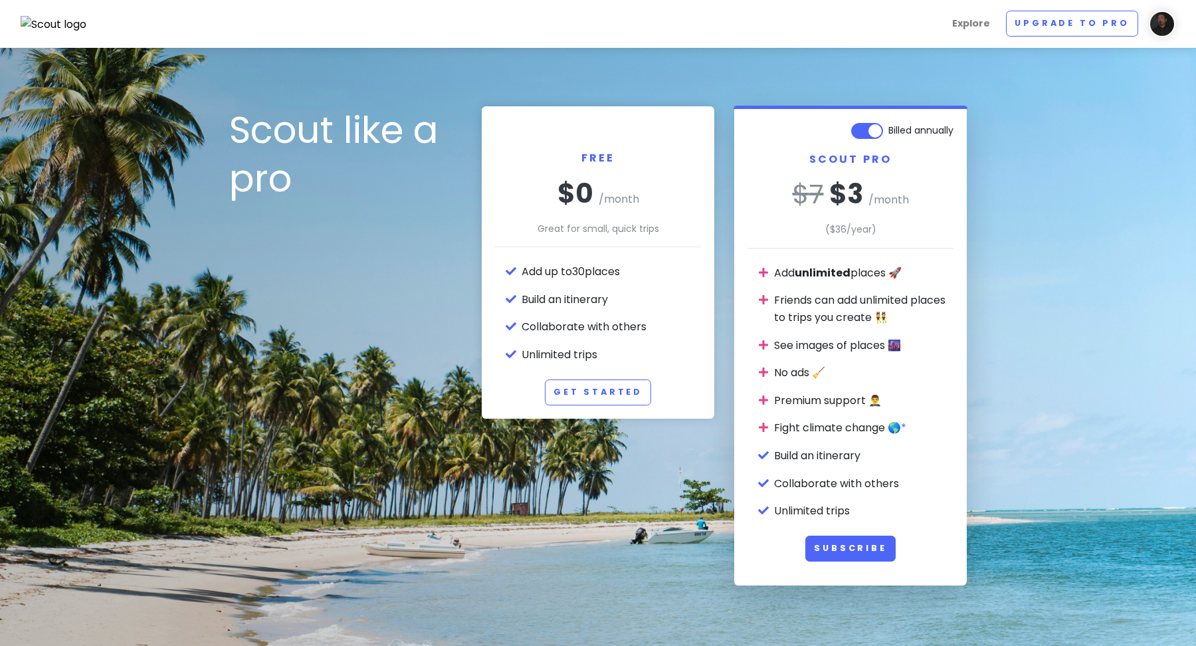
click at [888, 132] on label "Billed annually" at bounding box center [920, 128] width 65 height 16
click at [945, 128] on input "Billed annually" at bounding box center [949, 124] width 9 height 9
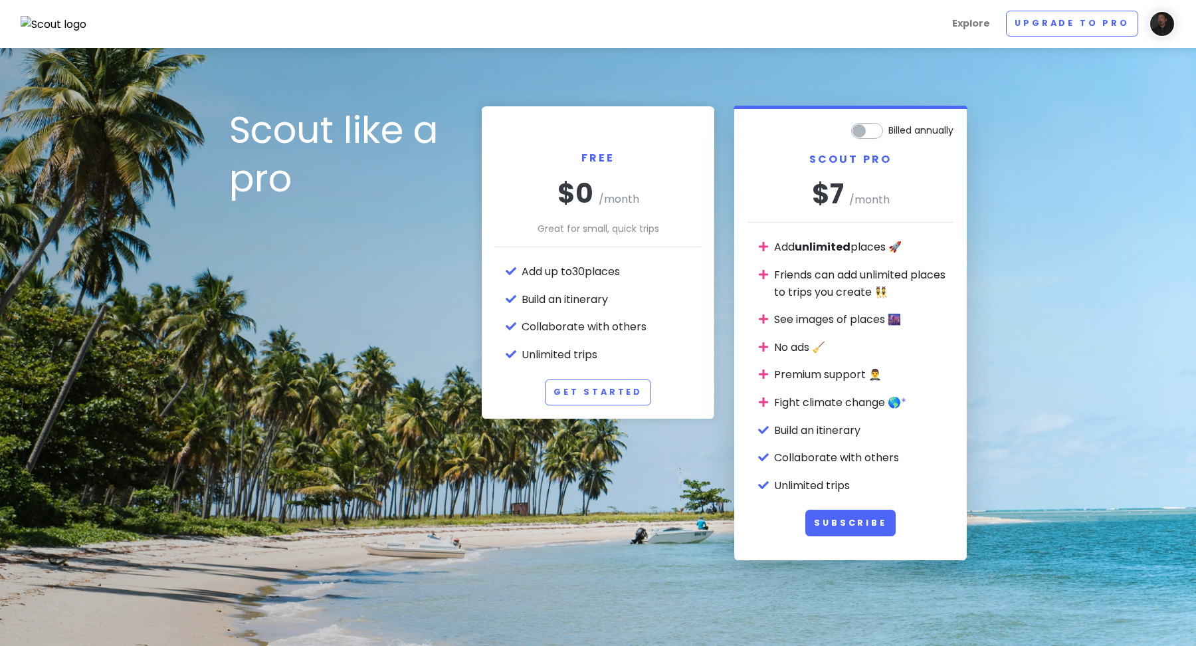
click at [888, 132] on label "Billed annually" at bounding box center [920, 128] width 65 height 16
click at [945, 128] on input "Billed annually" at bounding box center [949, 124] width 9 height 9
checkbox input "true"
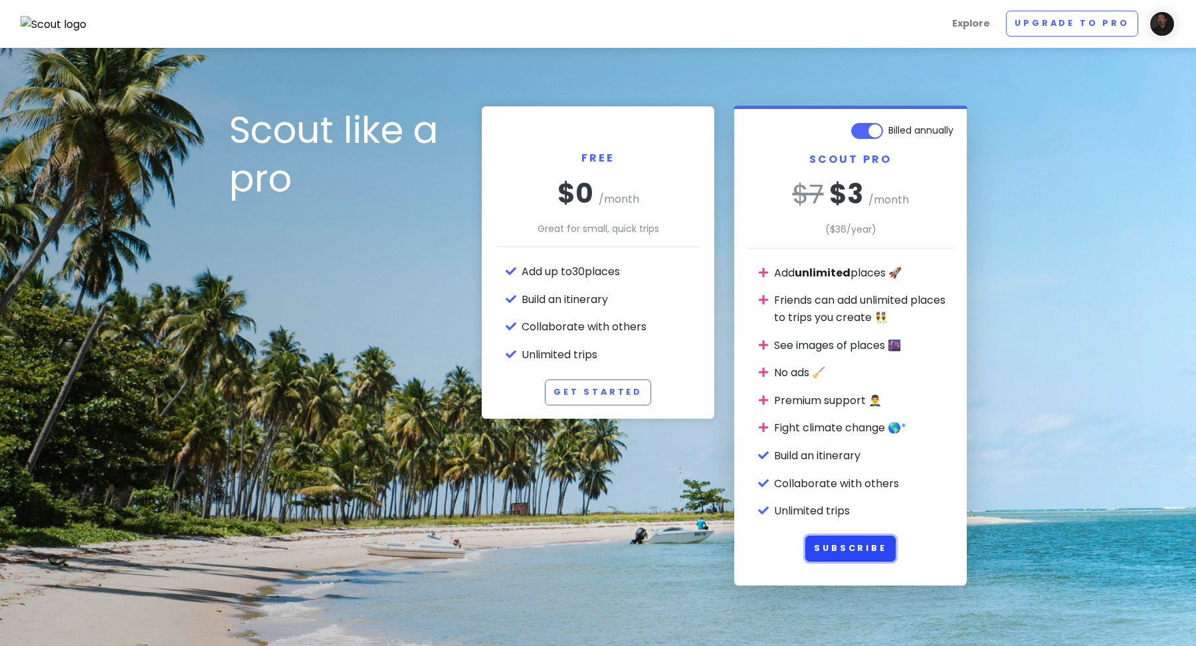
click at [837, 550] on button "Subscribe" at bounding box center [850, 549] width 90 height 26
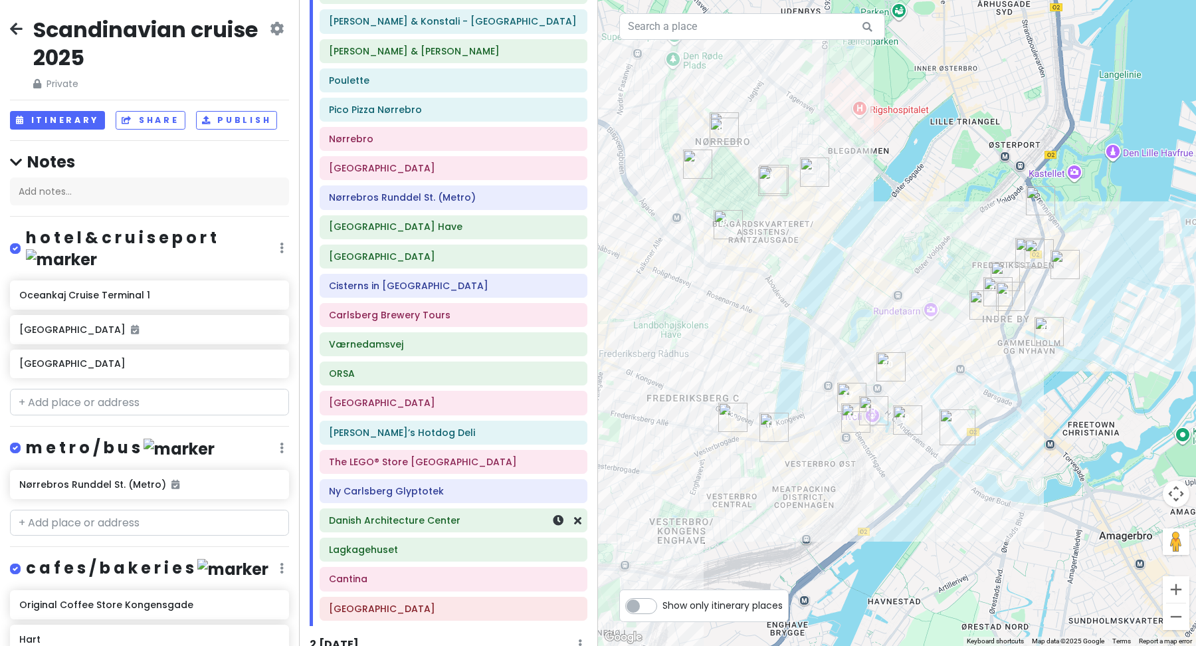
scroll to position [503, 0]
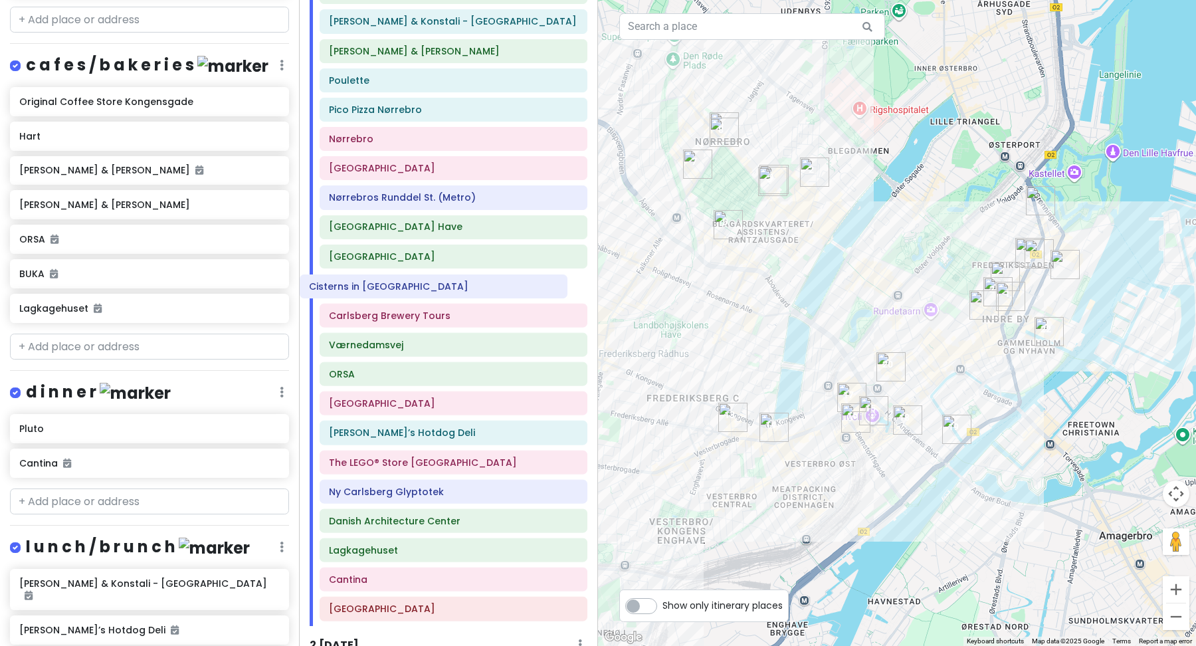
drag, startPoint x: 311, startPoint y: 286, endPoint x: 299, endPoint y: 284, distance: 12.1
click at [299, 284] on div "Itinerary × 1 . Mon 9/15 Edit Day Notes Delete Day Click to add day notes BUKA …" at bounding box center [448, 323] width 299 height 646
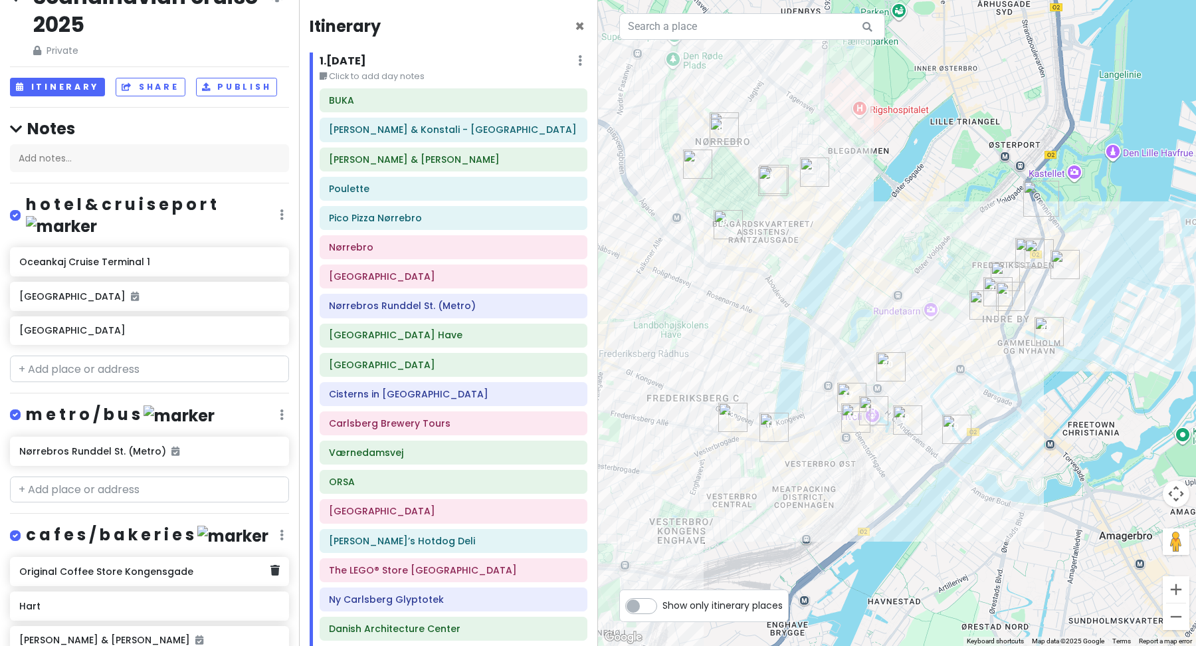
scroll to position [0, 0]
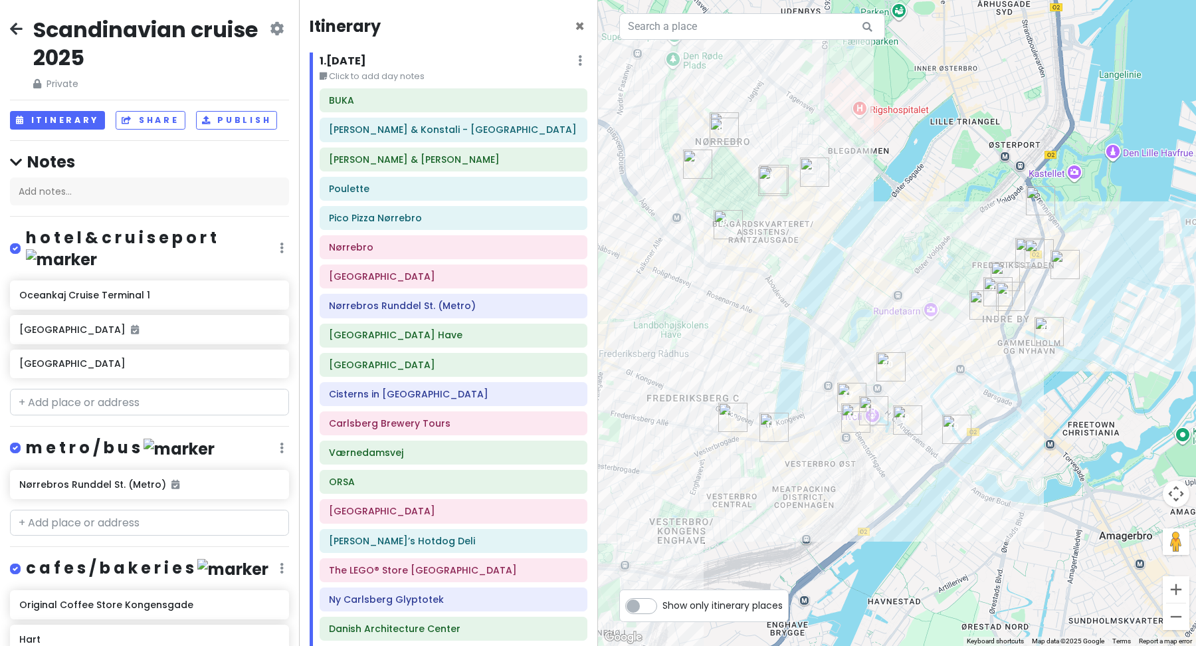
click at [17, 25] on icon at bounding box center [16, 28] width 13 height 11
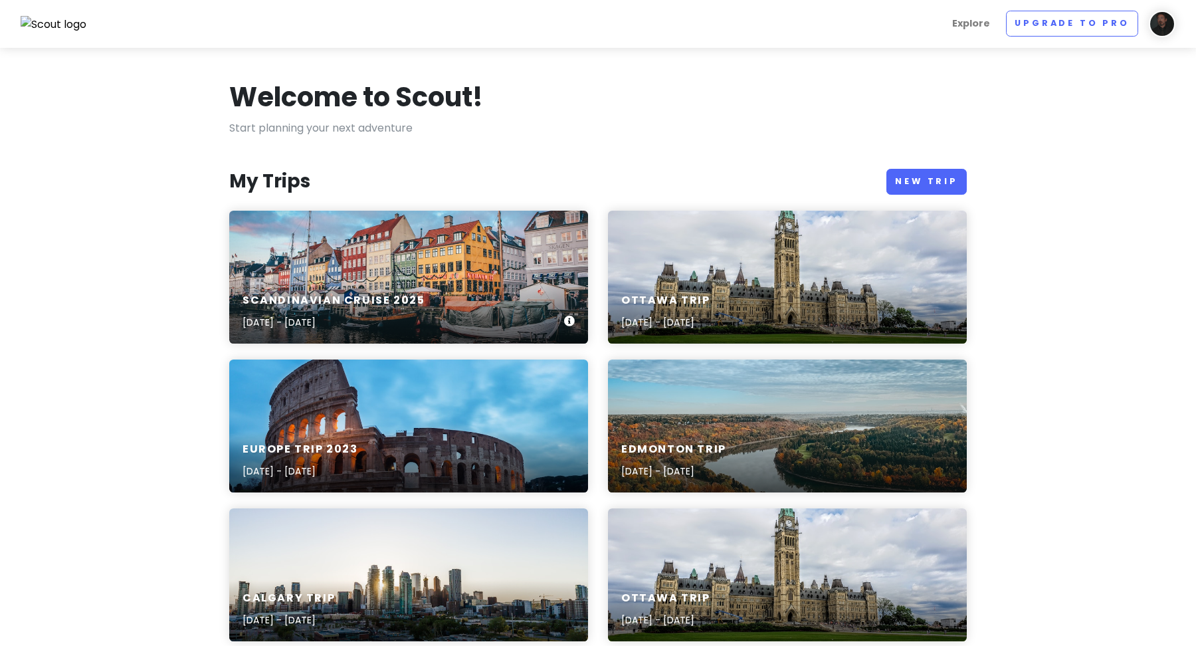
click at [432, 265] on div "Scandinavian cruise 2025 Sep 15, 2025 - Sep 26, 2025" at bounding box center [408, 277] width 359 height 133
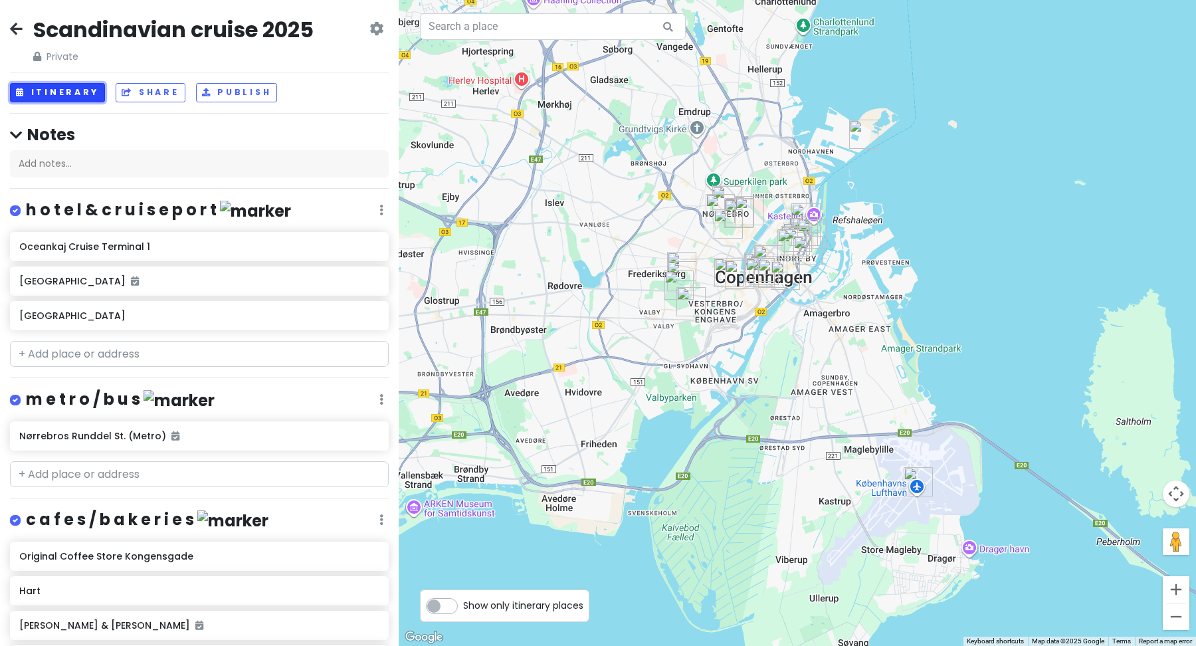
click at [53, 94] on button "Itinerary" at bounding box center [57, 92] width 95 height 19
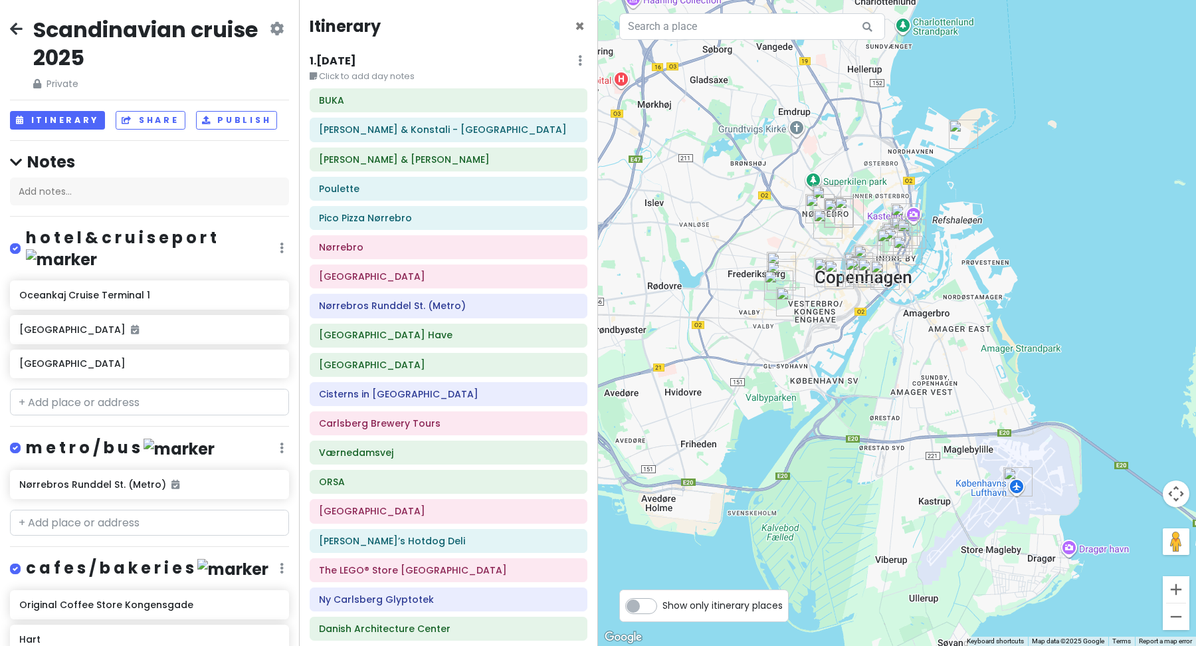
click at [299, 38] on div "Itinerary × 1 . Mon 9/15 Edit Day Notes Delete Day Click to add day notes BUKA …" at bounding box center [448, 323] width 299 height 646
drag, startPoint x: 297, startPoint y: 14, endPoint x: 302, endPoint y: 21, distance: 8.5
click at [290, 17] on div "Scandinavian cruise 2025 Private Change Dates Make a Copy Delete Trip Go Pro ⚡️…" at bounding box center [149, 323] width 299 height 646
drag, startPoint x: 297, startPoint y: 15, endPoint x: 306, endPoint y: 35, distance: 22.3
click at [291, 15] on div "Scandinavian cruise 2025 Private Change Dates Make a Copy Delete Trip Go Pro ⚡️…" at bounding box center [149, 323] width 299 height 646
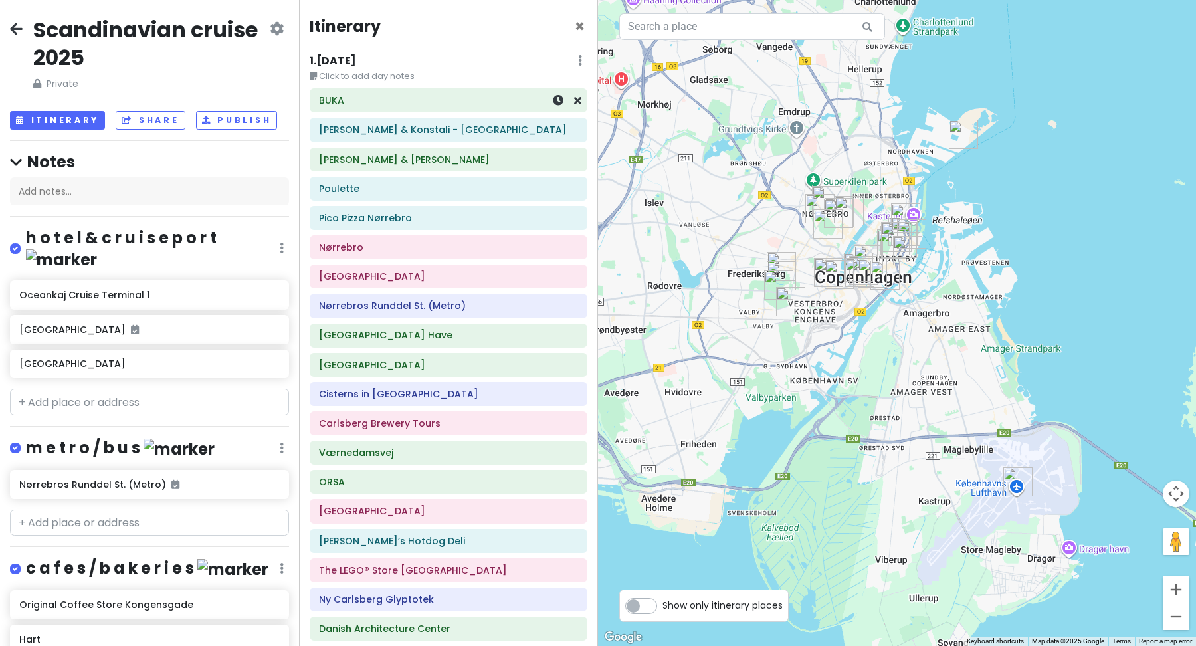
click at [367, 104] on h6 "BUKA" at bounding box center [448, 100] width 259 height 12
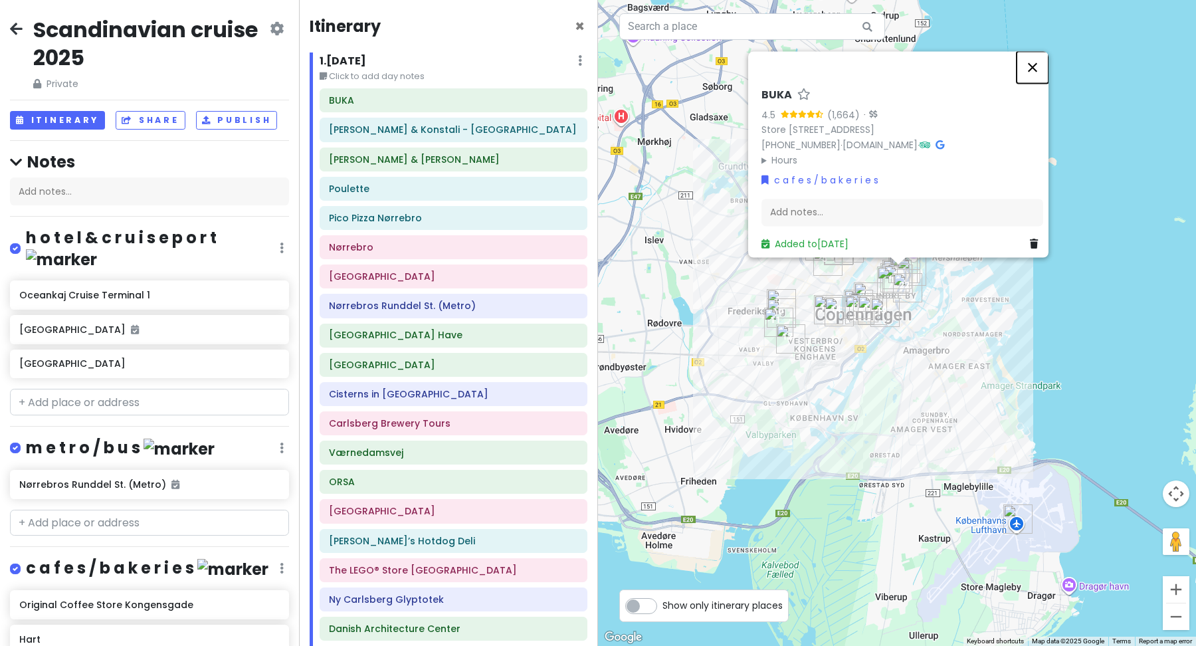
click at [1039, 60] on button "Close" at bounding box center [1033, 67] width 32 height 32
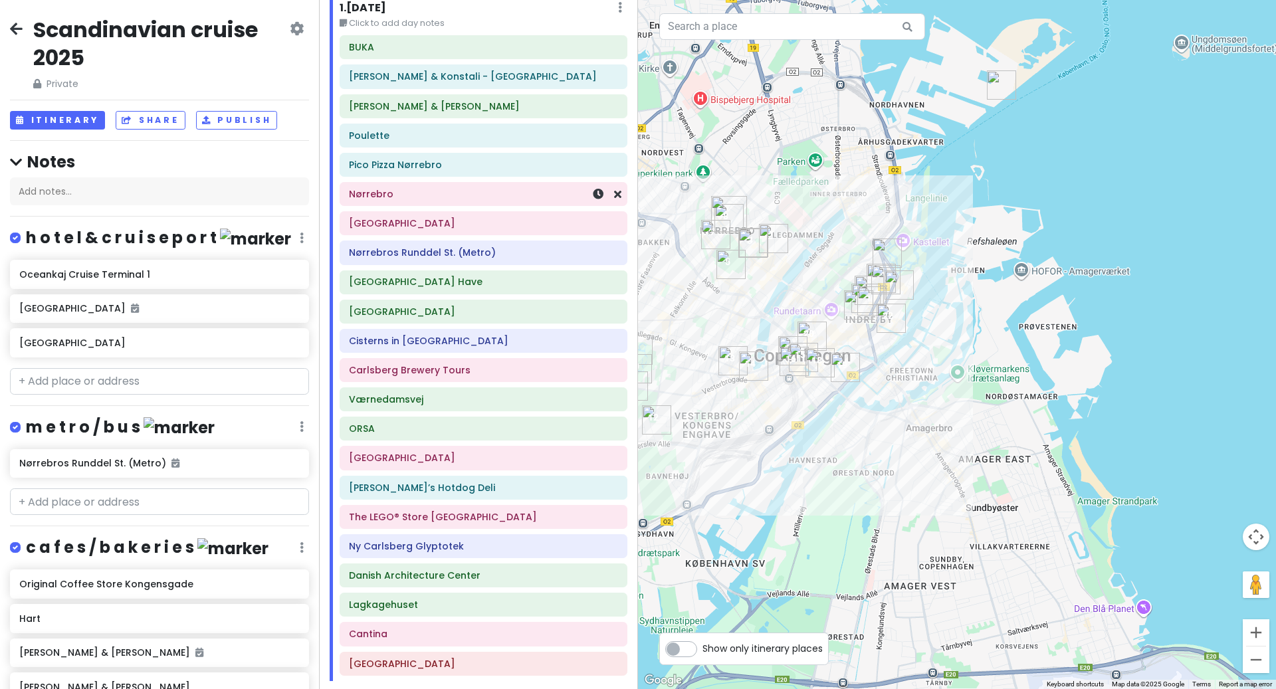
scroll to position [51, 0]
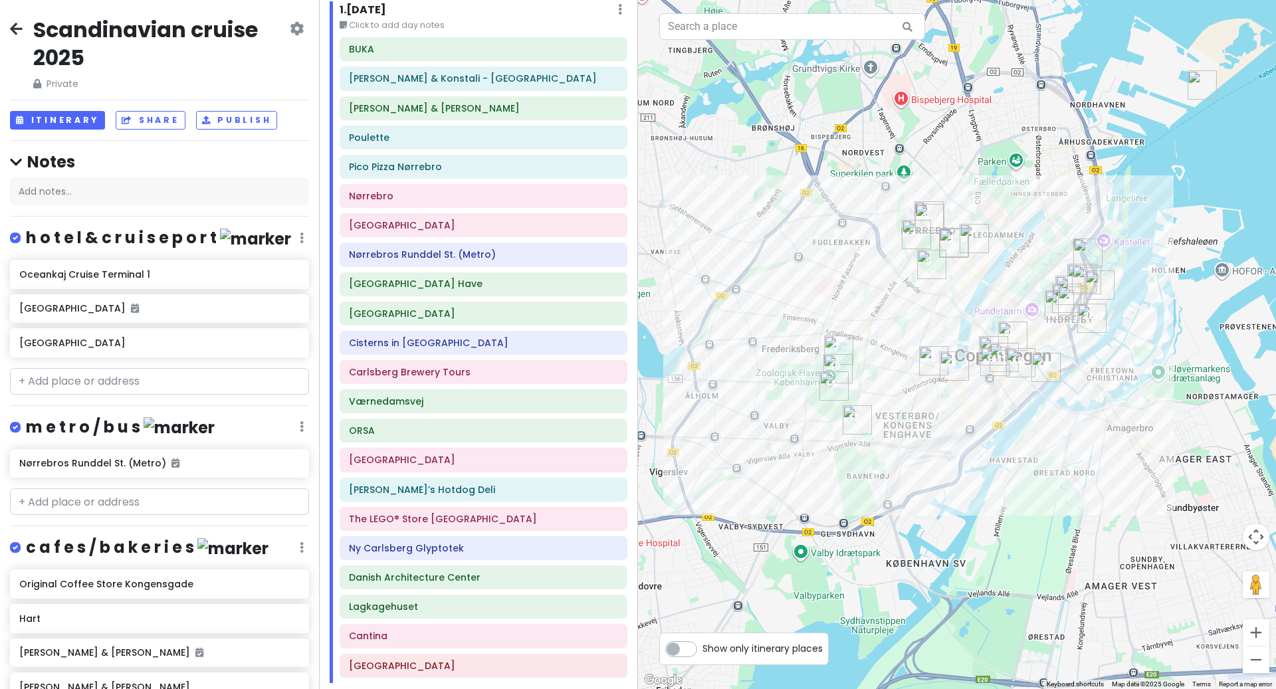
drag, startPoint x: 855, startPoint y: 207, endPoint x: 1056, endPoint y: 207, distance: 200.7
click at [1056, 207] on div at bounding box center [957, 344] width 638 height 689
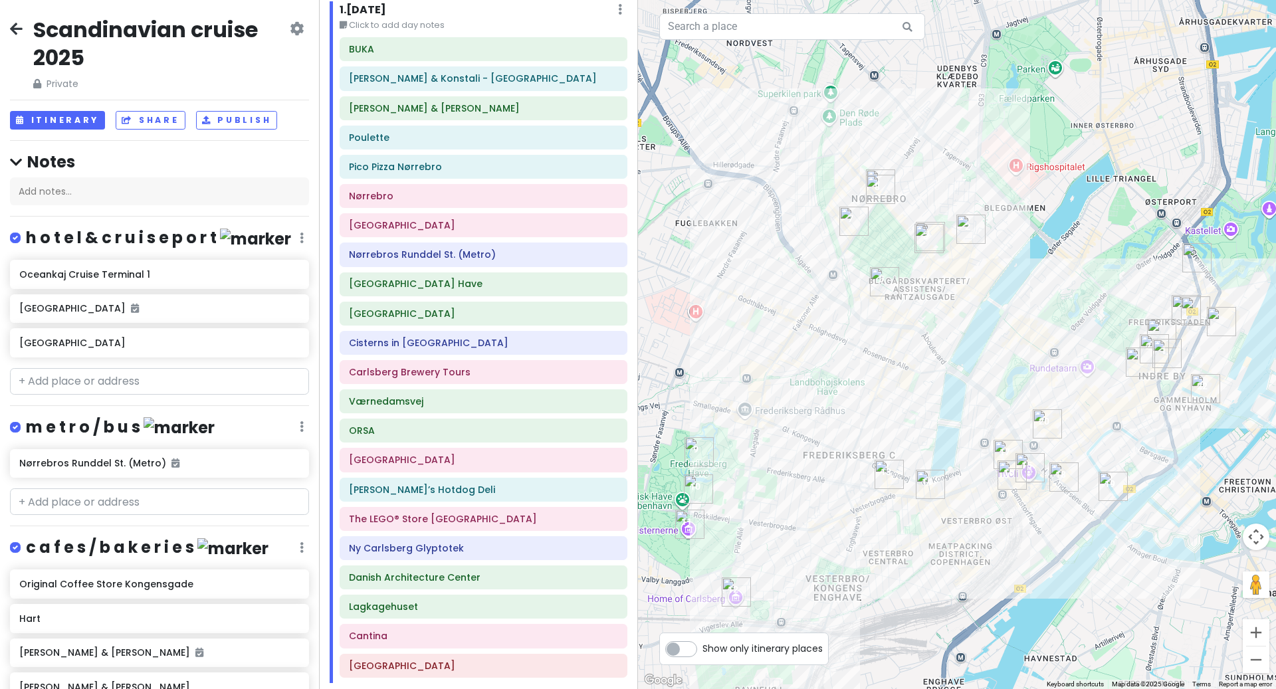
drag, startPoint x: 1015, startPoint y: 163, endPoint x: 1102, endPoint y: 112, distance: 101.9
click at [1105, 112] on div at bounding box center [957, 344] width 638 height 689
click at [295, 276] on icon at bounding box center [294, 273] width 9 height 11
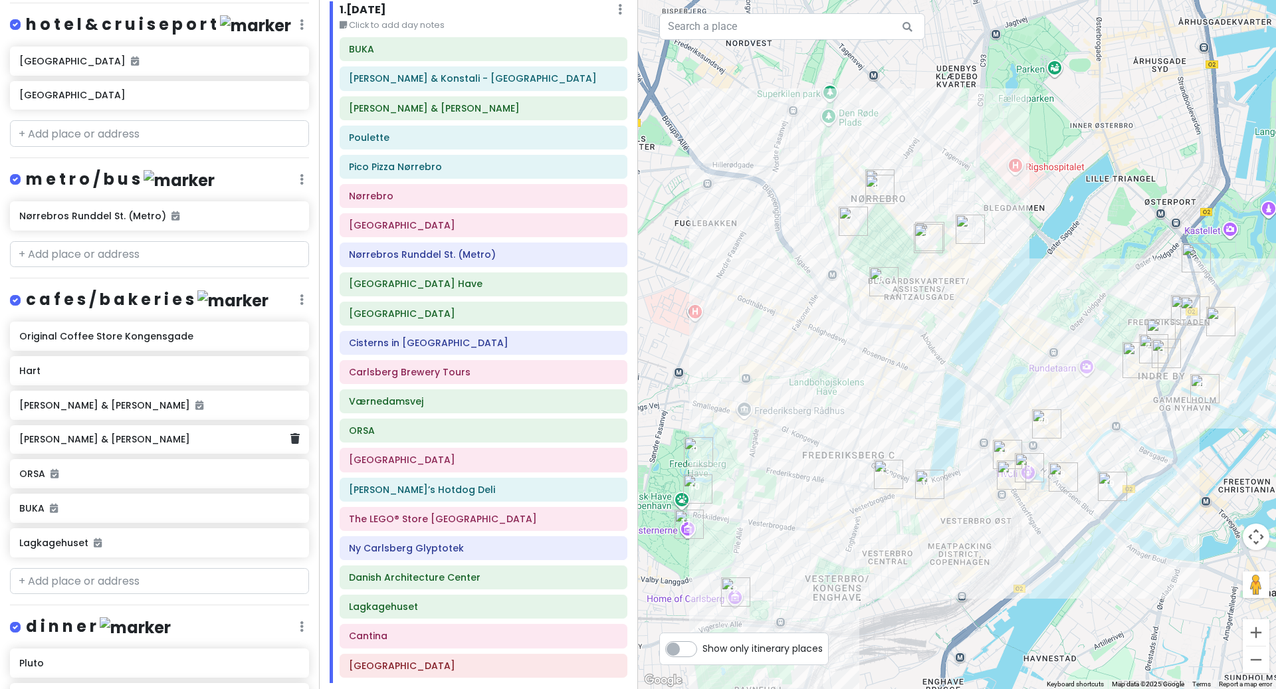
scroll to position [240, 0]
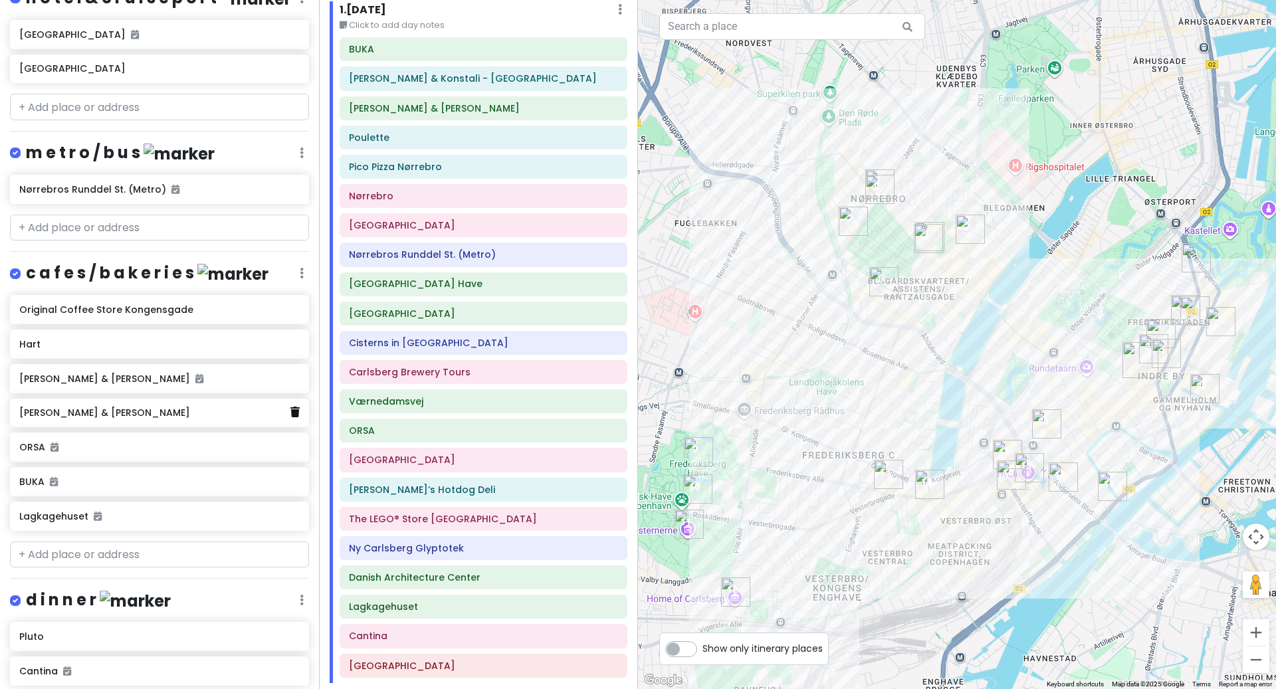
click at [290, 409] on icon at bounding box center [294, 412] width 9 height 11
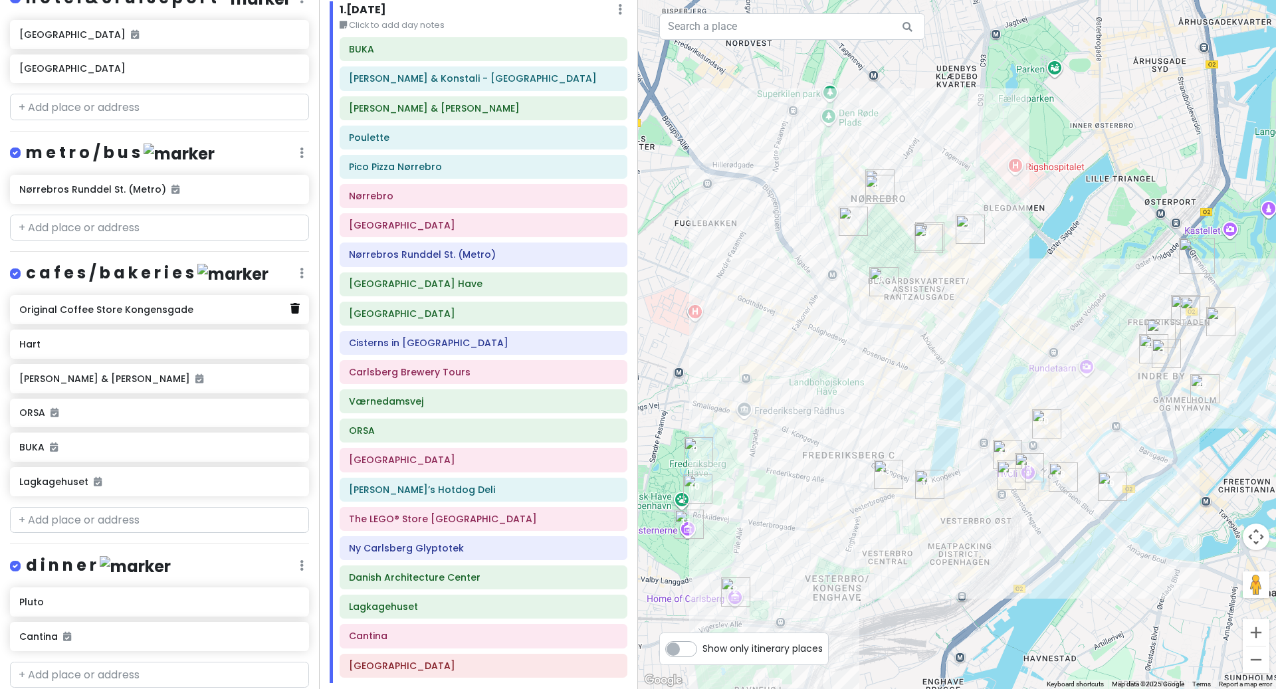
click at [294, 304] on icon at bounding box center [294, 308] width 9 height 11
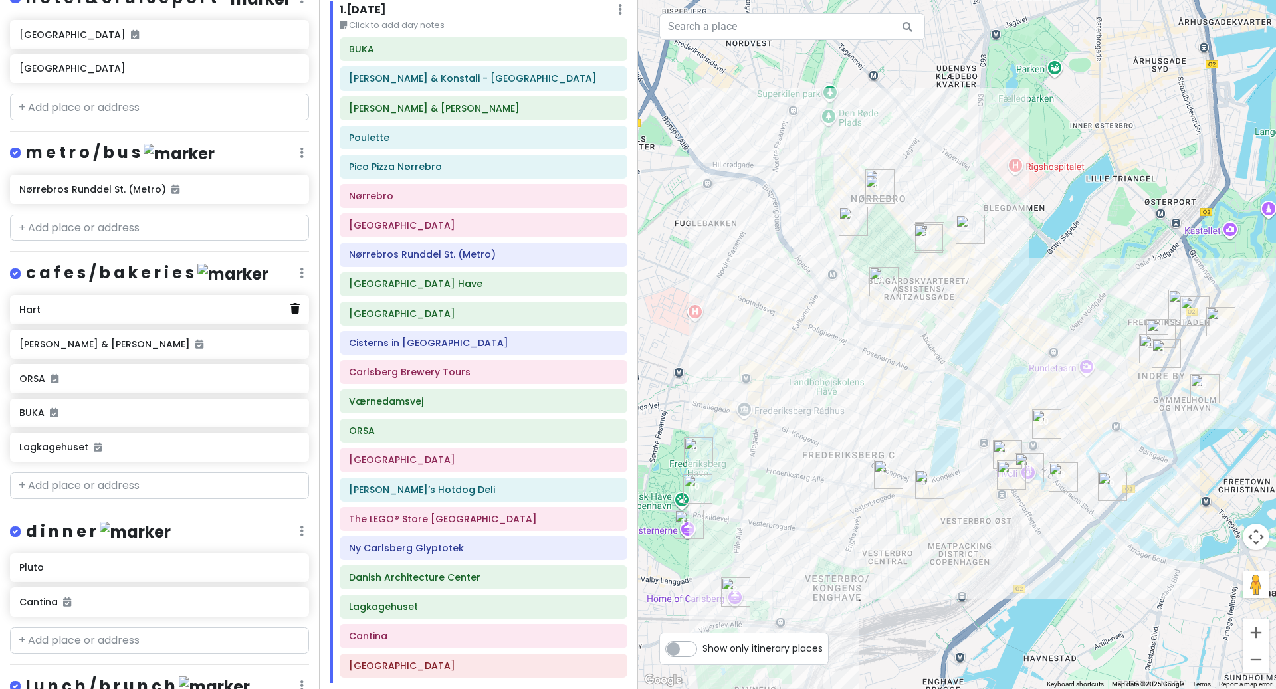
click at [294, 308] on icon at bounding box center [294, 308] width 9 height 11
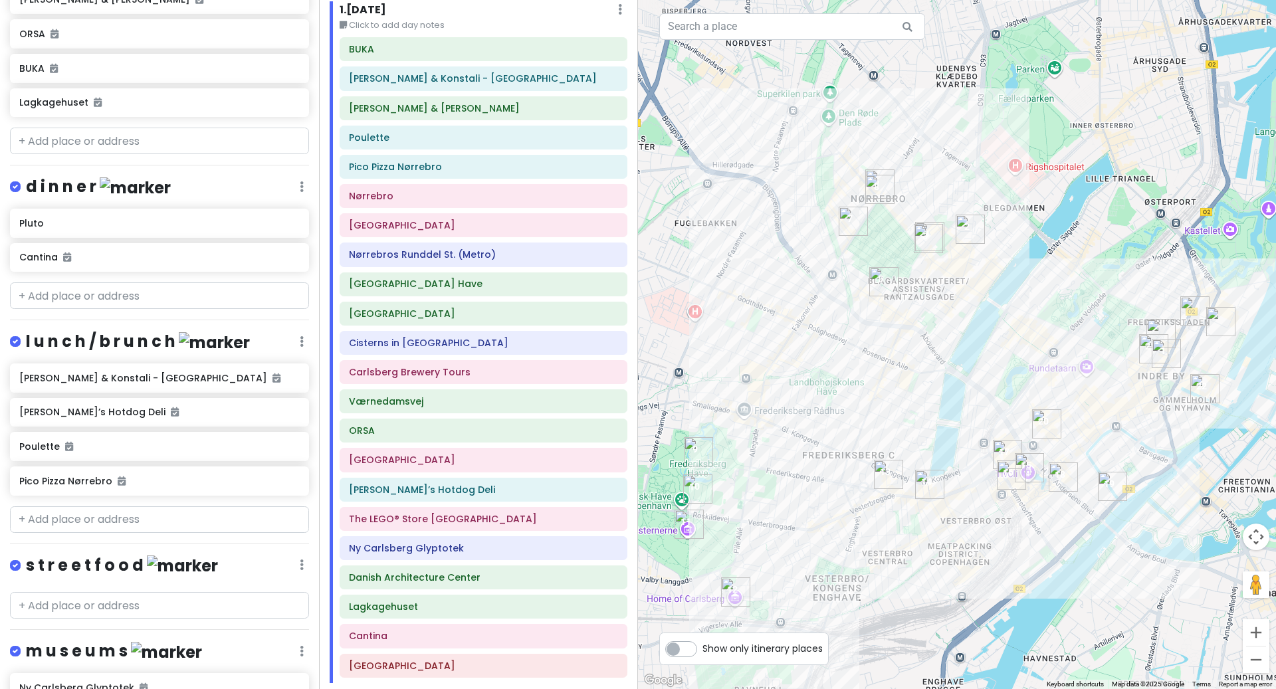
scroll to position [551, 0]
click at [295, 219] on icon at bounding box center [294, 221] width 9 height 11
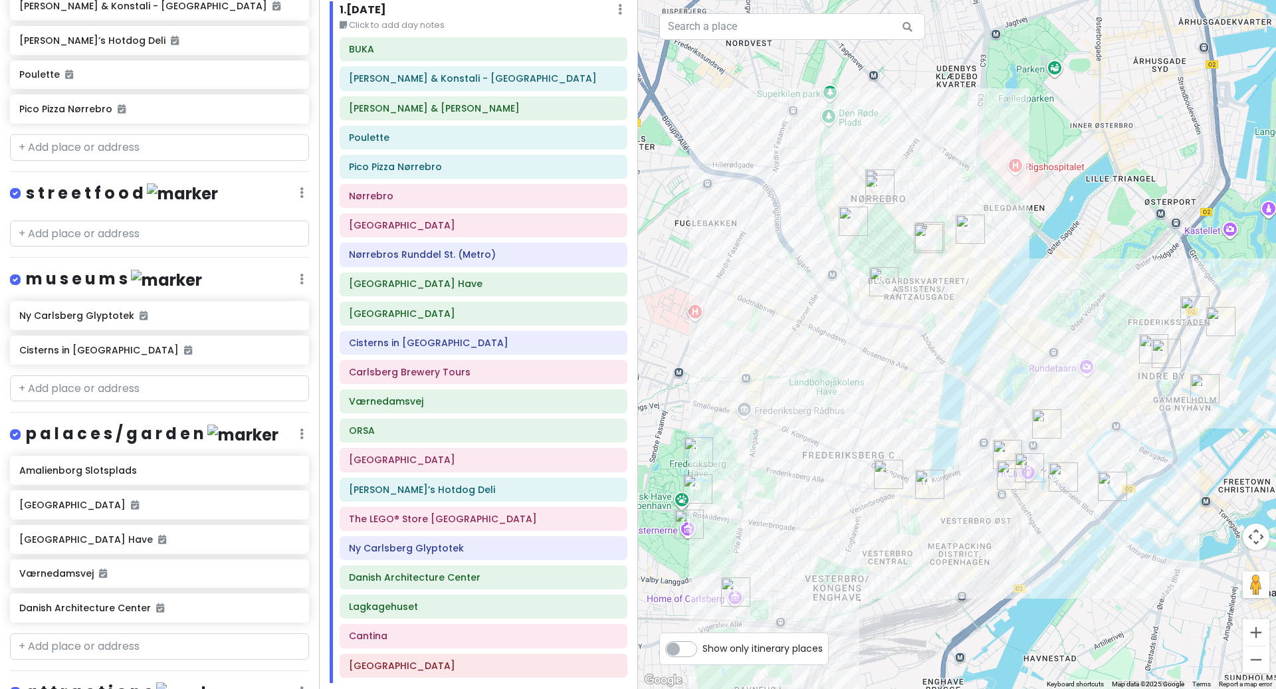
scroll to position [1013, 0]
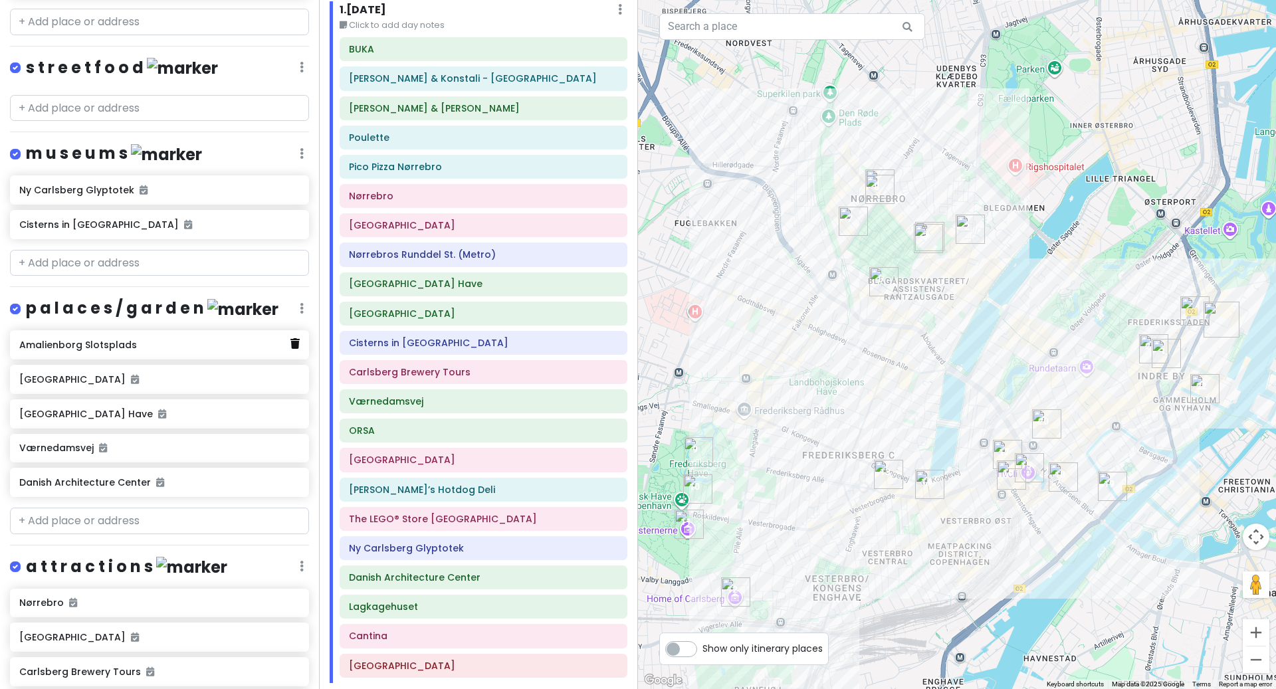
click at [296, 340] on icon at bounding box center [294, 343] width 9 height 11
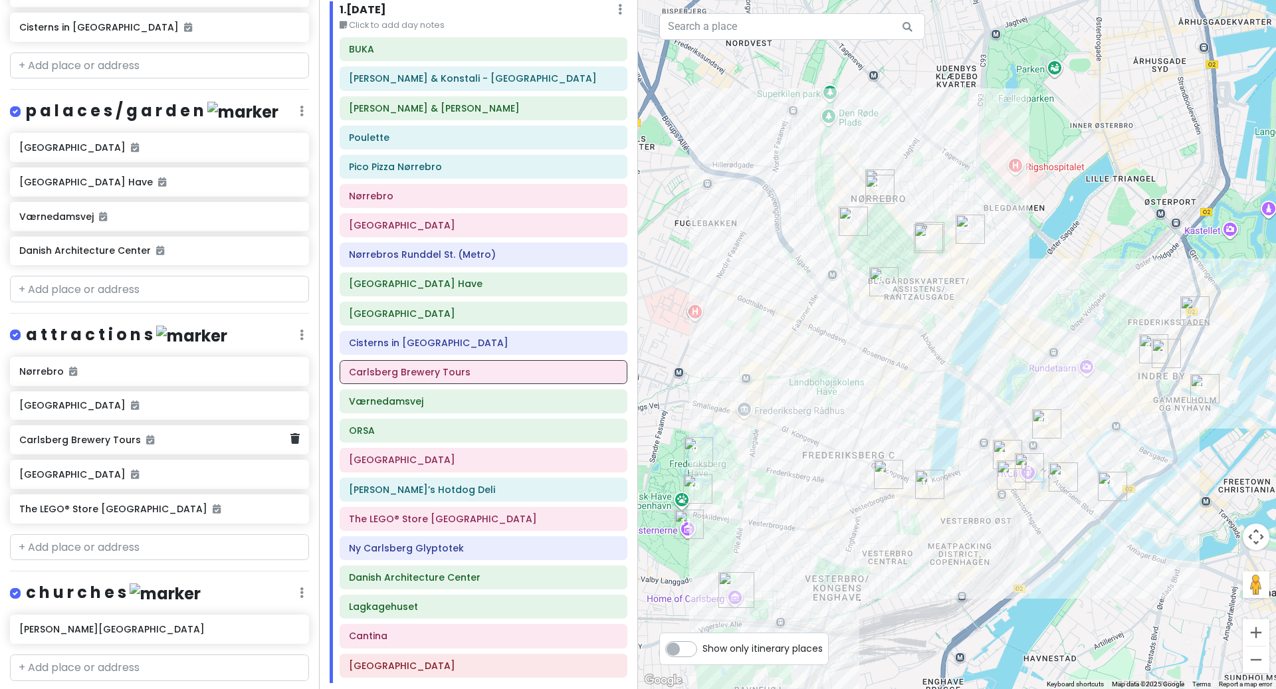
scroll to position [1243, 0]
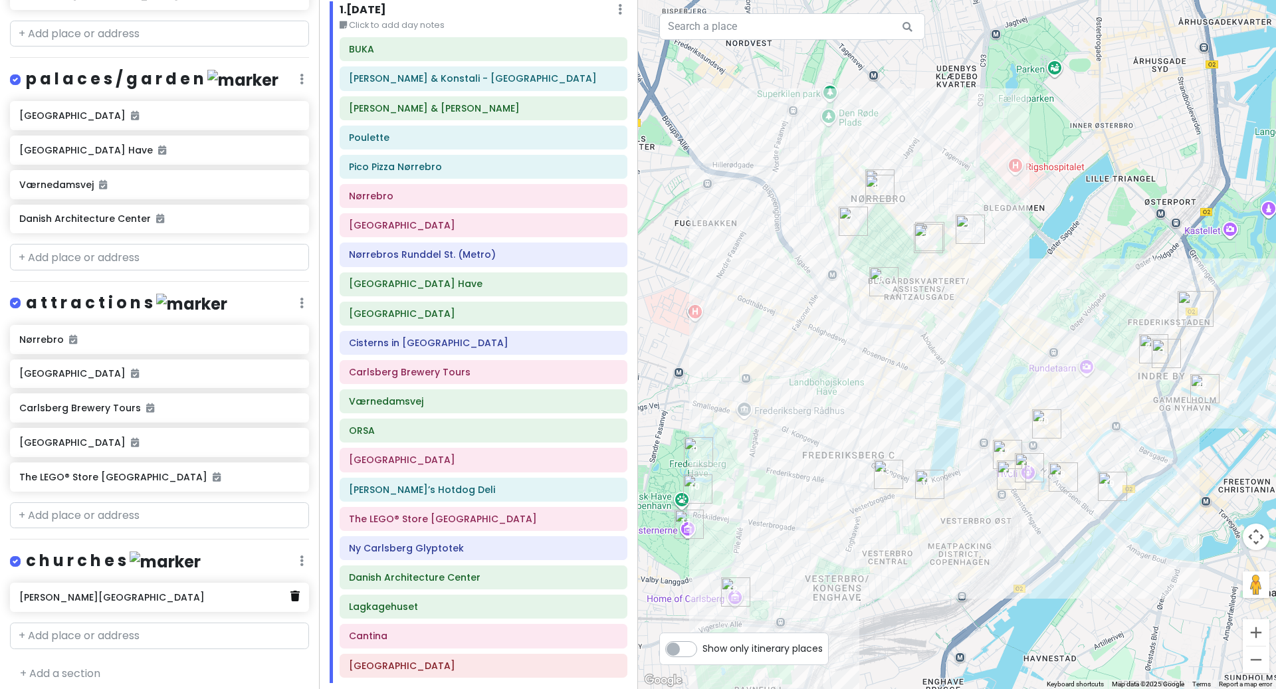
click at [294, 592] on icon at bounding box center [294, 596] width 9 height 11
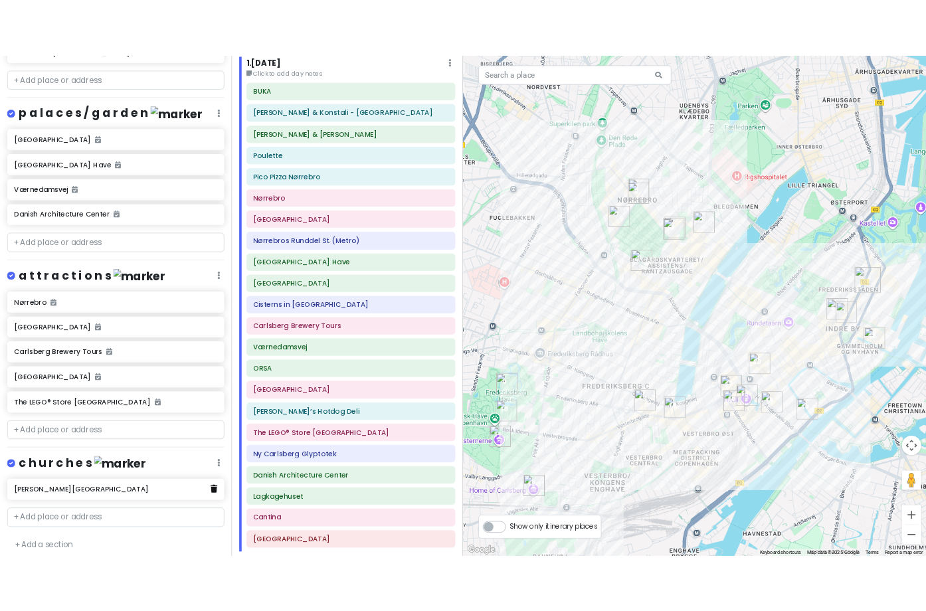
scroll to position [1208, 0]
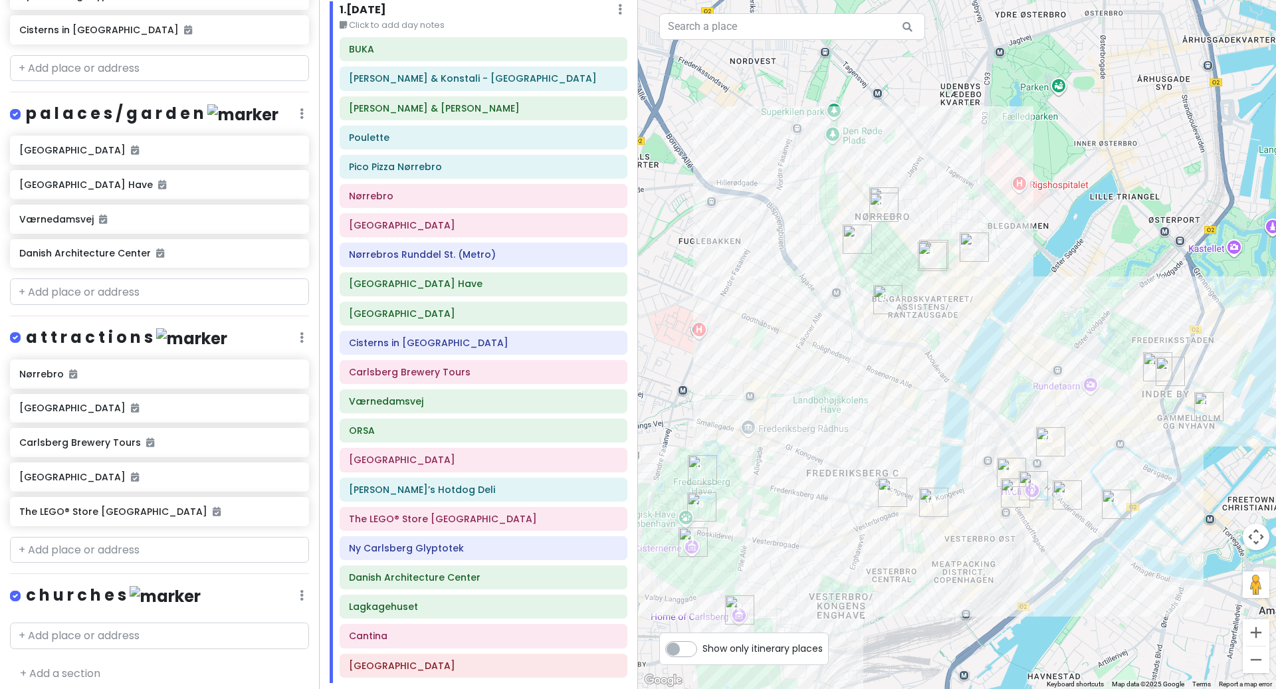
drag, startPoint x: 1061, startPoint y: 152, endPoint x: 1167, endPoint y: 172, distance: 107.5
click at [1167, 172] on div at bounding box center [957, 344] width 638 height 689
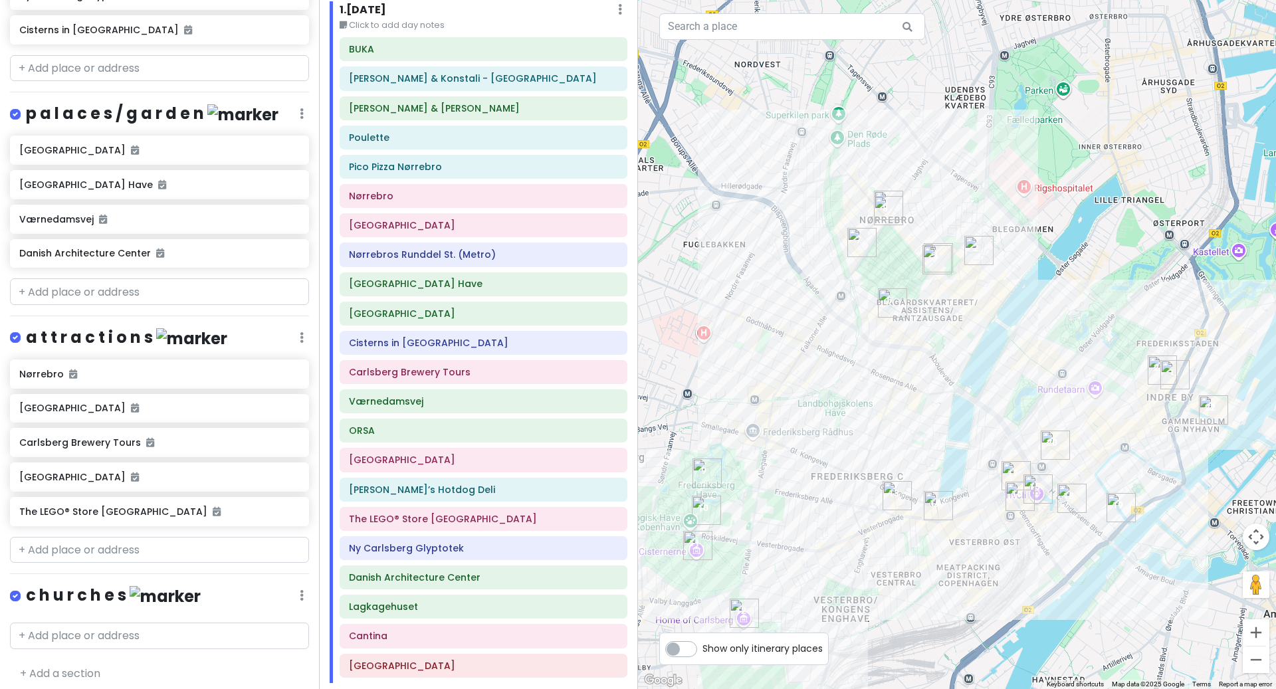
click at [1136, 167] on div at bounding box center [957, 344] width 638 height 689
click at [702, 645] on label "Show only itinerary places" at bounding box center [762, 646] width 120 height 16
click at [702, 645] on input "Show only itinerary places" at bounding box center [706, 642] width 9 height 9
checkbox input "true"
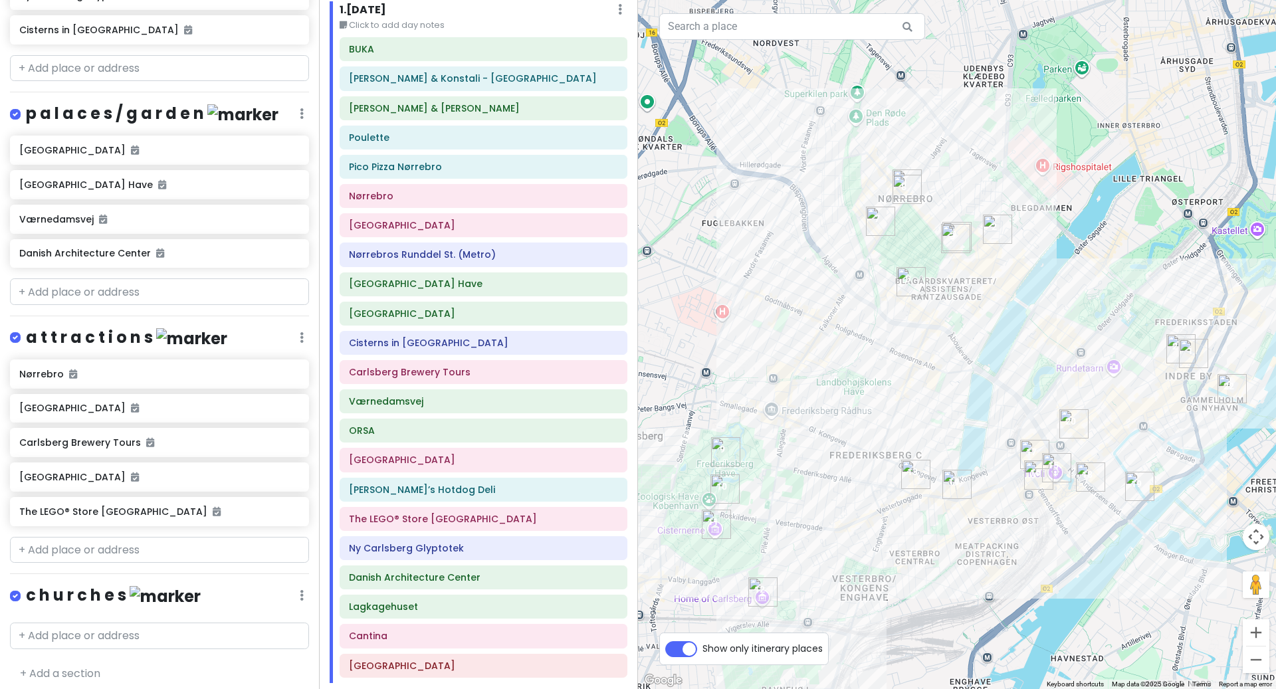
drag, startPoint x: 1114, startPoint y: 230, endPoint x: 1132, endPoint y: 209, distance: 27.8
click at [1132, 208] on div at bounding box center [957, 344] width 638 height 689
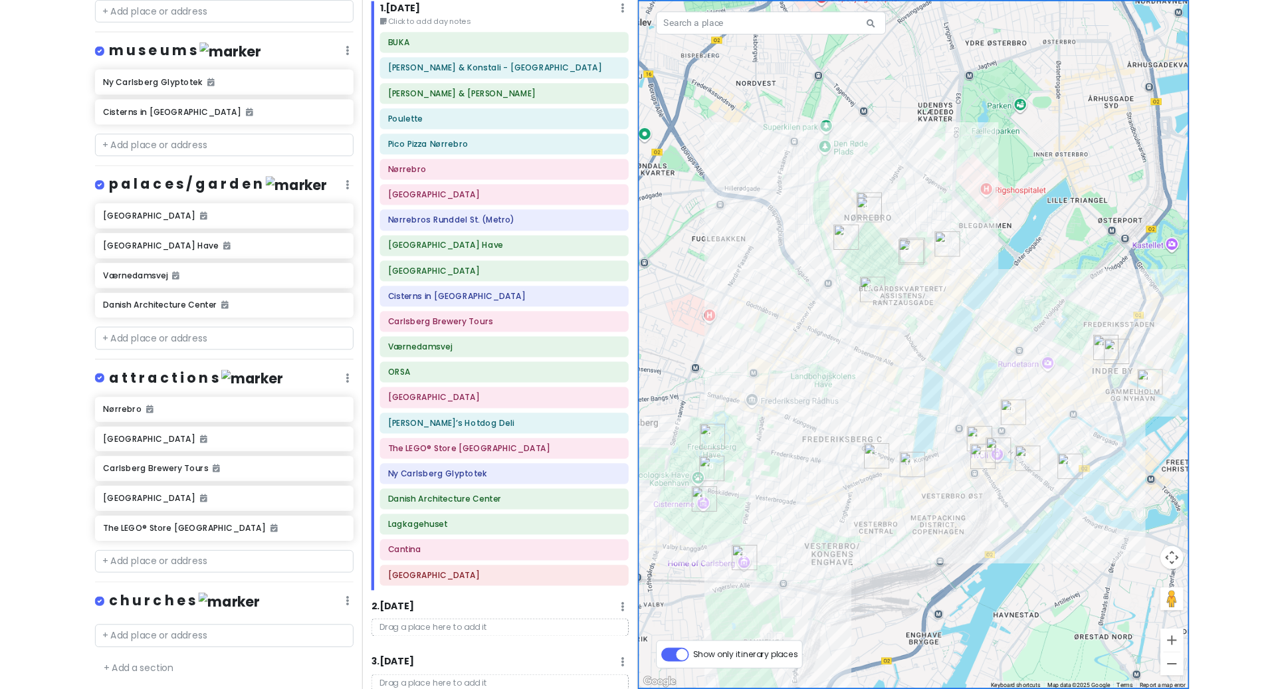
scroll to position [1100, 0]
